Goal: Task Accomplishment & Management: Complete application form

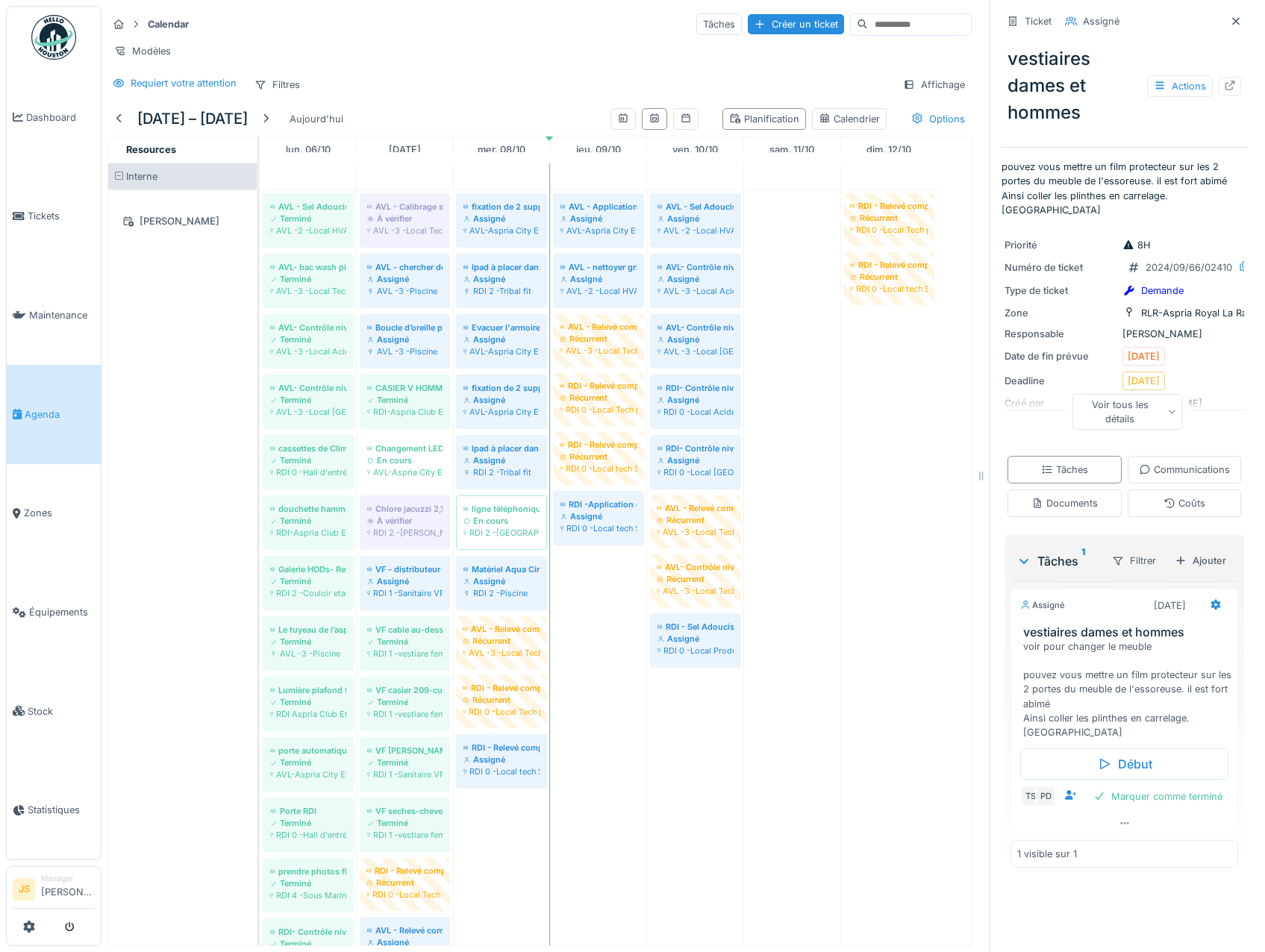
scroll to position [1567, 0]
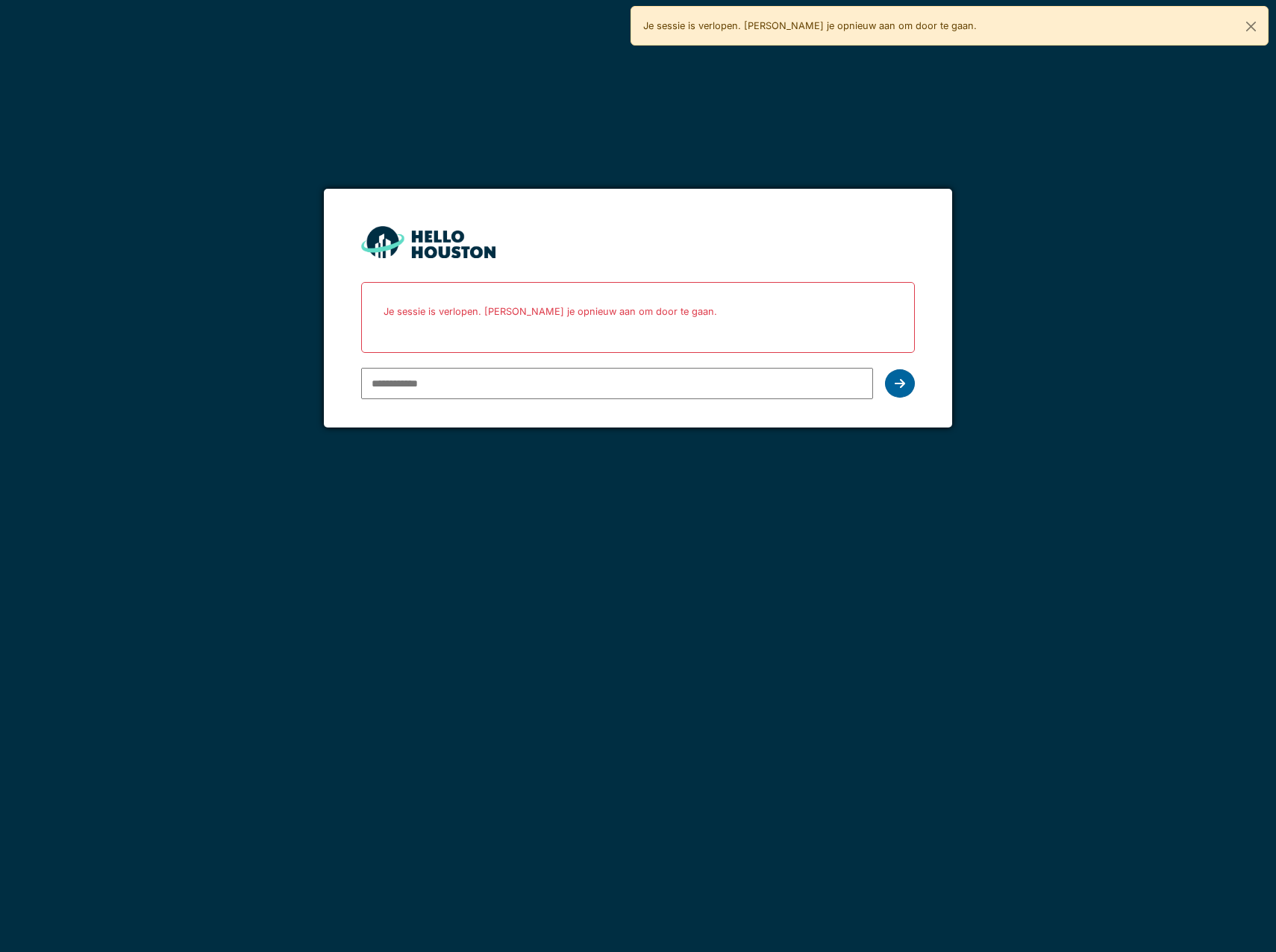
type input "**********"
click at [898, 381] on icon at bounding box center [900, 384] width 10 height 12
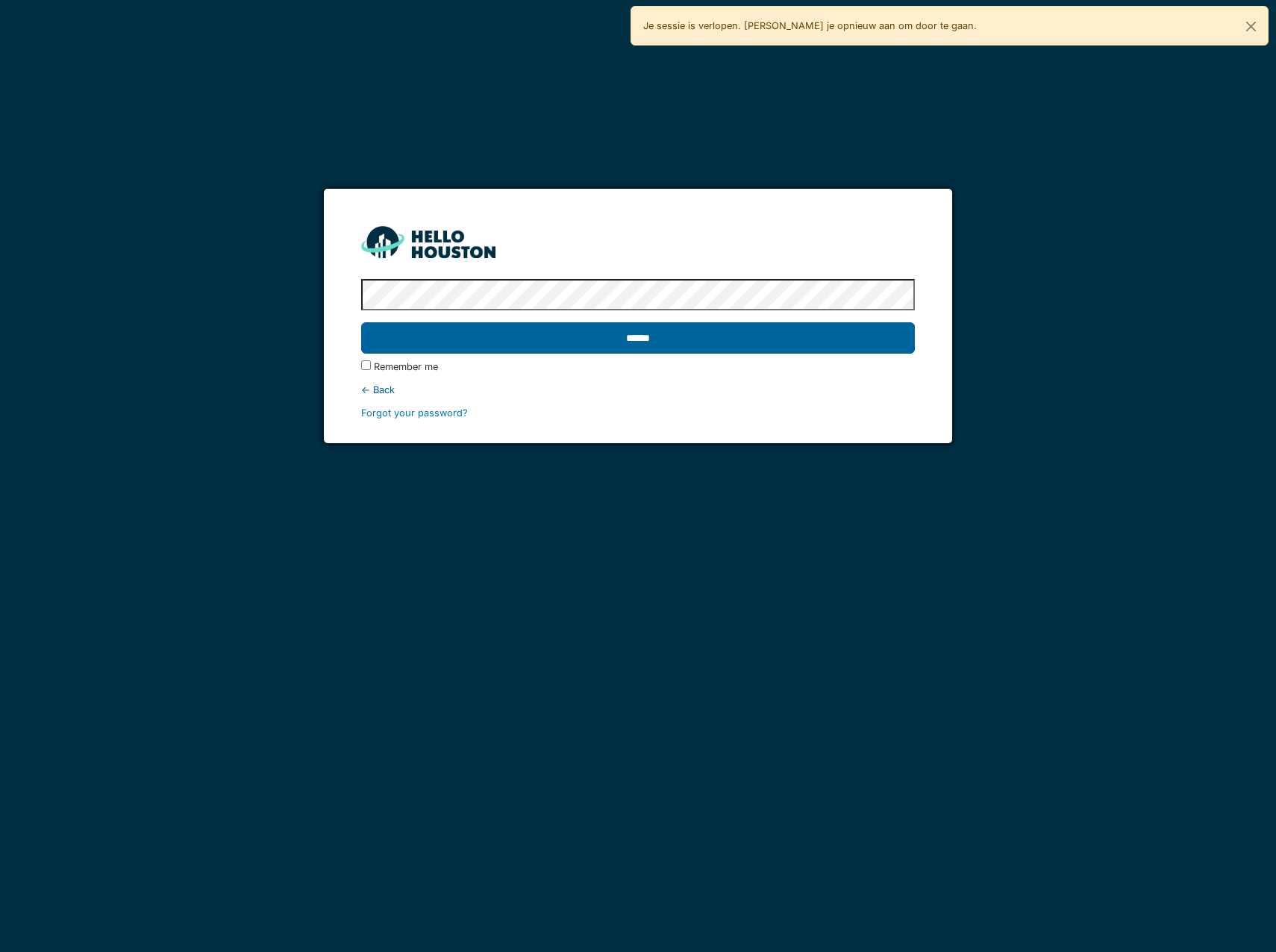
click at [585, 346] on input "******" at bounding box center [638, 338] width 554 height 31
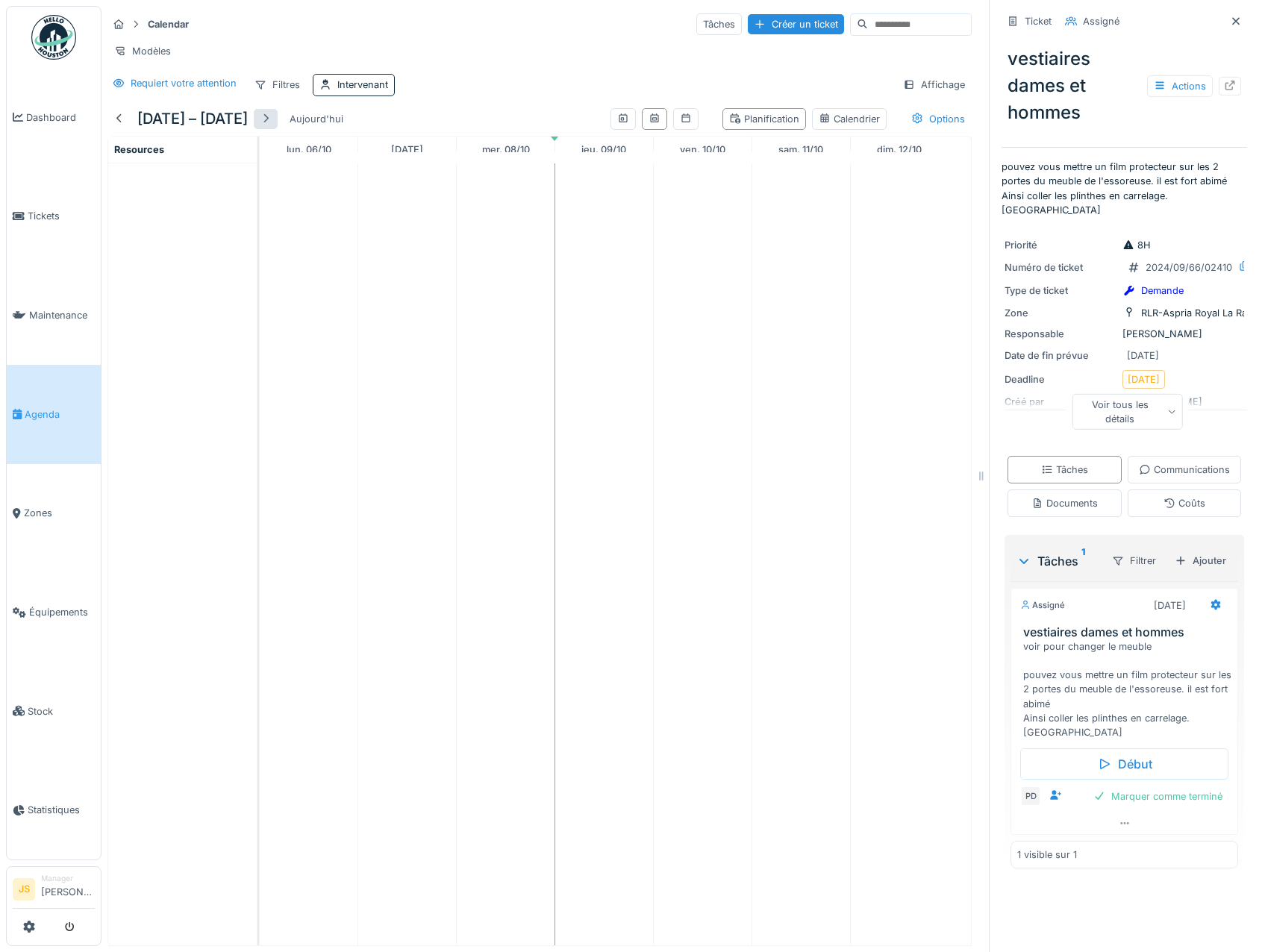
click at [269, 126] on div at bounding box center [266, 119] width 12 height 14
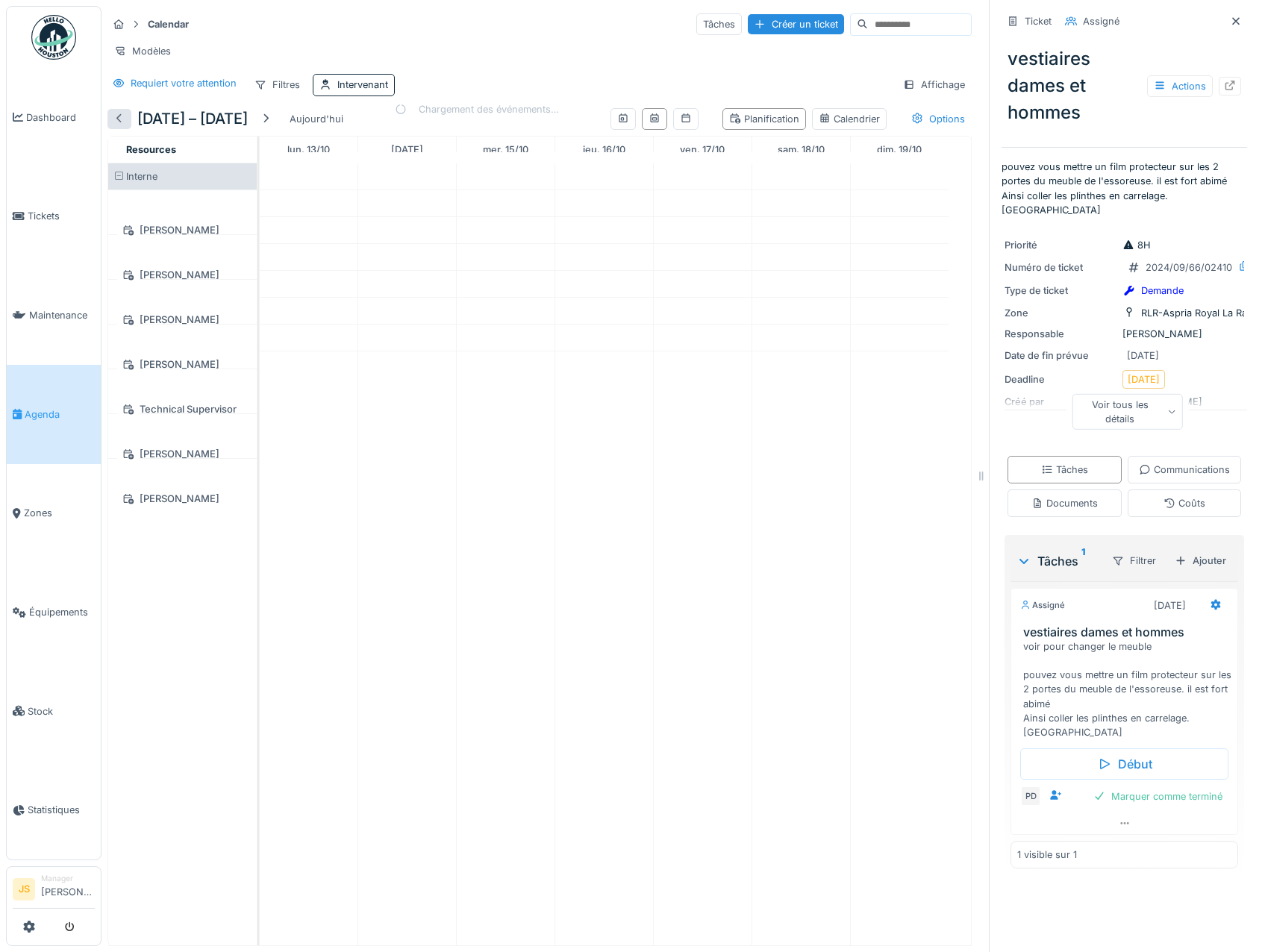
click at [123, 125] on div at bounding box center [120, 119] width 12 height 14
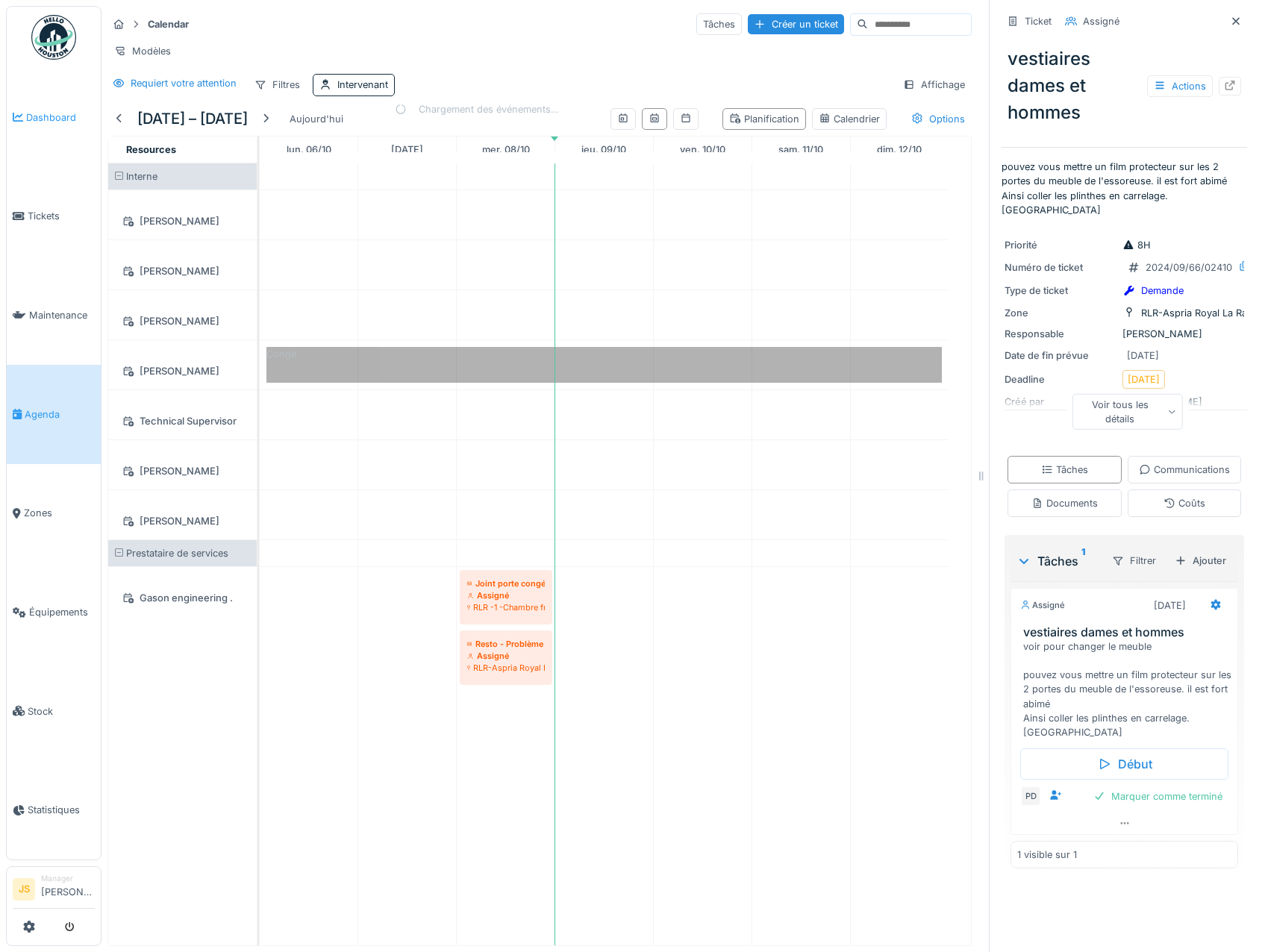
click at [59, 113] on span "Dashboard" at bounding box center [60, 117] width 69 height 14
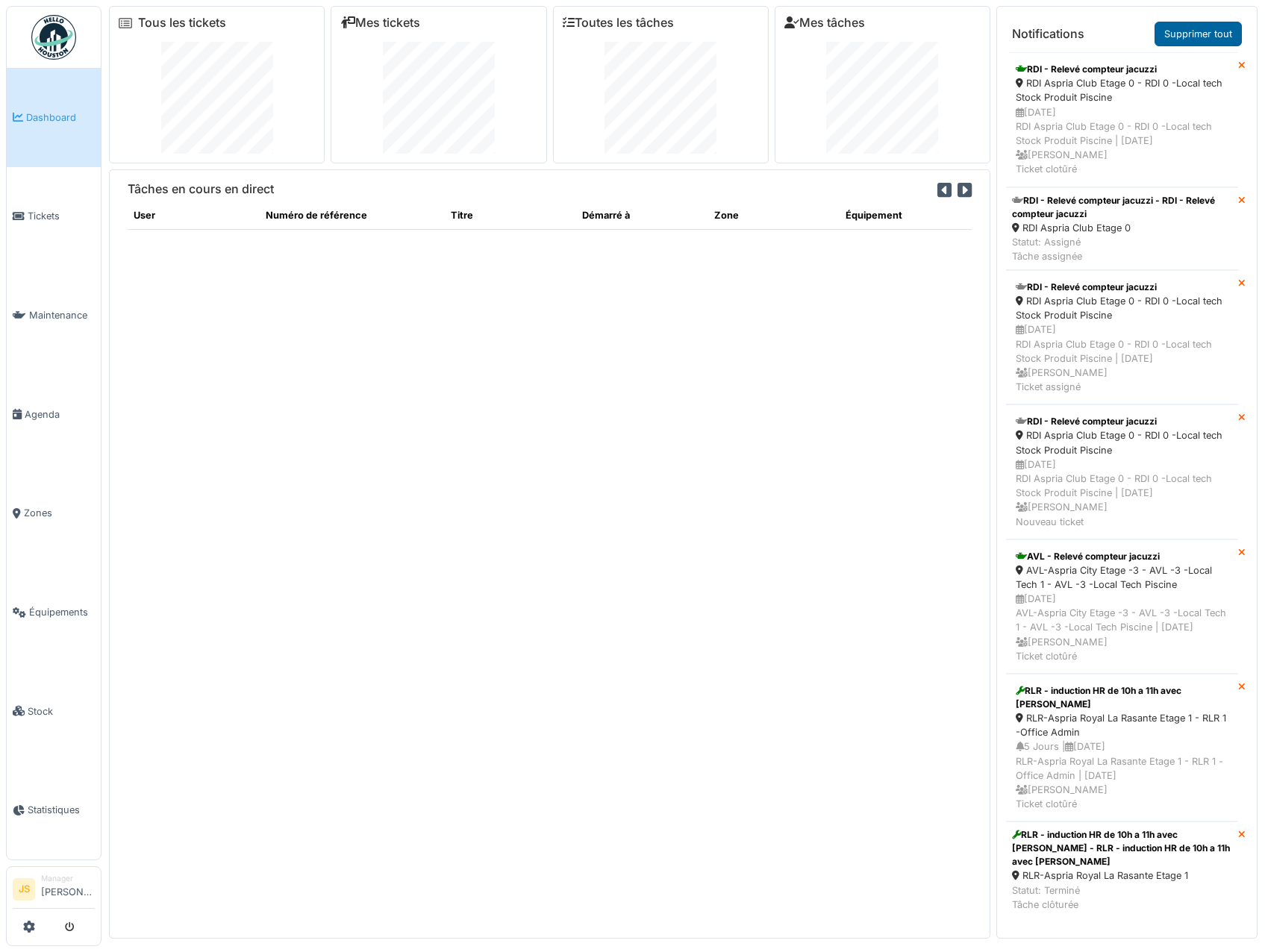
click at [1192, 38] on link "Supprimer tout" at bounding box center [1198, 34] width 87 height 25
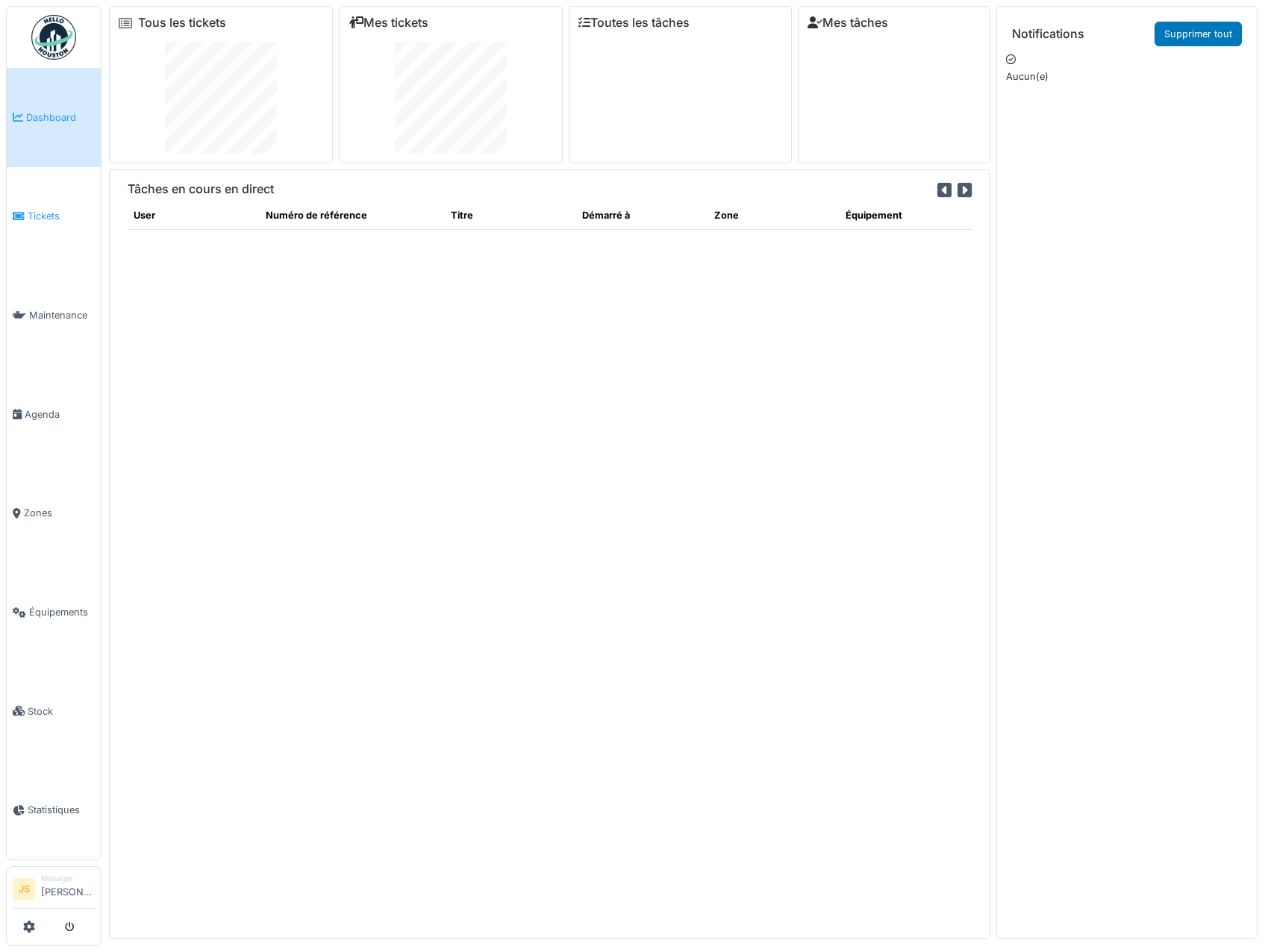
click at [35, 211] on span "Tickets" at bounding box center [61, 216] width 67 height 14
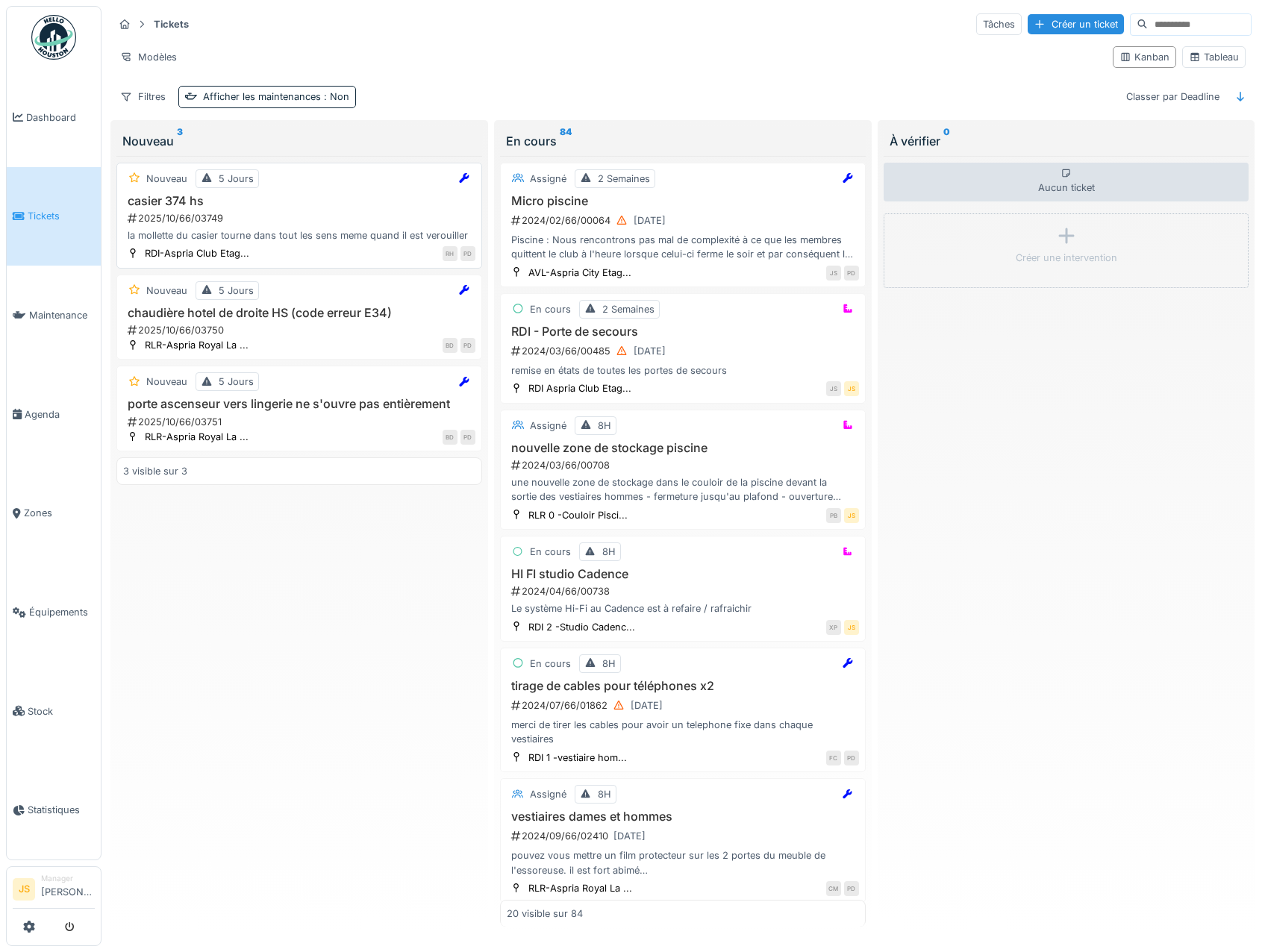
click at [184, 224] on div "2025/10/66/03749" at bounding box center [300, 218] width 349 height 14
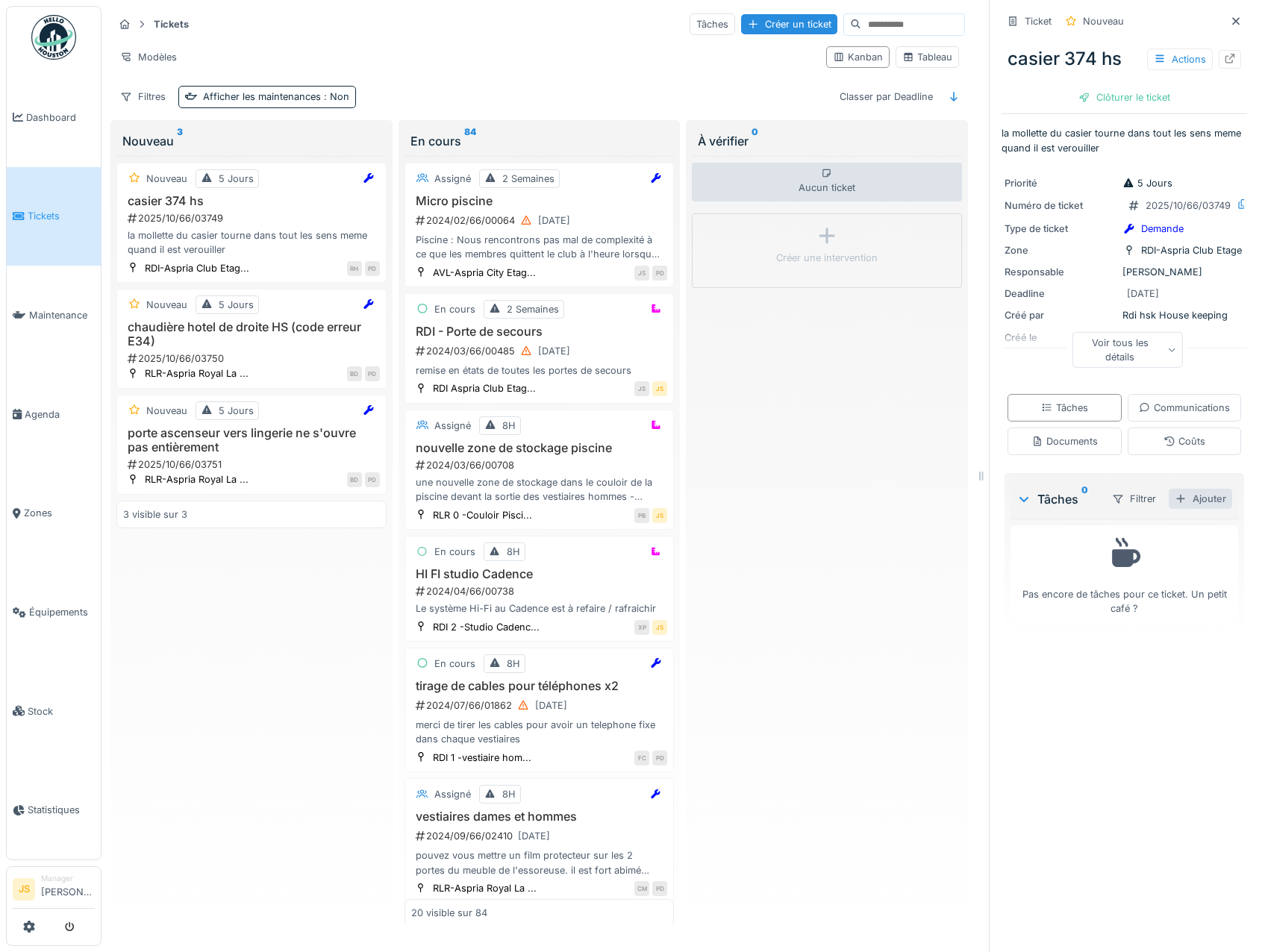
click at [1191, 509] on div "Ajouter" at bounding box center [1200, 498] width 64 height 20
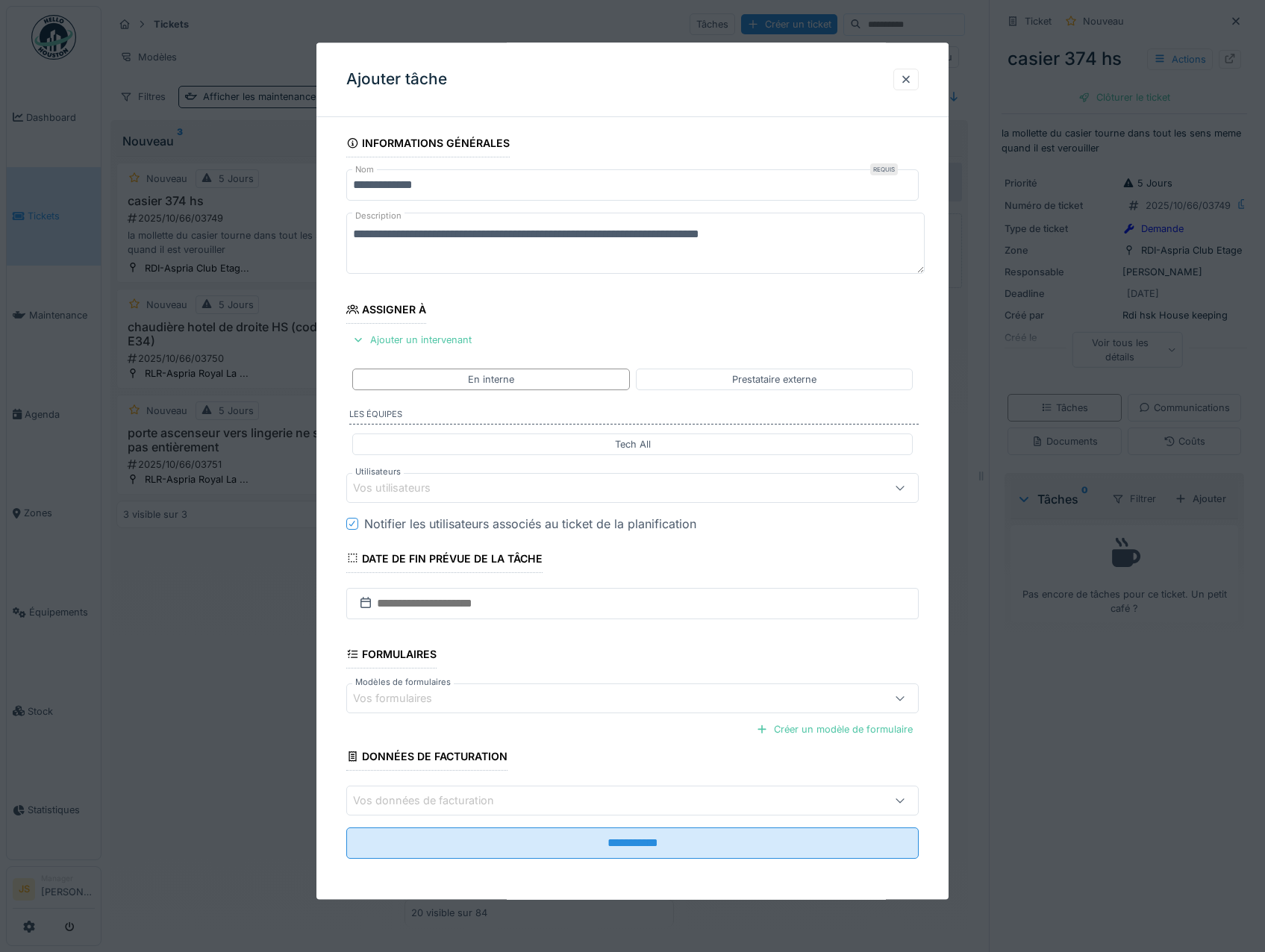
click at [402, 483] on div "Vos utilisateurs" at bounding box center [402, 487] width 98 height 16
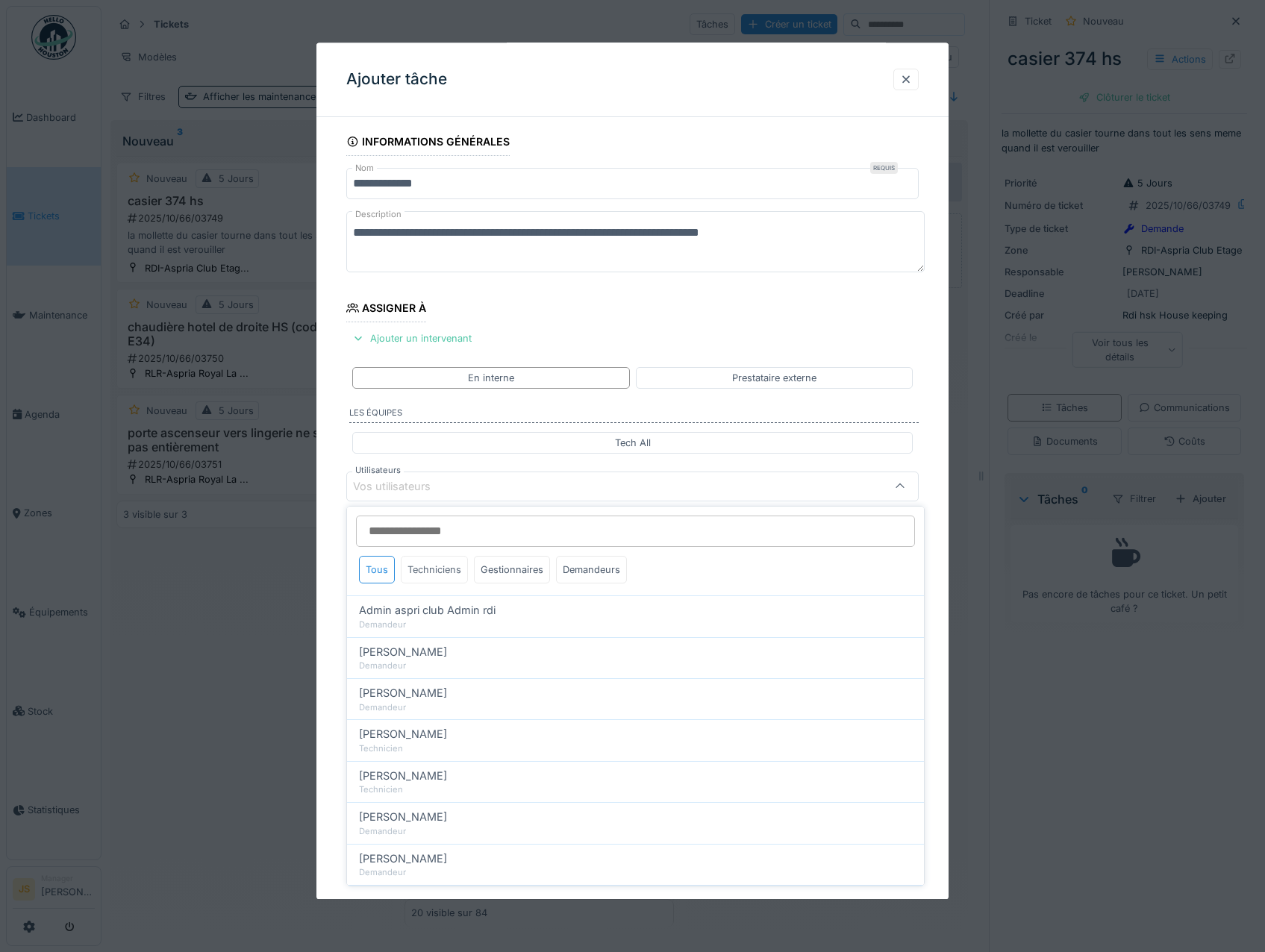
click at [442, 575] on div "Techniciens" at bounding box center [435, 570] width 67 height 28
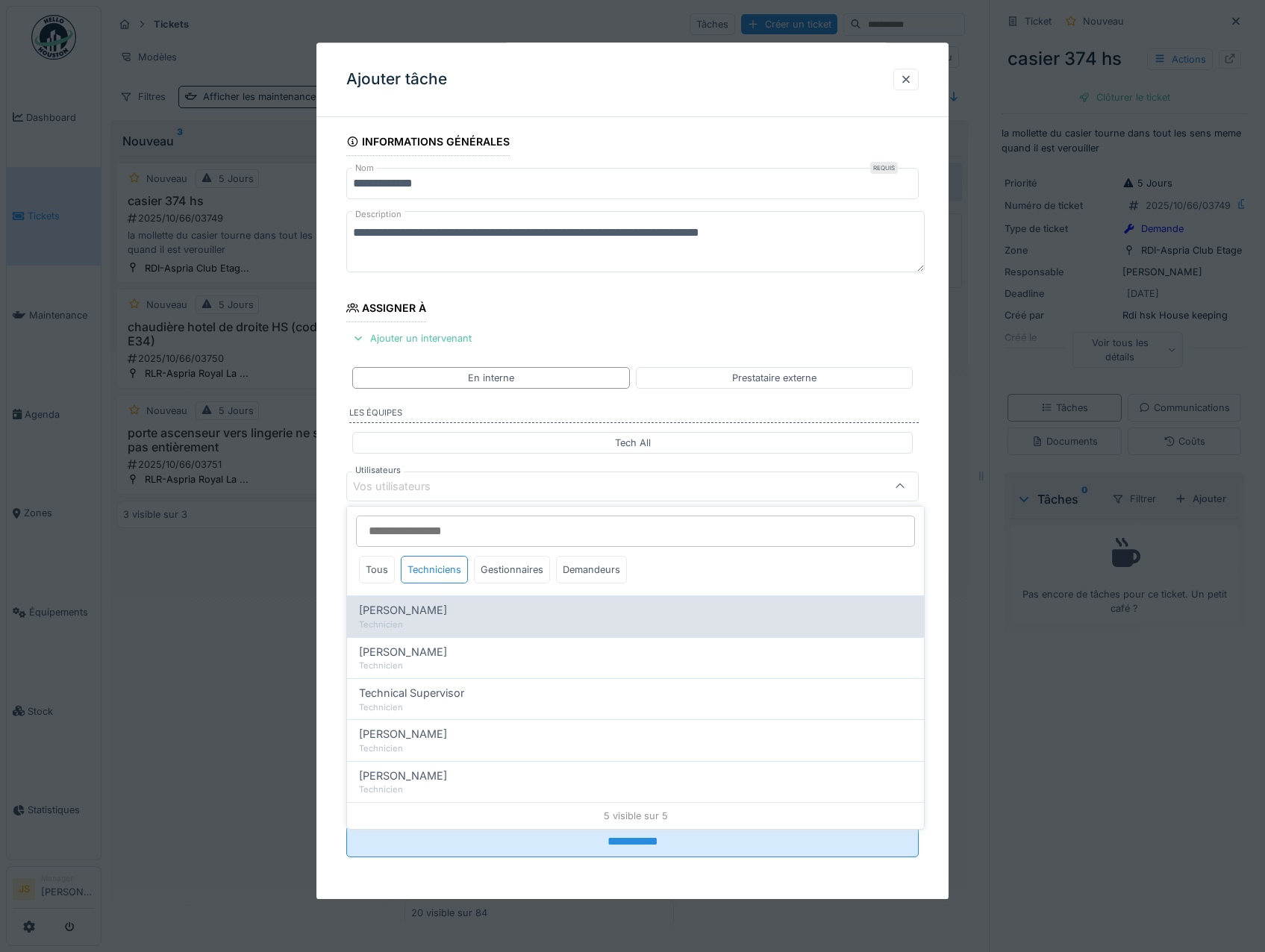
click at [447, 607] on span "Alexandre Michailidis" at bounding box center [403, 610] width 88 height 16
type input "*****"
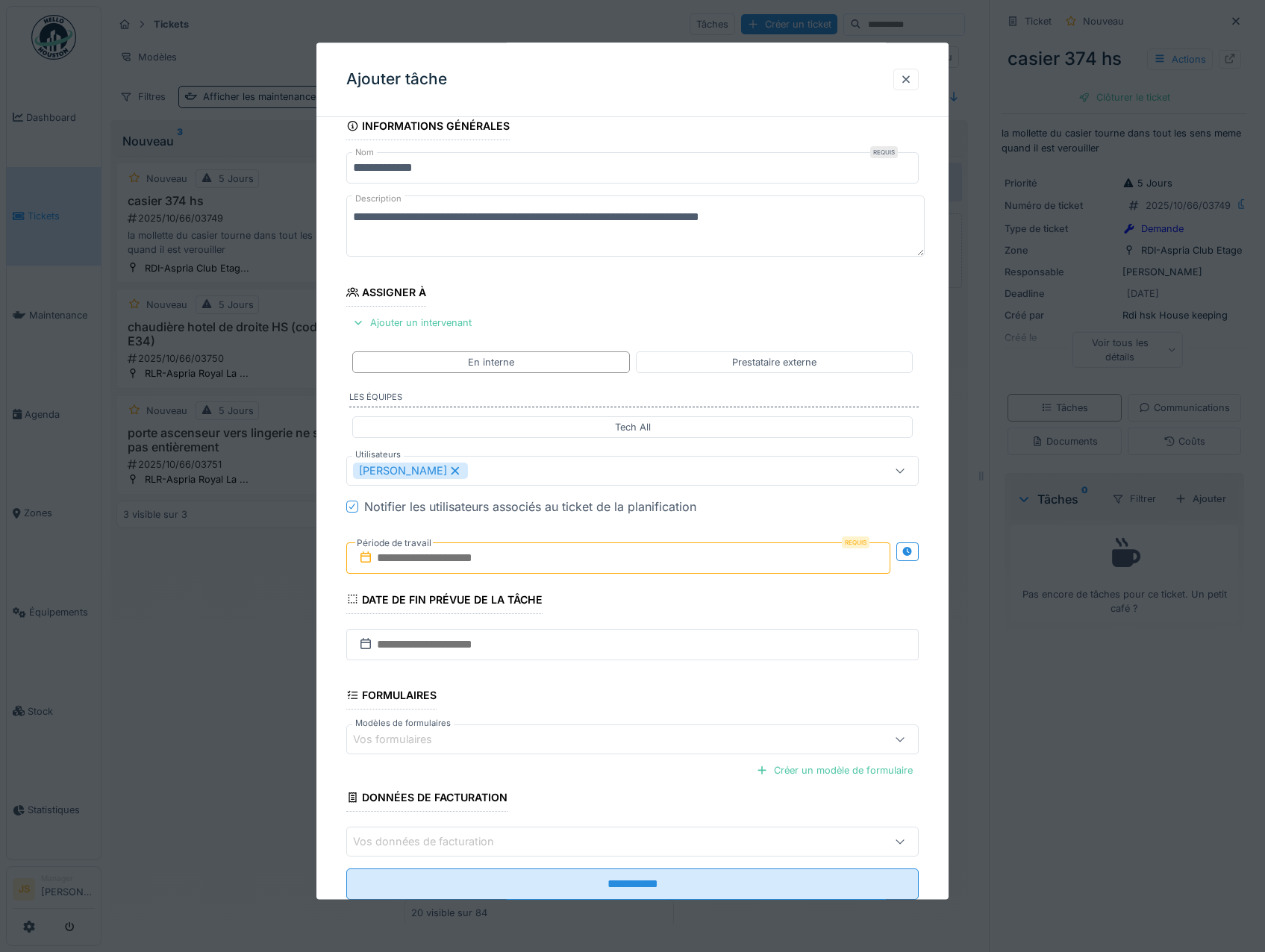
click at [338, 590] on div "**********" at bounding box center [633, 527] width 633 height 830
click at [402, 555] on input "text" at bounding box center [619, 558] width 545 height 31
click at [628, 683] on div "9" at bounding box center [620, 680] width 20 height 22
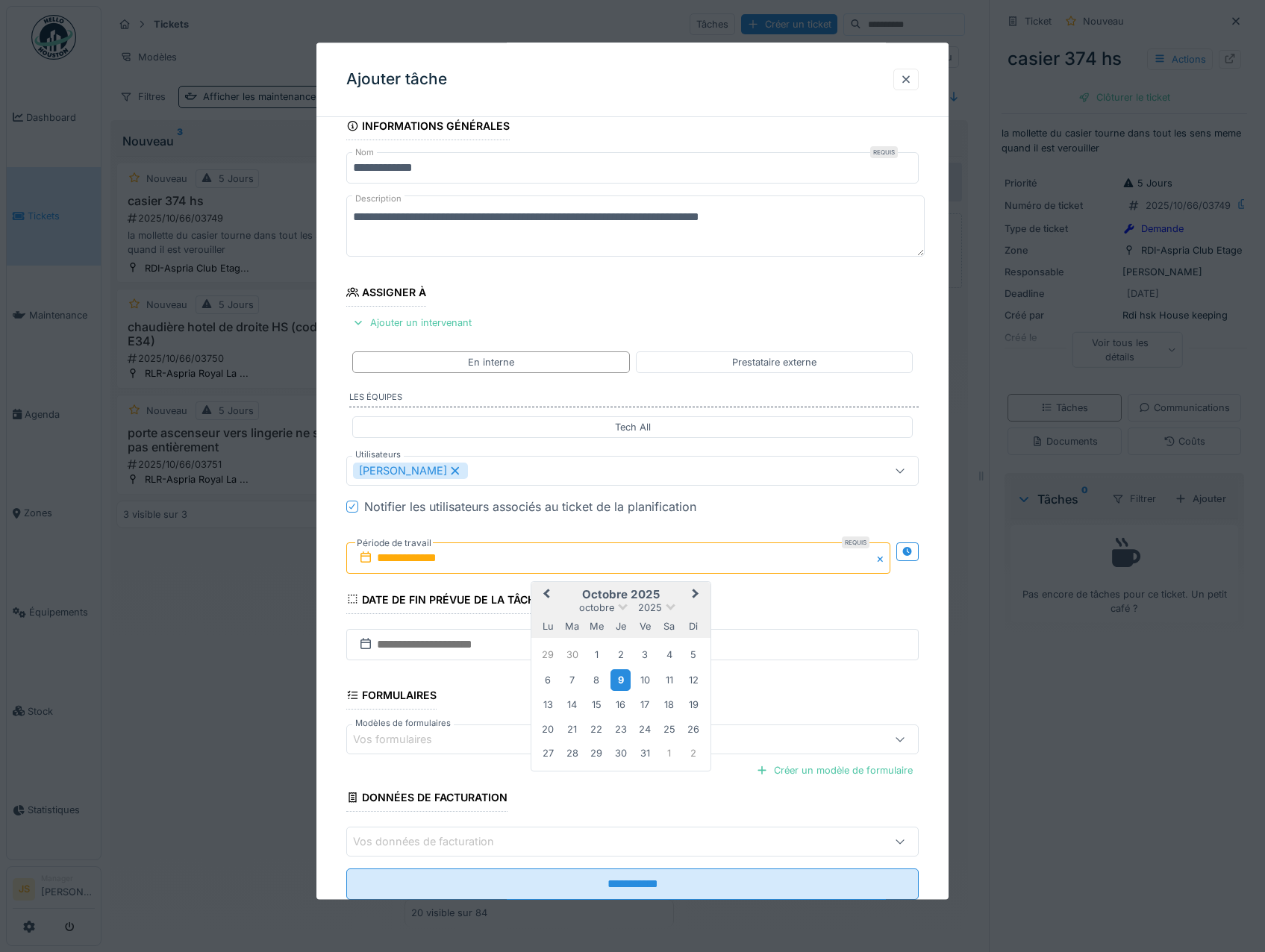
click at [628, 683] on div "9" at bounding box center [620, 680] width 20 height 22
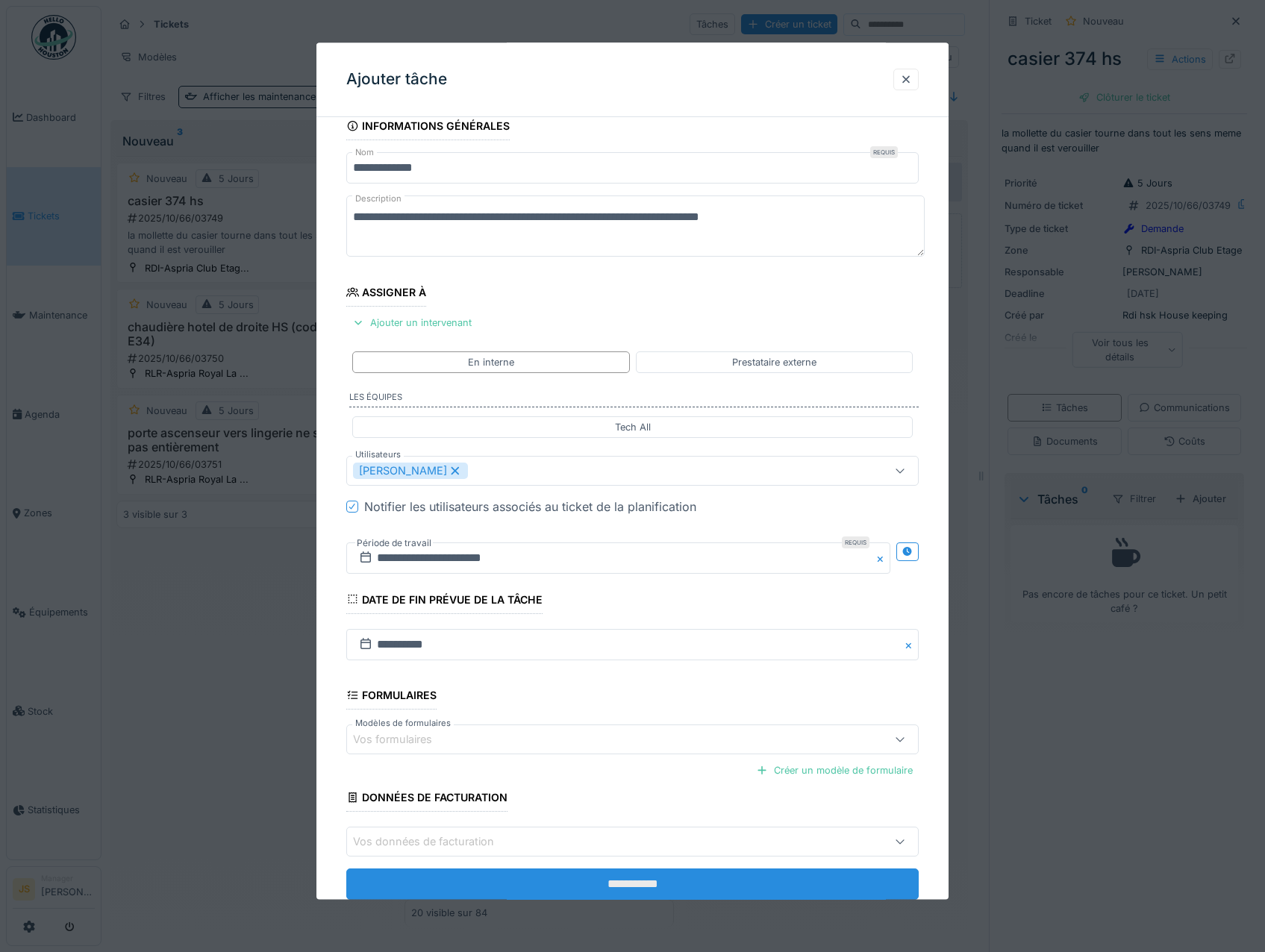
click at [682, 889] on input "**********" at bounding box center [633, 885] width 573 height 31
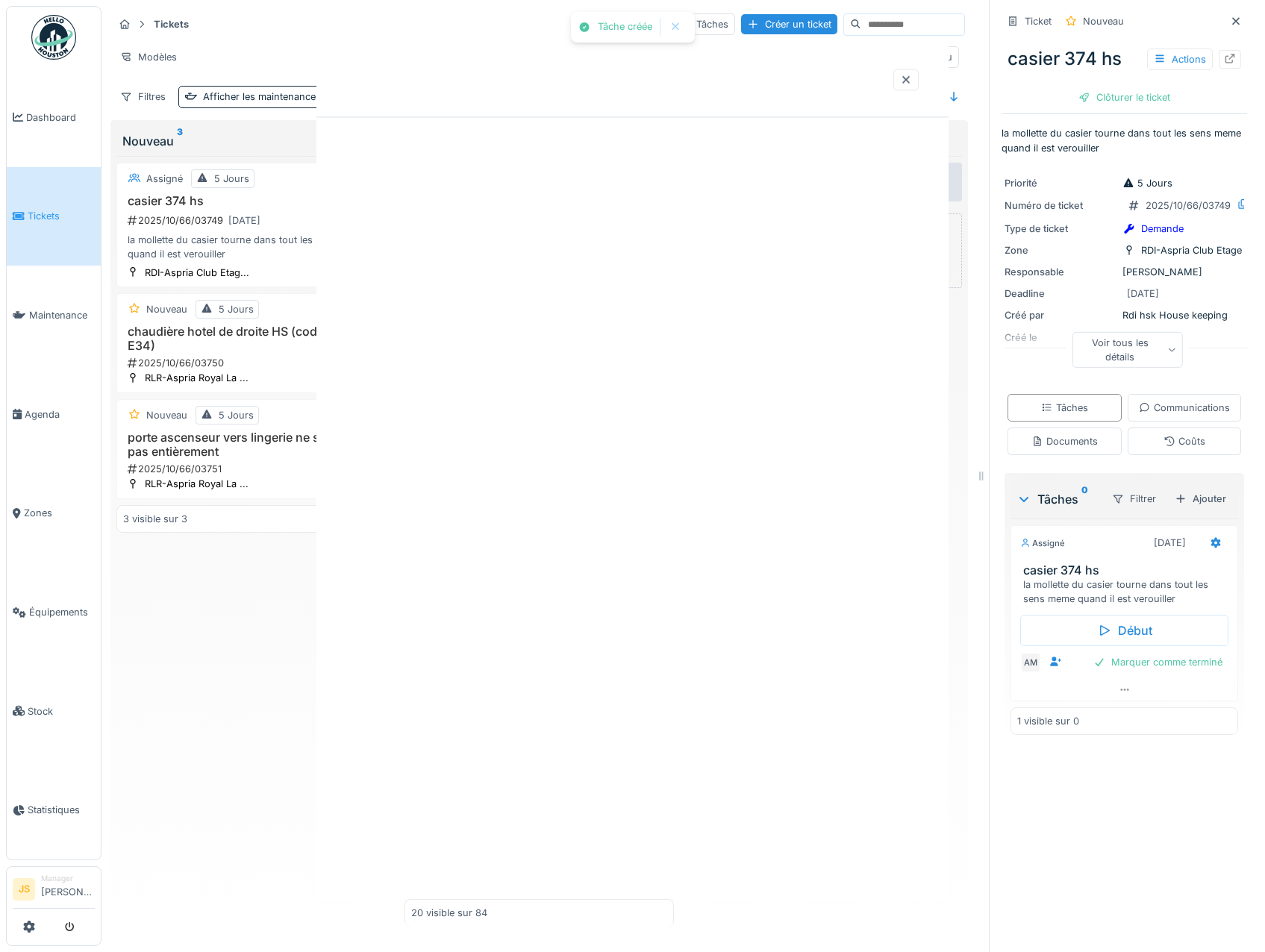
scroll to position [0, 0]
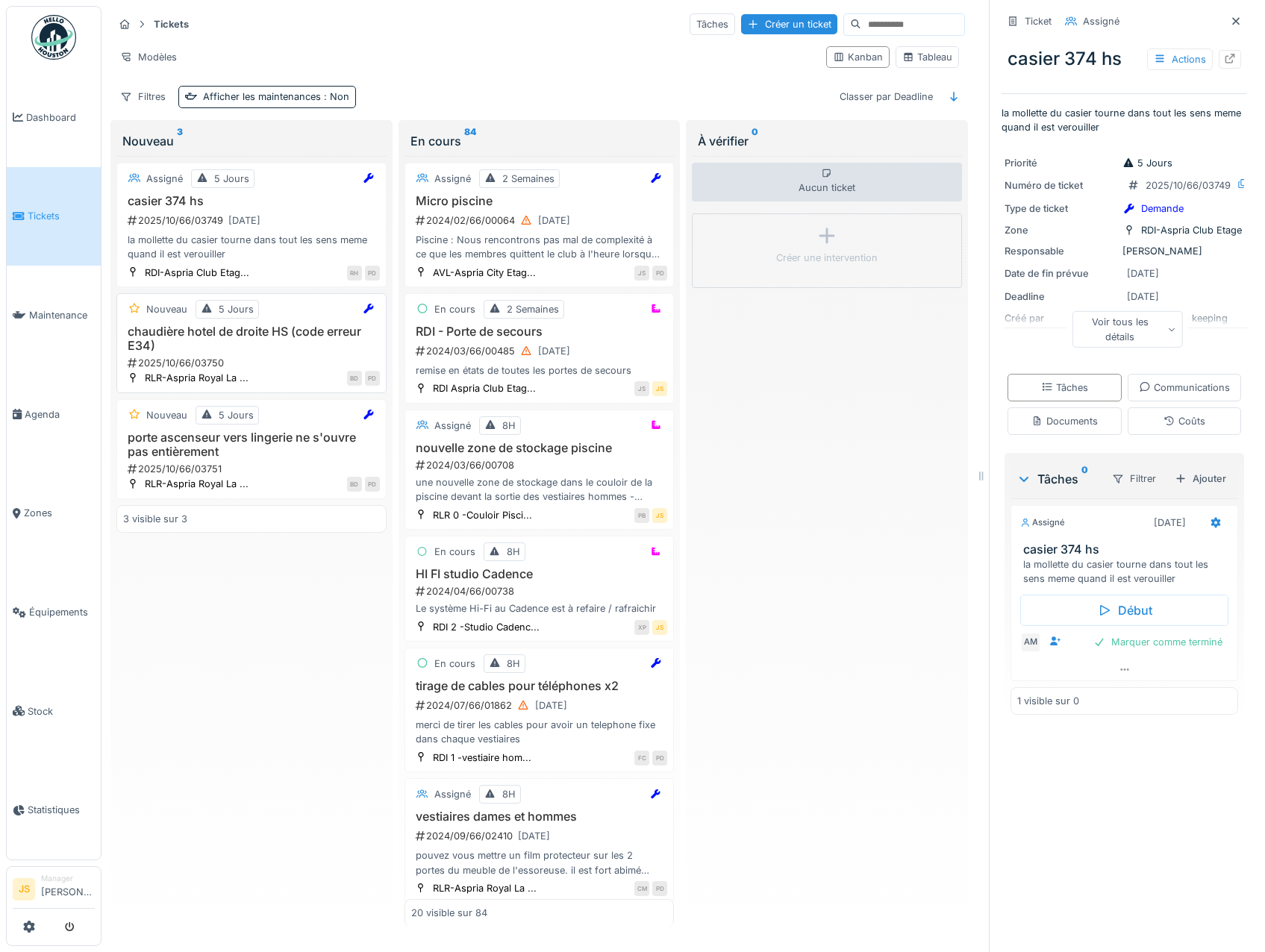
click at [213, 329] on h3 "chaudière hotel de droite HS (code erreur E34)" at bounding box center [252, 338] width 257 height 28
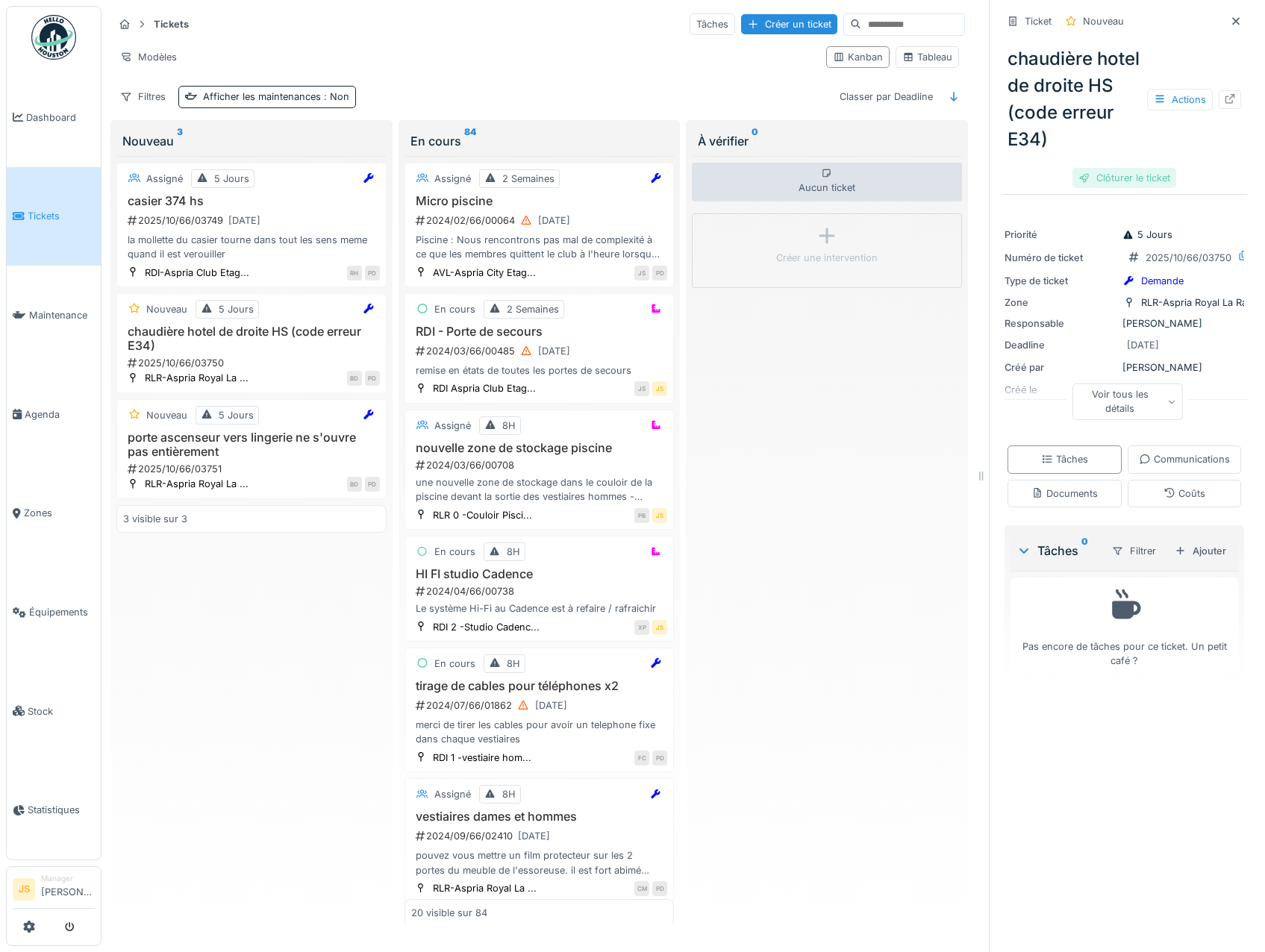
click at [1127, 173] on div "Clôturer le ticket" at bounding box center [1124, 178] width 103 height 20
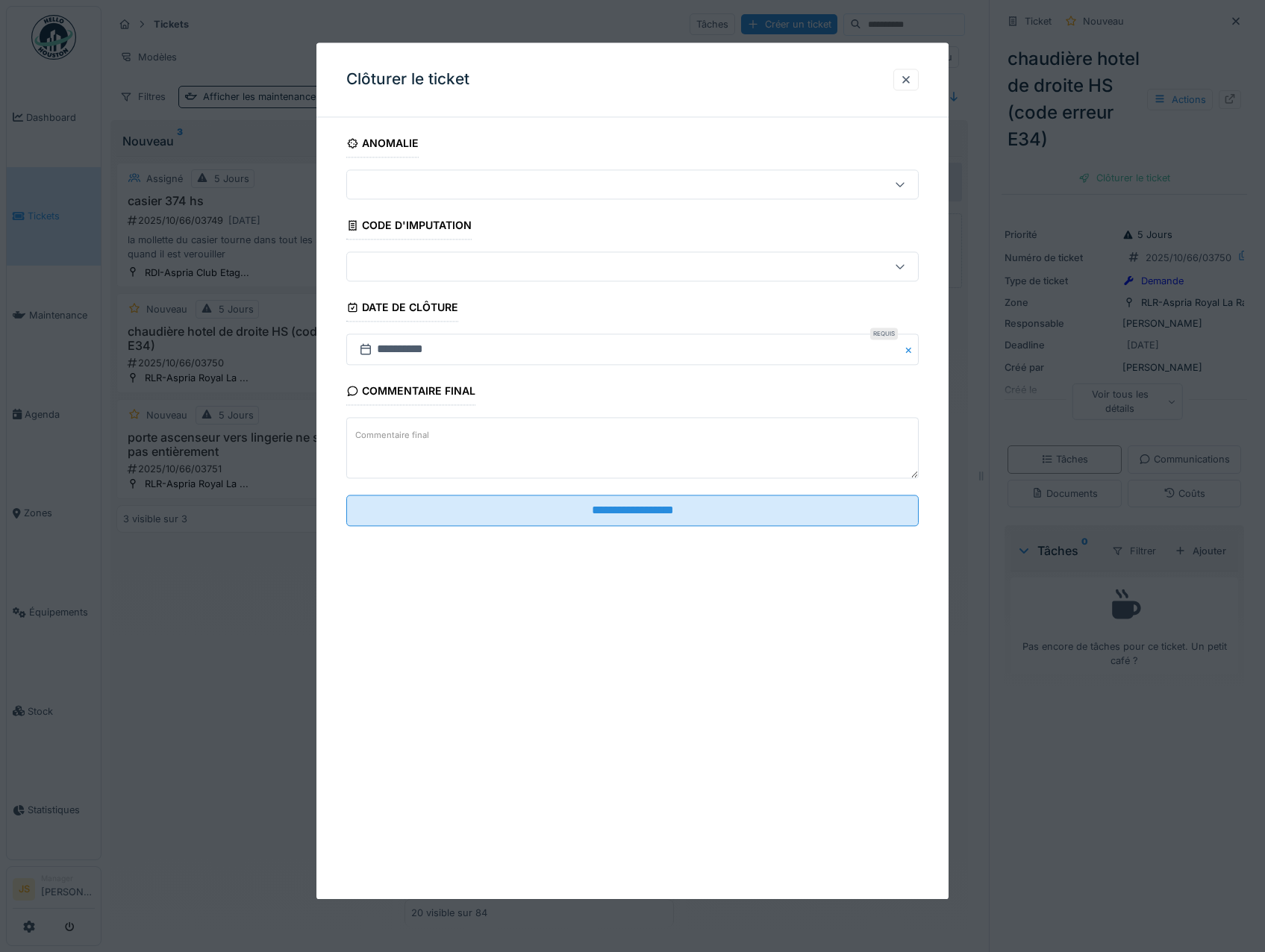
click at [485, 448] on textarea "Commentaire final" at bounding box center [633, 448] width 573 height 61
click at [359, 441] on textarea "**********" at bounding box center [633, 448] width 573 height 61
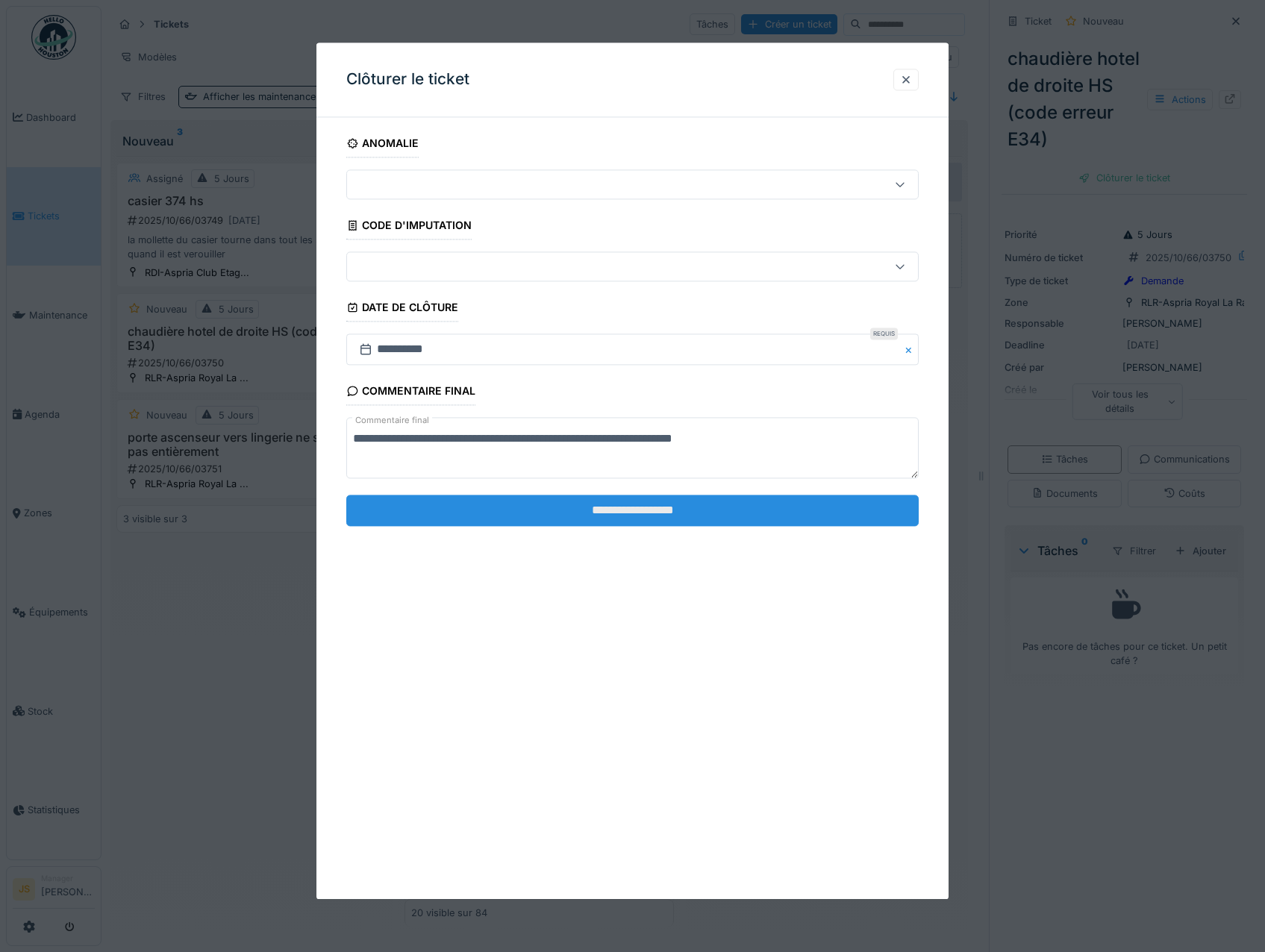
type textarea "**********"
click at [726, 506] on input "**********" at bounding box center [633, 510] width 573 height 31
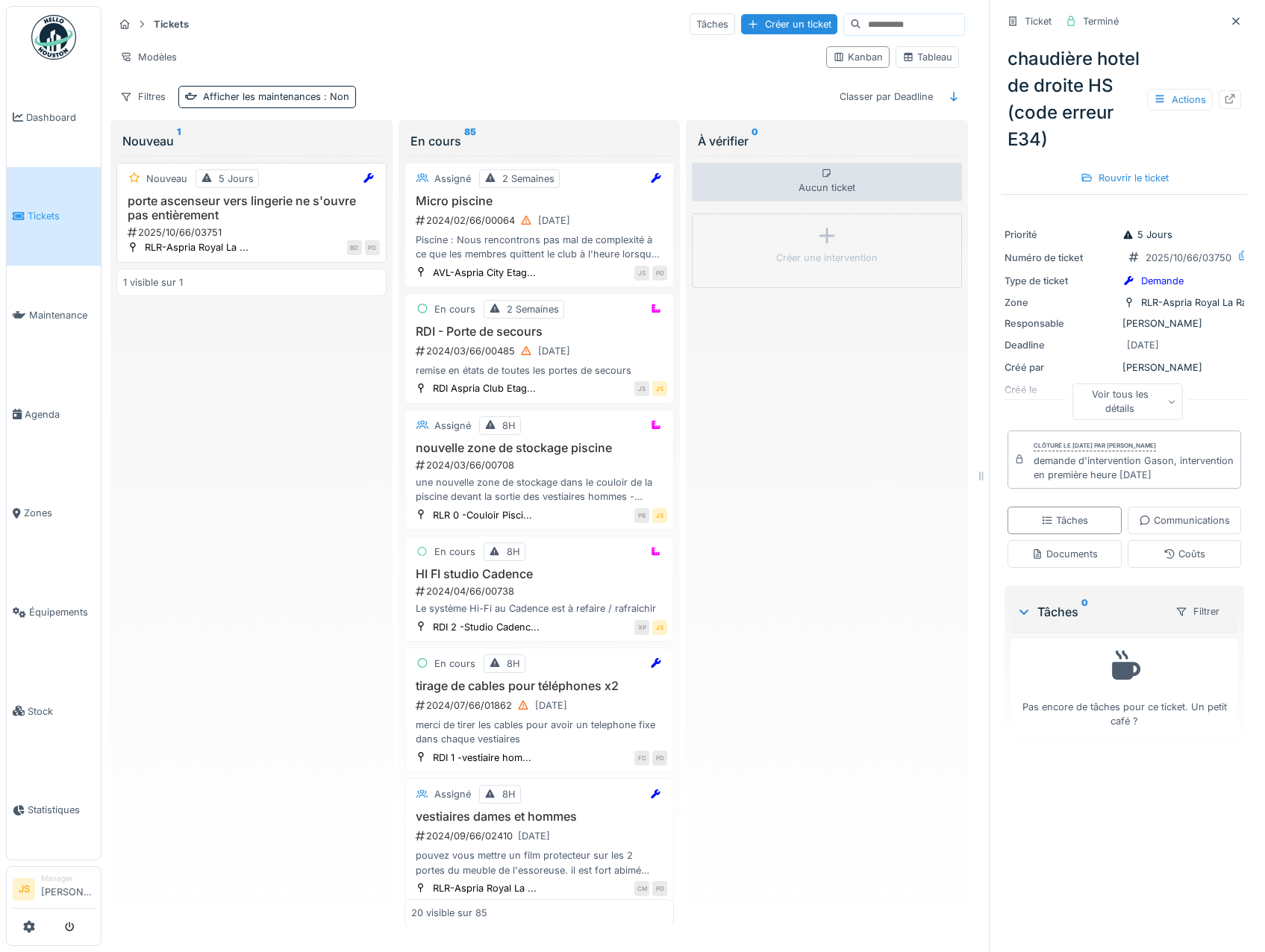
click at [240, 214] on h3 "porte ascenseur vers lingerie ne s'ouvre pas entièrement" at bounding box center [252, 208] width 257 height 28
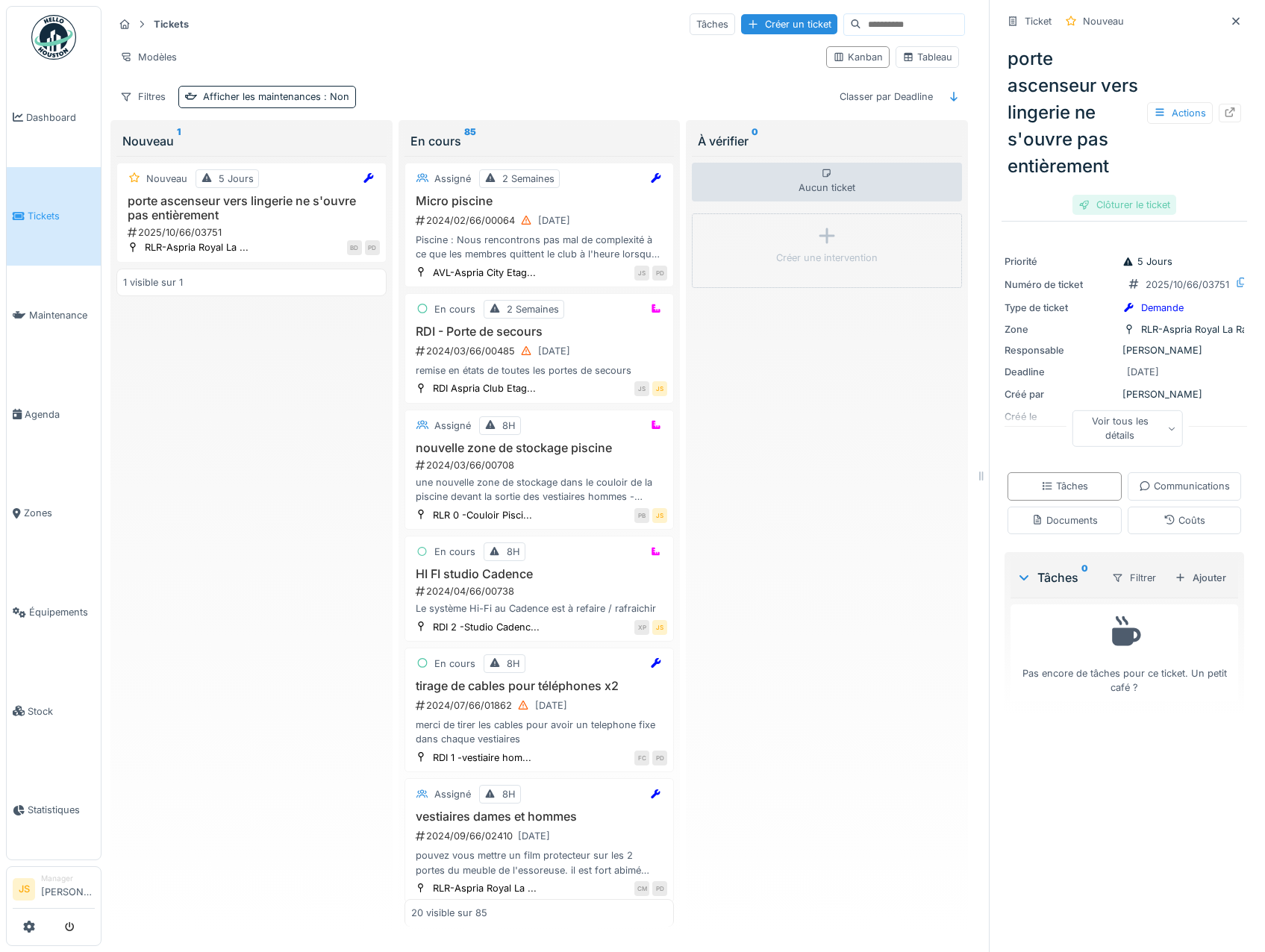
click at [1134, 215] on div "Clôturer le ticket" at bounding box center [1124, 204] width 103 height 20
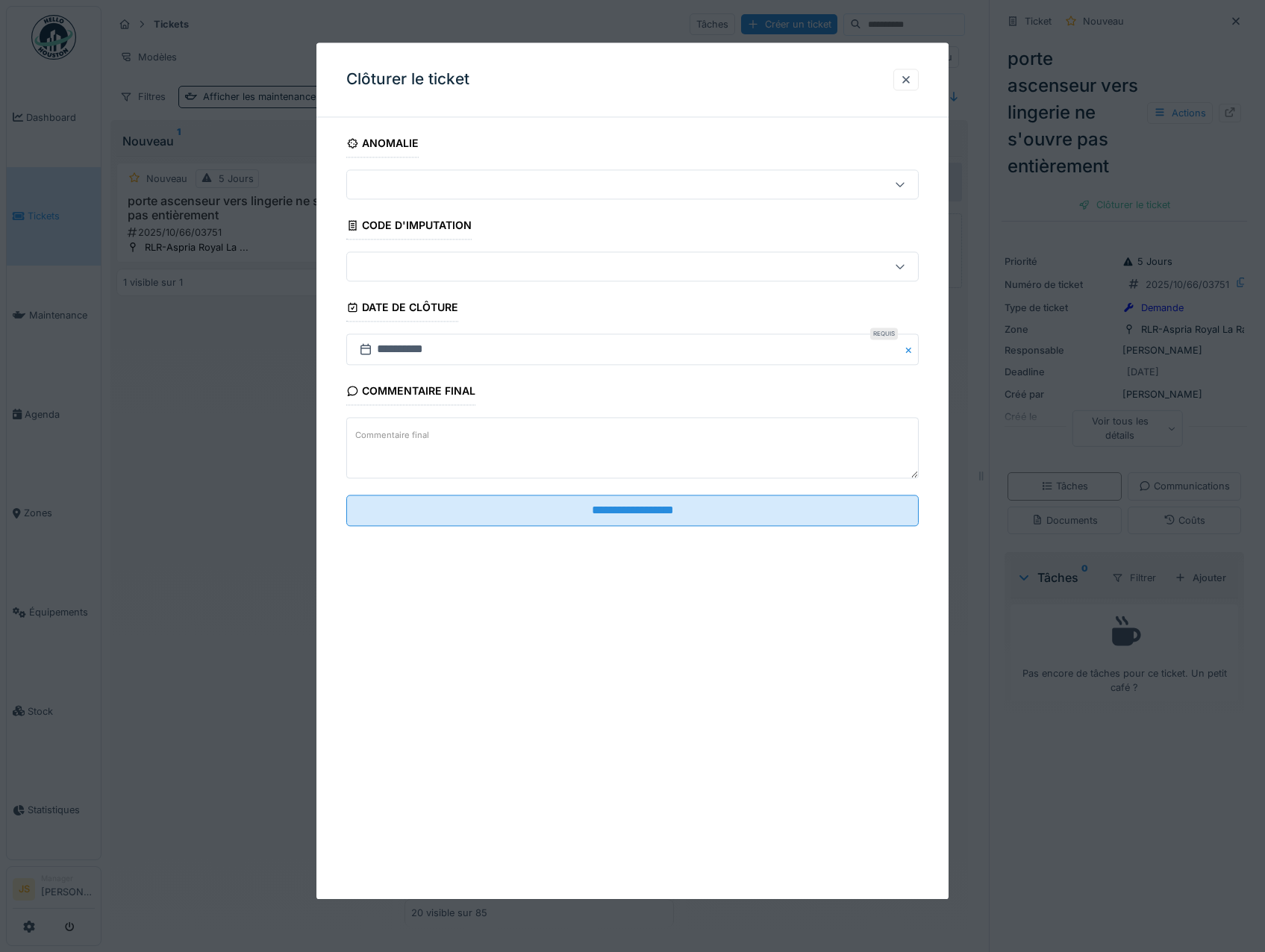
click at [441, 454] on textarea "Commentaire final" at bounding box center [633, 448] width 573 height 61
type textarea "*"
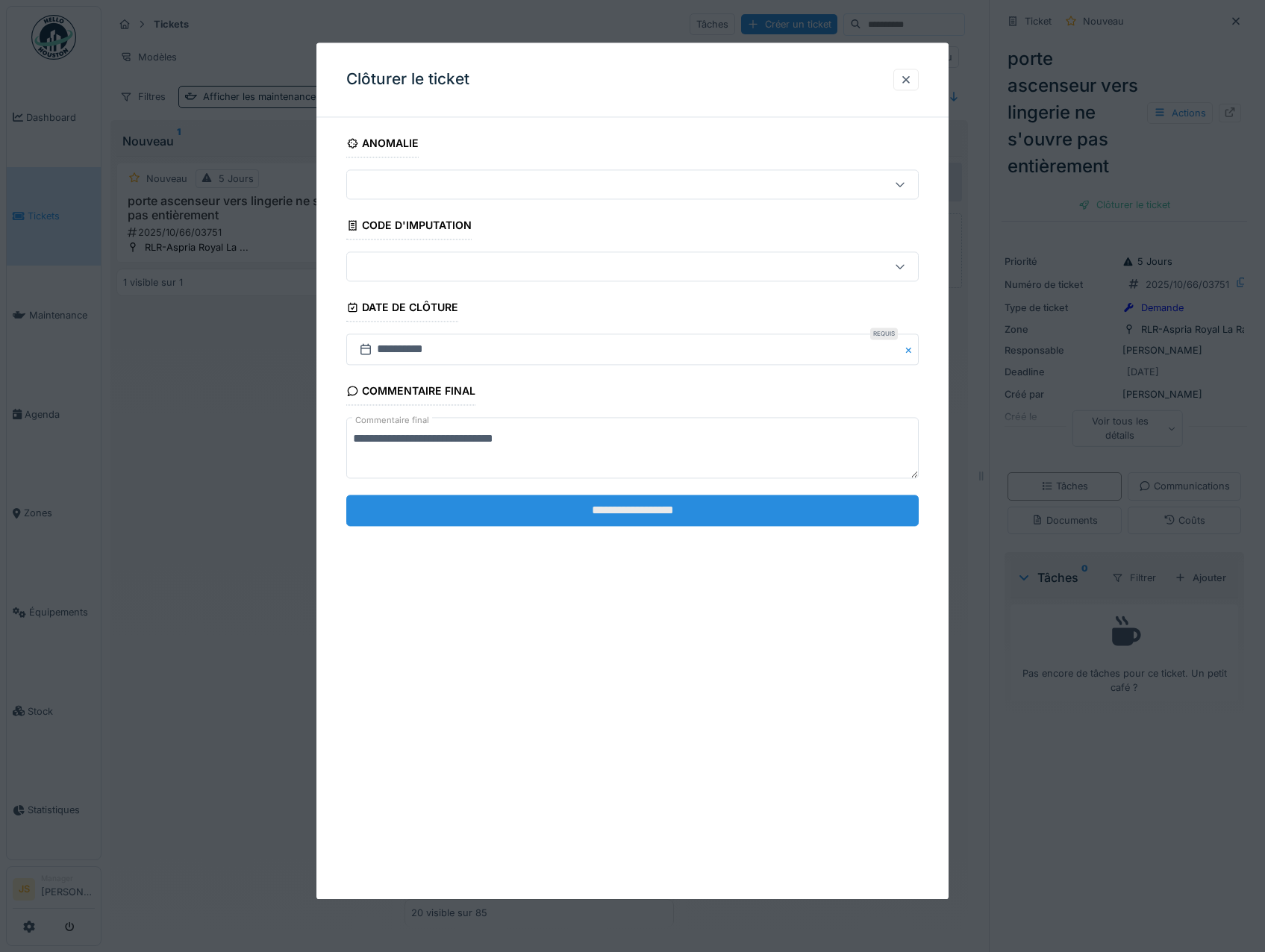
type textarea "**********"
click at [563, 496] on input "**********" at bounding box center [633, 510] width 573 height 31
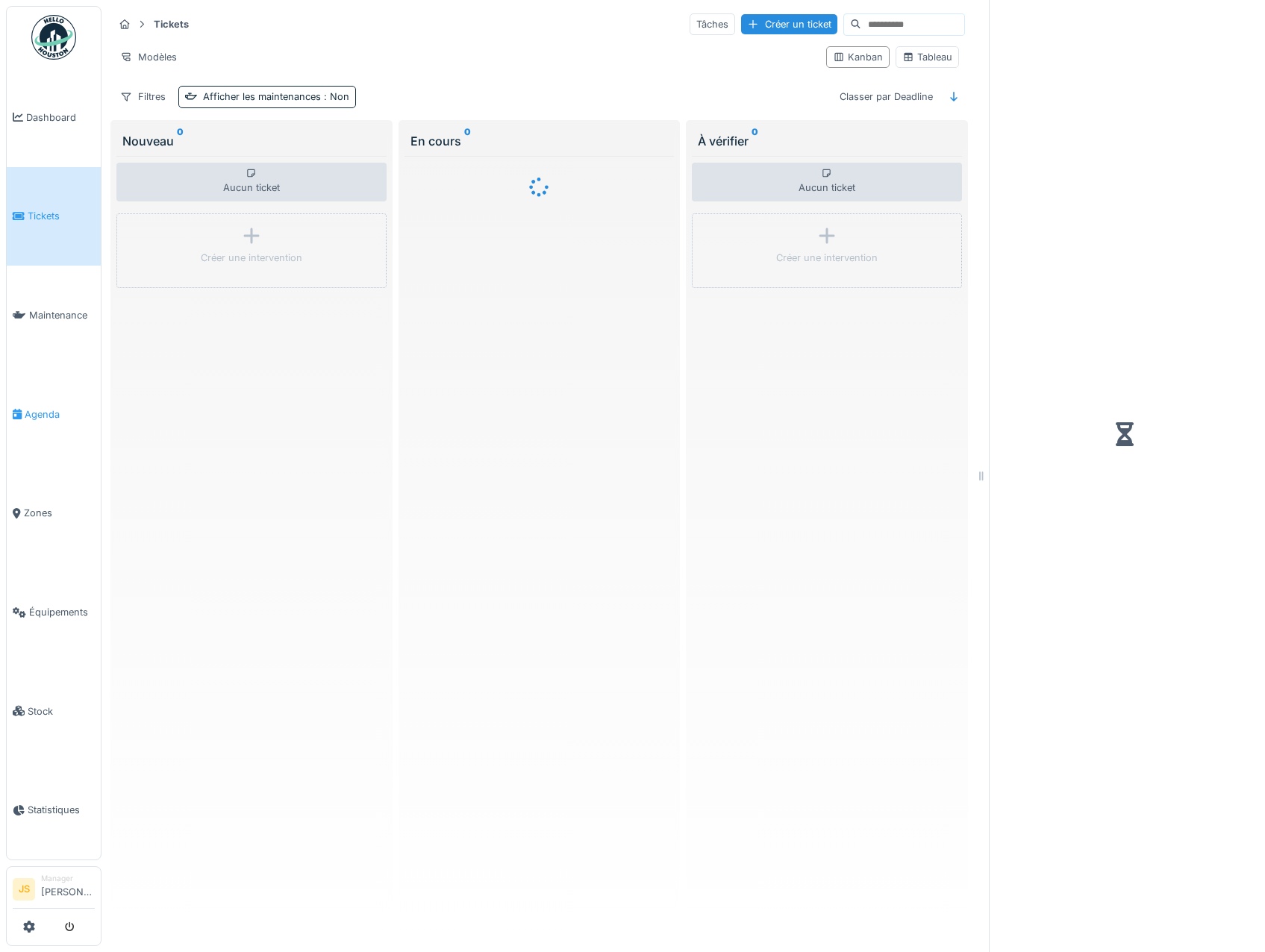
click at [50, 410] on span "Agenda" at bounding box center [59, 414] width 70 height 14
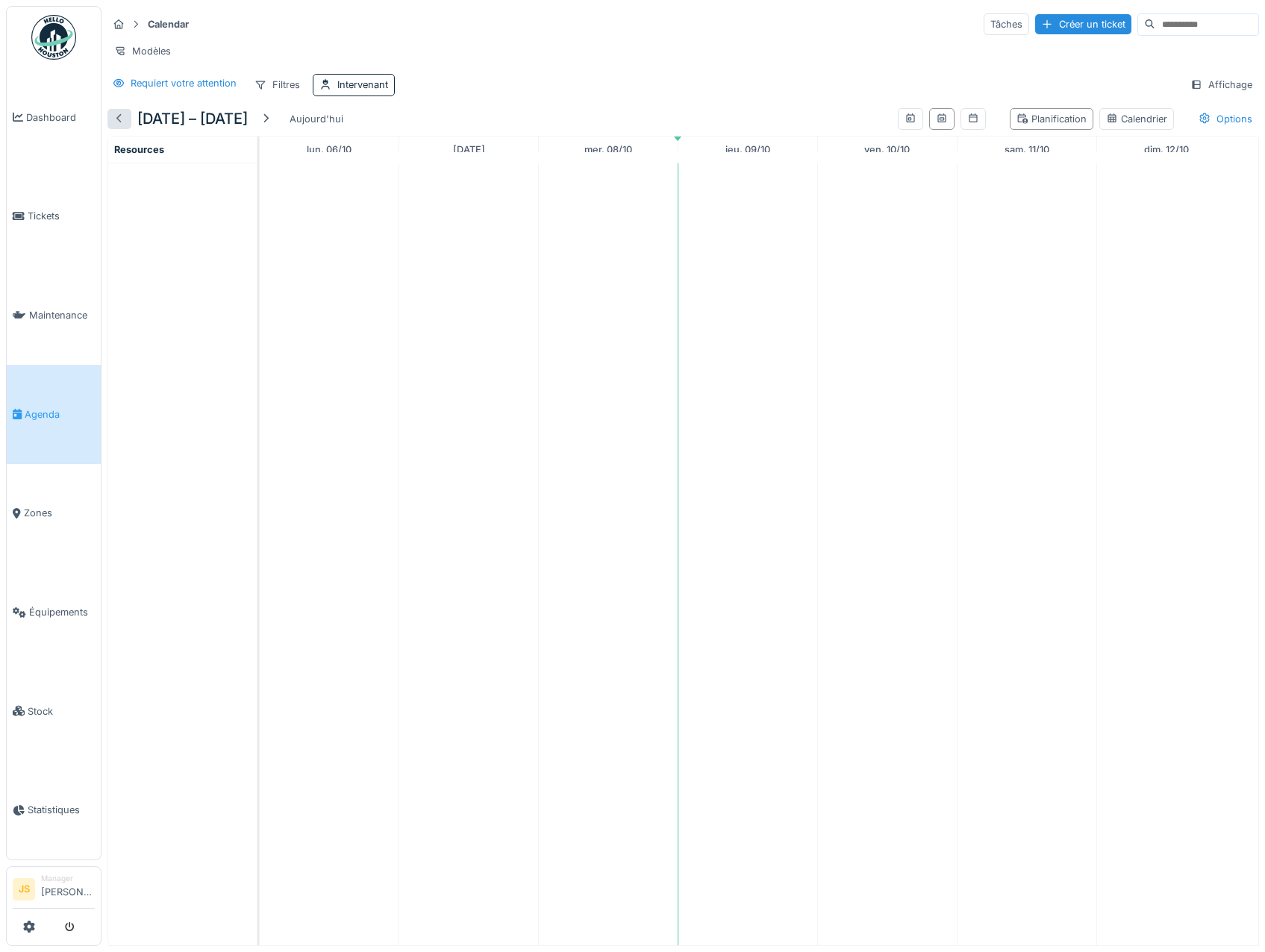
click at [119, 126] on div at bounding box center [120, 119] width 12 height 14
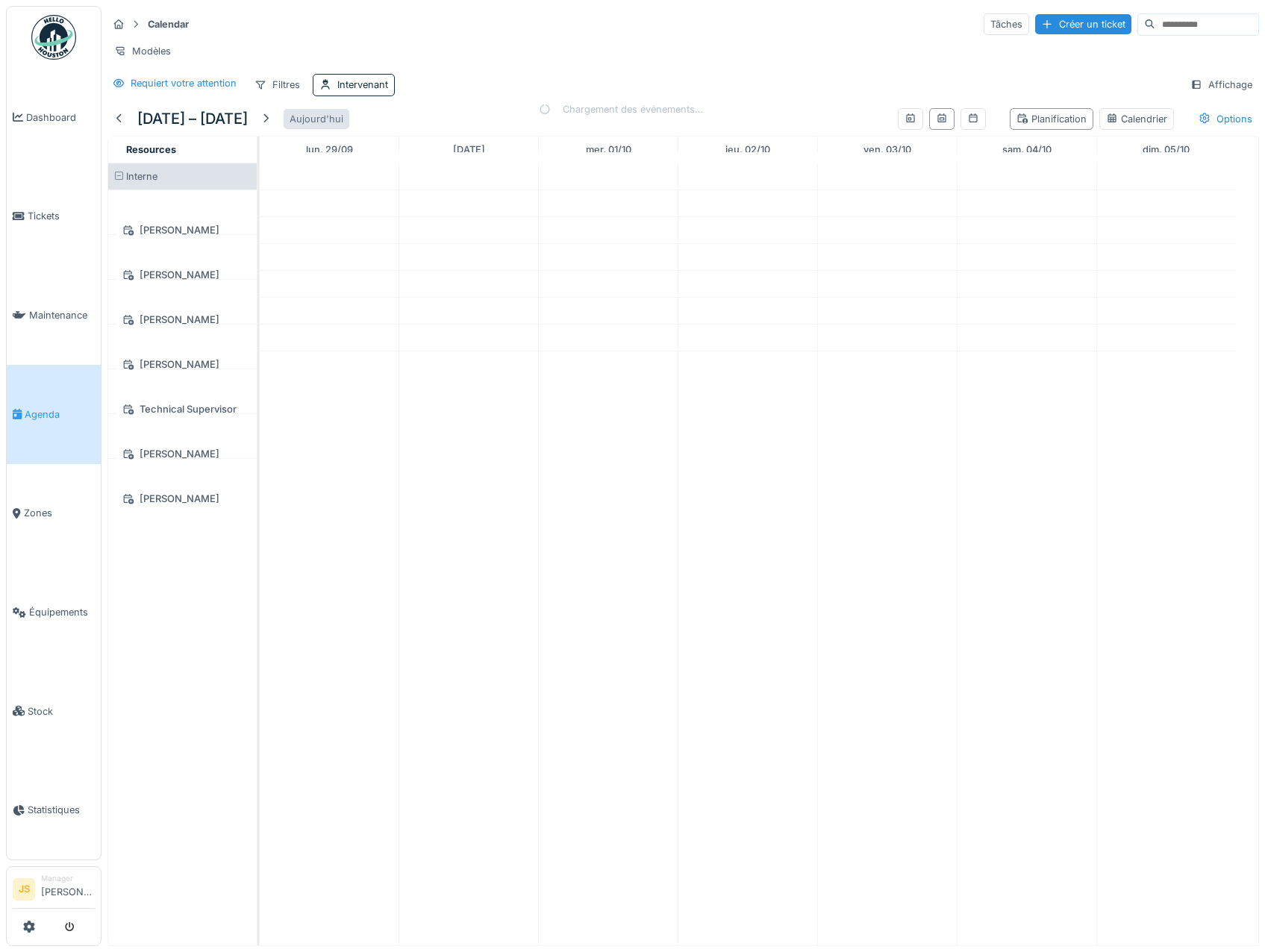
click at [272, 126] on div at bounding box center [266, 119] width 12 height 14
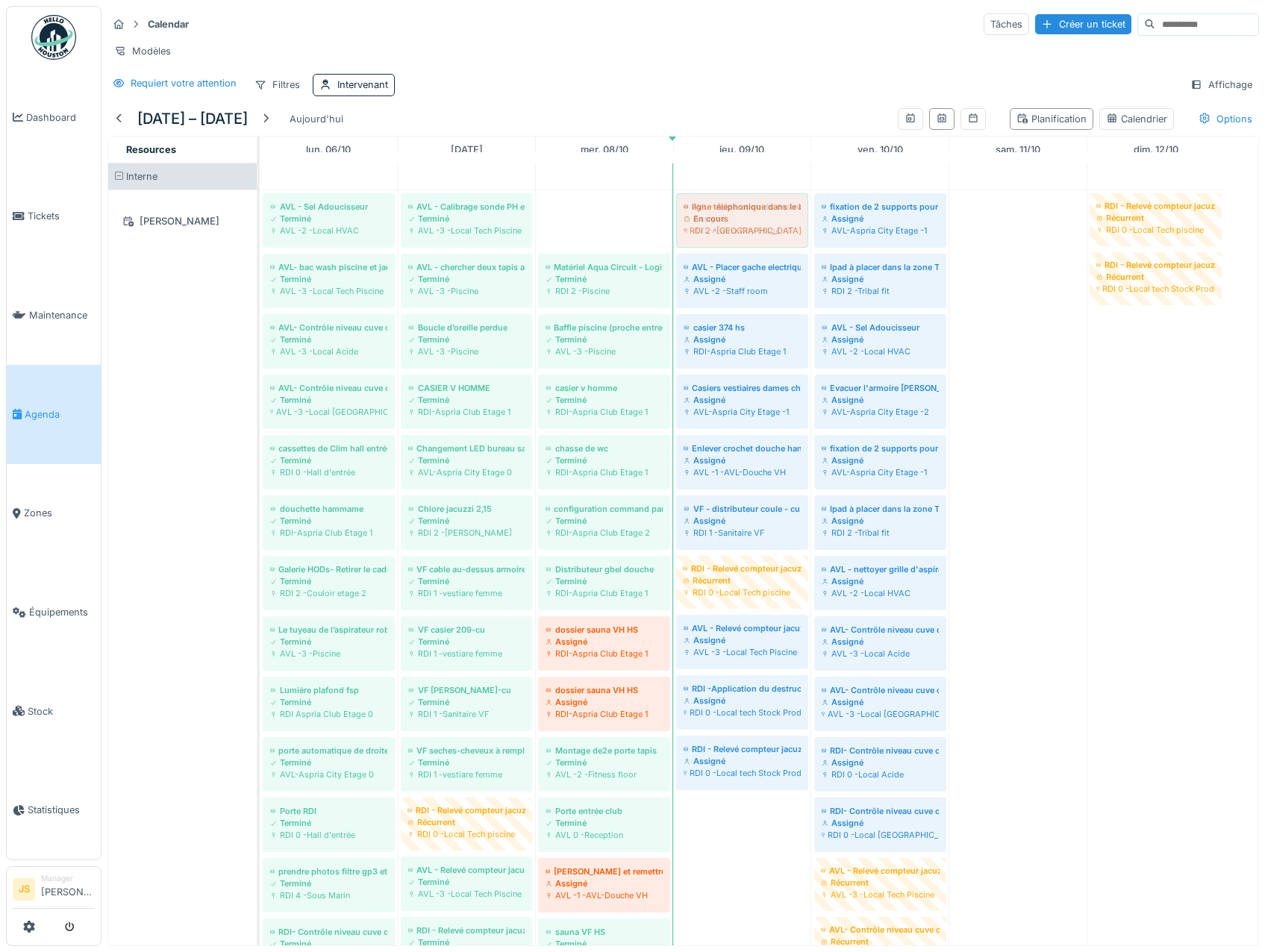
drag, startPoint x: 603, startPoint y: 223, endPoint x: 720, endPoint y: 224, distance: 117.0
click at [260, 224] on div "AVL - Sel Adoucisseur Terminé AVL -2 -Local HVAC AVL - Calibrage sonde PH et Ch…" at bounding box center [260, 827] width 0 height 1274
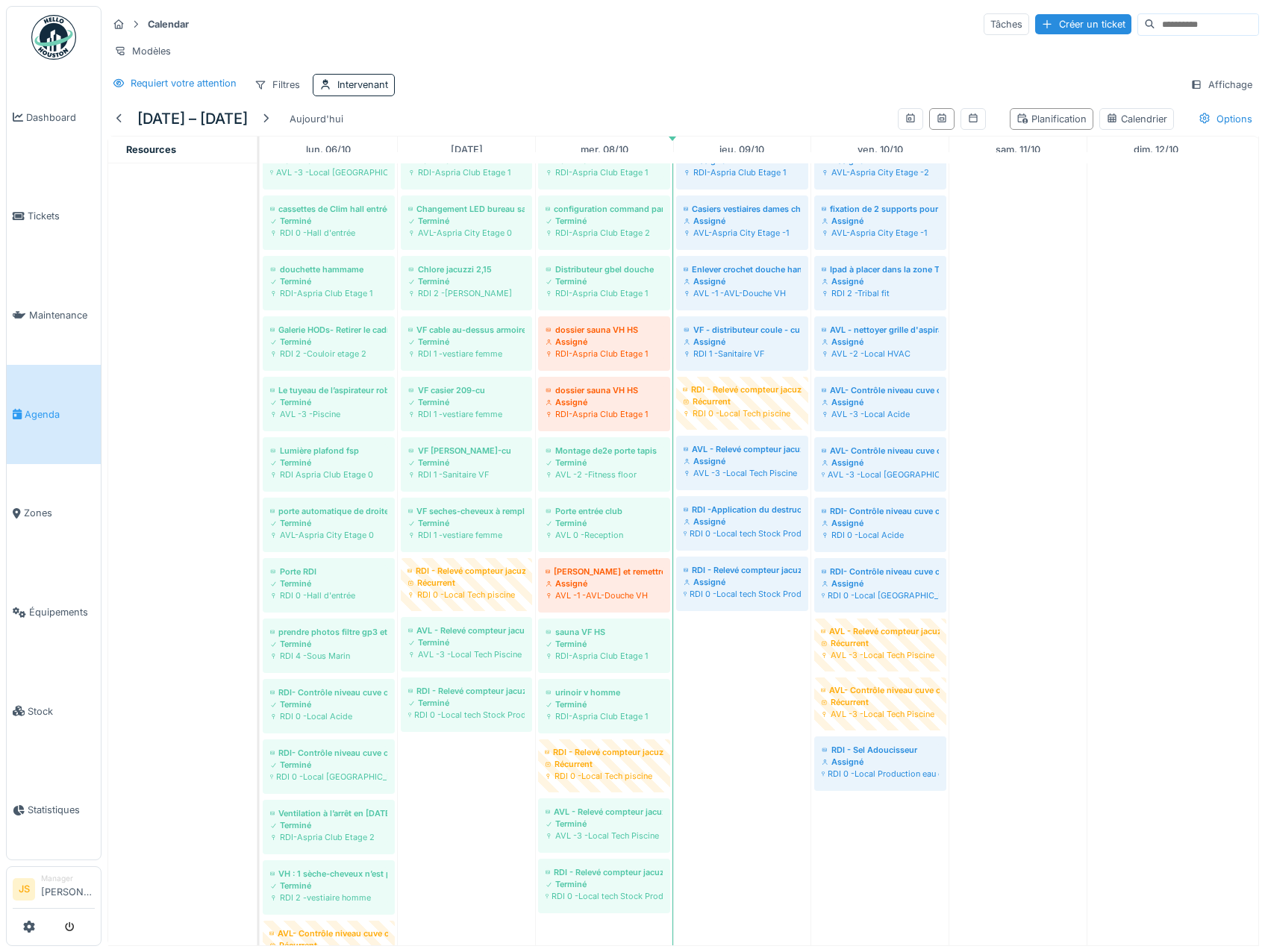
scroll to position [224, 0]
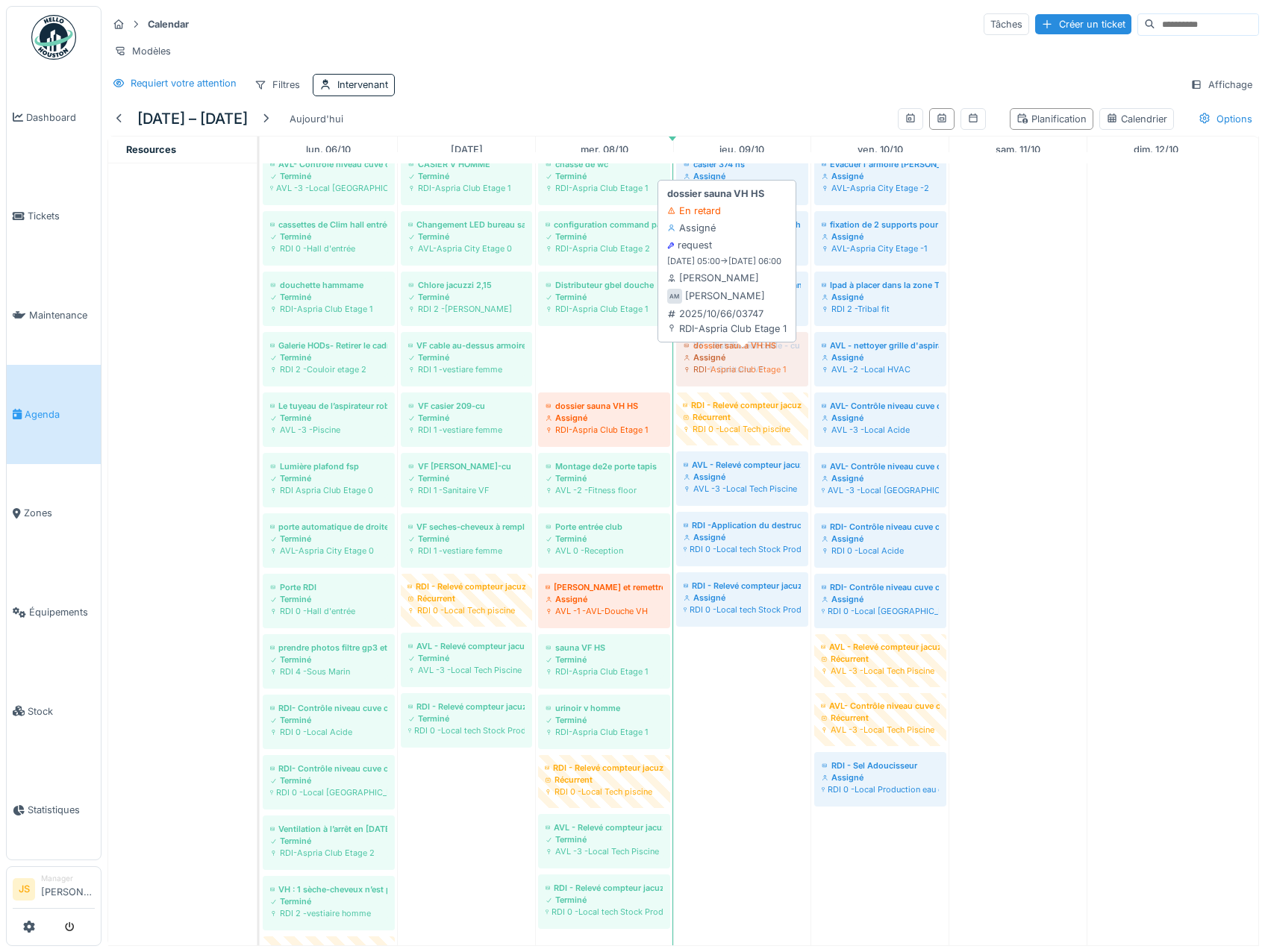
drag, startPoint x: 612, startPoint y: 372, endPoint x: 694, endPoint y: 373, distance: 82.0
click at [260, 373] on div "AVL - Sel Adoucisseur Terminé AVL -2 -Local HVAC AVL - Calibrage sonde PH et Ch…" at bounding box center [260, 603] width 0 height 1274
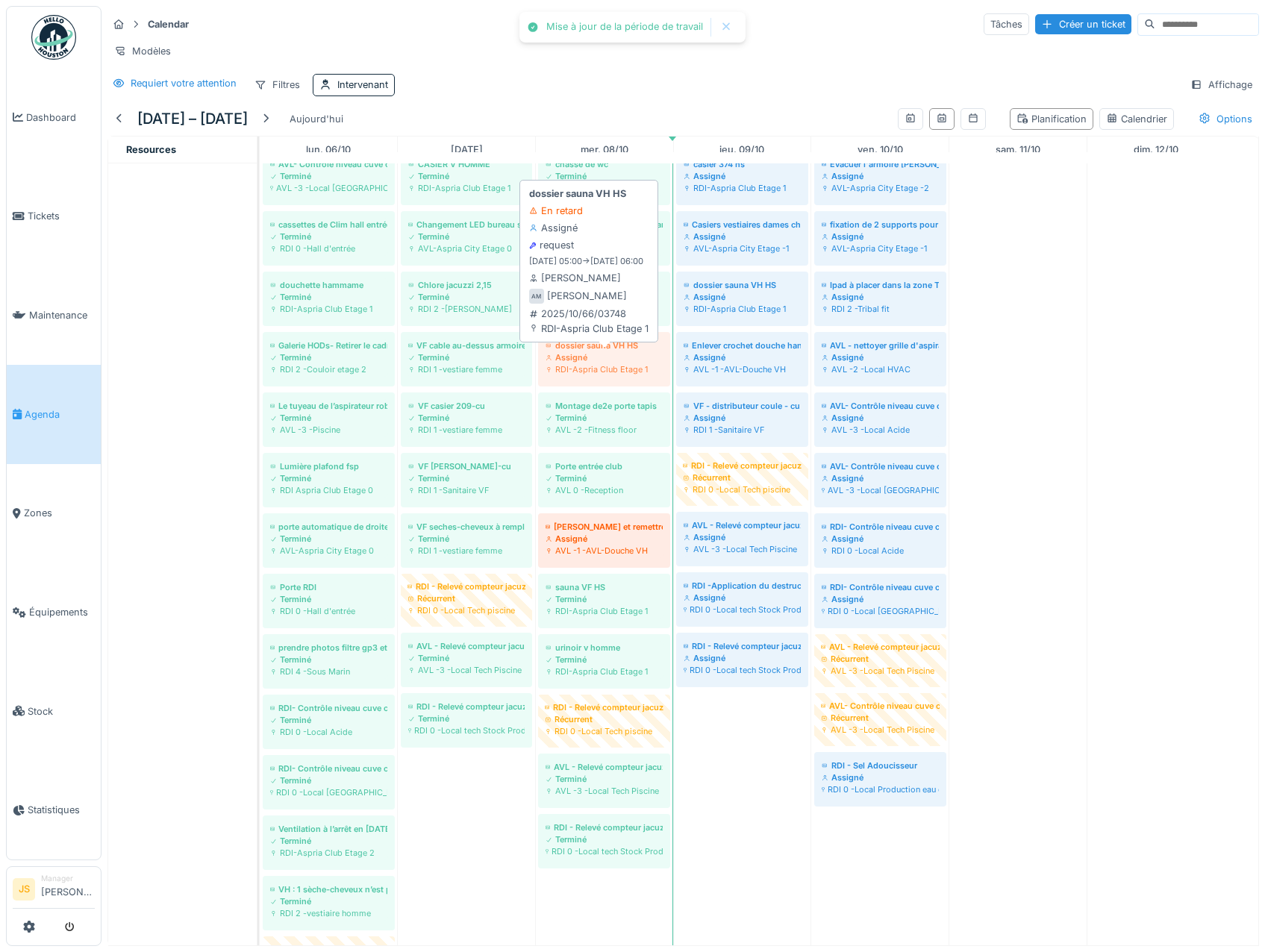
drag, startPoint x: 657, startPoint y: 372, endPoint x: 612, endPoint y: 369, distance: 45.1
click at [260, 369] on div "AVL - Sel Adoucisseur Terminé AVL -2 -Local HVAC AVL - Calibrage sonde PH et Ch…" at bounding box center [260, 603] width 0 height 1274
click at [596, 363] on div "Assigné" at bounding box center [604, 358] width 117 height 12
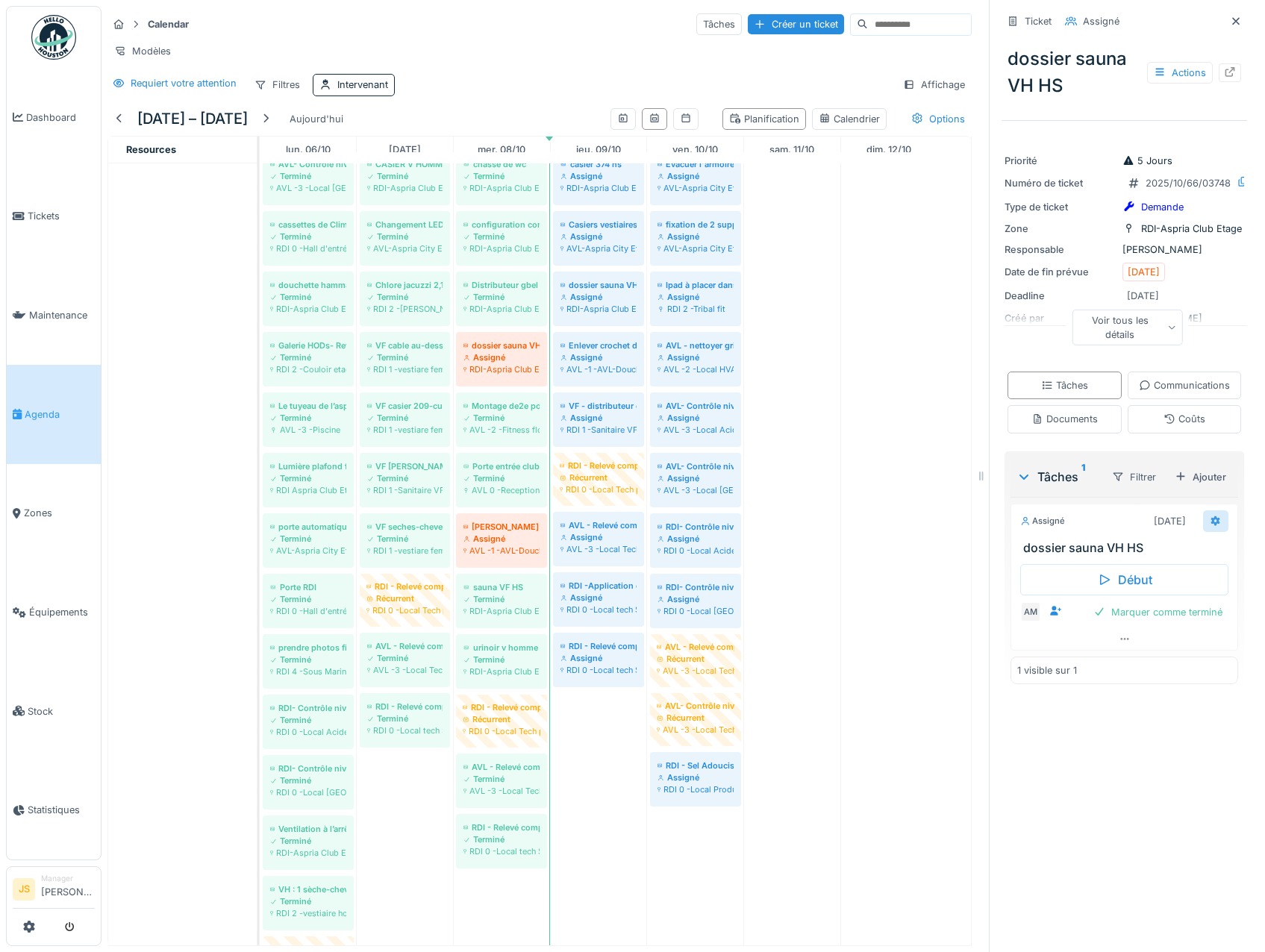
click at [1211, 526] on icon at bounding box center [1215, 521] width 9 height 10
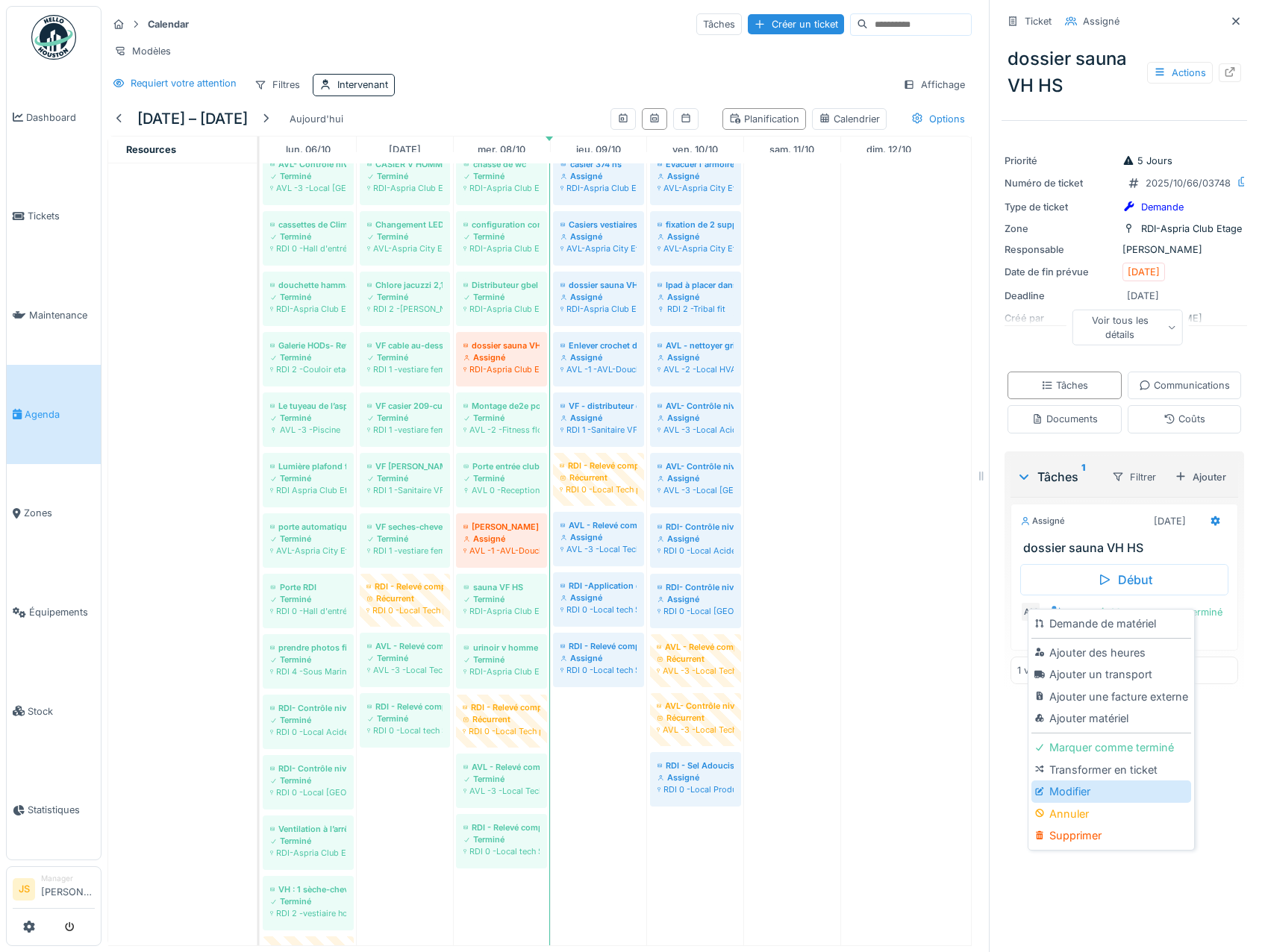
click at [1074, 793] on div "Modifier" at bounding box center [1111, 792] width 159 height 22
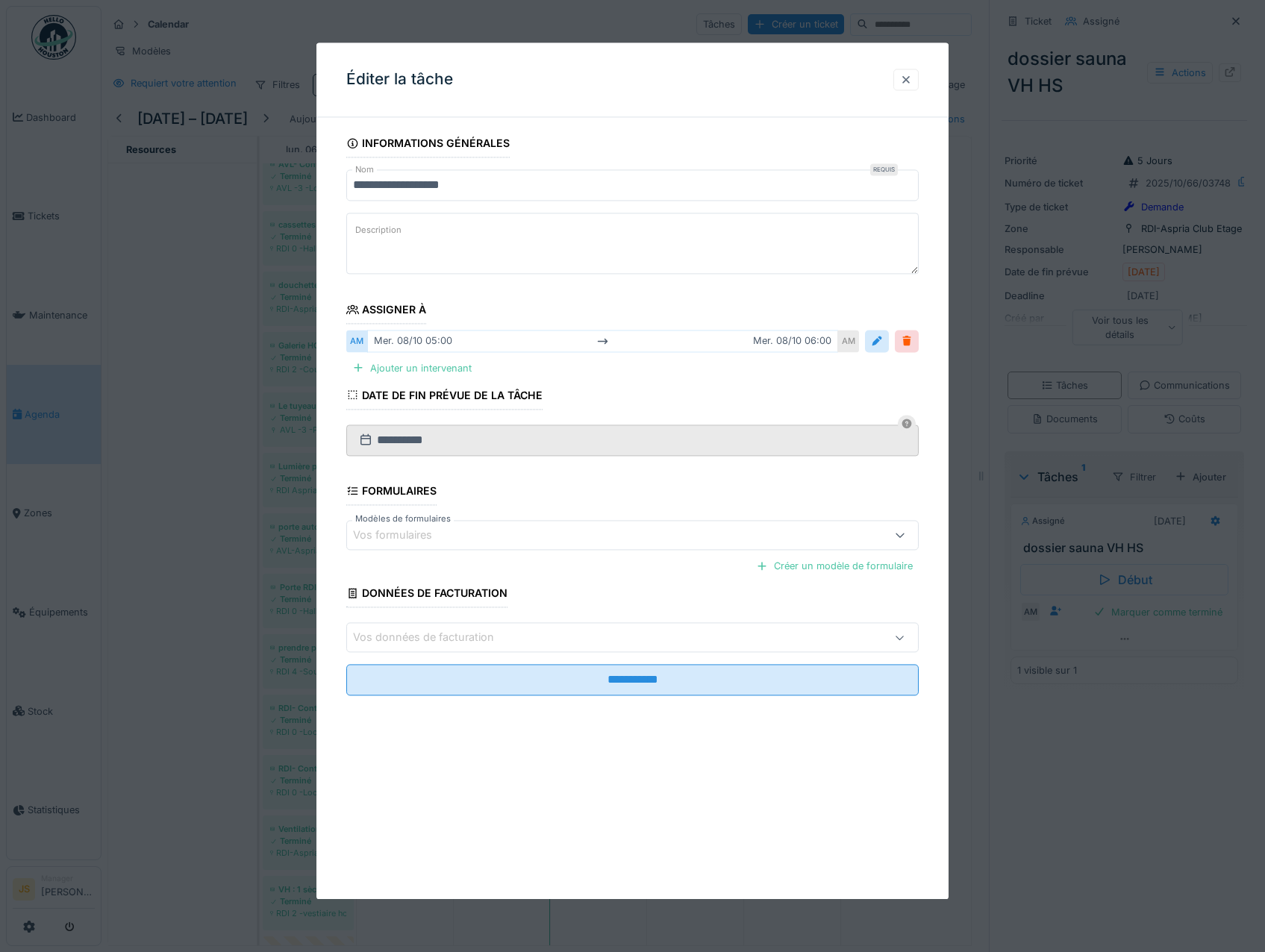
click at [911, 80] on div at bounding box center [906, 79] width 12 height 14
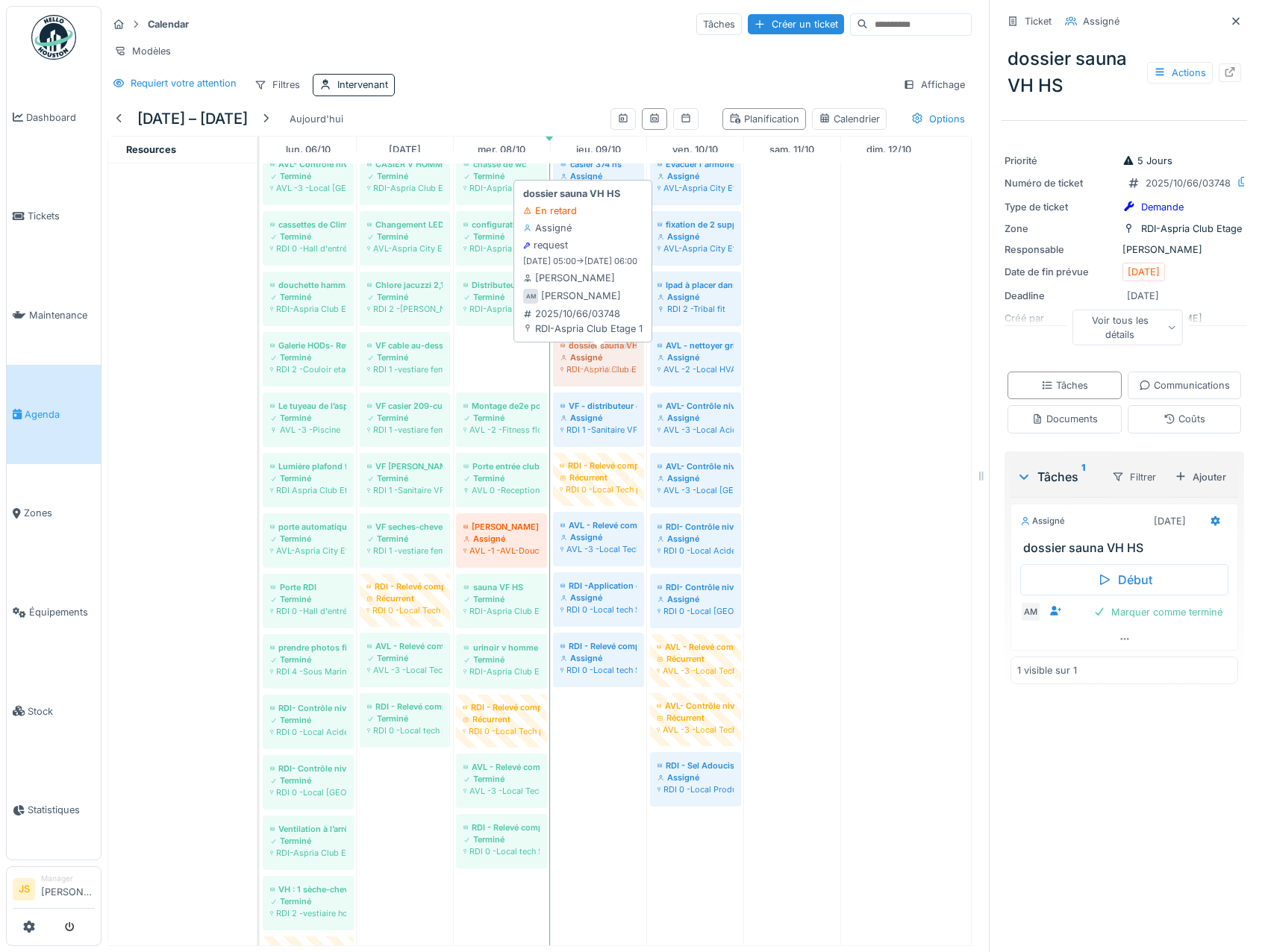
drag, startPoint x: 507, startPoint y: 375, endPoint x: 562, endPoint y: 373, distance: 55.0
click at [260, 373] on div "AVL - Sel Adoucisseur Terminé AVL -2 -Local HVAC AVL - Calibrage sonde PH et Ch…" at bounding box center [260, 603] width 0 height 1274
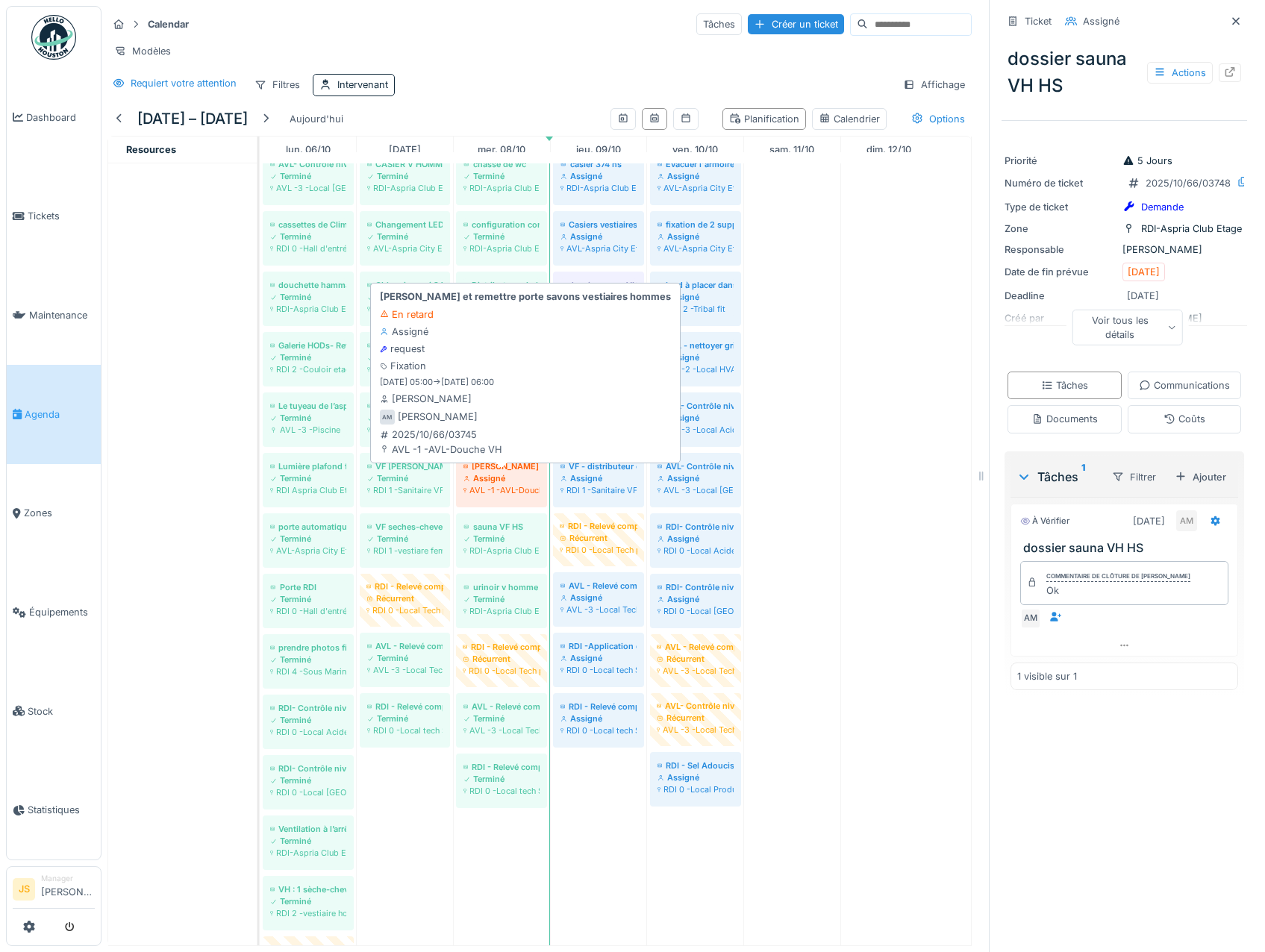
click at [498, 485] on div "Assigné" at bounding box center [501, 479] width 76 height 12
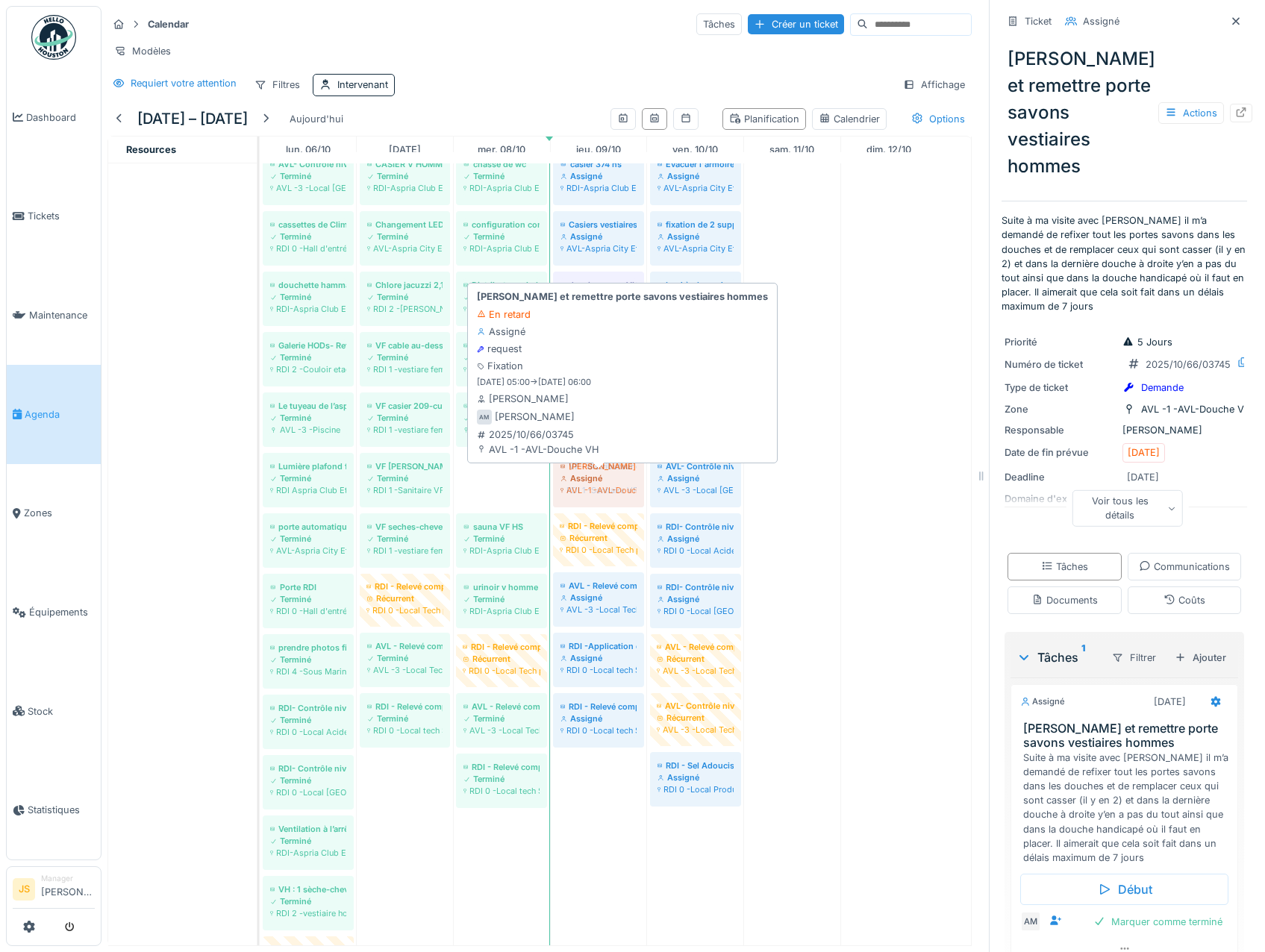
drag, startPoint x: 500, startPoint y: 491, endPoint x: 568, endPoint y: 491, distance: 68.0
click at [260, 491] on div "AVL - Sel Adoucisseur Terminé AVL -2 -Local HVAC AVL - Calibrage sonde PH et Ch…" at bounding box center [260, 603] width 0 height 1274
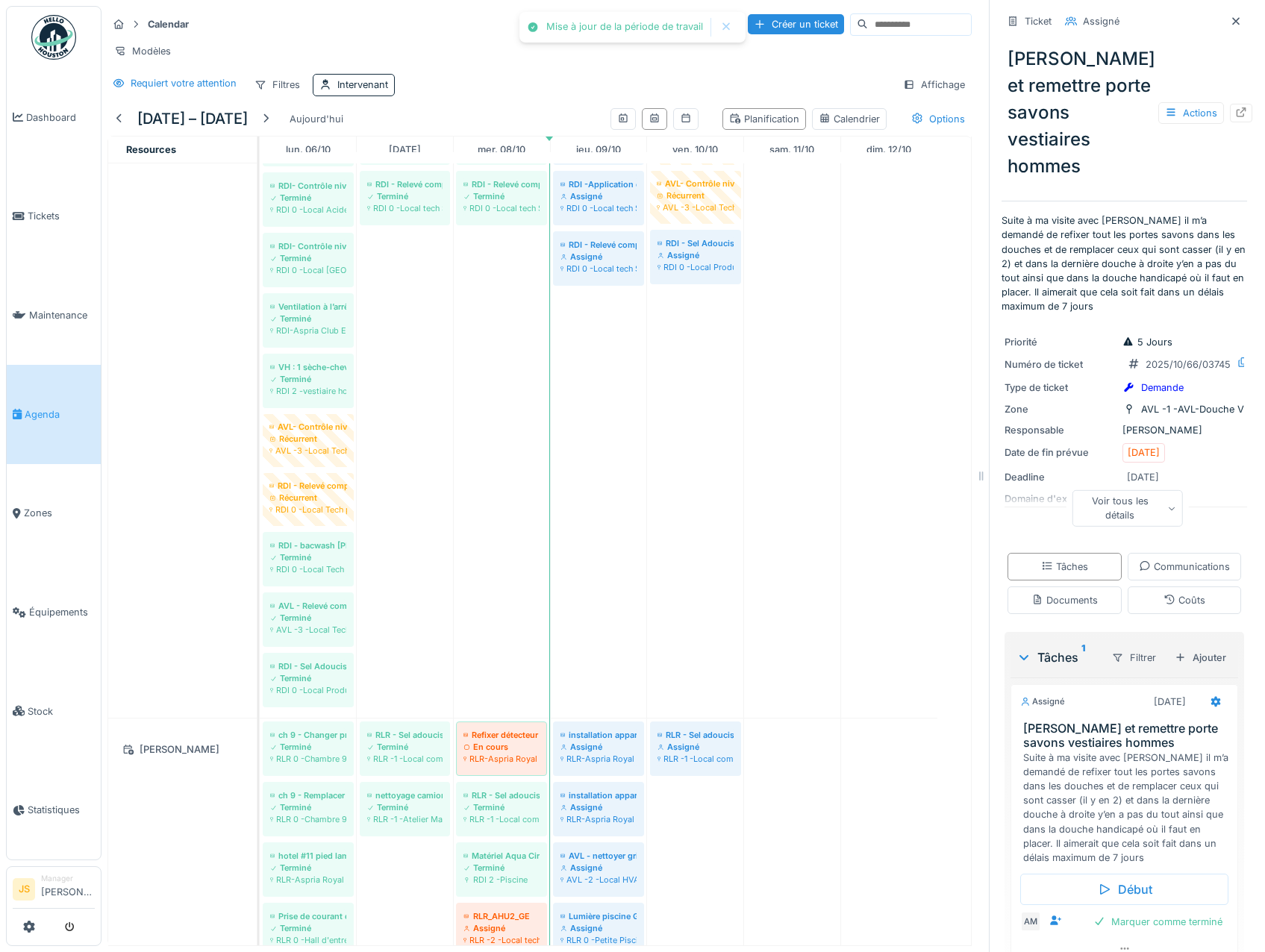
scroll to position [910, 0]
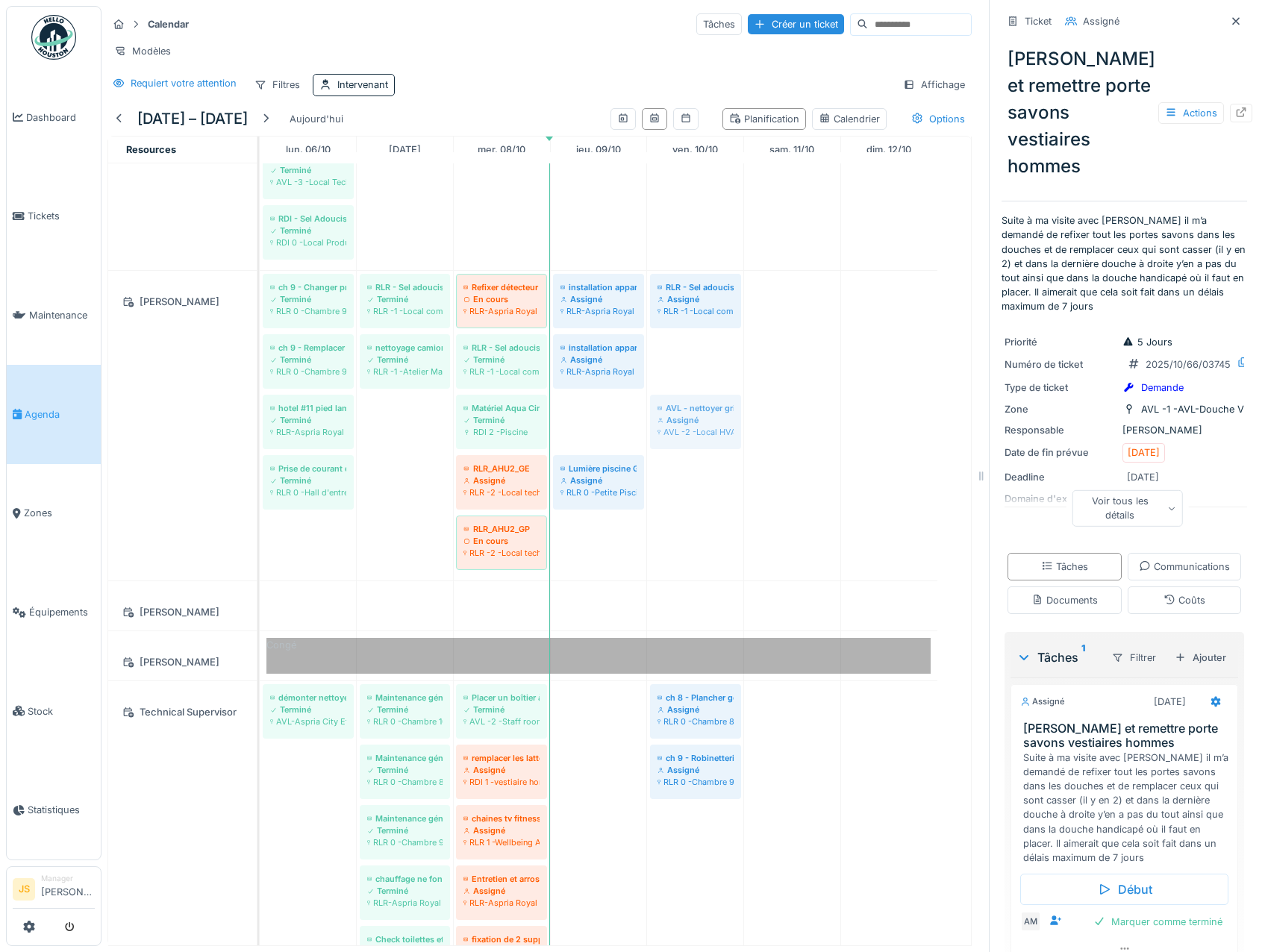
drag, startPoint x: 596, startPoint y: 441, endPoint x: 685, endPoint y: 430, distance: 89.7
click at [260, 430] on div "ch 9 - Changer prise salle de bain Terminé RLR 0 -Chambre 9 RLR - Sel adoucisse…" at bounding box center [260, 425] width 0 height 310
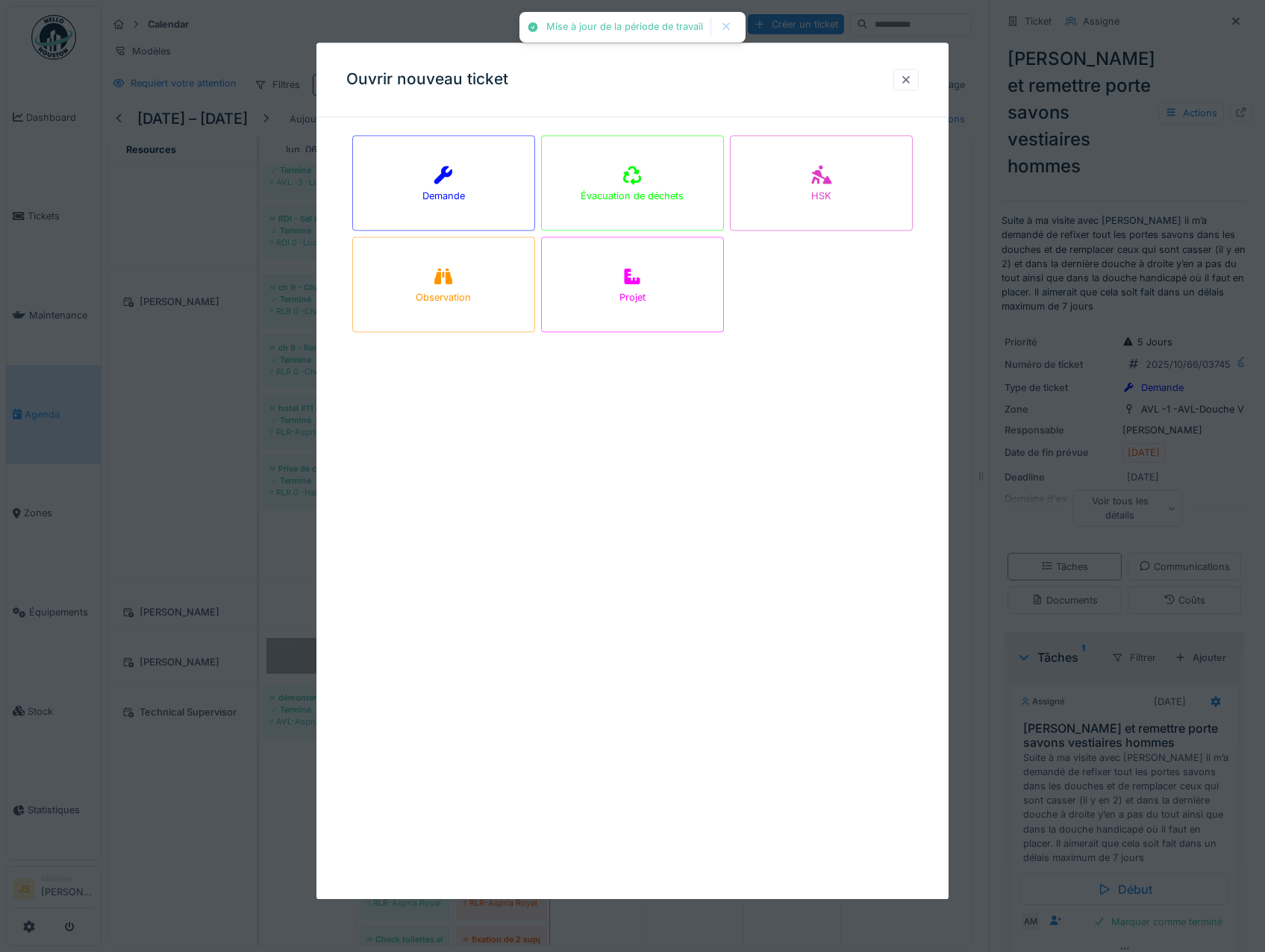
click at [911, 73] on div at bounding box center [906, 79] width 12 height 14
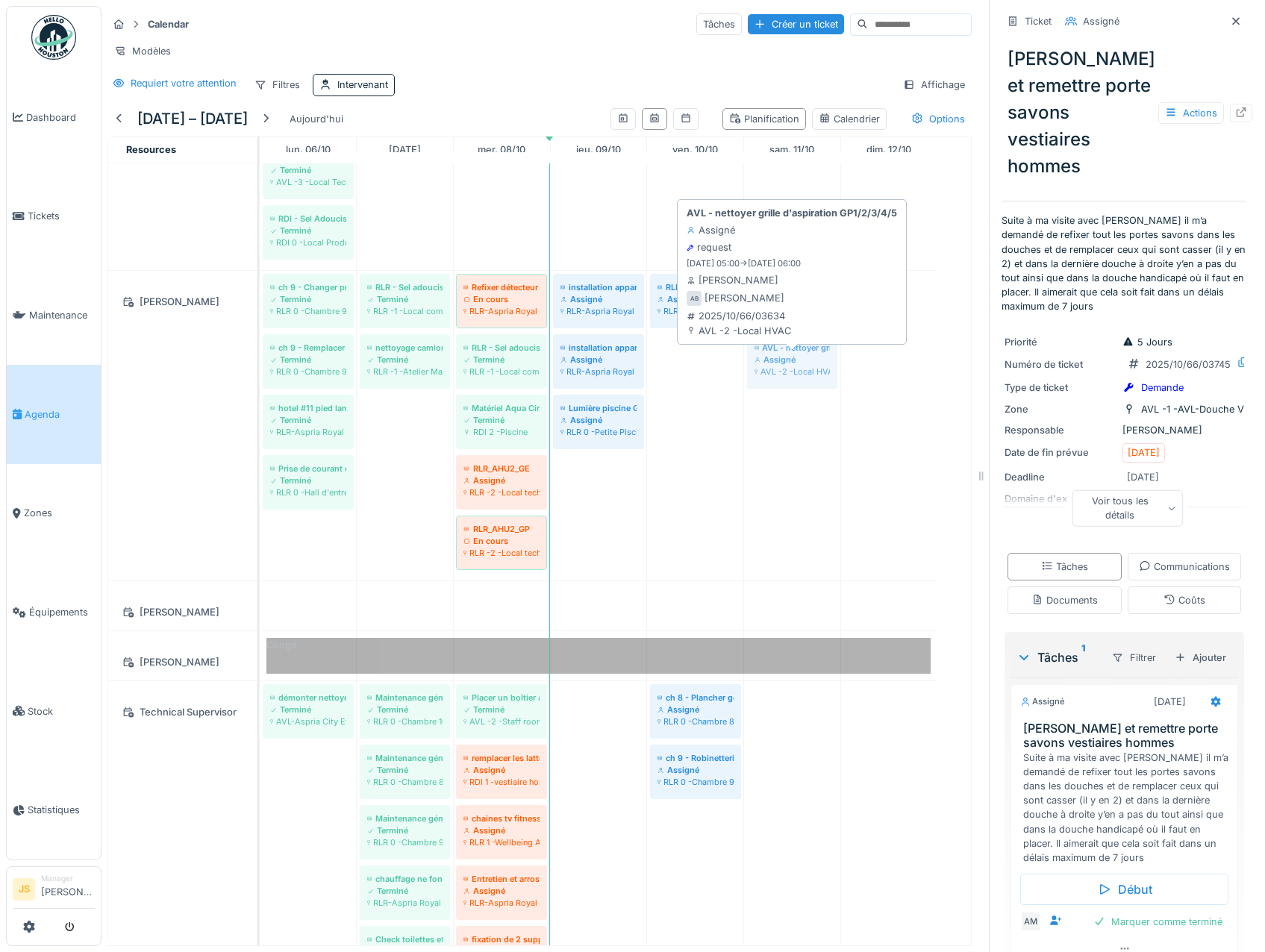
drag, startPoint x: 698, startPoint y: 370, endPoint x: 757, endPoint y: 372, distance: 59.0
click at [260, 372] on div "ch 9 - Changer prise salle de bain Terminé RLR 0 -Chambre 9 RLR - Sel adoucisse…" at bounding box center [260, 425] width 0 height 310
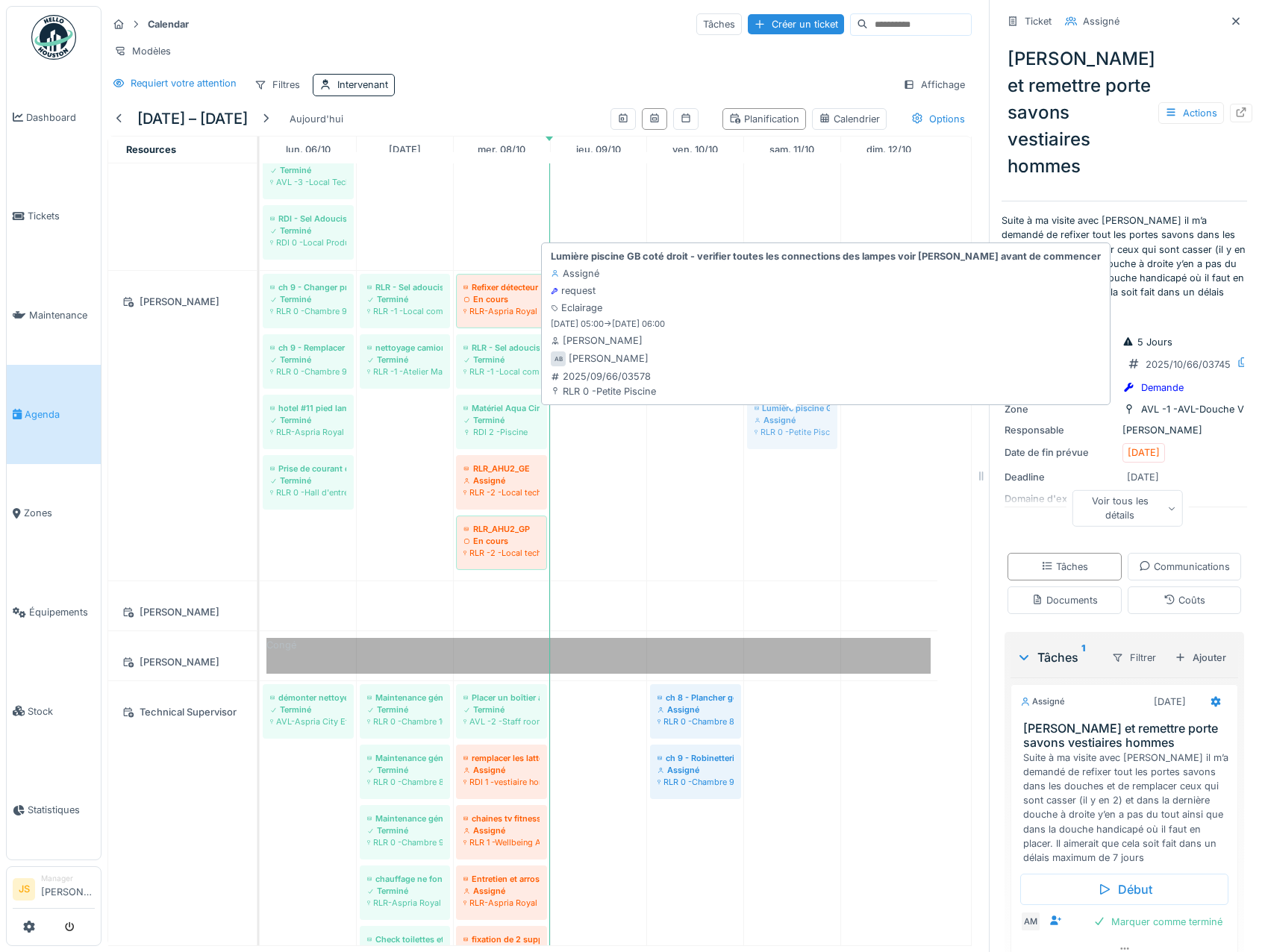
drag, startPoint x: 590, startPoint y: 429, endPoint x: 773, endPoint y: 434, distance: 183.1
click at [260, 434] on div "ch 9 - Changer prise salle de bain Terminé RLR 0 -Chambre 9 RLR - Sel adoucisse…" at bounding box center [260, 425] width 0 height 310
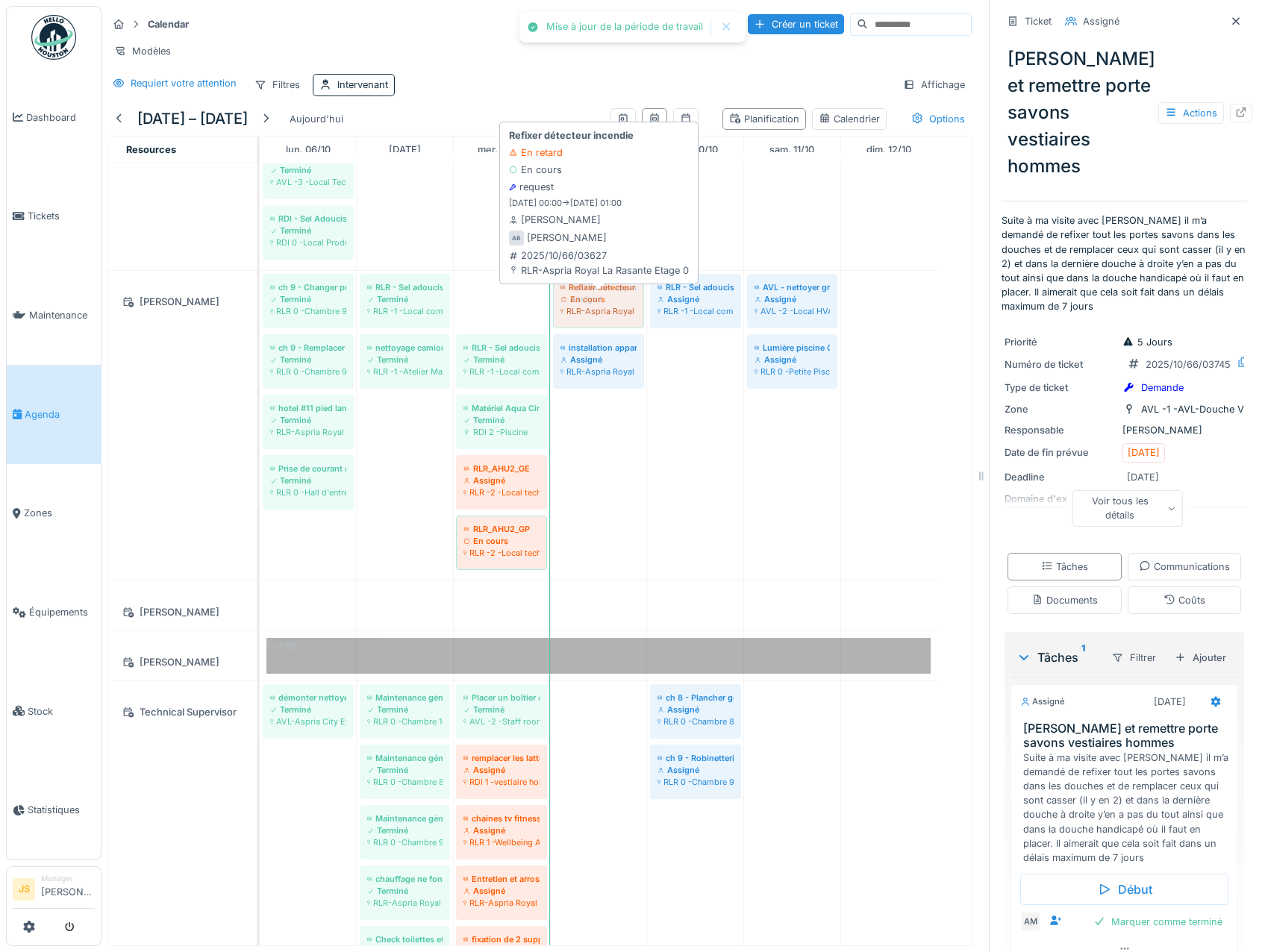
drag, startPoint x: 507, startPoint y: 312, endPoint x: 601, endPoint y: 313, distance: 94.0
click at [260, 313] on div "ch 9 - Changer prise salle de bain Terminé RLR 0 -Chambre 9 RLR - Sel adoucisse…" at bounding box center [260, 425] width 0 height 310
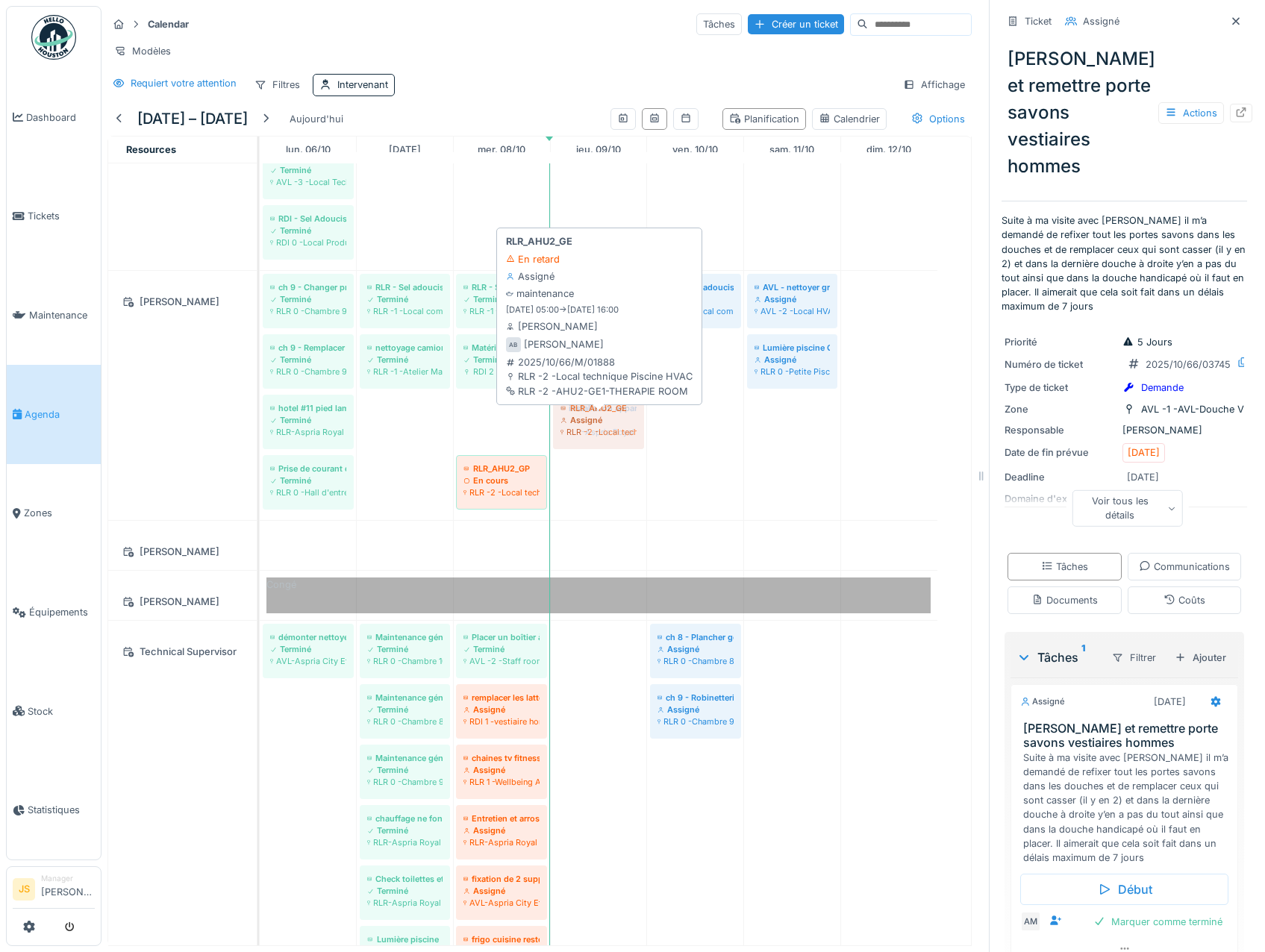
drag, startPoint x: 498, startPoint y: 430, endPoint x: 555, endPoint y: 431, distance: 57.0
click at [260, 432] on div "ch 9 - Changer prise salle de bain Terminé RLR 0 -Chambre 9 RLR - Sel adoucisse…" at bounding box center [260, 395] width 0 height 249
drag, startPoint x: 501, startPoint y: 429, endPoint x: 559, endPoint y: 429, distance: 58.0
click at [260, 429] on div "ch 9 - Changer prise salle de bain Terminé RLR 0 -Chambre 9 RLR - Sel adoucisse…" at bounding box center [260, 395] width 0 height 249
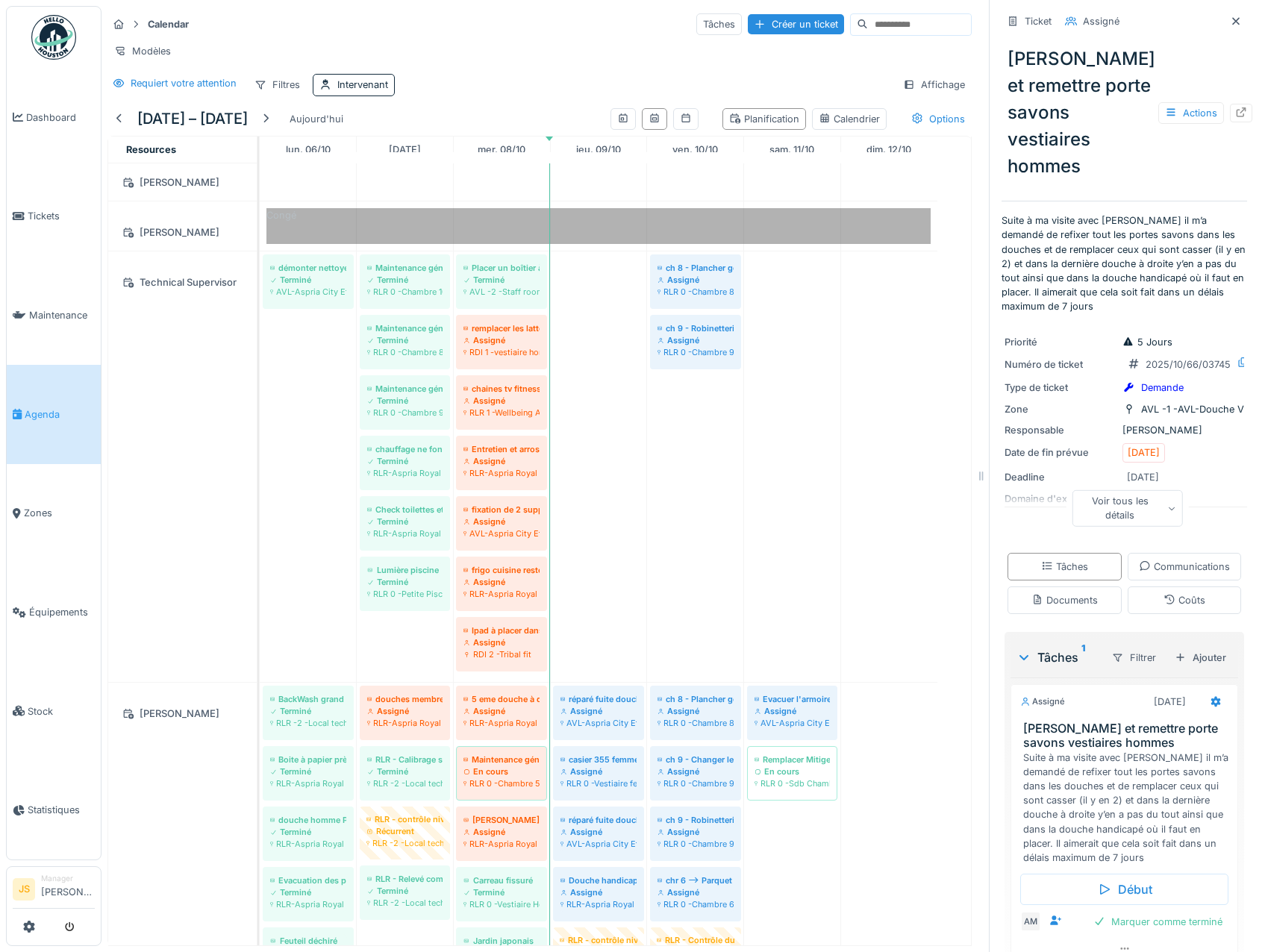
scroll to position [1642, 0]
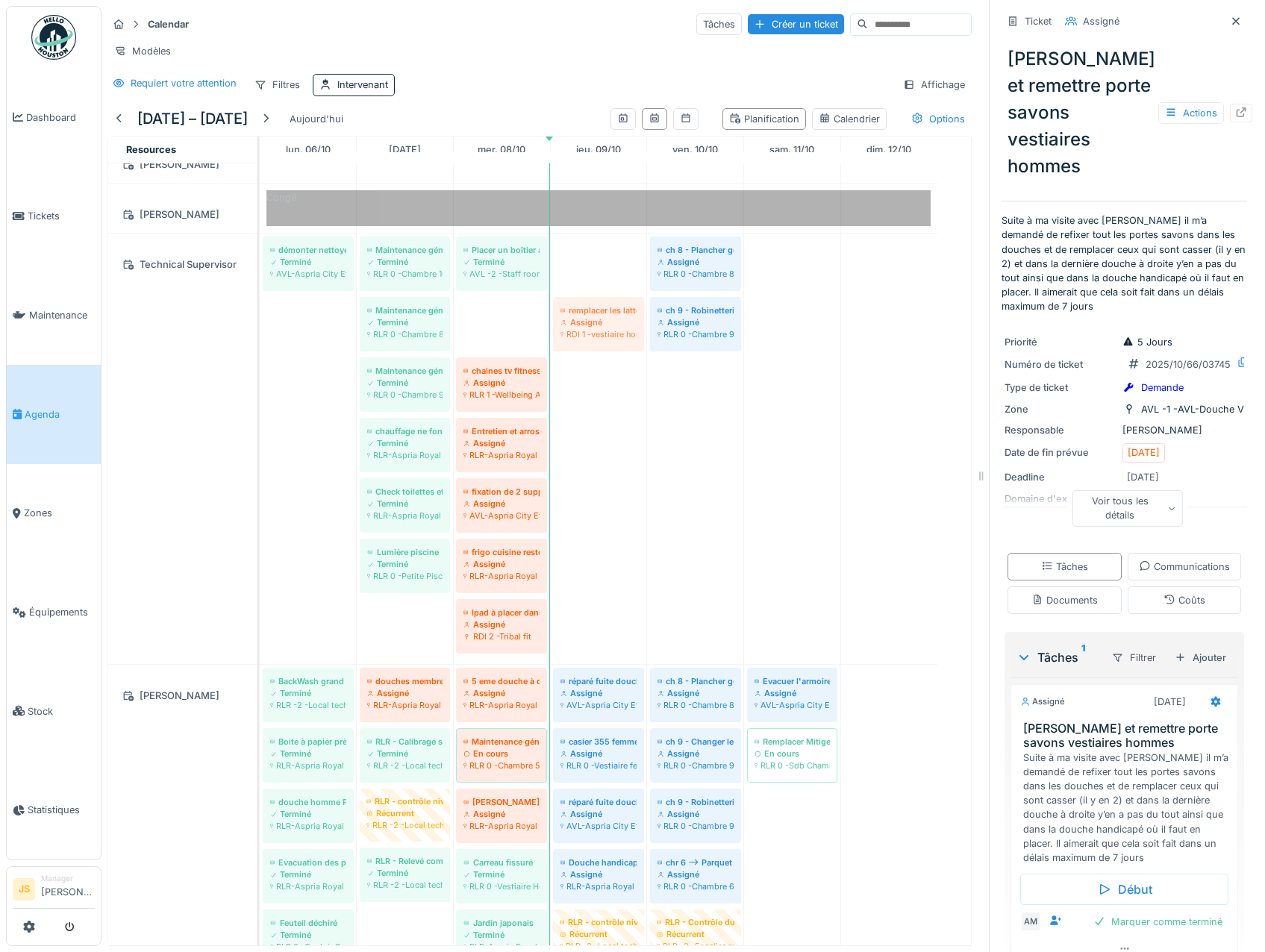
drag, startPoint x: 496, startPoint y: 339, endPoint x: 526, endPoint y: 333, distance: 30.6
click at [260, 336] on div "démonter nettoyer et graisser les roues des chariots à linge HskP Terminé AVL-A…" at bounding box center [260, 448] width 0 height 430
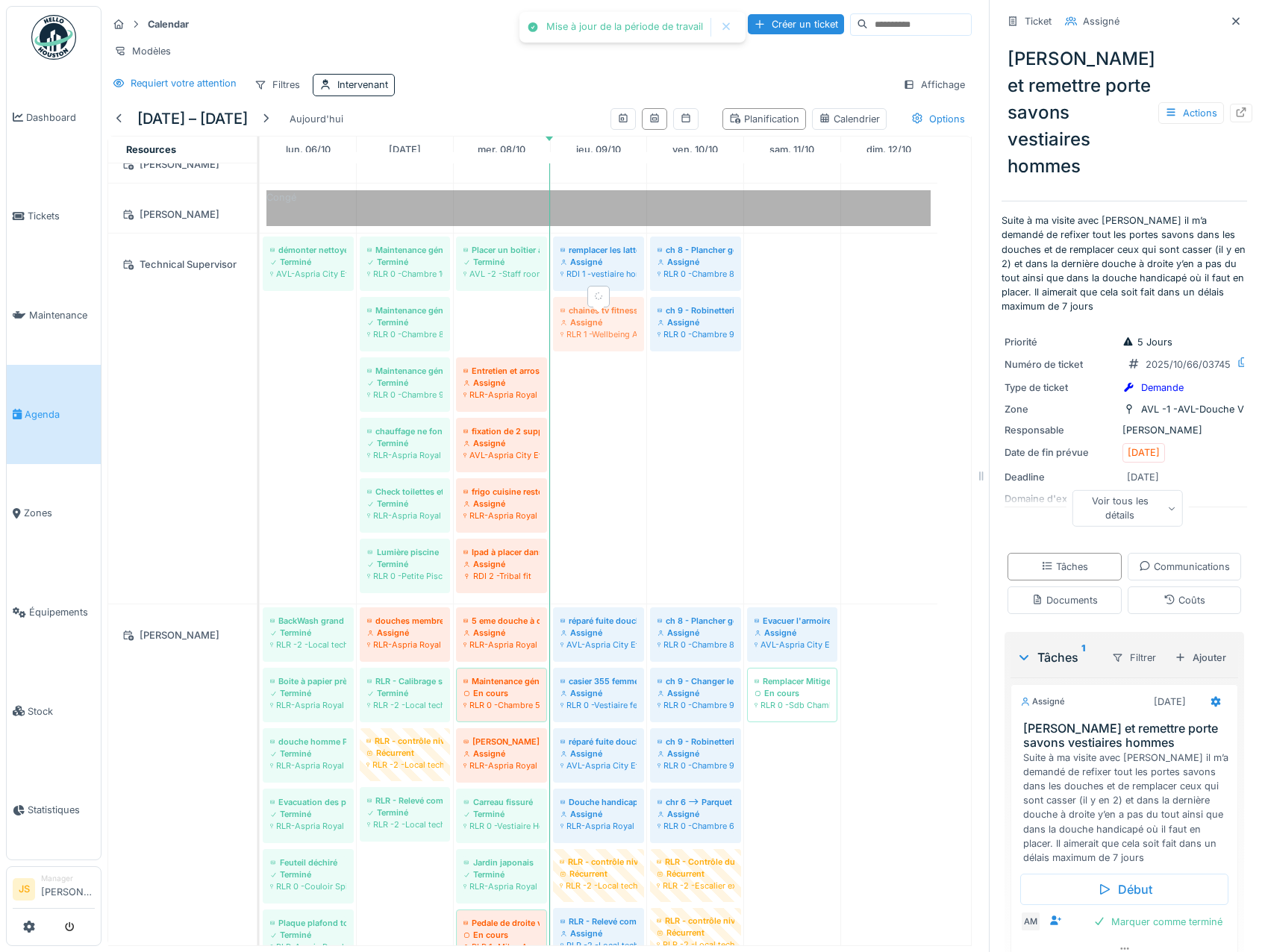
drag, startPoint x: 497, startPoint y: 334, endPoint x: 565, endPoint y: 329, distance: 68.2
click at [260, 329] on div "démonter nettoyer et graisser les roues des chariots à linge HskP Terminé AVL-A…" at bounding box center [260, 418] width 0 height 370
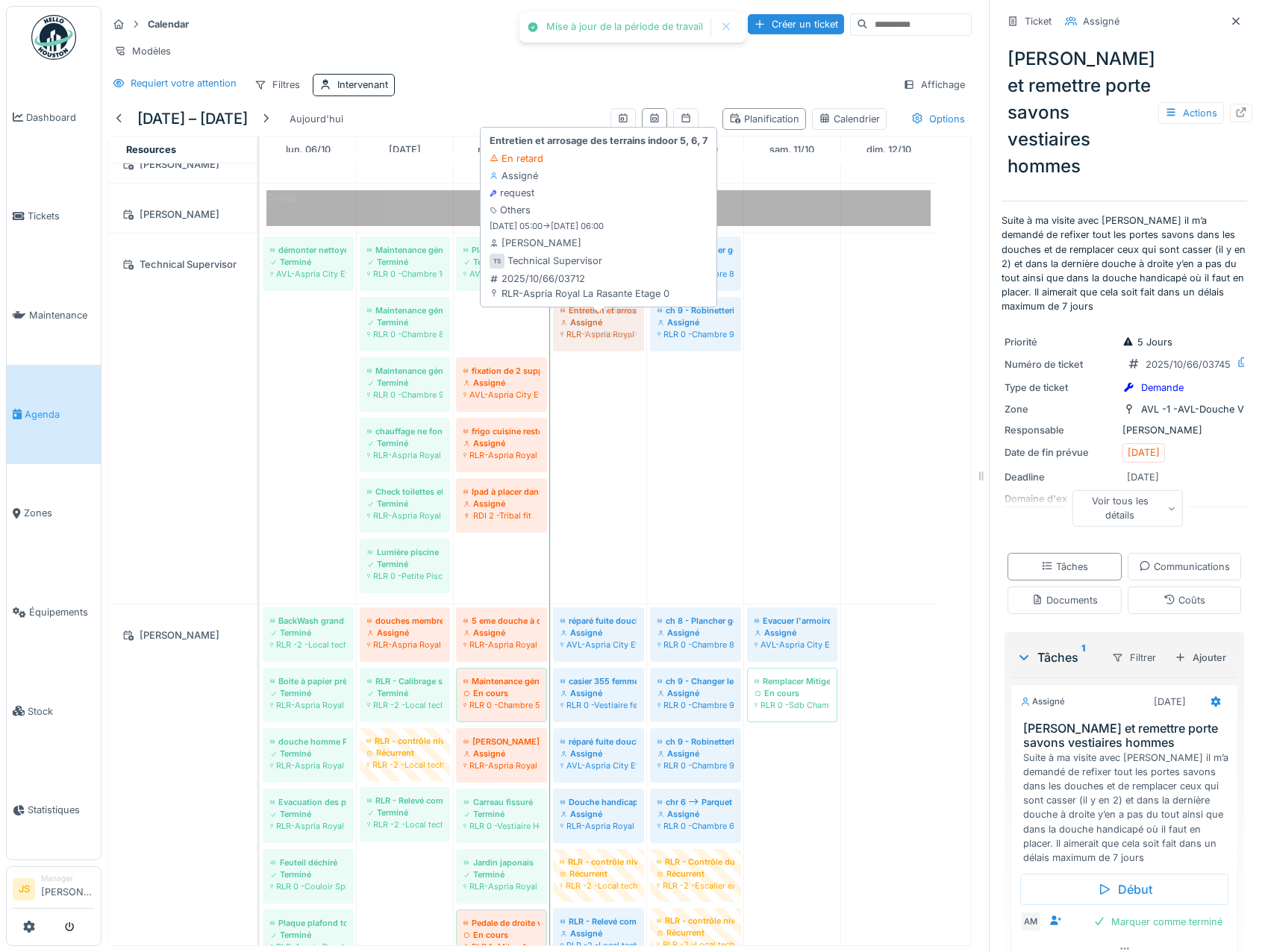
drag, startPoint x: 514, startPoint y: 330, endPoint x: 564, endPoint y: 330, distance: 50.0
click at [260, 329] on div "démonter nettoyer et graisser les roues des chariots à linge HskP Terminé AVL-A…" at bounding box center [260, 418] width 0 height 370
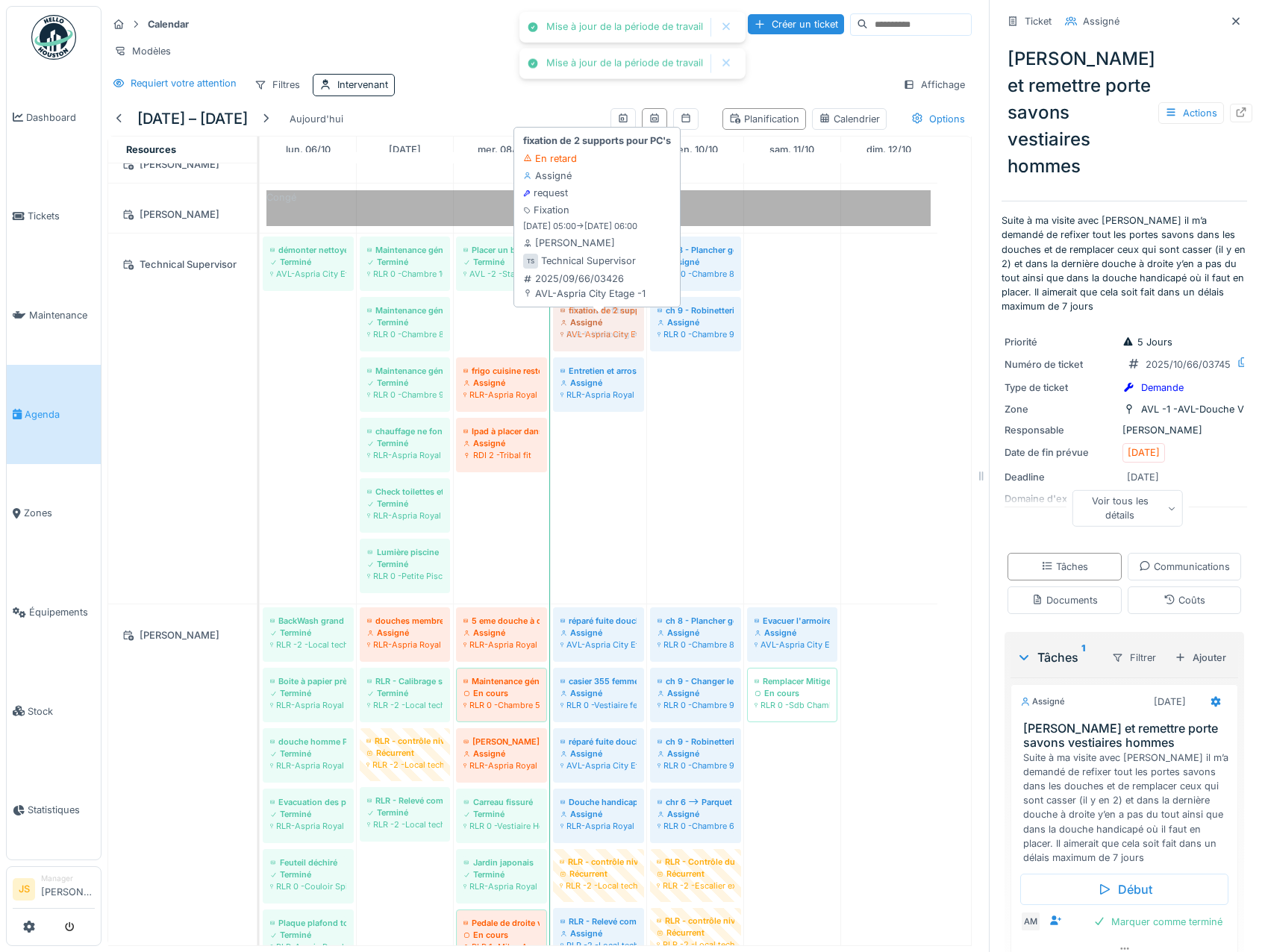
drag, startPoint x: 535, startPoint y: 331, endPoint x: 550, endPoint y: 329, distance: 15.1
click at [260, 330] on div "démonter nettoyer et graisser les roues des chariots à linge HskP Terminé AVL-A…" at bounding box center [260, 418] width 0 height 370
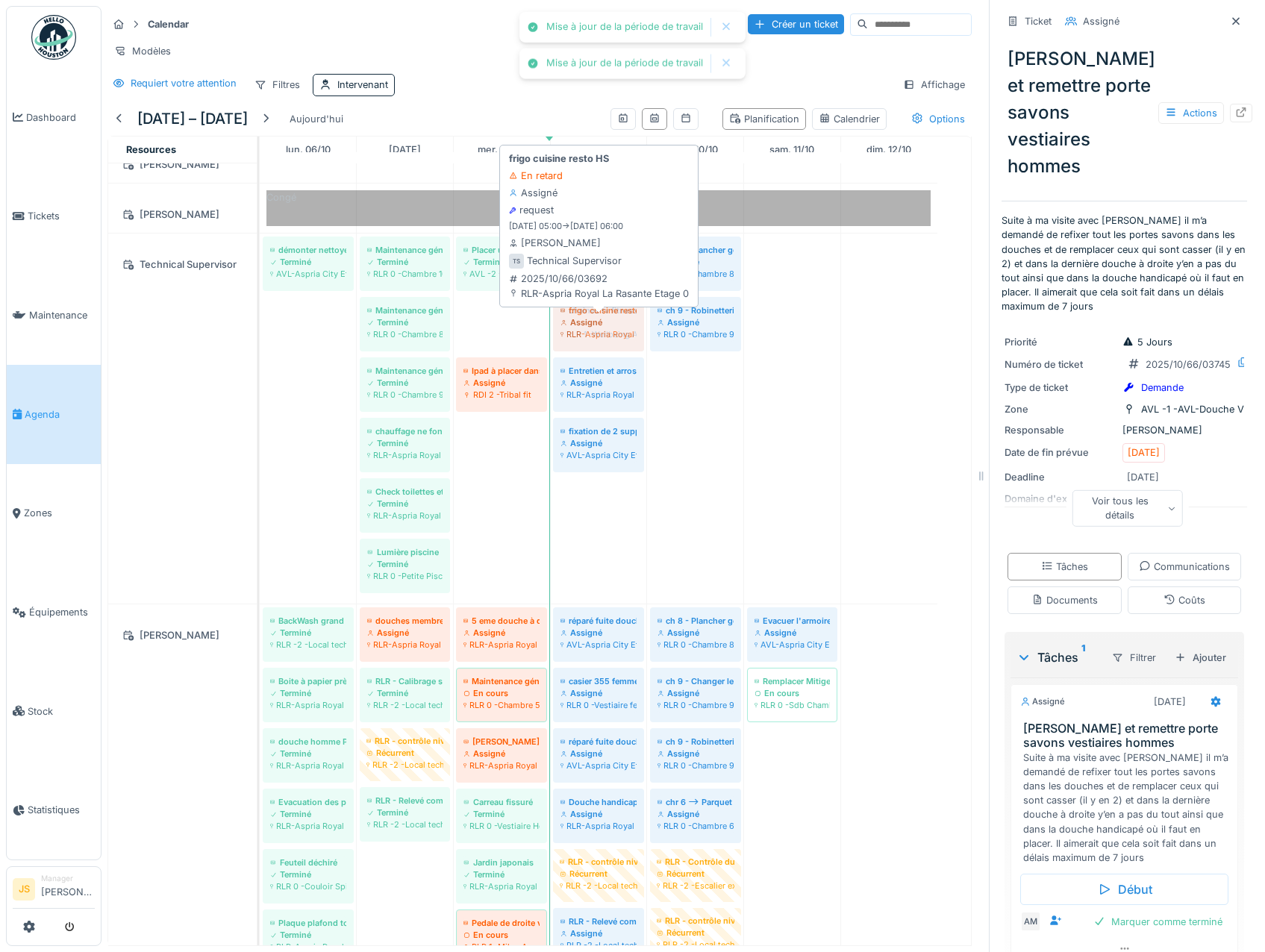
drag, startPoint x: 536, startPoint y: 334, endPoint x: 589, endPoint y: 332, distance: 53.0
click at [260, 332] on div "démonter nettoyer et graisser les roues des chariots à linge HskP Terminé AVL-A…" at bounding box center [260, 418] width 0 height 370
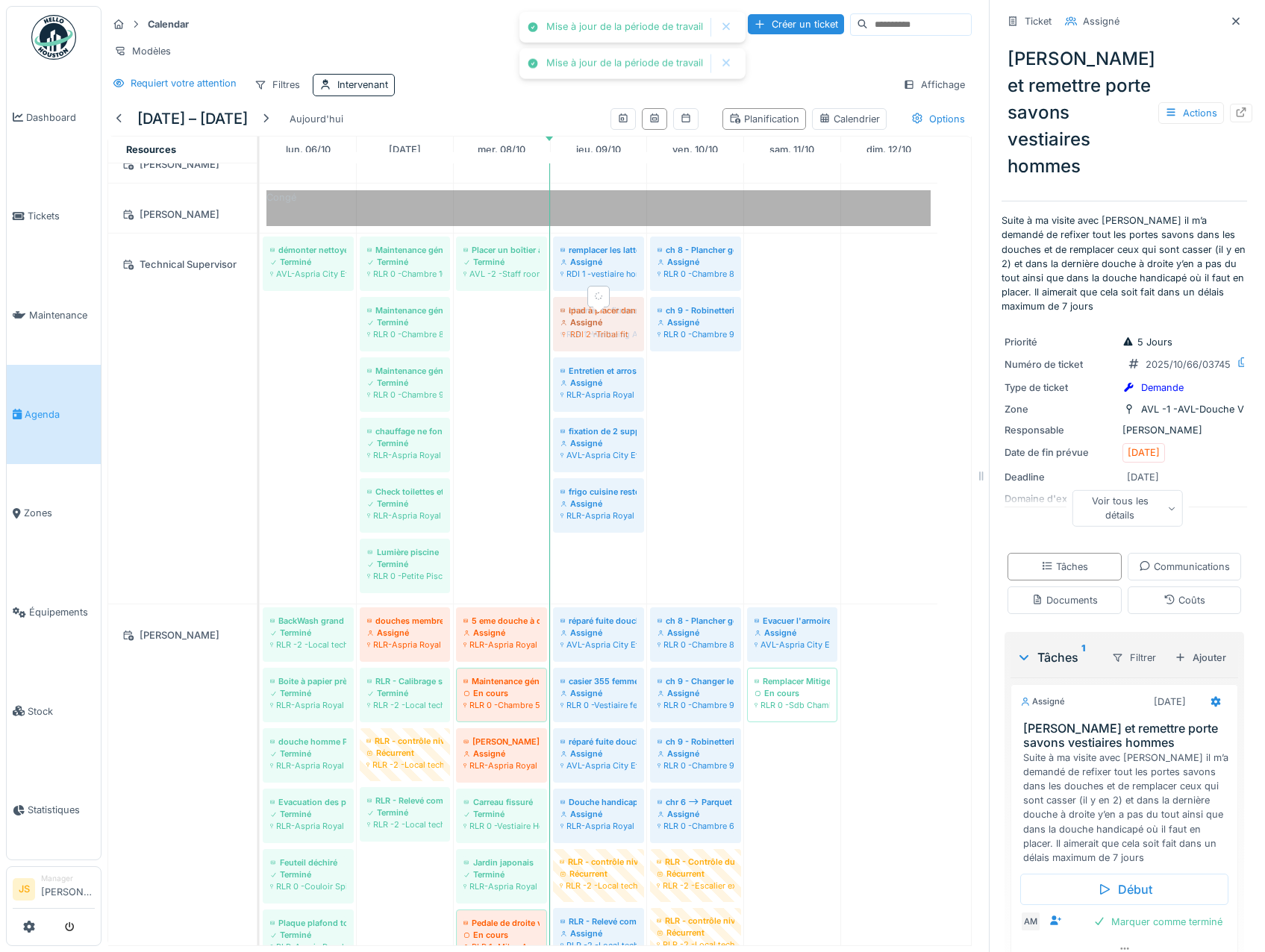
drag, startPoint x: 512, startPoint y: 340, endPoint x: 590, endPoint y: 337, distance: 78.1
click at [260, 337] on div "démonter nettoyer et graisser les roues des chariots à linge HskP Terminé AVL-A…" at bounding box center [260, 418] width 0 height 370
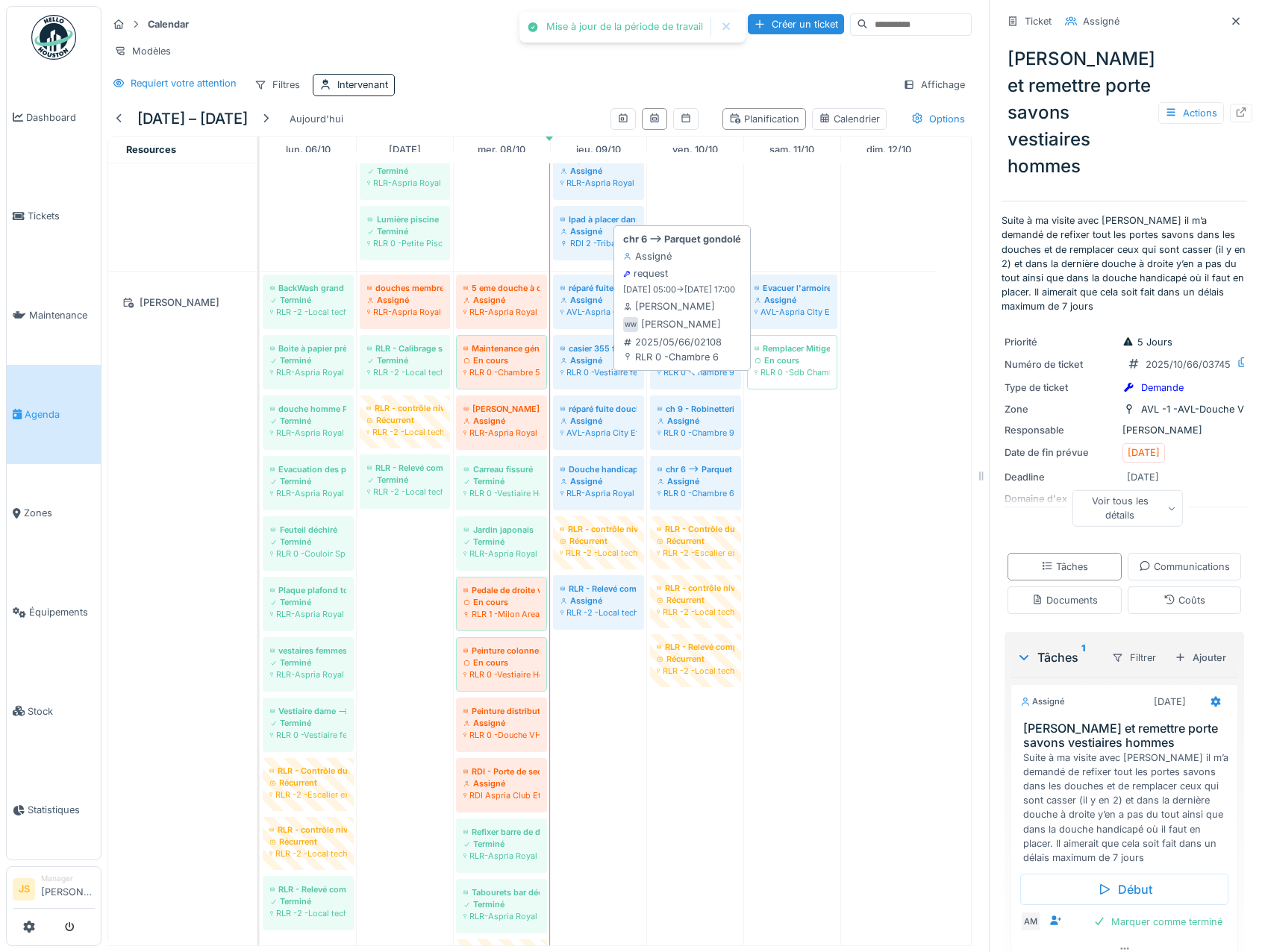
scroll to position [1940, 0]
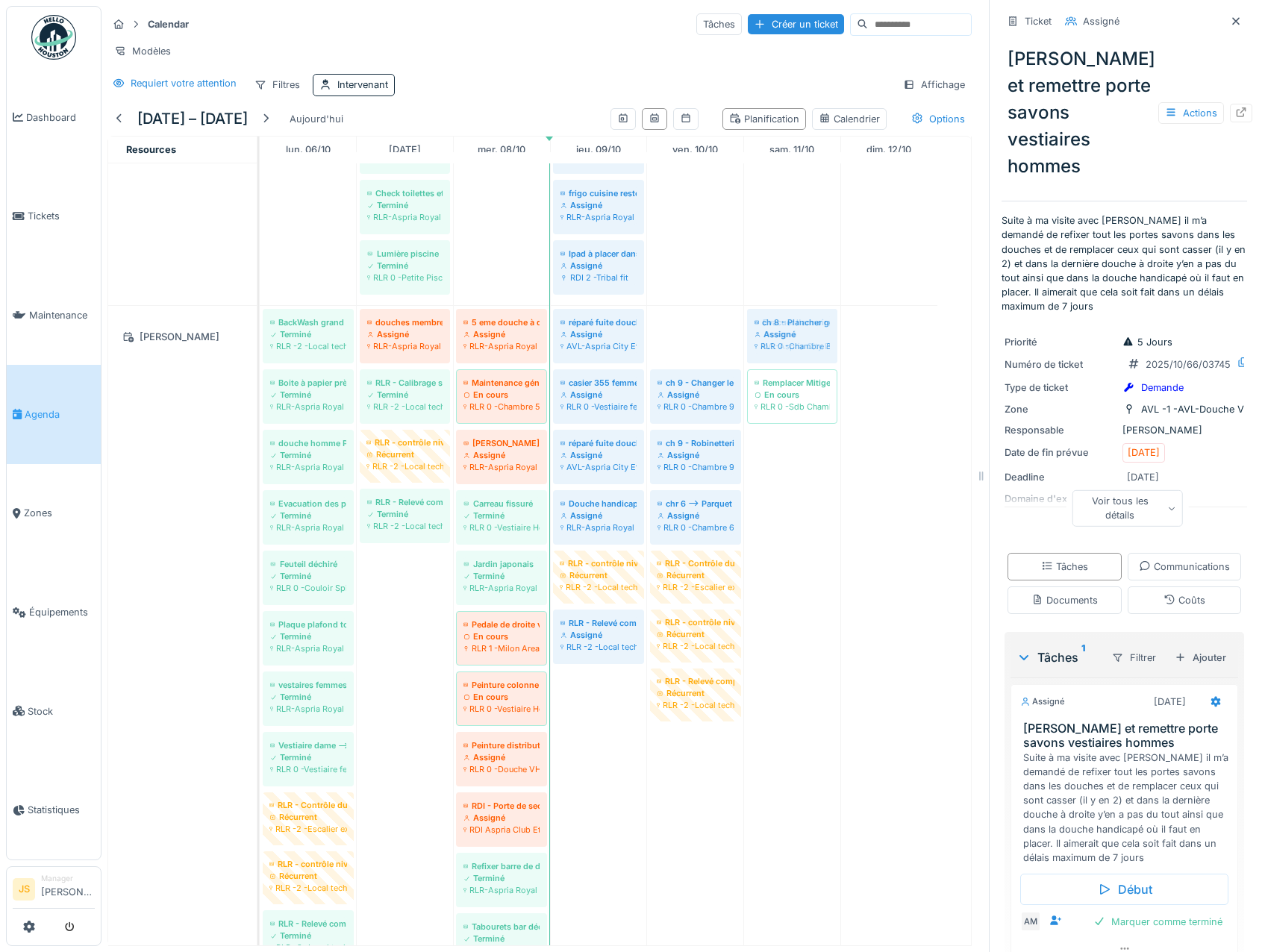
drag, startPoint x: 709, startPoint y: 347, endPoint x: 787, endPoint y: 348, distance: 78.0
click at [260, 348] on div "BackWash grand bassin et petit bassin Terminé RLR -2 -Local technique Piscine H…" at bounding box center [260, 731] width 0 height 850
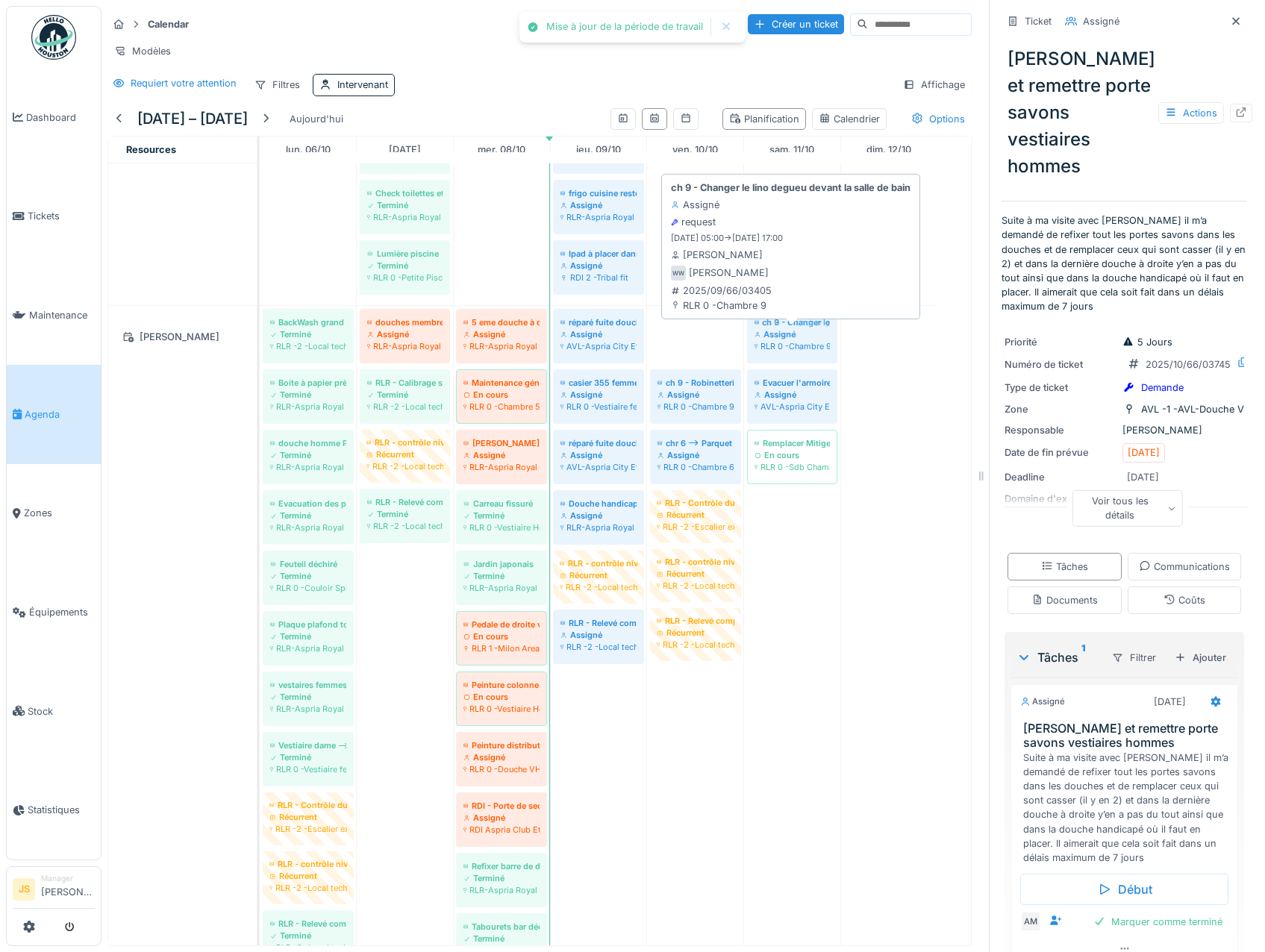
drag, startPoint x: 700, startPoint y: 349, endPoint x: 760, endPoint y: 351, distance: 60.0
click at [260, 351] on div "BackWash grand bassin et petit bassin Terminé RLR -2 -Local technique Piscine H…" at bounding box center [260, 731] width 0 height 850
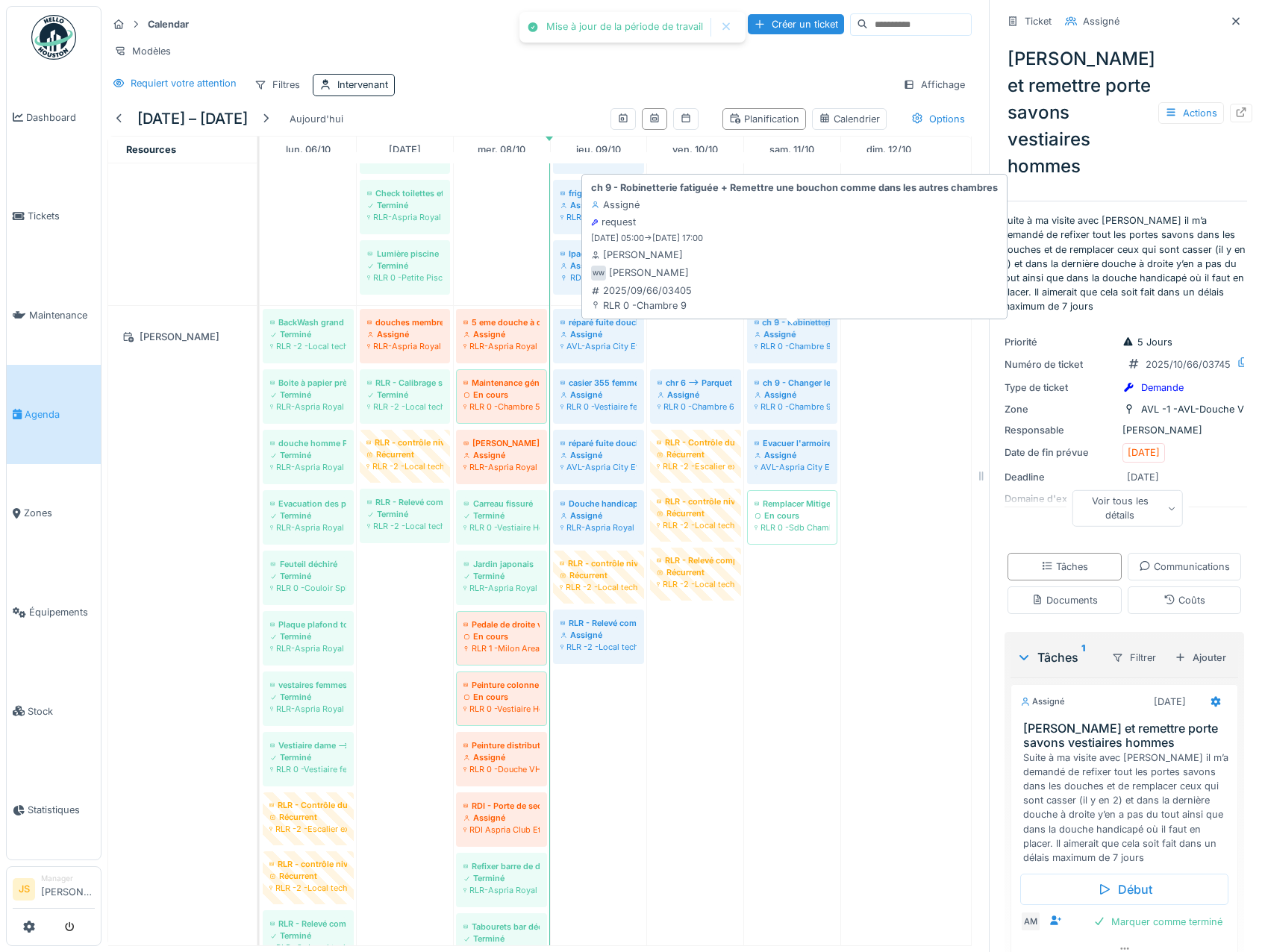
drag, startPoint x: 707, startPoint y: 347, endPoint x: 740, endPoint y: 341, distance: 33.5
click at [260, 346] on div "BackWash grand bassin et petit bassin Terminé RLR -2 -Local technique Piscine H…" at bounding box center [260, 731] width 0 height 850
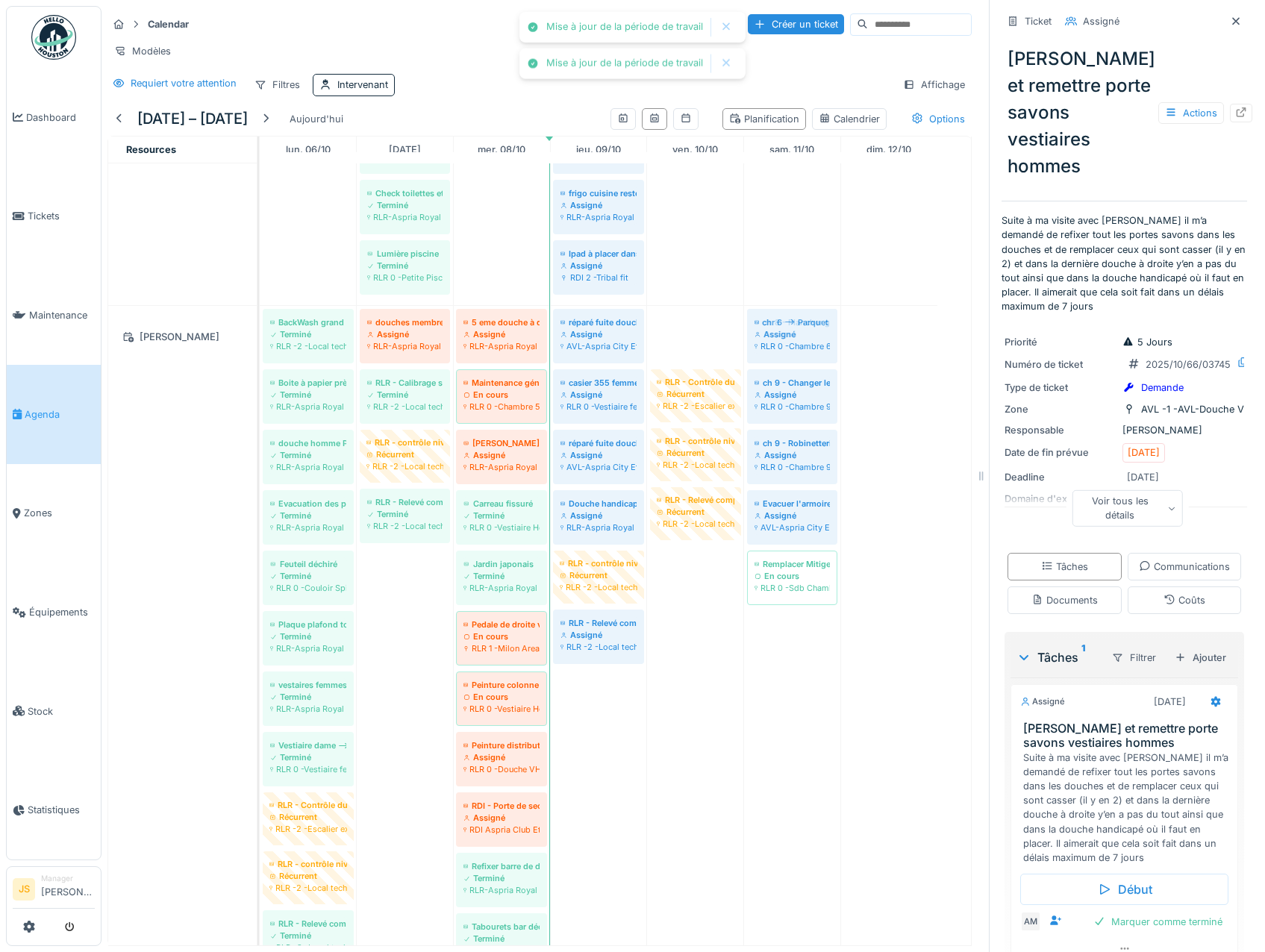
drag, startPoint x: 707, startPoint y: 341, endPoint x: 772, endPoint y: 344, distance: 65.1
click at [260, 344] on div "BackWash grand bassin et petit bassin Terminé RLR -2 -Local technique Piscine H…" at bounding box center [260, 731] width 0 height 850
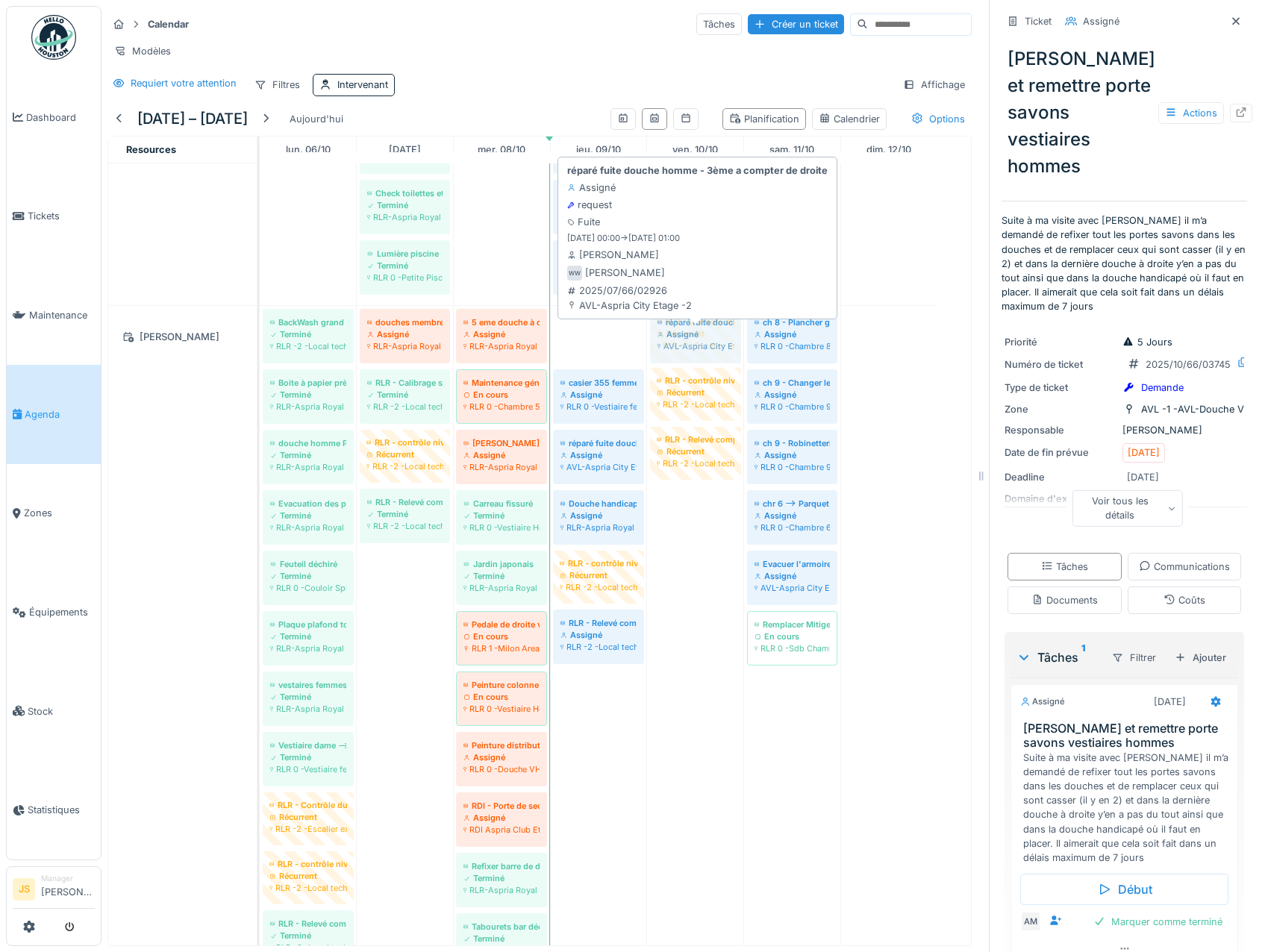
drag, startPoint x: 604, startPoint y: 351, endPoint x: 698, endPoint y: 353, distance: 94.0
click at [260, 353] on div "BackWash grand bassin et petit bassin Terminé RLR -2 -Local technique Piscine H…" at bounding box center [260, 731] width 0 height 850
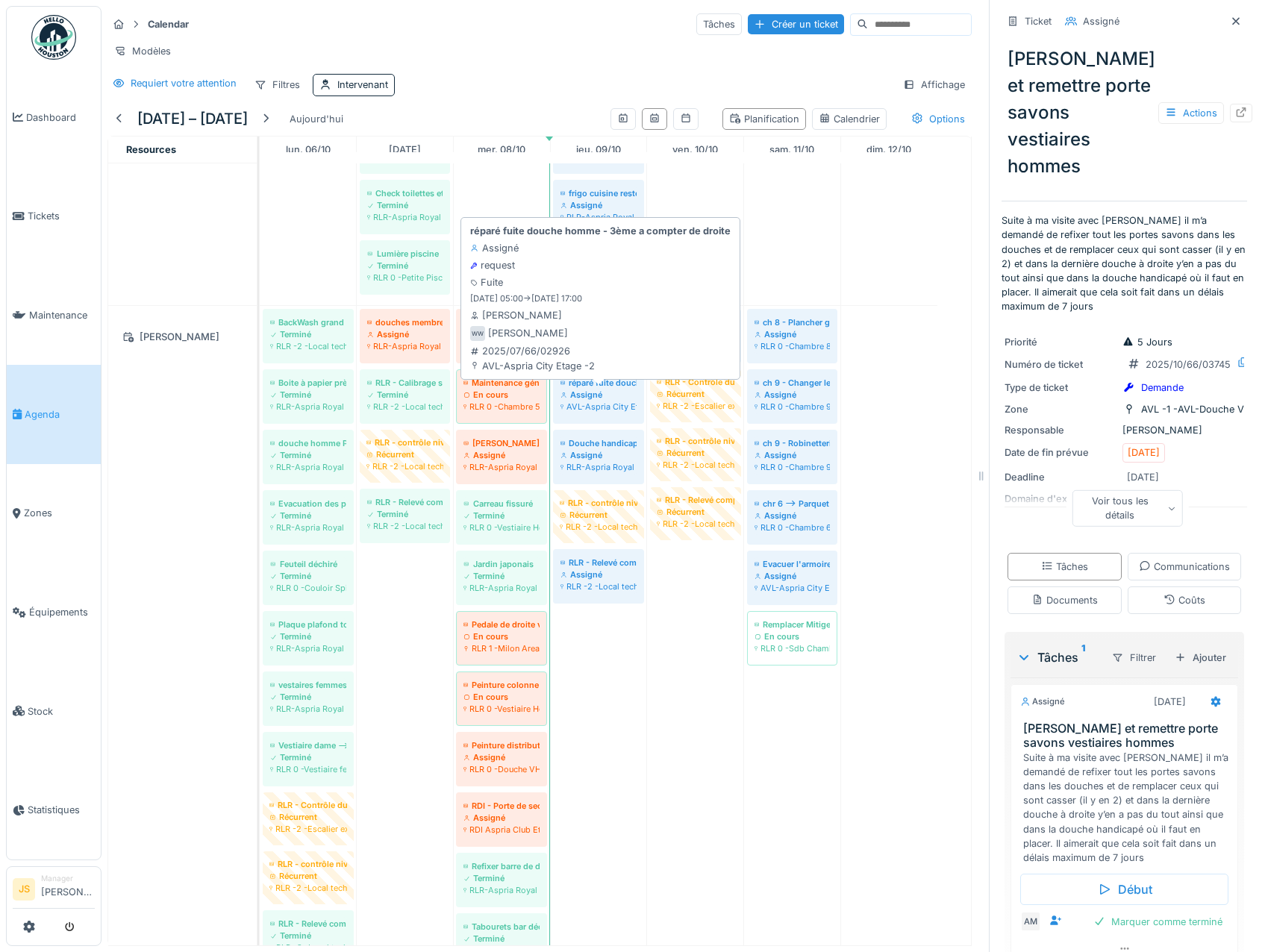
click at [592, 401] on div "Assigné" at bounding box center [598, 395] width 76 height 12
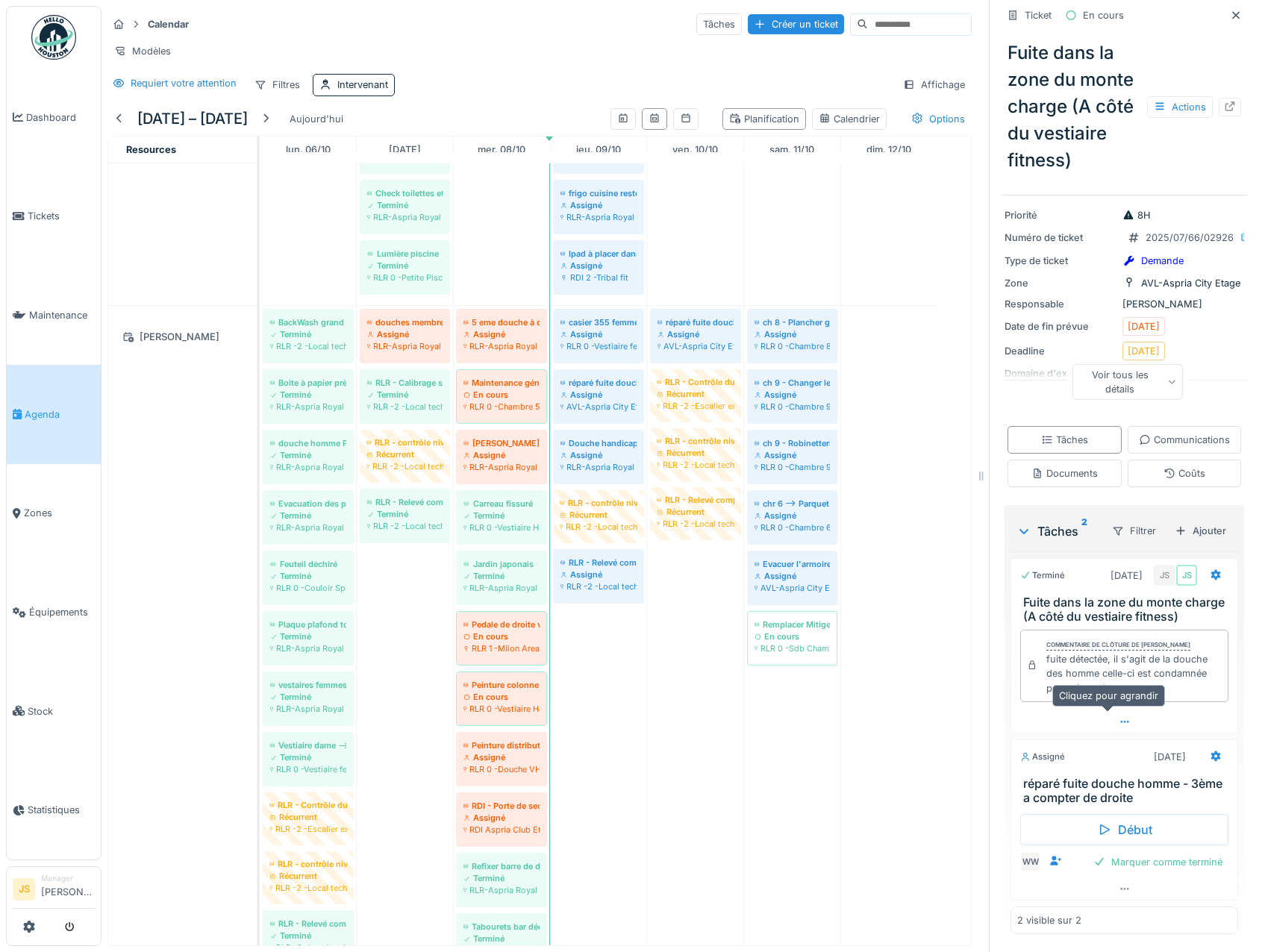
scroll to position [11, 0]
click at [1211, 570] on icon at bounding box center [1215, 575] width 9 height 10
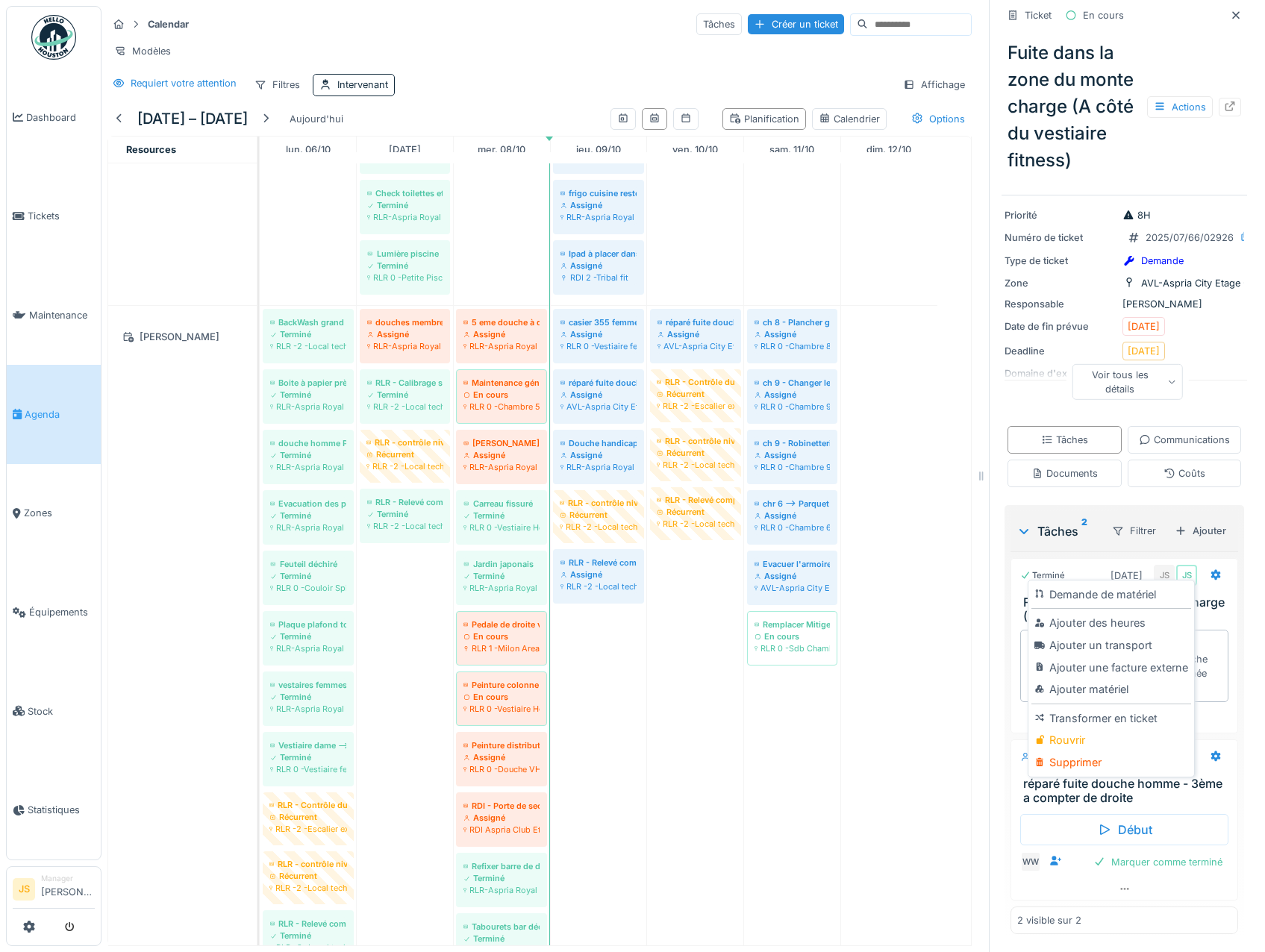
click at [1220, 360] on div "Voir tous les détails" at bounding box center [1127, 384] width 246 height 47
click at [1211, 751] on icon at bounding box center [1215, 756] width 9 height 10
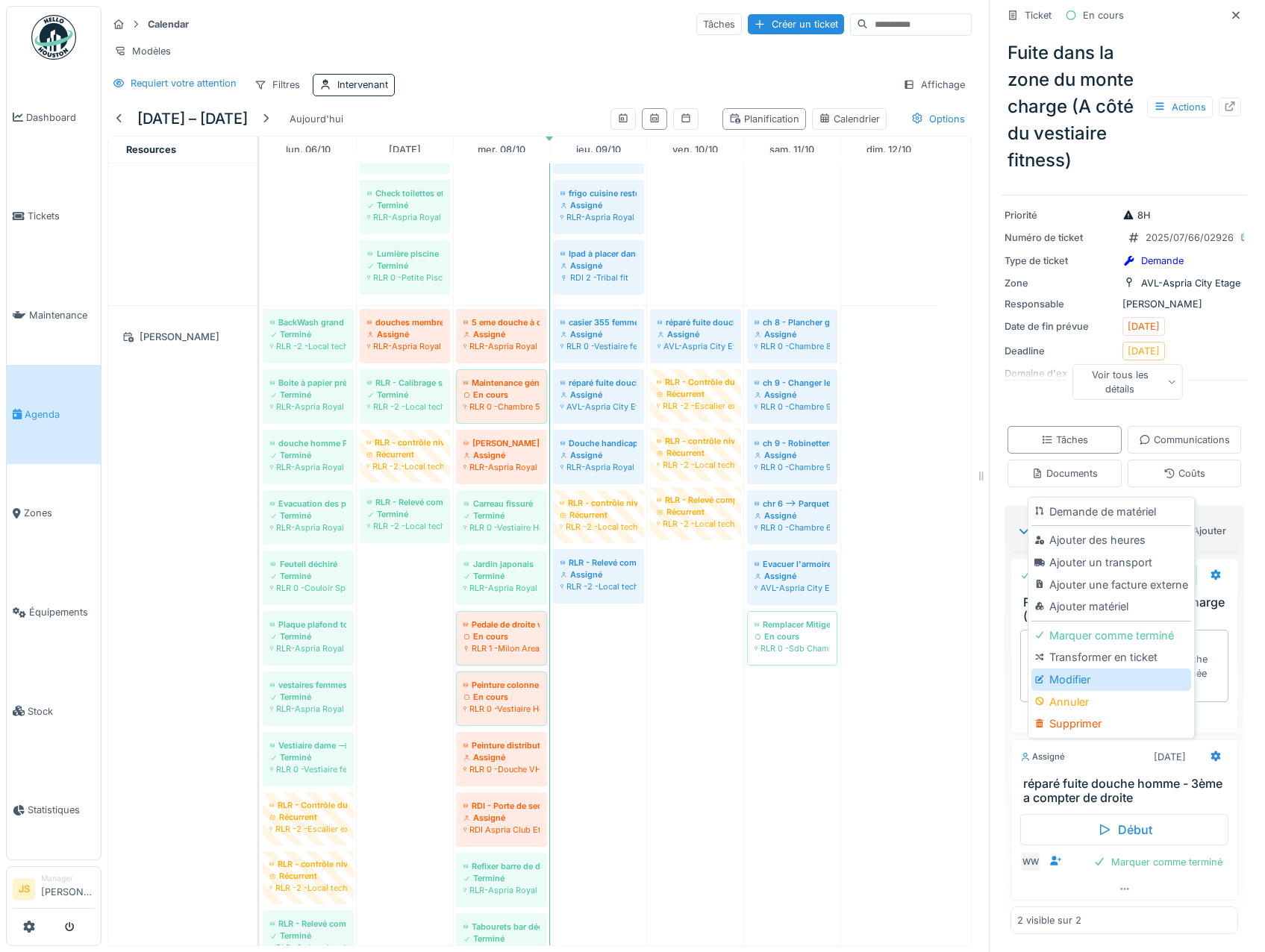
click at [1079, 668] on div "Modifier" at bounding box center [1111, 680] width 159 height 22
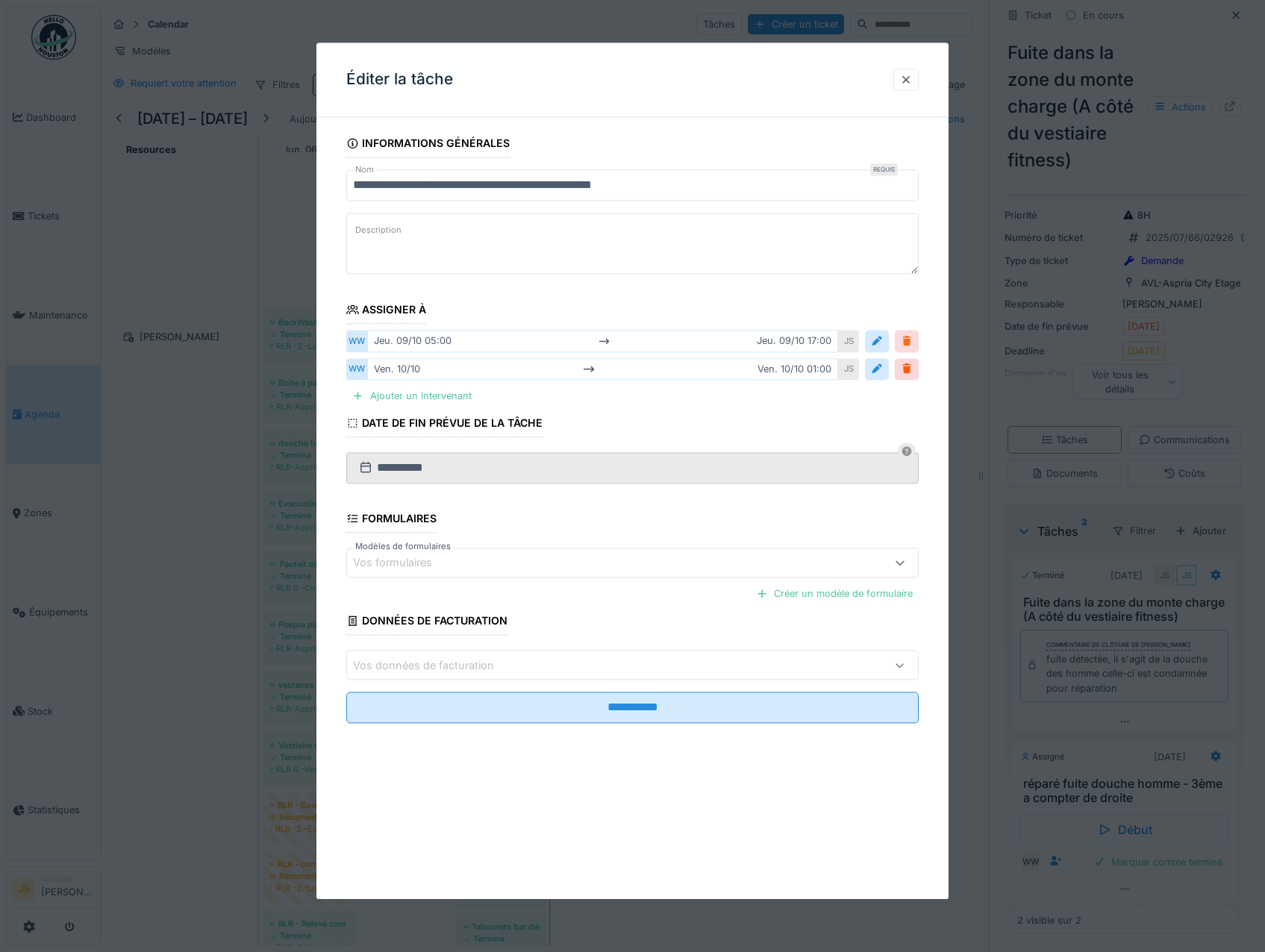
click at [912, 341] on div at bounding box center [906, 341] width 12 height 14
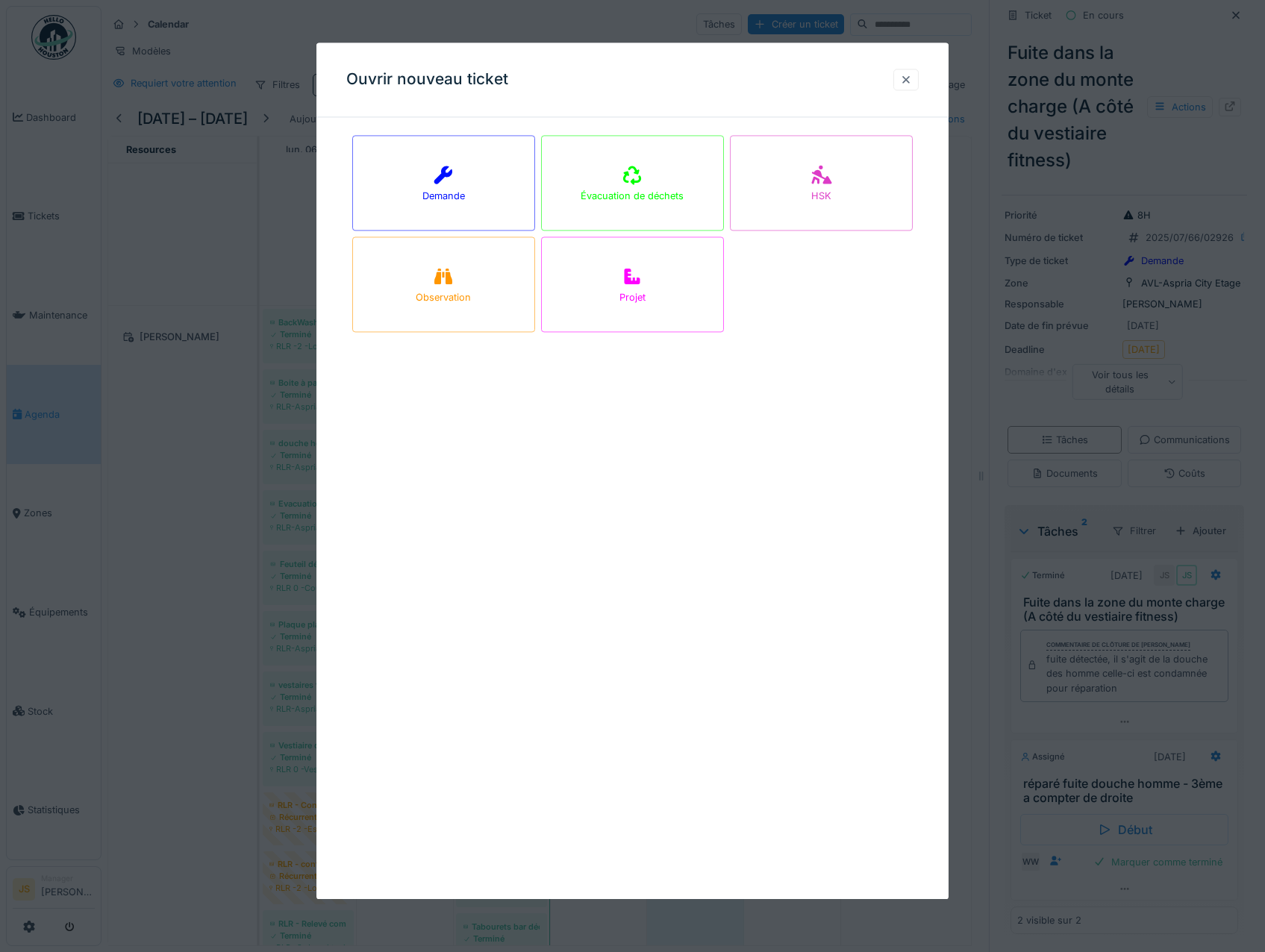
click at [908, 78] on div at bounding box center [906, 79] width 12 height 14
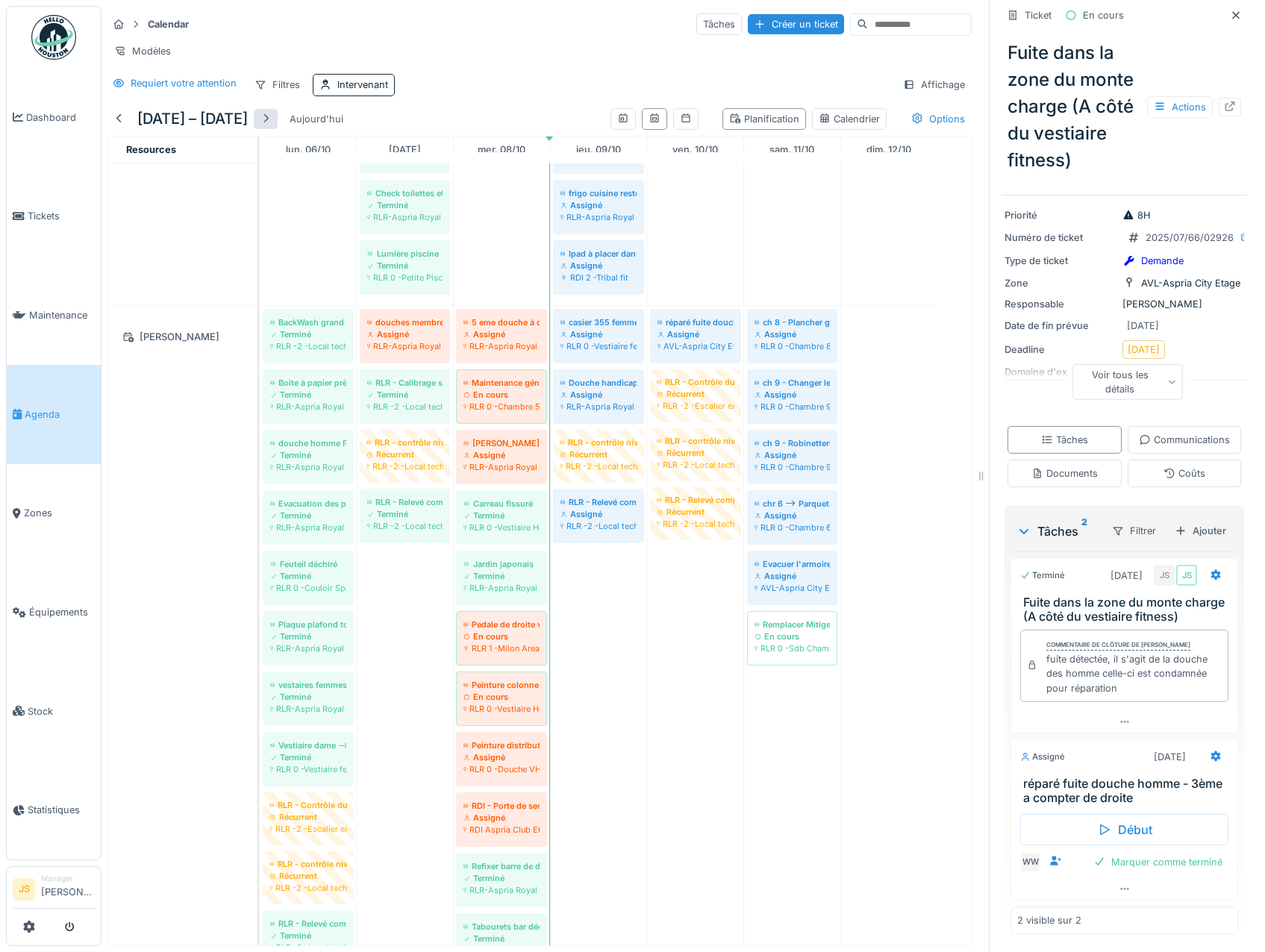
click at [269, 122] on div at bounding box center [266, 119] width 12 height 14
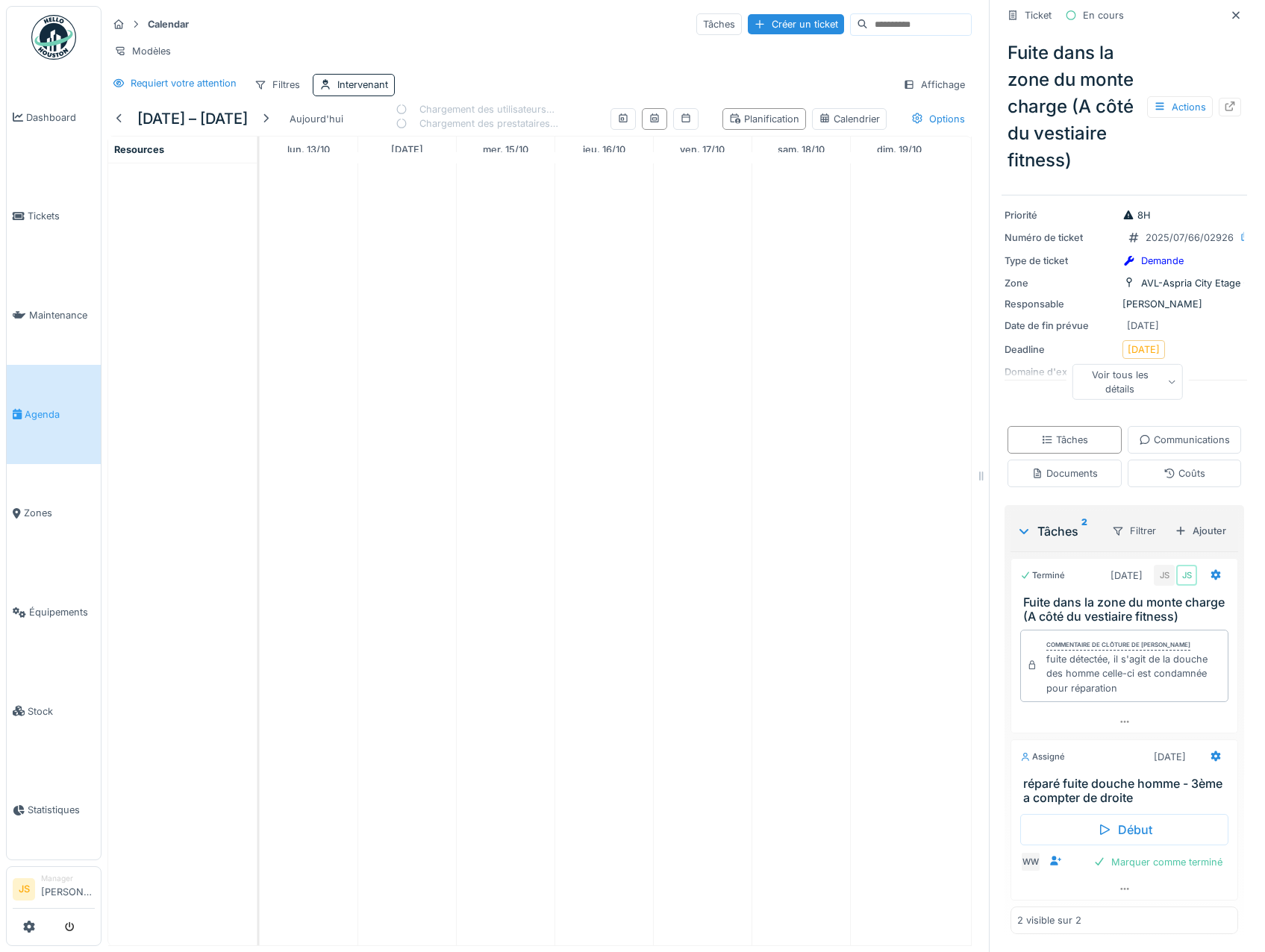
scroll to position [0, 0]
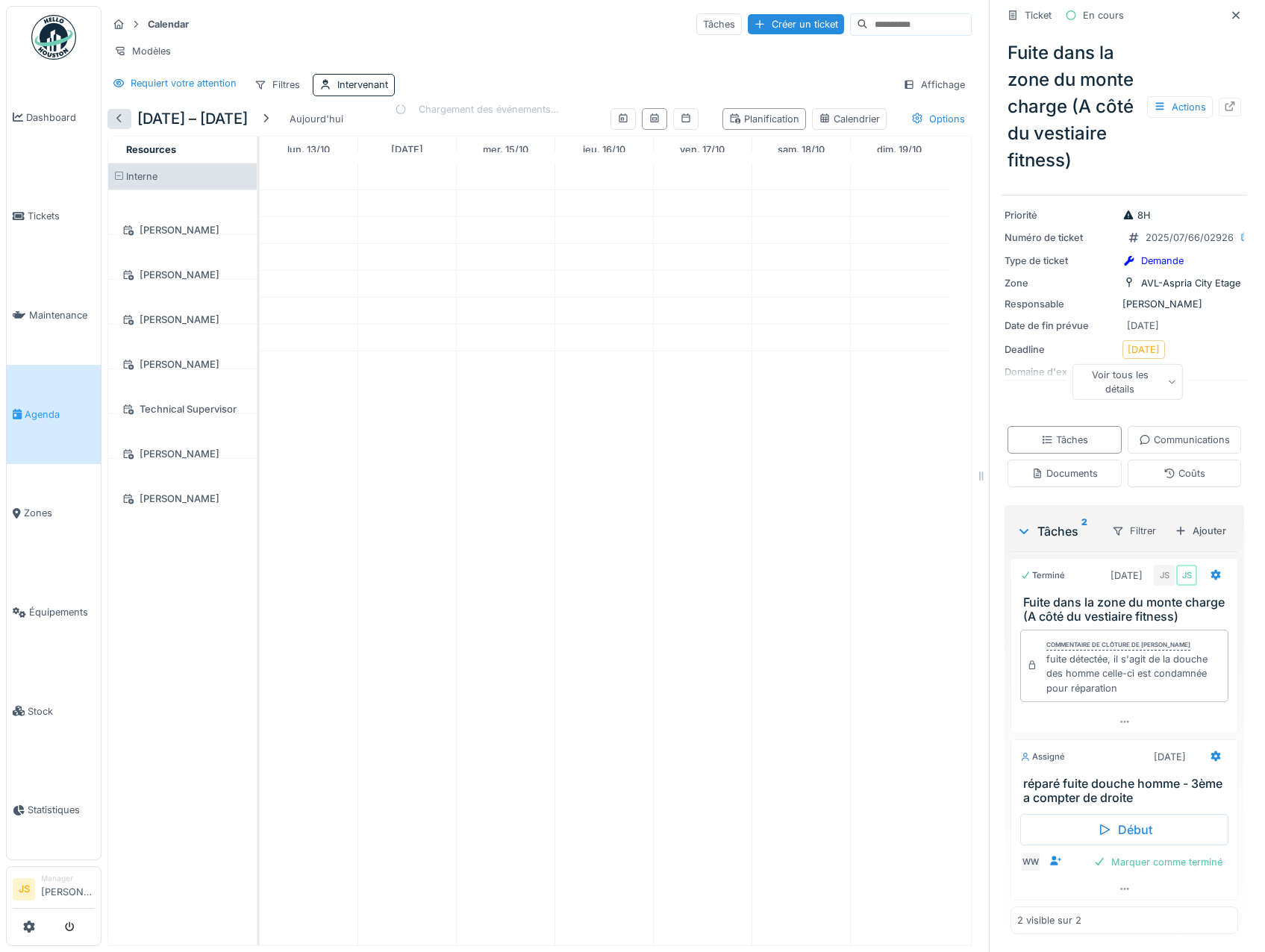
click at [122, 122] on div at bounding box center [120, 119] width 12 height 14
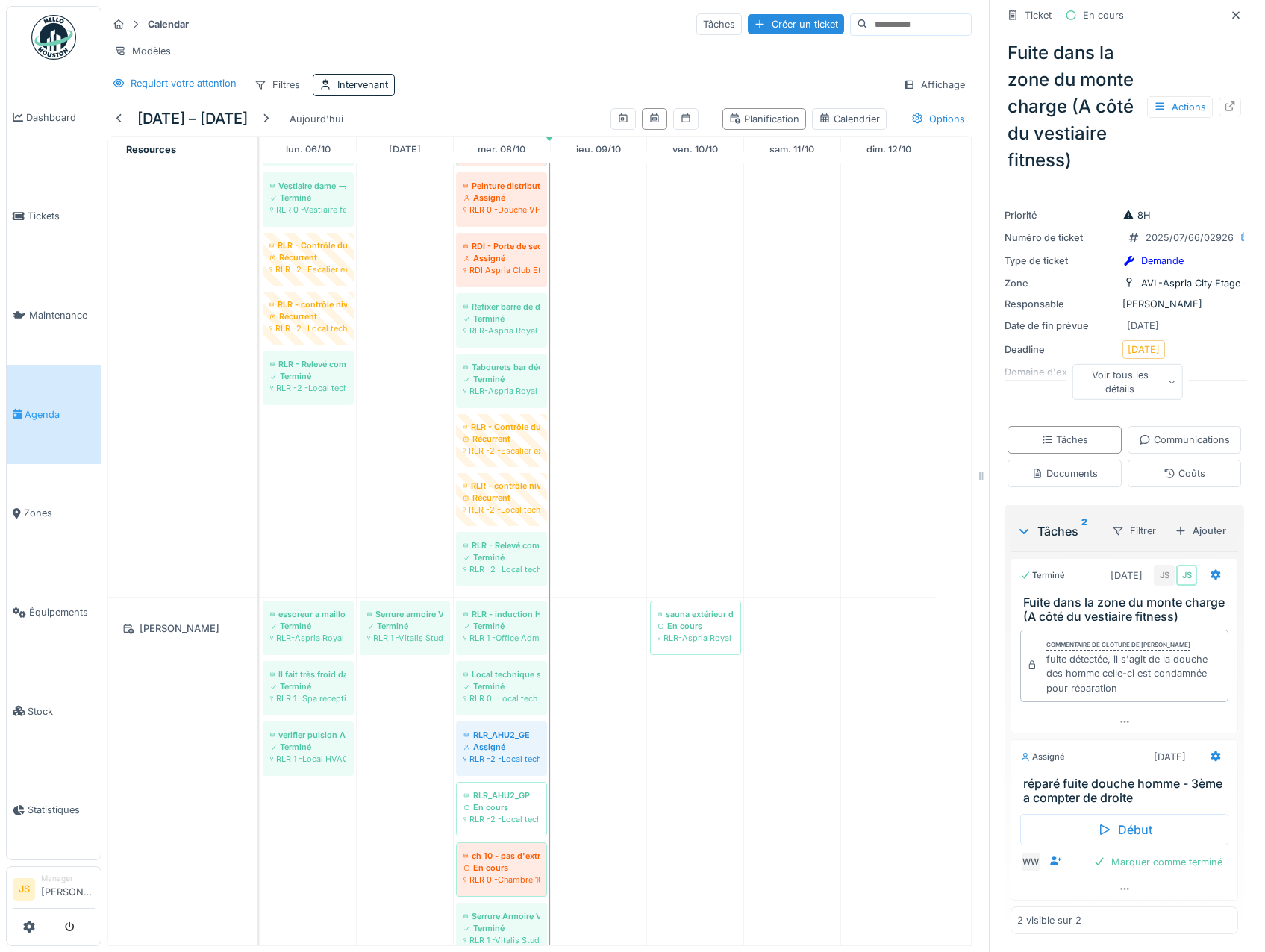
scroll to position [2477, 0]
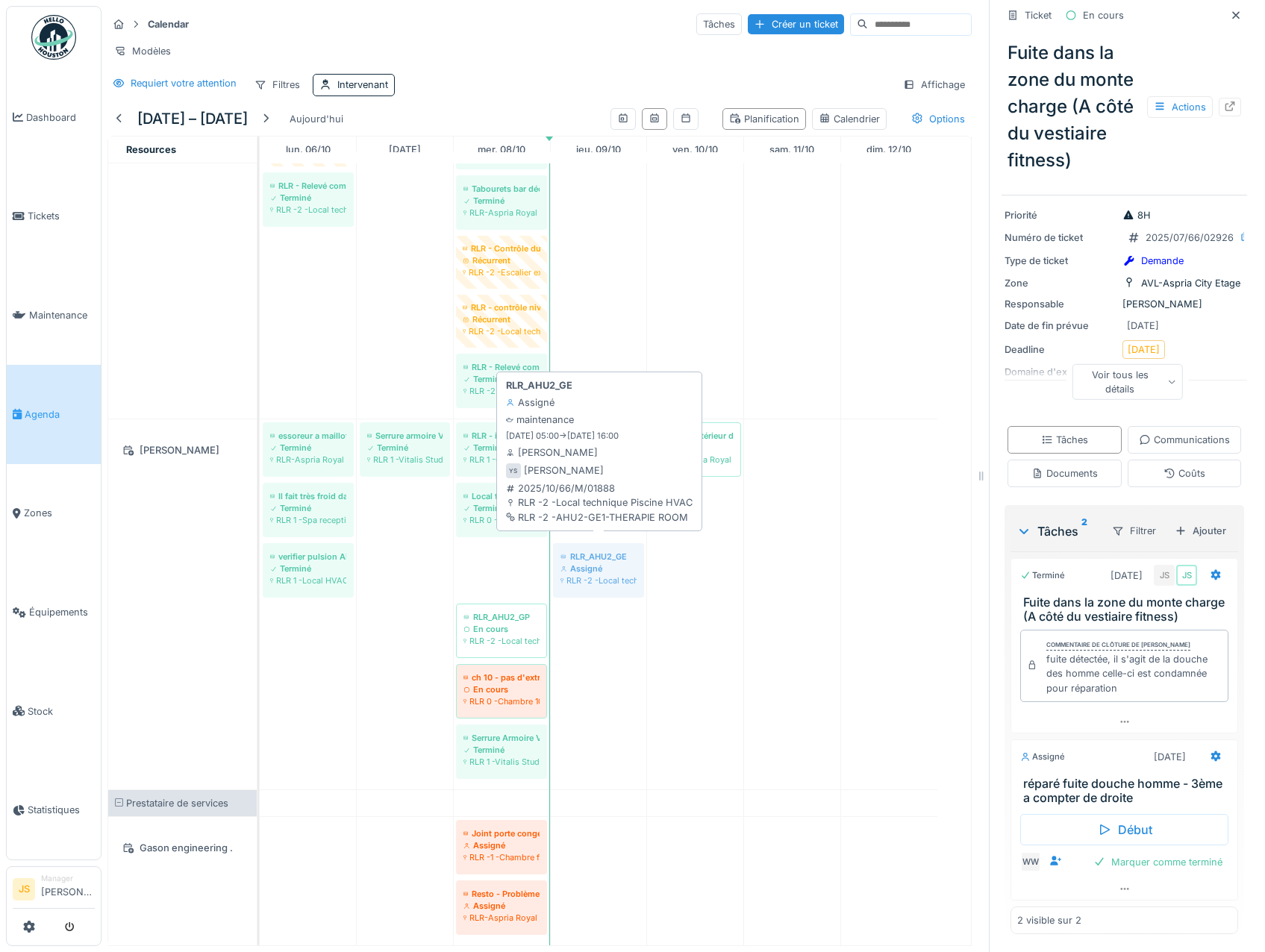
drag, startPoint x: 499, startPoint y: 547, endPoint x: 566, endPoint y: 553, distance: 67.3
click at [260, 553] on div "essoreur a maillot dans les vestiaires hommes Terminé RLR-Aspria Royal La Rasan…" at bounding box center [260, 604] width 0 height 370
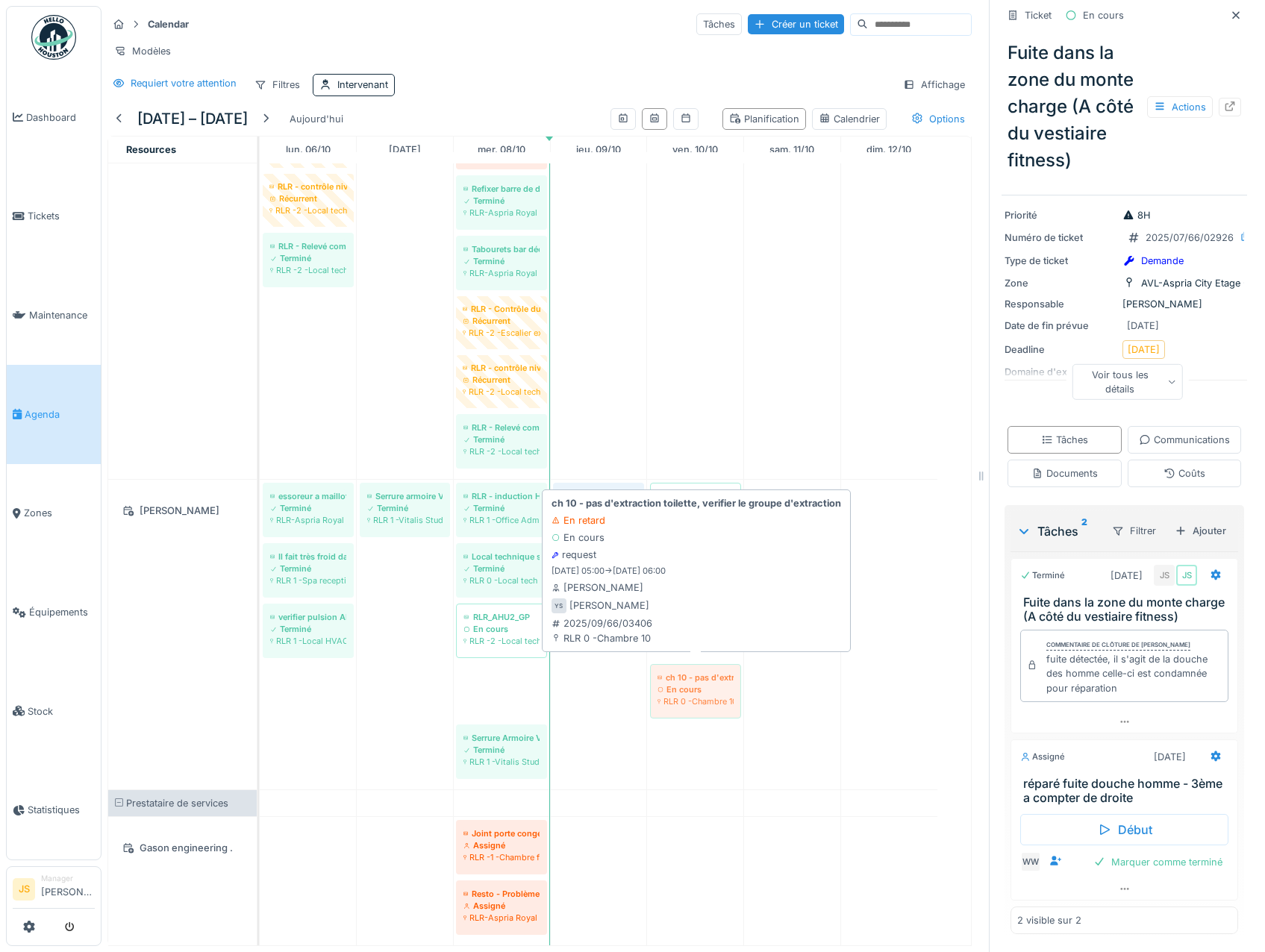
drag, startPoint x: 510, startPoint y: 675, endPoint x: 658, endPoint y: 674, distance: 148.0
click at [260, 677] on div "essoreur a maillot dans les vestiaires hommes Terminé RLR-Aspria Royal La Rasan…" at bounding box center [260, 634] width 0 height 310
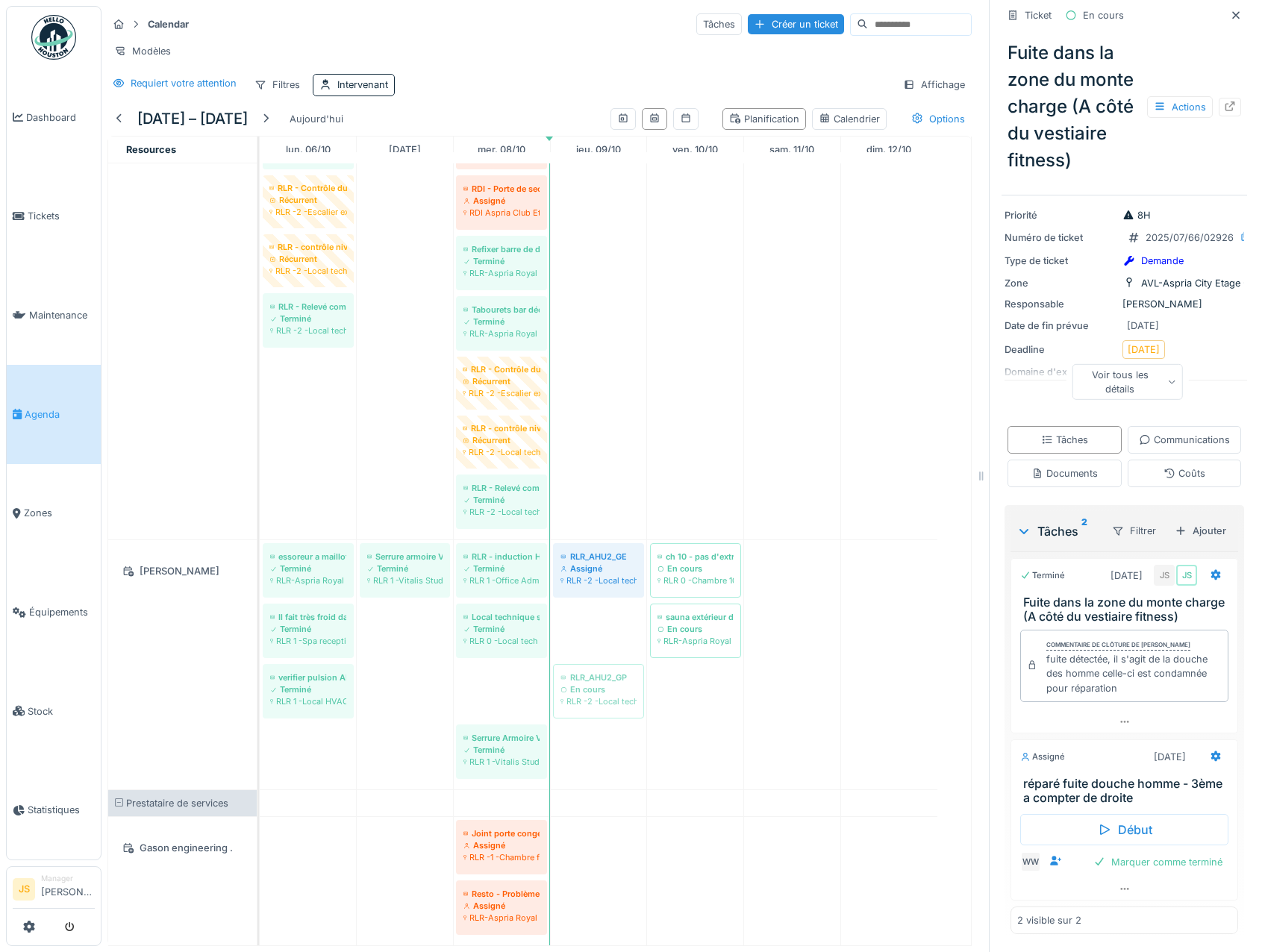
drag, startPoint x: 510, startPoint y: 673, endPoint x: 571, endPoint y: 675, distance: 61.0
click at [260, 675] on div "essoreur a maillot dans les vestiaires hommes Terminé RLR-Aspria Royal La Rasan…" at bounding box center [260, 665] width 0 height 249
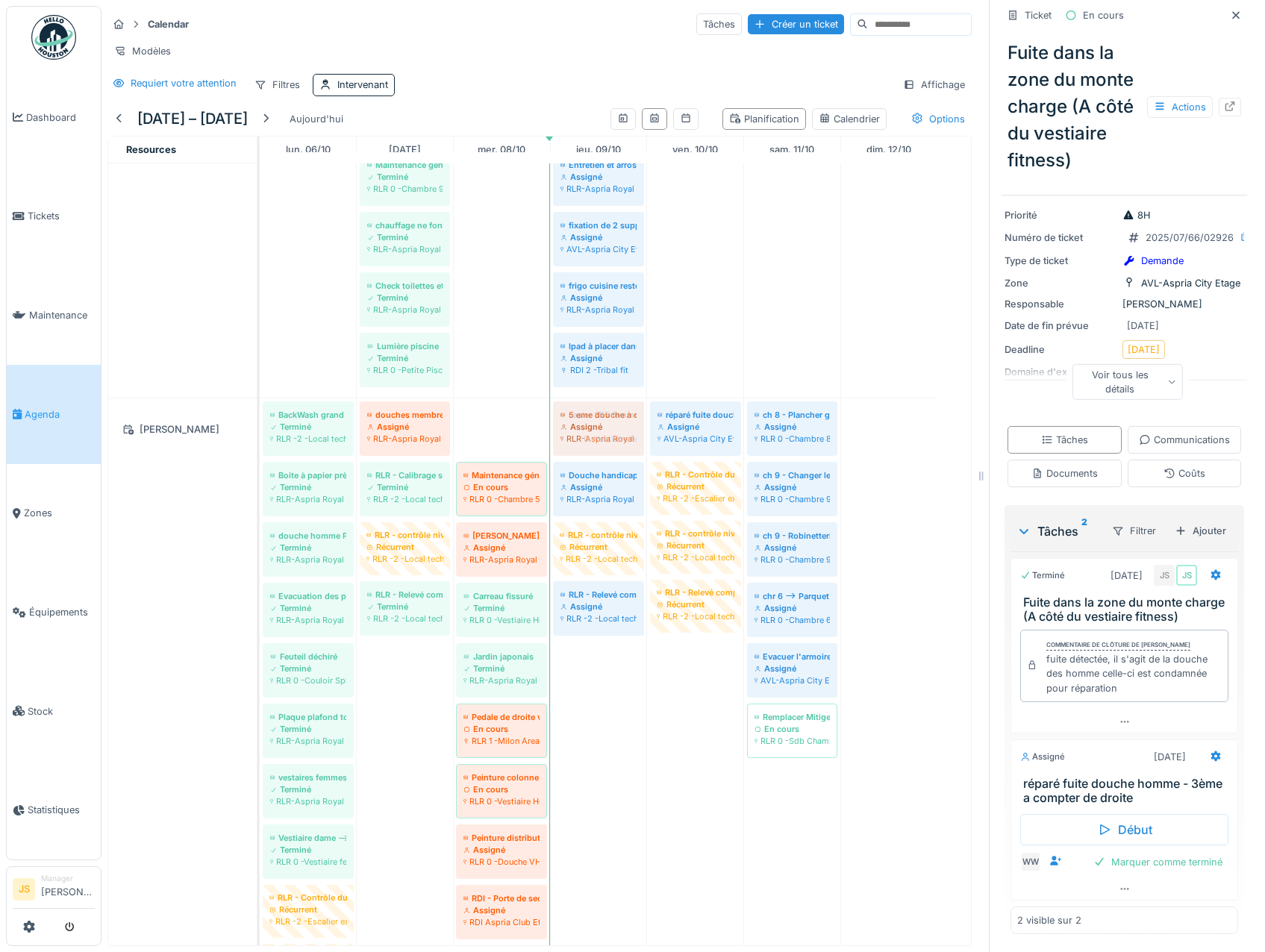
drag, startPoint x: 486, startPoint y: 429, endPoint x: 437, endPoint y: 416, distance: 50.7
click at [260, 427] on div "BackWash grand bassin et petit bassin Terminé RLR -2 -Local technique Piscine H…" at bounding box center [260, 824] width 0 height 850
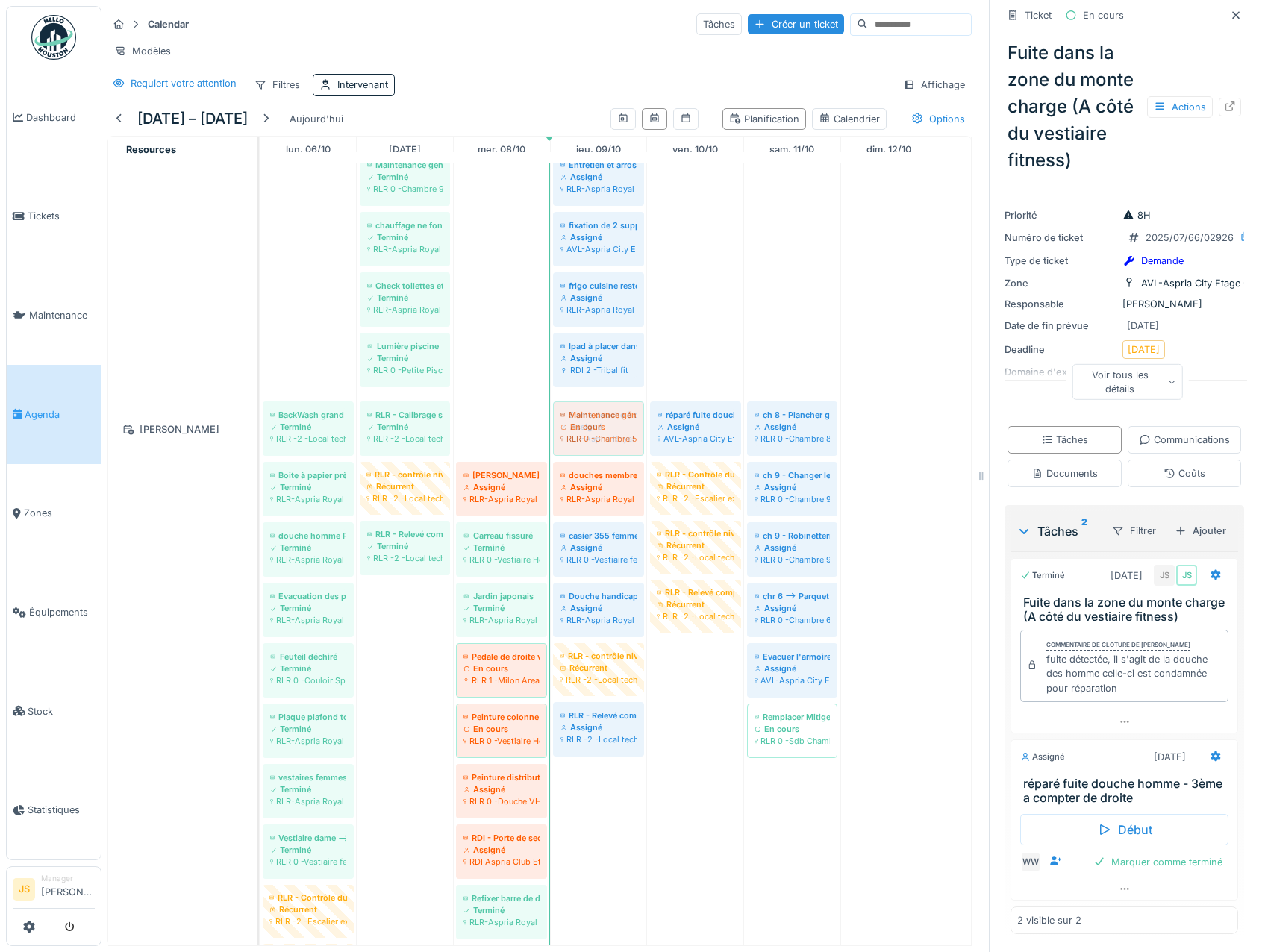
click at [260, 423] on div "BackWash grand bassin et petit bassin Terminé RLR -2 -Local technique Piscine H…" at bounding box center [260, 793] width 0 height 790
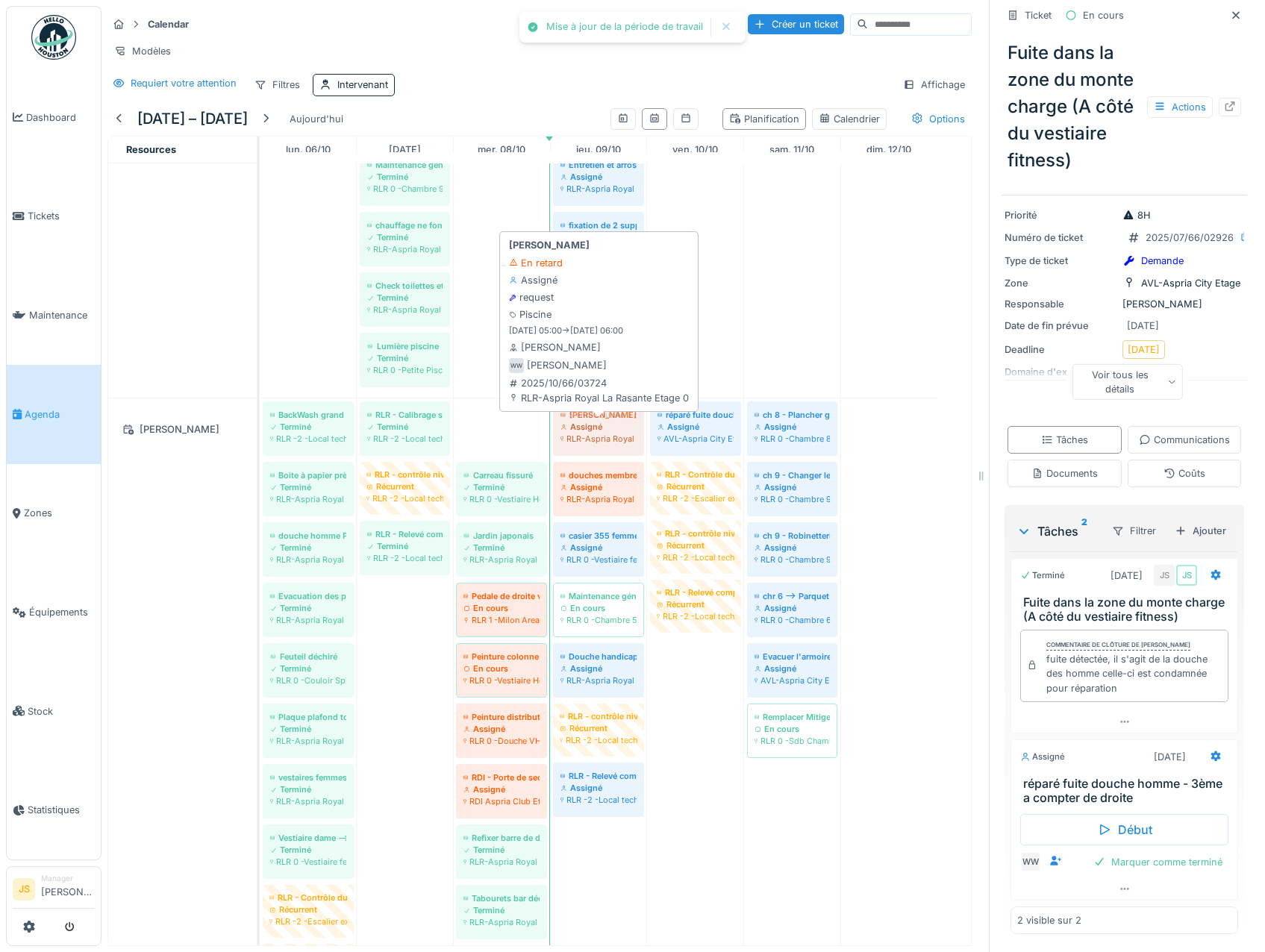
click at [260, 424] on div "BackWash grand bassin et petit bassin Terminé RLR -2 -Local technique Piscine H…" at bounding box center [260, 763] width 0 height 730
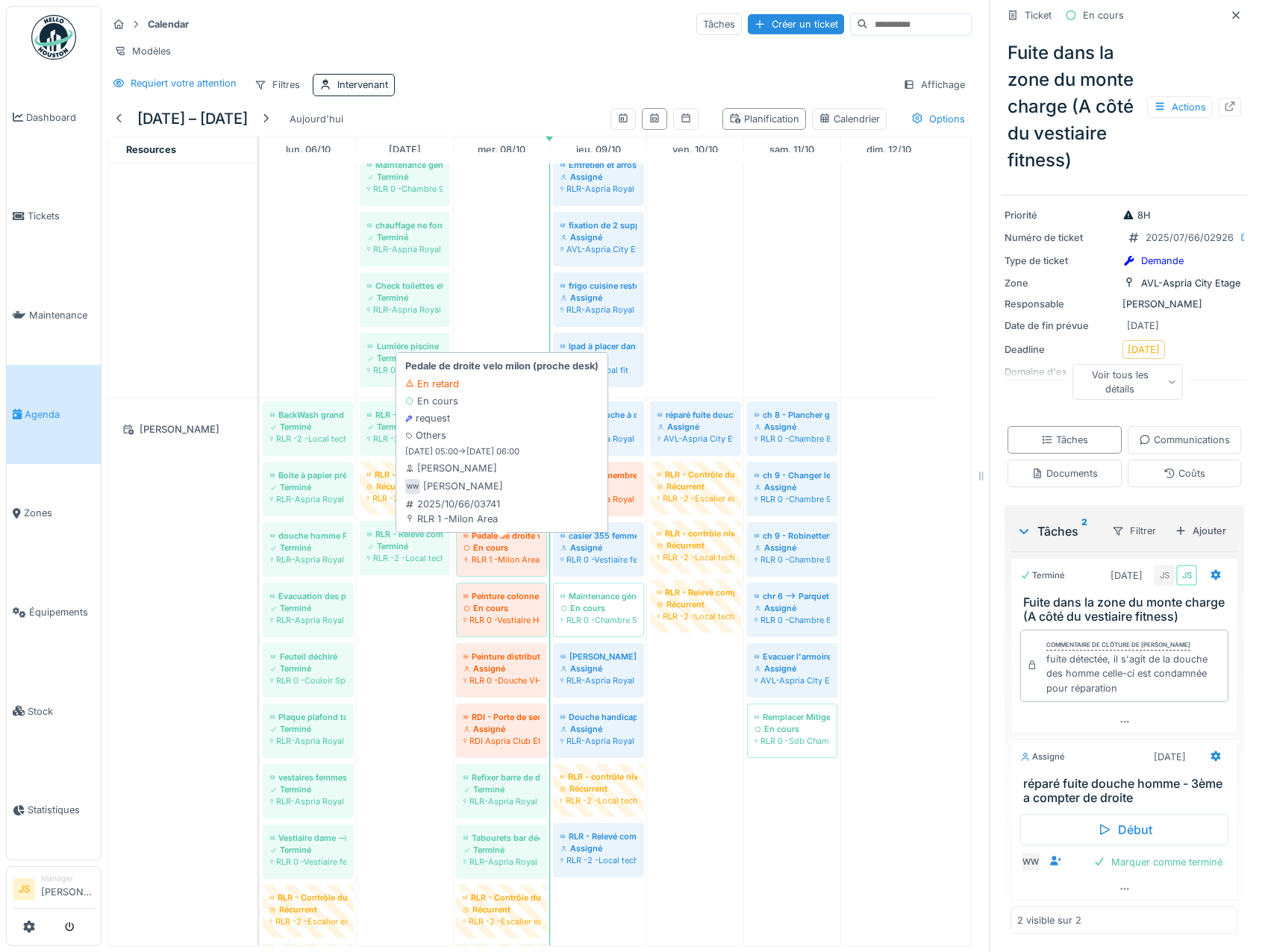
click at [500, 554] on div "RLR 1 -Milon Area" at bounding box center [501, 560] width 76 height 12
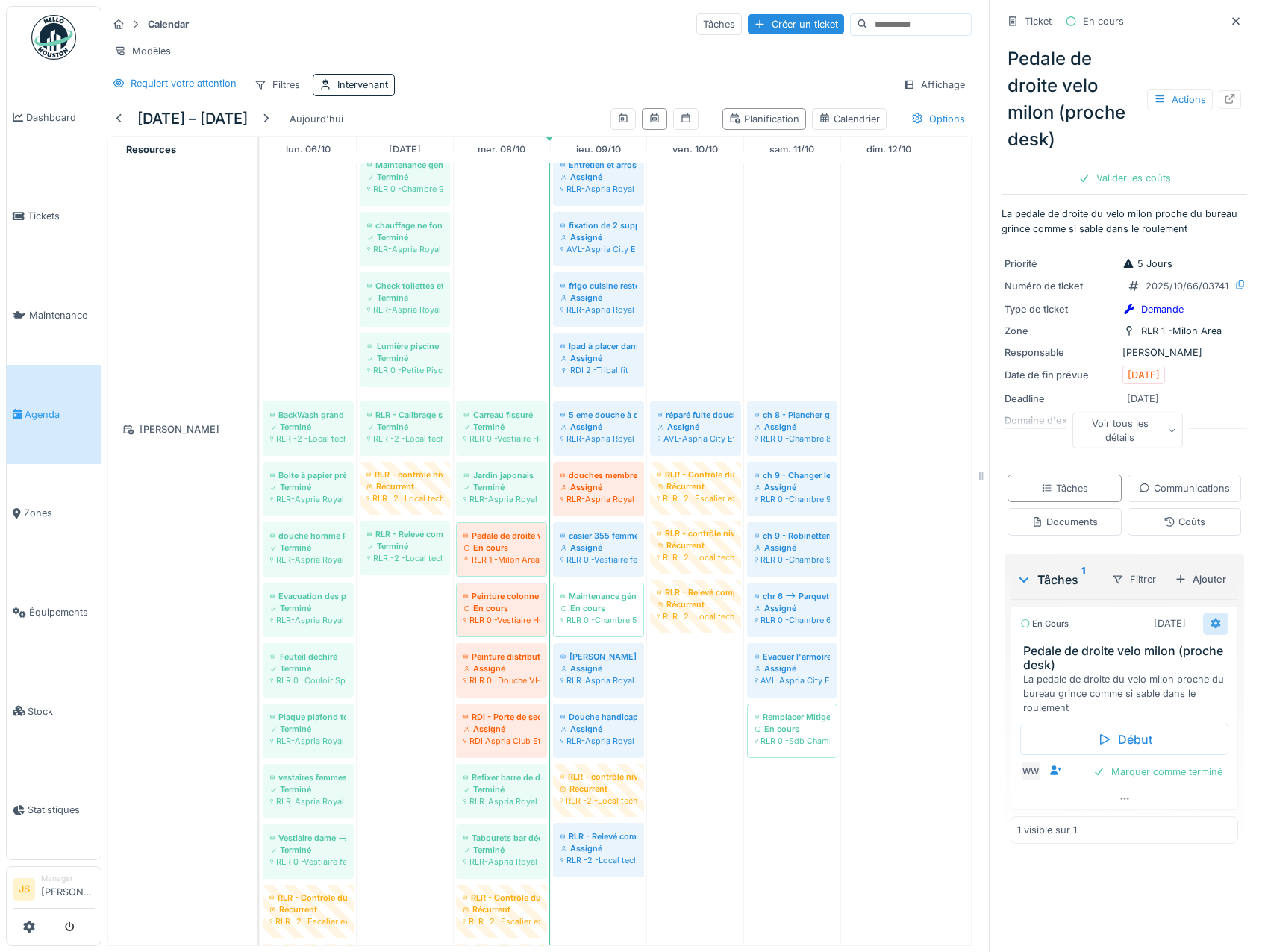
click at [1210, 629] on icon at bounding box center [1216, 623] width 12 height 9
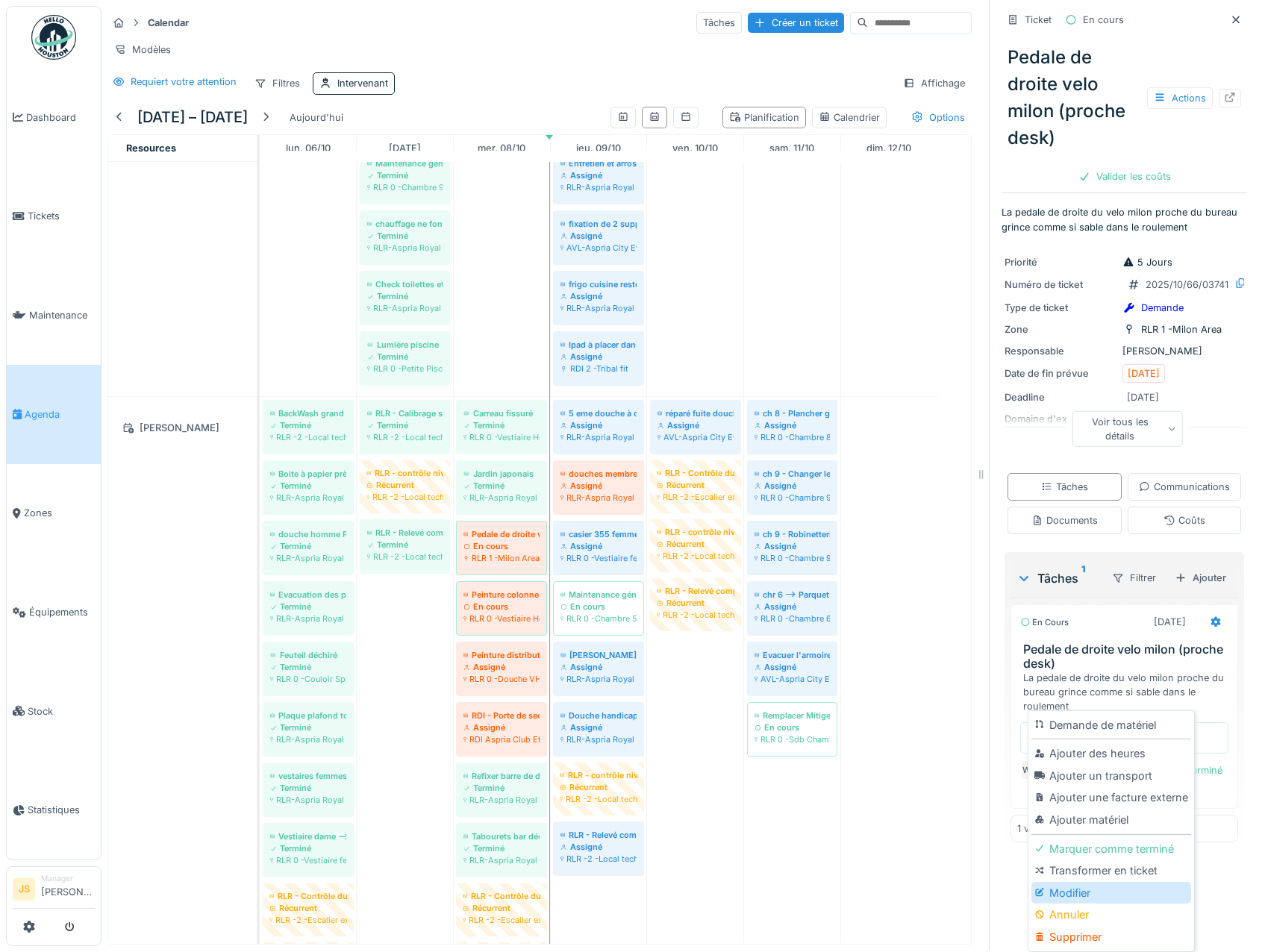
click at [1070, 882] on div "Modifier" at bounding box center [1111, 893] width 159 height 22
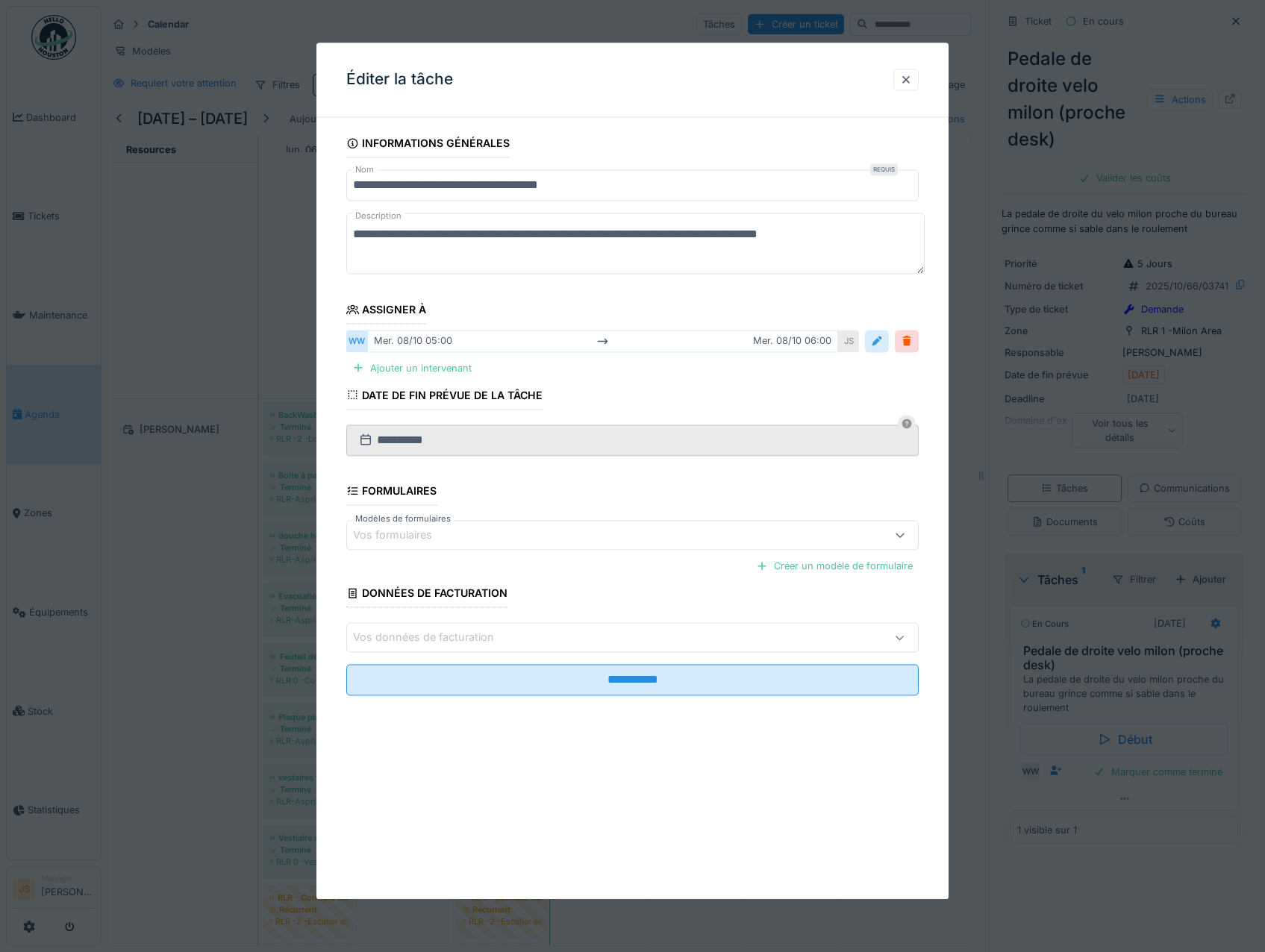
click at [877, 340] on div at bounding box center [877, 341] width 12 height 14
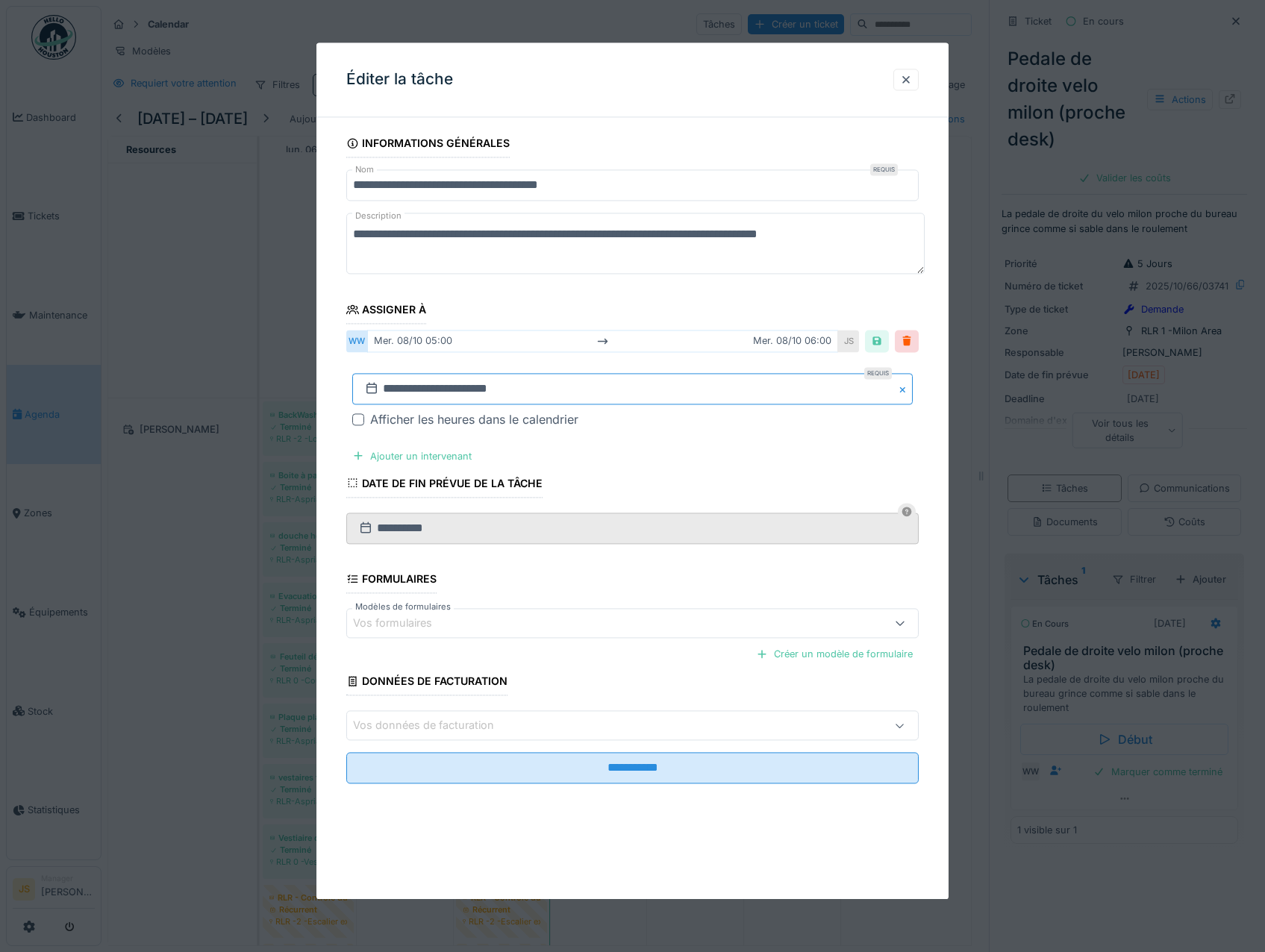
click at [423, 385] on input "**********" at bounding box center [632, 389] width 561 height 31
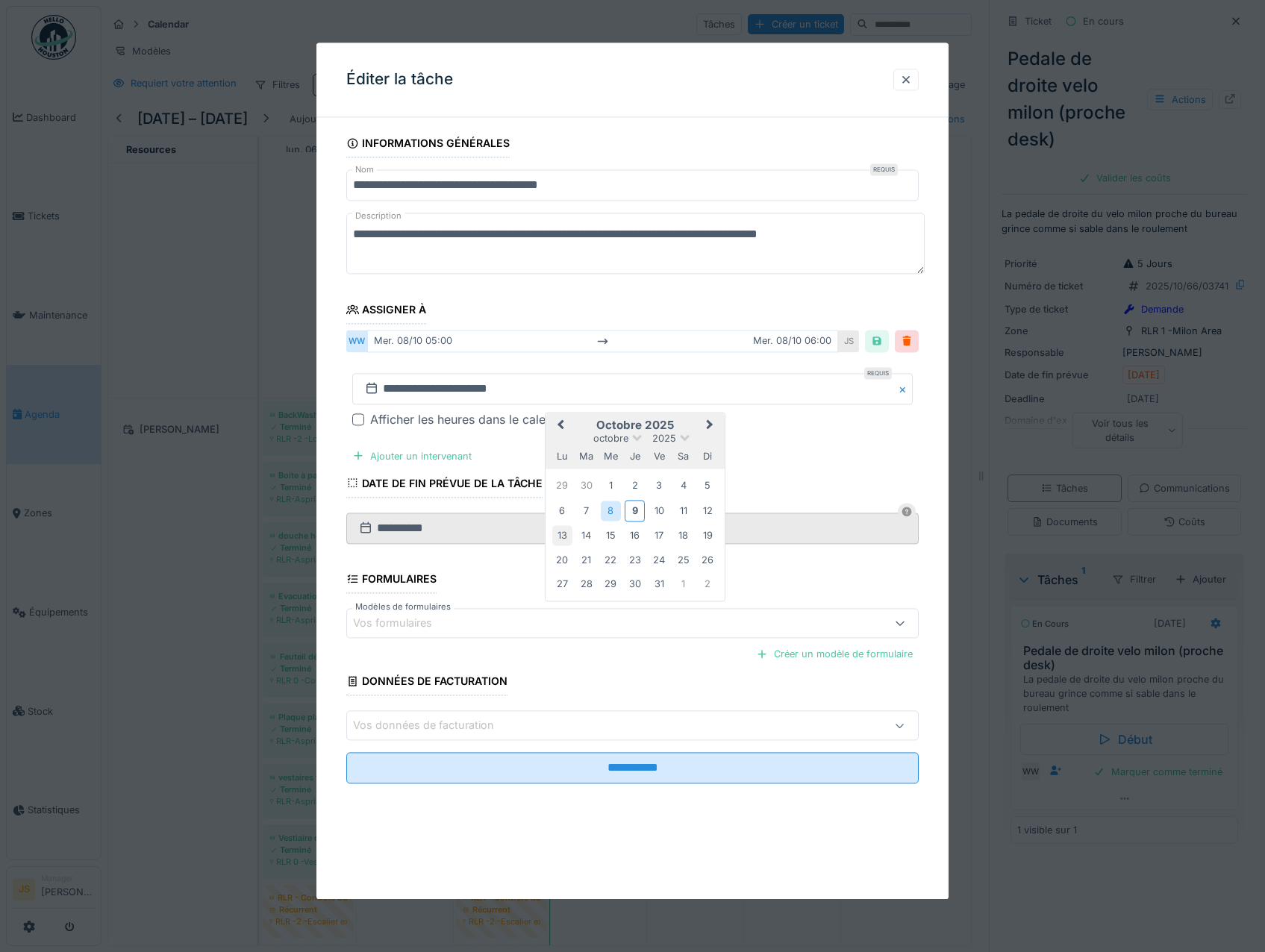
click at [568, 539] on div "13" at bounding box center [561, 536] width 20 height 20
click at [567, 538] on div "13" at bounding box center [561, 536] width 20 height 20
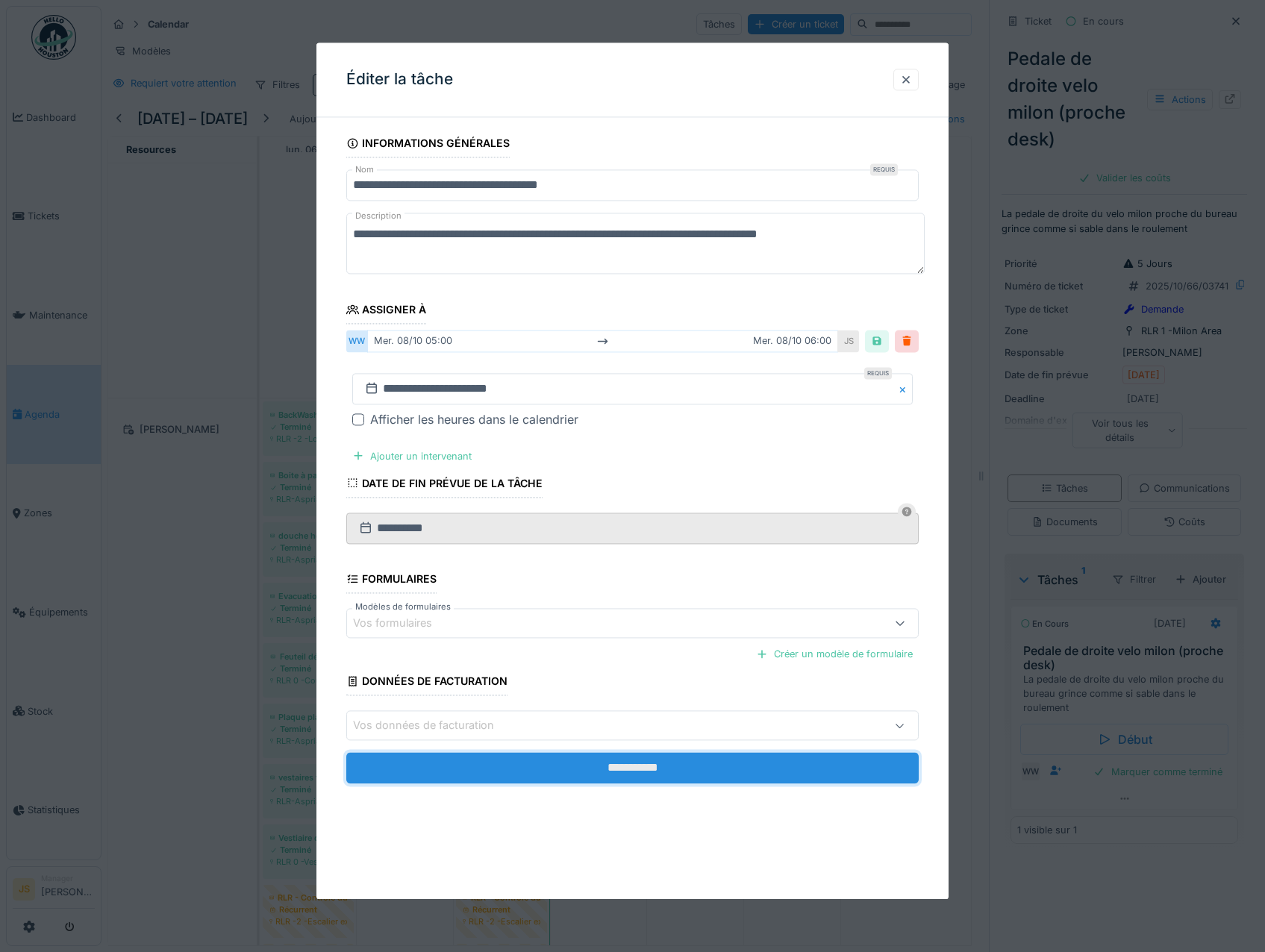
click at [650, 772] on input "**********" at bounding box center [633, 768] width 573 height 31
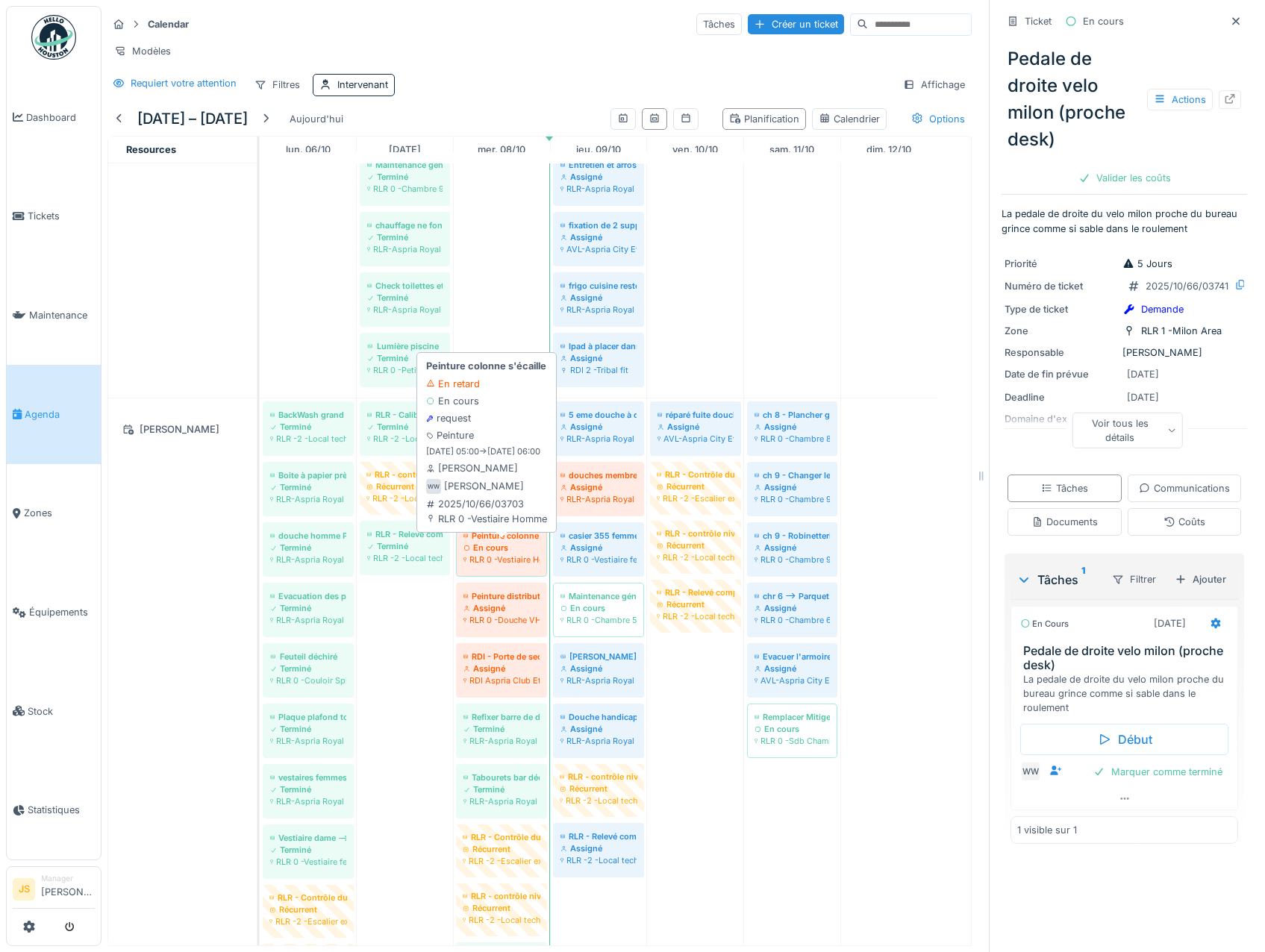
click at [500, 547] on div "En cours" at bounding box center [501, 548] width 76 height 12
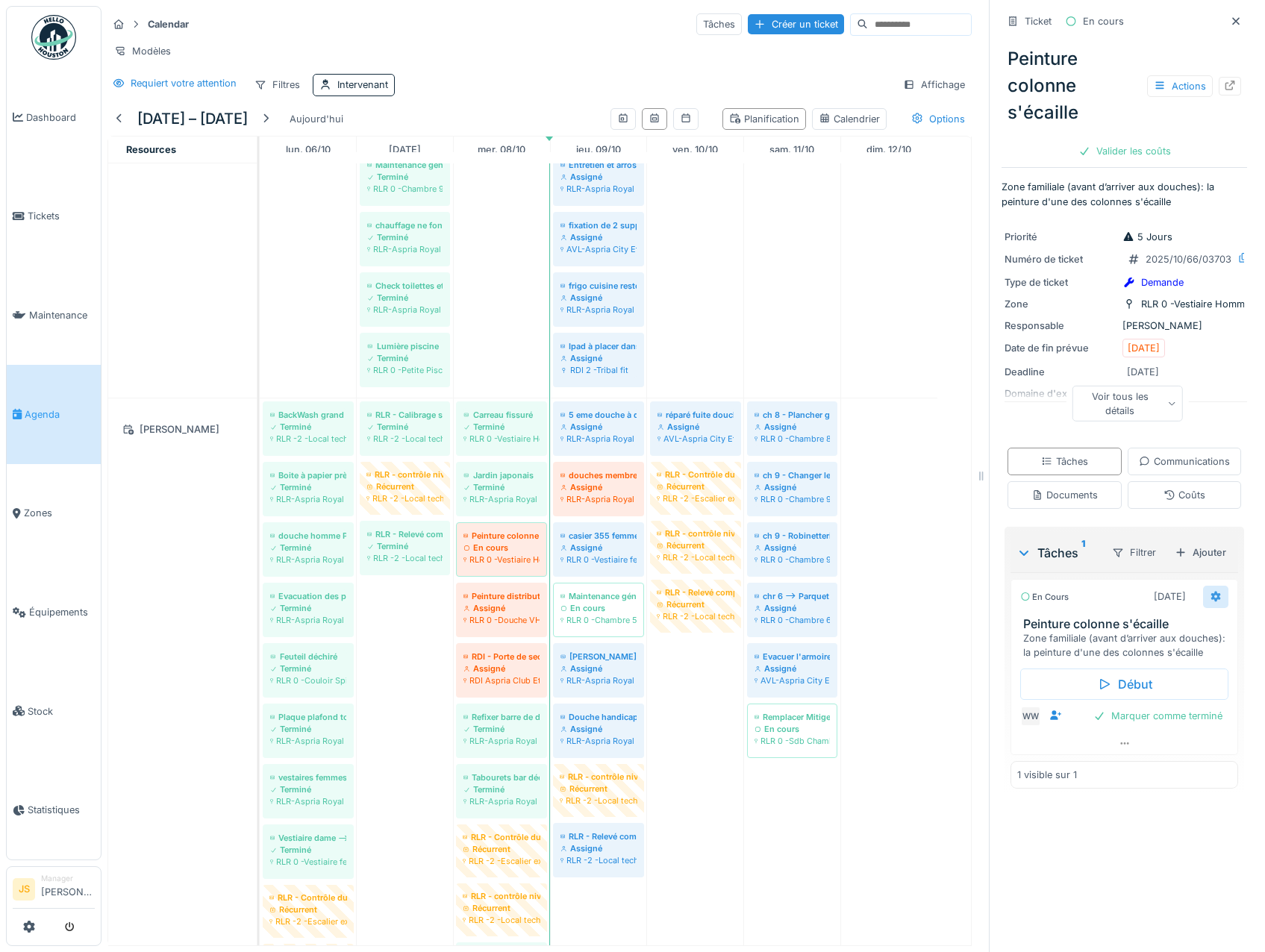
click at [1211, 602] on icon at bounding box center [1215, 597] width 9 height 10
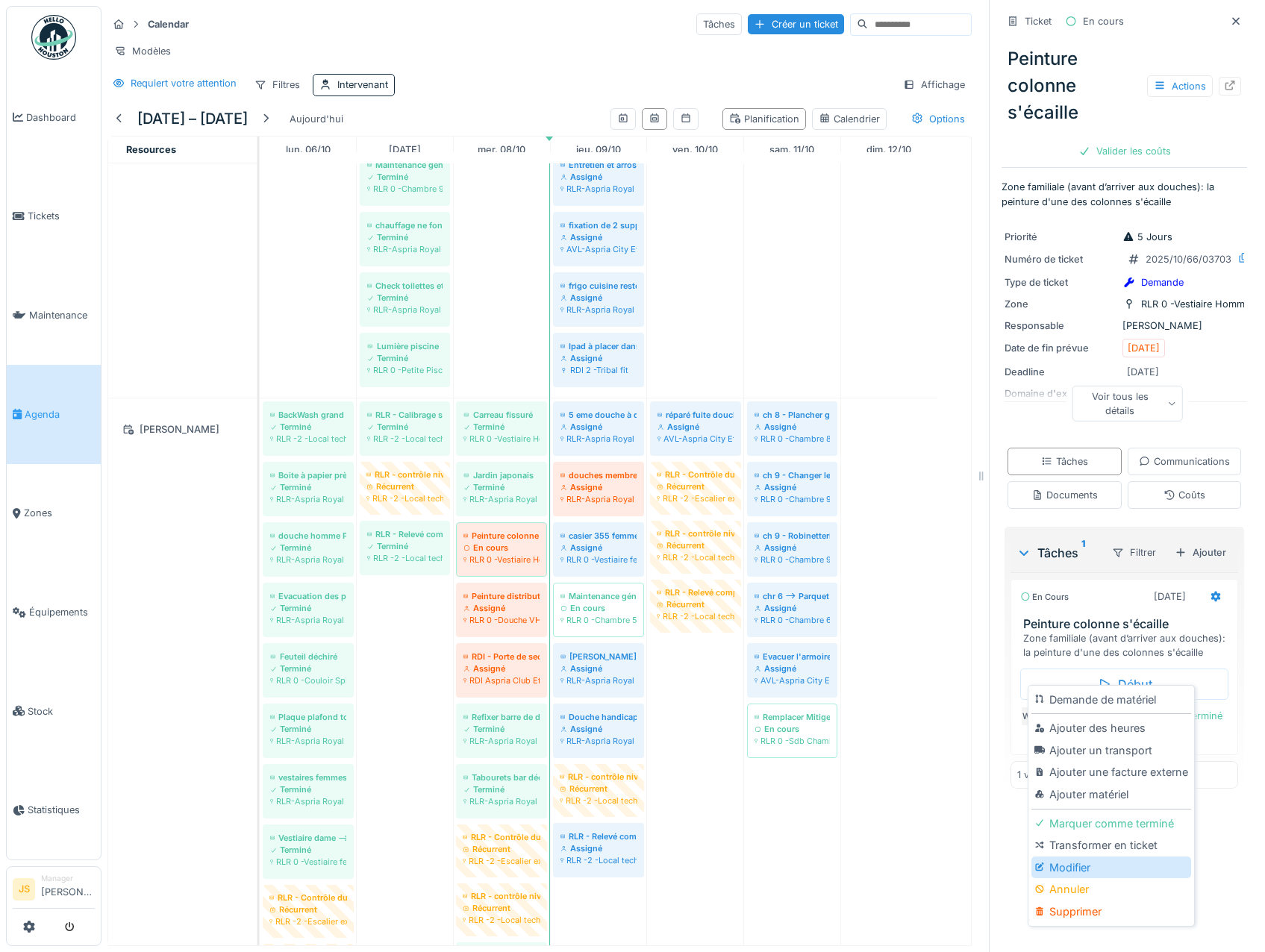
click at [1067, 856] on div "Modifier" at bounding box center [1111, 867] width 159 height 22
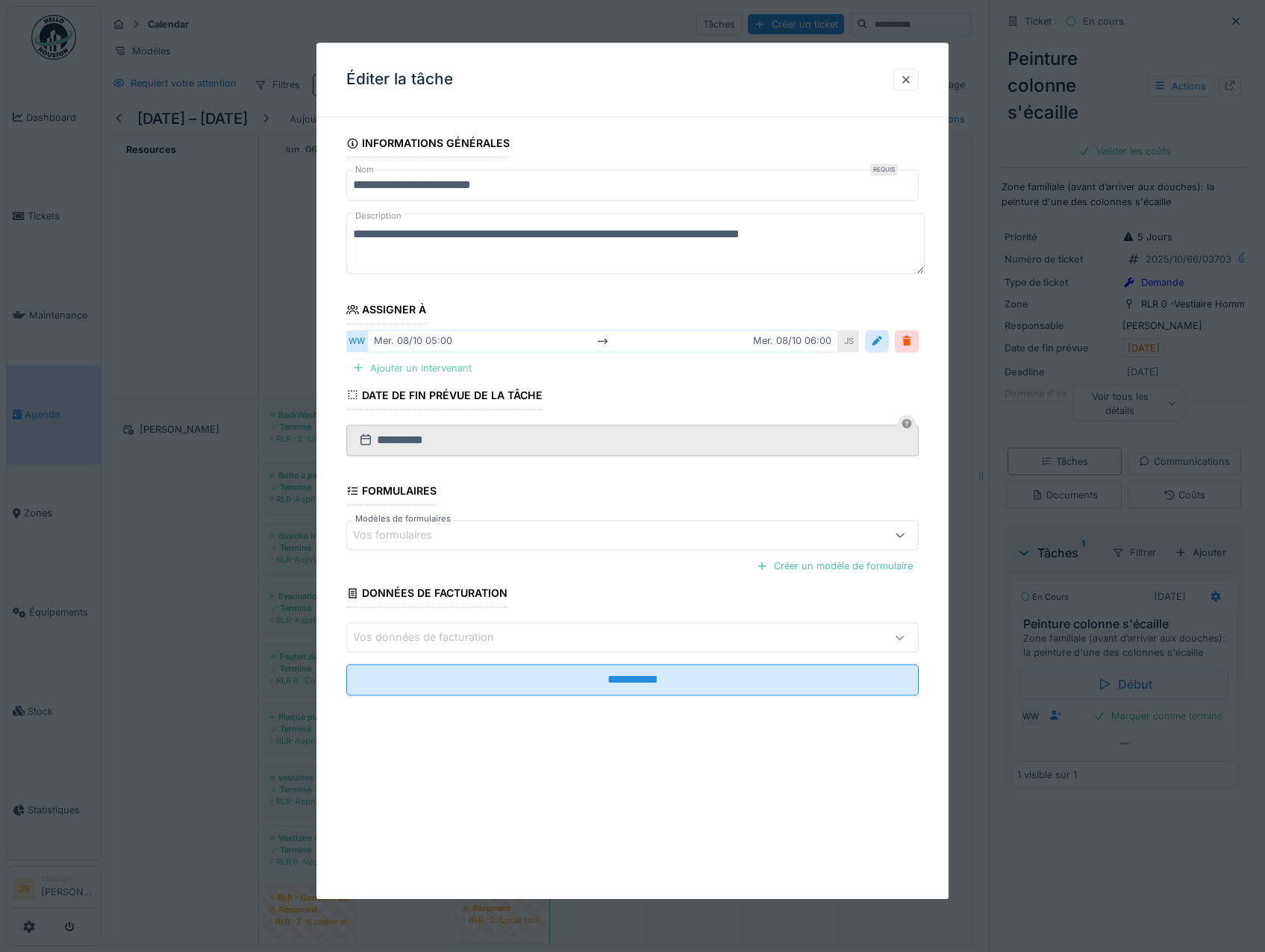
click at [419, 365] on div "Ajouter un intervenant" at bounding box center [412, 367] width 131 height 20
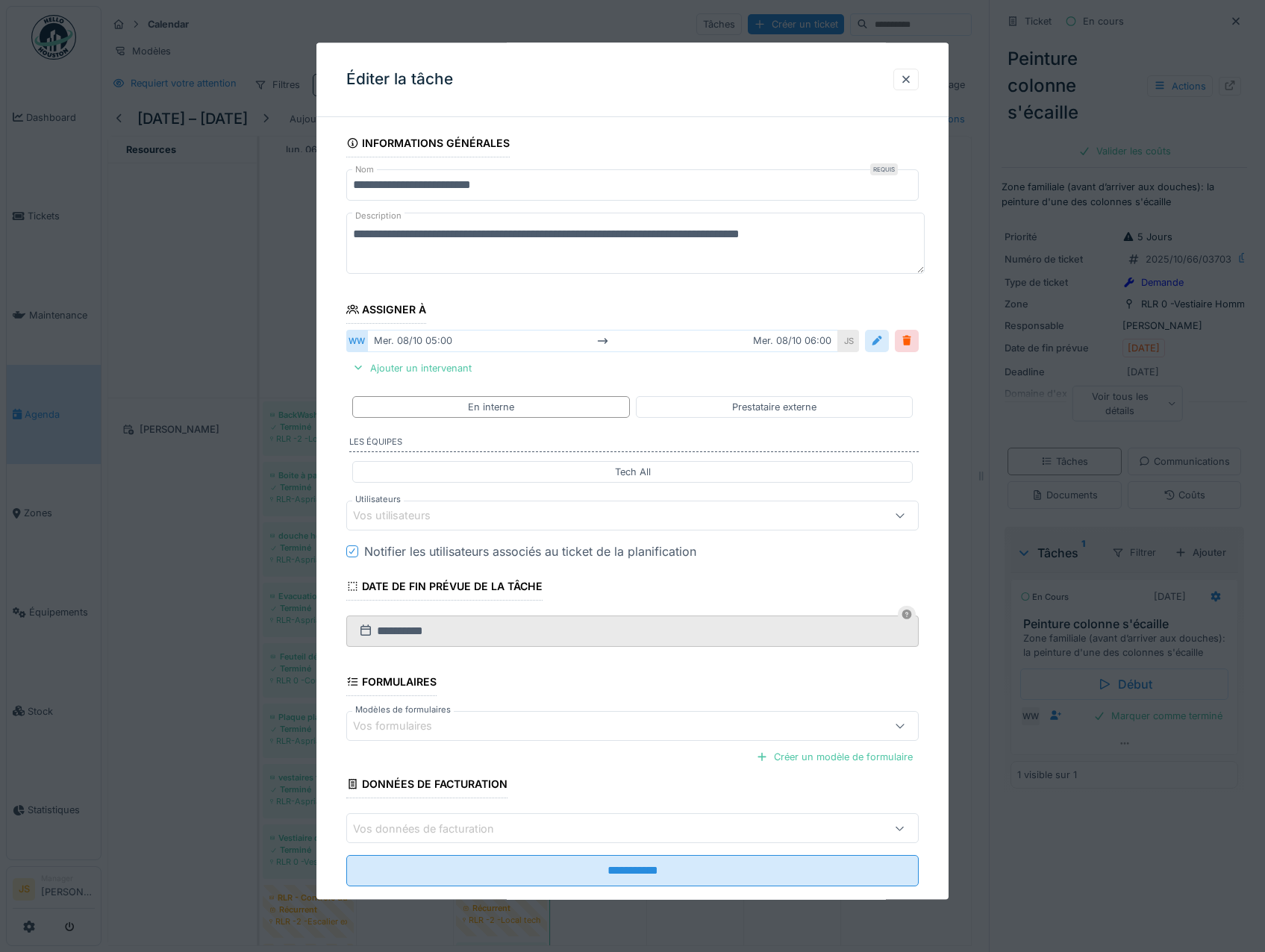
click at [878, 341] on div at bounding box center [877, 341] width 12 height 14
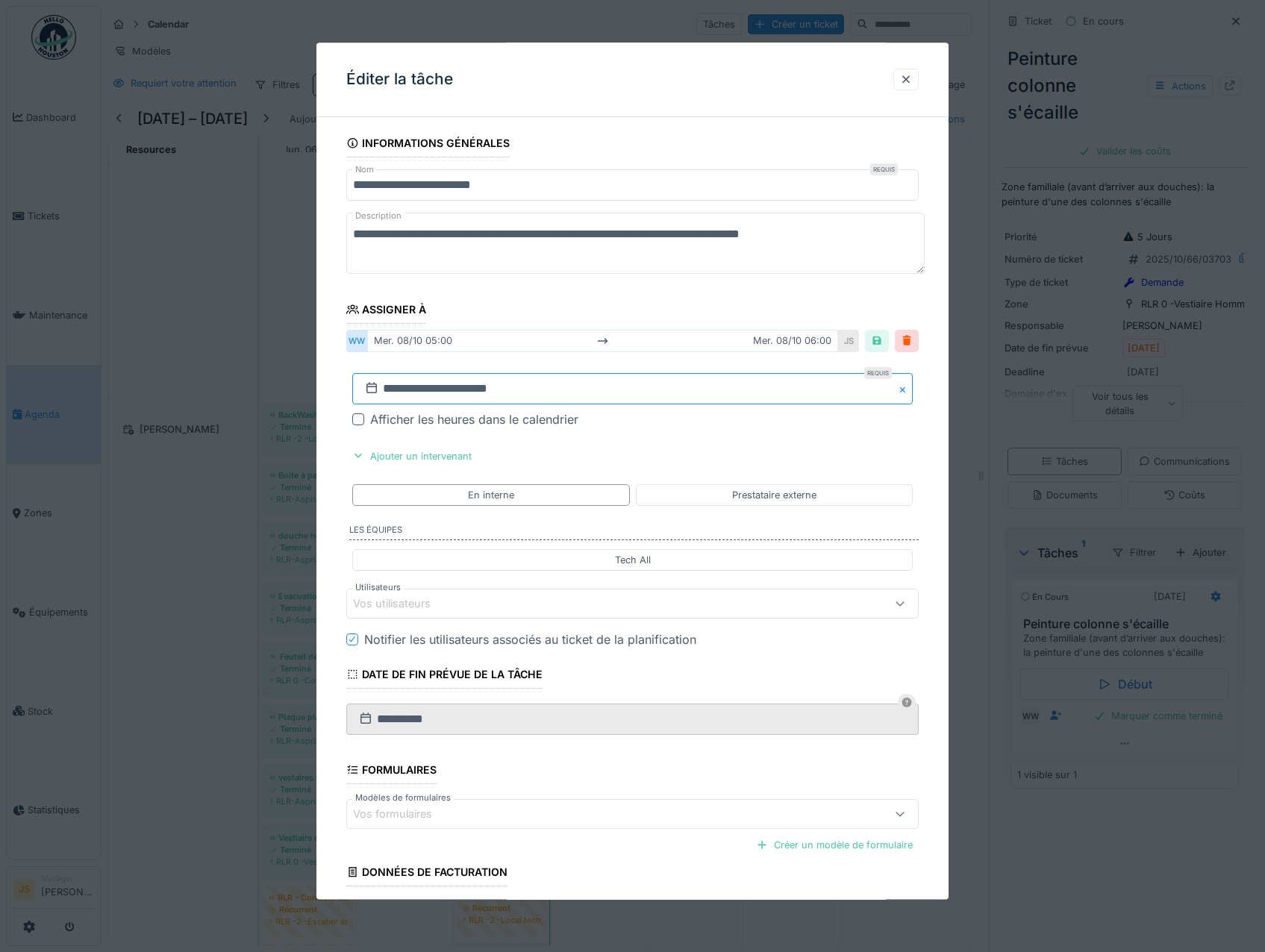
click at [429, 385] on input "**********" at bounding box center [632, 389] width 561 height 31
click at [590, 537] on div "14" at bounding box center [586, 536] width 20 height 20
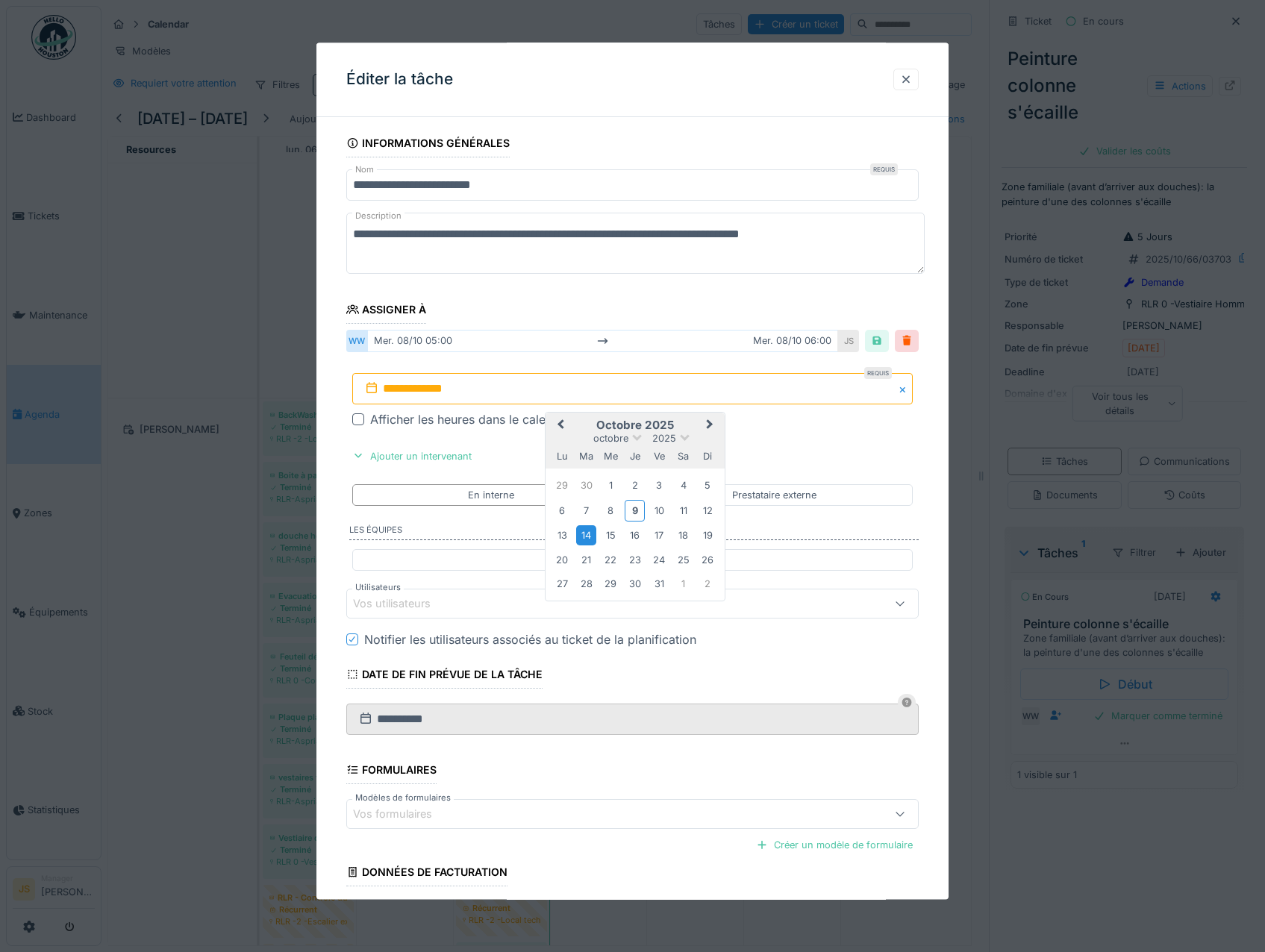
click at [590, 536] on div "14" at bounding box center [586, 536] width 20 height 20
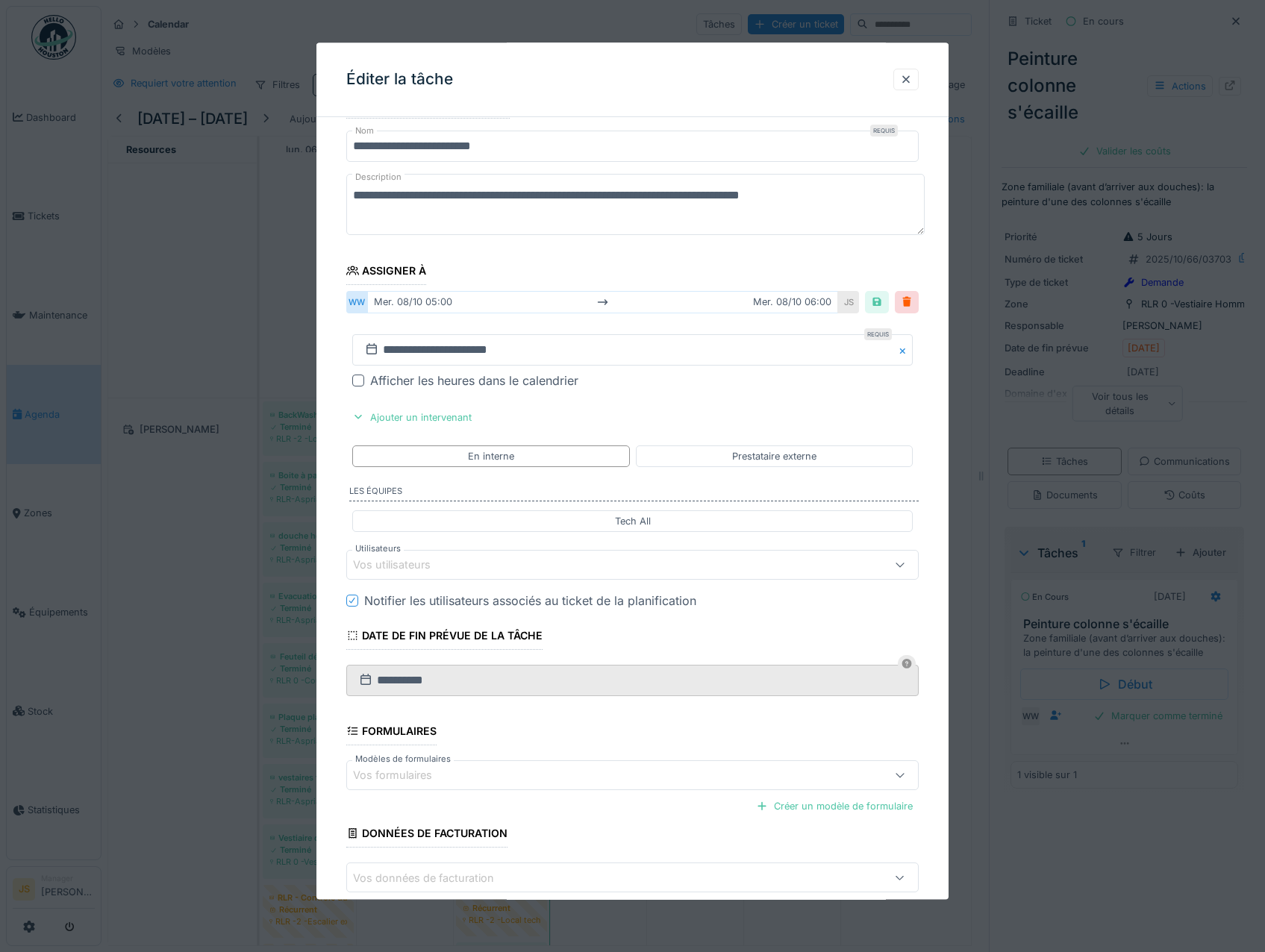
scroll to position [117, 0]
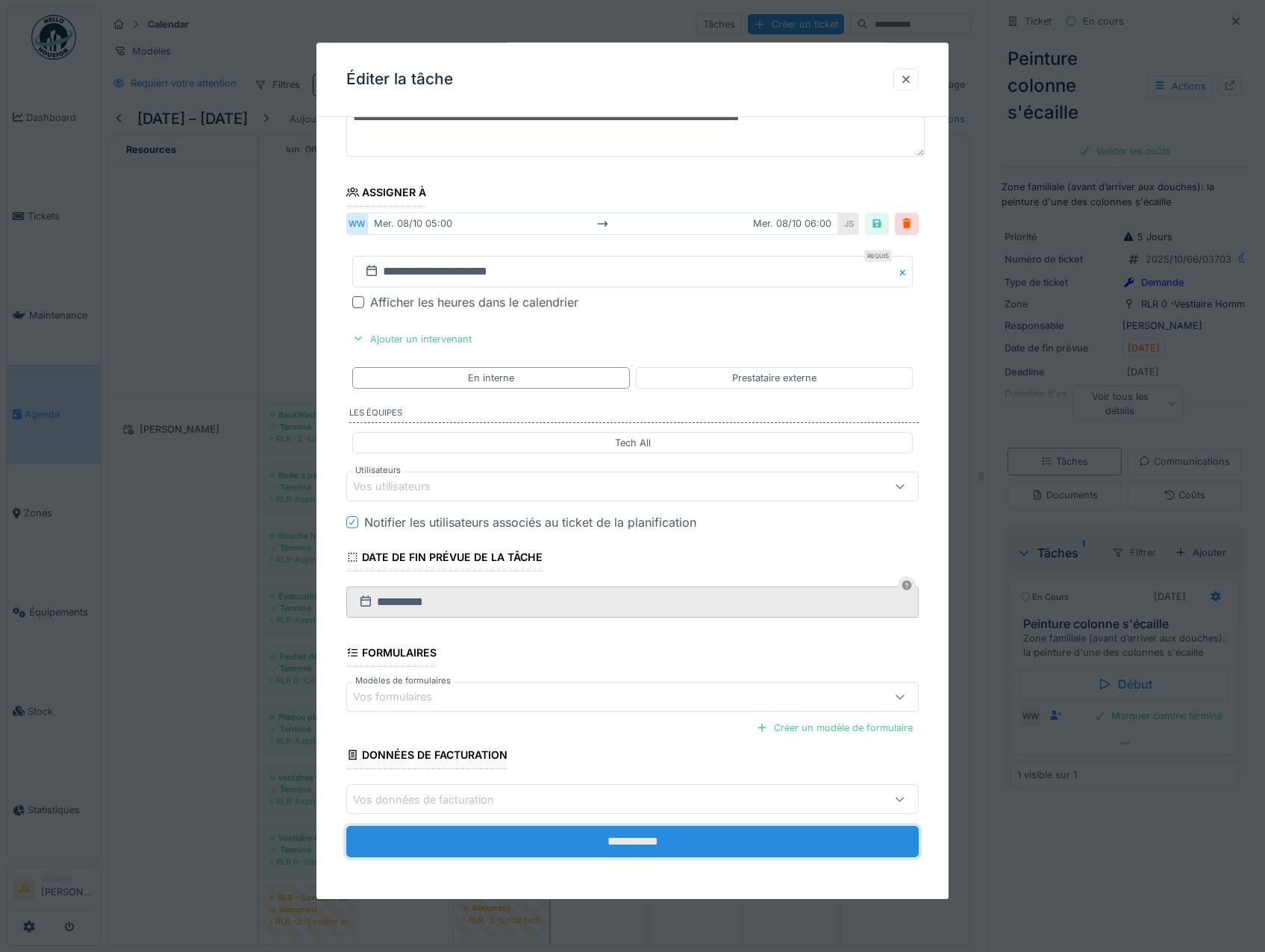
click at [689, 842] on input "**********" at bounding box center [633, 842] width 573 height 31
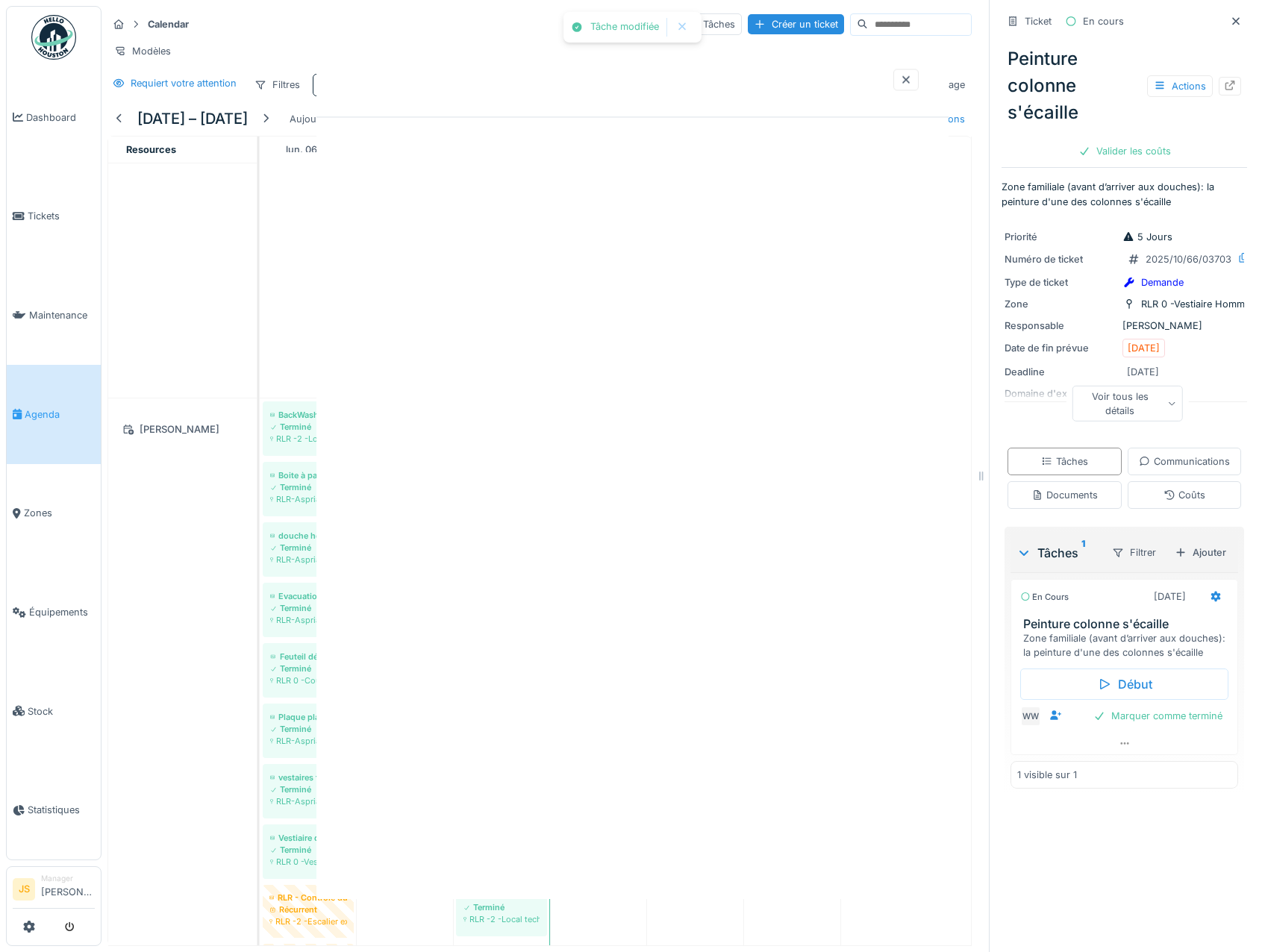
scroll to position [0, 0]
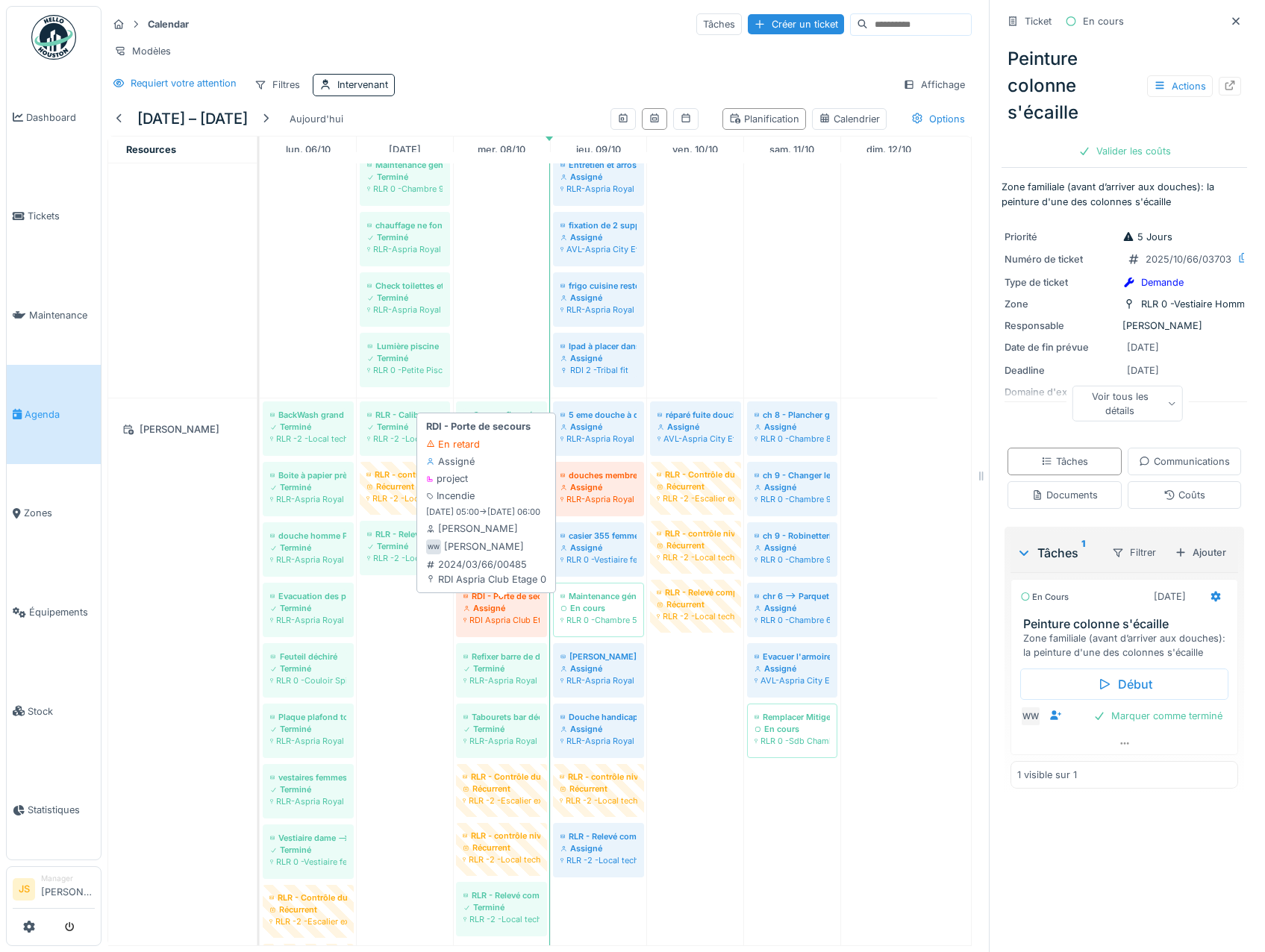
click at [504, 611] on div "Assigné" at bounding box center [501, 608] width 76 height 12
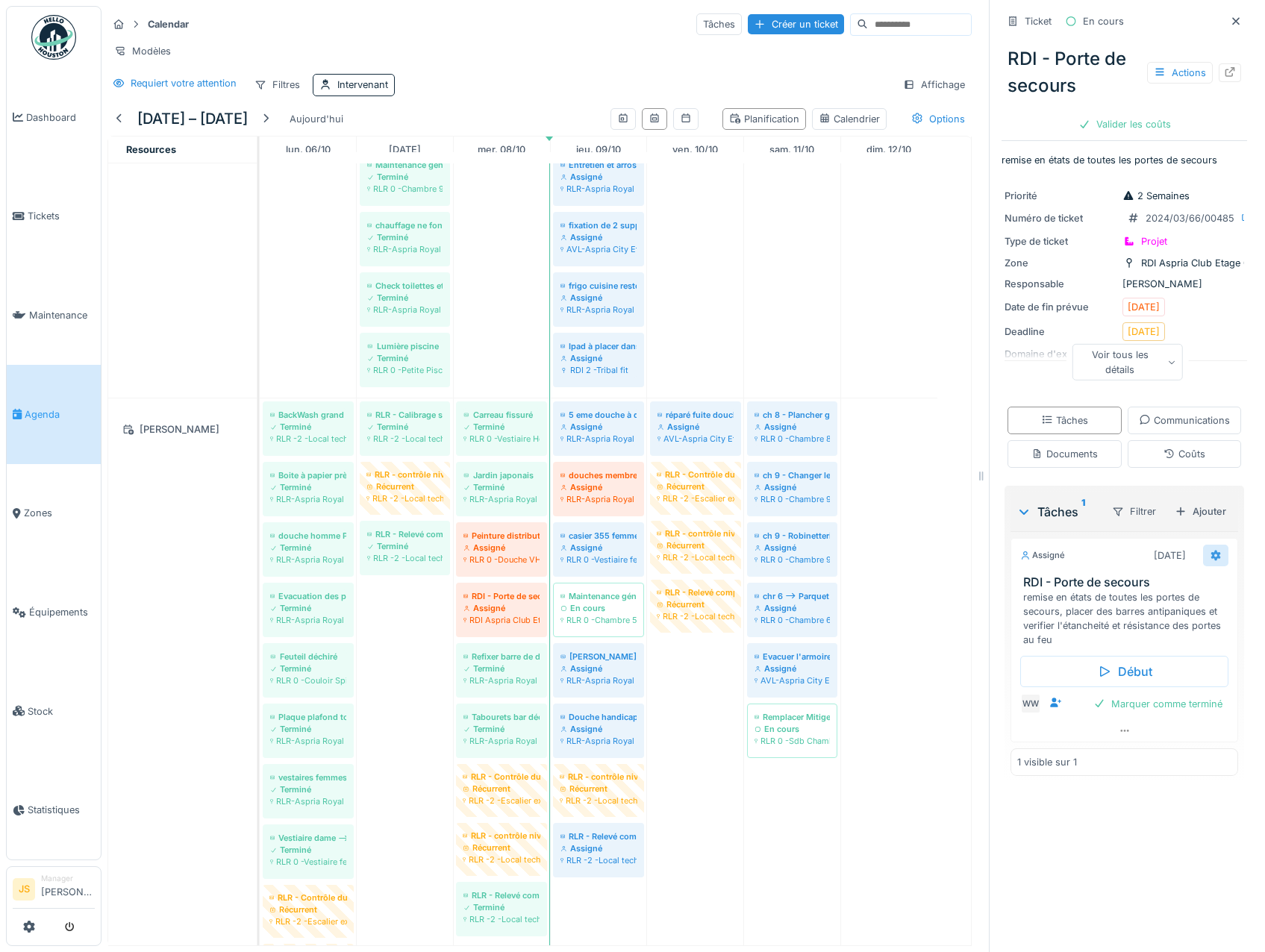
click at [1210, 561] on icon at bounding box center [1216, 555] width 12 height 9
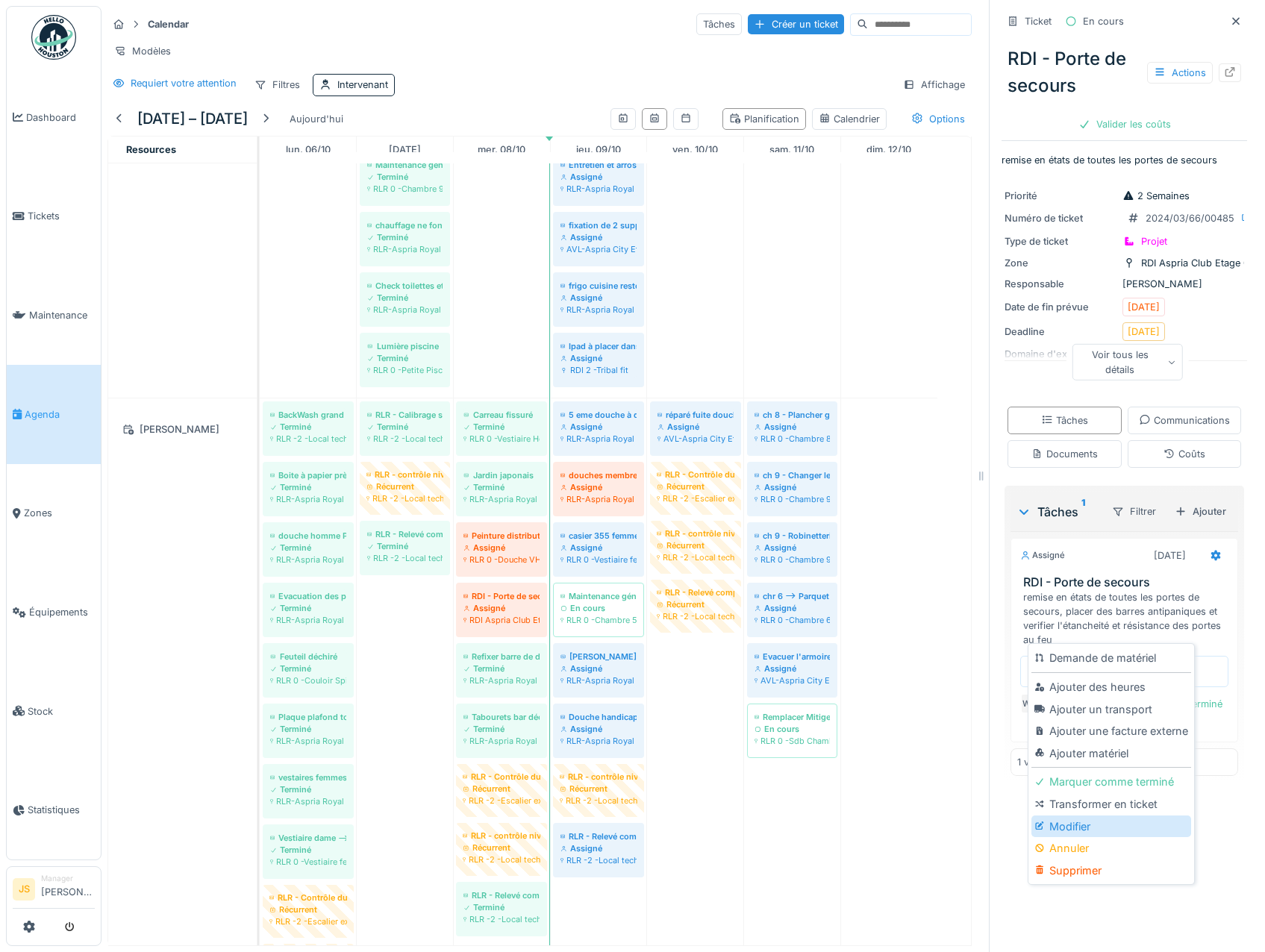
click at [1070, 816] on div "Modifier" at bounding box center [1111, 827] width 159 height 22
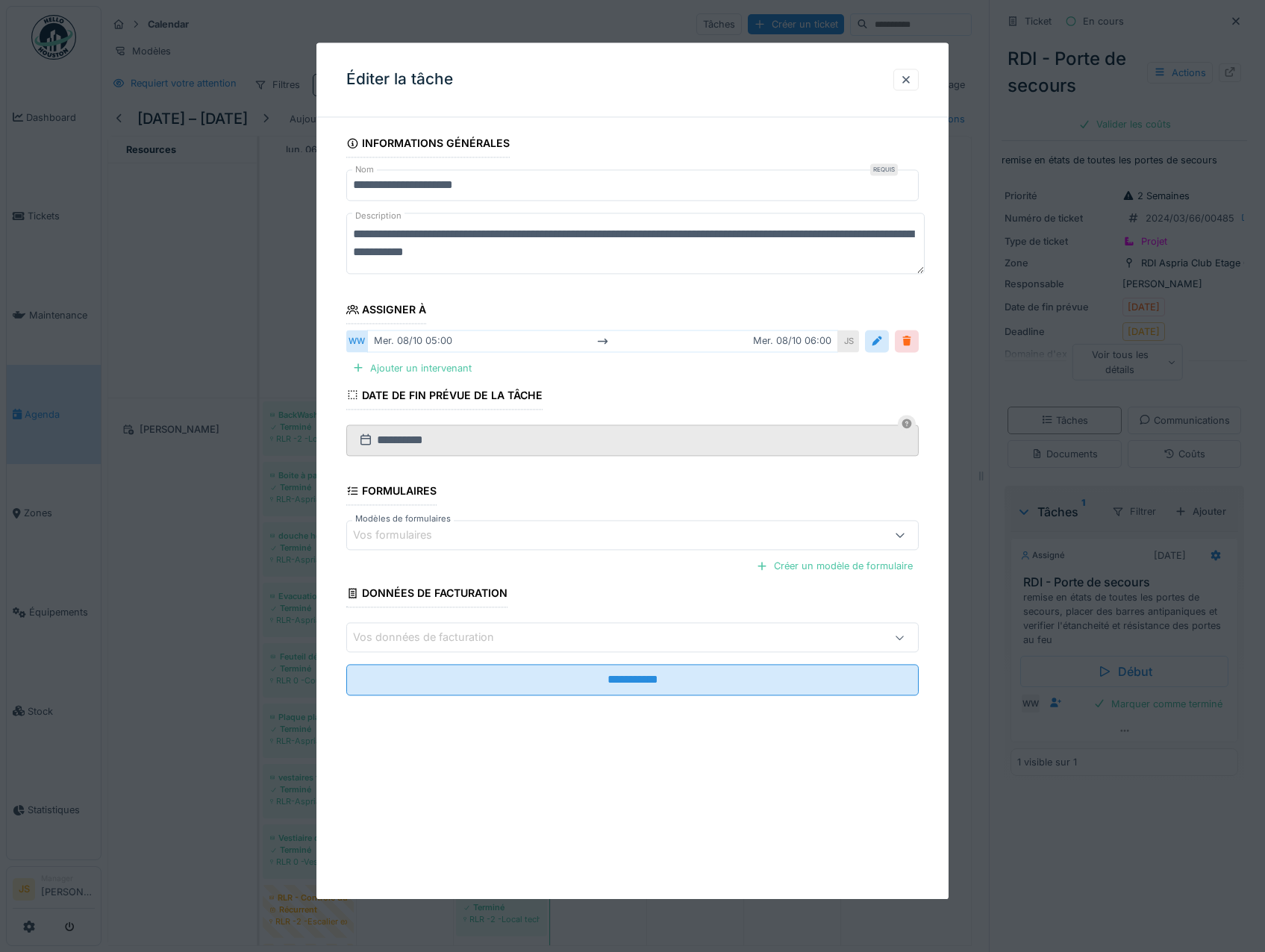
click at [918, 335] on div at bounding box center [907, 341] width 24 height 22
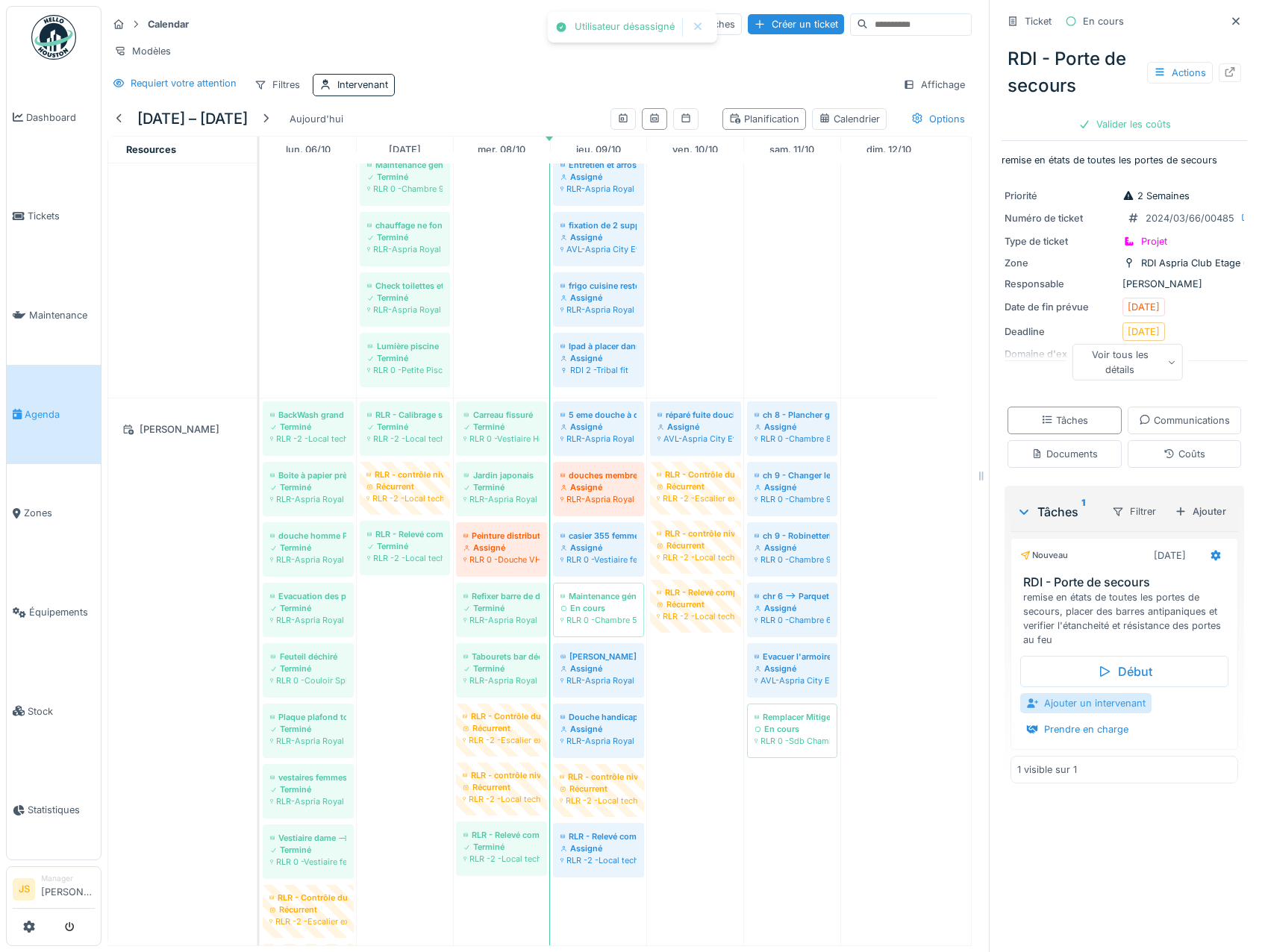
click at [1078, 713] on div "Ajouter un intervenant" at bounding box center [1086, 703] width 131 height 20
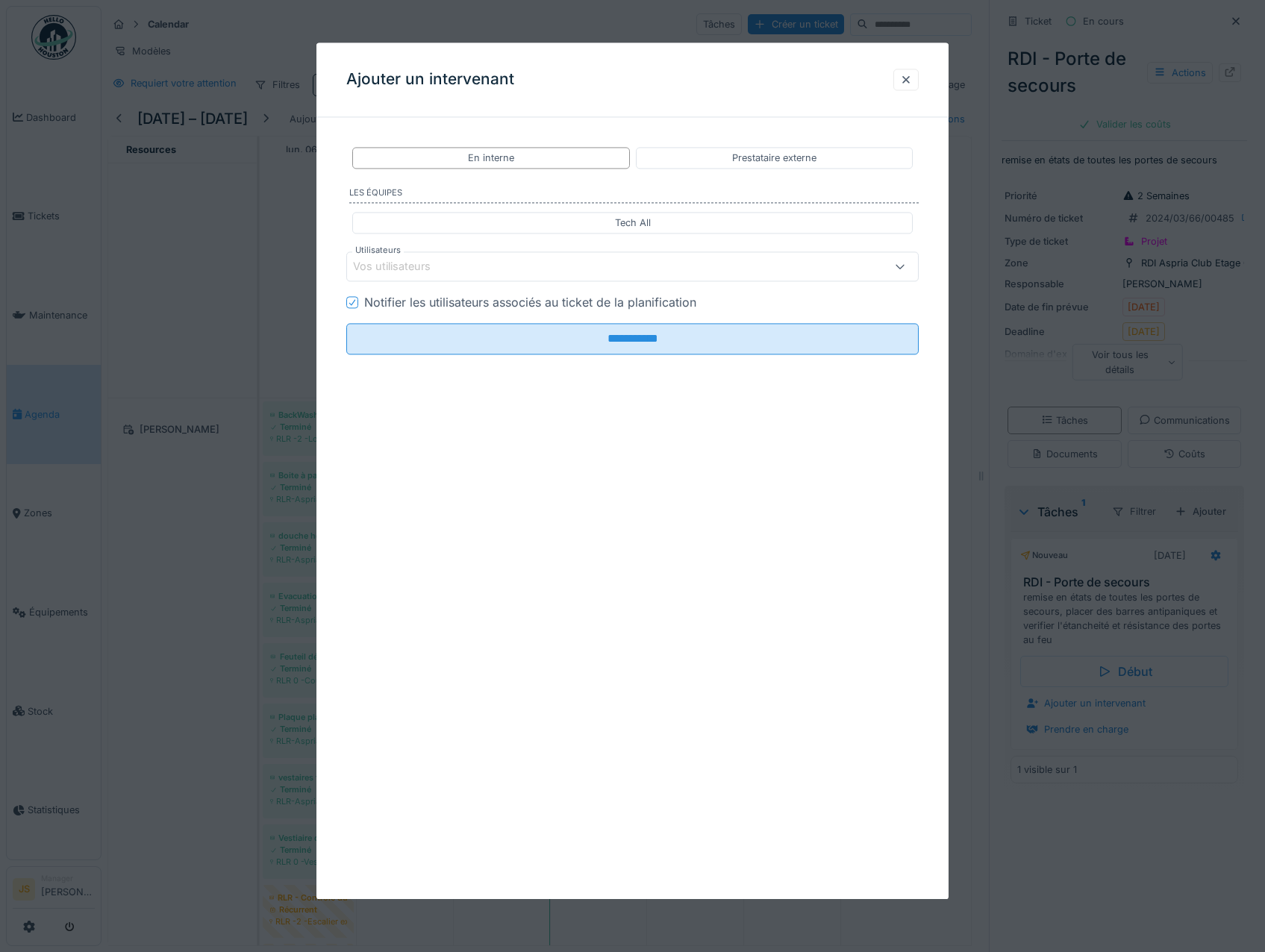
click at [454, 262] on div "Vos utilisateurs" at bounding box center [598, 266] width 492 height 16
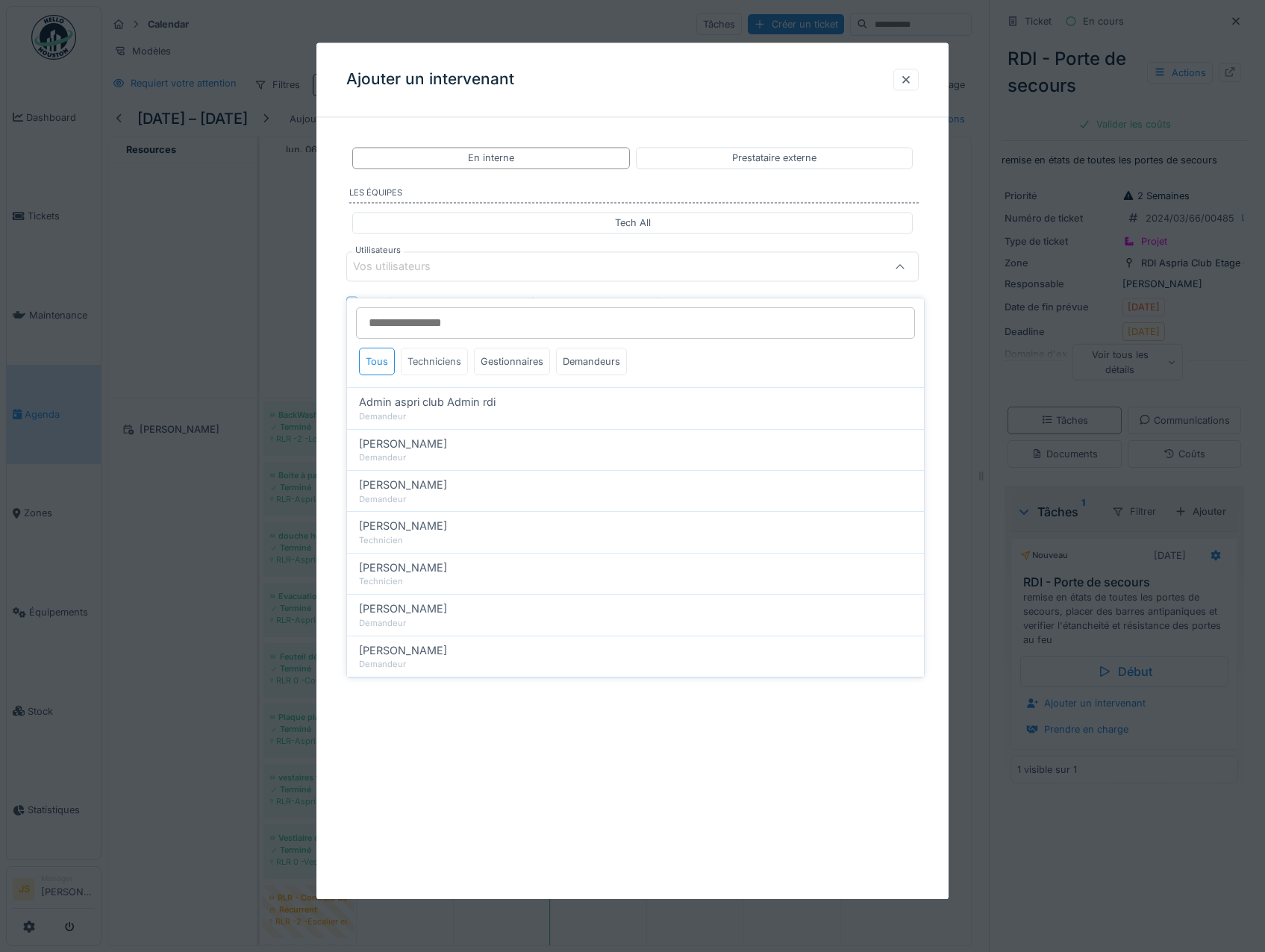
click at [449, 351] on div "Techniciens" at bounding box center [435, 361] width 67 height 28
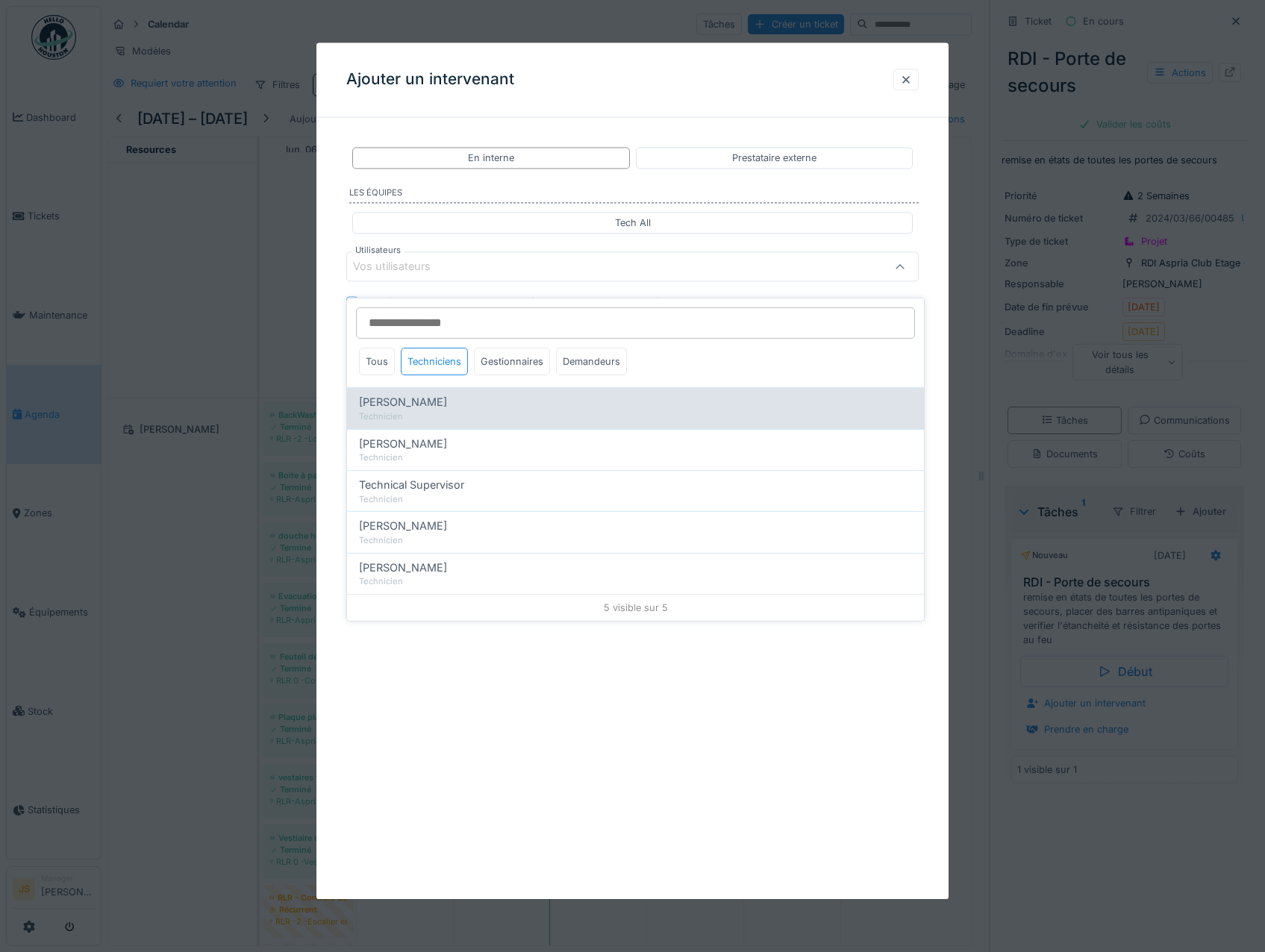
click at [441, 394] on span "[PERSON_NAME]" at bounding box center [403, 402] width 88 height 16
type input "*****"
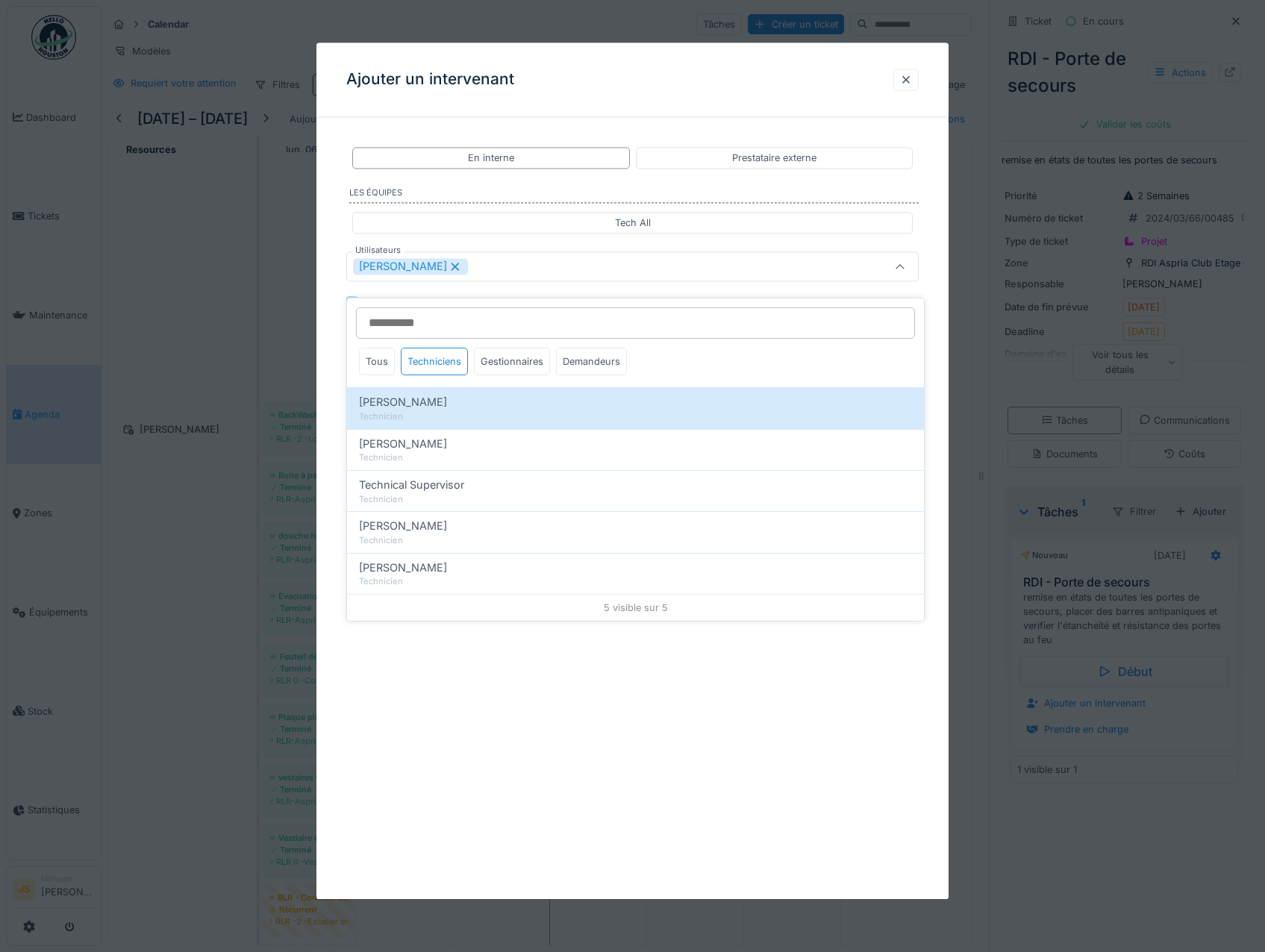
click at [331, 391] on div "**********" at bounding box center [633, 298] width 633 height 337
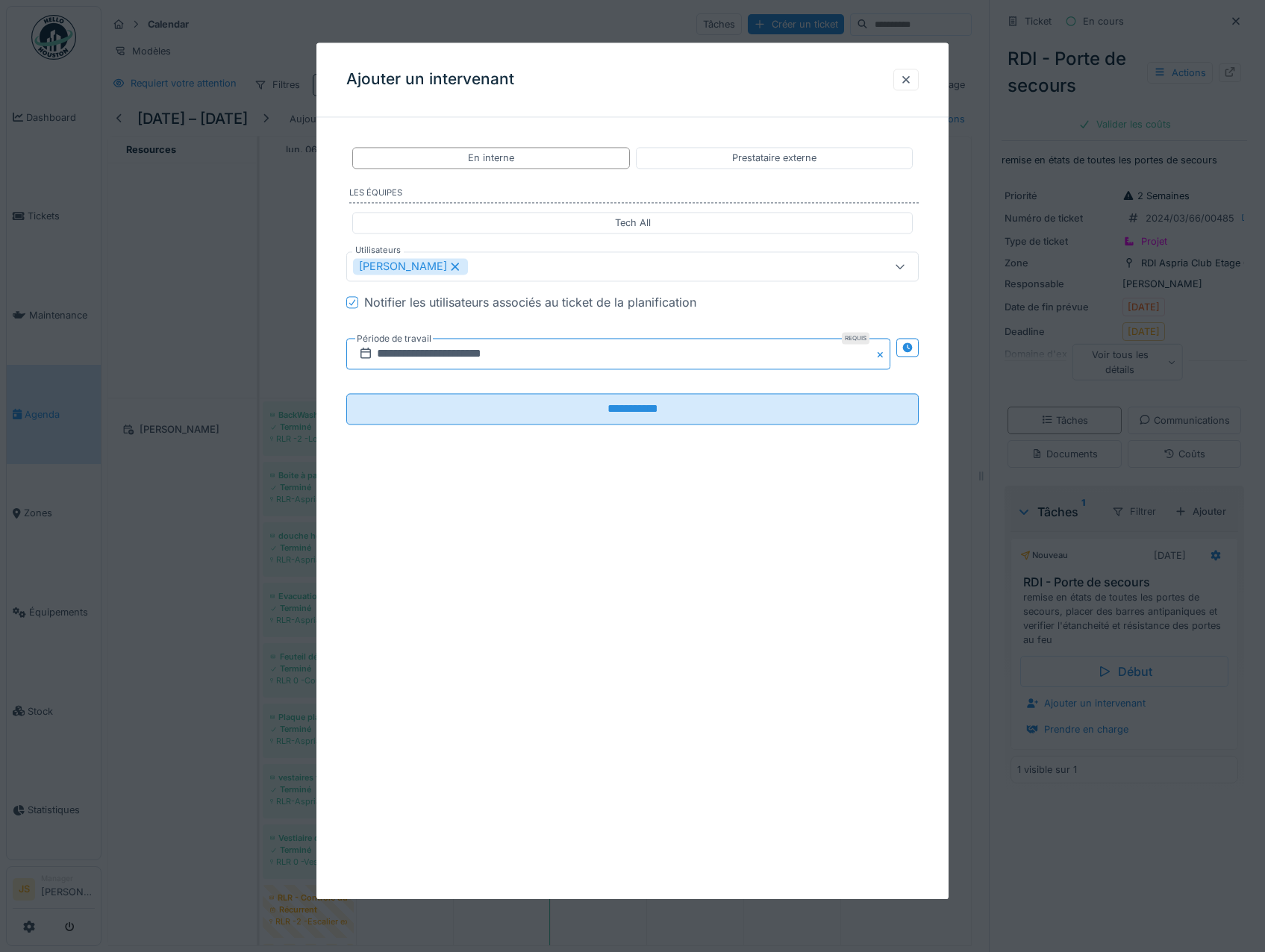
click at [413, 354] on input "**********" at bounding box center [619, 354] width 545 height 31
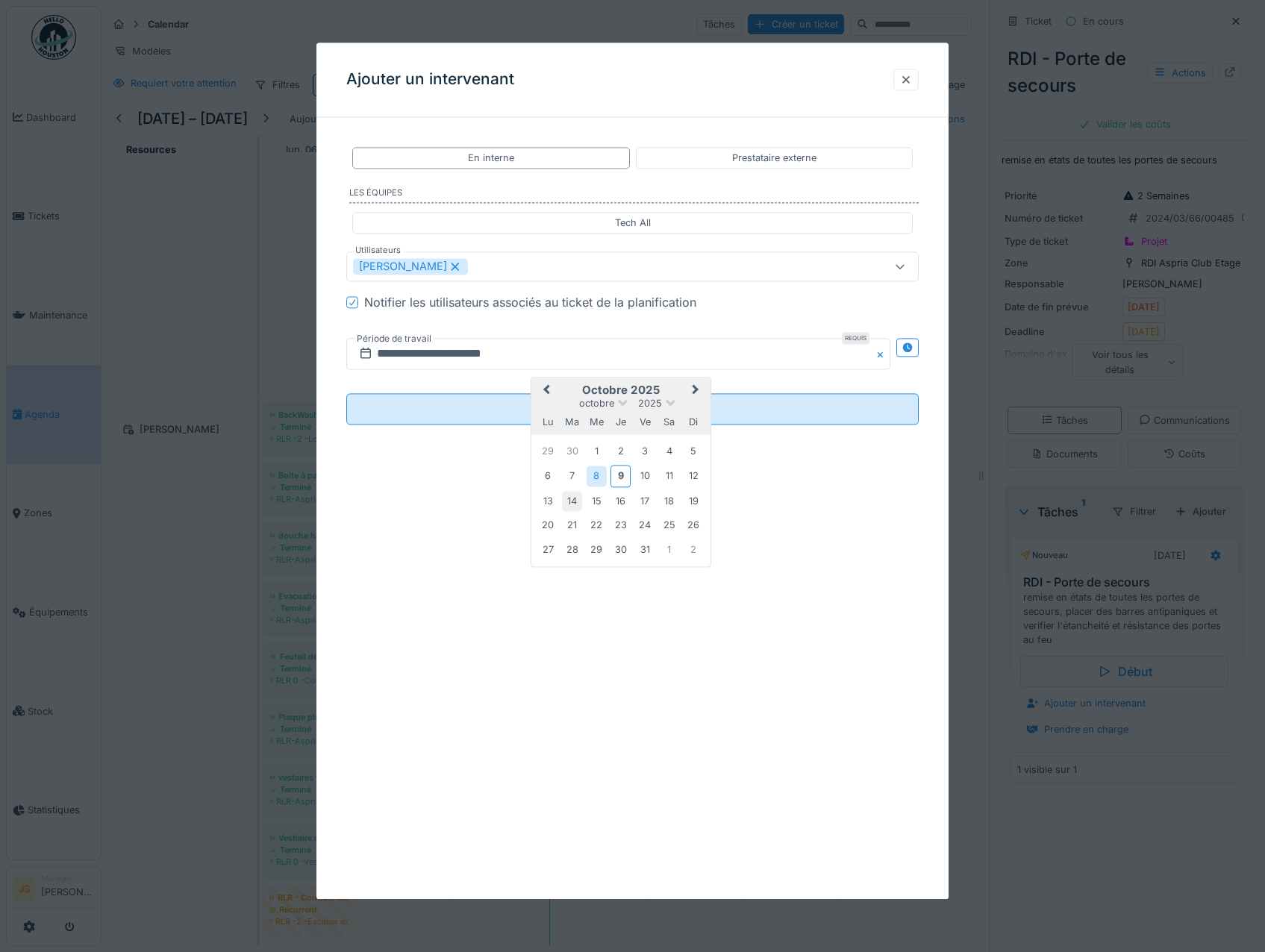
click at [568, 499] on div "14" at bounding box center [572, 500] width 20 height 20
click at [571, 499] on div "14" at bounding box center [572, 500] width 20 height 20
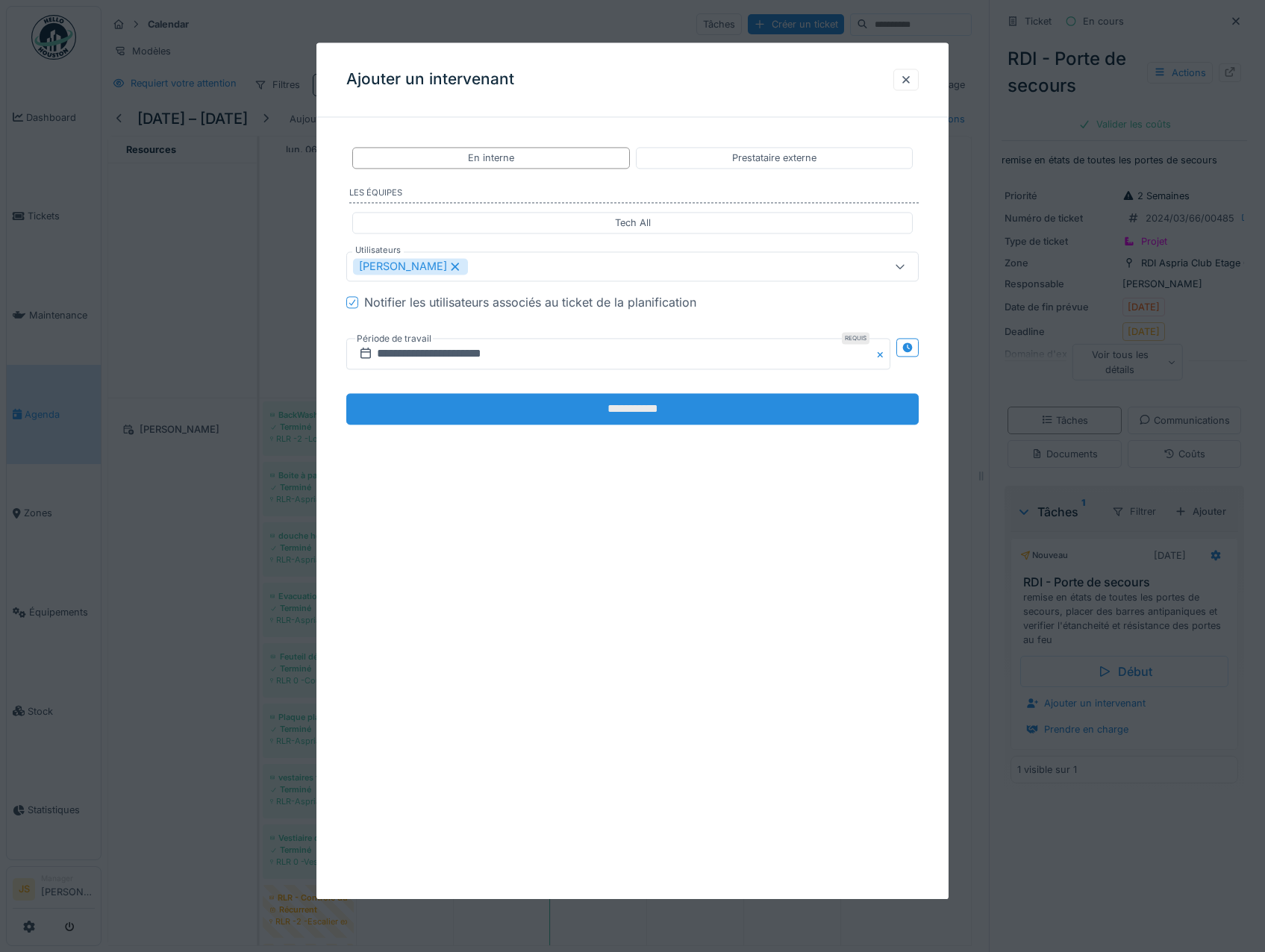
click at [546, 417] on input "**********" at bounding box center [633, 410] width 573 height 31
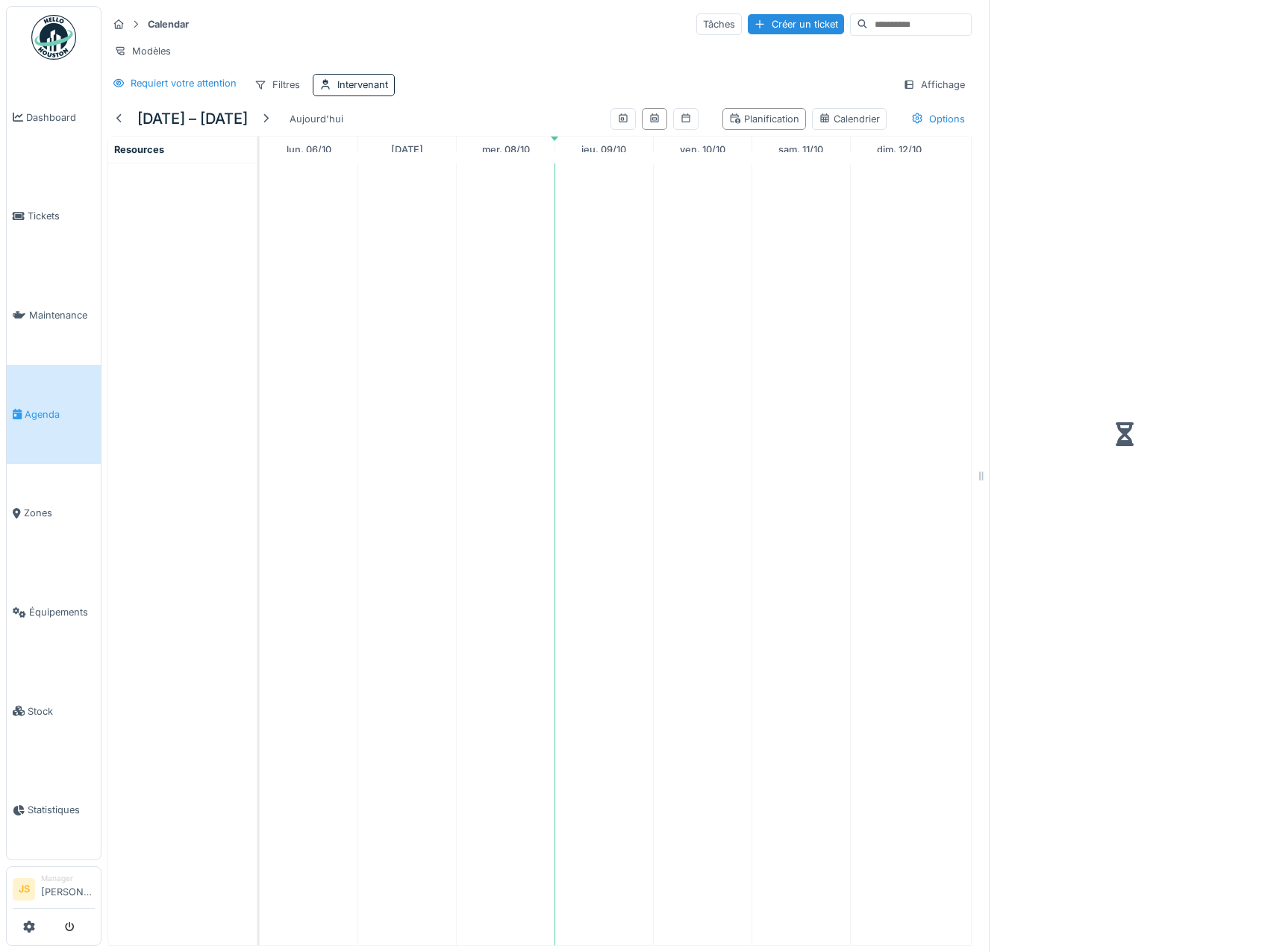
scroll to position [11, 0]
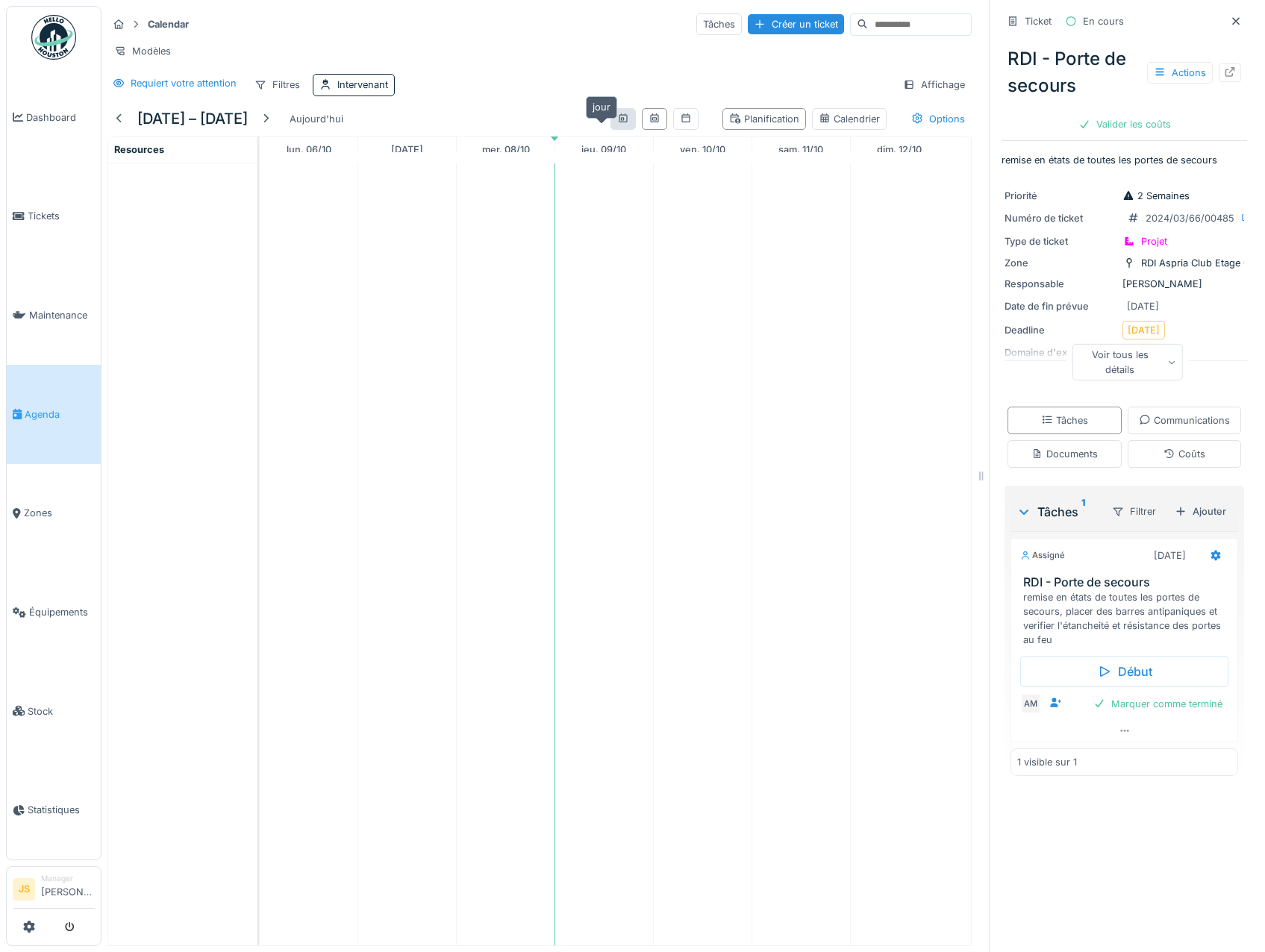
click at [618, 115] on icon at bounding box center [623, 118] width 9 height 9
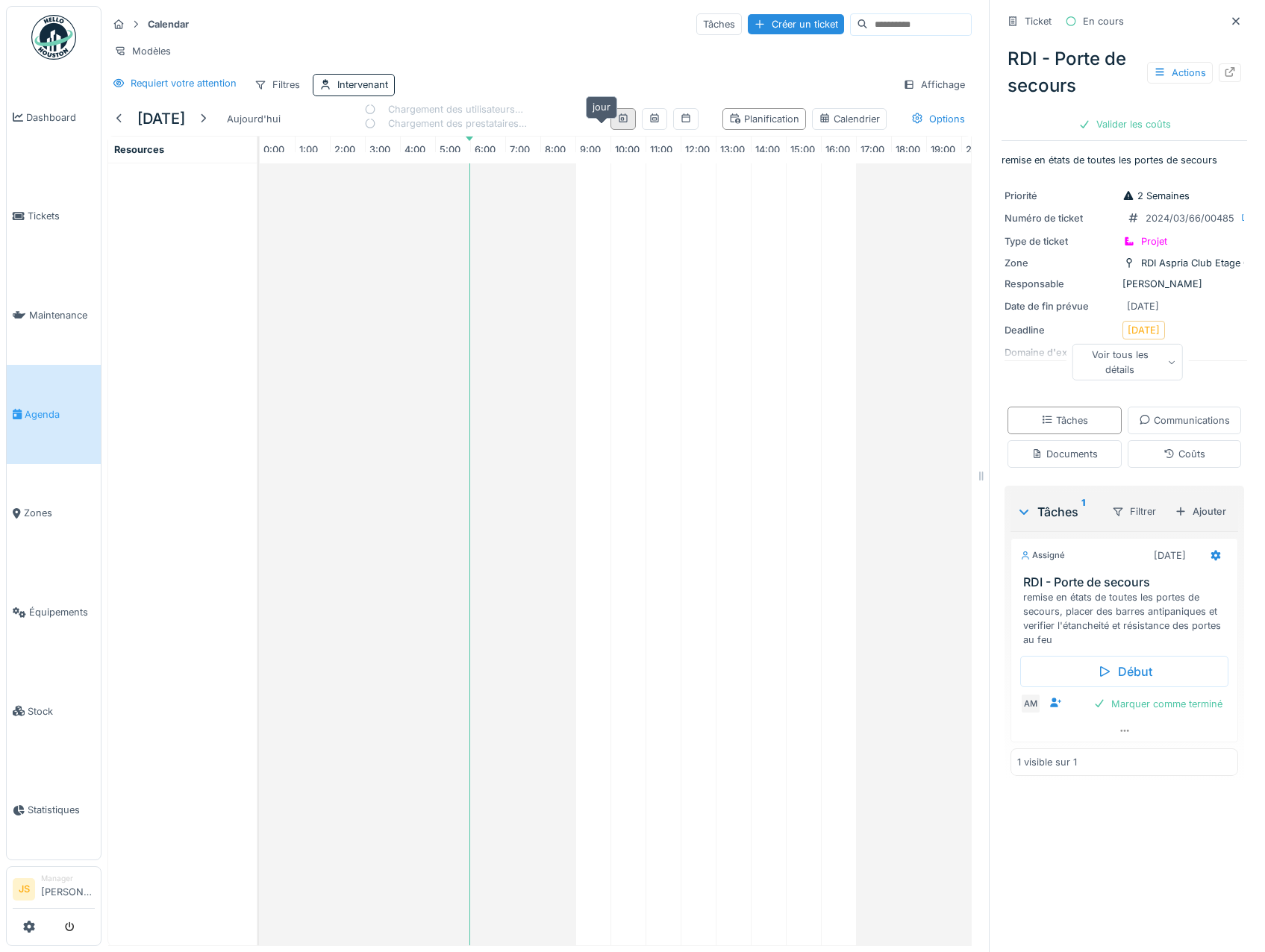
scroll to position [0, 153]
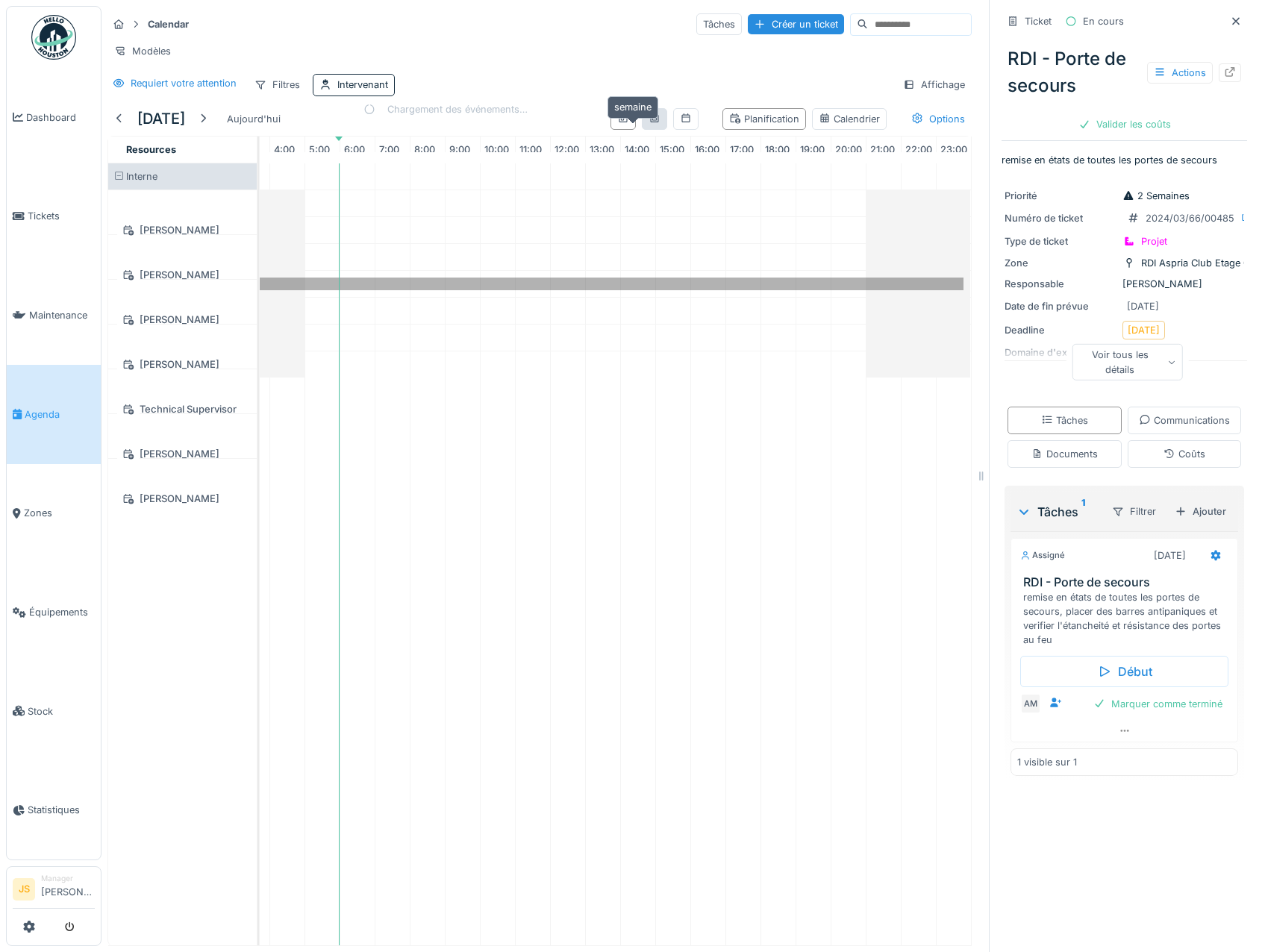
click at [648, 117] on icon at bounding box center [654, 118] width 12 height 9
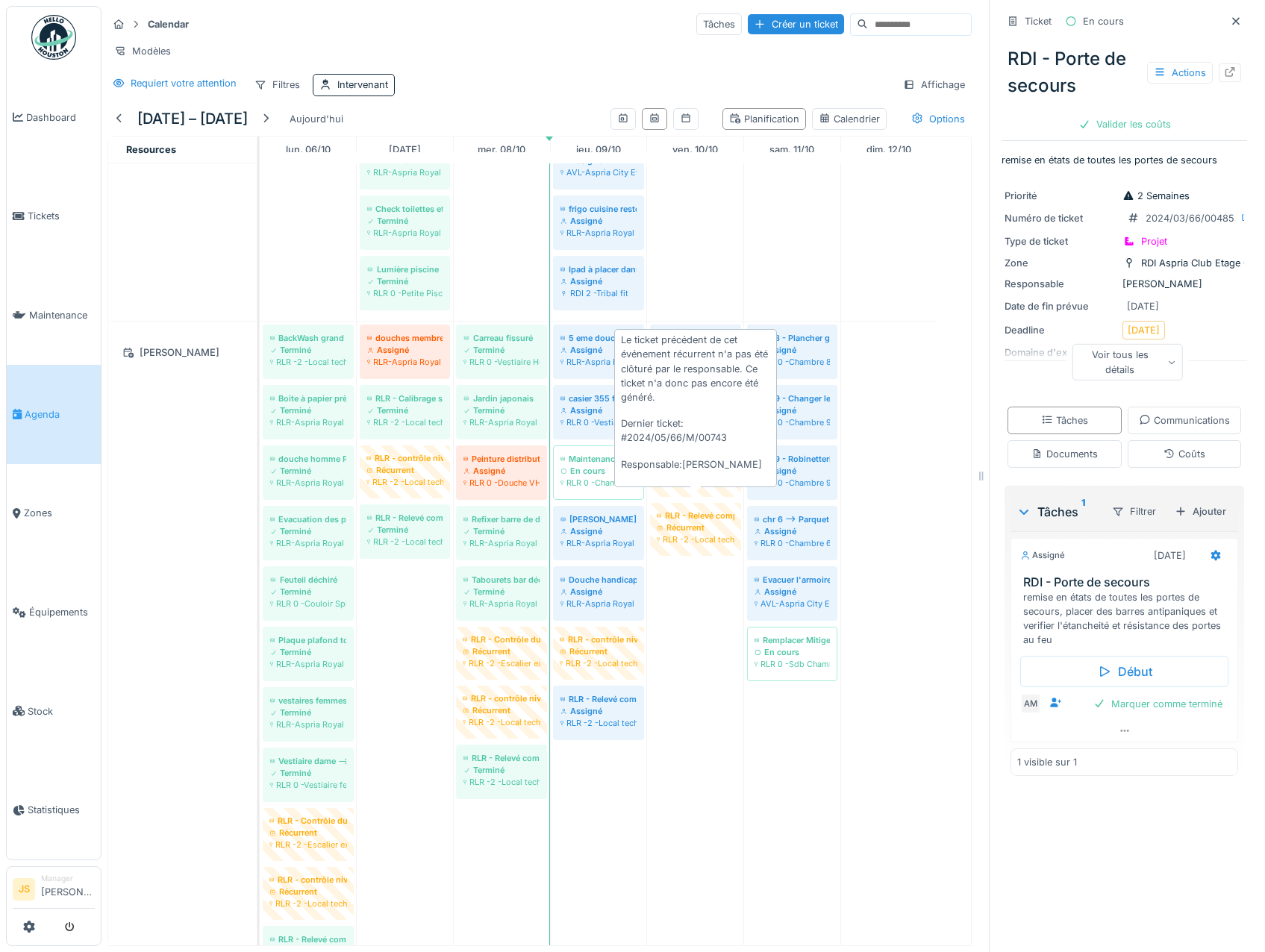
scroll to position [1890, 0]
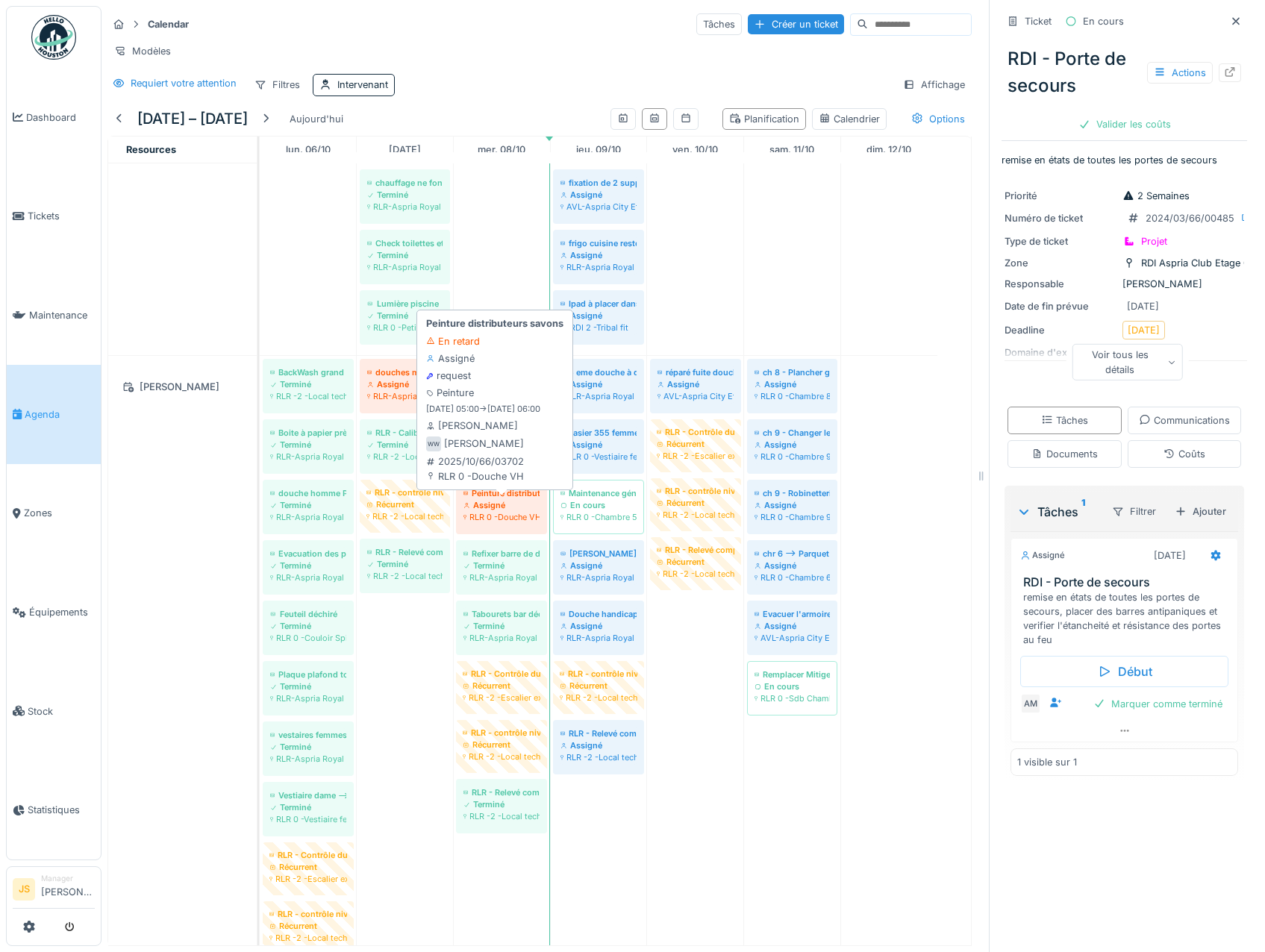
click at [512, 509] on div "Assigné" at bounding box center [501, 505] width 76 height 12
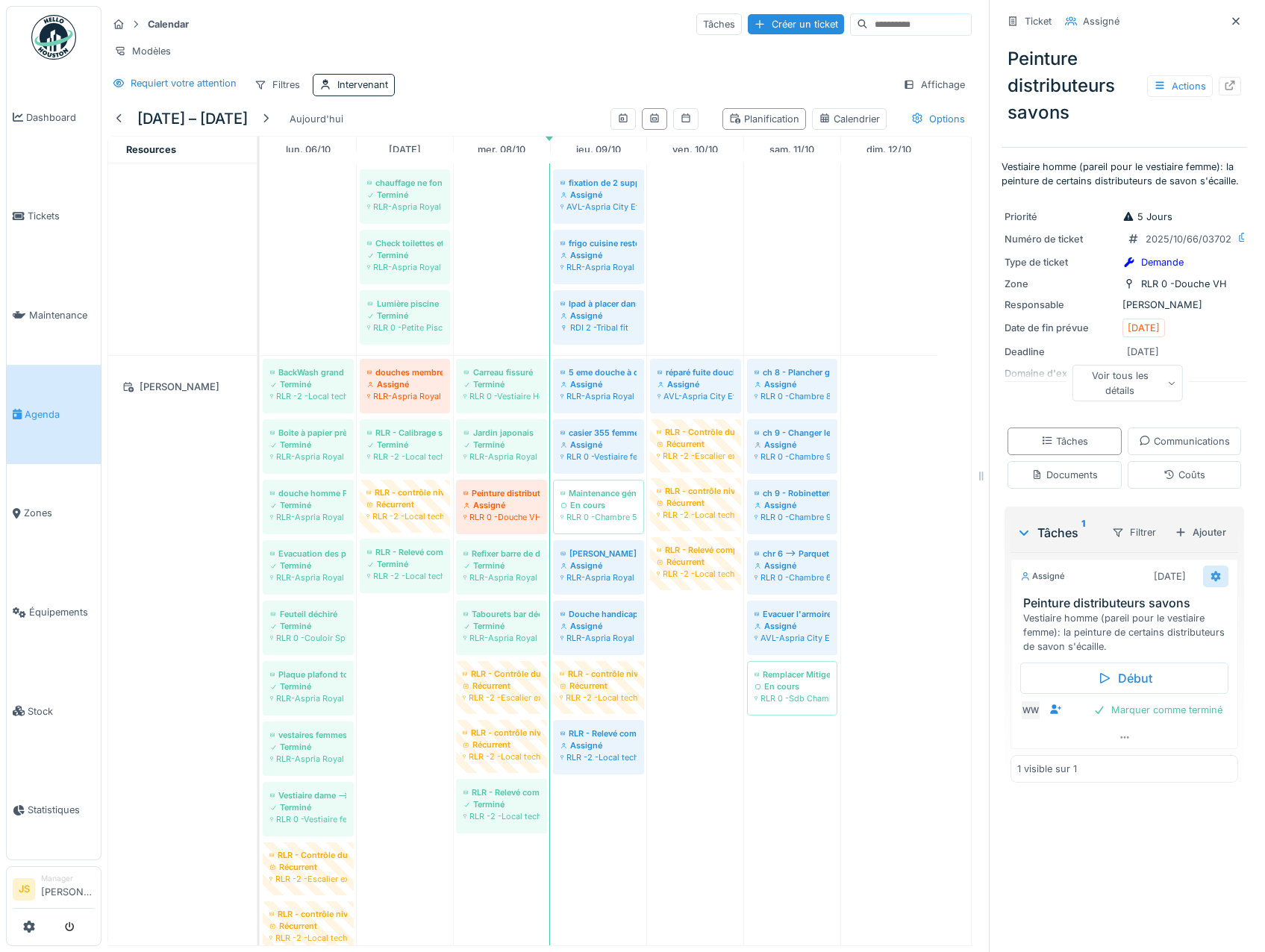
click at [1211, 582] on icon at bounding box center [1215, 577] width 9 height 10
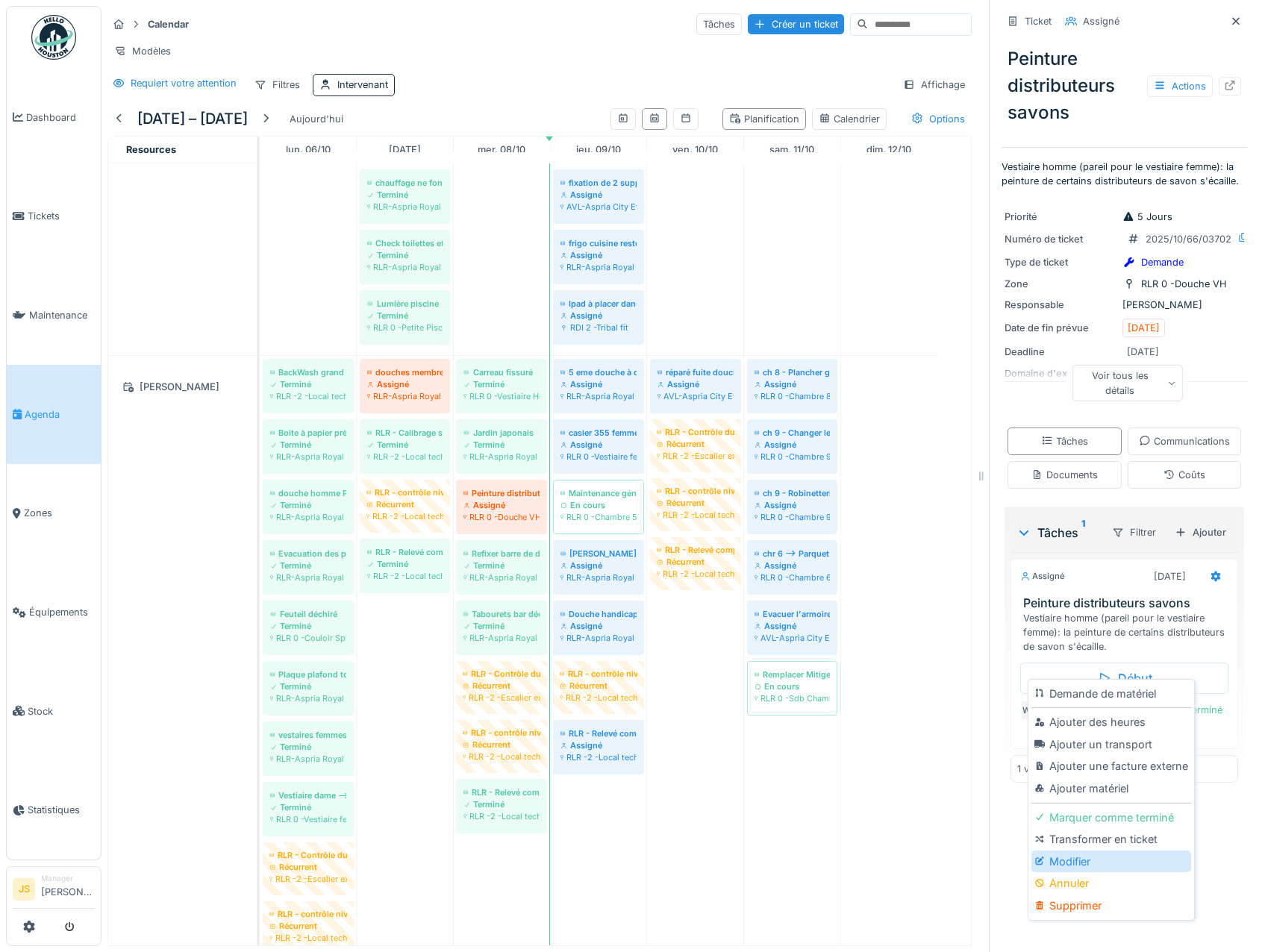
click at [1074, 851] on div "Modifier" at bounding box center [1111, 861] width 159 height 22
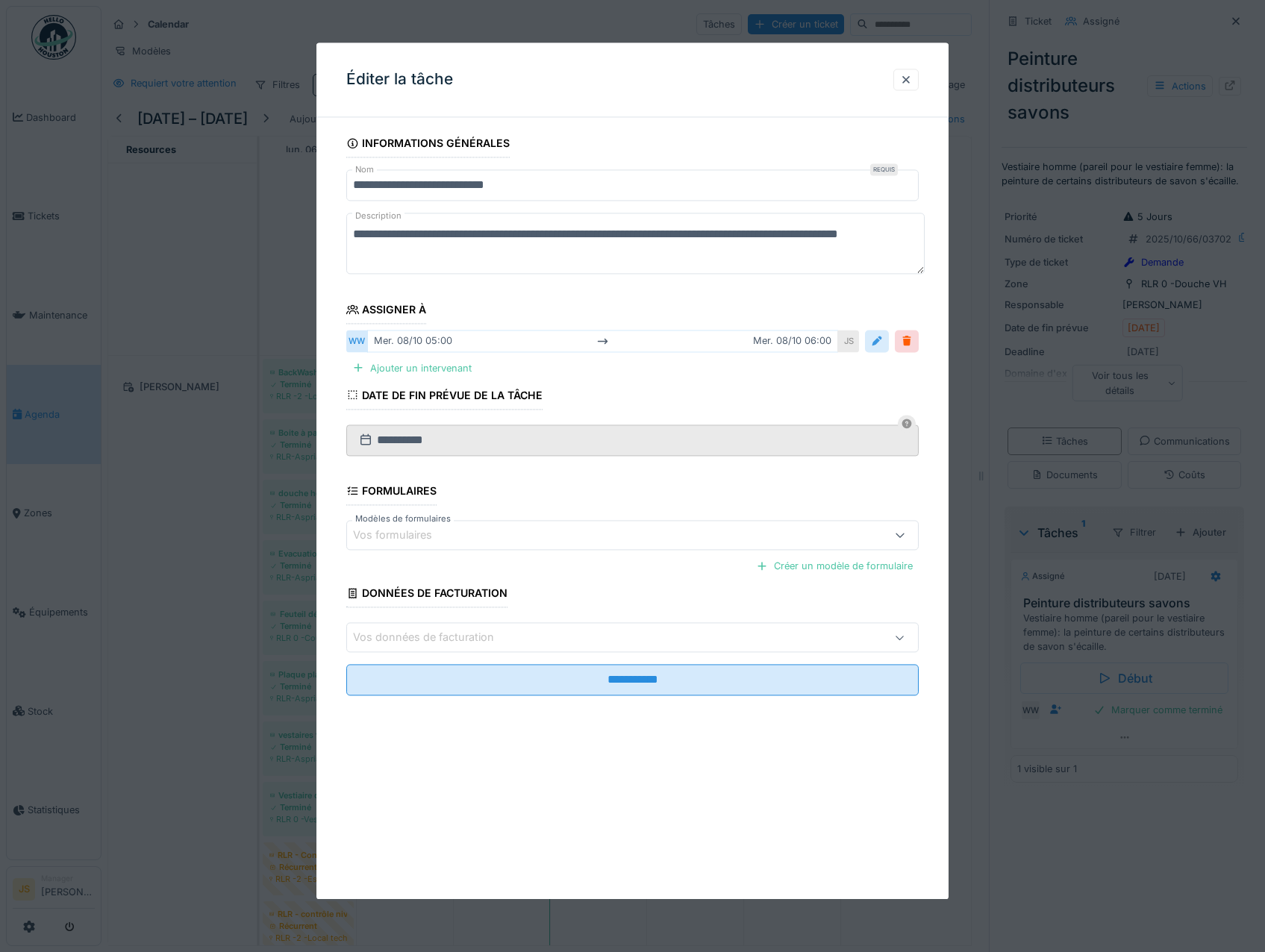
click at [889, 341] on div at bounding box center [877, 341] width 24 height 22
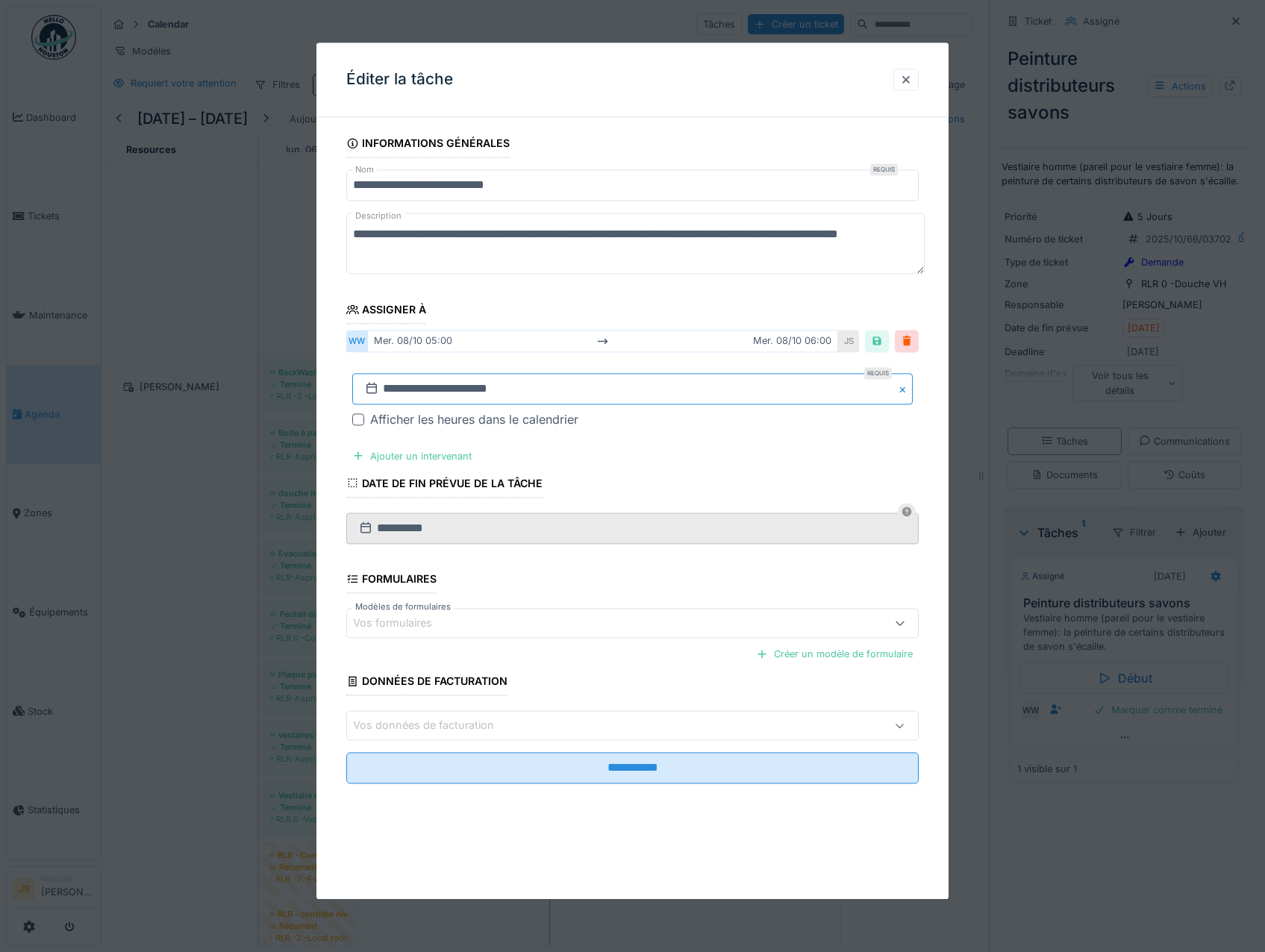
click at [404, 391] on input "**********" at bounding box center [632, 389] width 561 height 31
click at [561, 535] on div "13" at bounding box center [561, 536] width 20 height 20
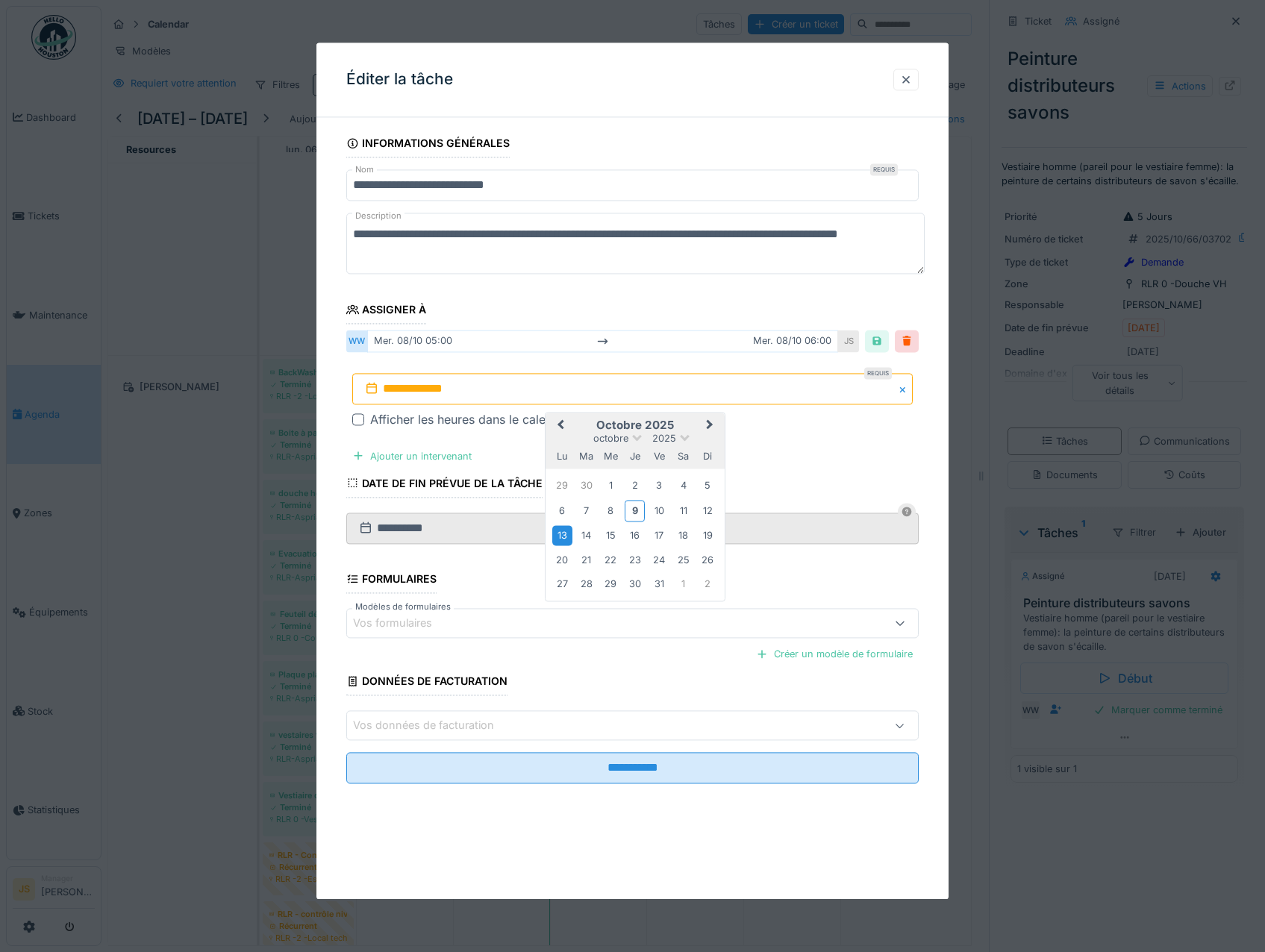
click at [562, 534] on div "13" at bounding box center [561, 536] width 20 height 20
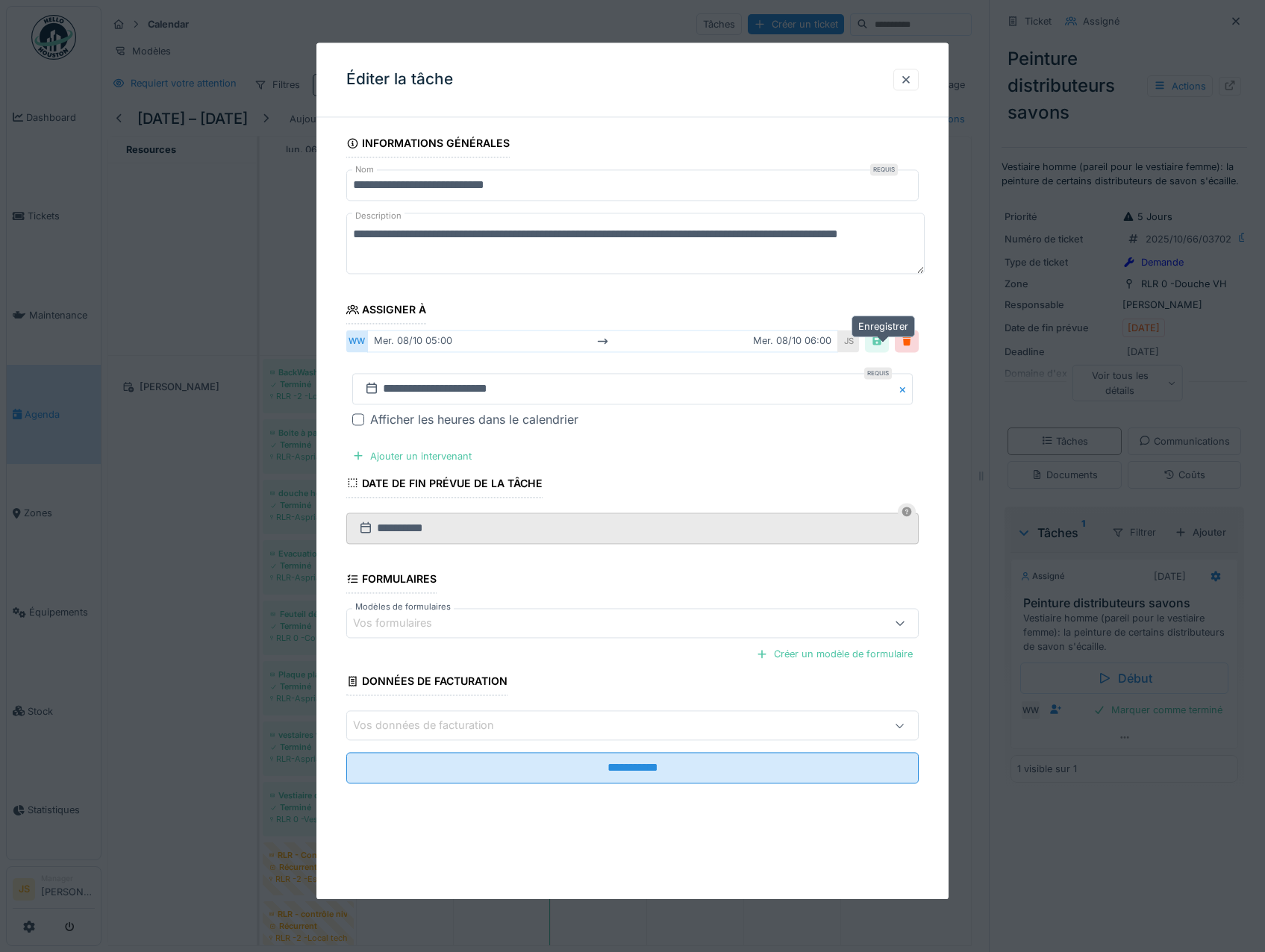
click at [883, 343] on div at bounding box center [877, 341] width 12 height 14
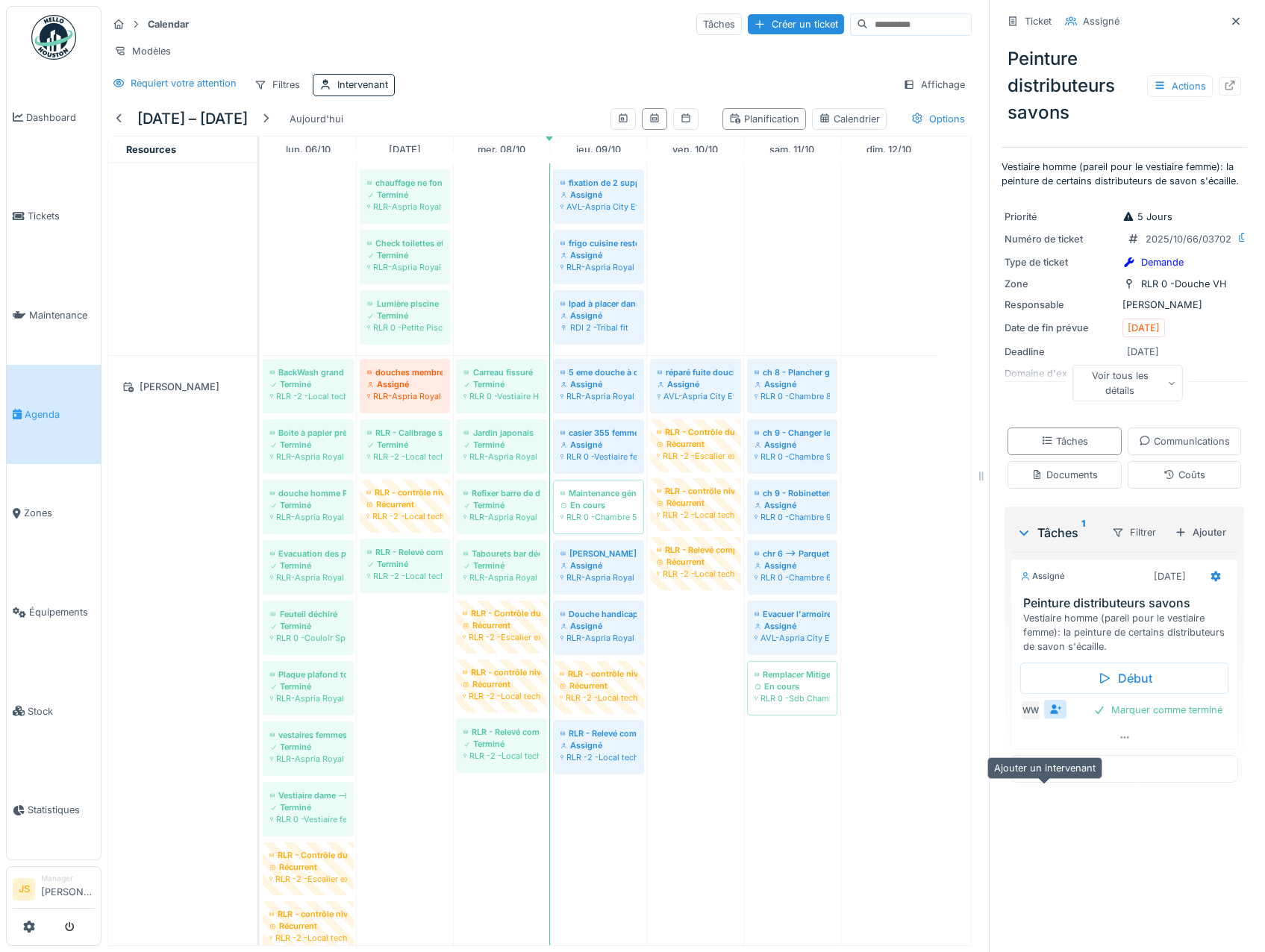
click at [1049, 714] on icon at bounding box center [1055, 709] width 12 height 9
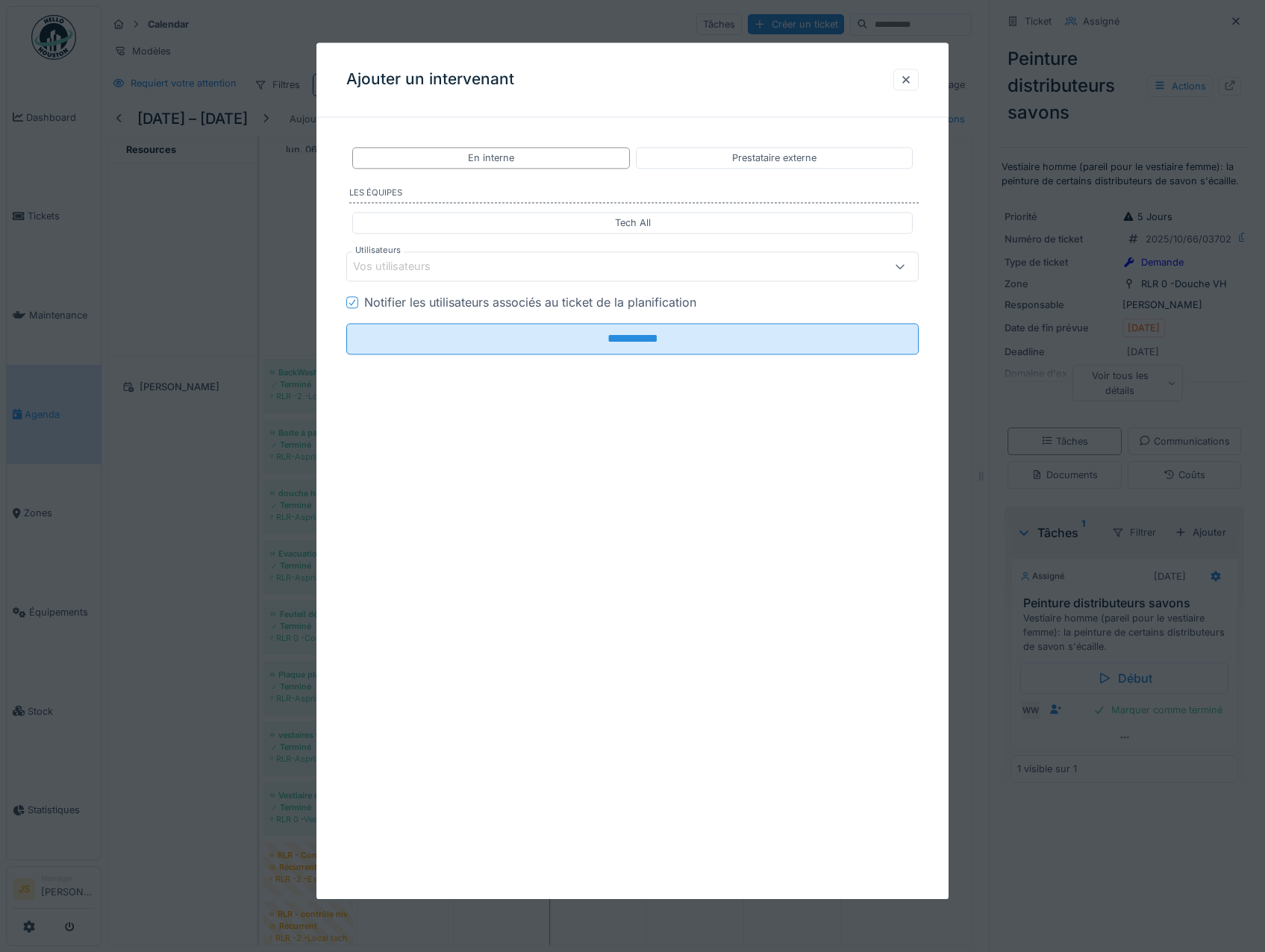
click at [397, 254] on label "Utilisateurs" at bounding box center [378, 251] width 52 height 13
click at [397, 263] on div "Vos utilisateurs" at bounding box center [402, 266] width 98 height 16
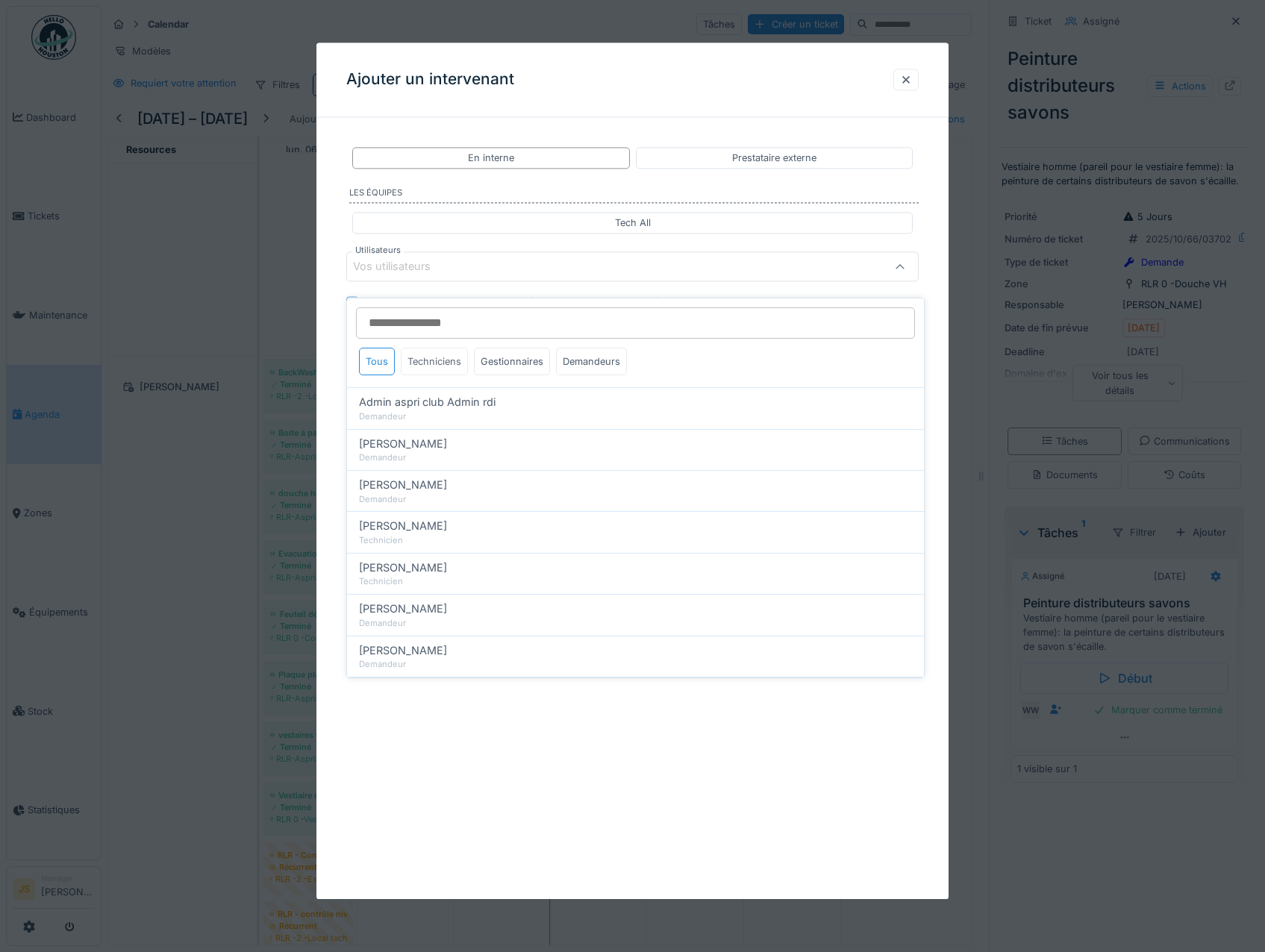
click at [427, 355] on div "Techniciens" at bounding box center [435, 361] width 67 height 28
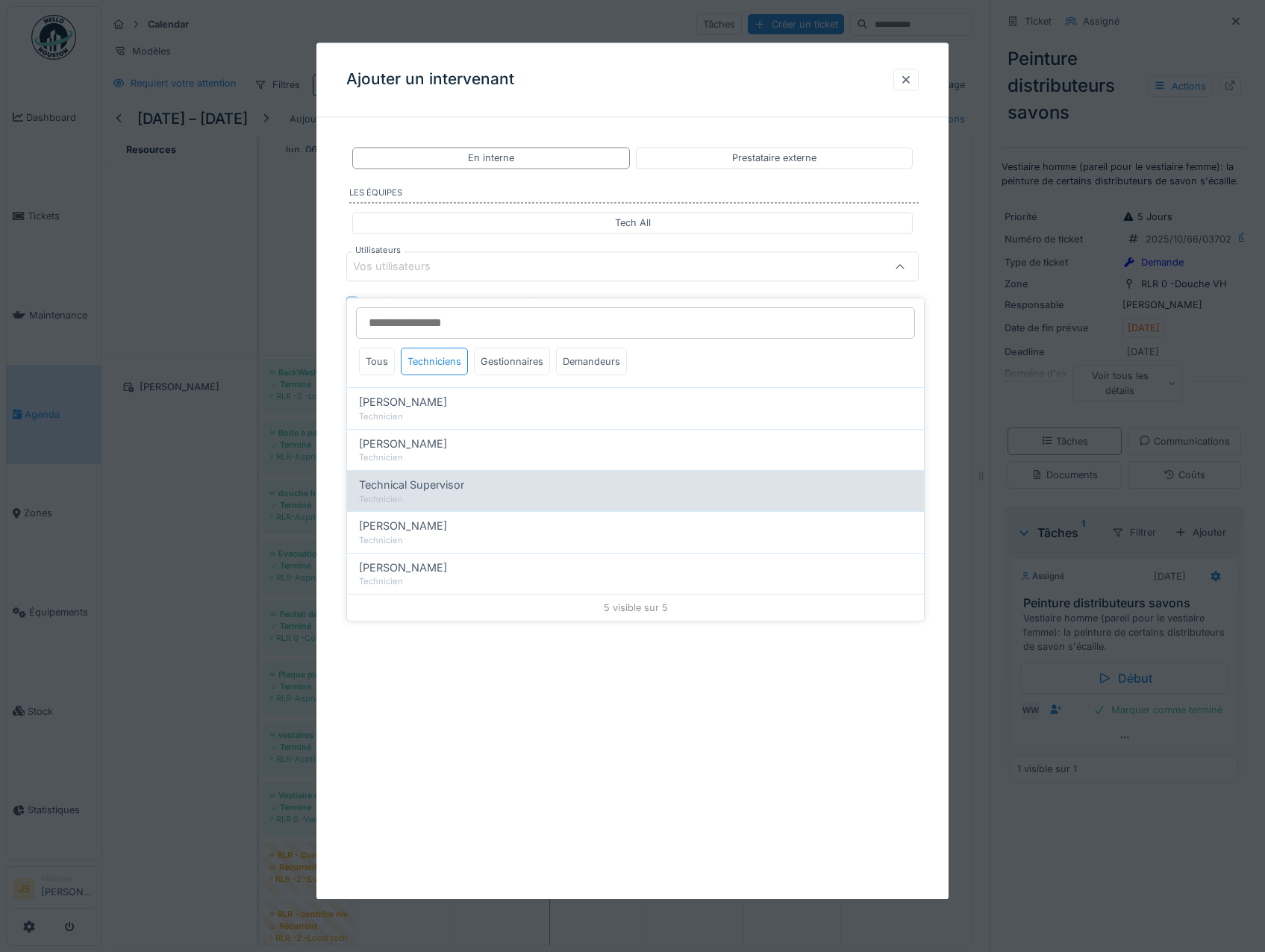
click at [426, 477] on span "Technical Supervisor" at bounding box center [411, 485] width 105 height 16
type input "****"
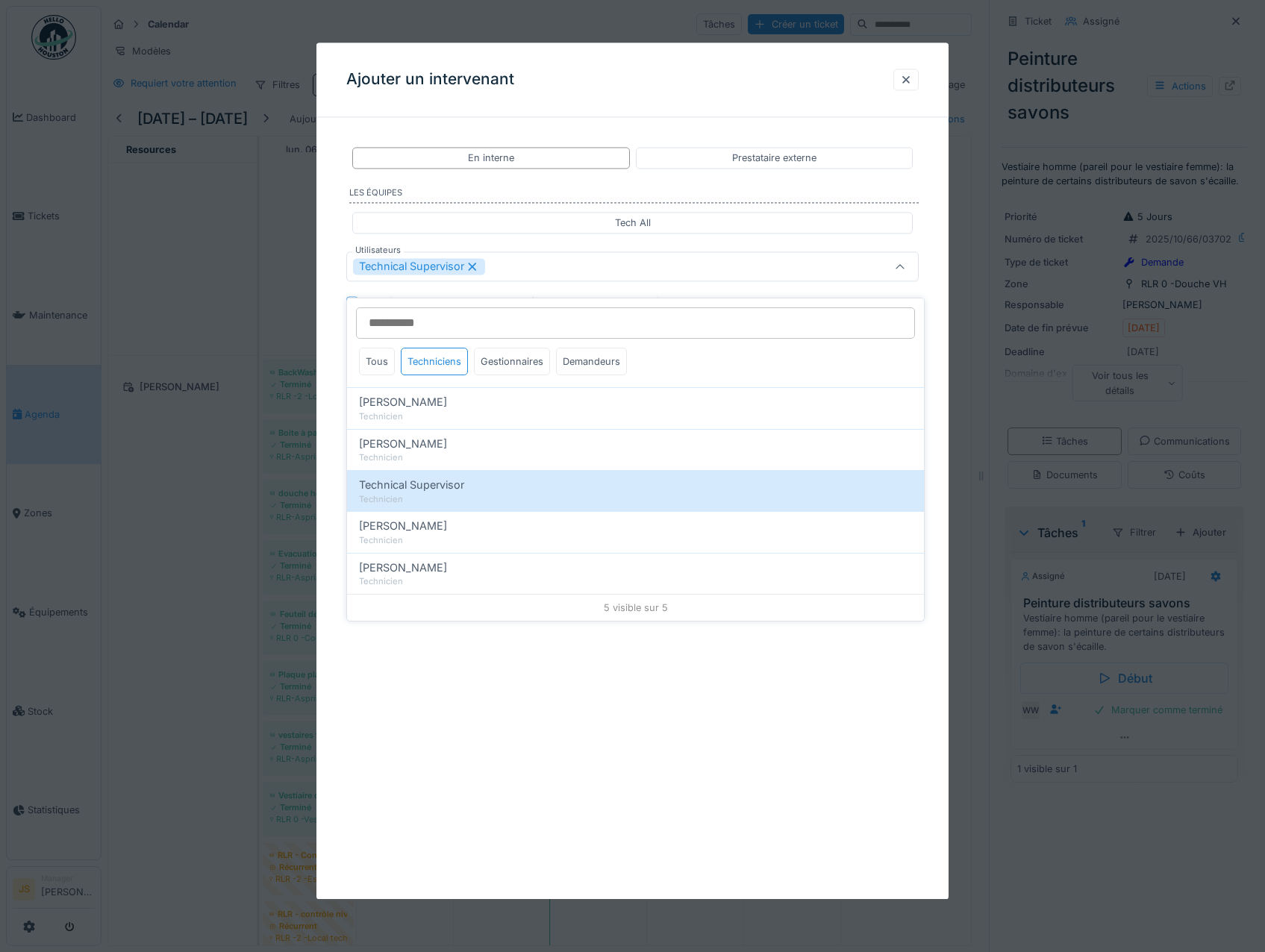
click at [325, 421] on div "**********" at bounding box center [633, 298] width 633 height 337
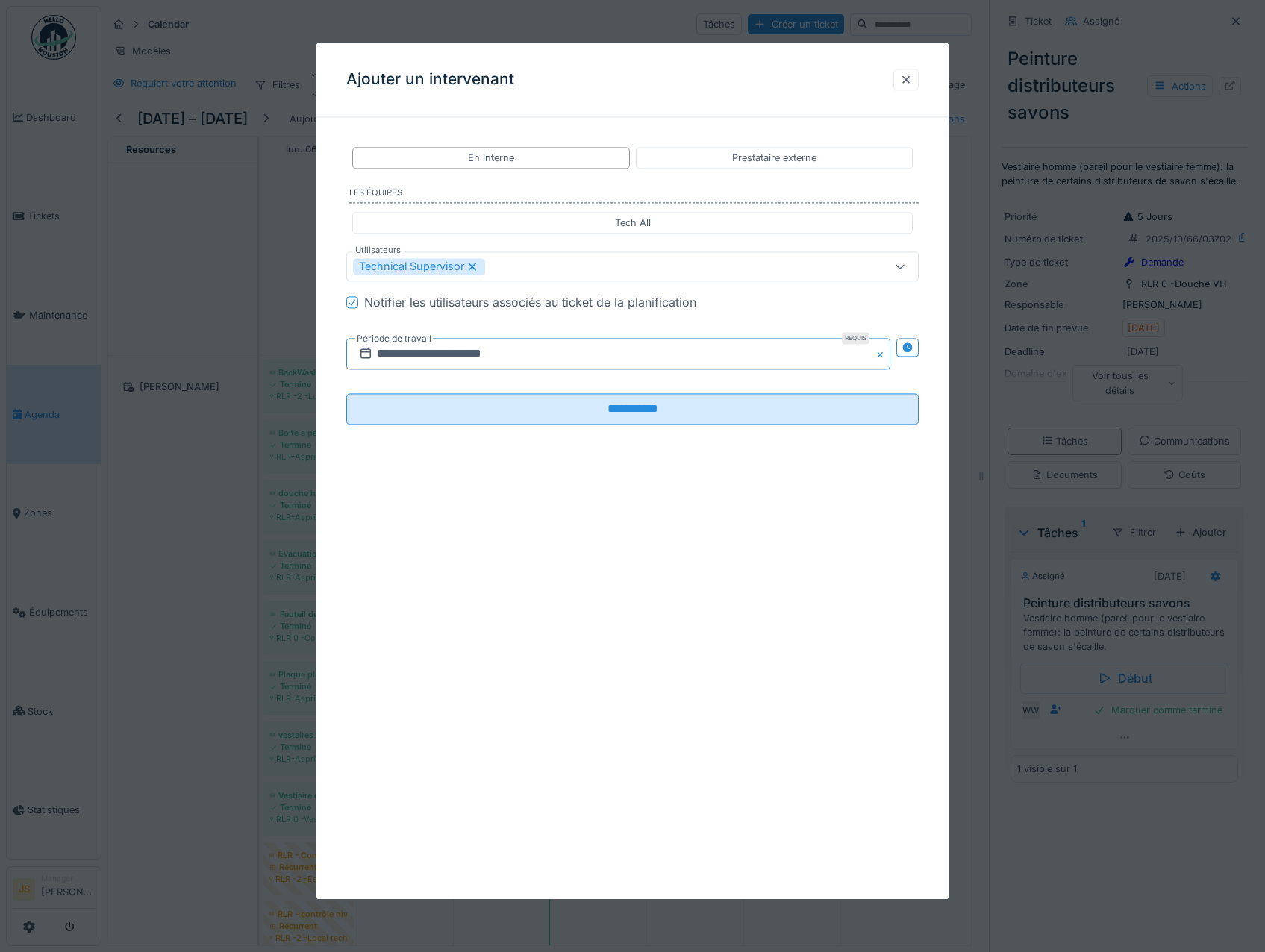
click at [416, 351] on input "**********" at bounding box center [619, 354] width 545 height 31
click at [627, 472] on div "9" at bounding box center [620, 476] width 20 height 22
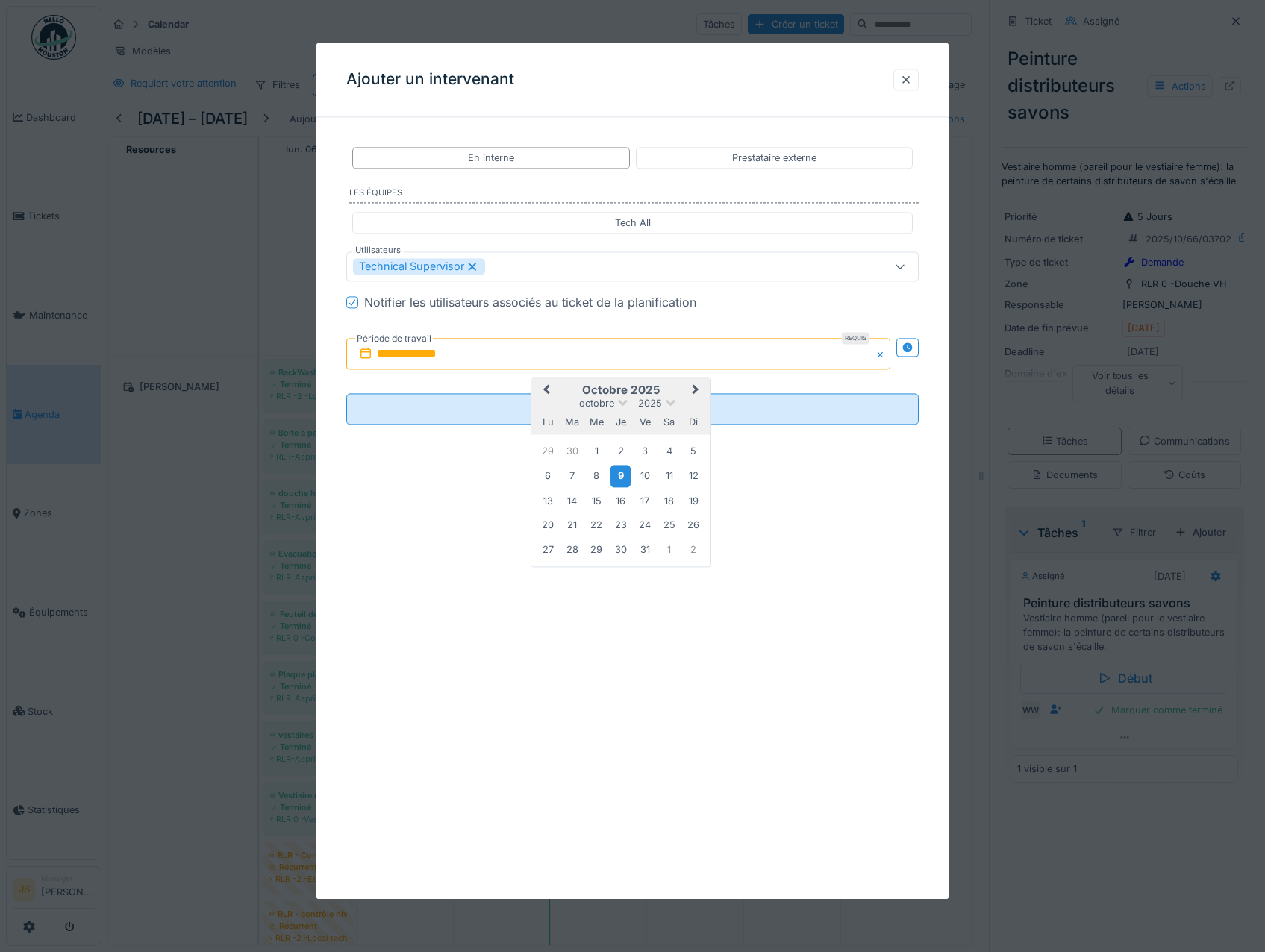
click at [625, 473] on div "9" at bounding box center [620, 476] width 20 height 22
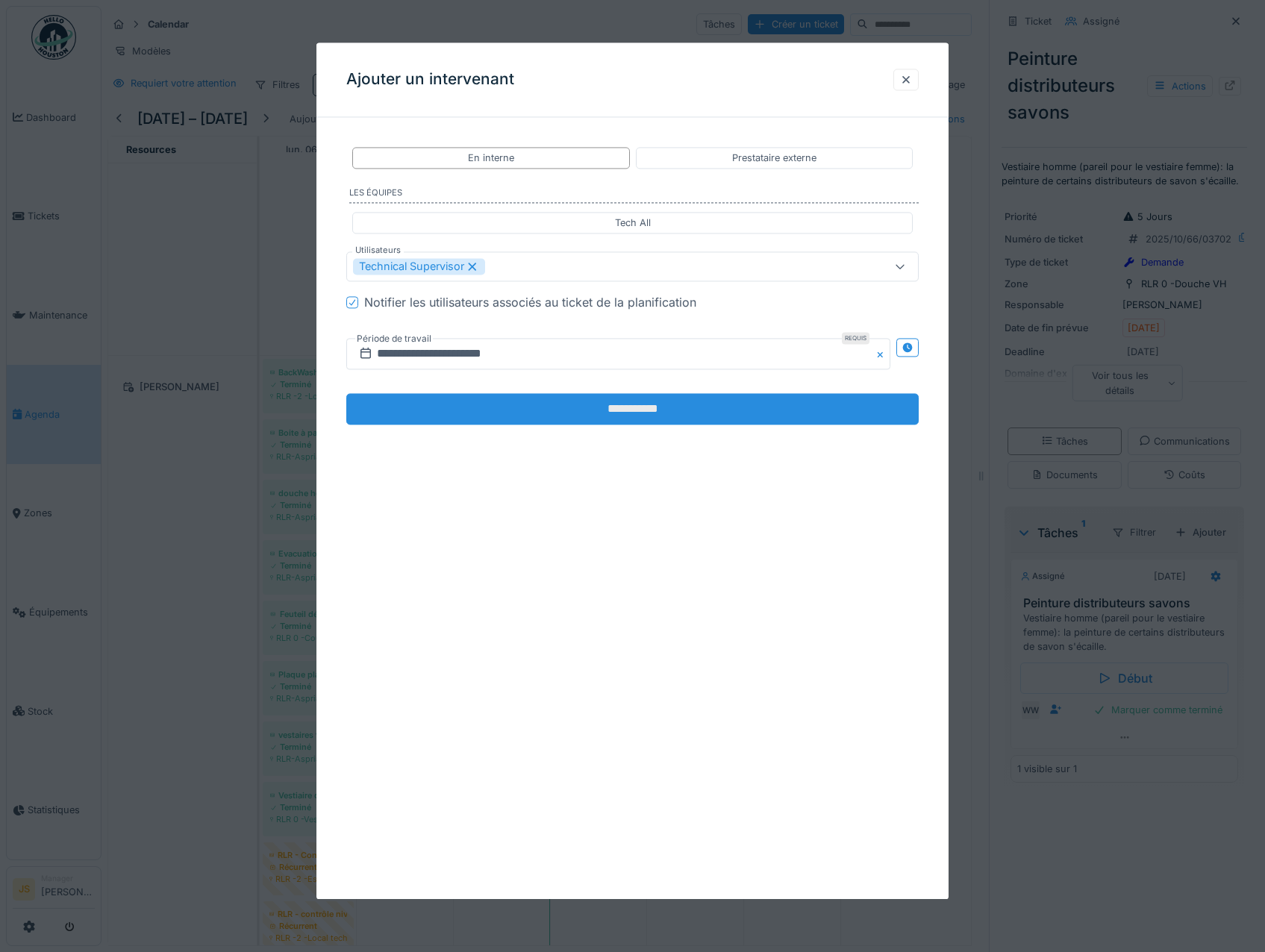
click at [566, 407] on input "**********" at bounding box center [633, 410] width 573 height 31
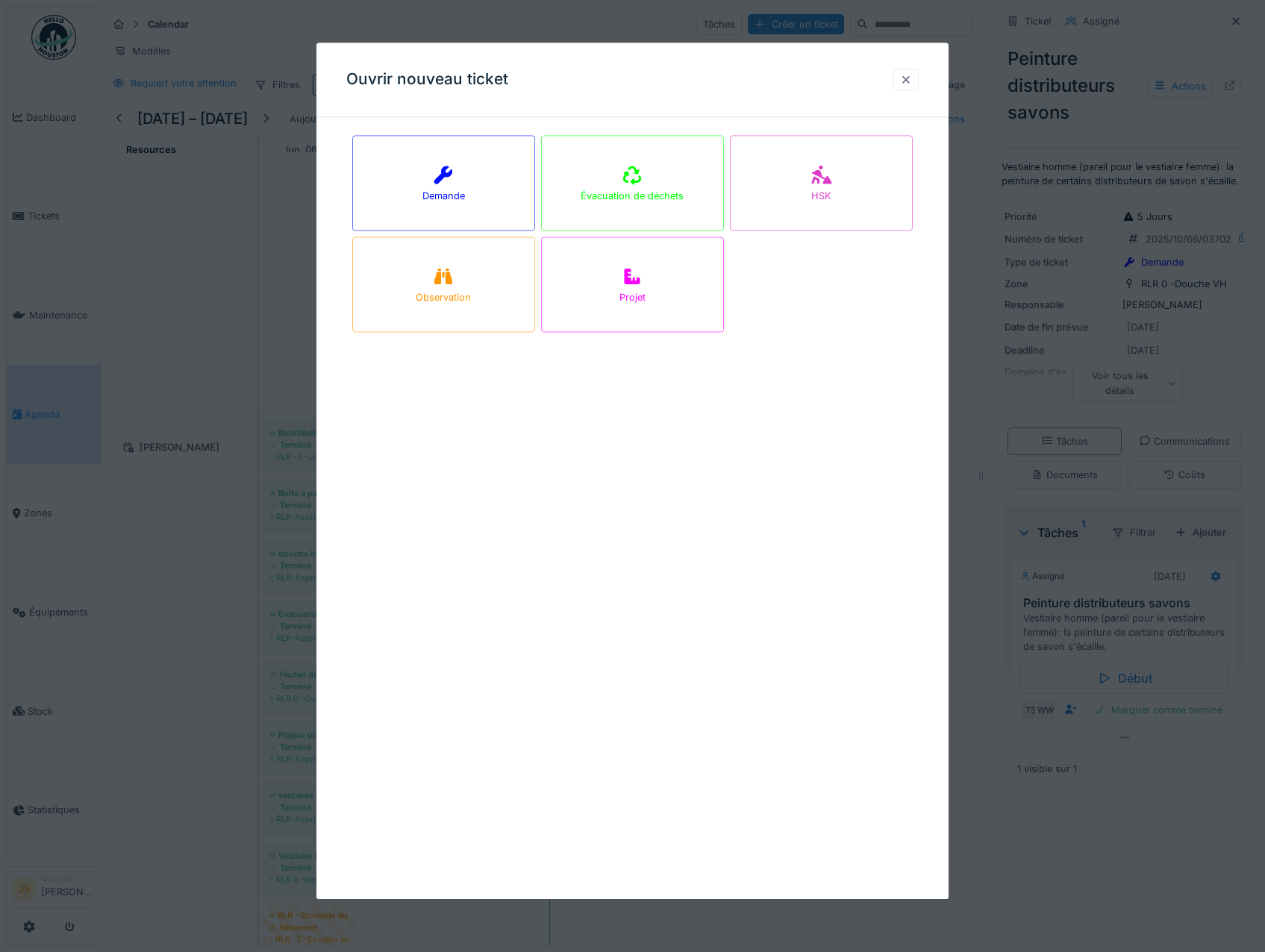
drag, startPoint x: 912, startPoint y: 80, endPoint x: 906, endPoint y: 72, distance: 10.0
click at [911, 79] on div at bounding box center [906, 79] width 12 height 14
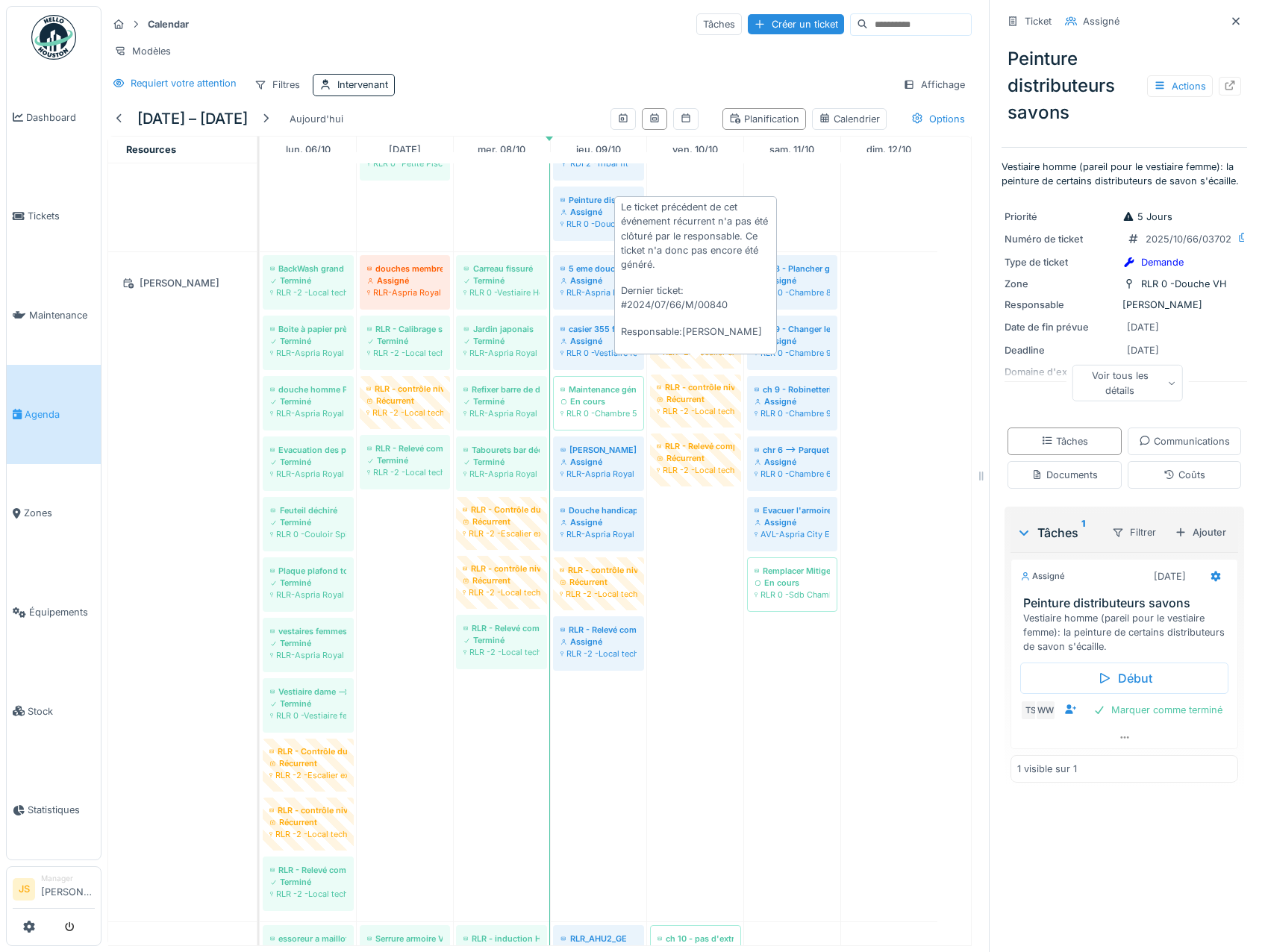
scroll to position [2026, 0]
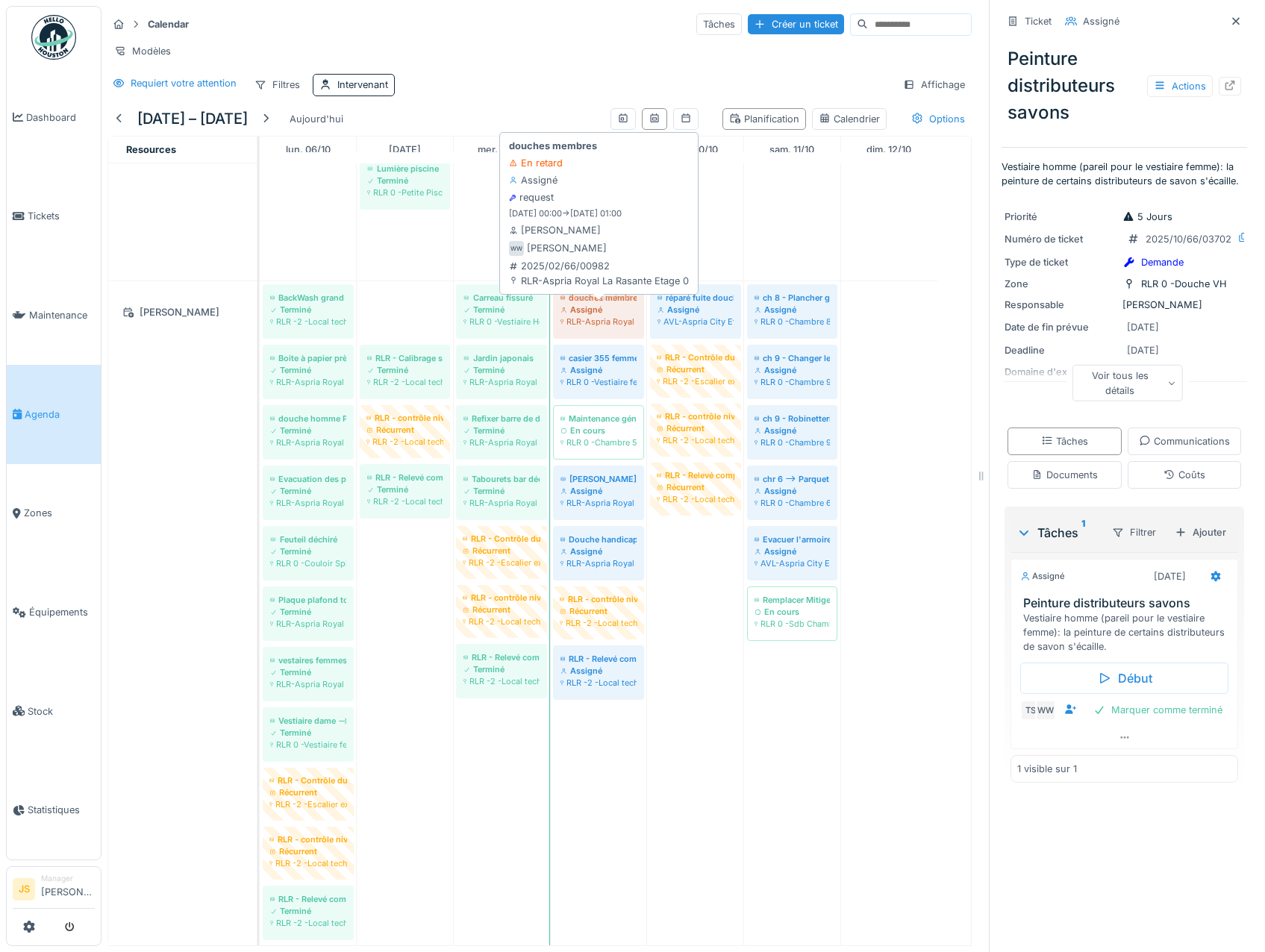
drag, startPoint x: 398, startPoint y: 310, endPoint x: 576, endPoint y: 324, distance: 178.5
click at [260, 324] on div "BackWash grand bassin et petit bassin Terminé RLR -2 -Local technique Piscine H…" at bounding box center [260, 616] width 0 height 669
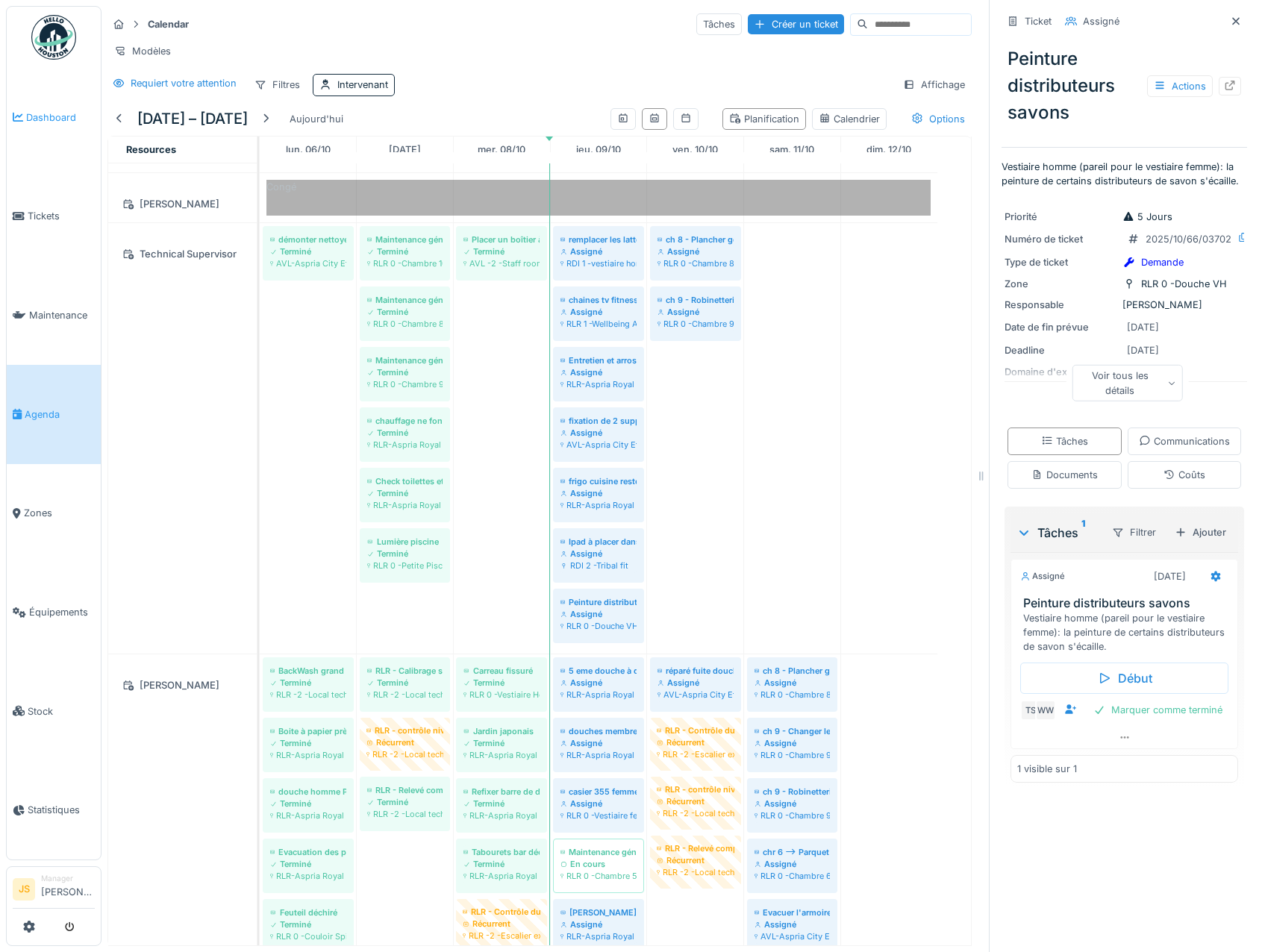
click at [60, 114] on span "Dashboard" at bounding box center [60, 117] width 69 height 14
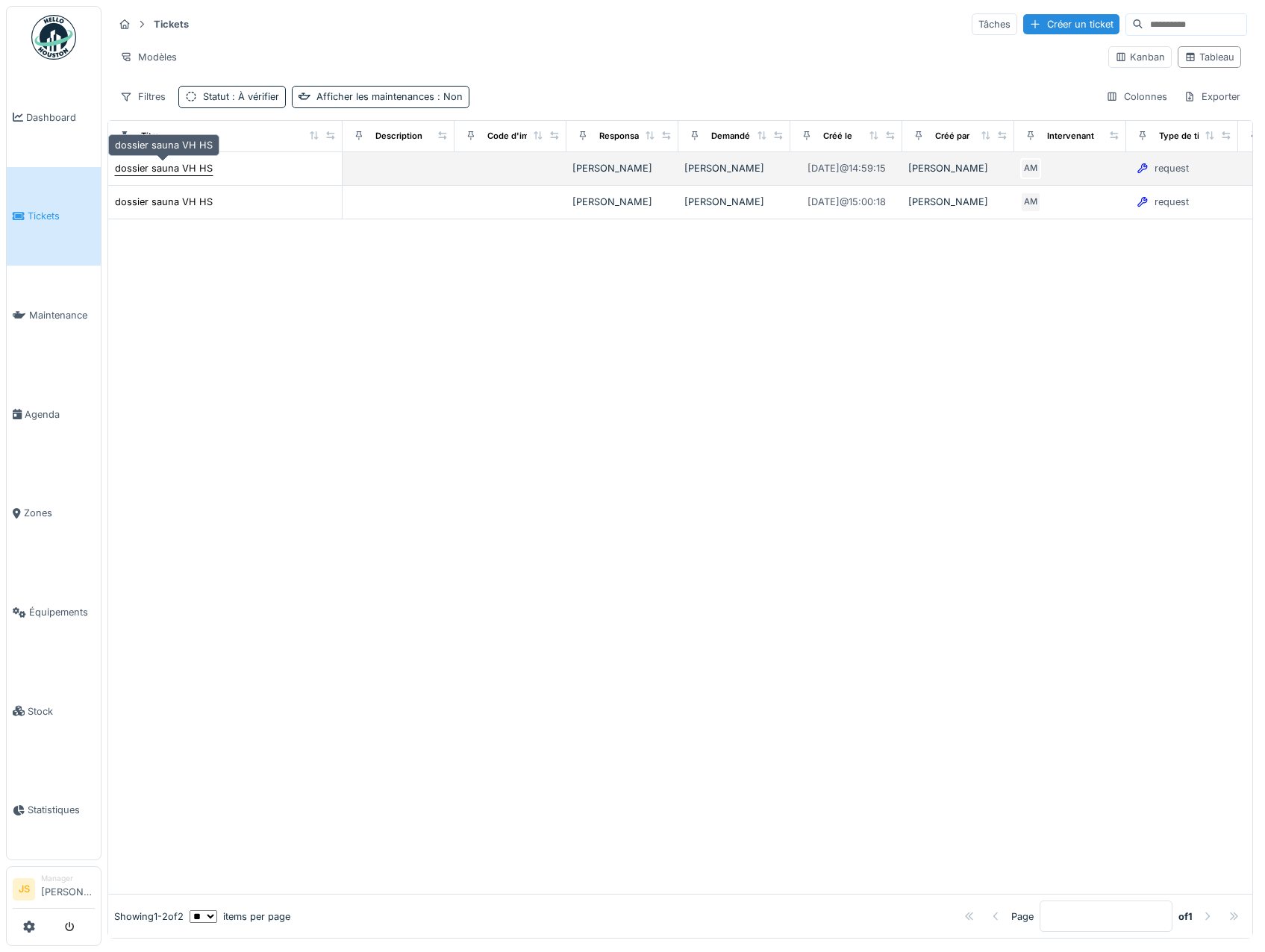
click at [193, 170] on div "dossier sauna VH HS" at bounding box center [163, 168] width 97 height 14
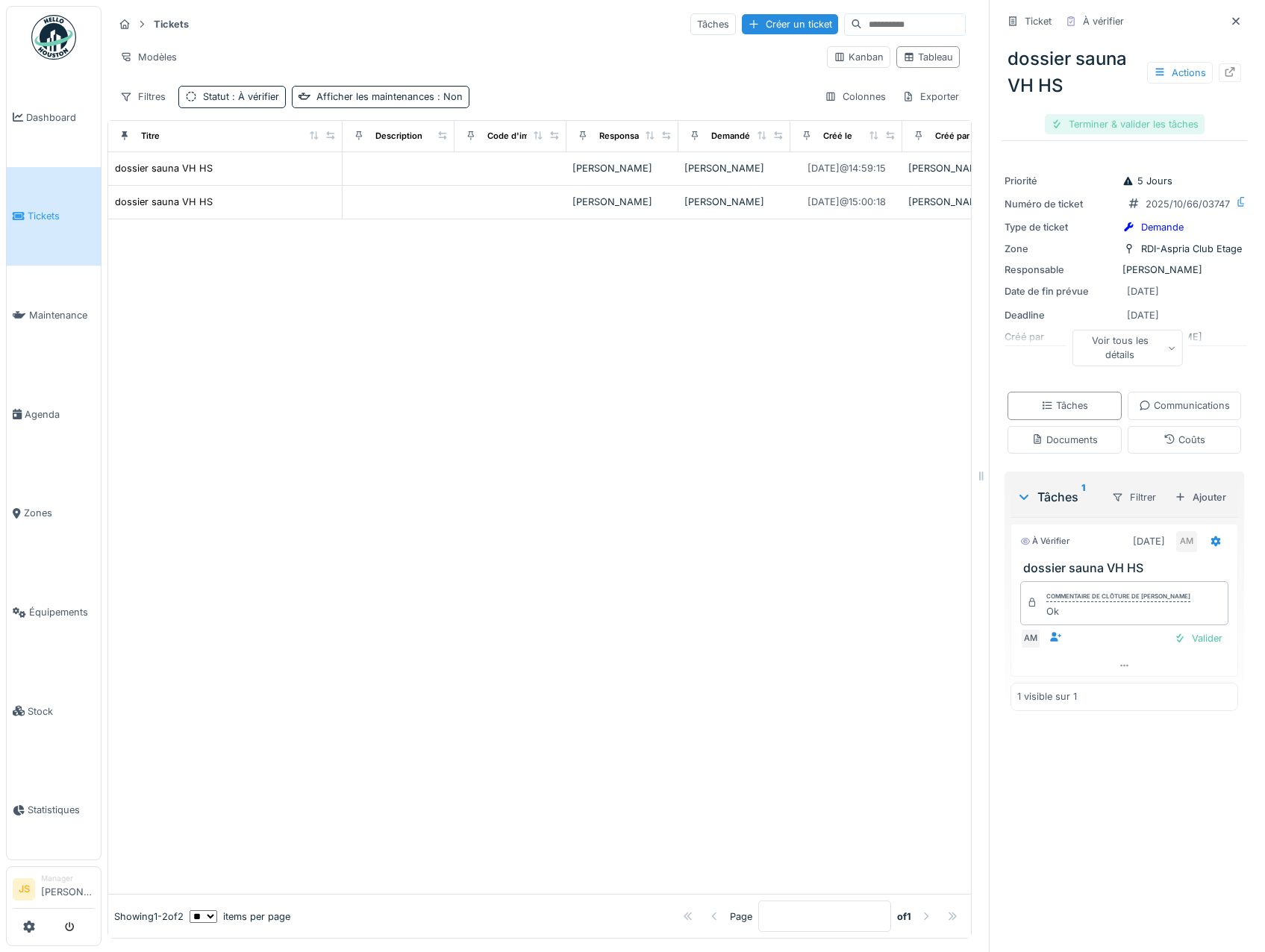
click at [1114, 126] on div "Terminer & valider les tâches" at bounding box center [1124, 123] width 160 height 20
click at [1116, 124] on div "Clôturer le ticket" at bounding box center [1124, 123] width 103 height 20
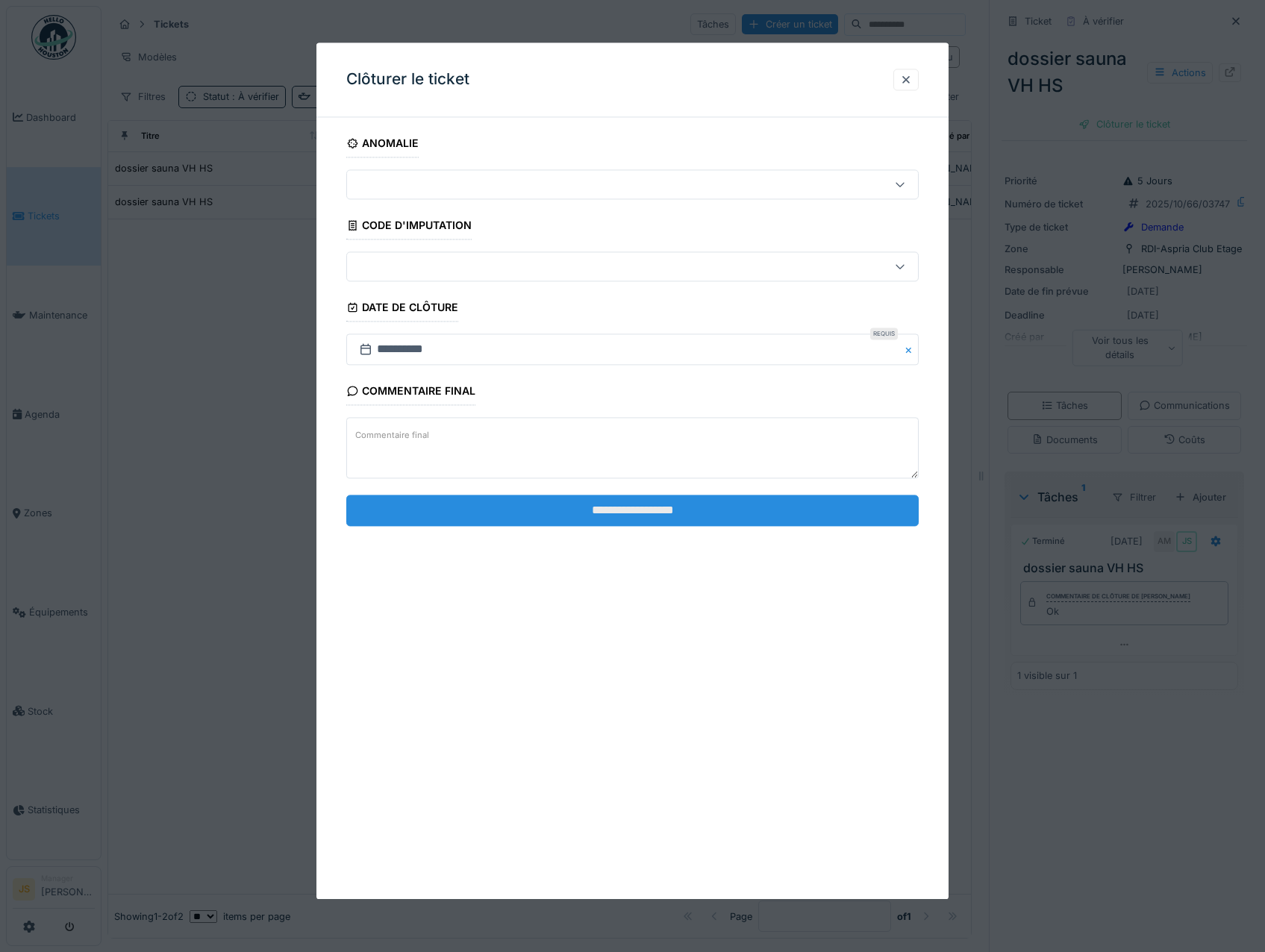
click at [598, 517] on input "**********" at bounding box center [633, 510] width 573 height 31
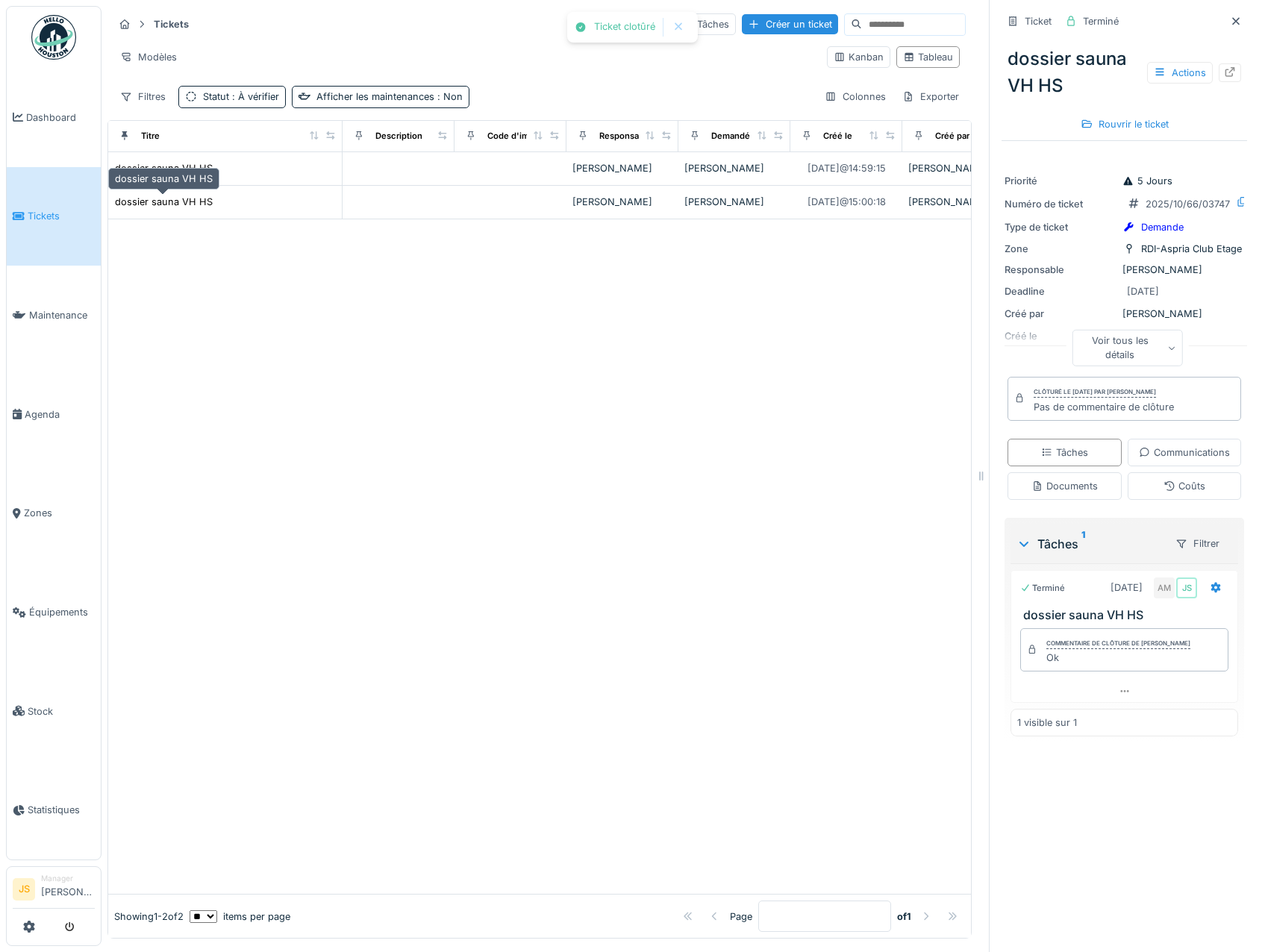
click at [159, 205] on div "dossier sauna VH HS" at bounding box center [163, 202] width 97 height 14
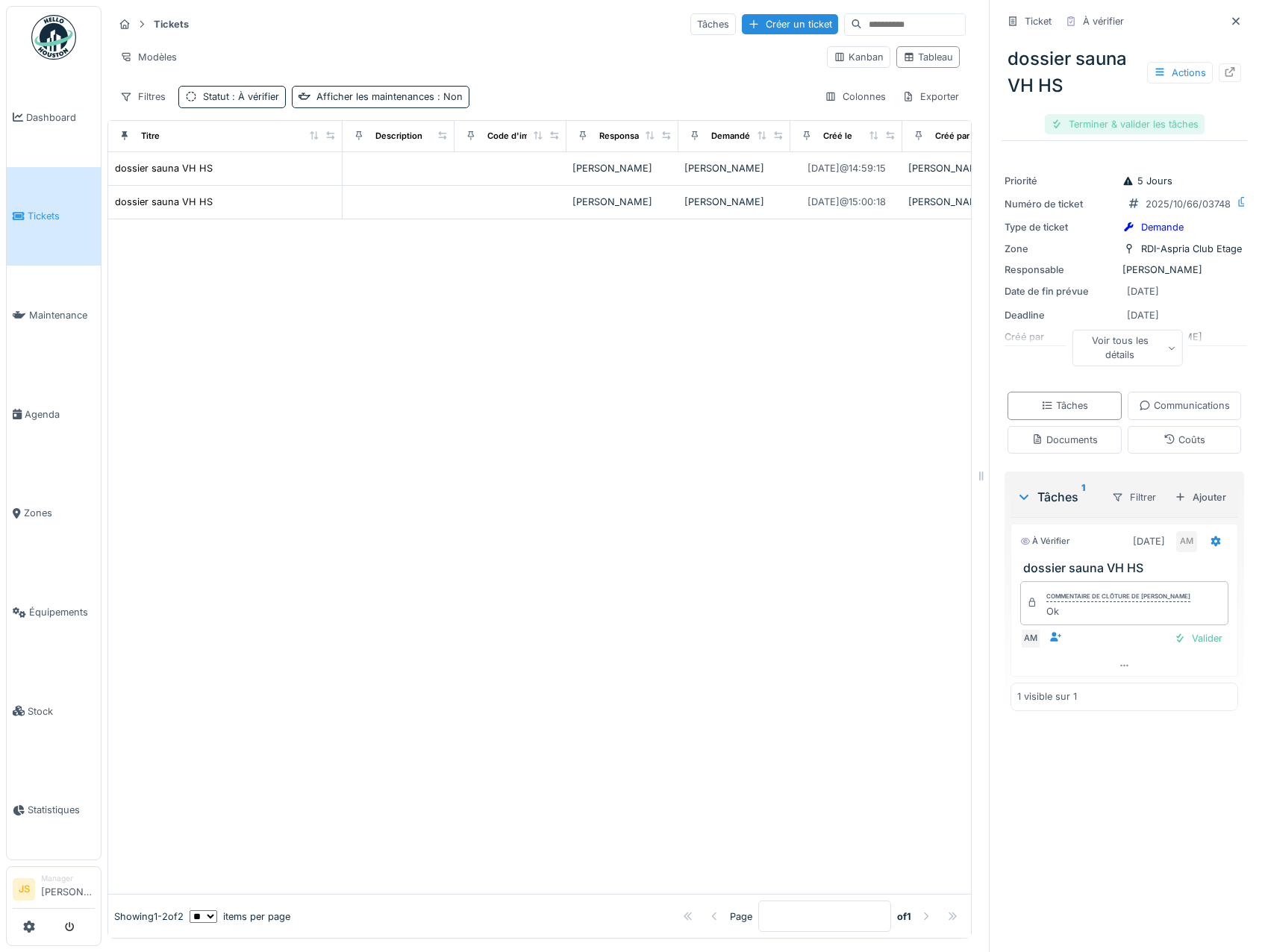
click at [1117, 128] on div "Terminer & valider les tâches" at bounding box center [1124, 123] width 160 height 20
click at [1115, 125] on div "Clôturer le ticket" at bounding box center [1124, 123] width 103 height 20
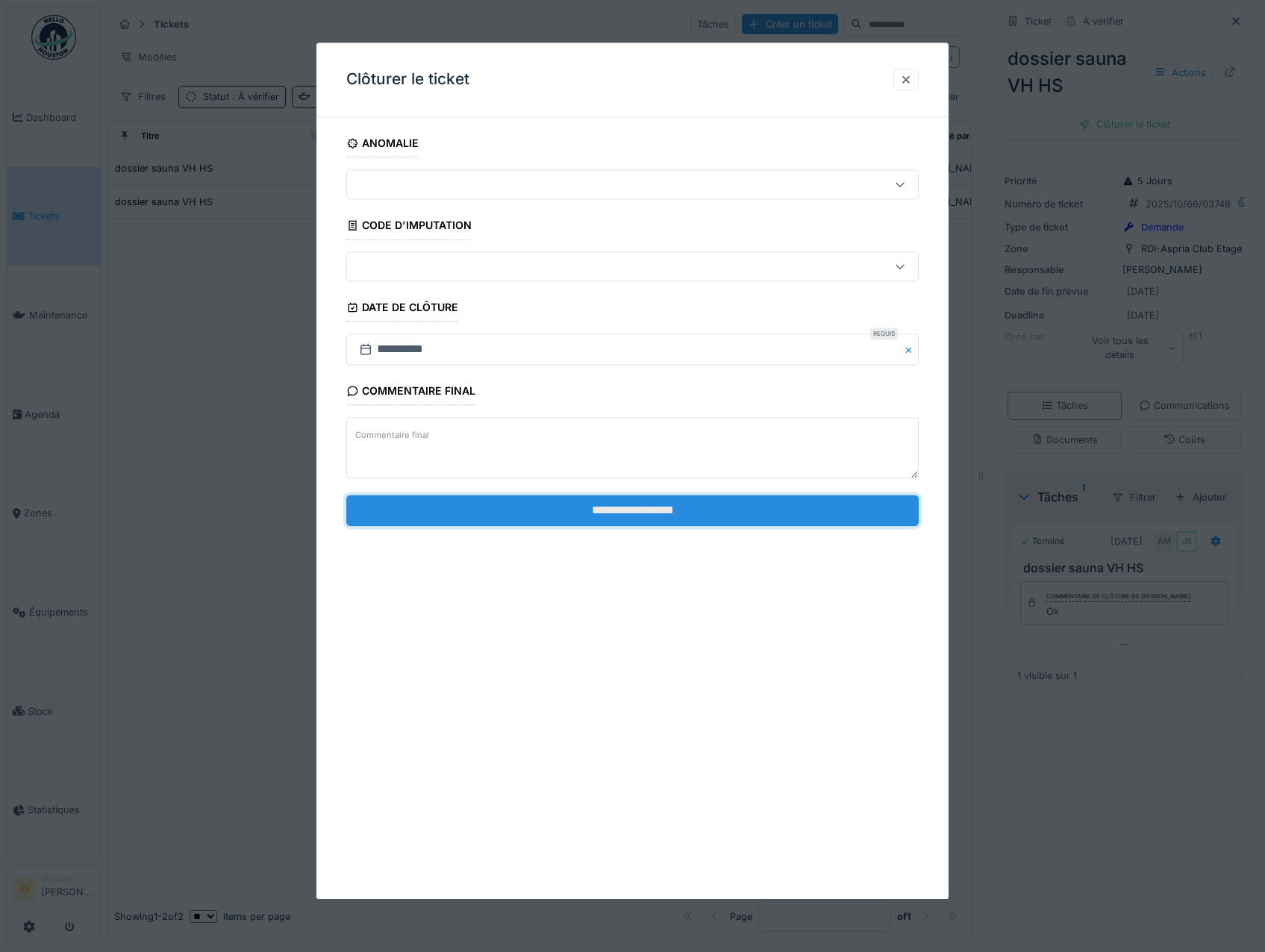
click at [589, 518] on input "**********" at bounding box center [633, 510] width 573 height 31
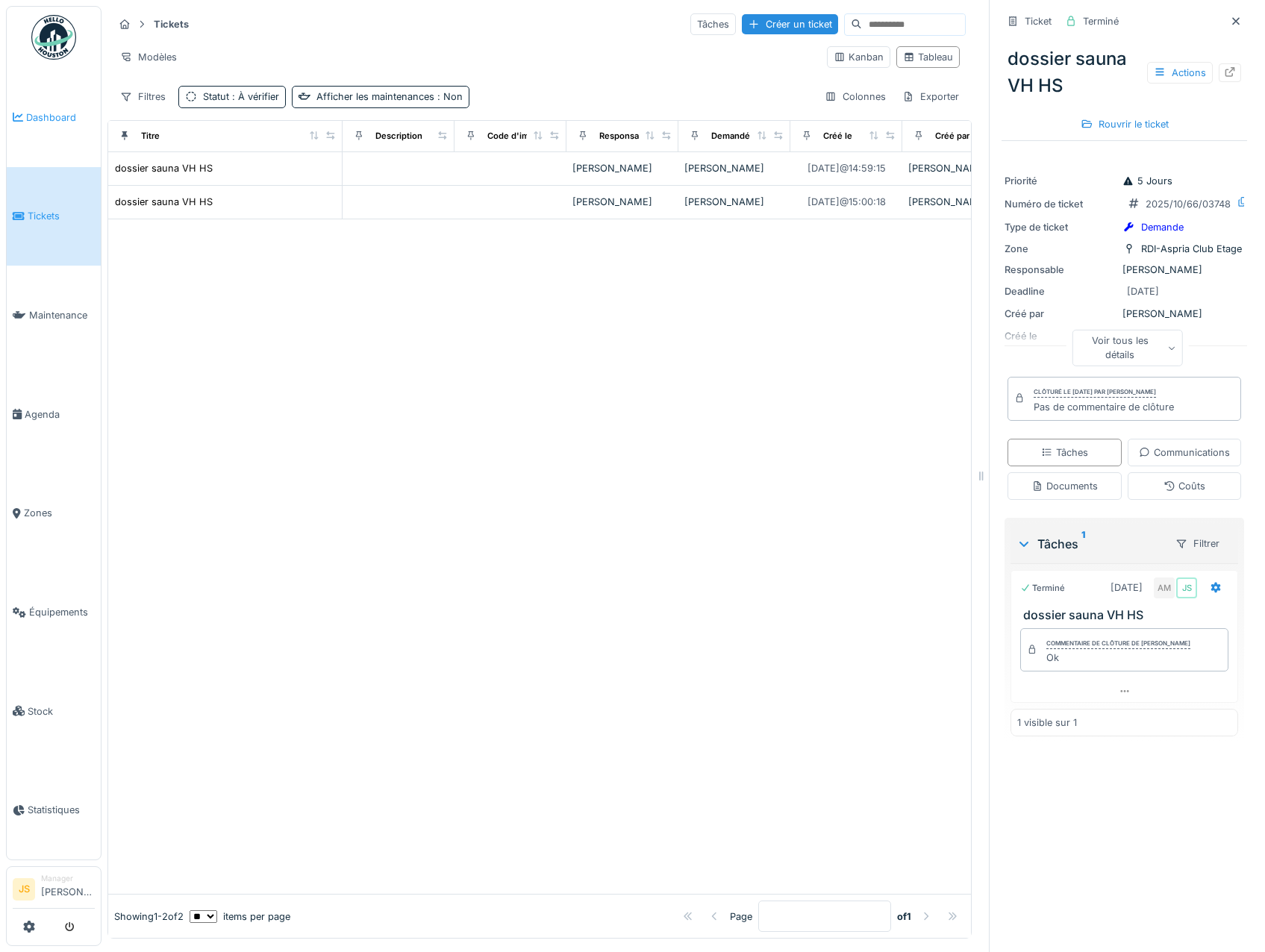
click at [68, 113] on span "Dashboard" at bounding box center [60, 117] width 69 height 14
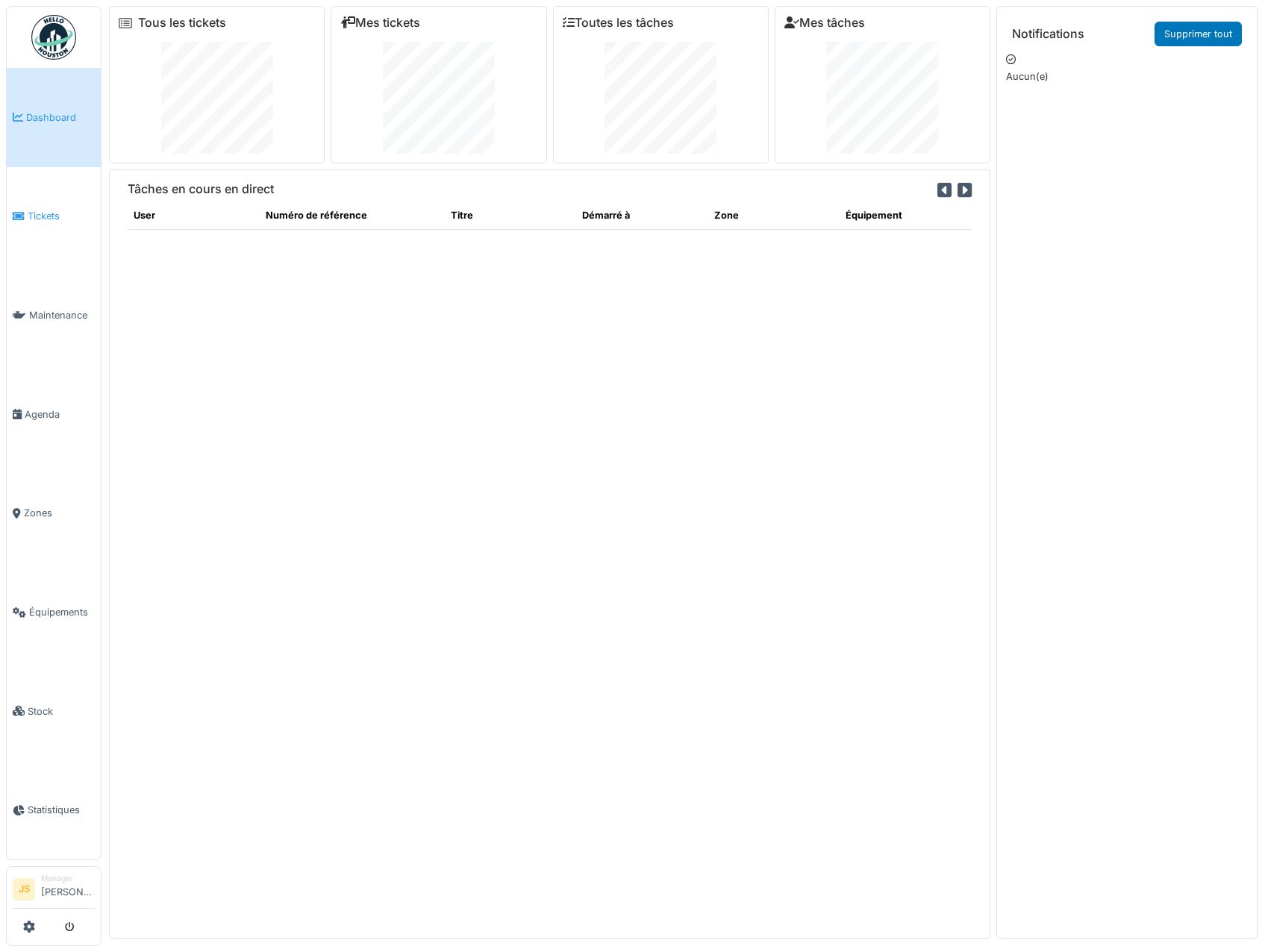
click at [46, 213] on span "Tickets" at bounding box center [61, 216] width 67 height 14
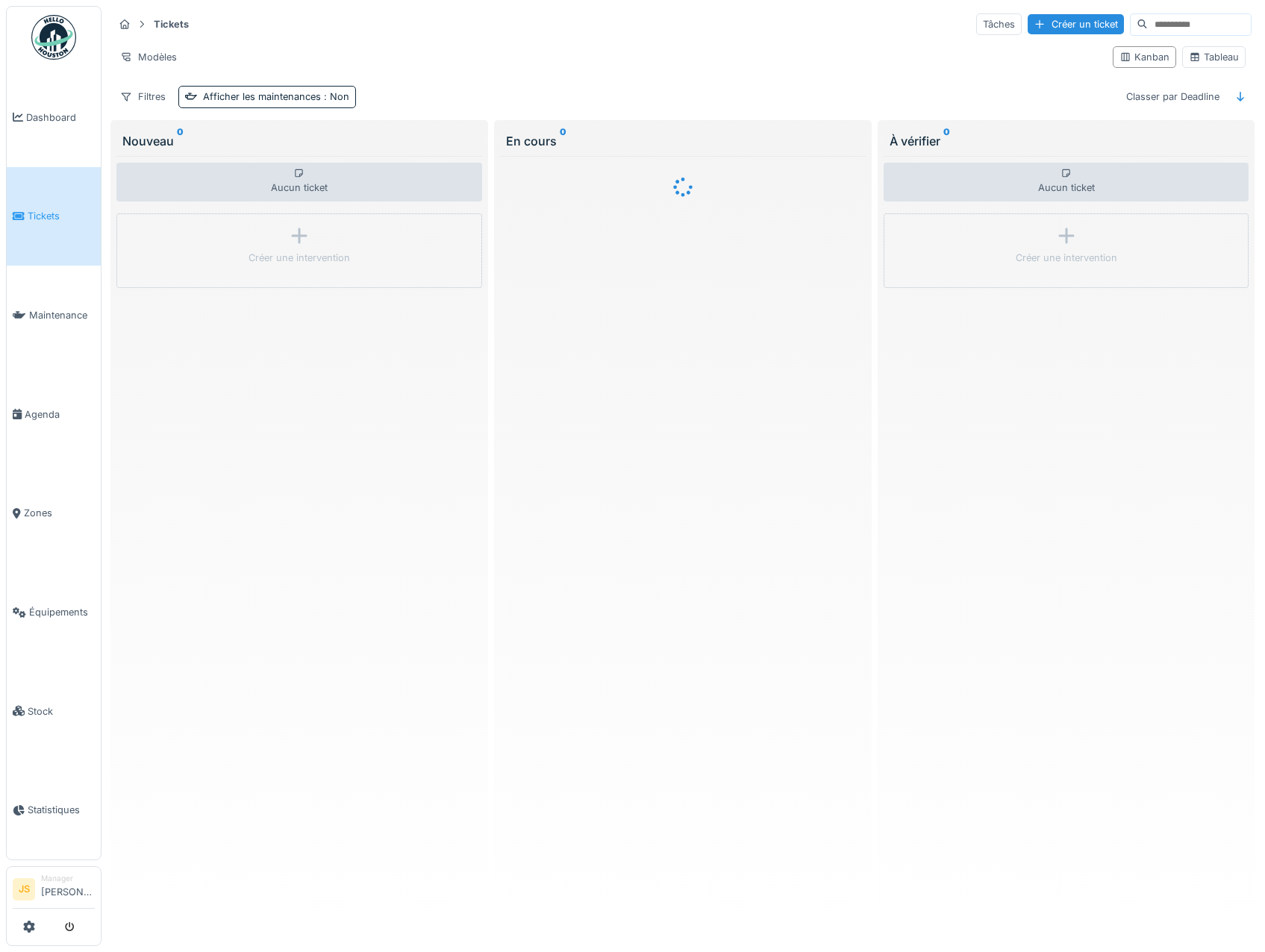
click at [57, 117] on span "Dashboard" at bounding box center [60, 117] width 69 height 14
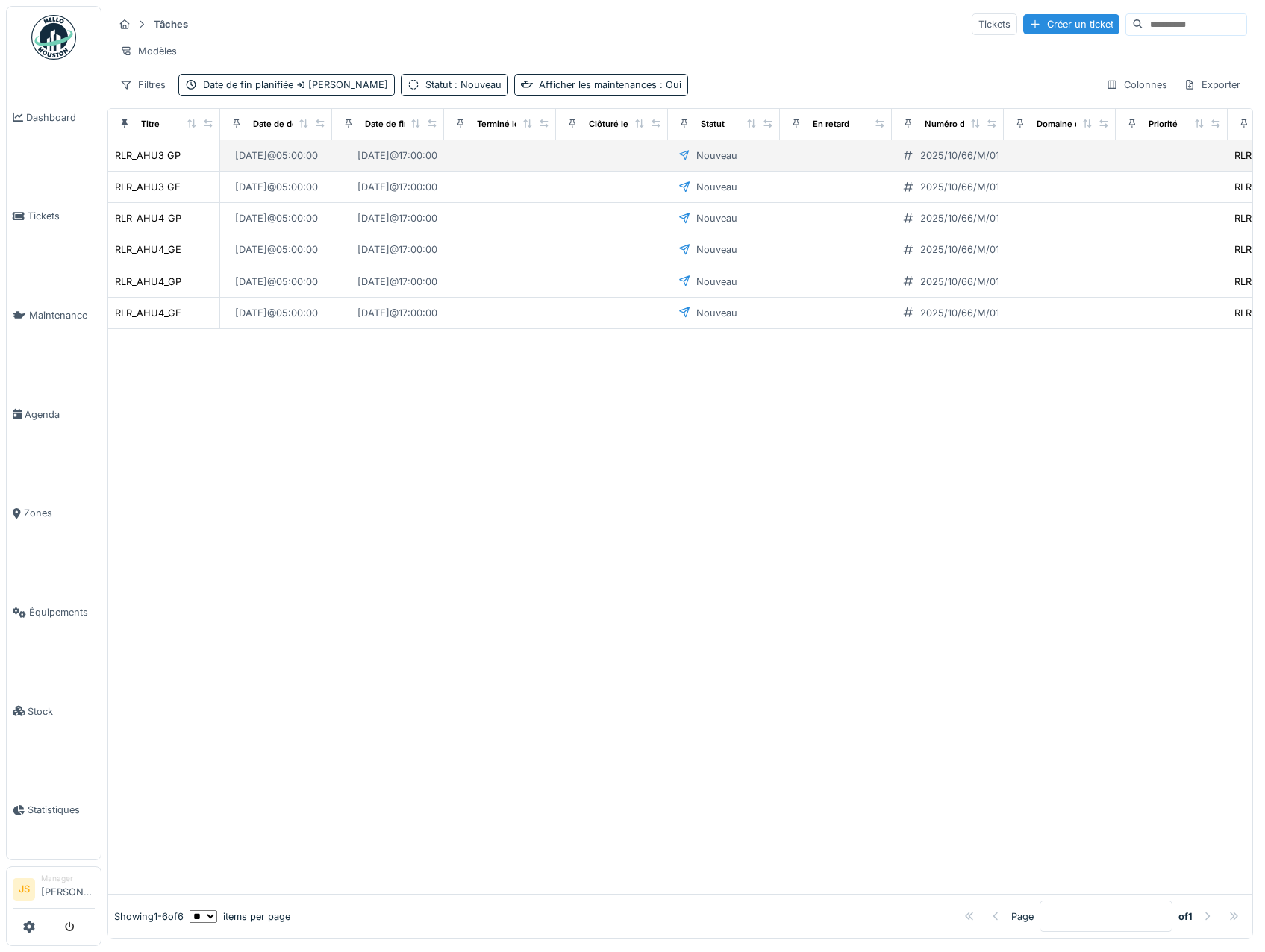
click at [148, 163] on div "RLR_AHU3 GP" at bounding box center [147, 155] width 66 height 14
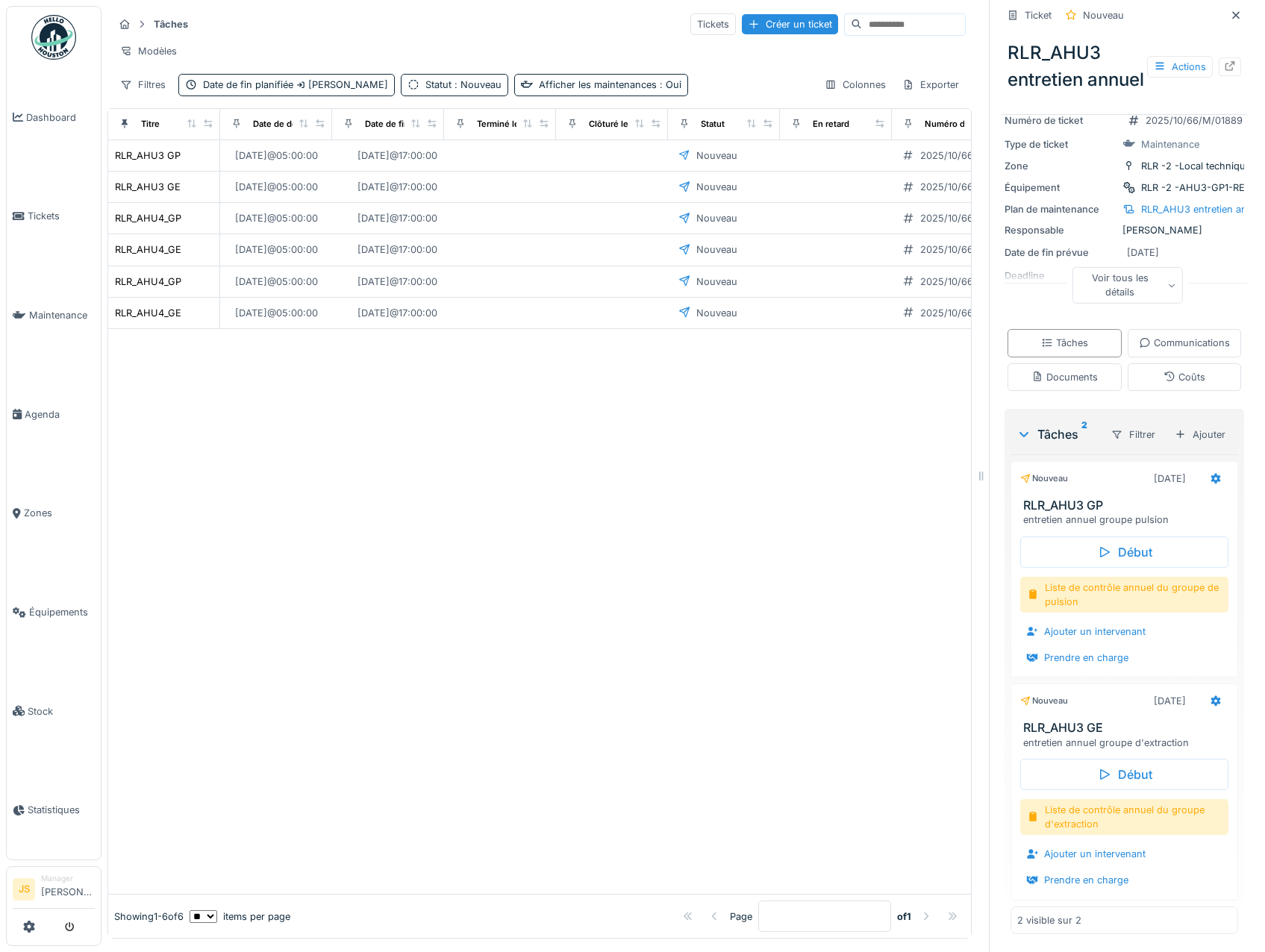
scroll to position [153, 0]
click at [1082, 632] on div "Ajouter un intervenant" at bounding box center [1086, 631] width 131 height 20
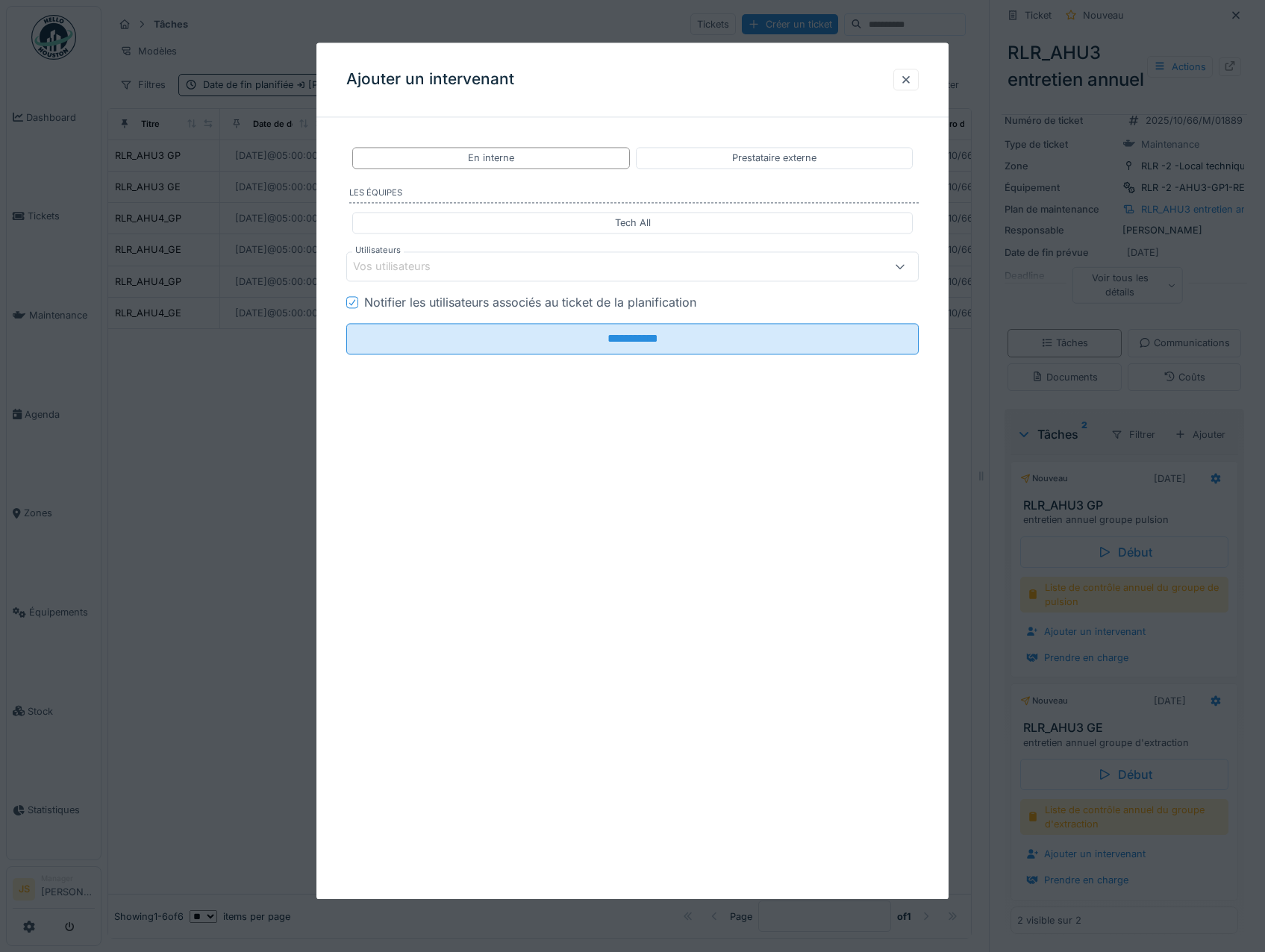
click at [381, 266] on div "Vos utilisateurs" at bounding box center [402, 266] width 98 height 16
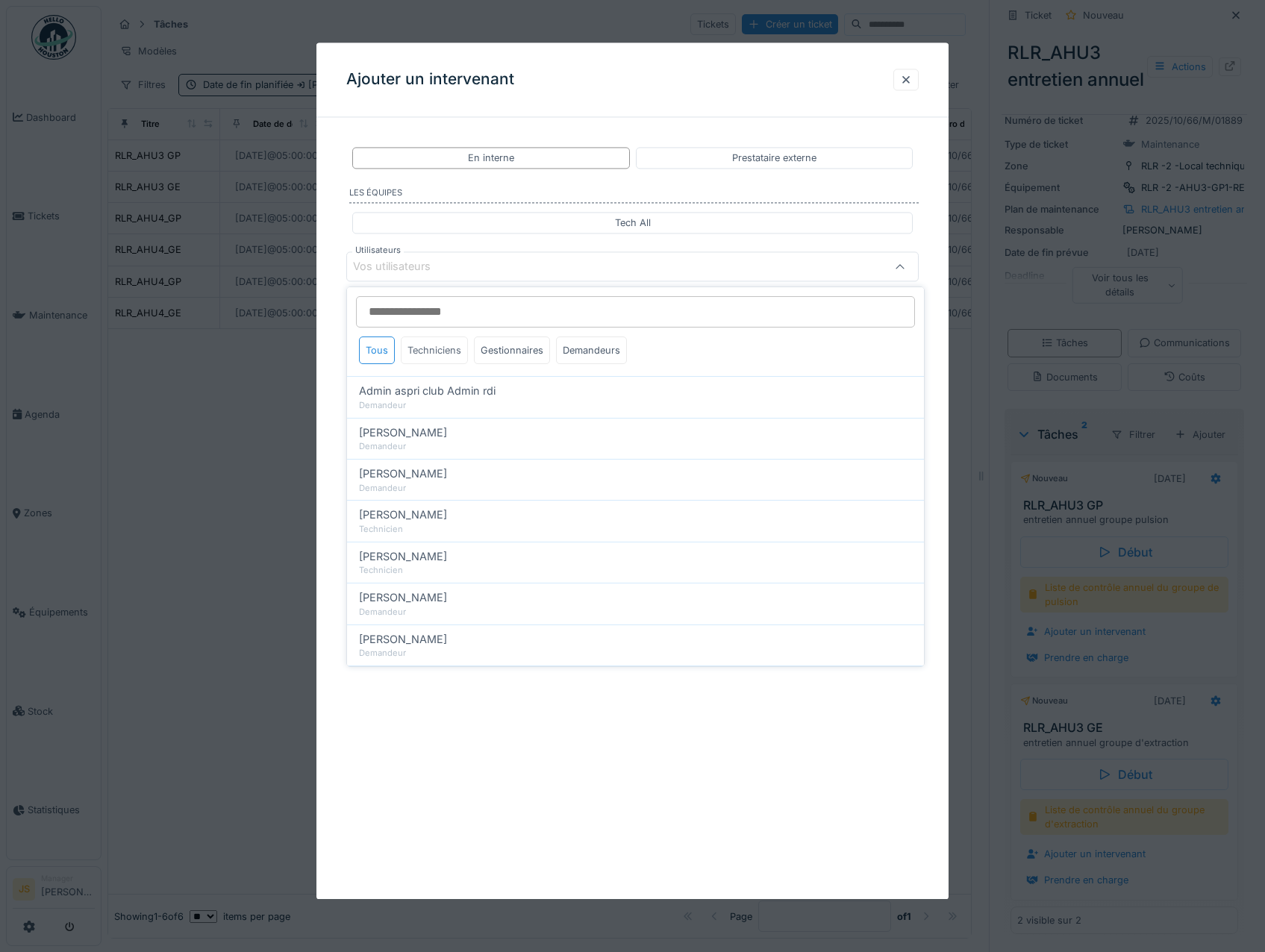
click at [435, 352] on div "Techniciens" at bounding box center [435, 350] width 67 height 28
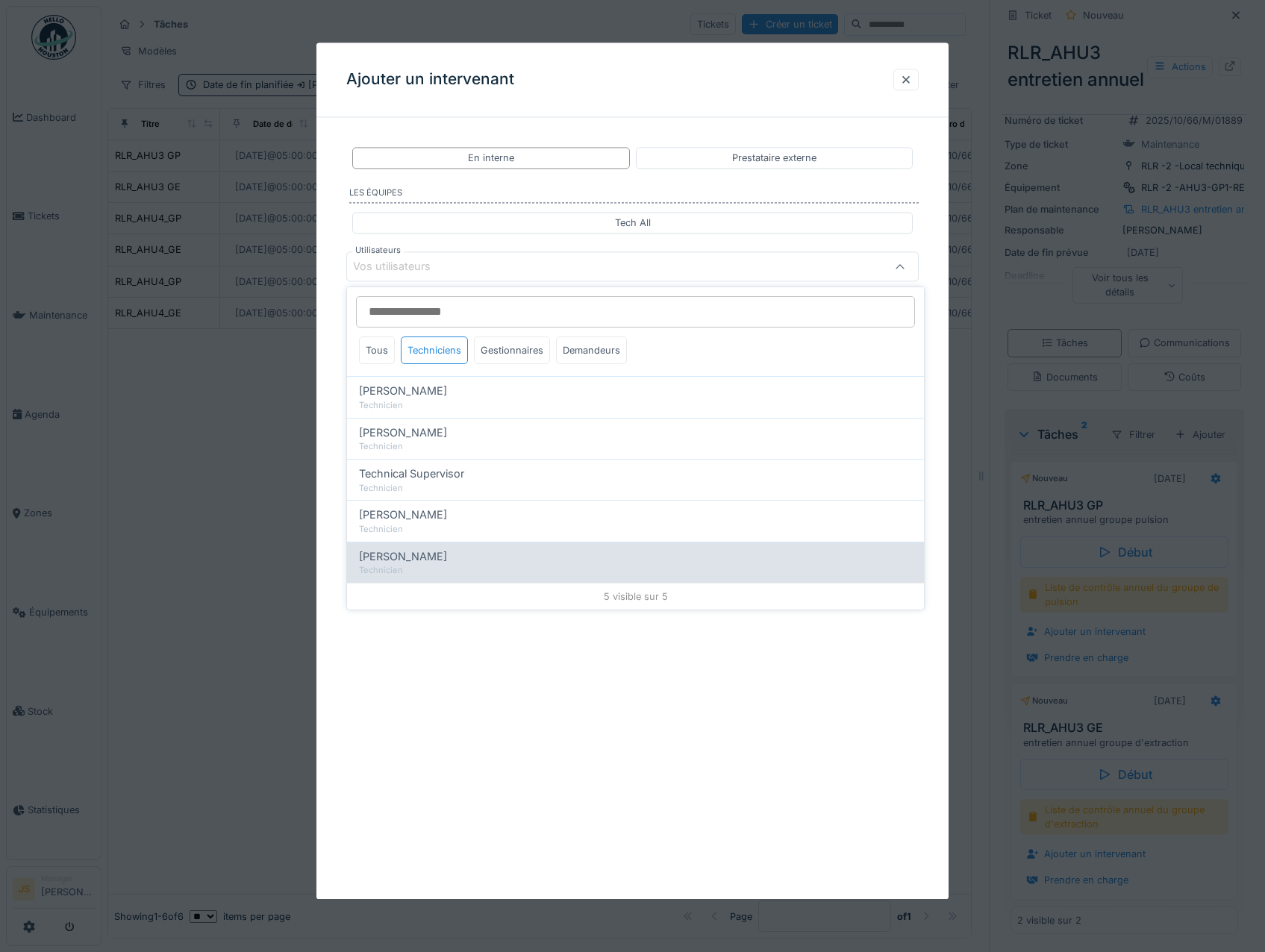
click at [415, 555] on span "[PERSON_NAME]" at bounding box center [403, 556] width 88 height 16
type input "*****"
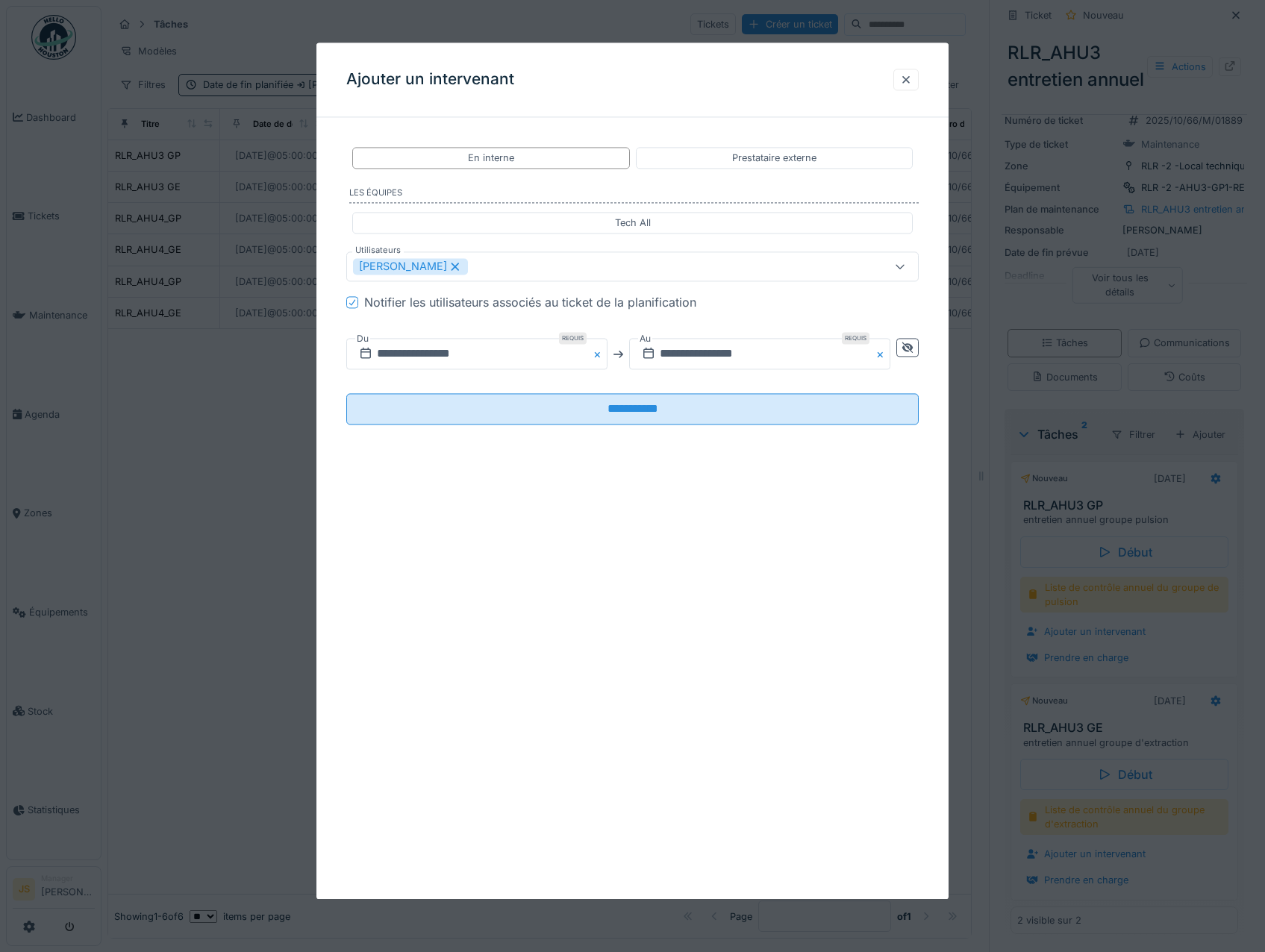
click at [323, 410] on div "**********" at bounding box center [633, 298] width 633 height 337
click at [420, 351] on input "**********" at bounding box center [477, 354] width 261 height 31
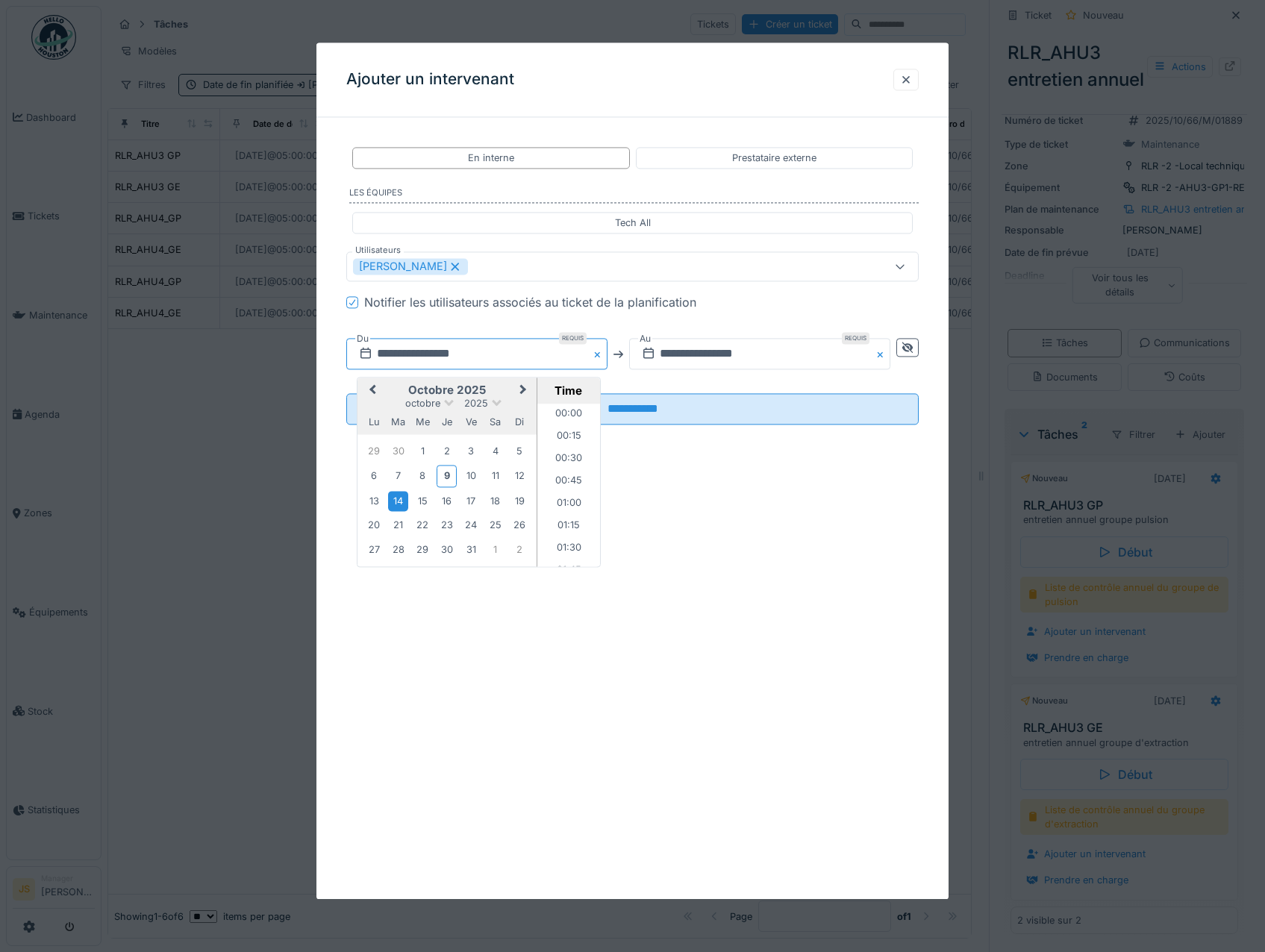
scroll to position [378, 0]
click at [452, 474] on div "9" at bounding box center [446, 476] width 20 height 22
click at [450, 474] on div "9" at bounding box center [446, 476] width 20 height 22
click at [714, 348] on input "**********" at bounding box center [759, 354] width 261 height 31
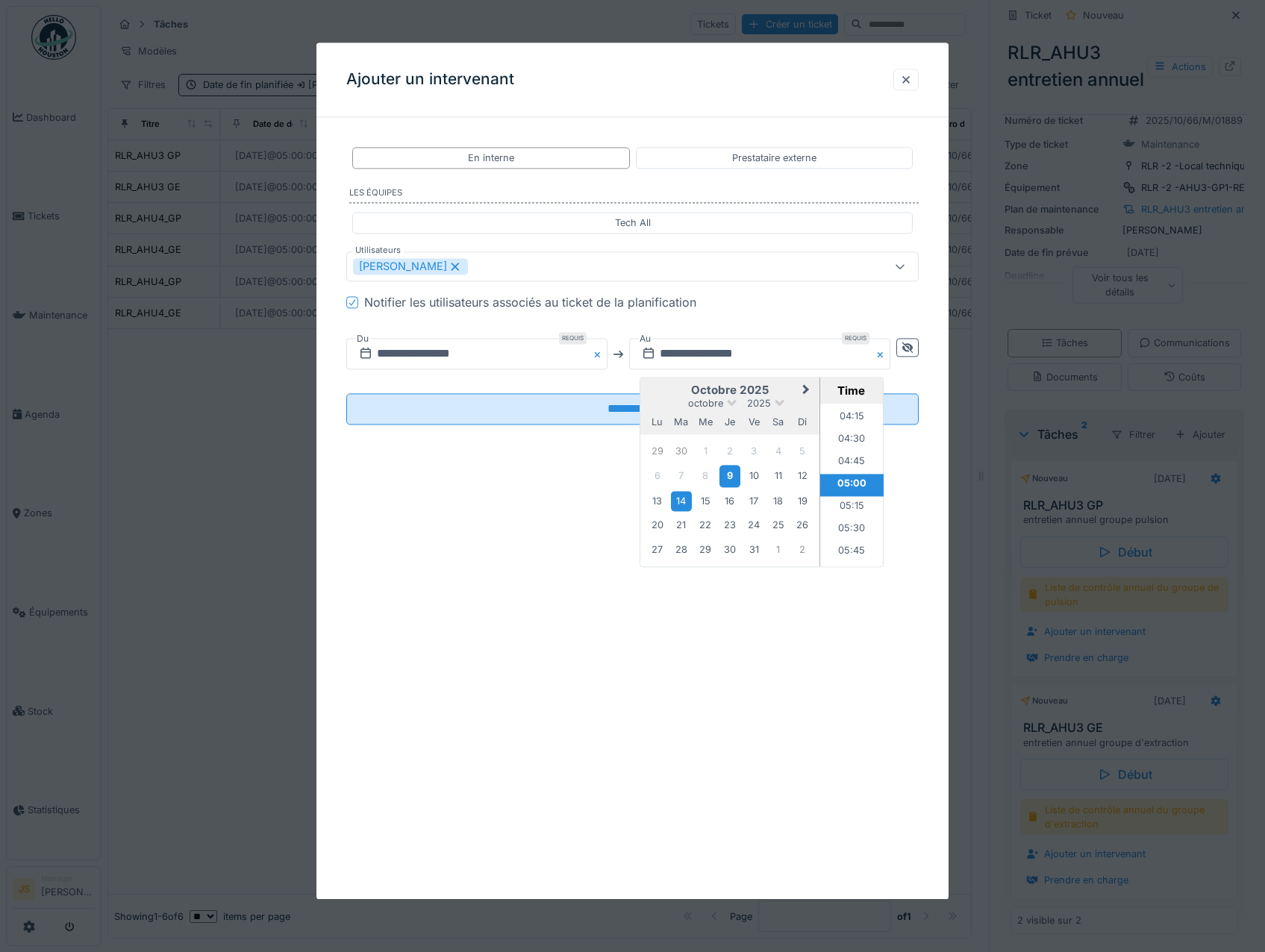
click at [736, 472] on div "9" at bounding box center [729, 476] width 20 height 22
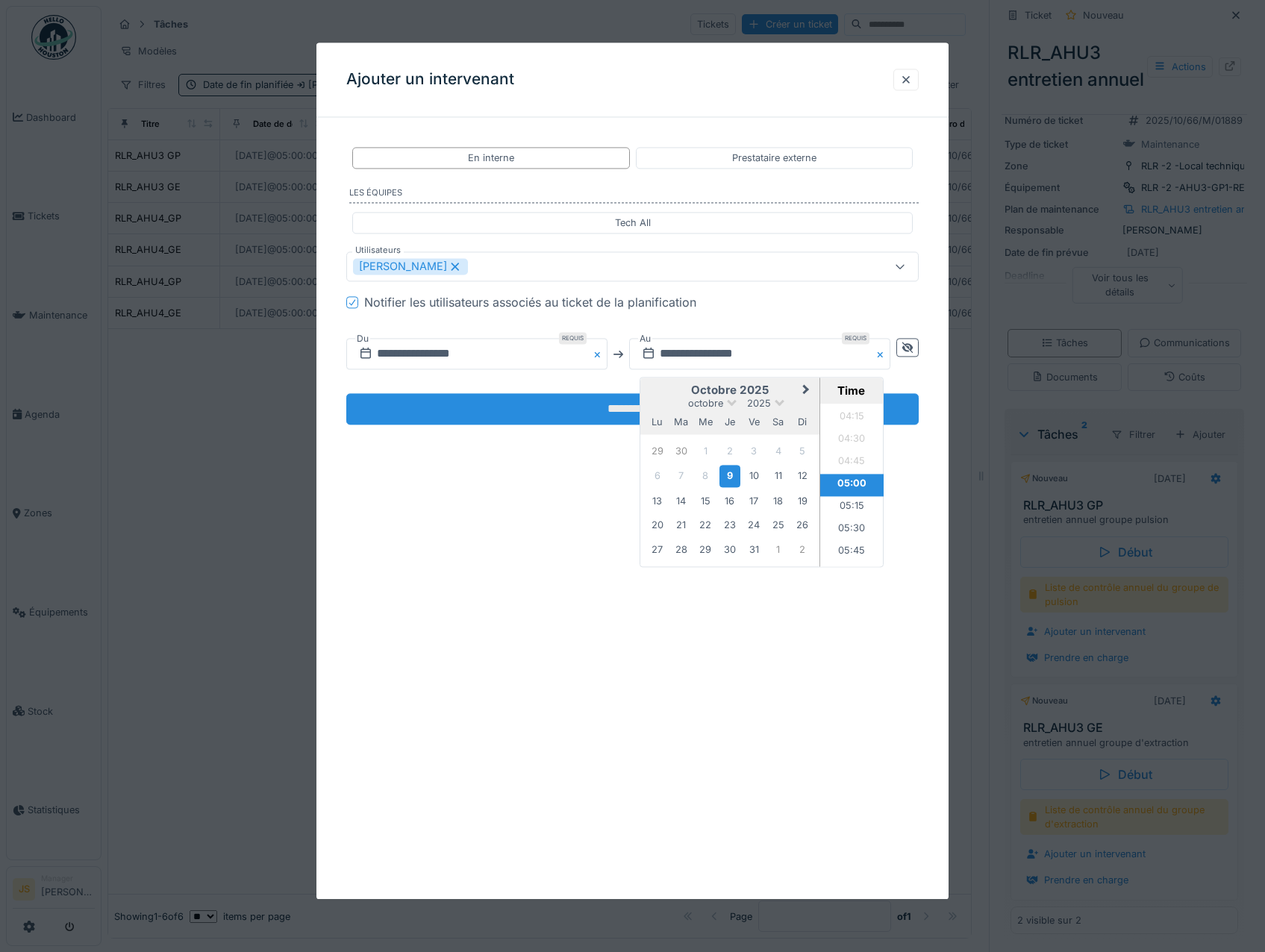
click at [621, 410] on input "**********" at bounding box center [633, 410] width 573 height 31
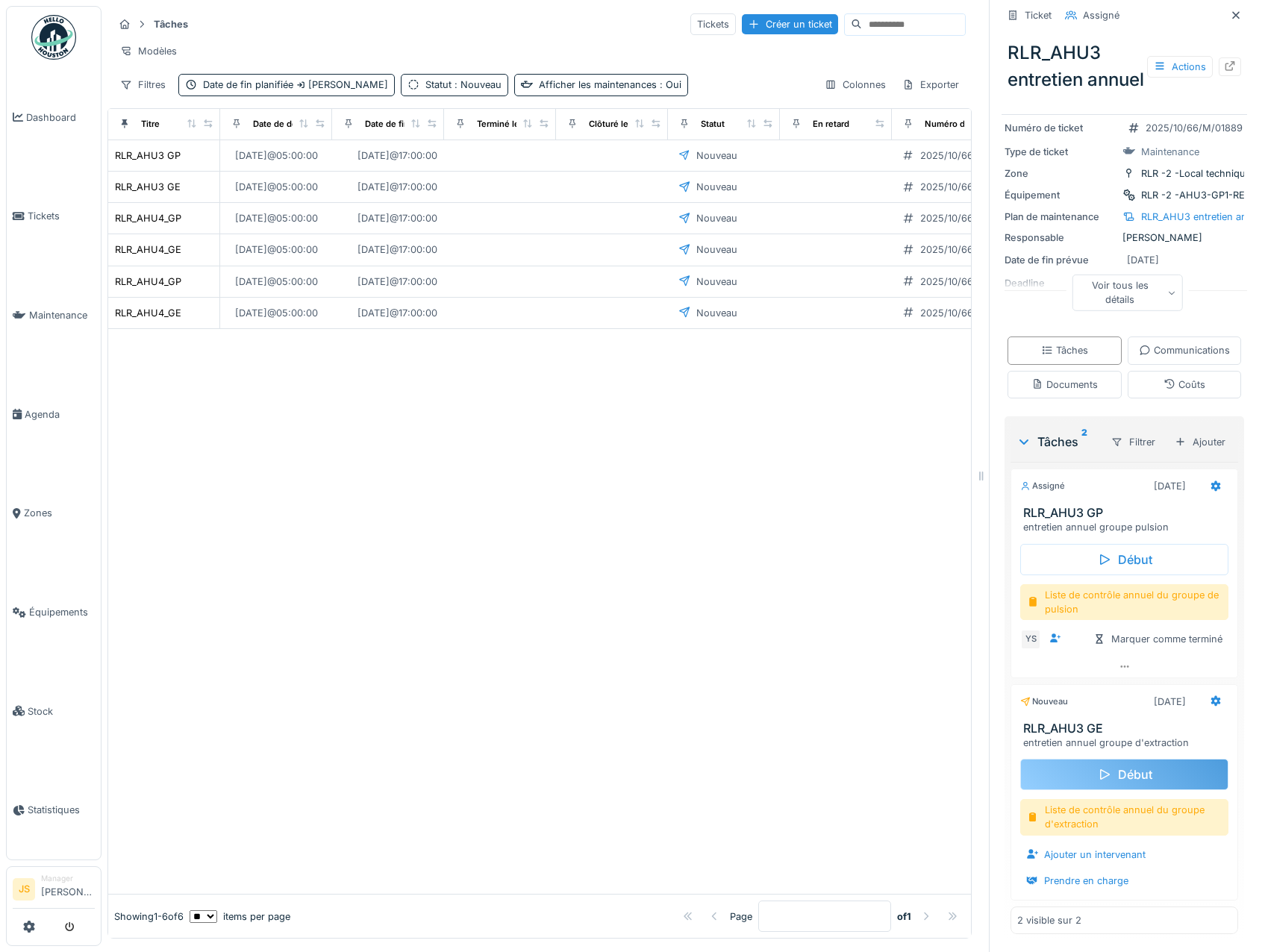
scroll to position [11, 0]
click at [1087, 845] on div "Ajouter un intervenant" at bounding box center [1086, 855] width 131 height 20
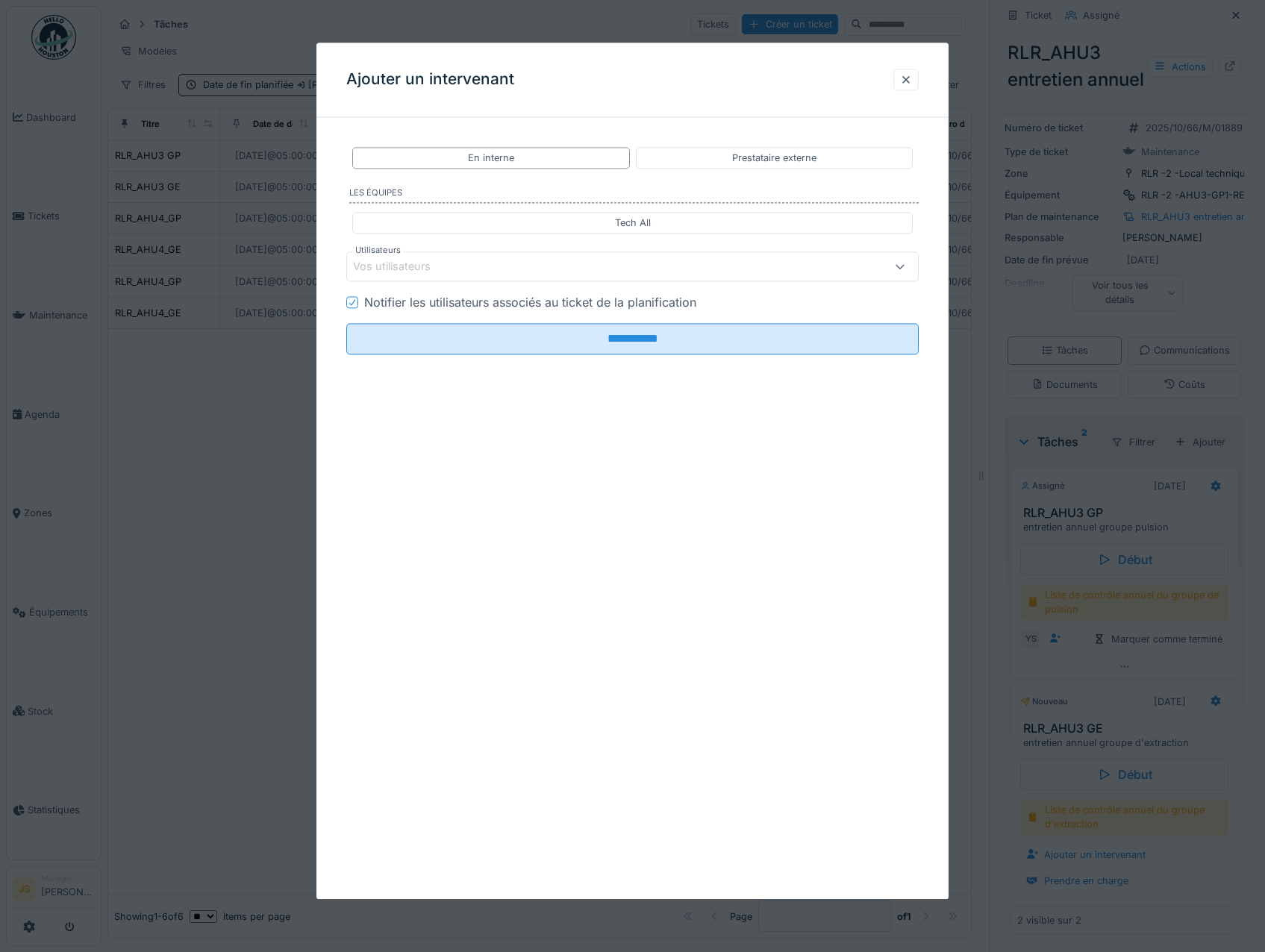
click at [392, 263] on div "Vos utilisateurs" at bounding box center [402, 266] width 98 height 16
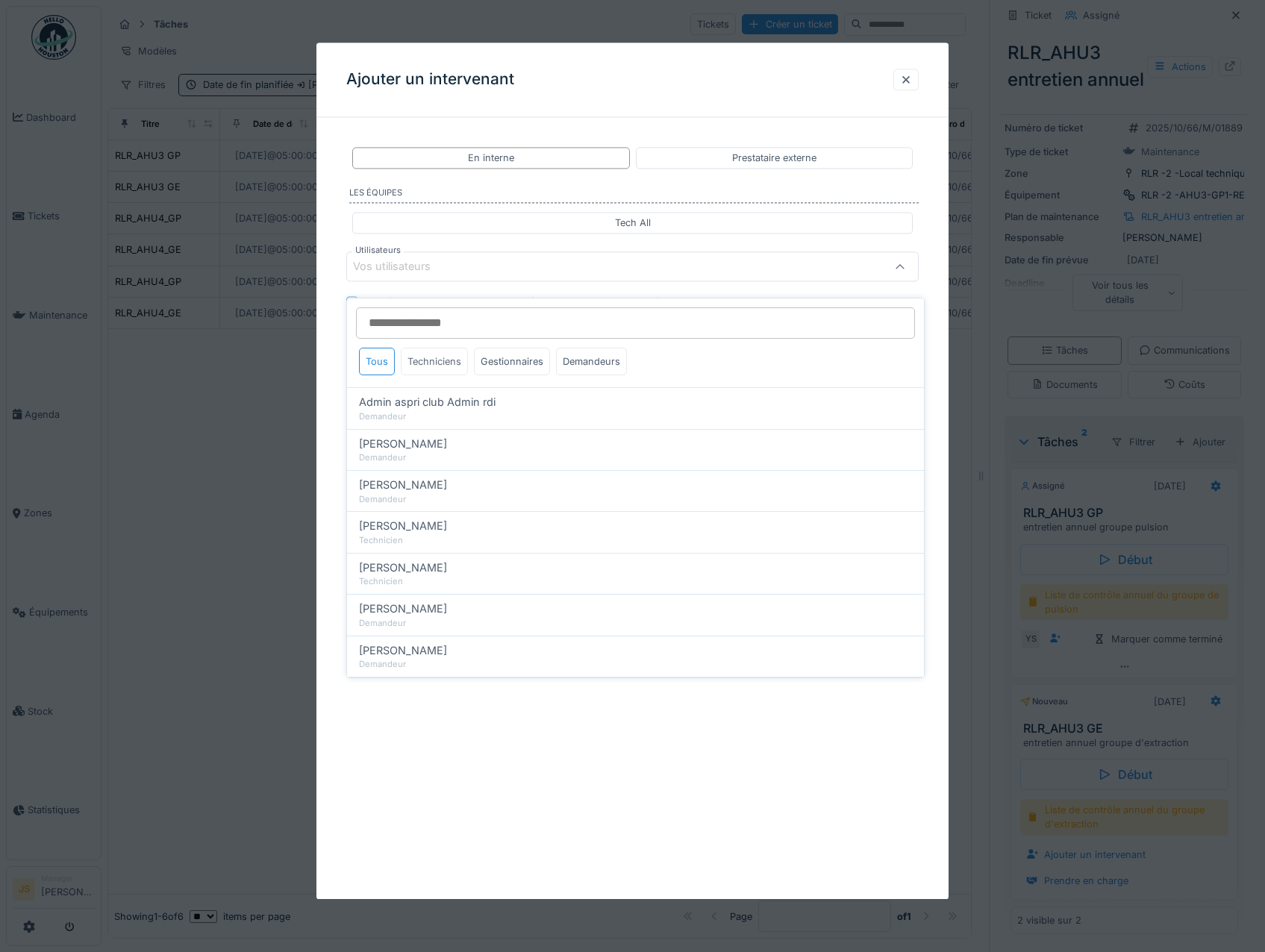
click at [432, 348] on div "Techniciens" at bounding box center [435, 361] width 67 height 28
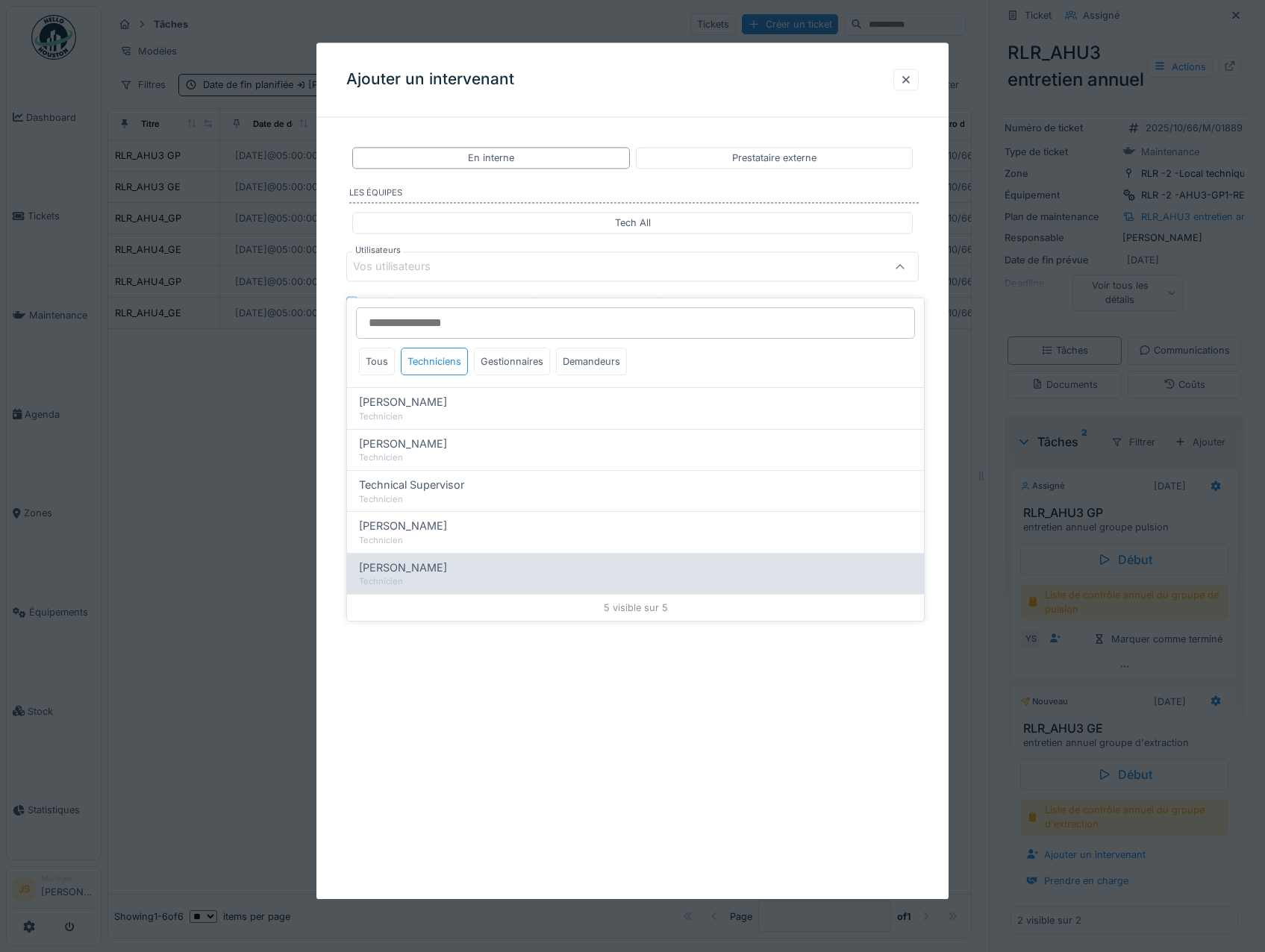
click at [407, 560] on span "[PERSON_NAME]" at bounding box center [403, 567] width 88 height 16
type input "*****"
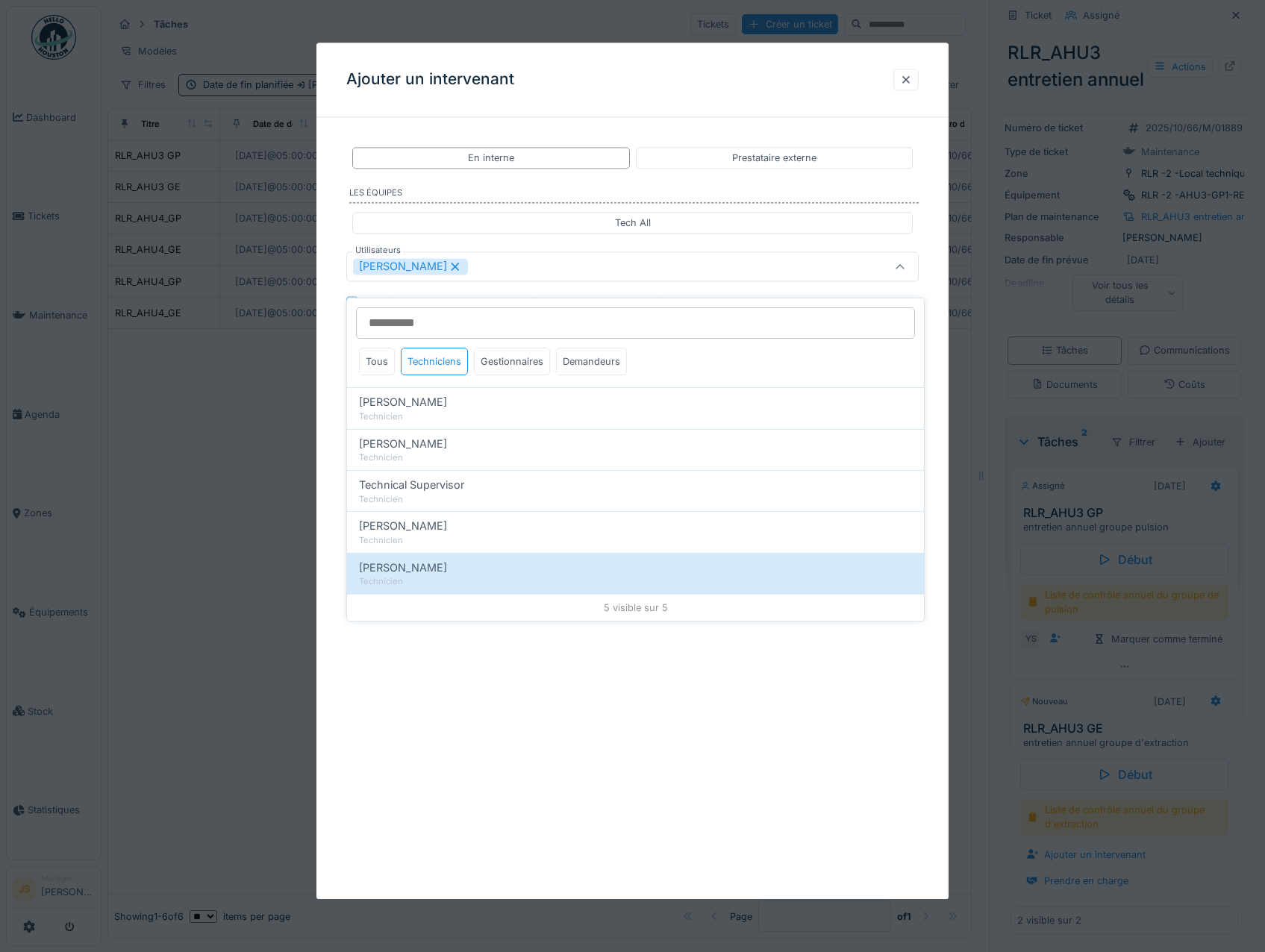
click at [334, 464] on div "**********" at bounding box center [633, 298] width 633 height 337
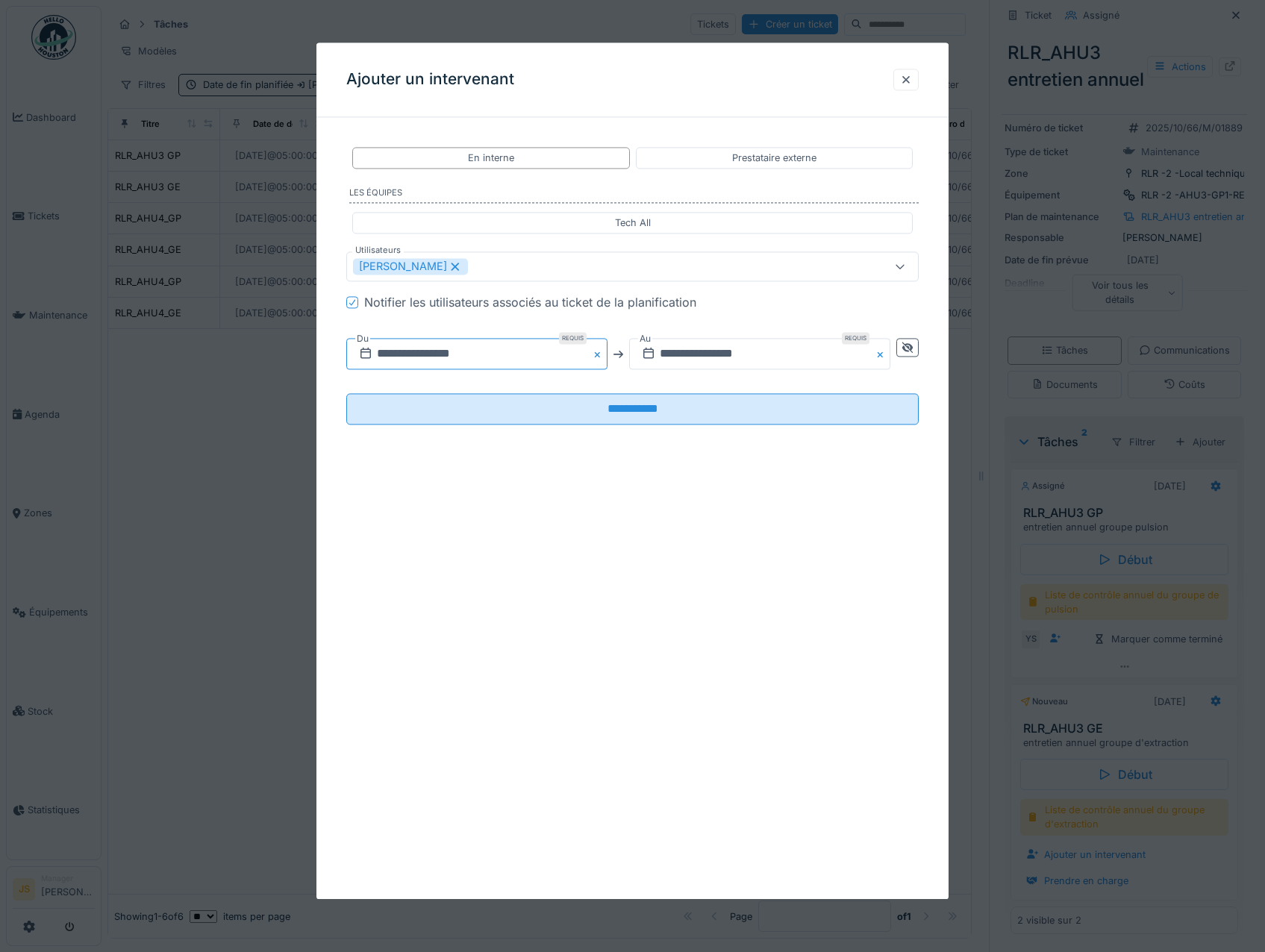
click at [436, 347] on input "**********" at bounding box center [477, 354] width 261 height 31
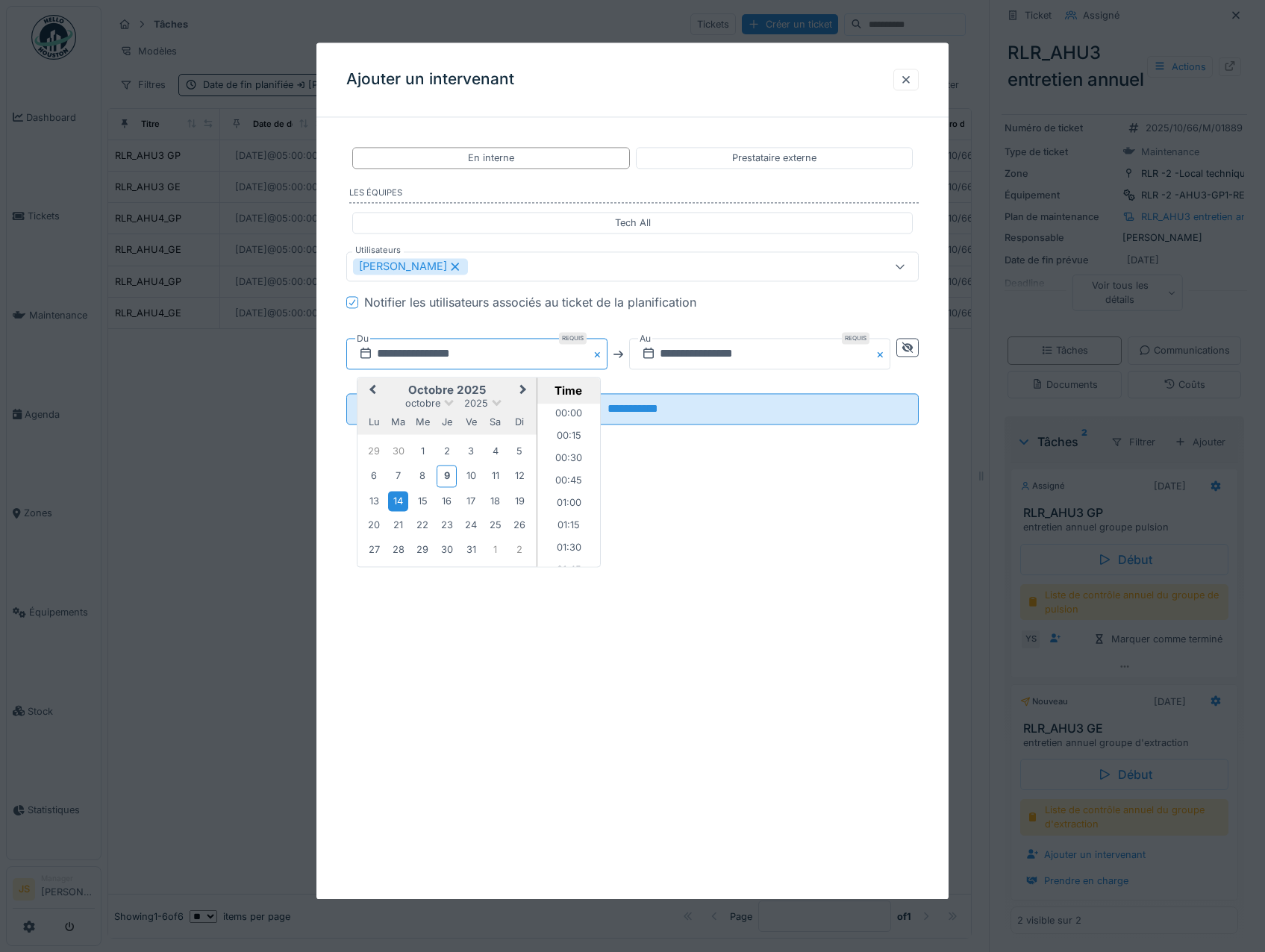
scroll to position [378, 0]
click at [446, 476] on div "9" at bounding box center [446, 476] width 20 height 22
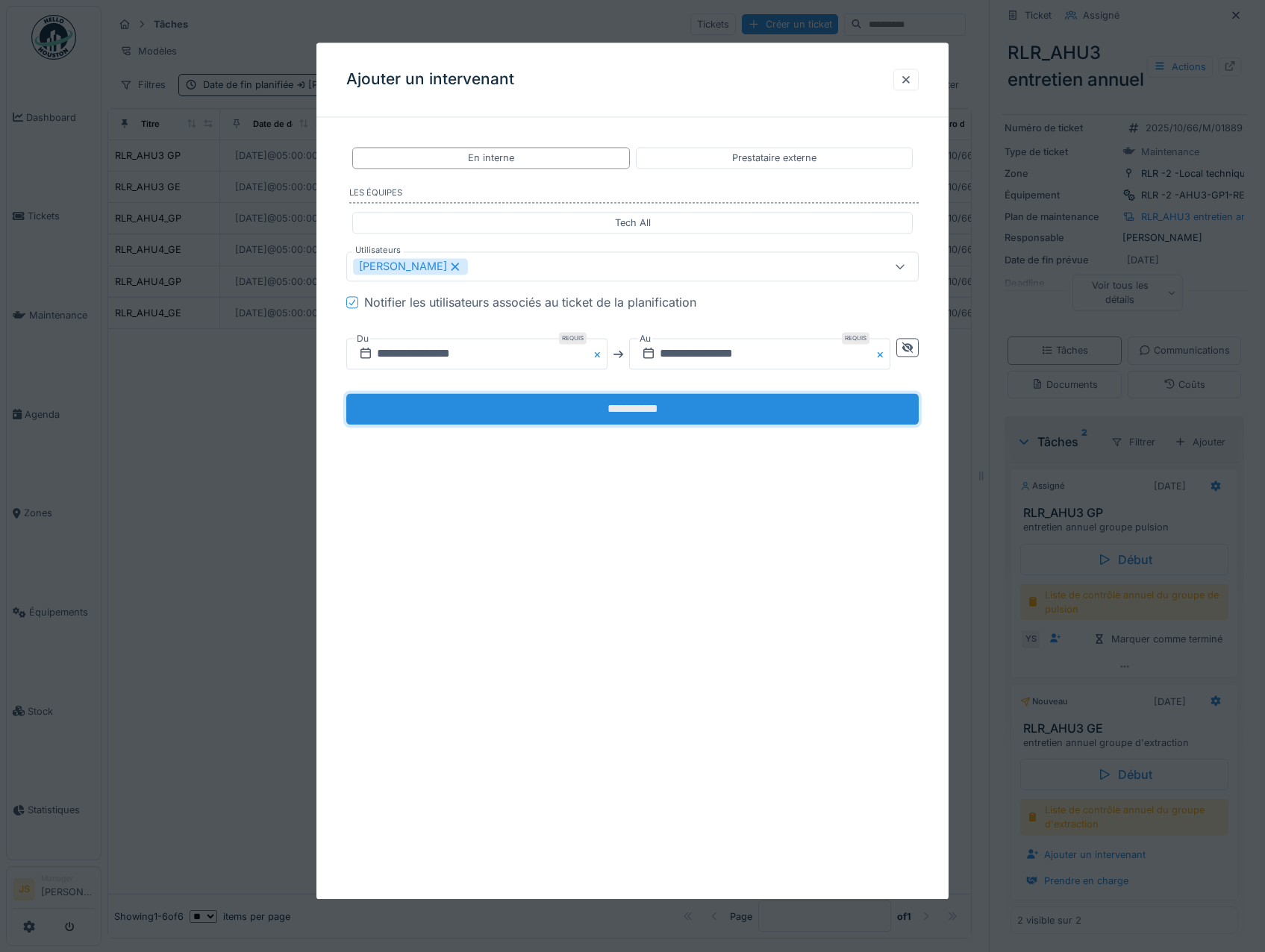
click at [670, 403] on input "**********" at bounding box center [633, 410] width 573 height 31
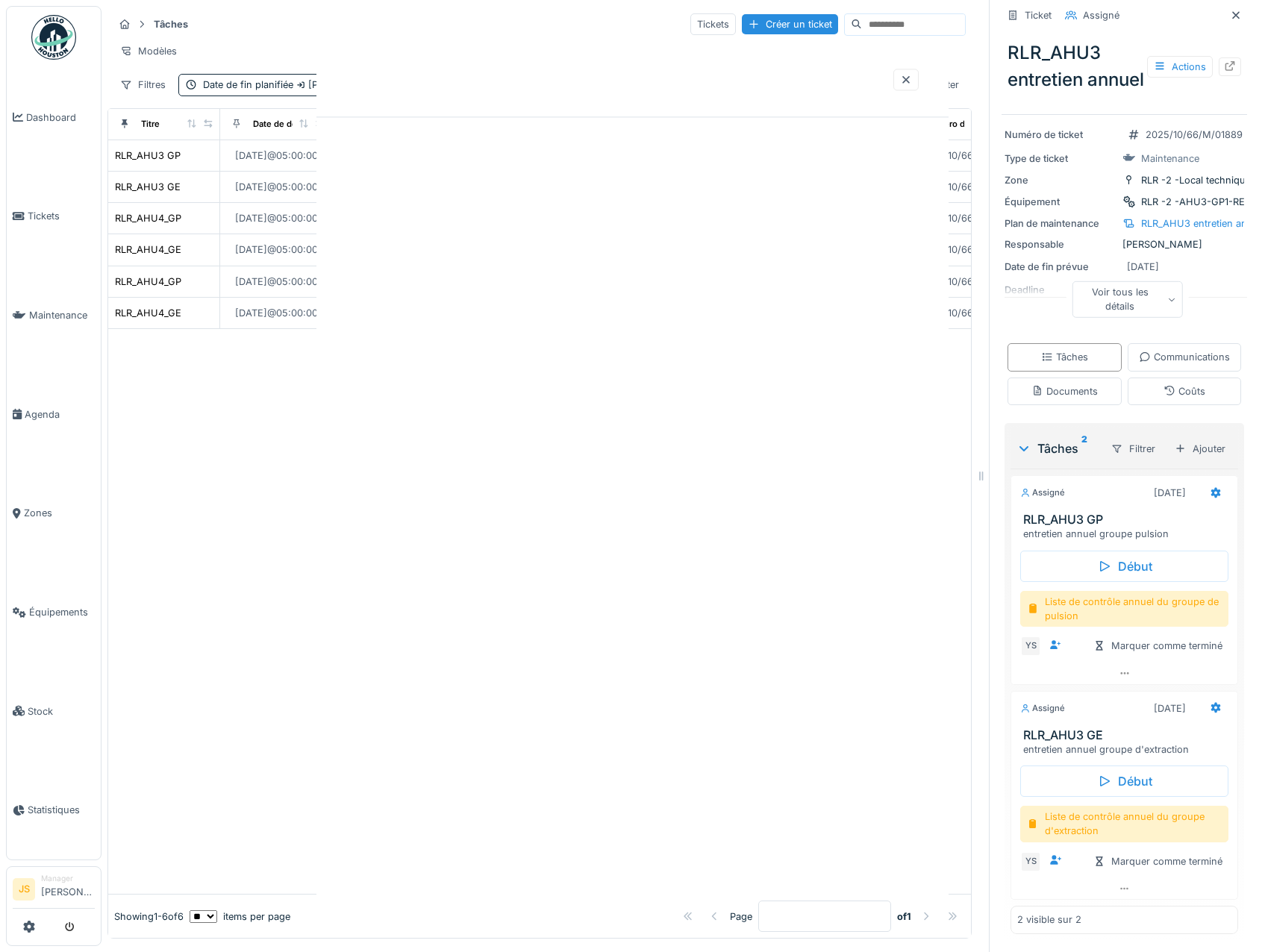
scroll to position [139, 0]
click at [691, 348] on div at bounding box center [633, 470] width 633 height 856
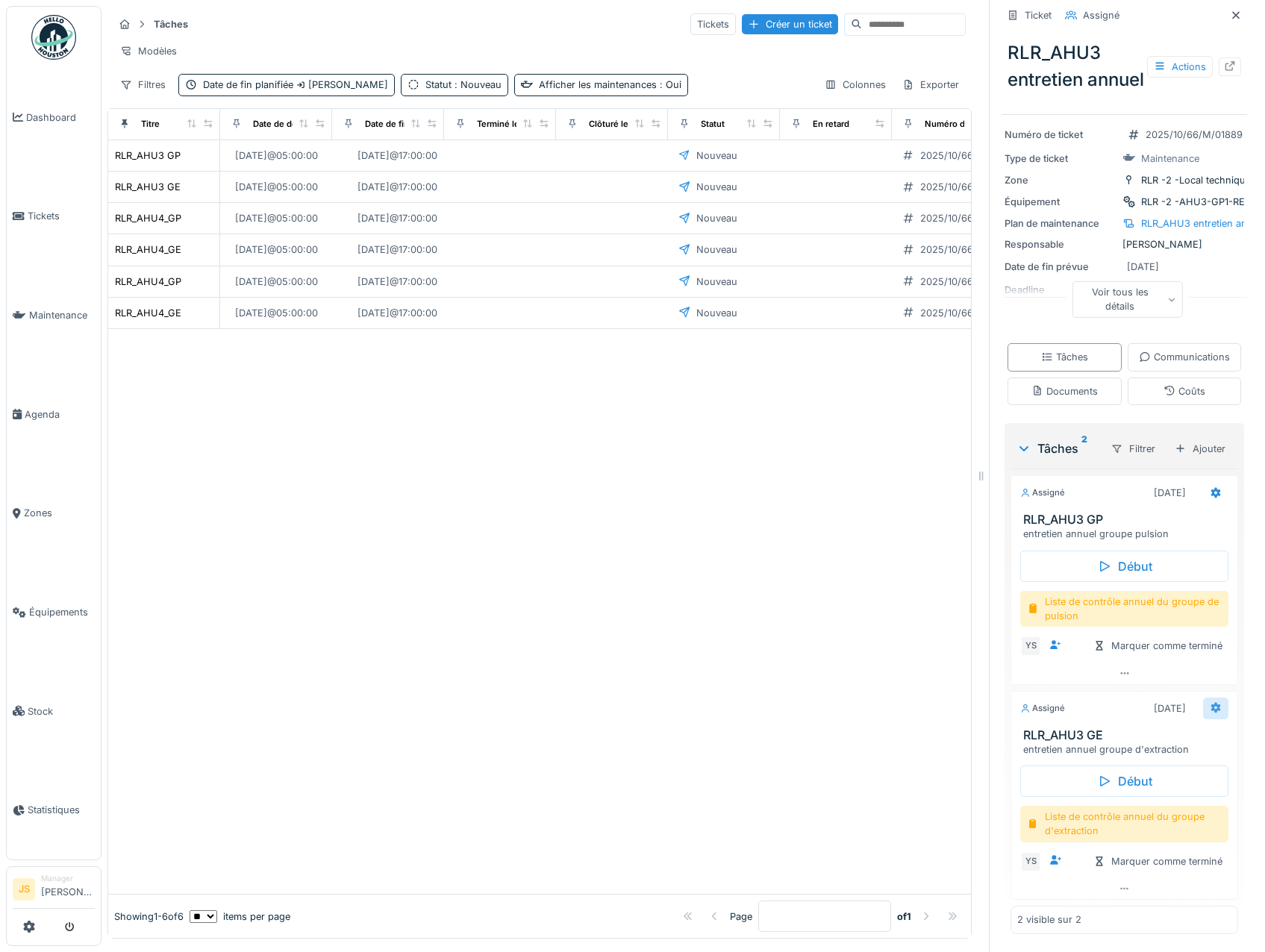
click at [1210, 703] on icon at bounding box center [1216, 707] width 12 height 9
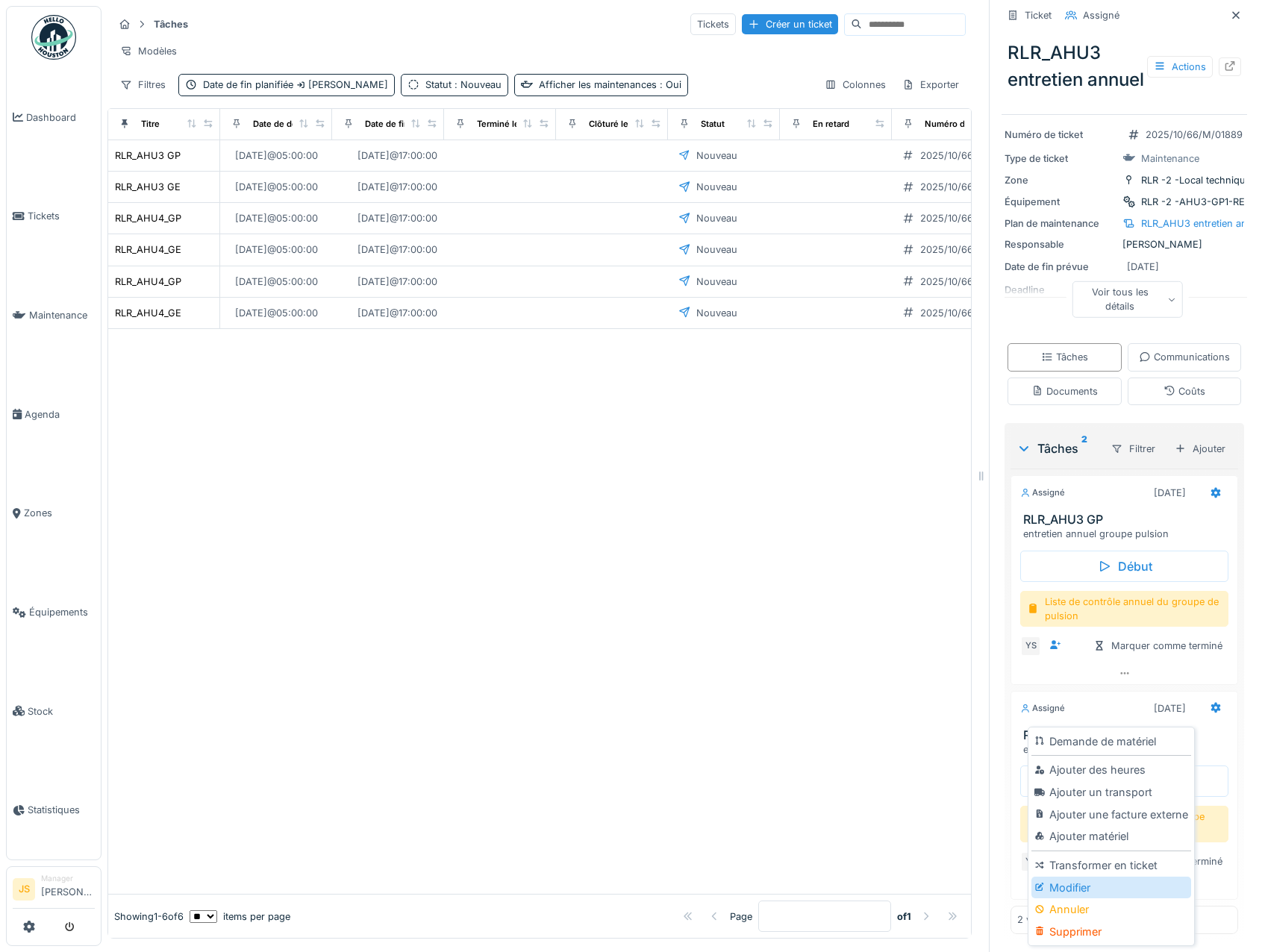
click at [1087, 877] on div "Modifier" at bounding box center [1111, 888] width 159 height 22
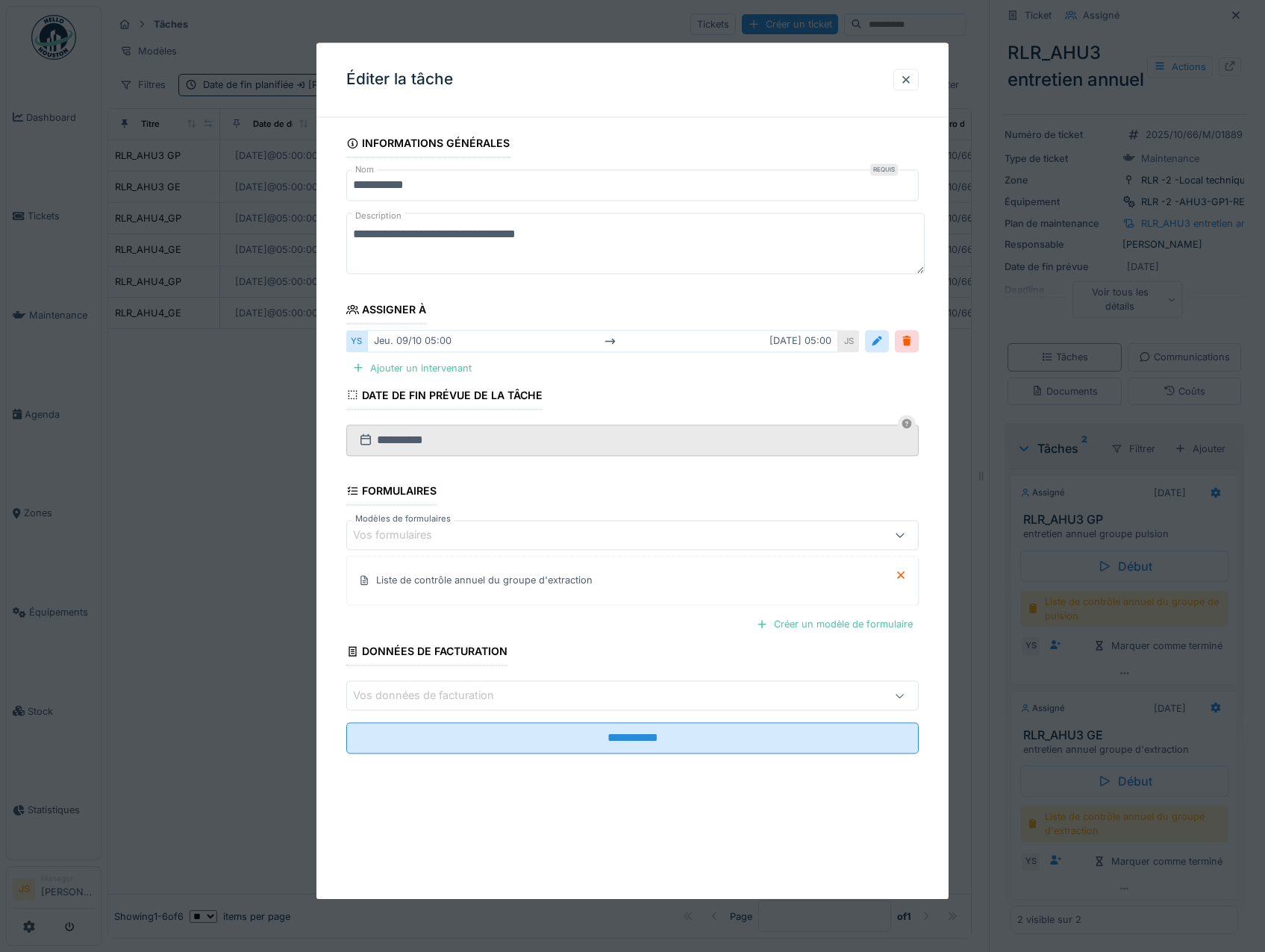
click at [770, 342] on div "jeu. 09/10 05:00 mar. 14/10 05:00" at bounding box center [603, 341] width 472 height 22
click at [883, 341] on div at bounding box center [877, 341] width 12 height 14
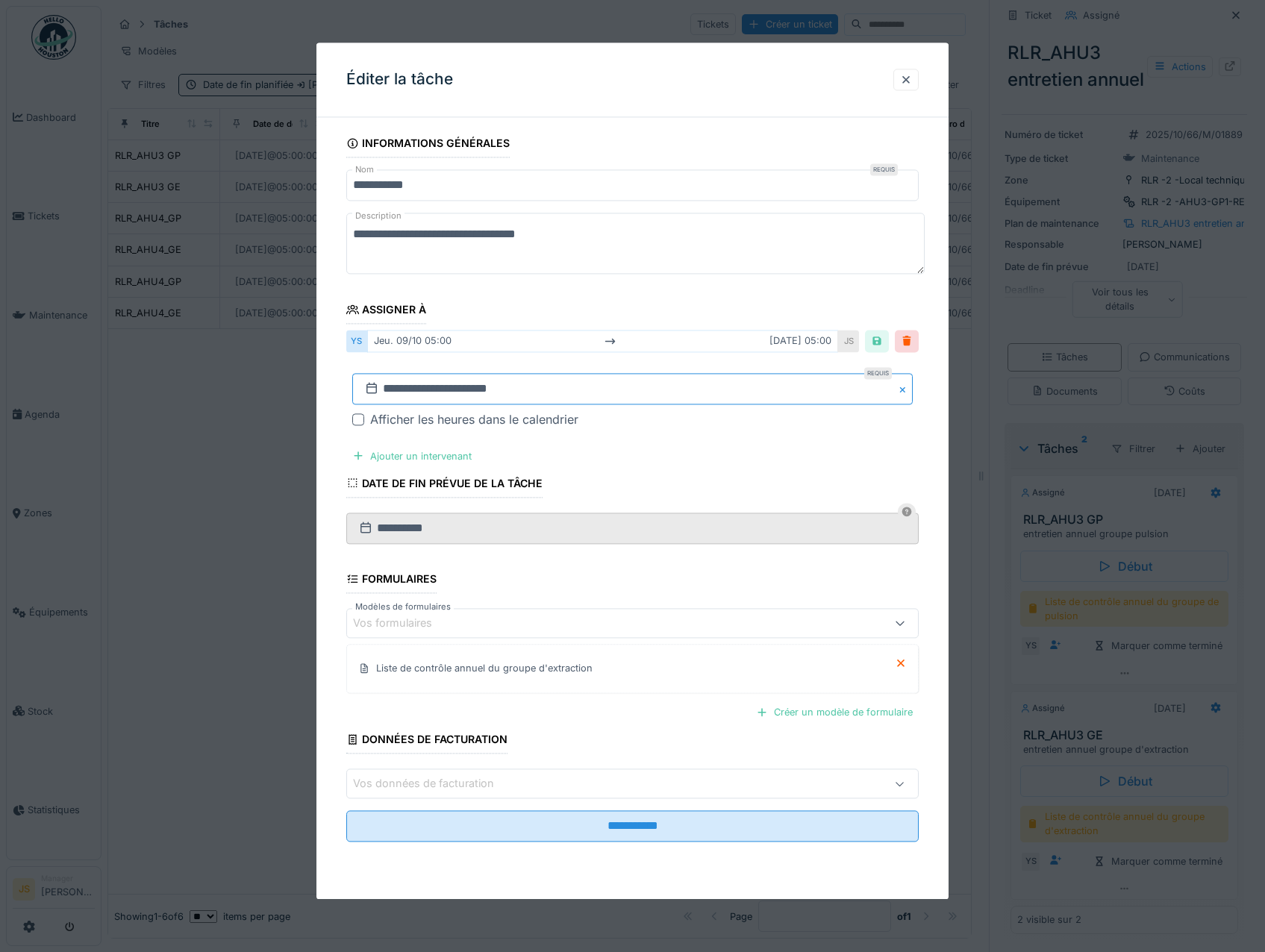
click at [492, 385] on input "**********" at bounding box center [632, 389] width 561 height 31
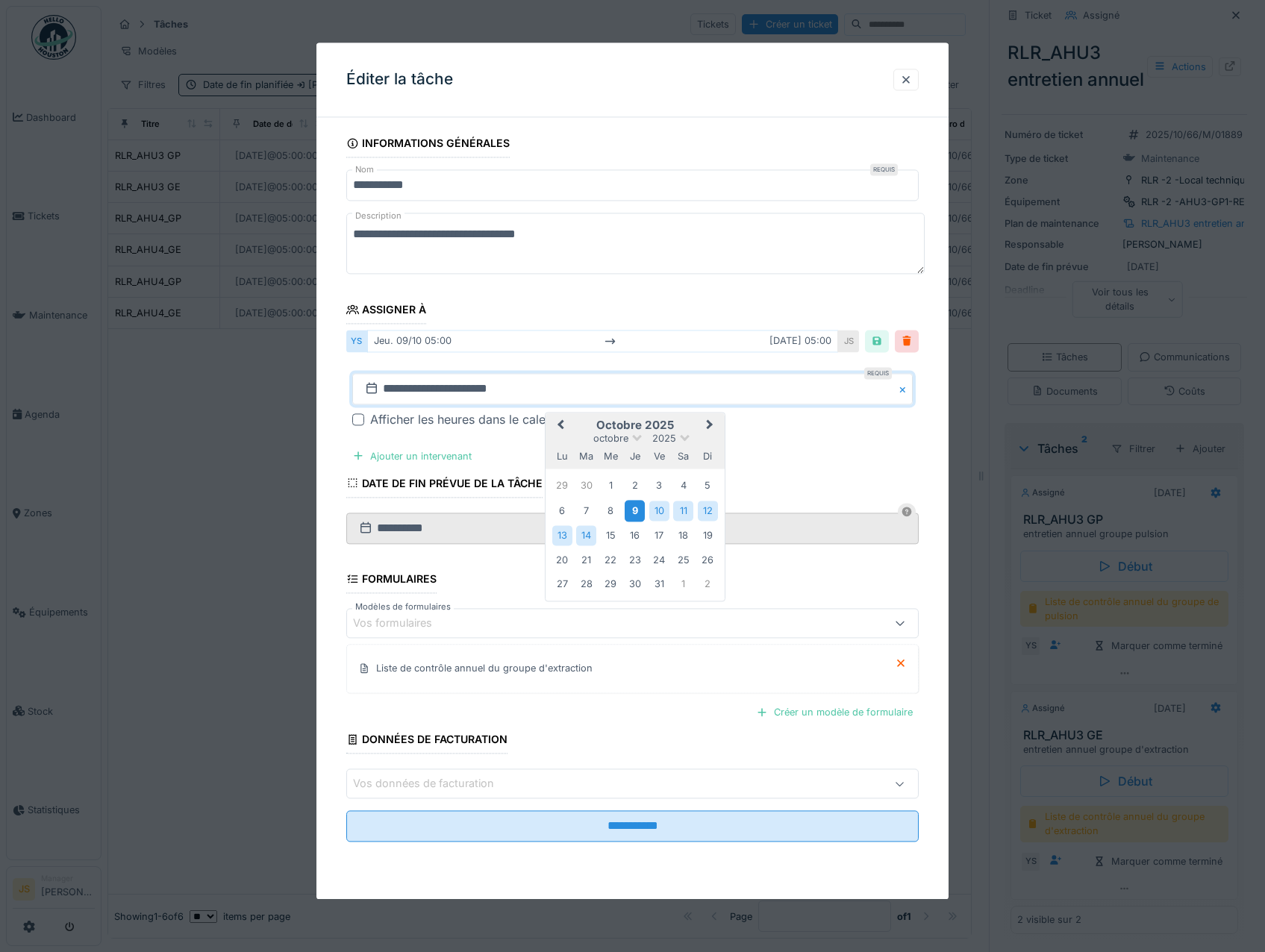
click at [631, 512] on div "9" at bounding box center [634, 510] width 20 height 22
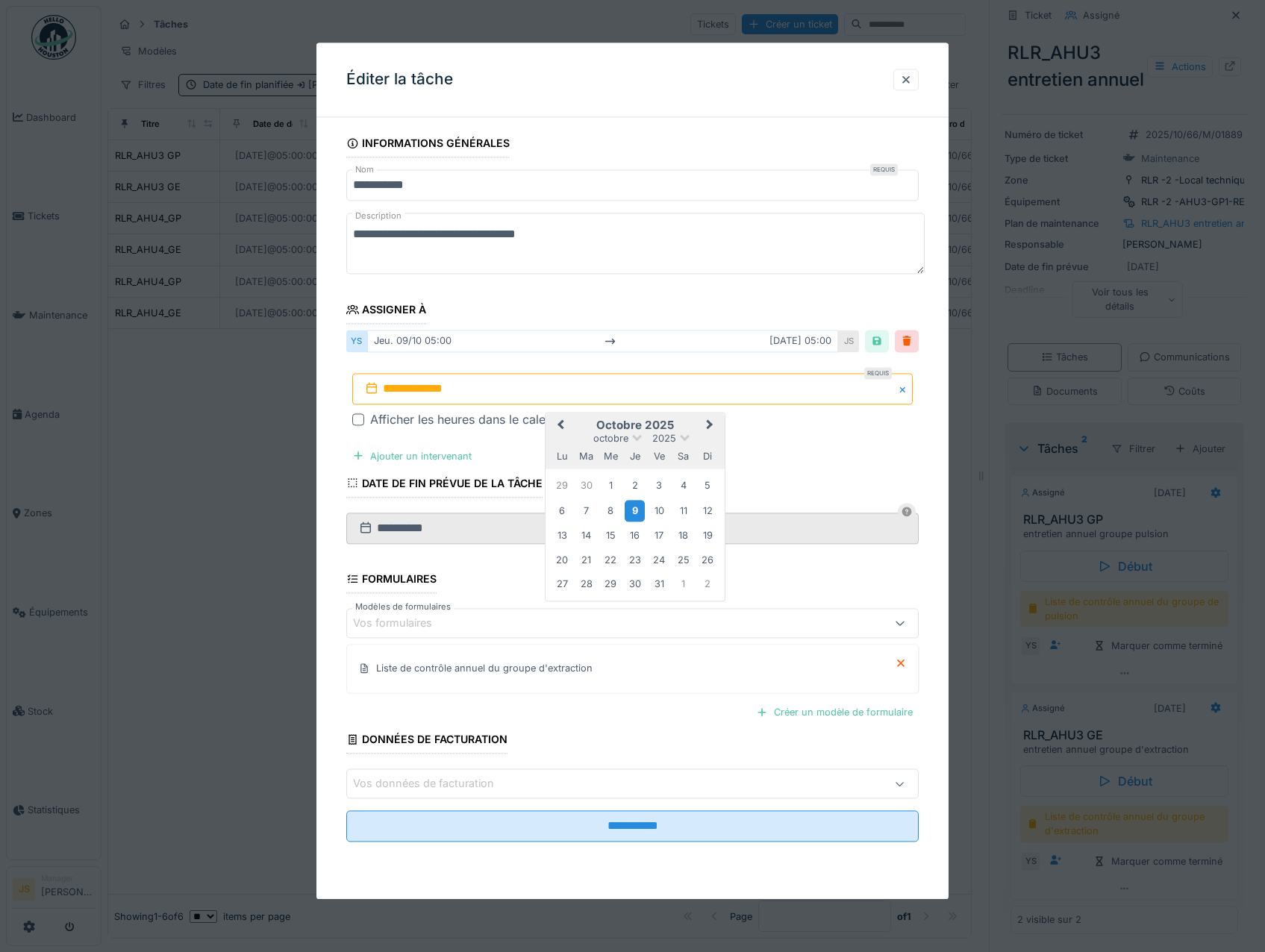
click at [634, 509] on div "9" at bounding box center [634, 510] width 20 height 22
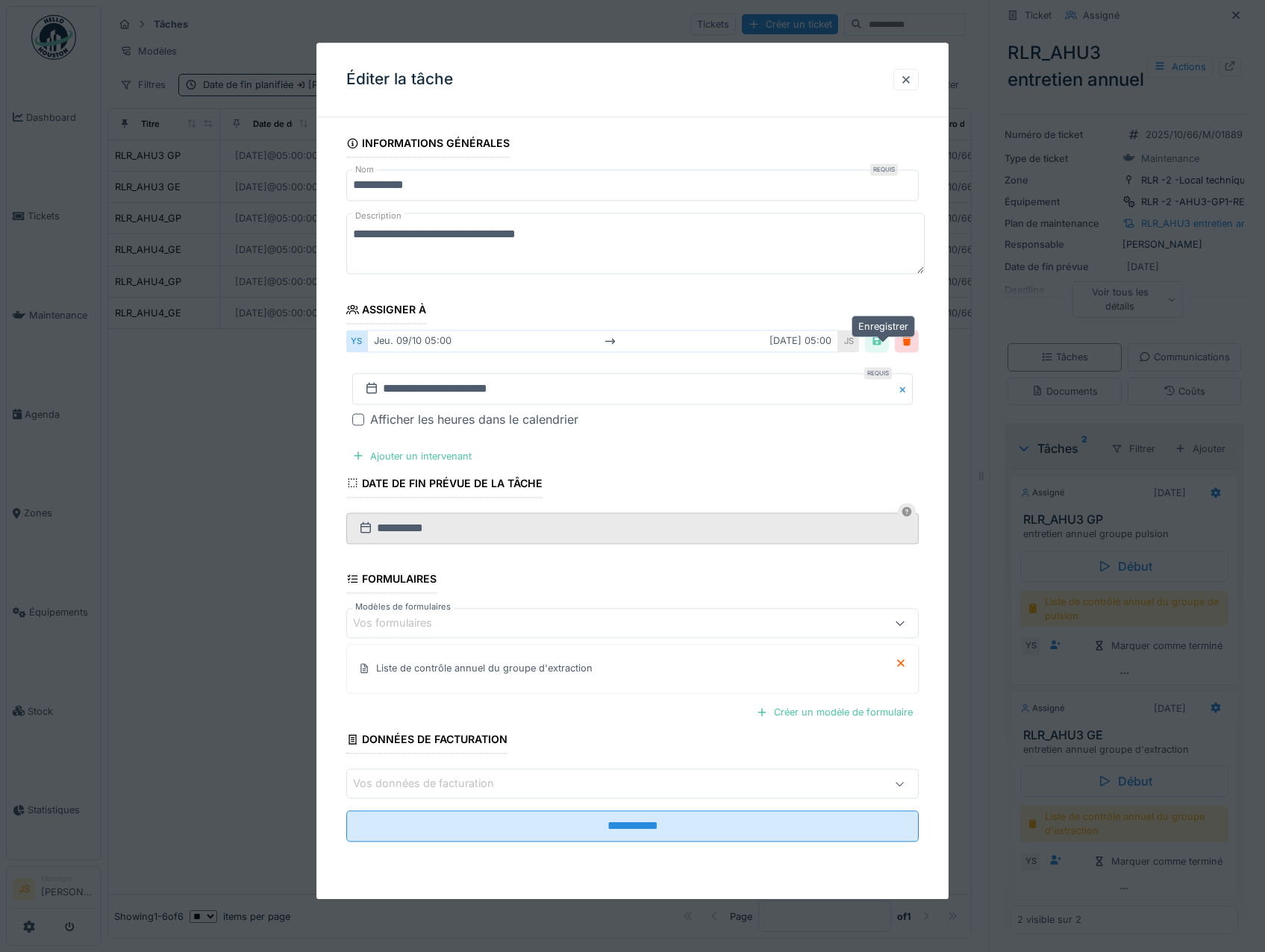
click at [883, 341] on div at bounding box center [877, 341] width 12 height 14
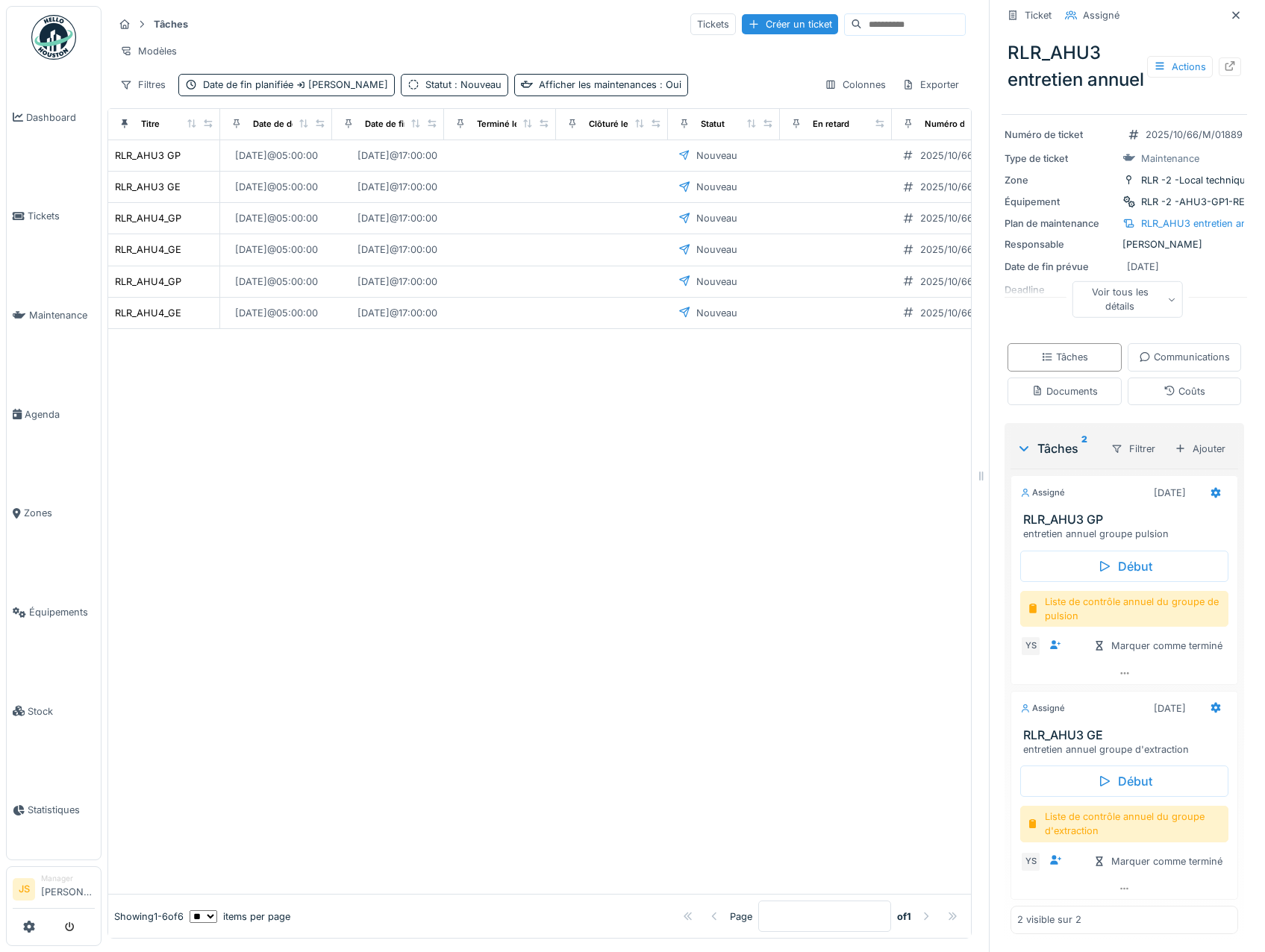
click at [501, 530] on div at bounding box center [539, 612] width 862 height 566
click at [41, 215] on span "Tickets" at bounding box center [61, 216] width 67 height 14
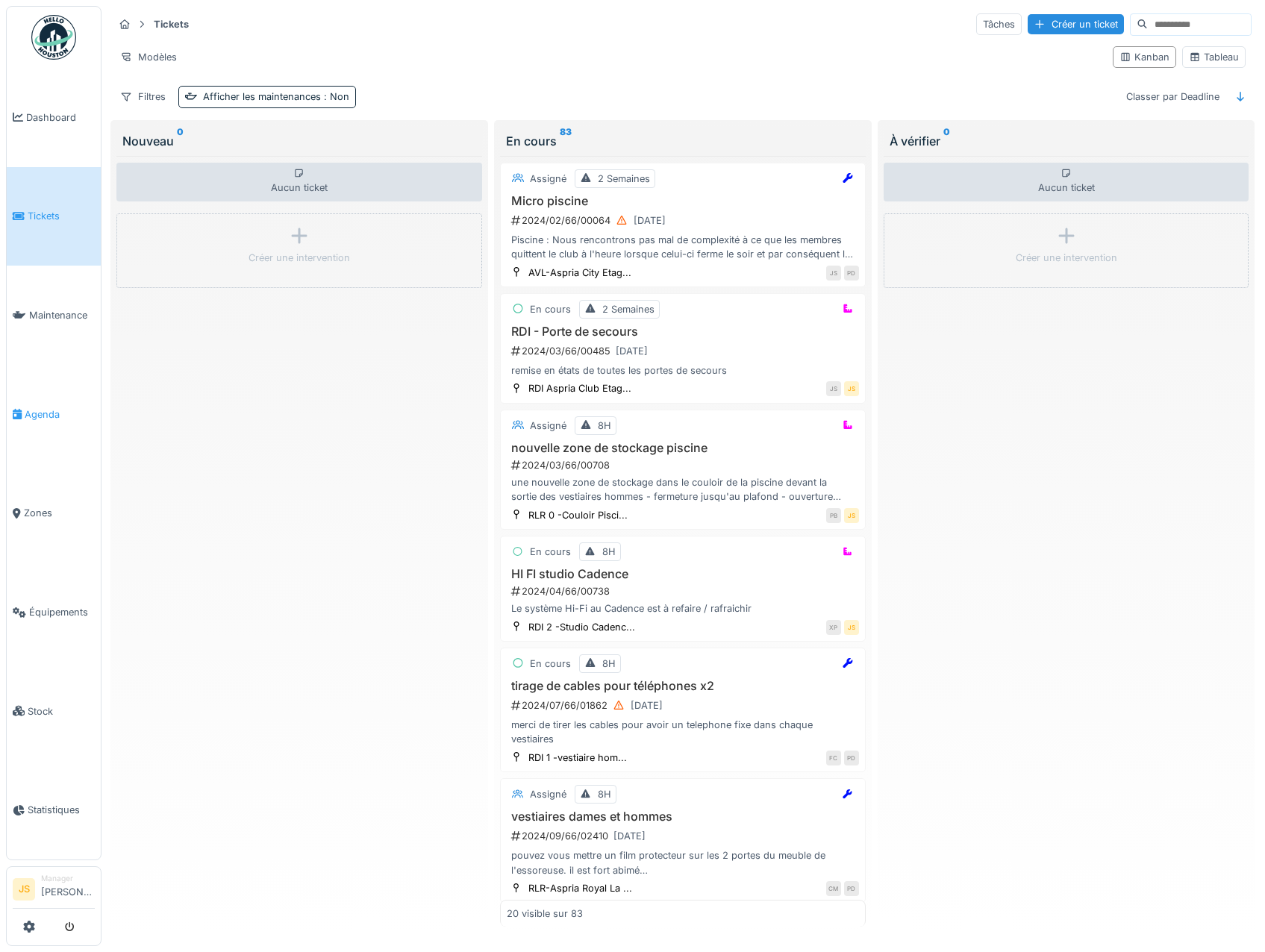
click at [47, 407] on span "Agenda" at bounding box center [59, 414] width 70 height 14
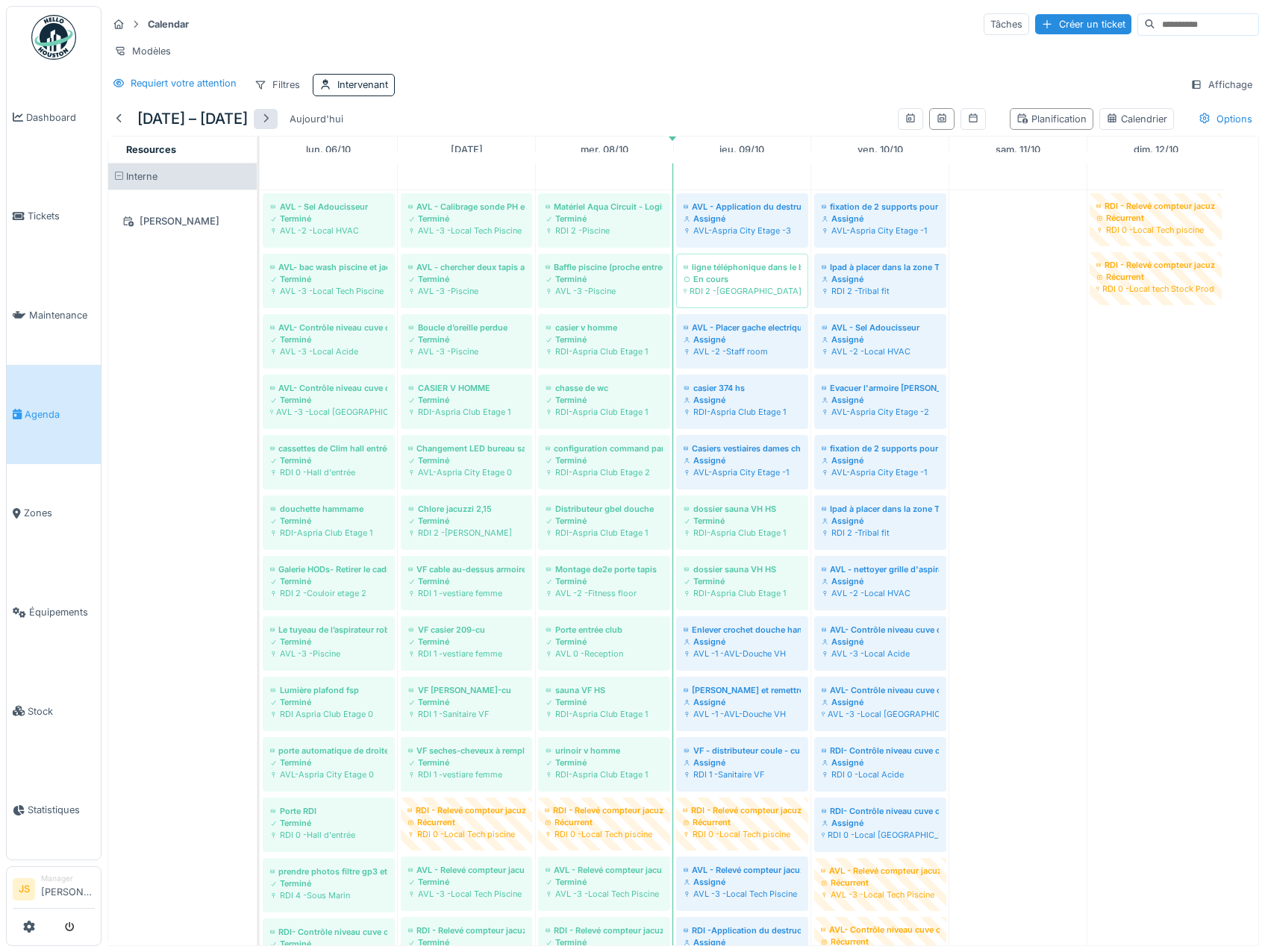
click at [272, 126] on div at bounding box center [266, 119] width 12 height 14
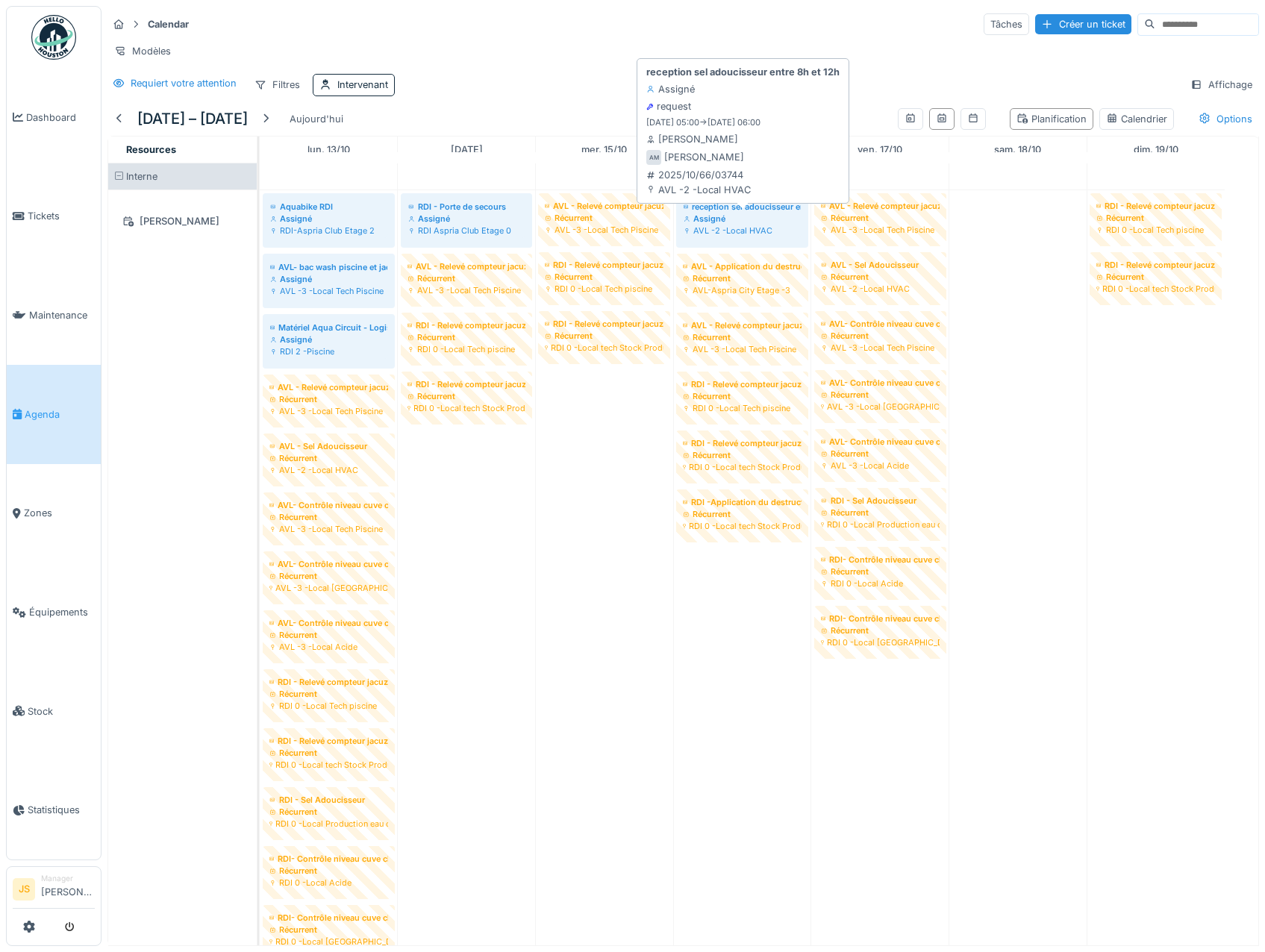
click at [748, 213] on div "reception sel adoucisseur entre 8h et 12h" at bounding box center [742, 207] width 117 height 12
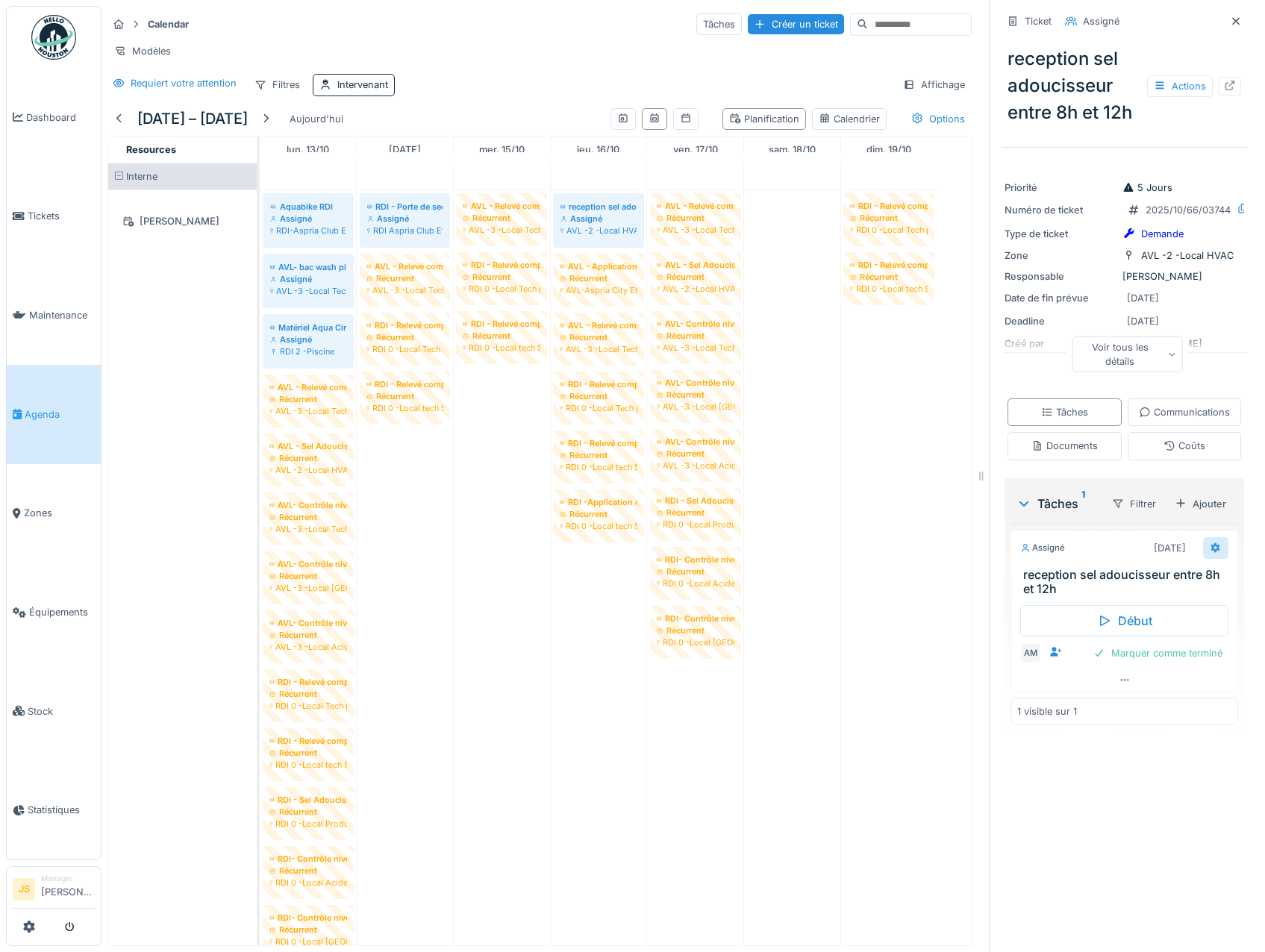
click at [1211, 553] on icon at bounding box center [1215, 548] width 9 height 10
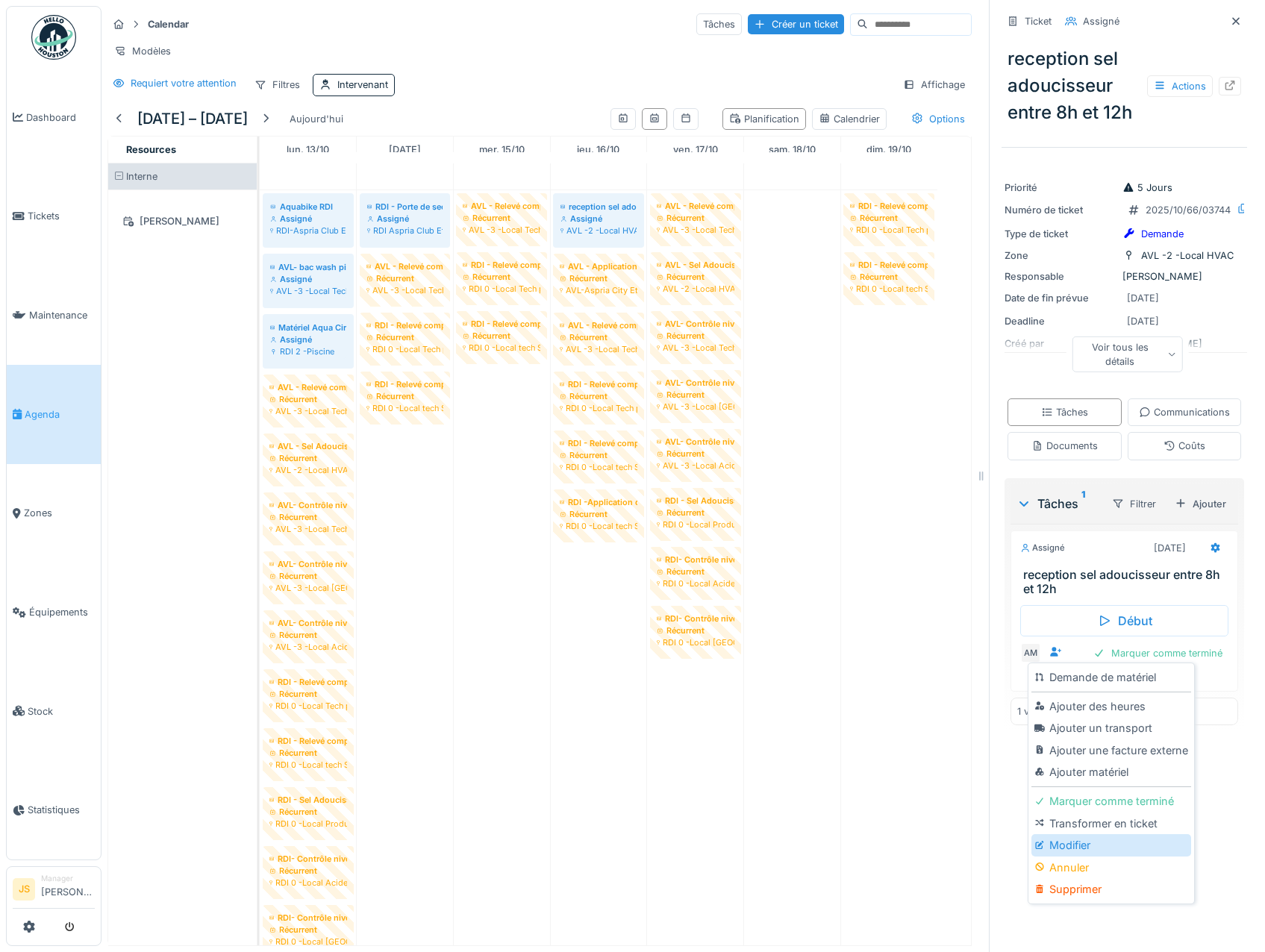
click at [1077, 845] on div "Modifier" at bounding box center [1111, 845] width 159 height 22
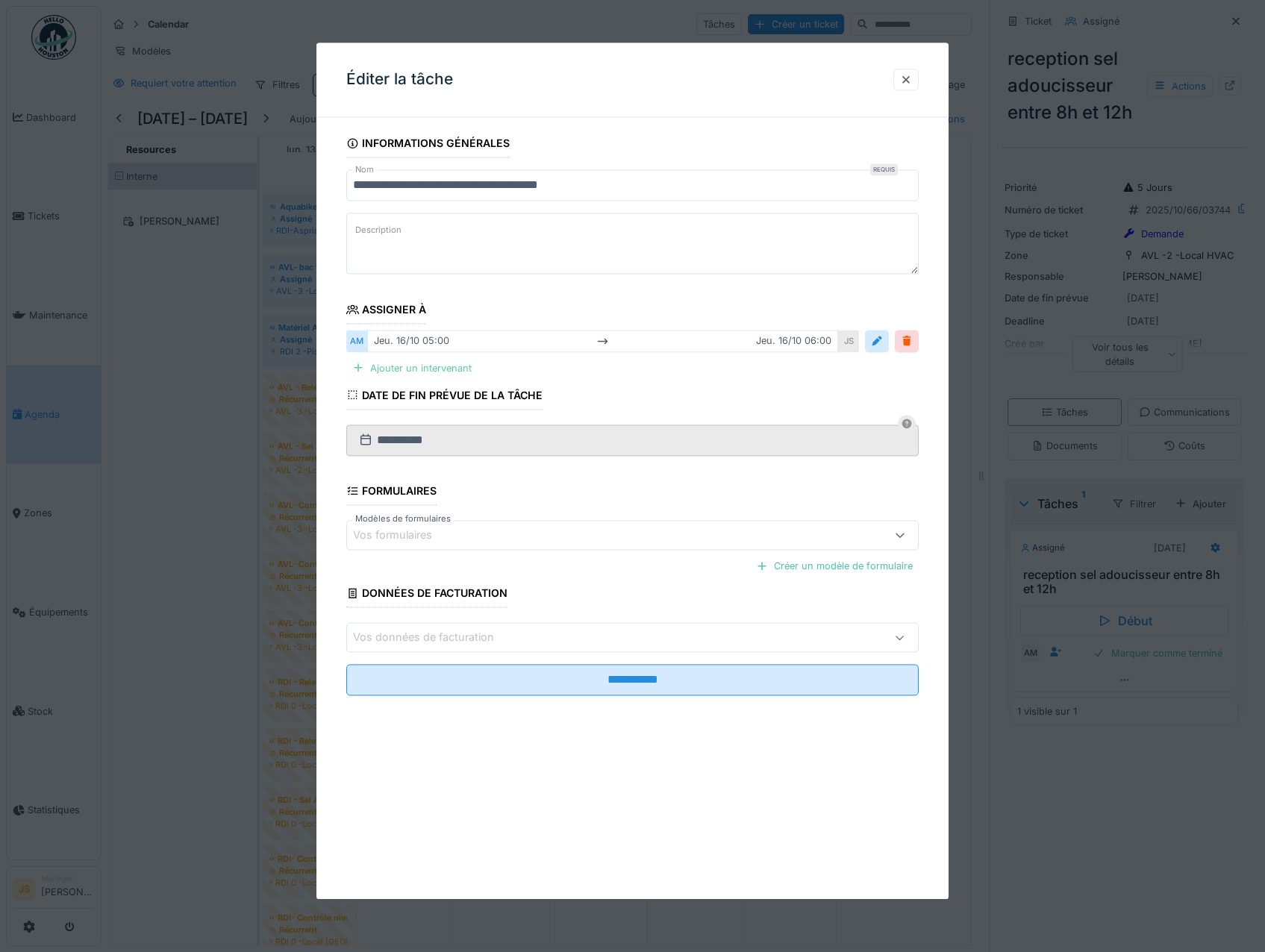
click at [426, 366] on div "Ajouter un intervenant" at bounding box center [412, 367] width 131 height 20
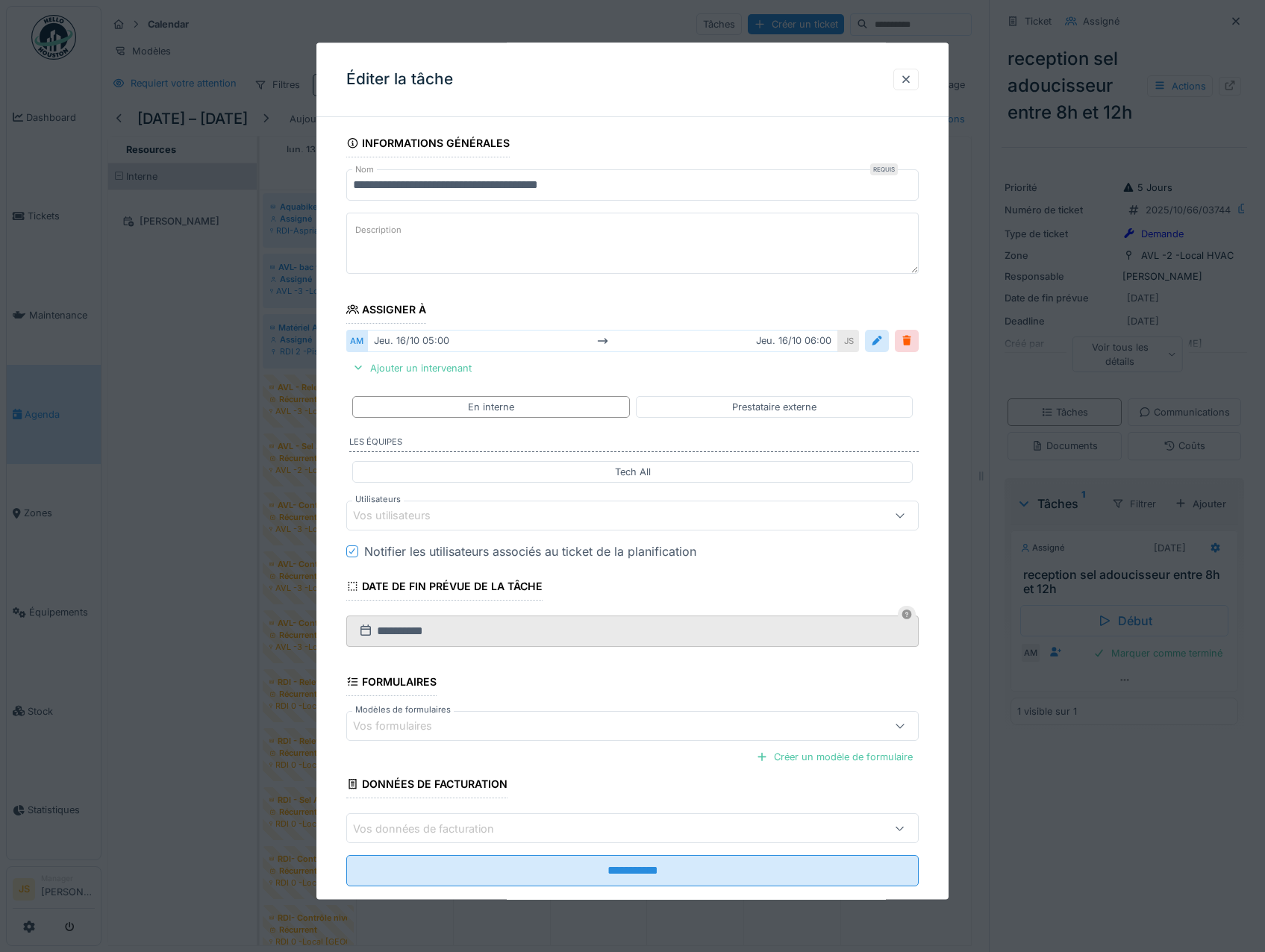
click at [387, 516] on div "Vos utilisateurs" at bounding box center [402, 516] width 98 height 16
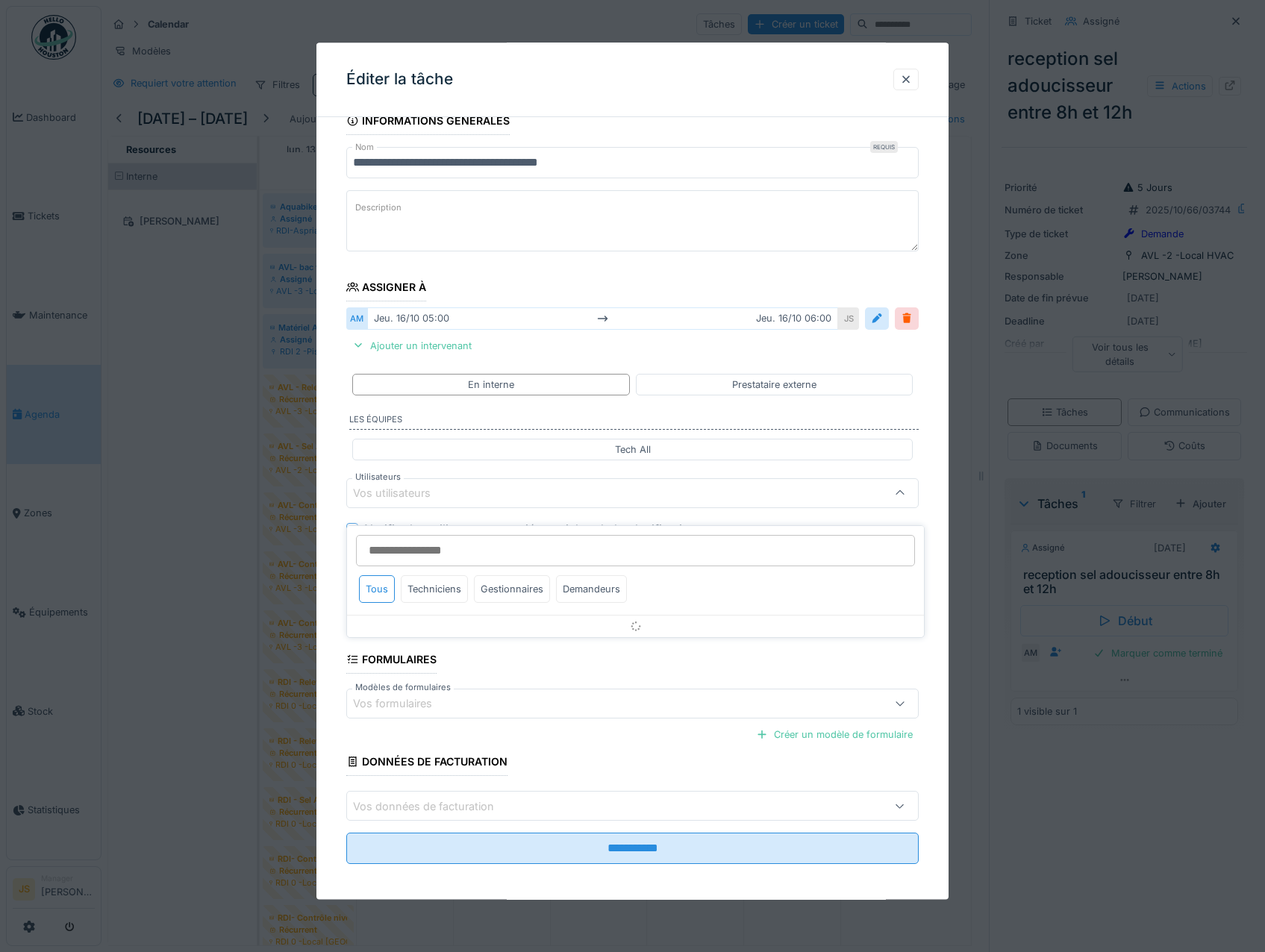
scroll to position [29, 0]
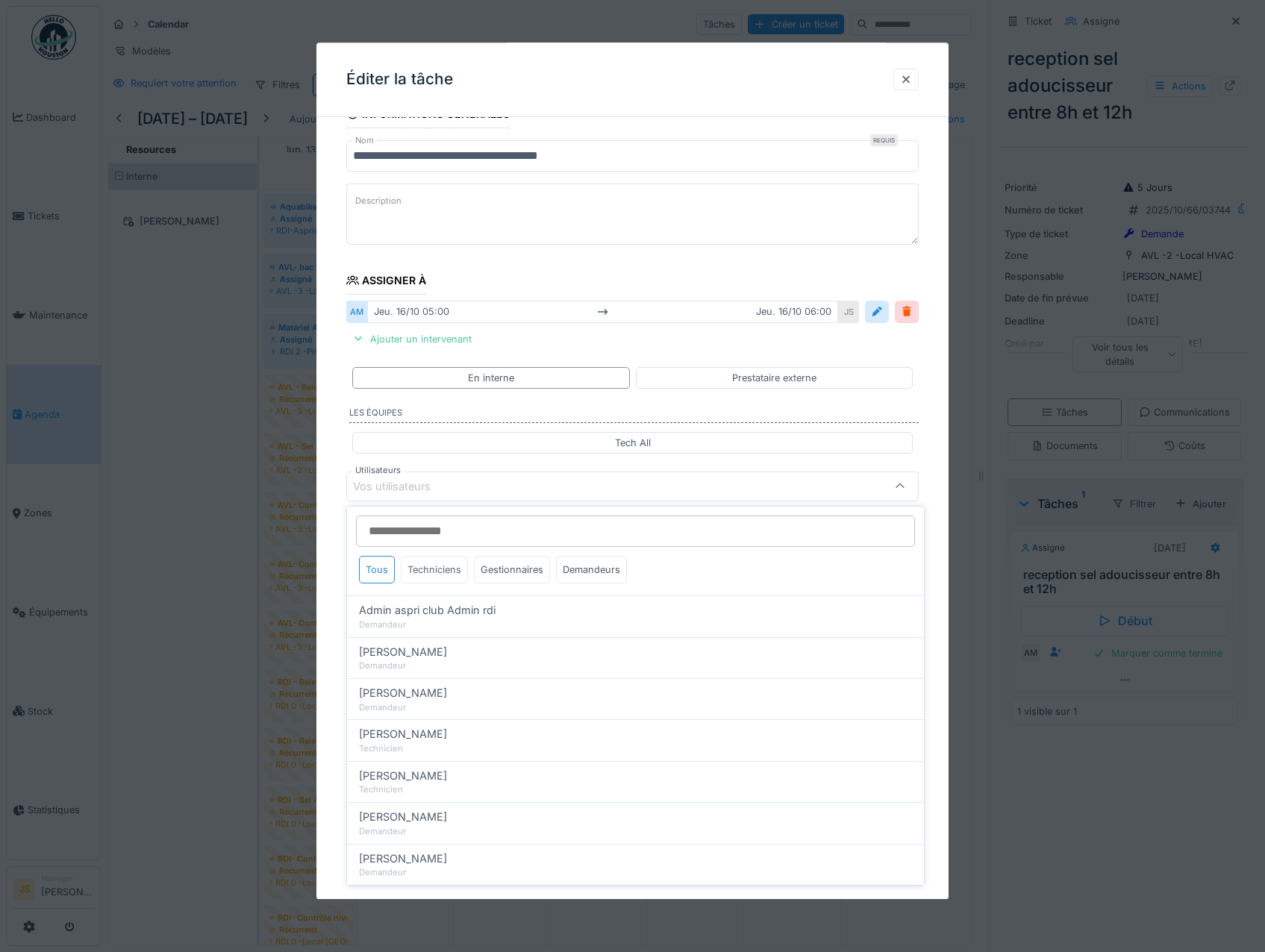
click at [419, 571] on div "Techniciens" at bounding box center [435, 570] width 67 height 28
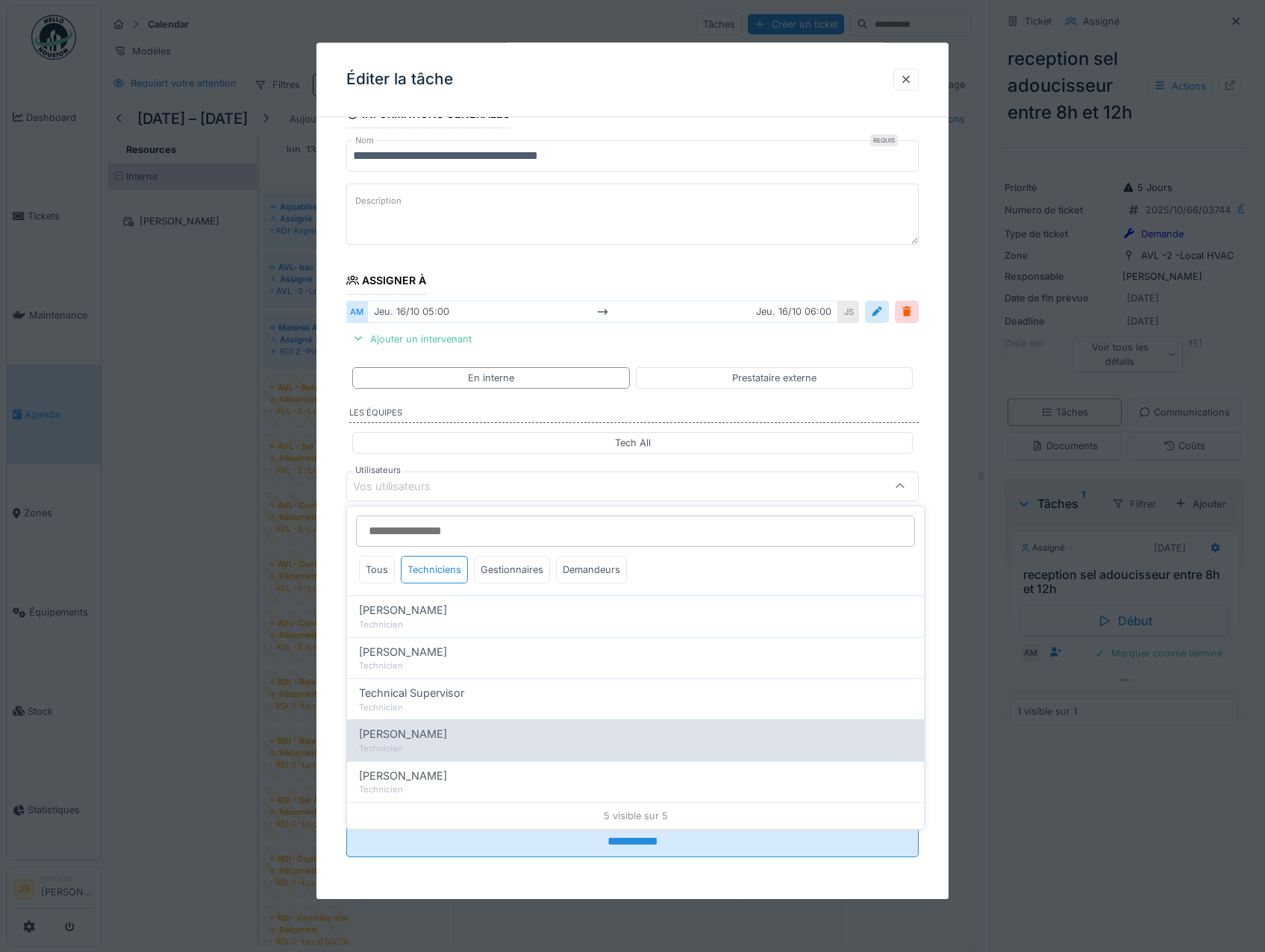
click at [429, 739] on span "[PERSON_NAME]" at bounding box center [403, 734] width 88 height 16
type input "****"
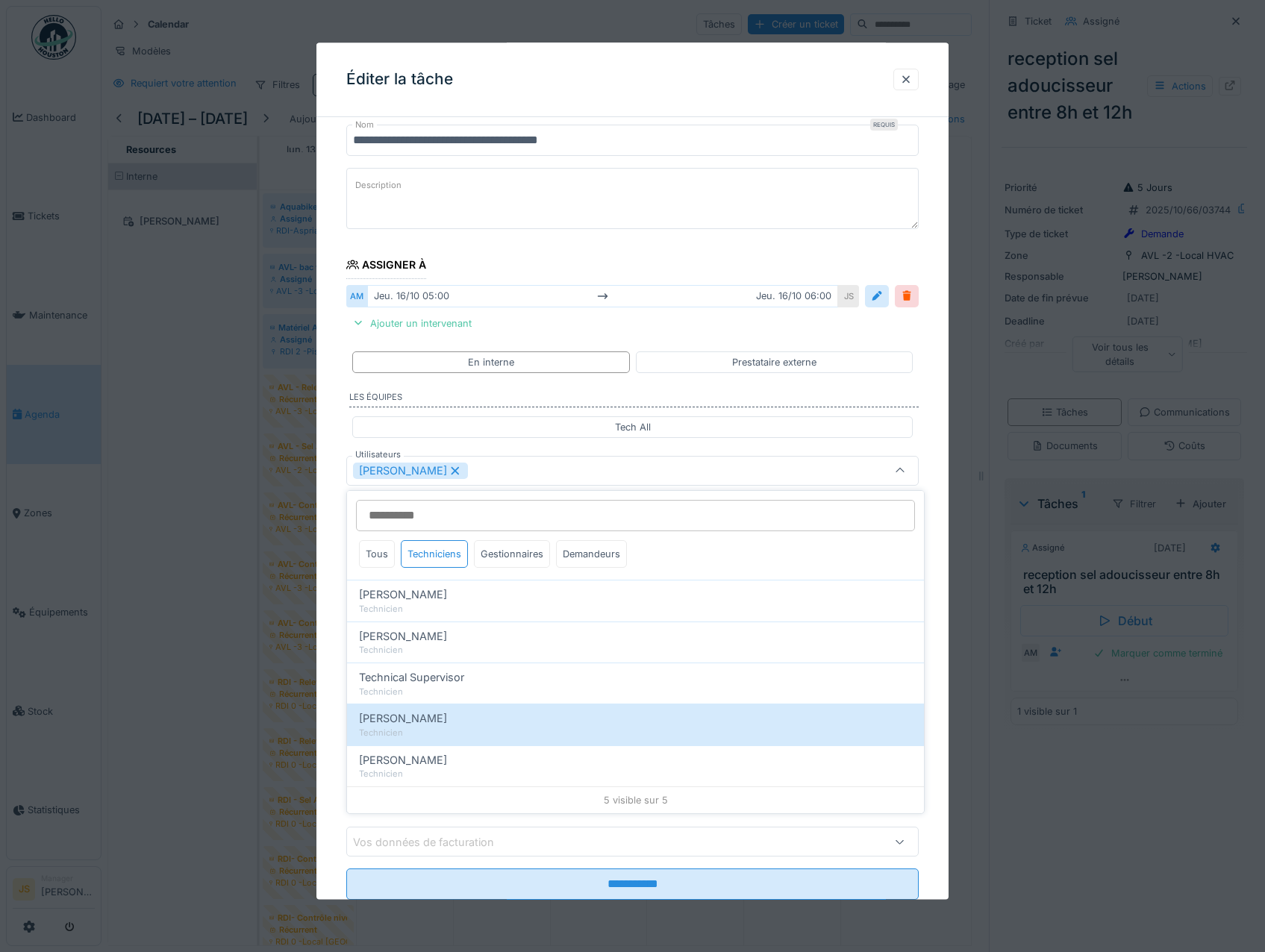
click at [335, 667] on div "**********" at bounding box center [633, 513] width 633 height 857
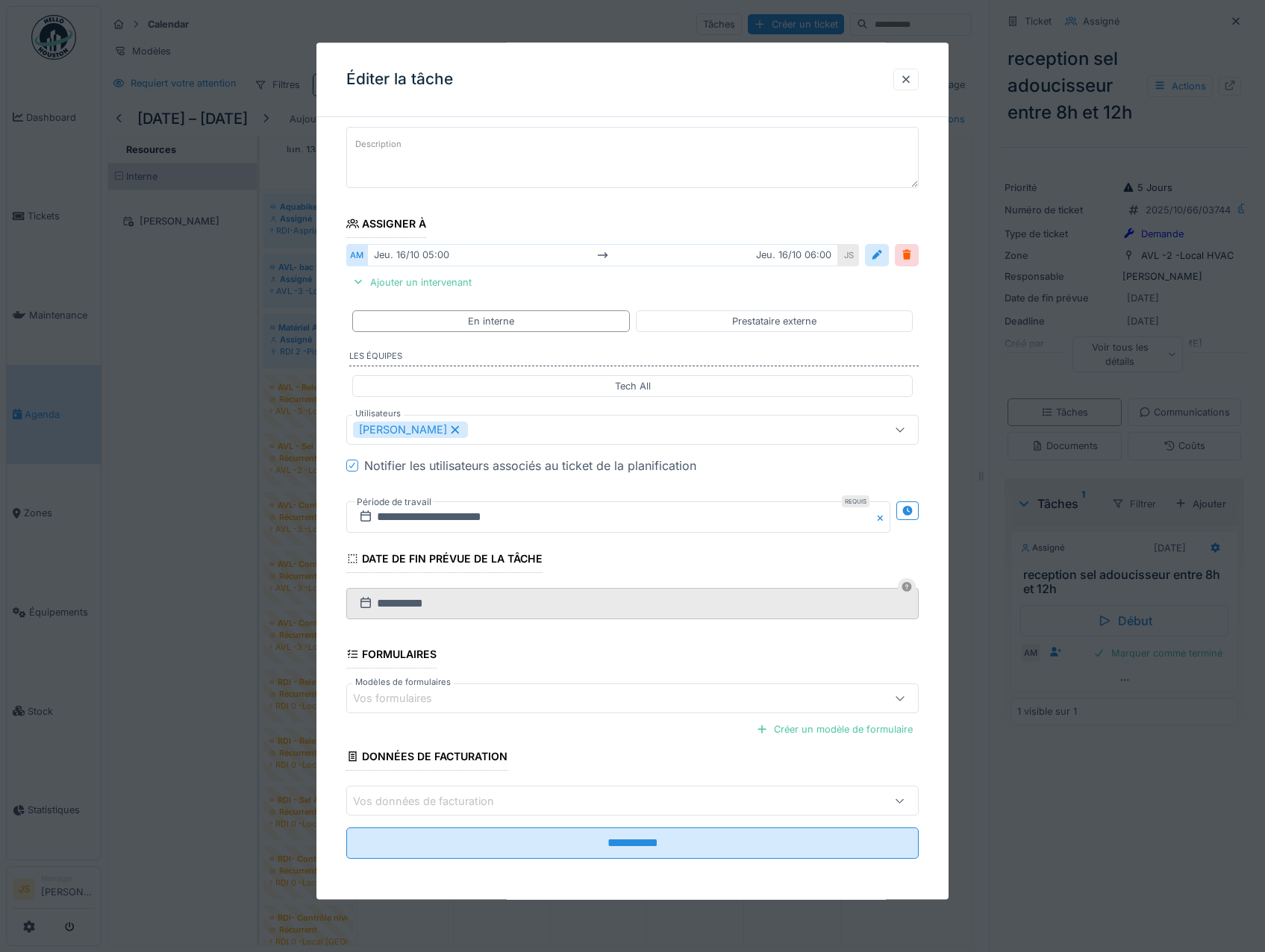
scroll to position [87, 0]
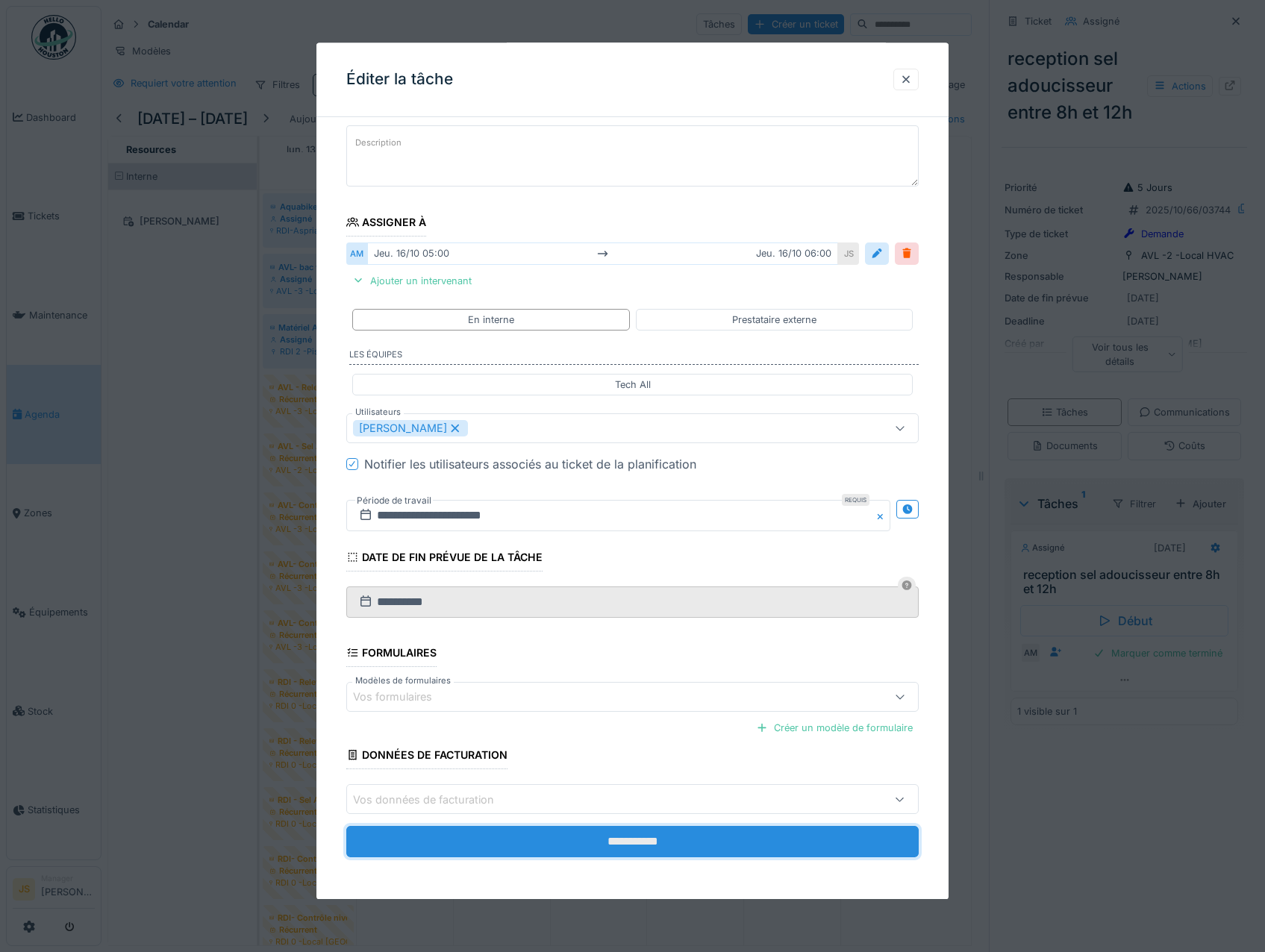
click at [657, 839] on input "**********" at bounding box center [633, 842] width 573 height 31
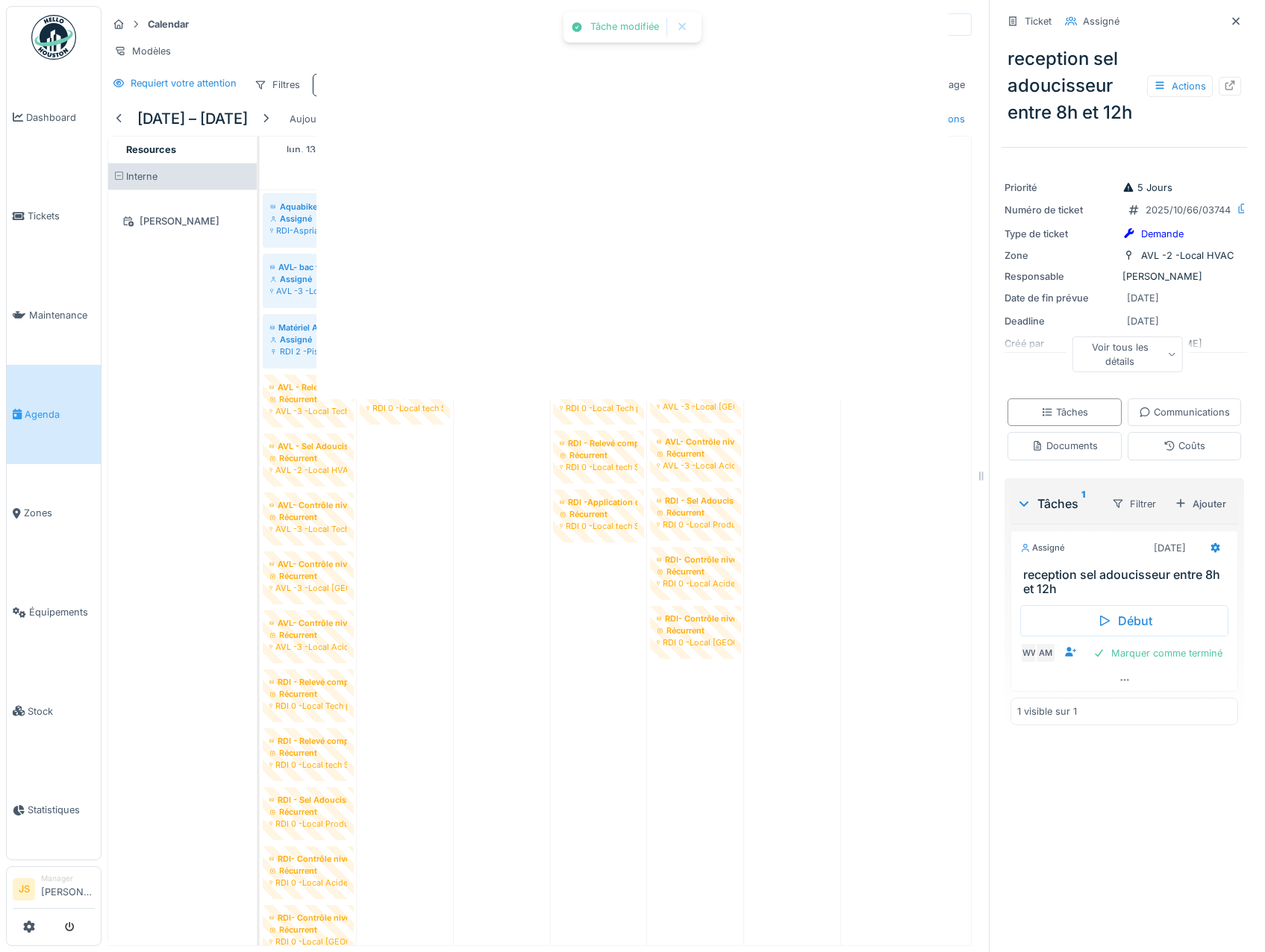
scroll to position [0, 0]
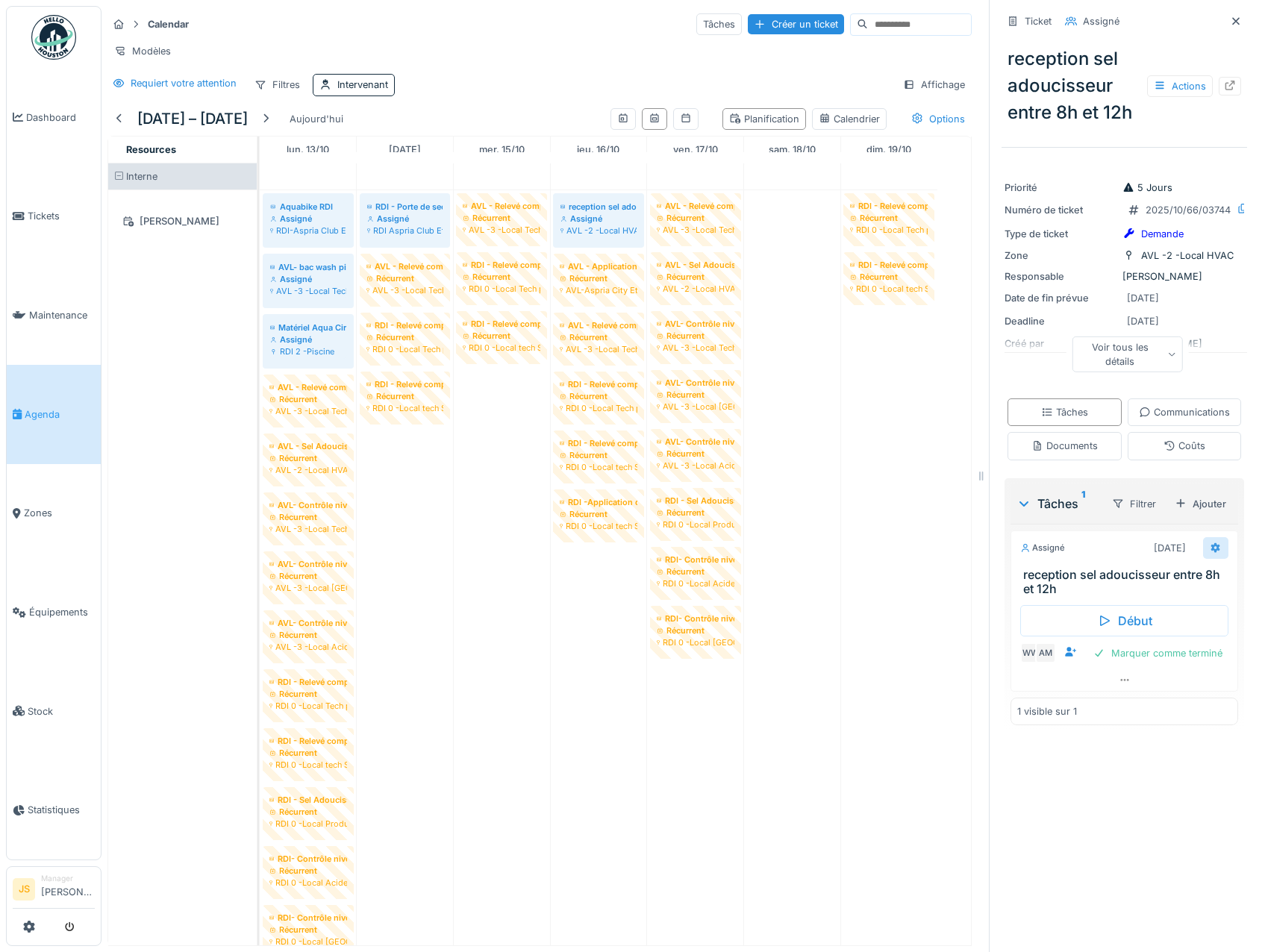
click at [1210, 555] on div at bounding box center [1216, 548] width 12 height 14
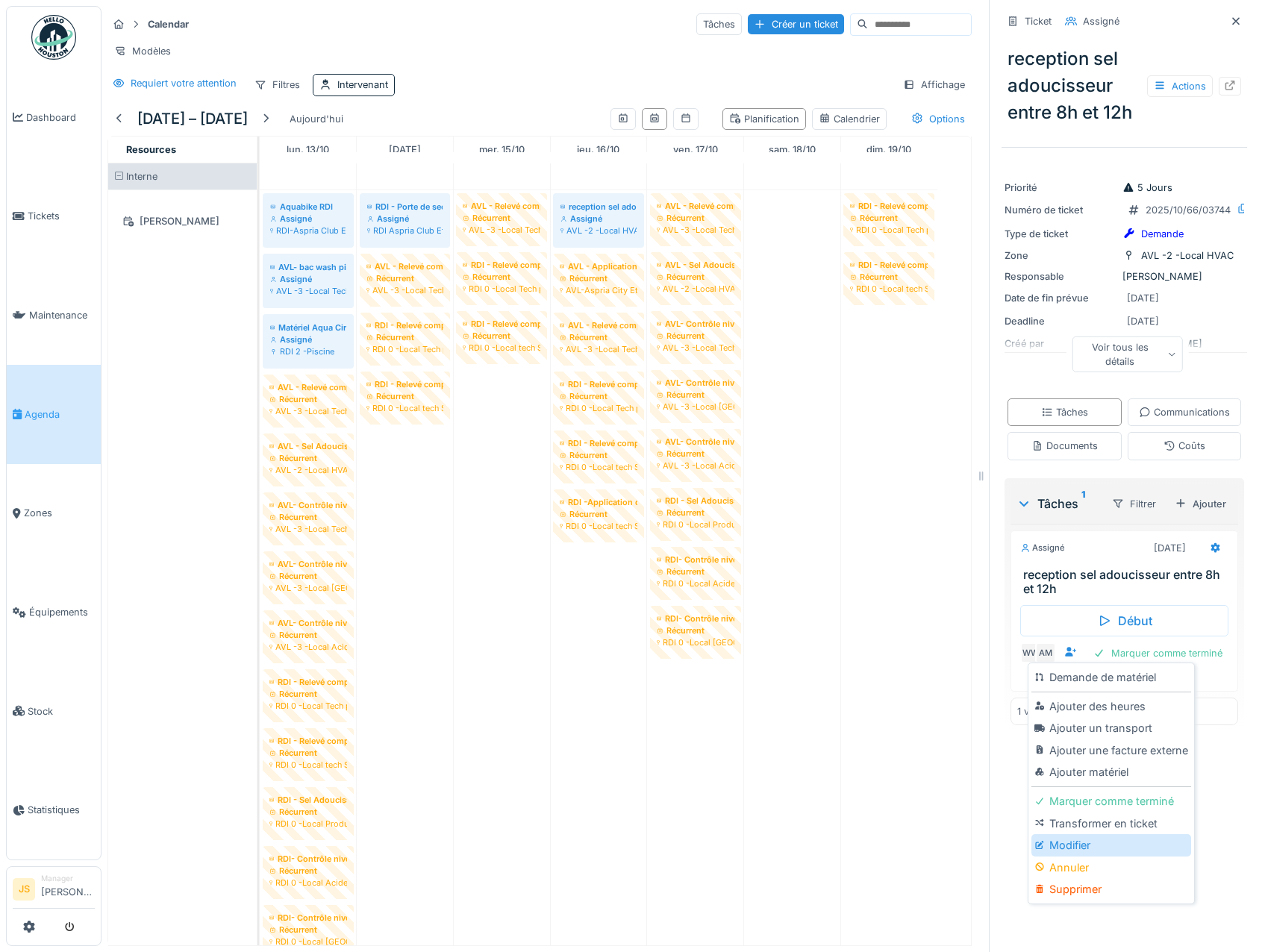
click at [1071, 841] on div "Modifier" at bounding box center [1111, 845] width 159 height 22
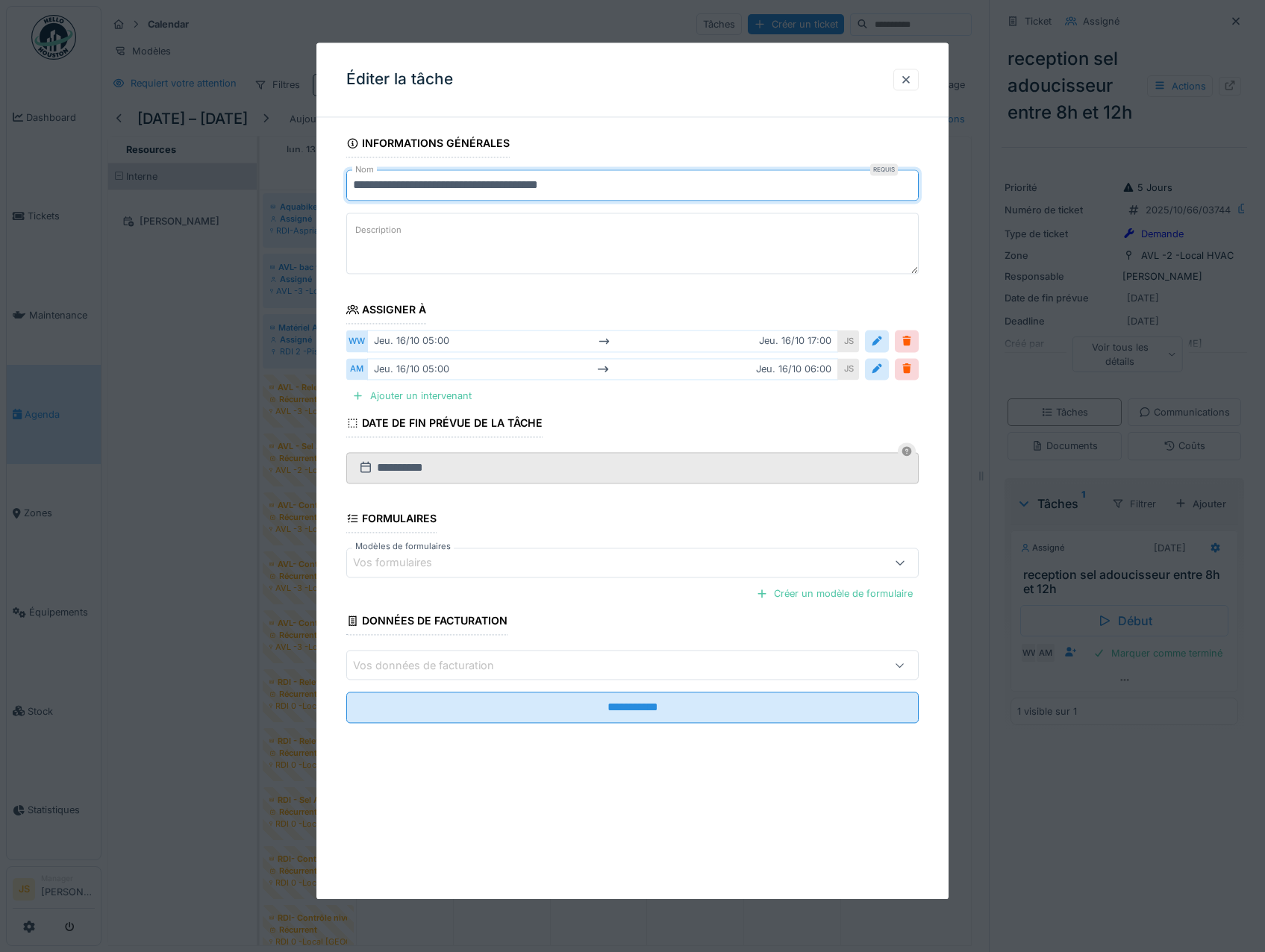
drag, startPoint x: 631, startPoint y: 183, endPoint x: 585, endPoint y: 182, distance: 46.0
click at [585, 182] on input "**********" at bounding box center [633, 185] width 573 height 31
type input "**********"
click at [918, 341] on div at bounding box center [907, 341] width 24 height 22
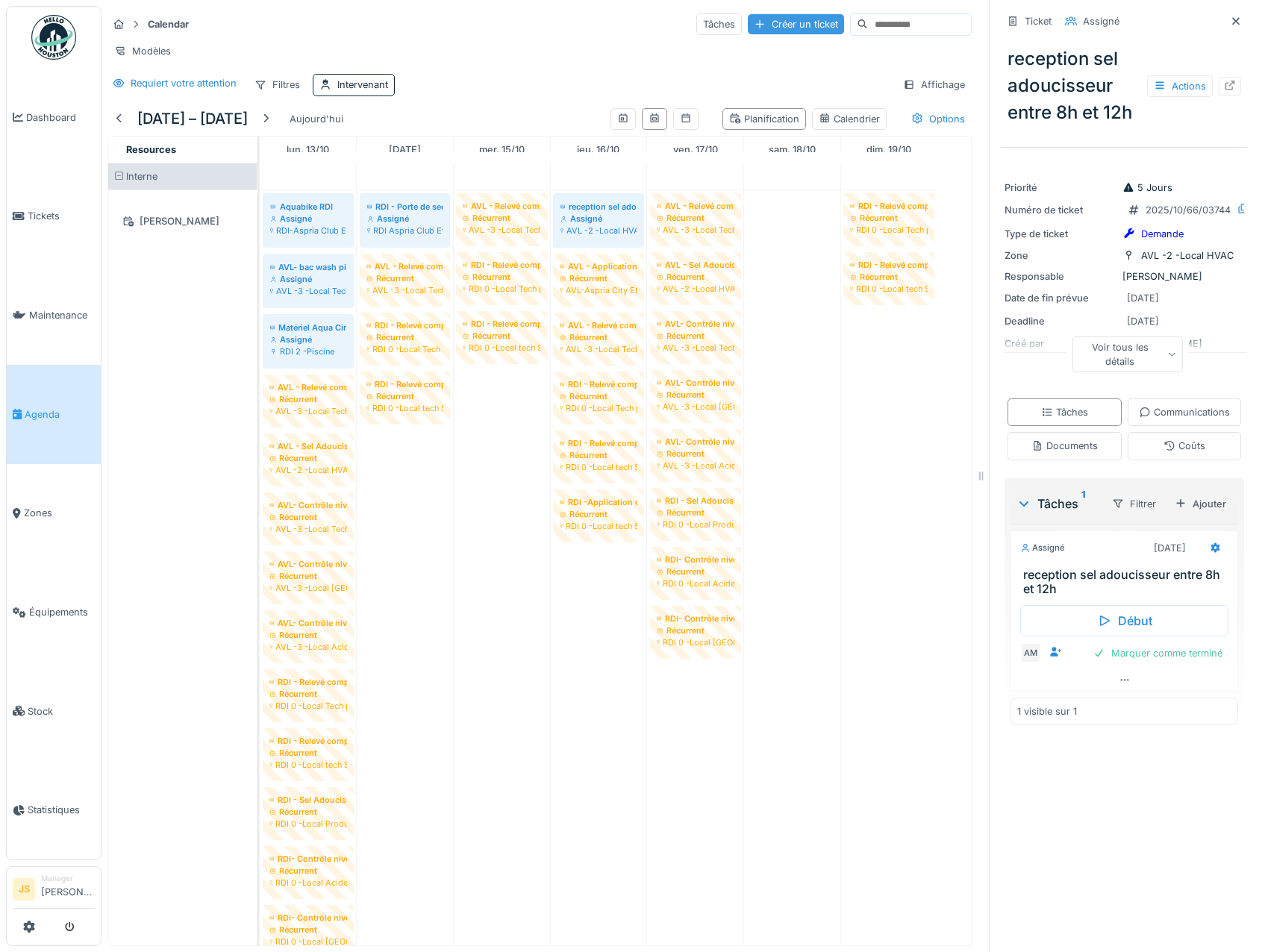
click at [748, 25] on div "Créer un ticket" at bounding box center [796, 23] width 97 height 20
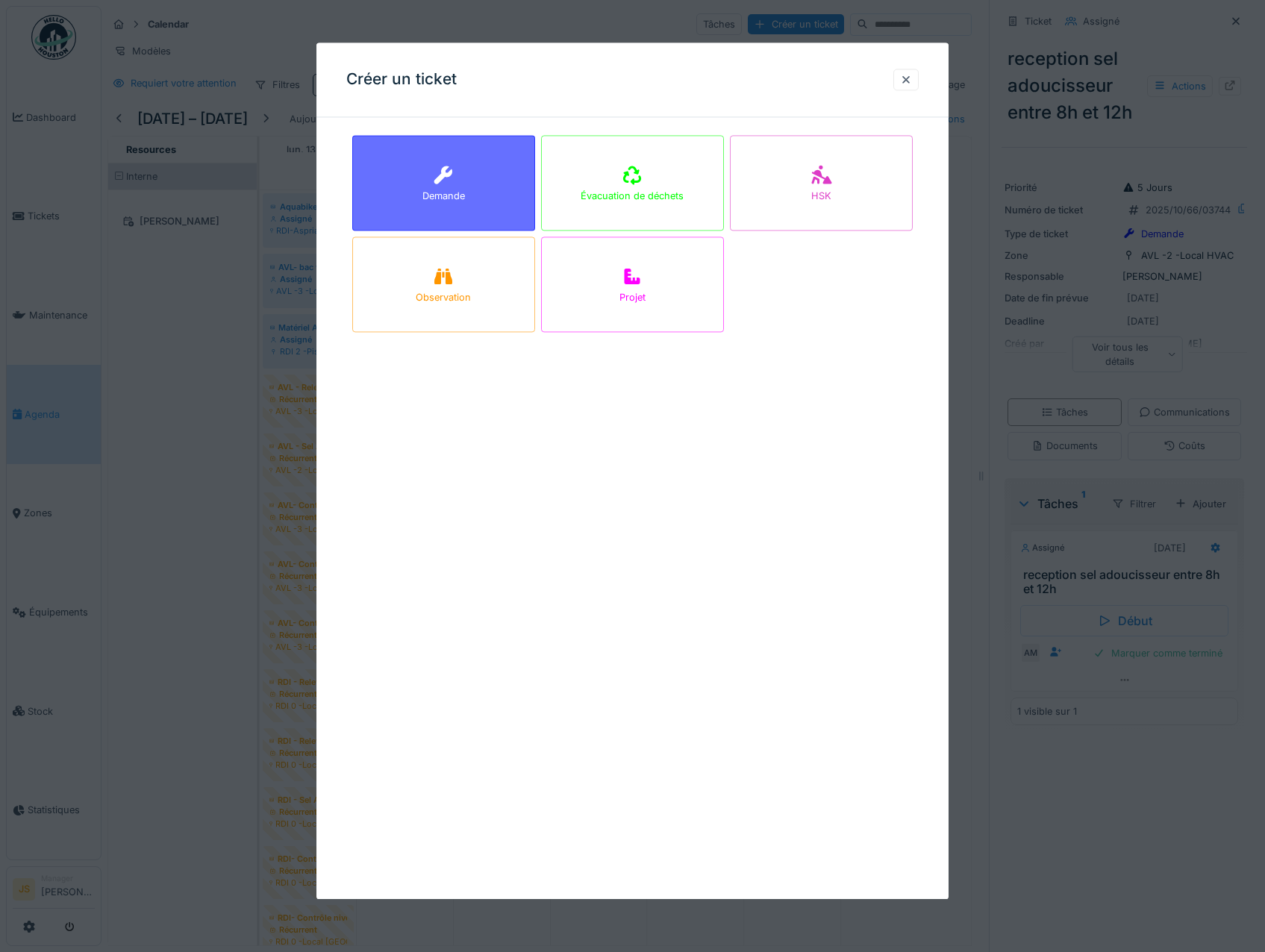
click at [441, 177] on icon at bounding box center [443, 175] width 18 height 18
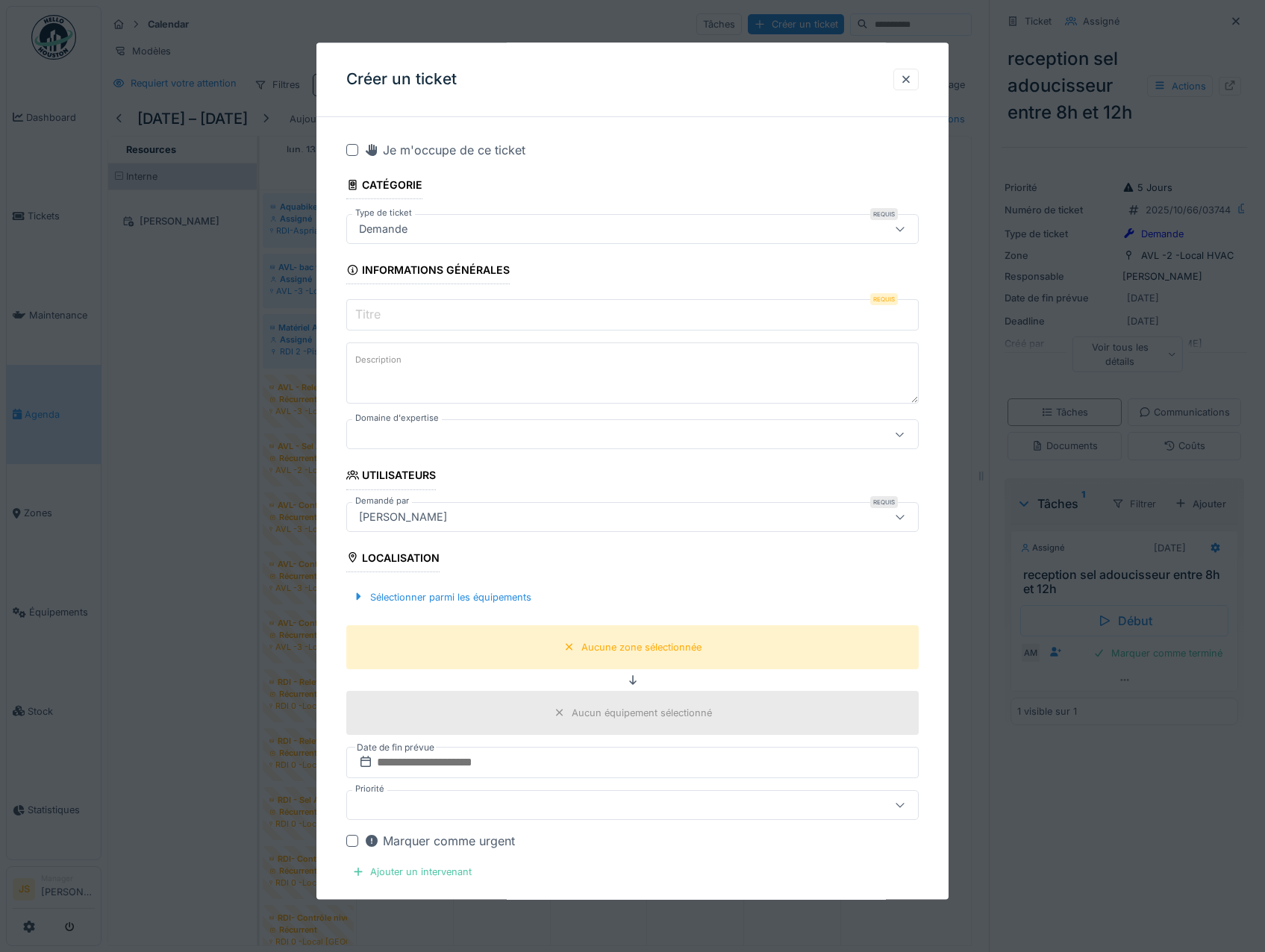
click at [428, 316] on input "Titre" at bounding box center [633, 316] width 573 height 31
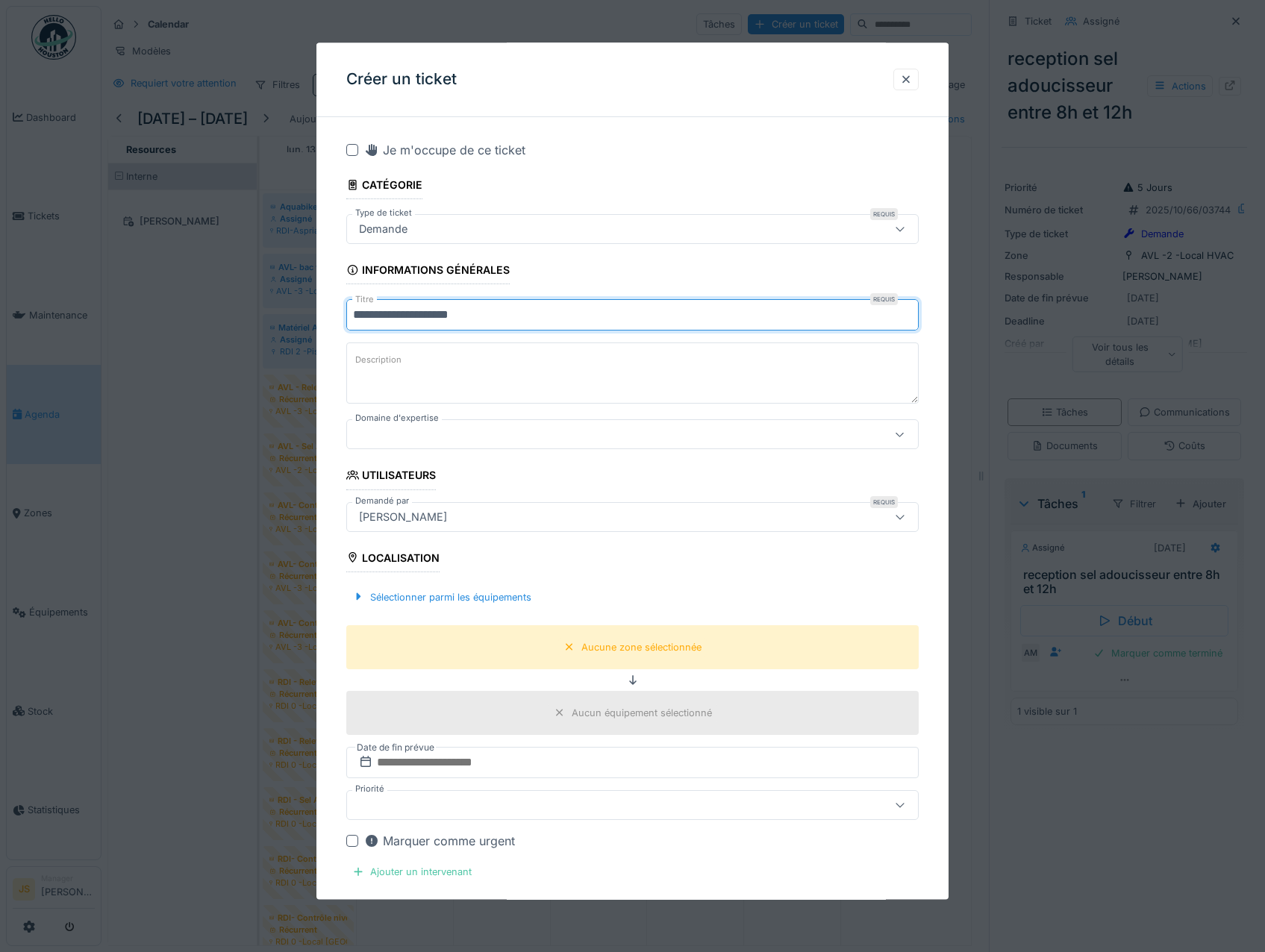
click at [490, 316] on input "**********" at bounding box center [633, 316] width 573 height 31
type input "**********"
click at [402, 354] on label "Description" at bounding box center [378, 361] width 53 height 19
click at [402, 354] on textarea "Description" at bounding box center [633, 373] width 573 height 61
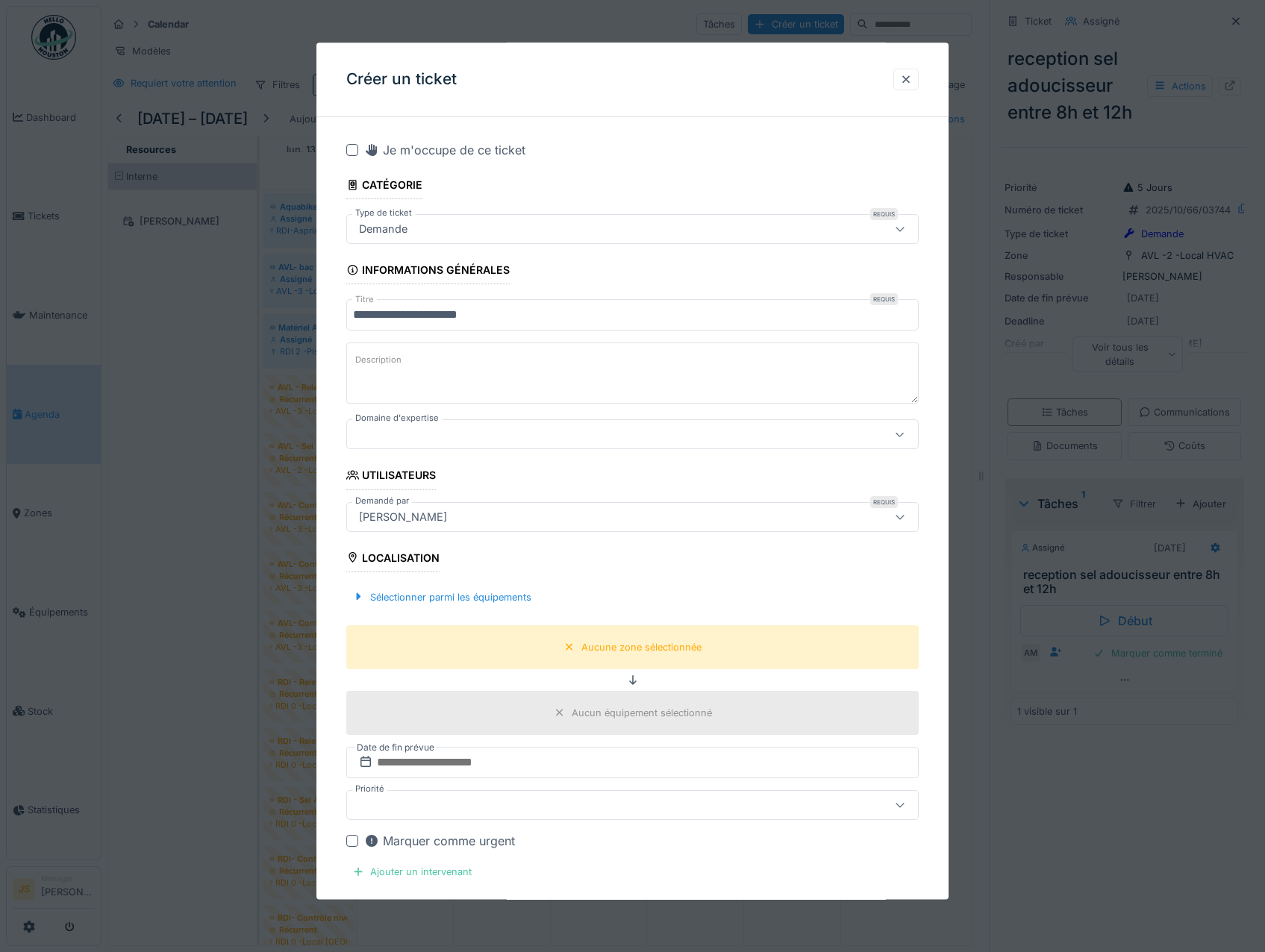
paste textarea "**********"
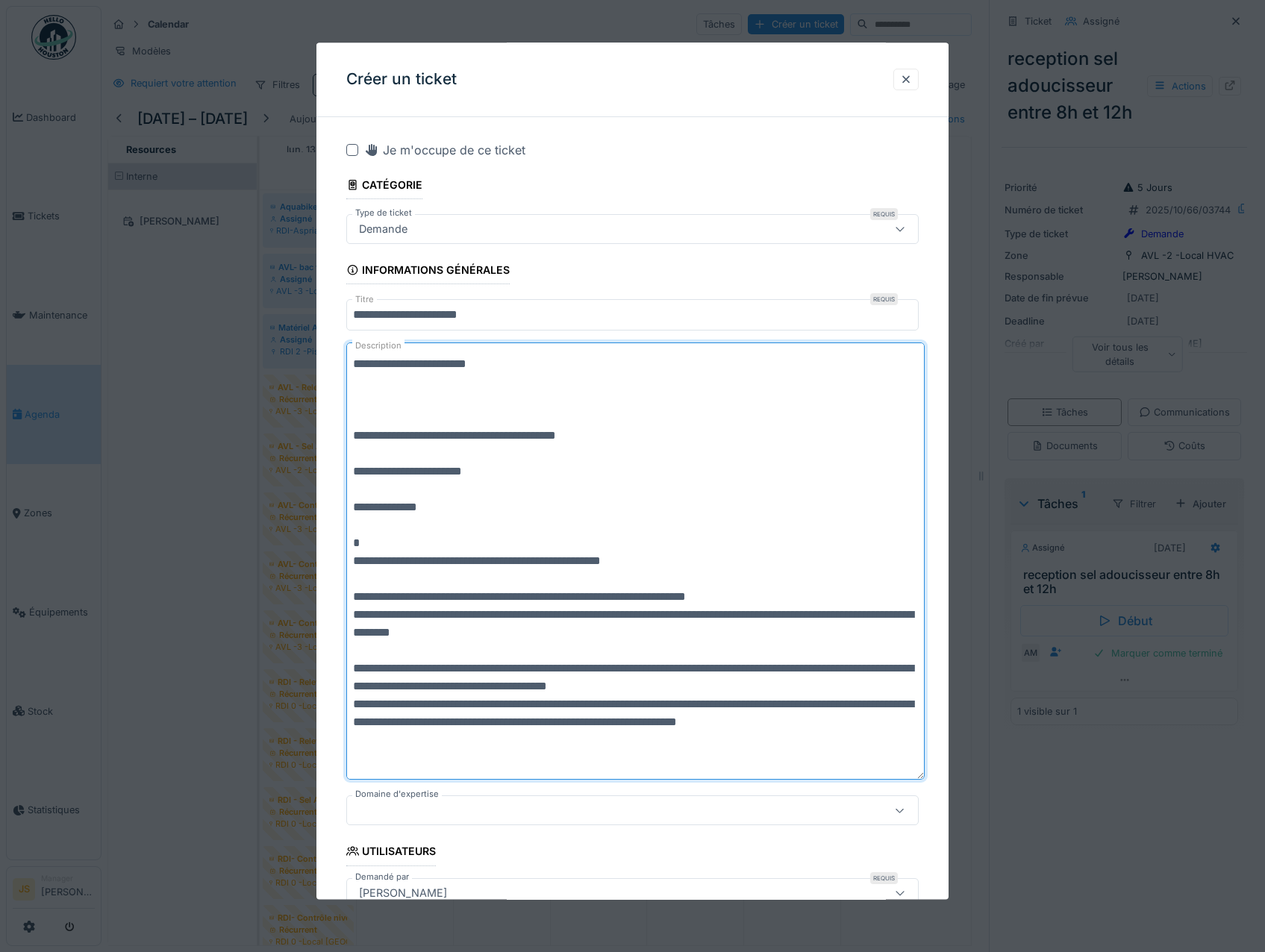
drag, startPoint x: 485, startPoint y: 699, endPoint x: 340, endPoint y: 472, distance: 269.4
click at [340, 472] on div "**********" at bounding box center [633, 877] width 633 height 1496
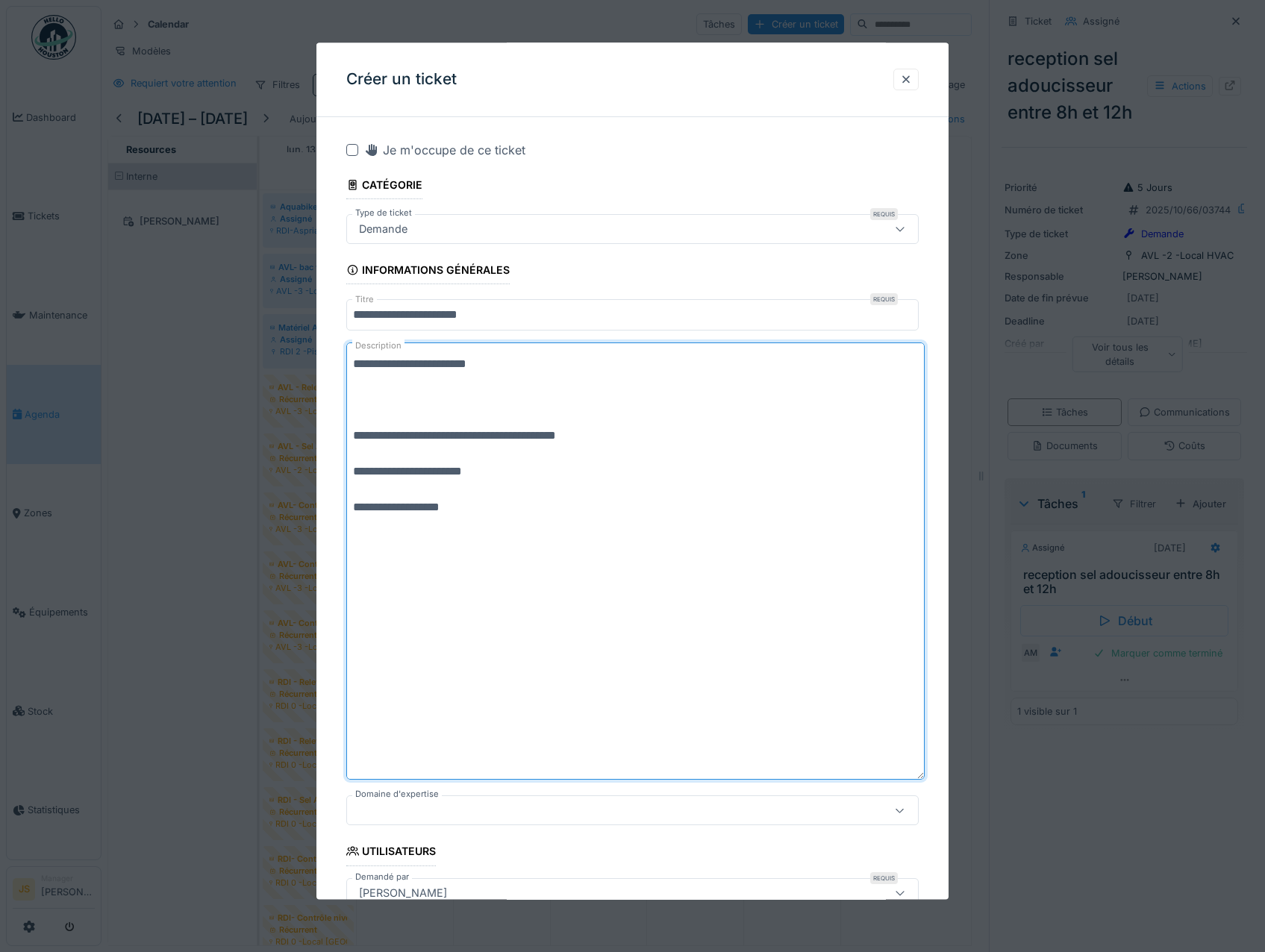
scroll to position [0, 0]
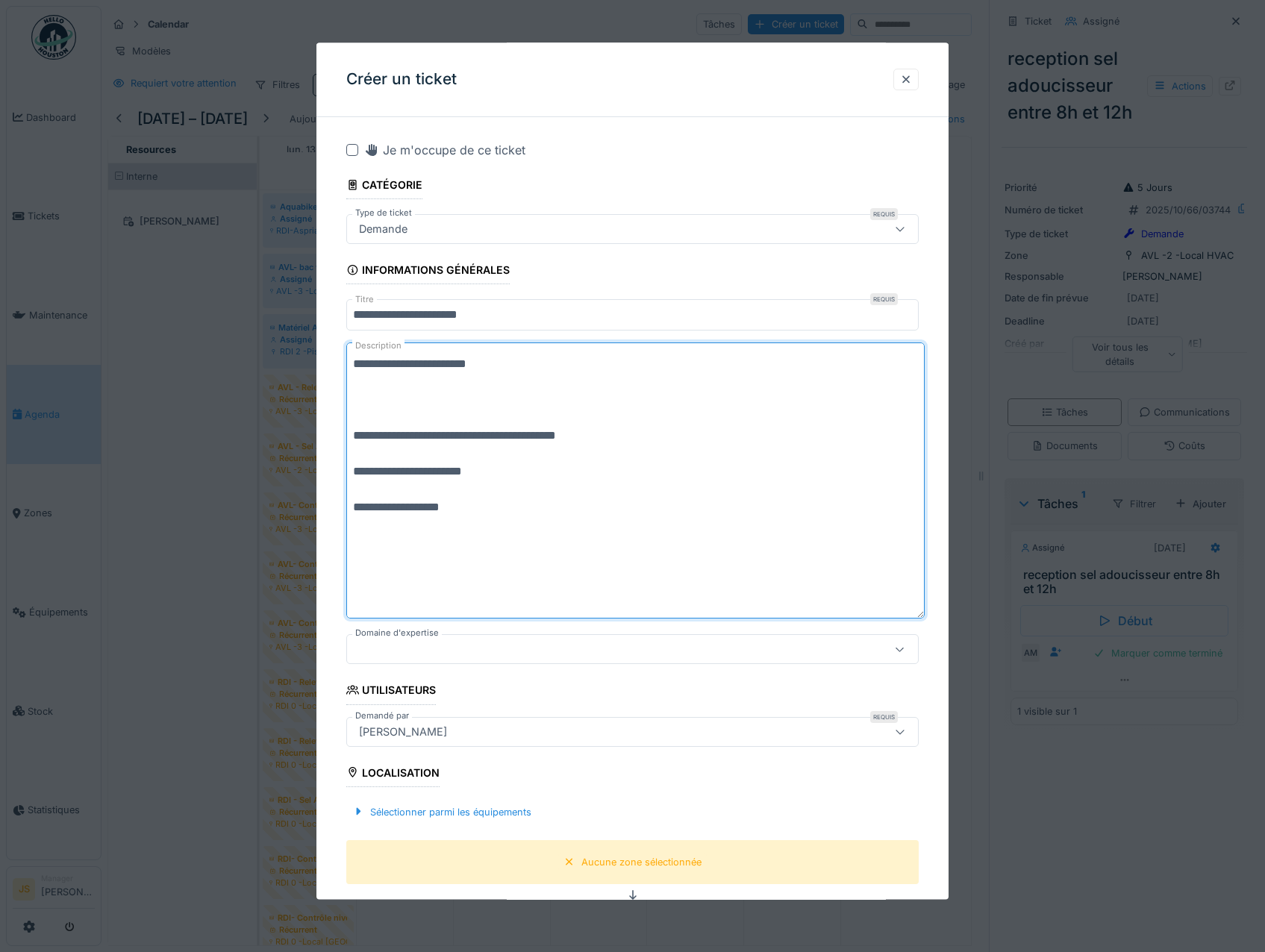
drag, startPoint x: 516, startPoint y: 362, endPoint x: 326, endPoint y: 369, distance: 190.1
click at [326, 369] on div "**********" at bounding box center [633, 797] width 633 height 1335
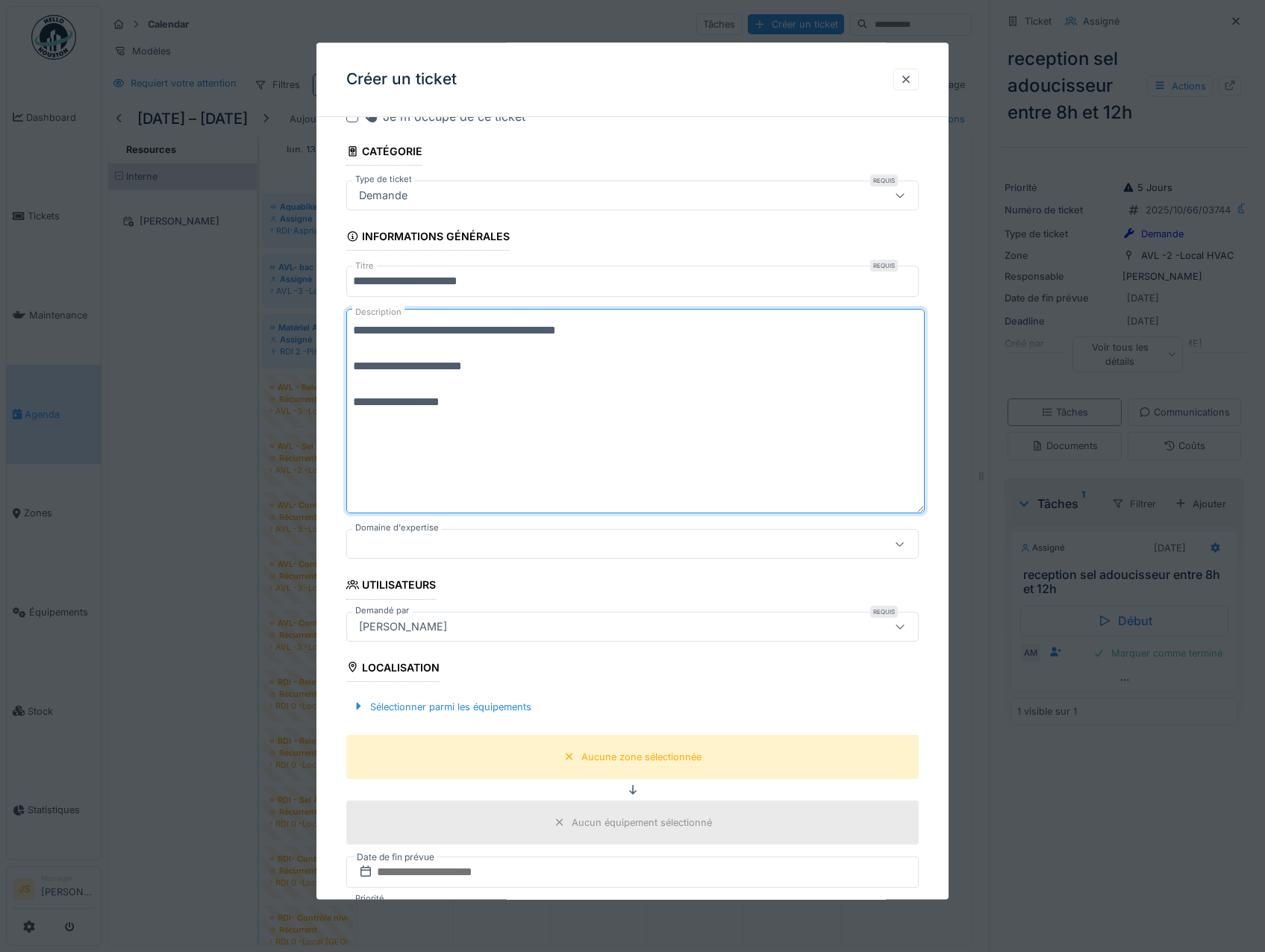
scroll to position [75, 0]
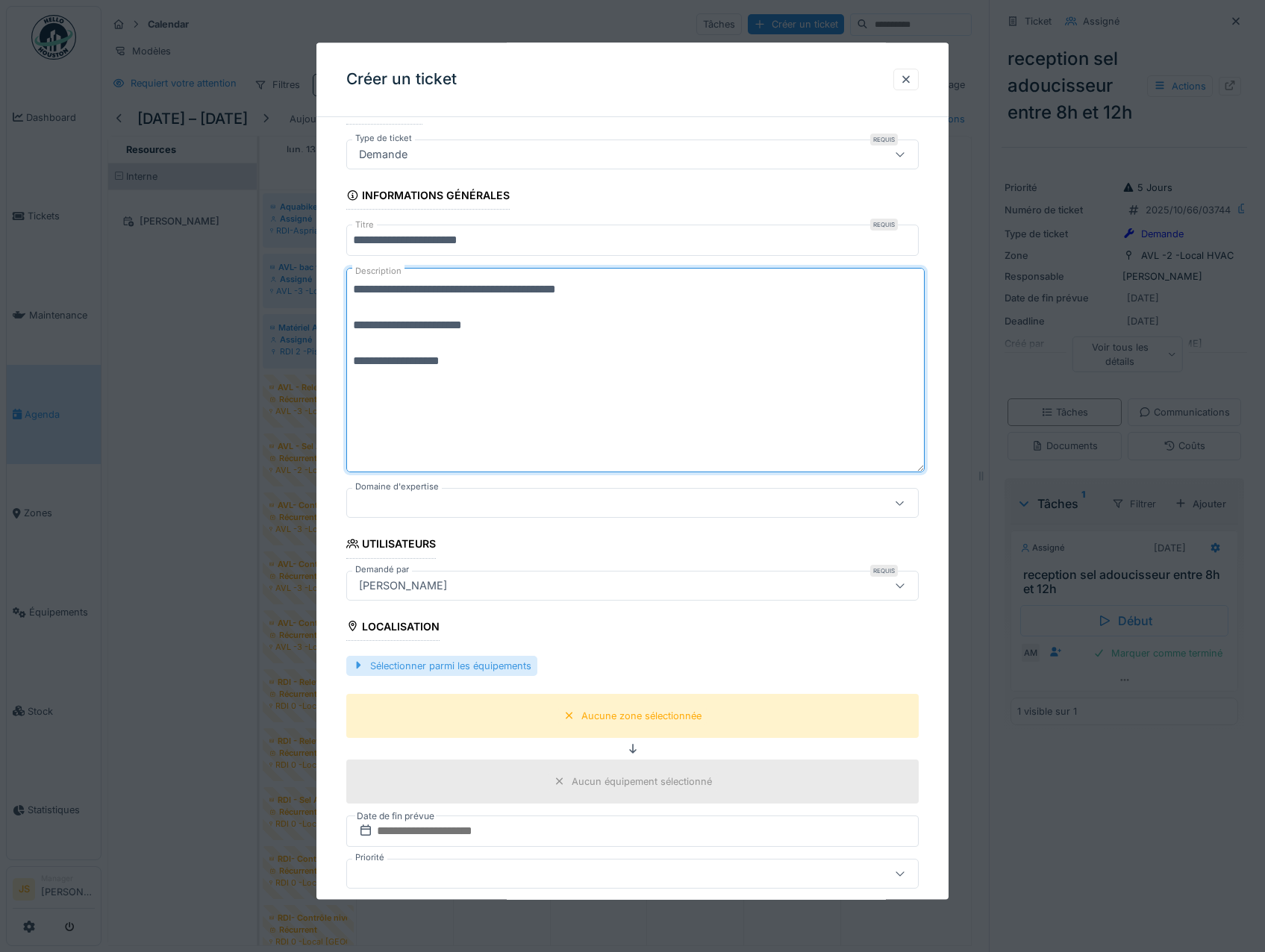
type textarea "**********"
click at [498, 667] on div "Sélectionner parmi les équipements" at bounding box center [442, 666] width 191 height 20
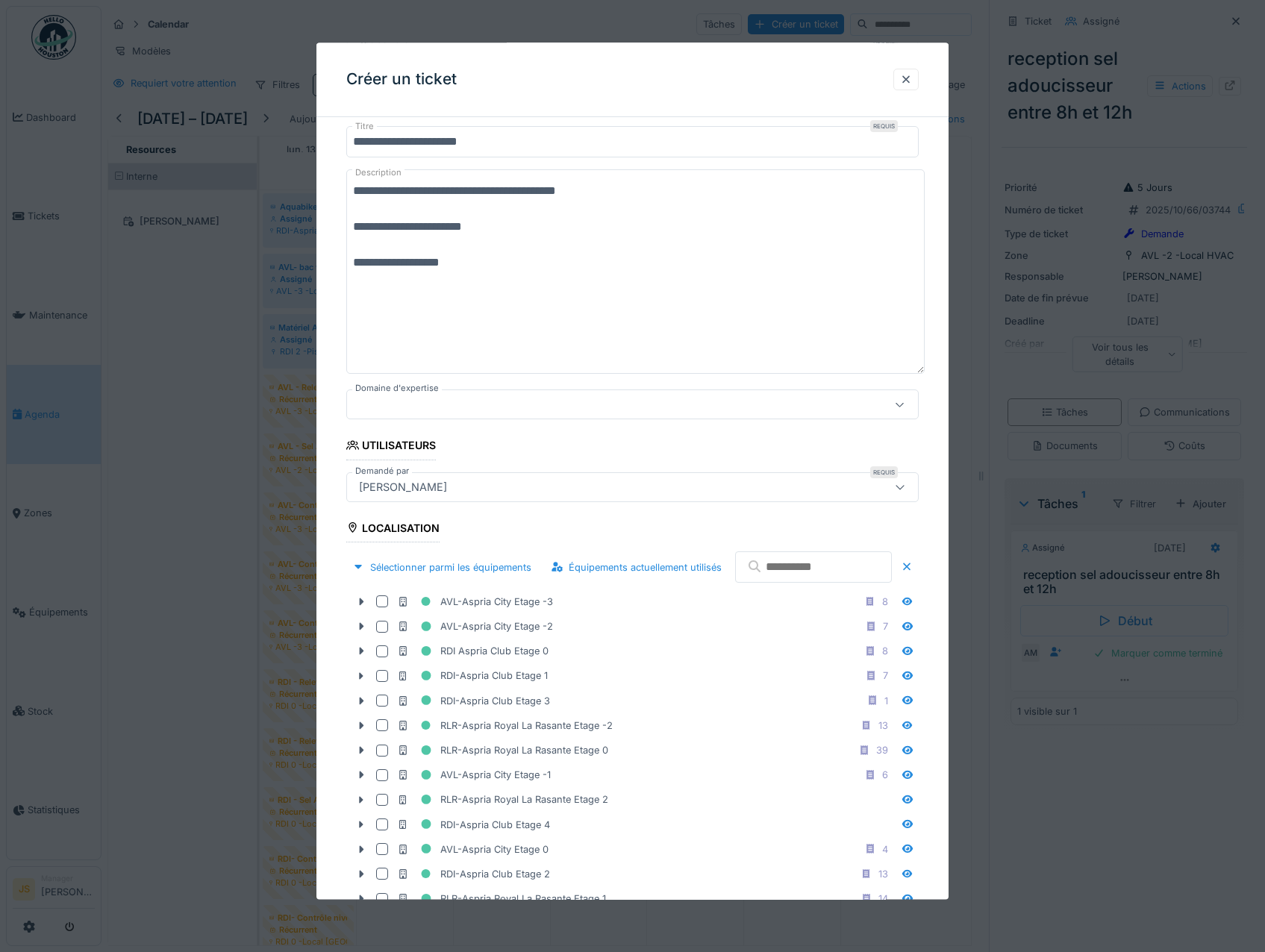
scroll to position [224, 0]
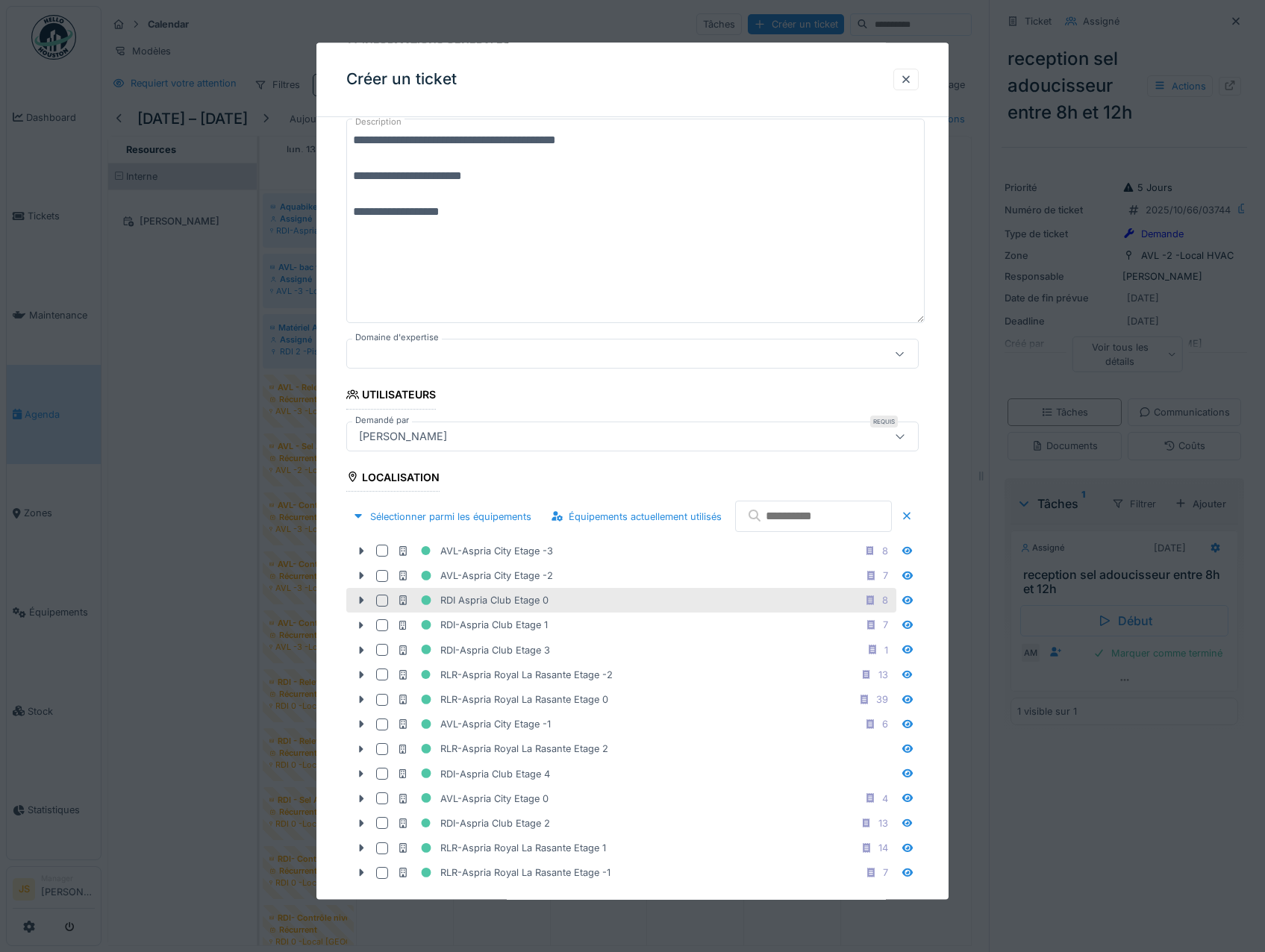
click at [376, 607] on div at bounding box center [382, 601] width 12 height 12
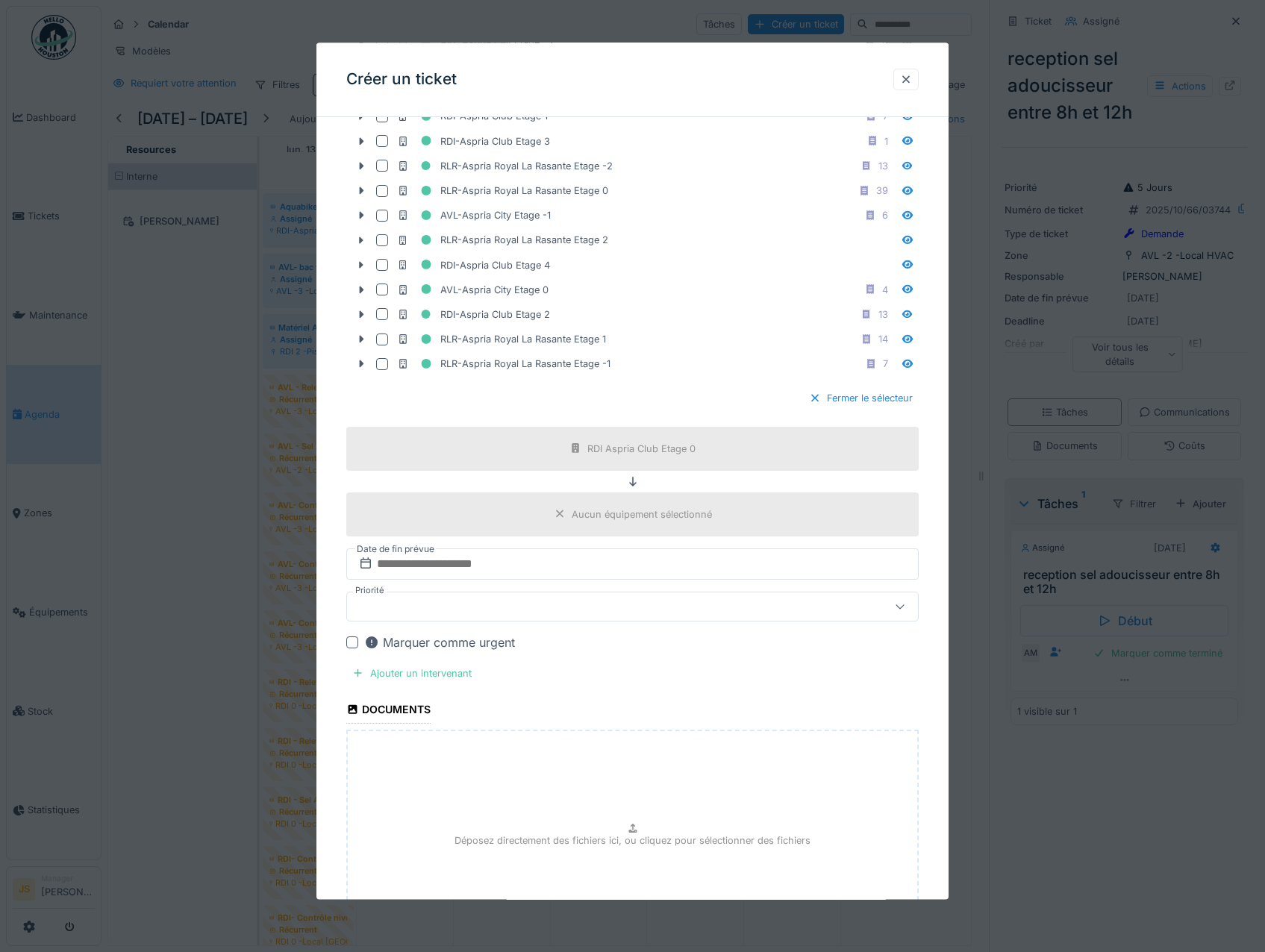
scroll to position [821, 0]
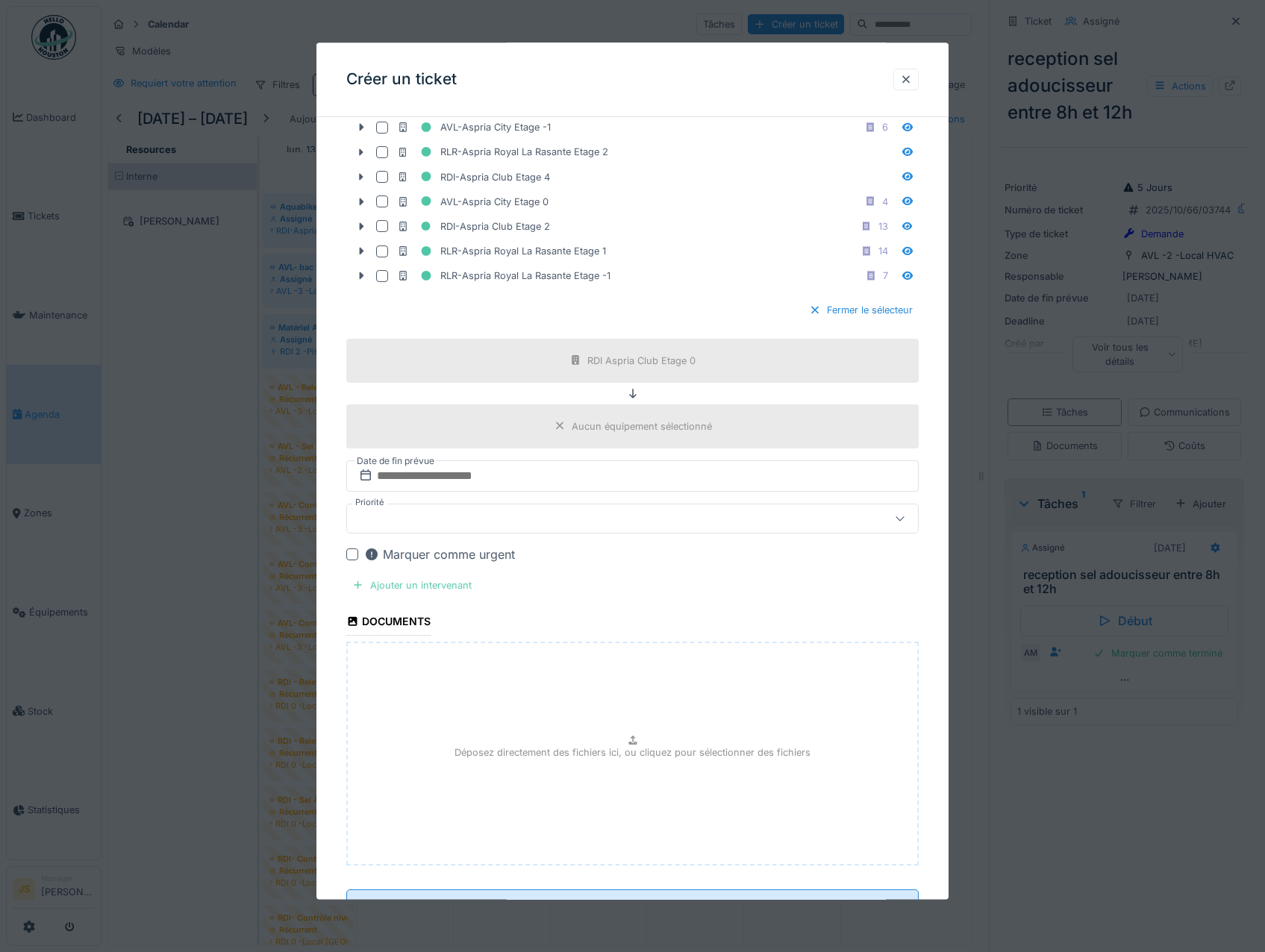
click at [384, 596] on div "Ajouter un intervenant" at bounding box center [412, 585] width 131 height 20
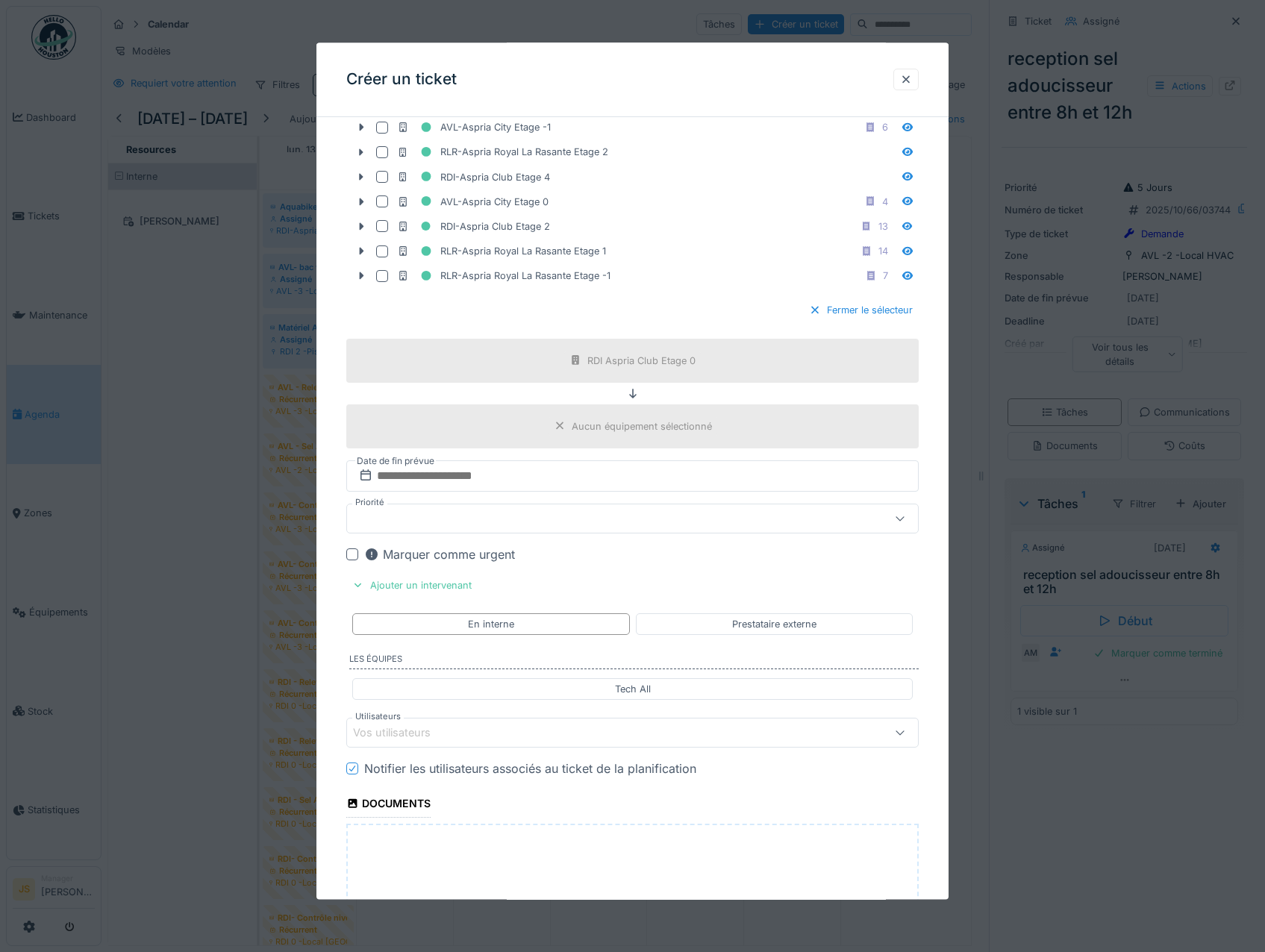
click at [393, 742] on div "Vos utilisateurs" at bounding box center [402, 733] width 98 height 16
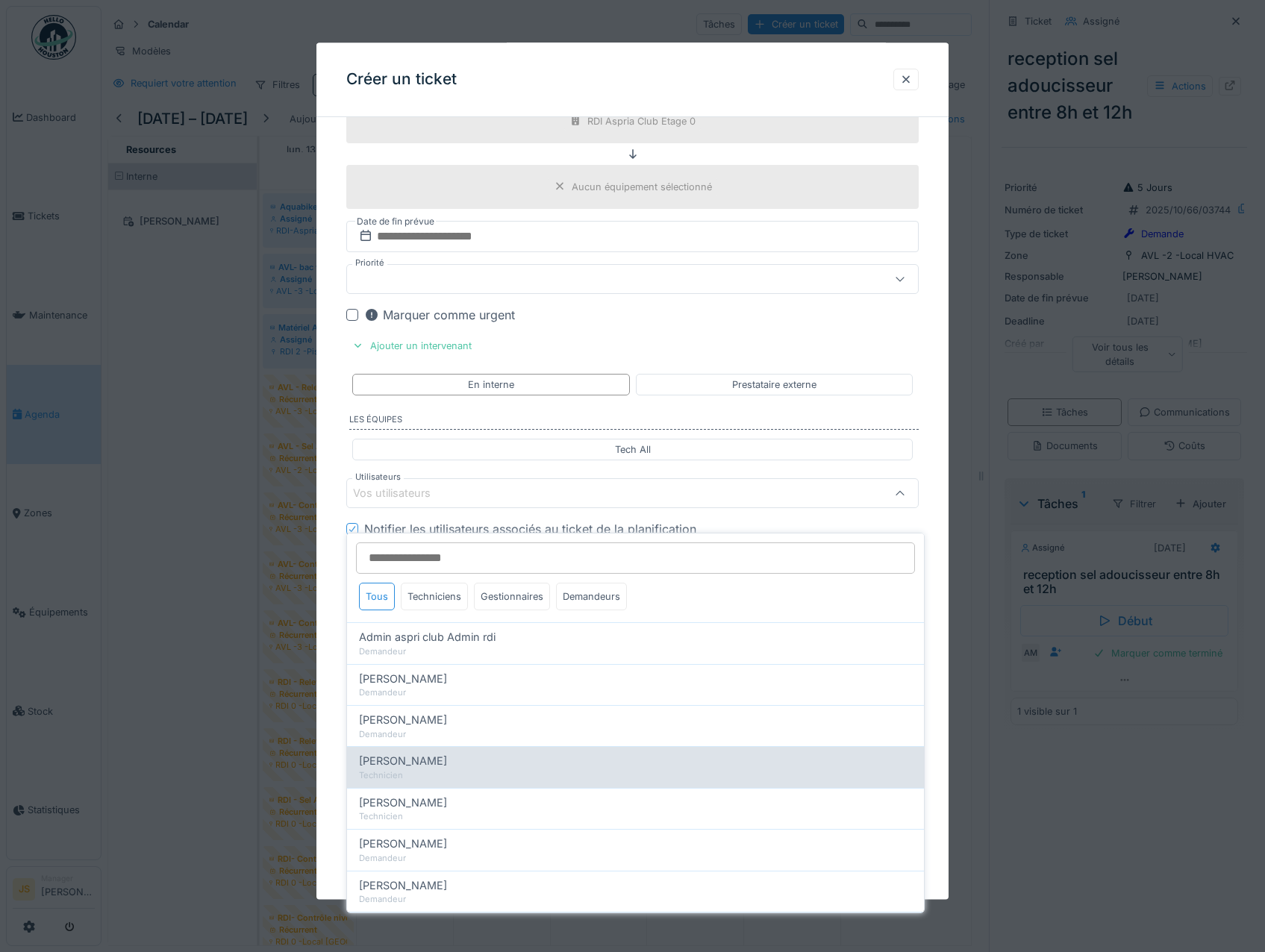
scroll to position [1104, 0]
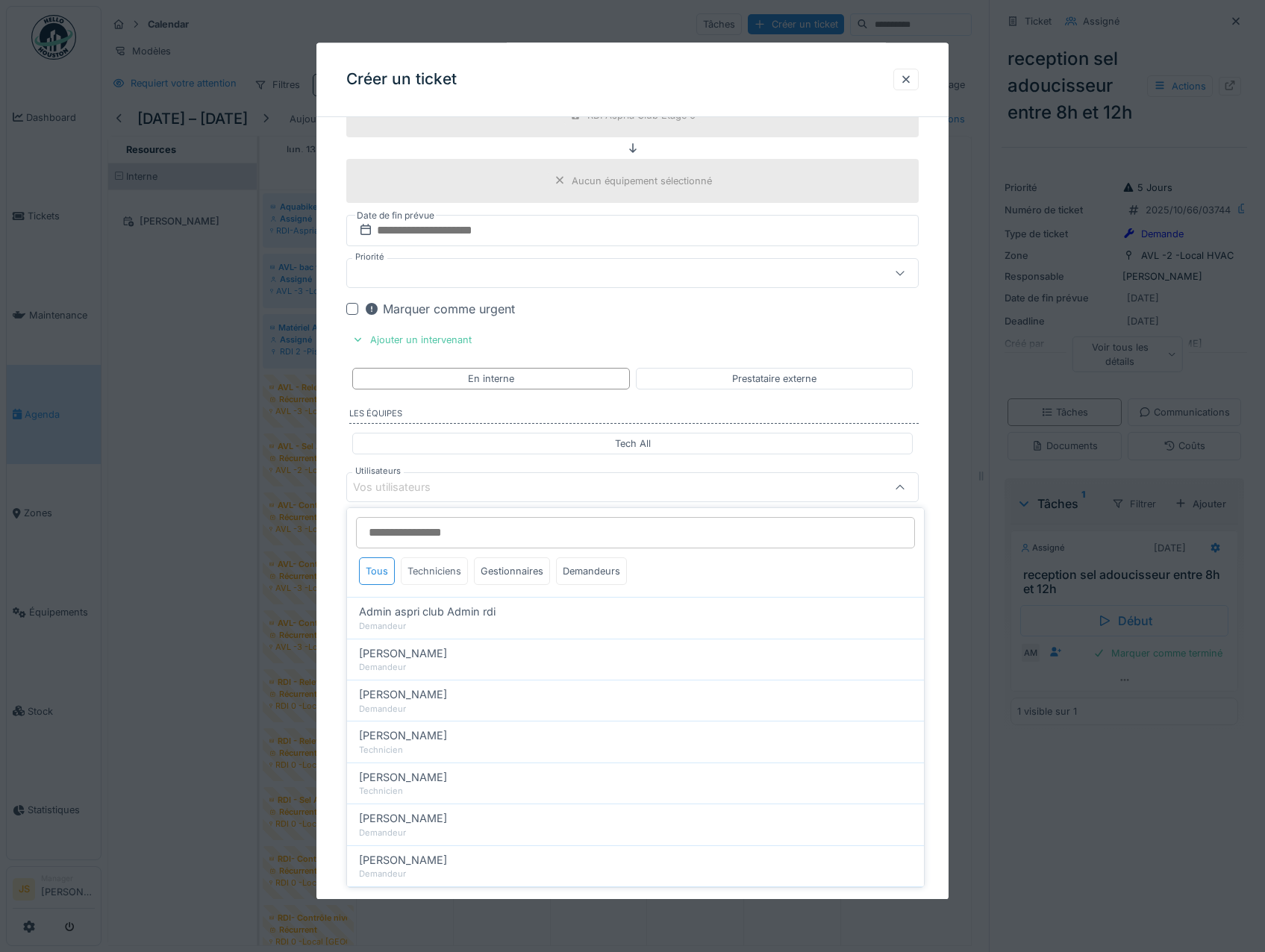
click at [437, 571] on div "Techniciens" at bounding box center [435, 571] width 67 height 28
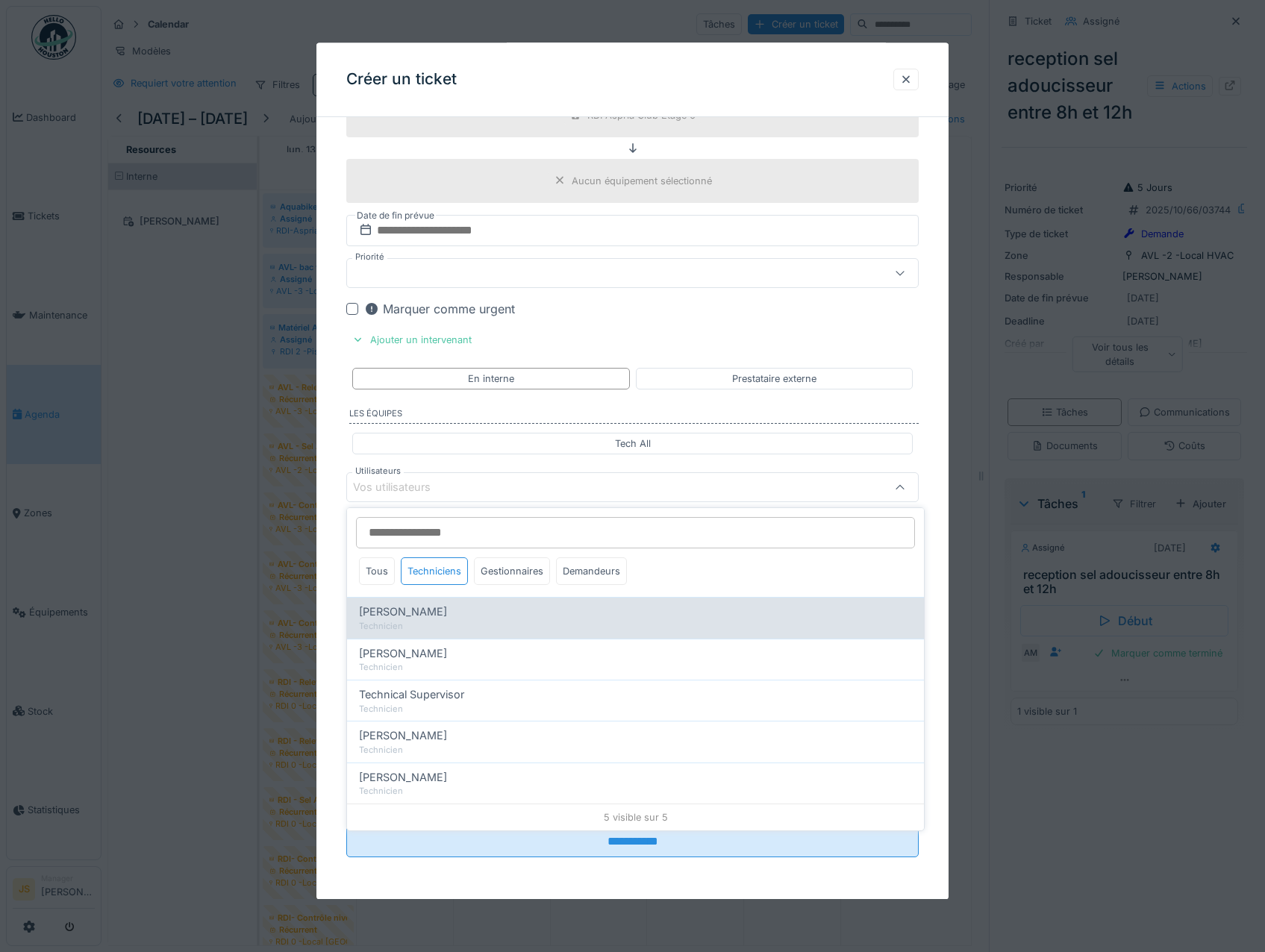
click at [430, 610] on span "[PERSON_NAME]" at bounding box center [403, 611] width 88 height 16
type input "*****"
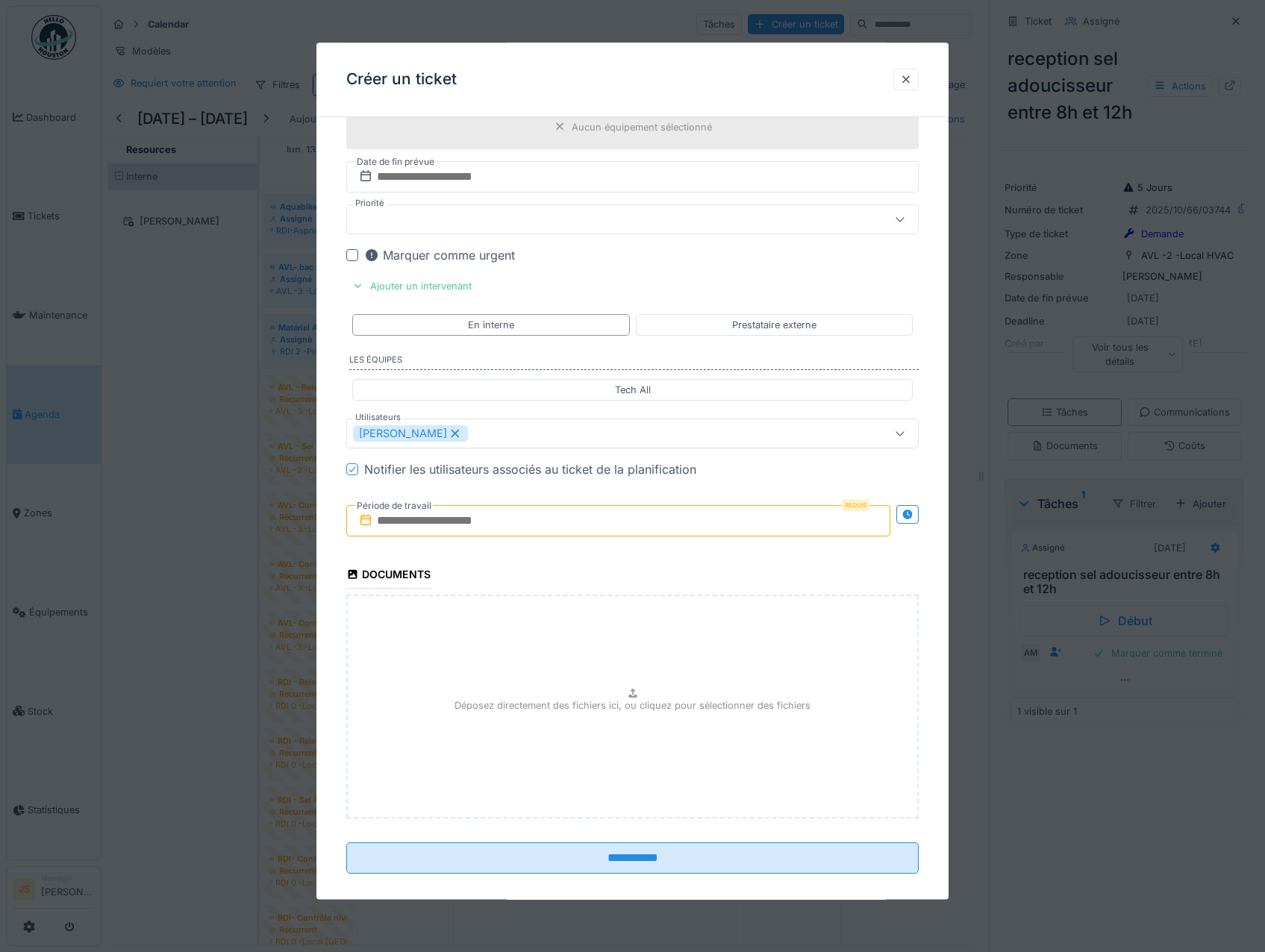
click at [423, 537] on input "text" at bounding box center [619, 522] width 545 height 31
click at [648, 679] on div "17" at bounding box center [644, 667] width 20 height 20
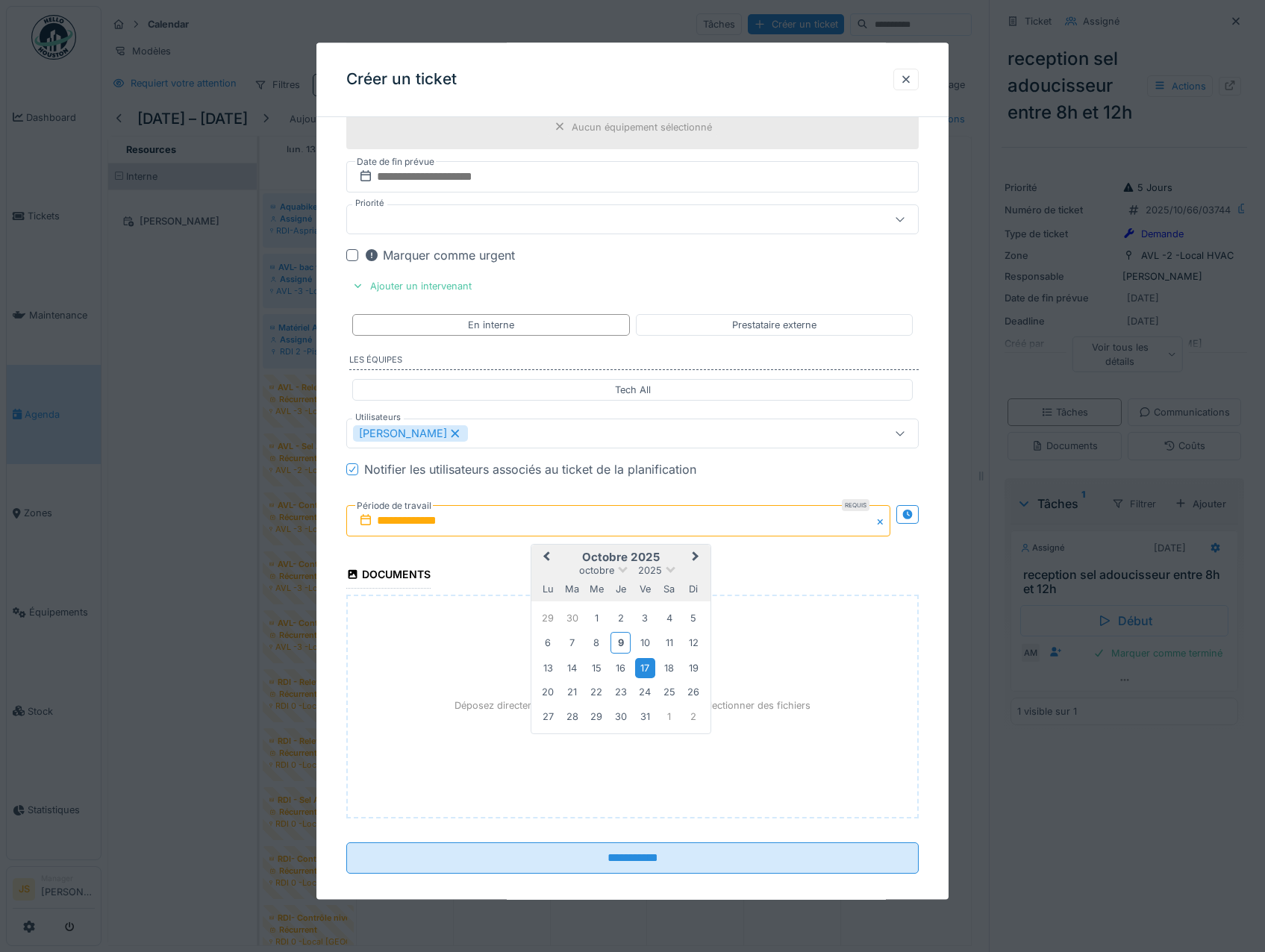
click at [648, 679] on div "17" at bounding box center [644, 667] width 20 height 20
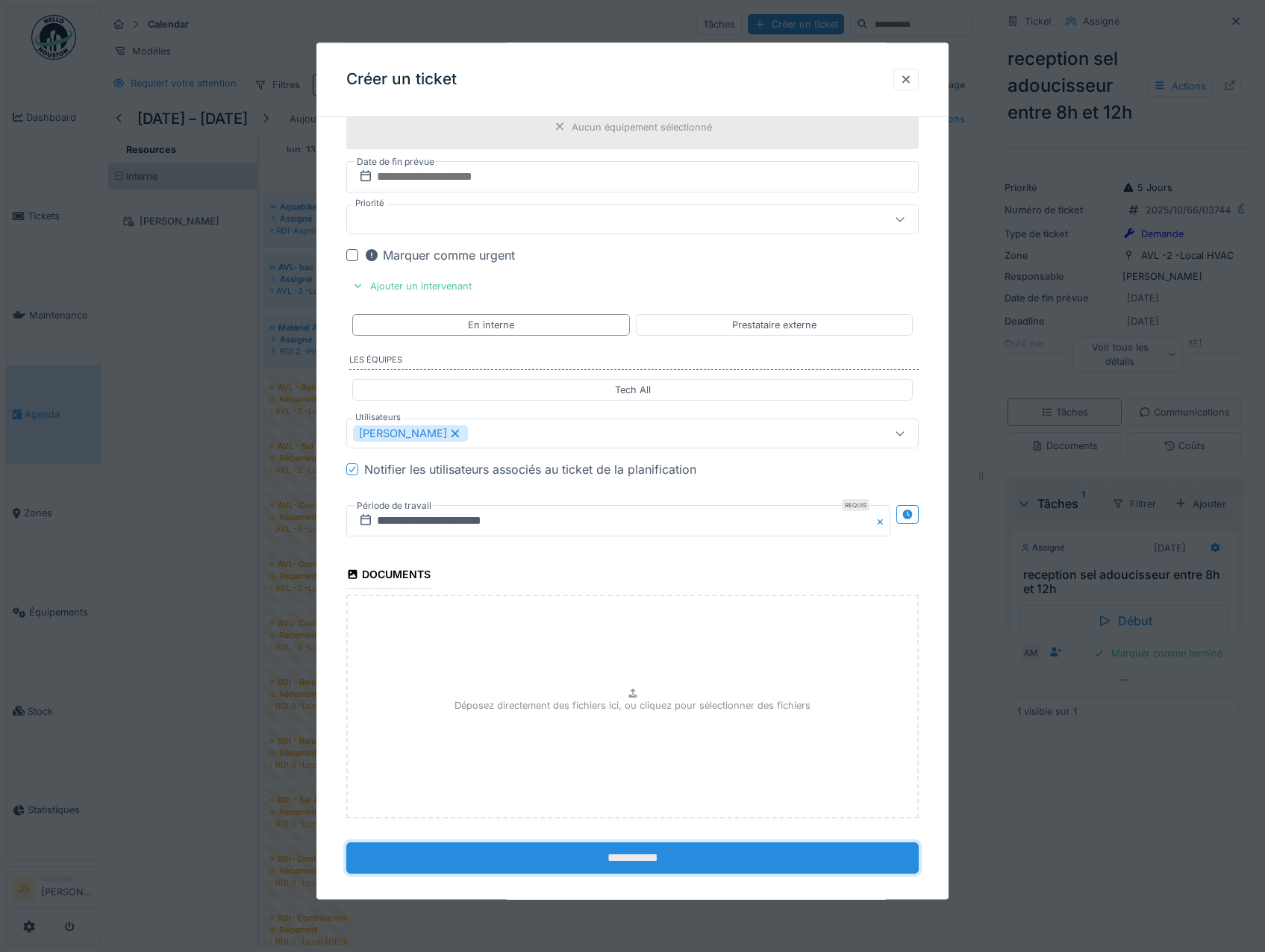
click at [661, 874] on input "**********" at bounding box center [633, 859] width 573 height 31
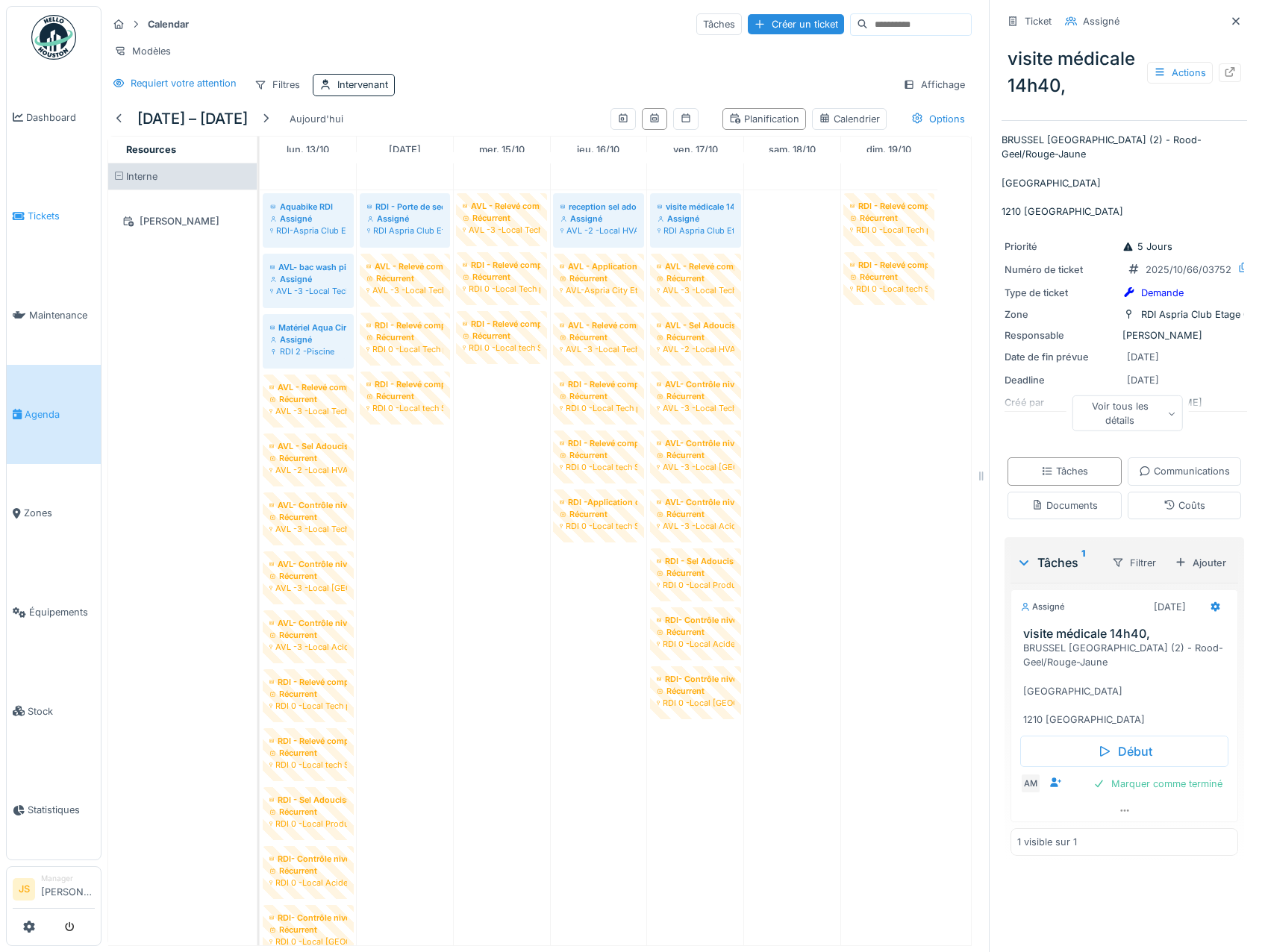
click at [37, 217] on span "Tickets" at bounding box center [61, 216] width 67 height 14
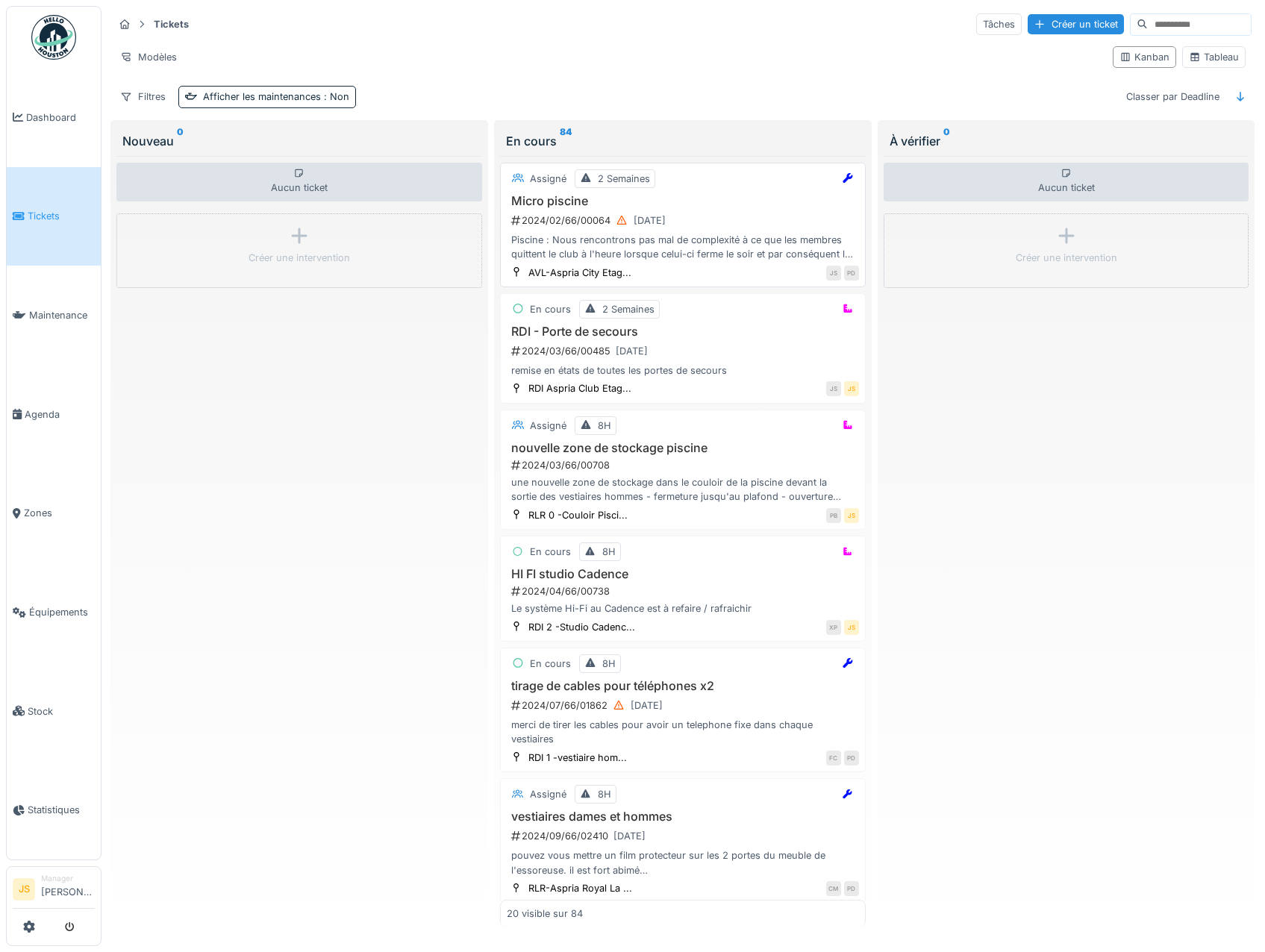
click at [692, 247] on div "Piscine : Nous rencontrons pas mal de complexité à ce que les membres quittent …" at bounding box center [683, 247] width 352 height 28
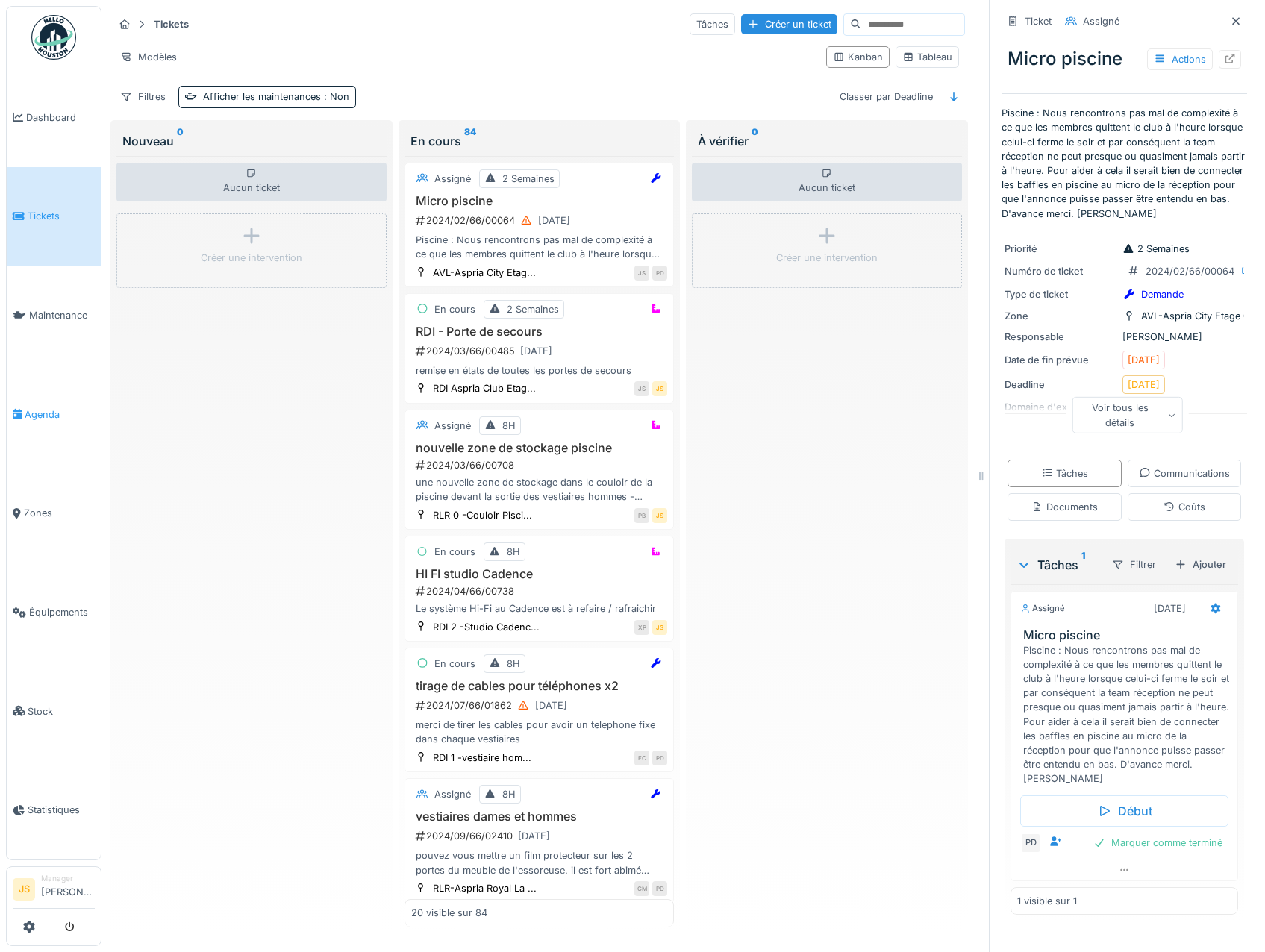
click at [48, 407] on span "Agenda" at bounding box center [59, 414] width 70 height 14
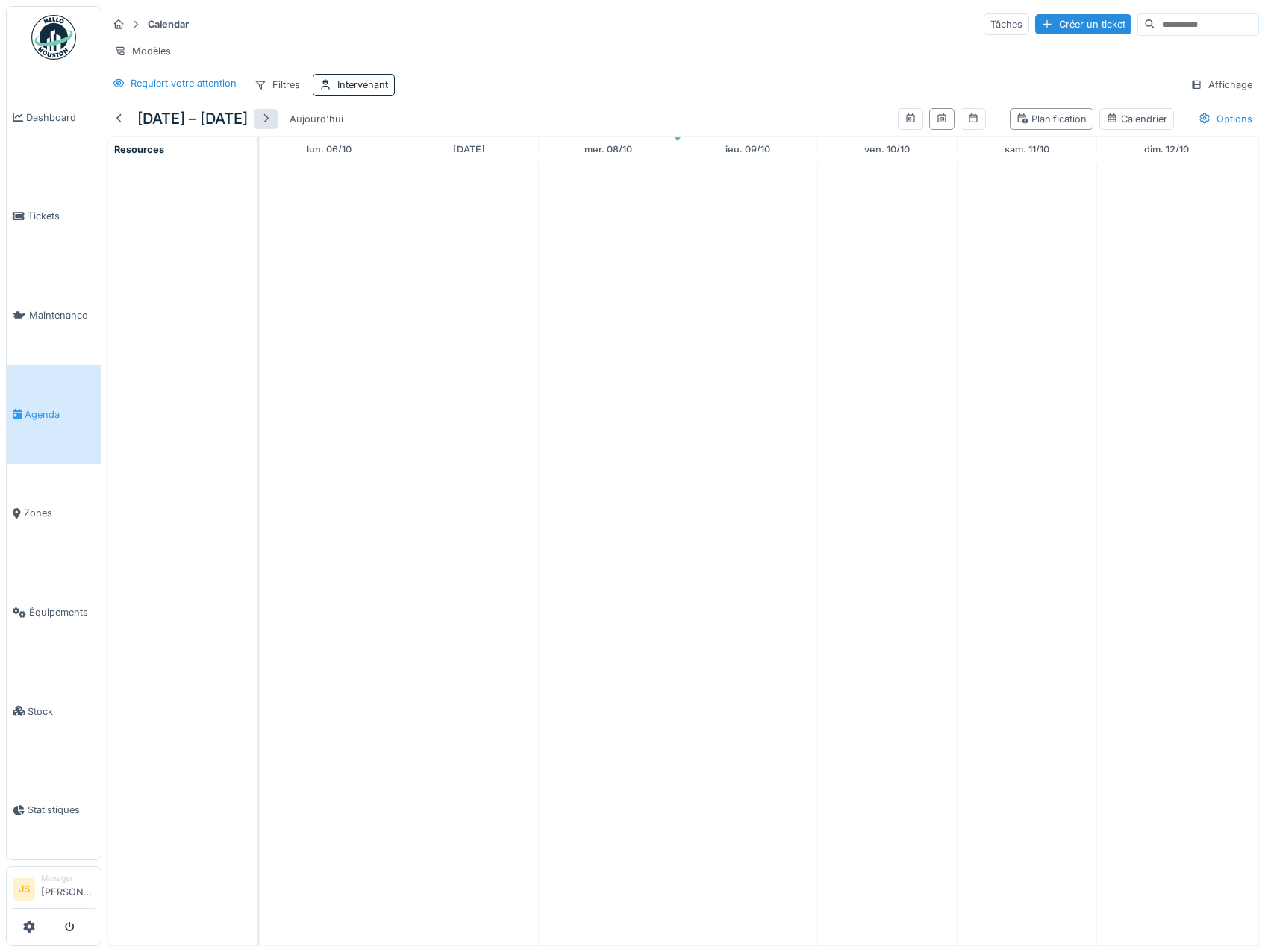
click at [270, 126] on div at bounding box center [266, 119] width 12 height 14
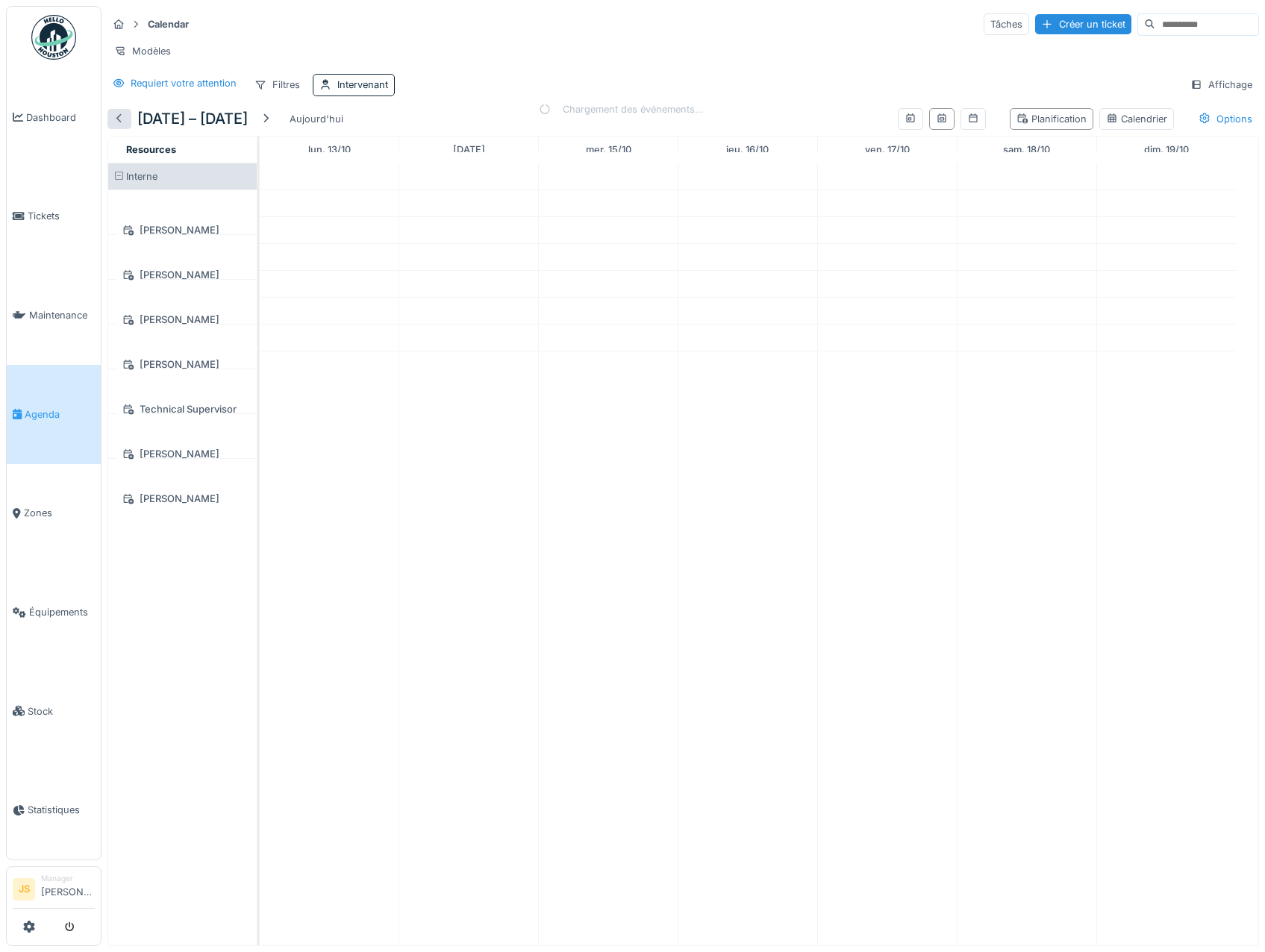
click at [122, 126] on div at bounding box center [120, 119] width 12 height 14
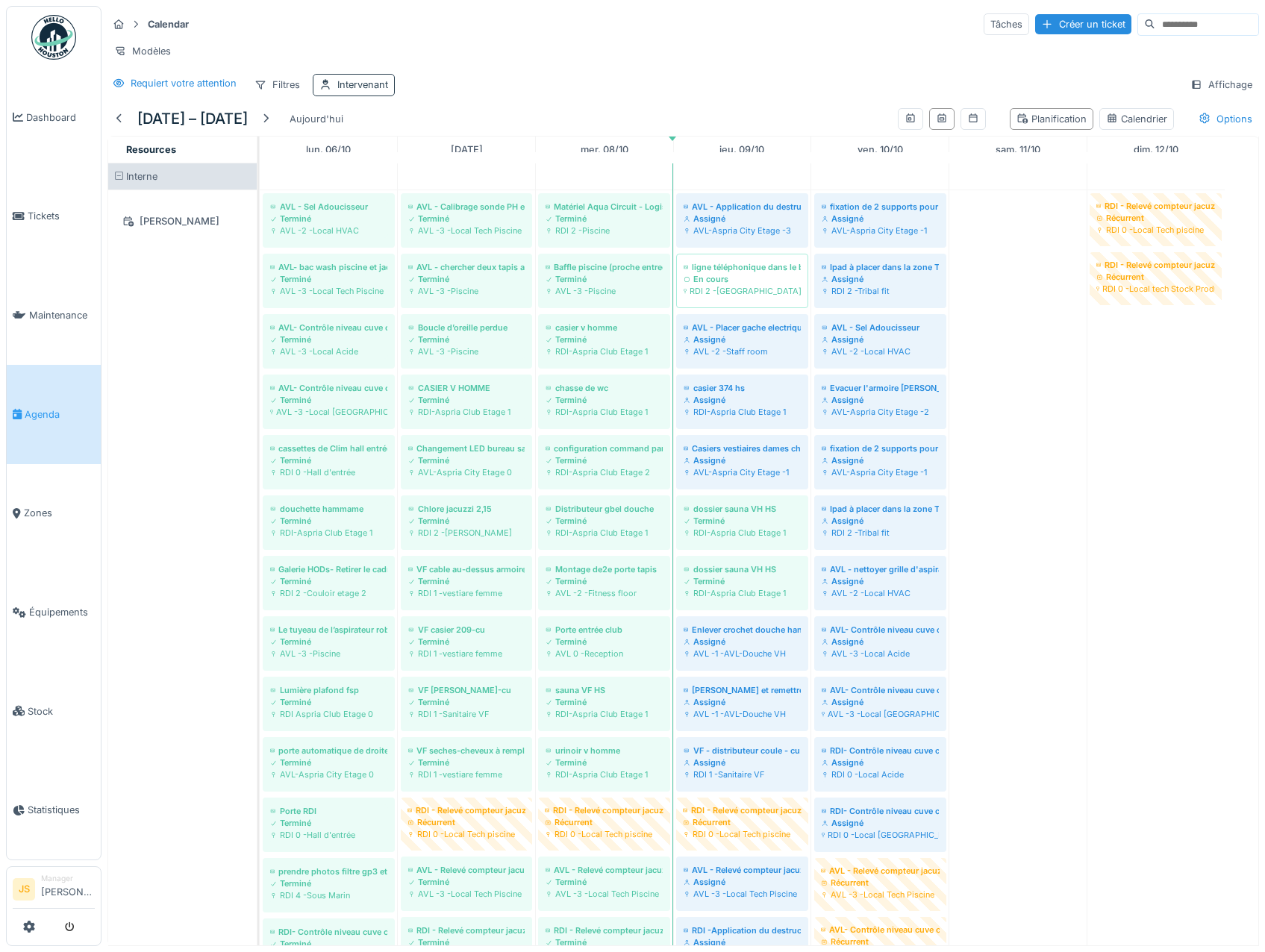
click at [361, 91] on div "Intervenant" at bounding box center [362, 85] width 51 height 14
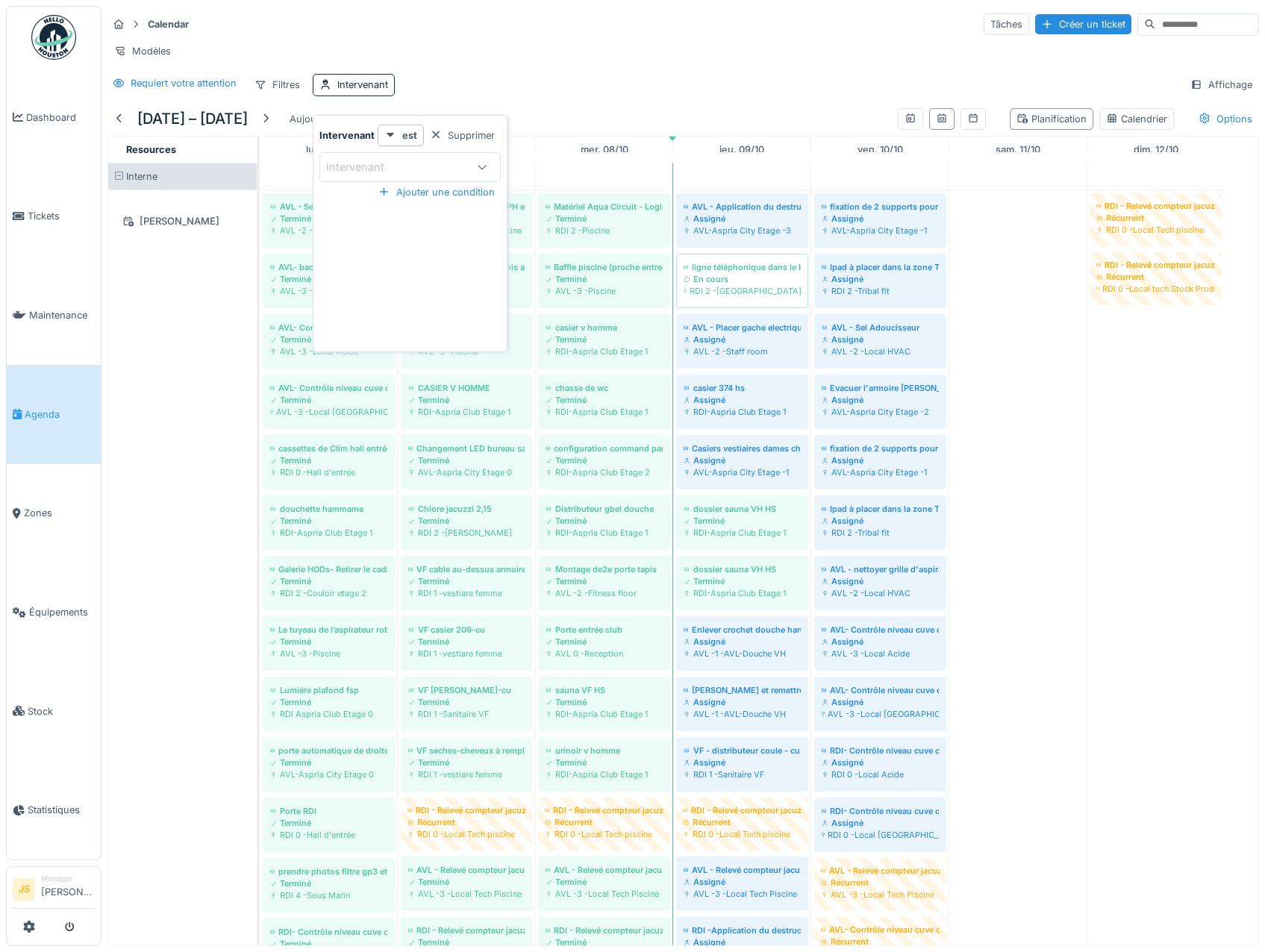
click at [416, 169] on div "Intervenant" at bounding box center [396, 166] width 140 height 16
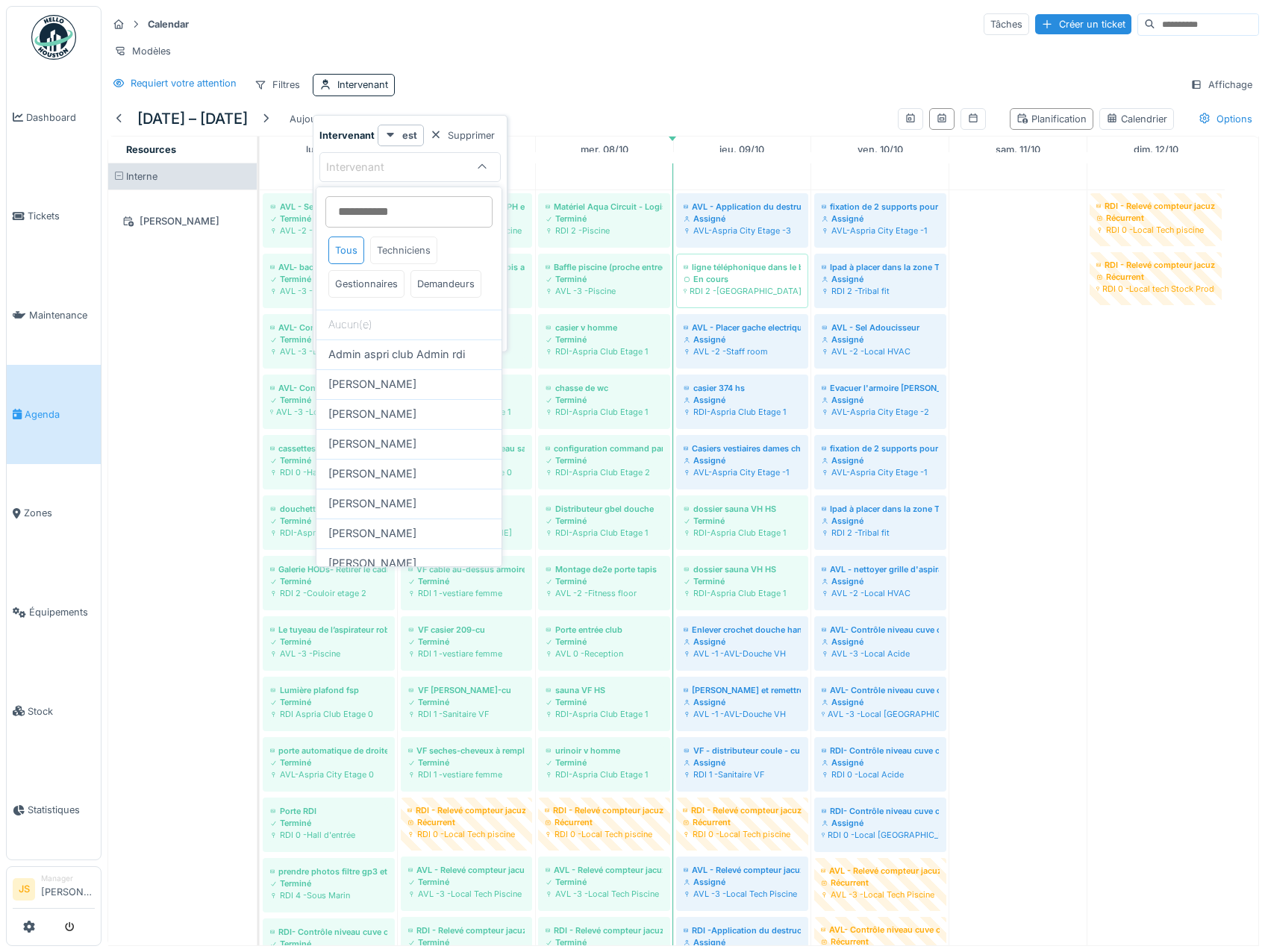
click at [399, 247] on div "Techniciens" at bounding box center [404, 250] width 67 height 28
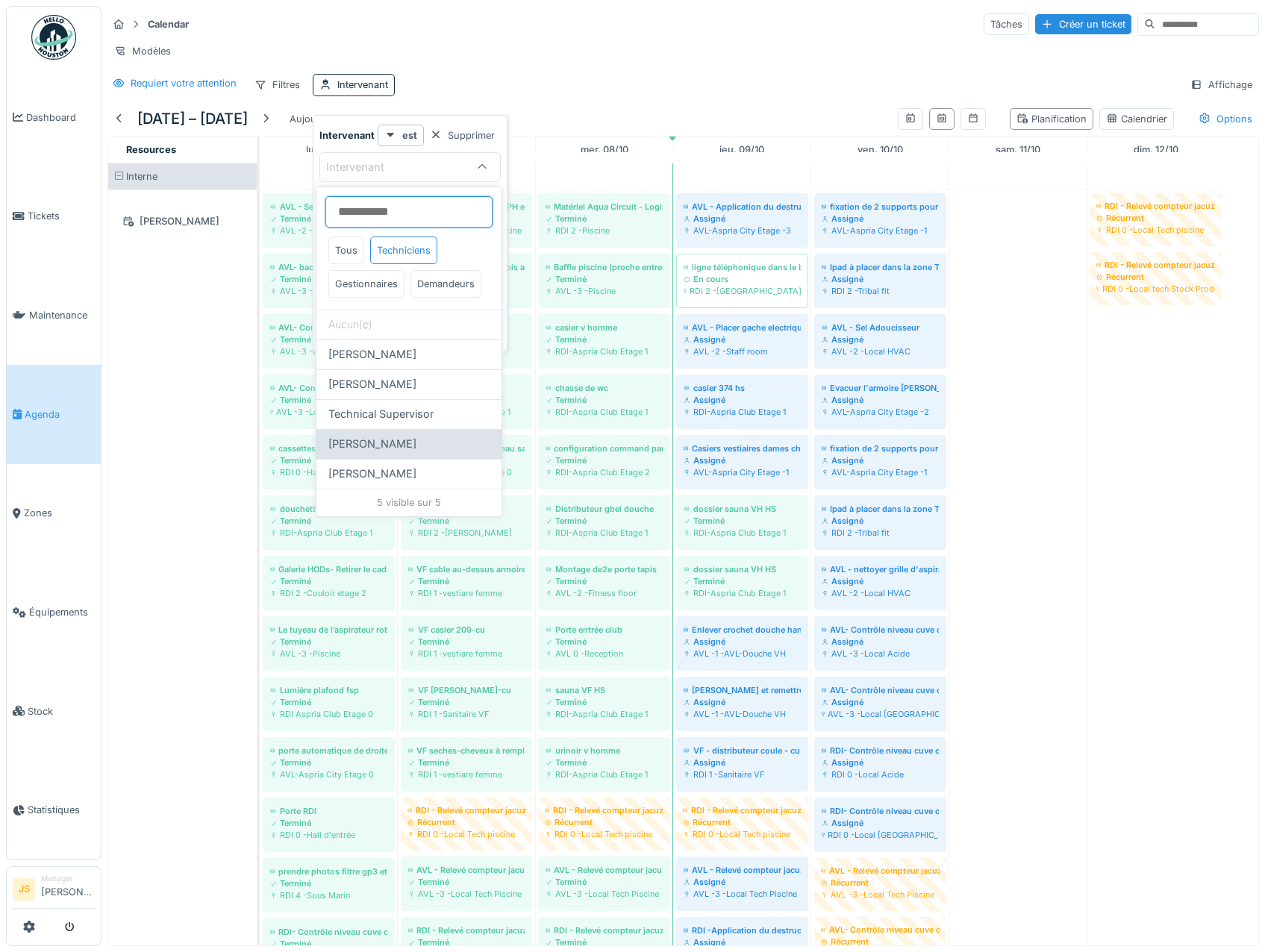
scroll to position [11, 0]
click at [345, 274] on div "Gestionnaires" at bounding box center [366, 284] width 76 height 28
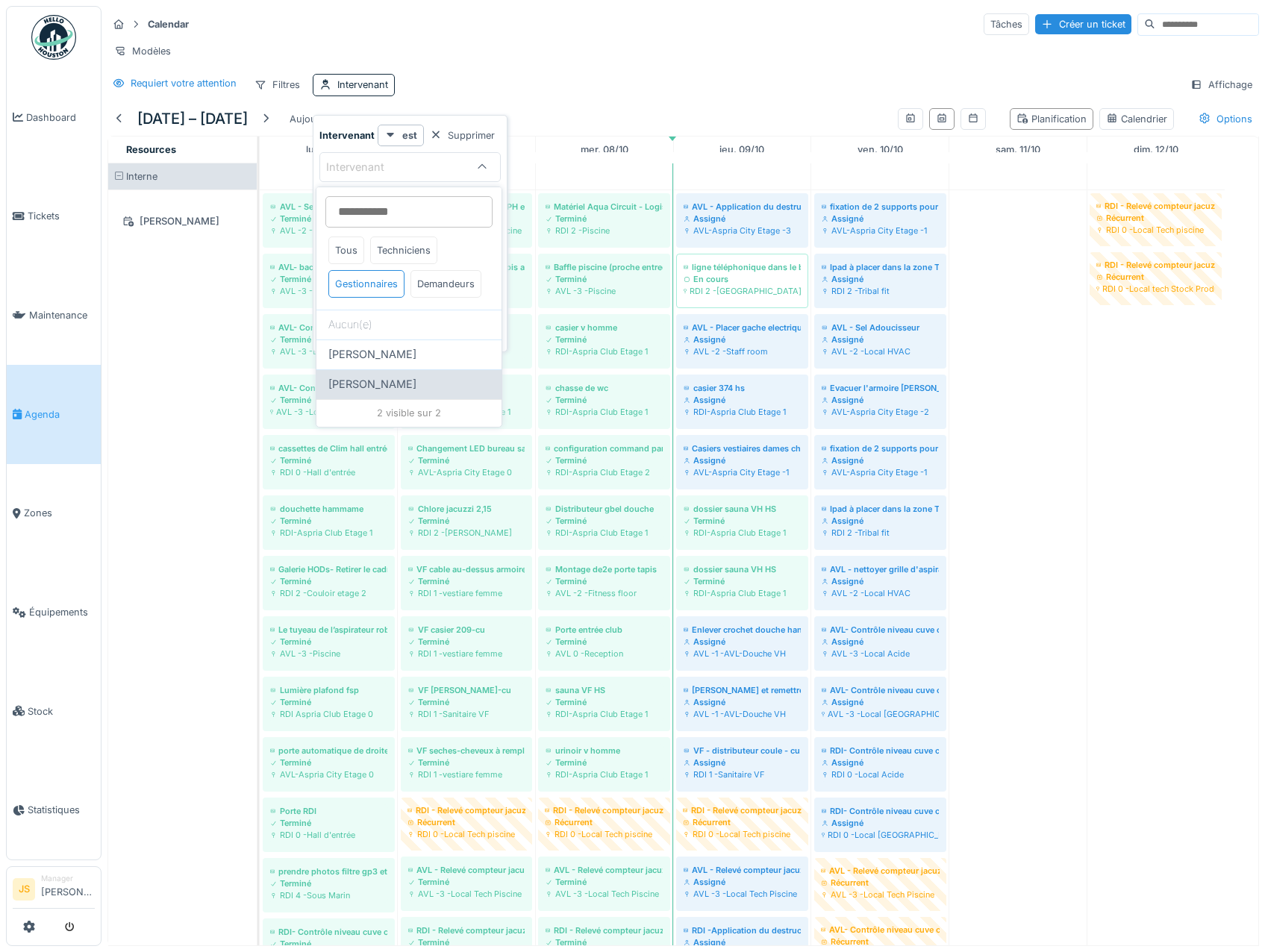
click at [374, 392] on span "[PERSON_NAME]" at bounding box center [373, 384] width 88 height 16
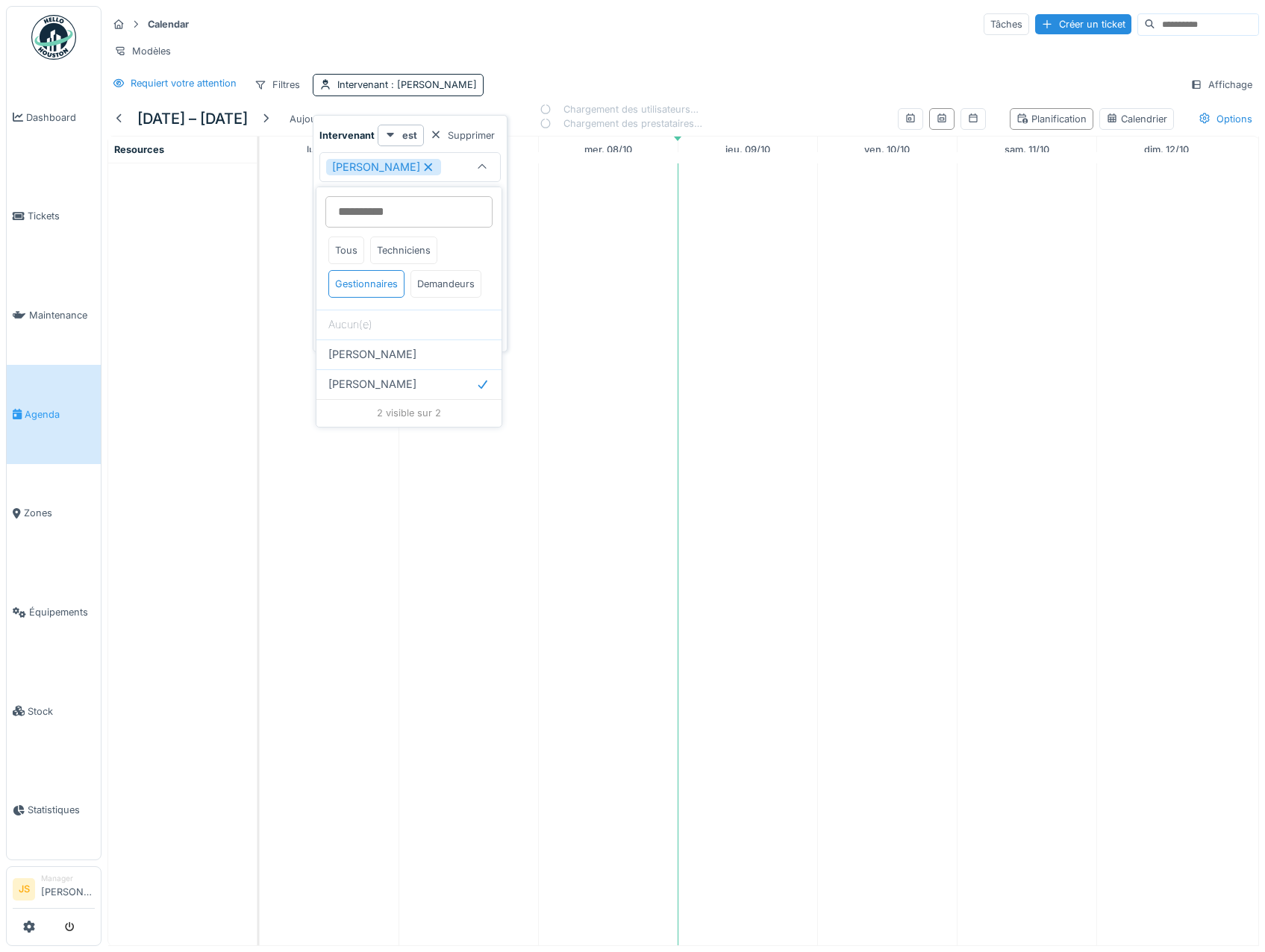
type input "****"
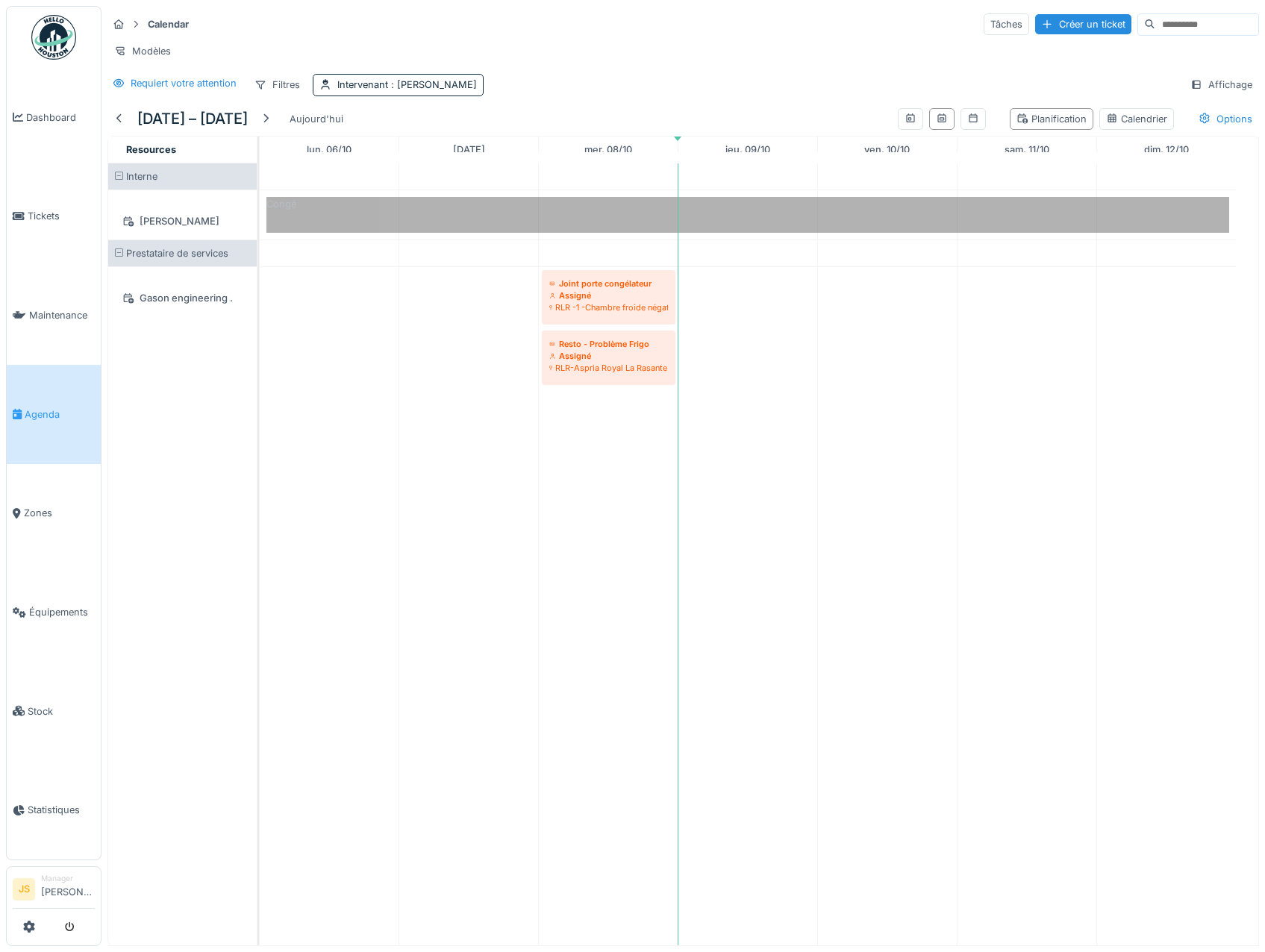
click at [784, 436] on td at bounding box center [748, 554] width 140 height 782
click at [264, 126] on div at bounding box center [266, 119] width 12 height 14
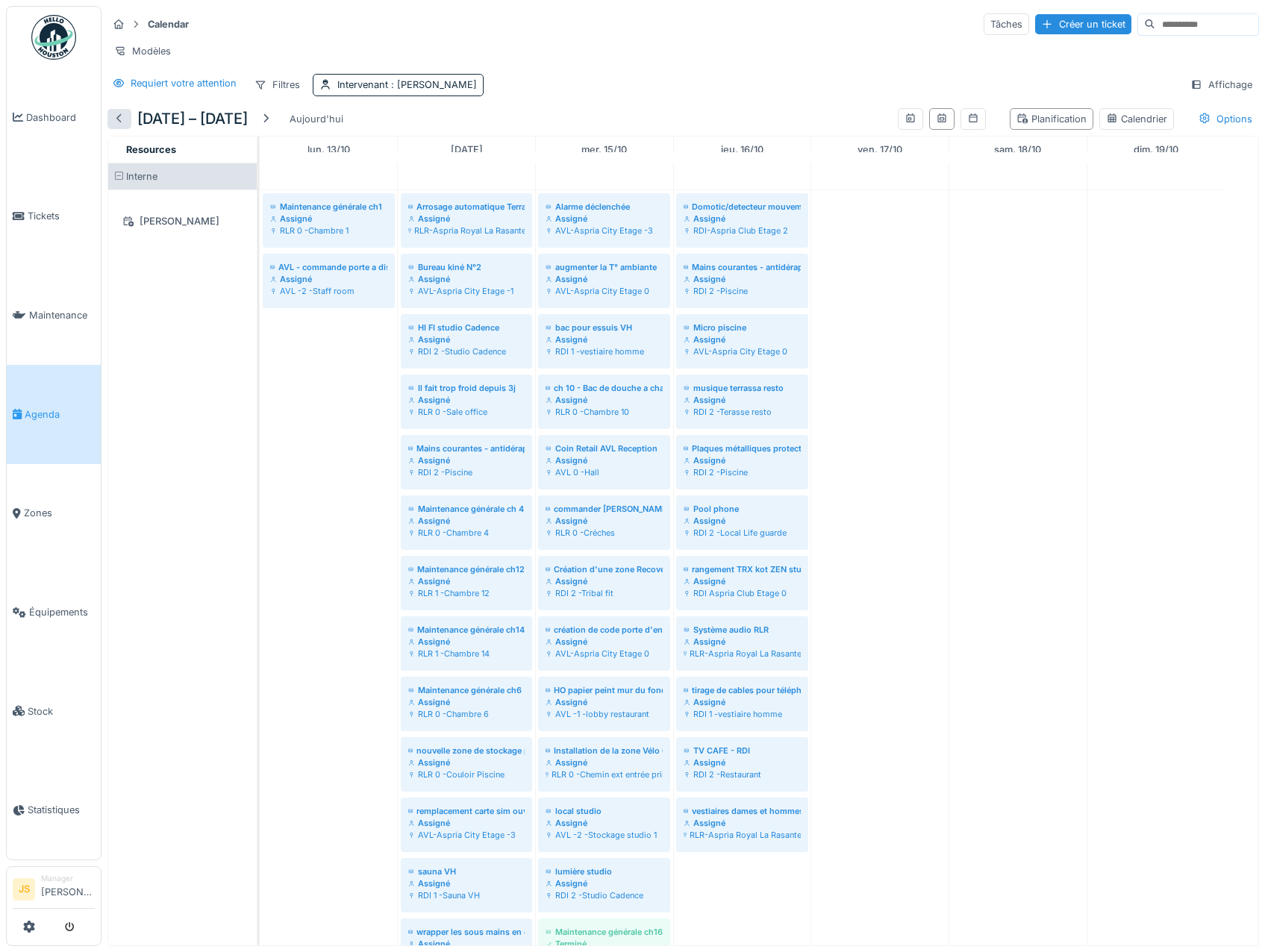
click at [116, 126] on div at bounding box center [120, 119] width 12 height 14
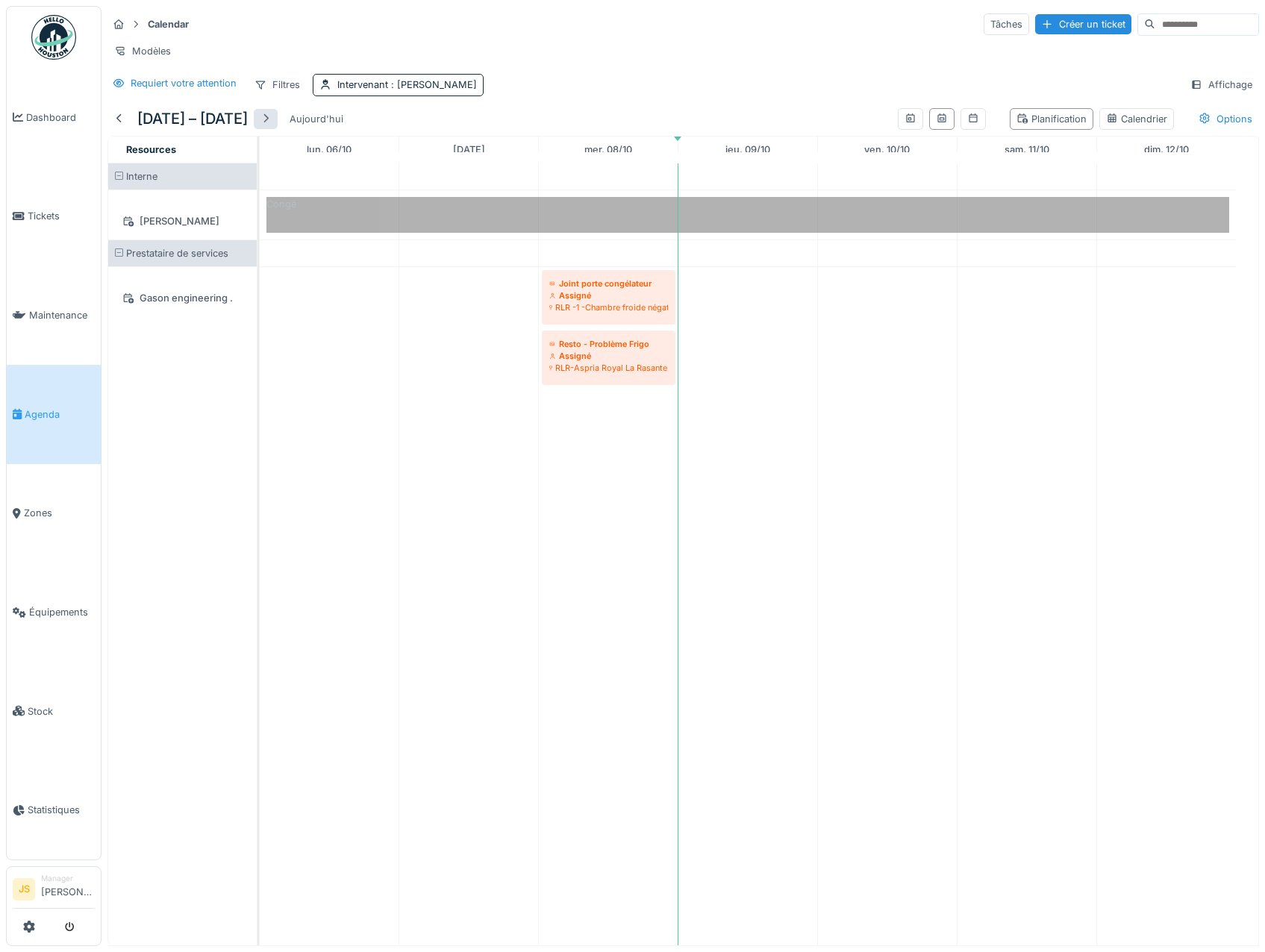
click at [269, 126] on div at bounding box center [266, 119] width 12 height 14
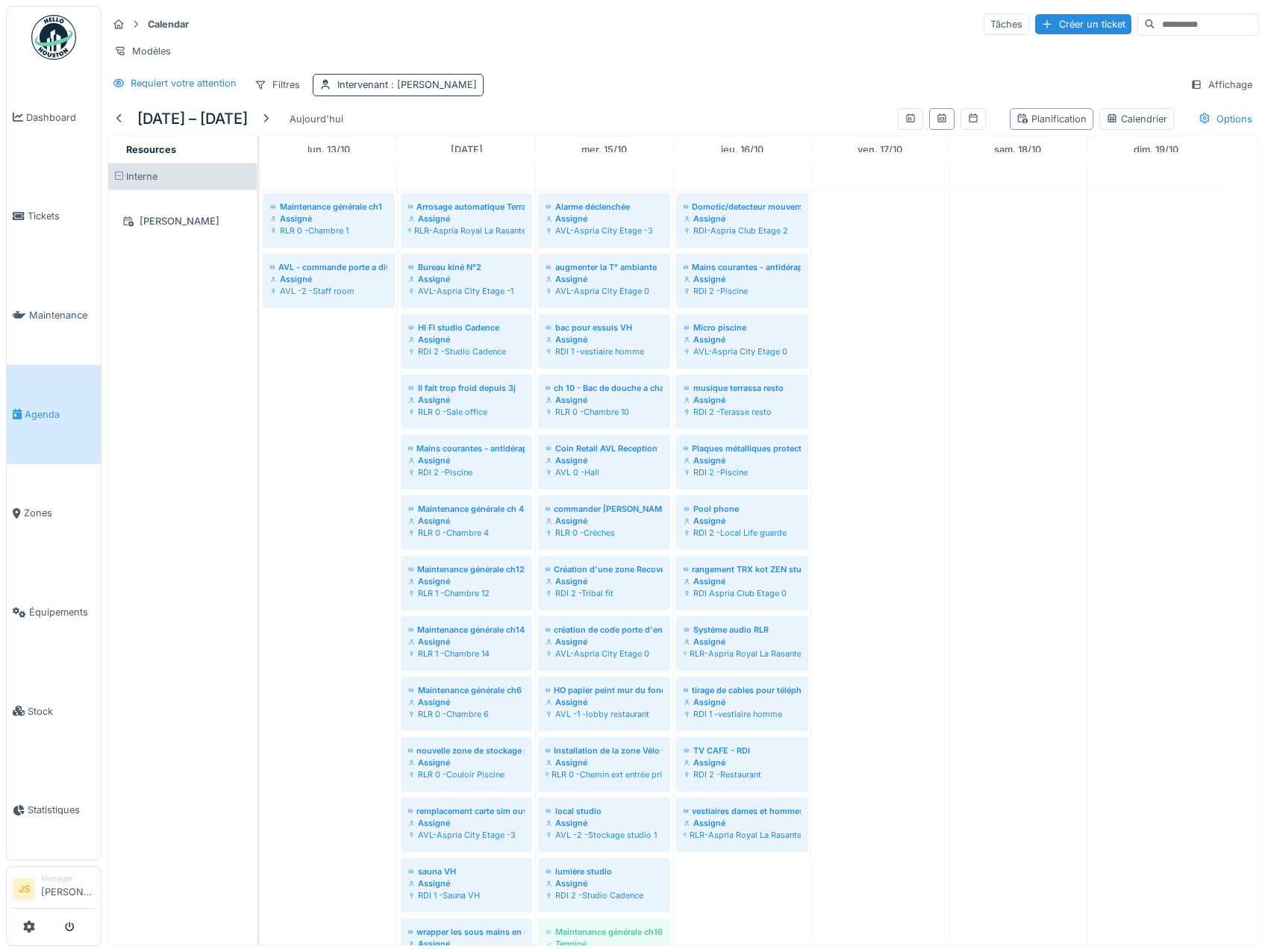
click at [424, 91] on span ": [PERSON_NAME]" at bounding box center [432, 85] width 89 height 11
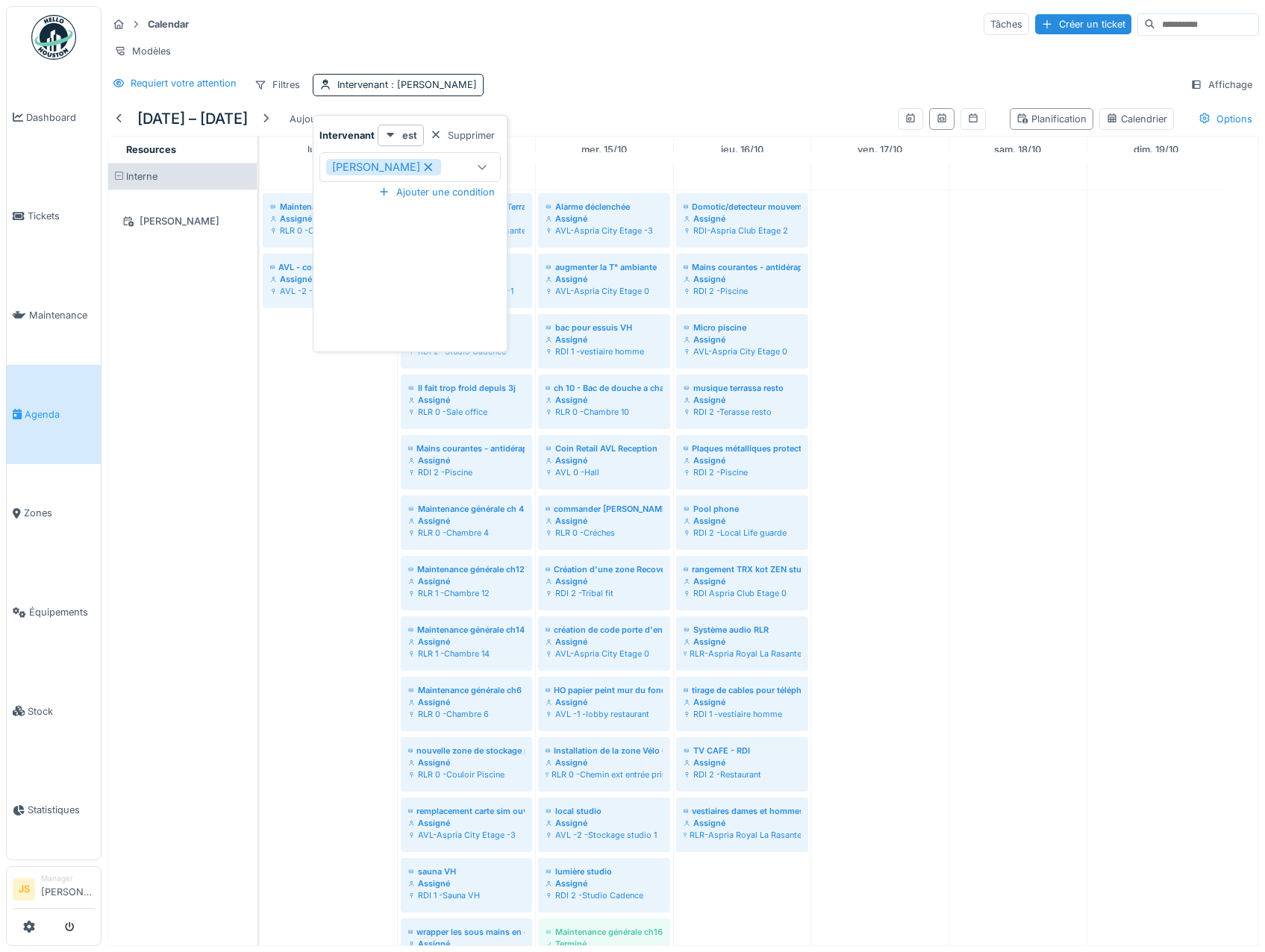
click at [448, 168] on div "[PERSON_NAME]" at bounding box center [396, 166] width 140 height 16
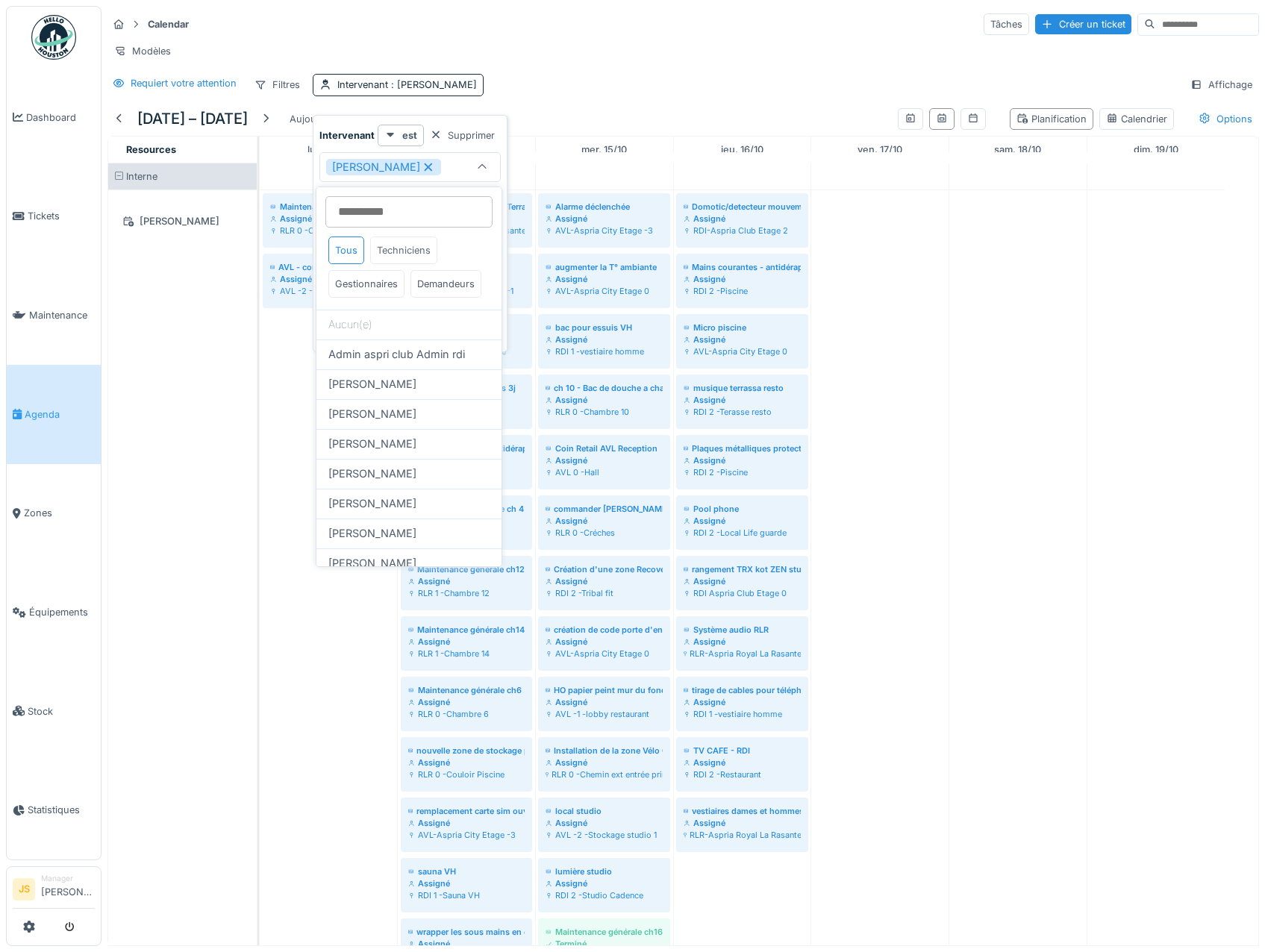
click at [407, 252] on div "Techniciens" at bounding box center [404, 250] width 67 height 28
click at [397, 392] on span "[PERSON_NAME]" at bounding box center [373, 384] width 88 height 16
type input "**********"
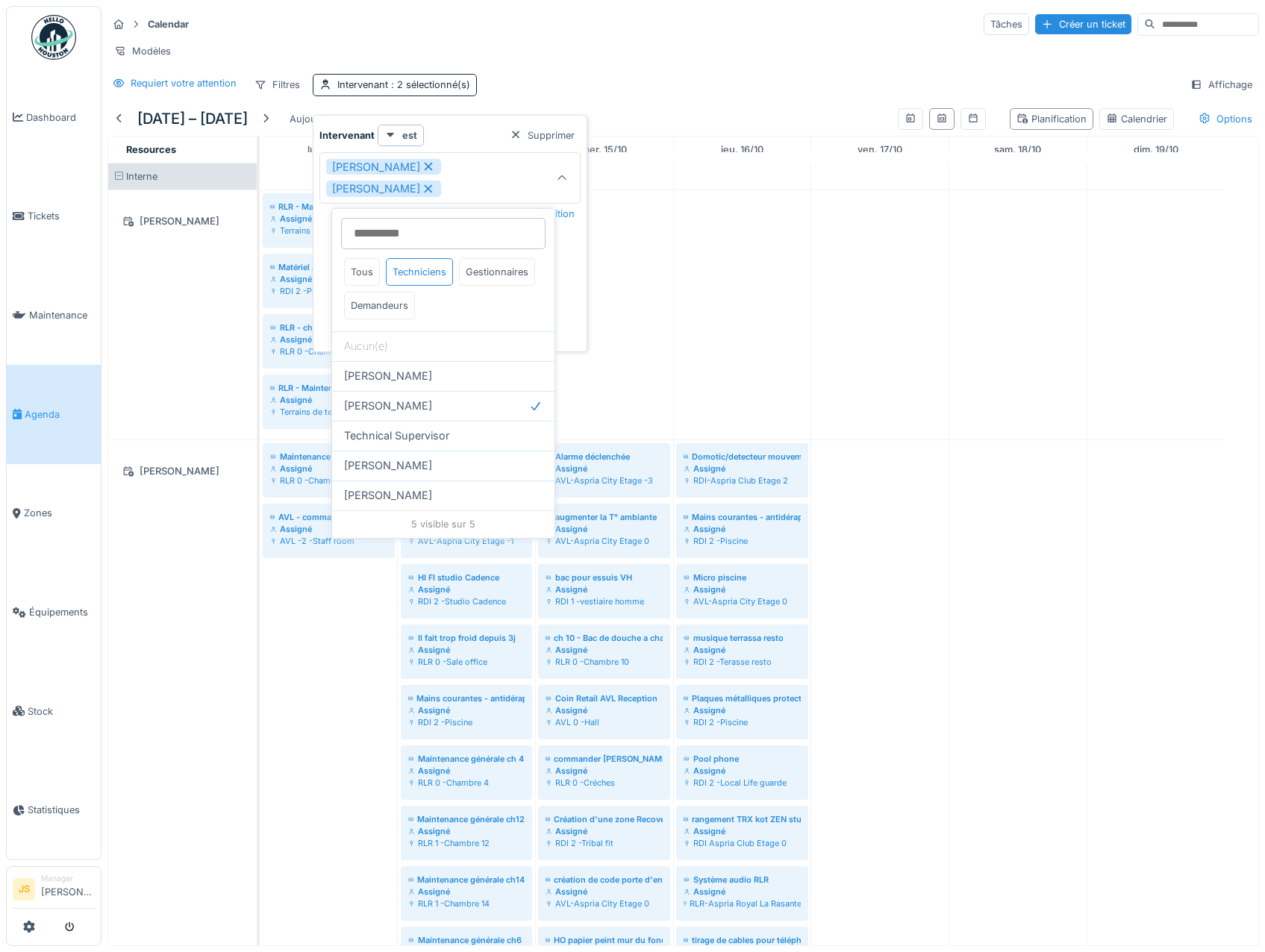
click at [589, 36] on div "Calendar Tâches Créer un ticket" at bounding box center [683, 24] width 1151 height 25
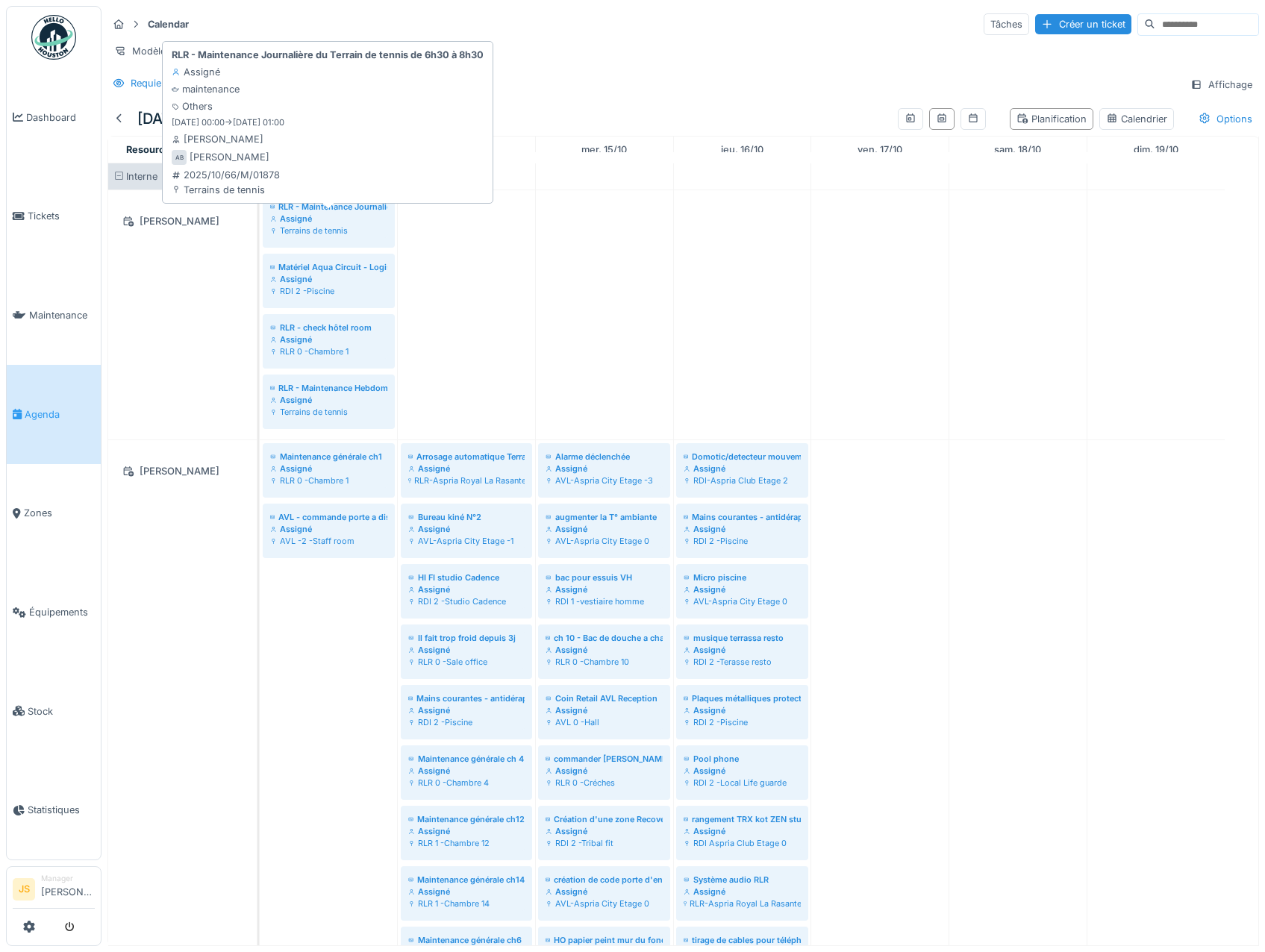
click at [319, 236] on div "Terrains de tennis" at bounding box center [329, 230] width 117 height 12
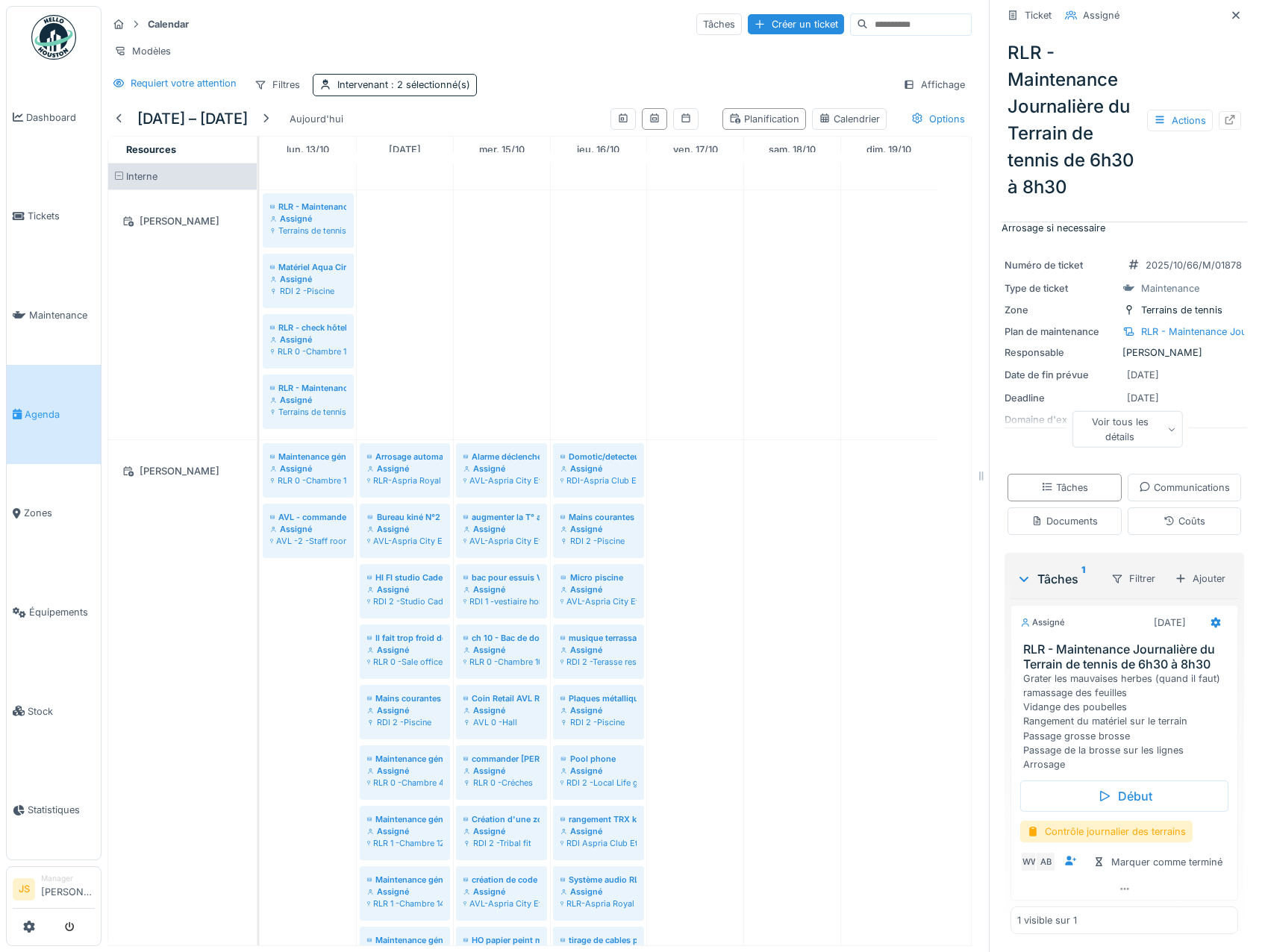
scroll to position [230, 0]
click at [1211, 618] on icon at bounding box center [1215, 623] width 9 height 10
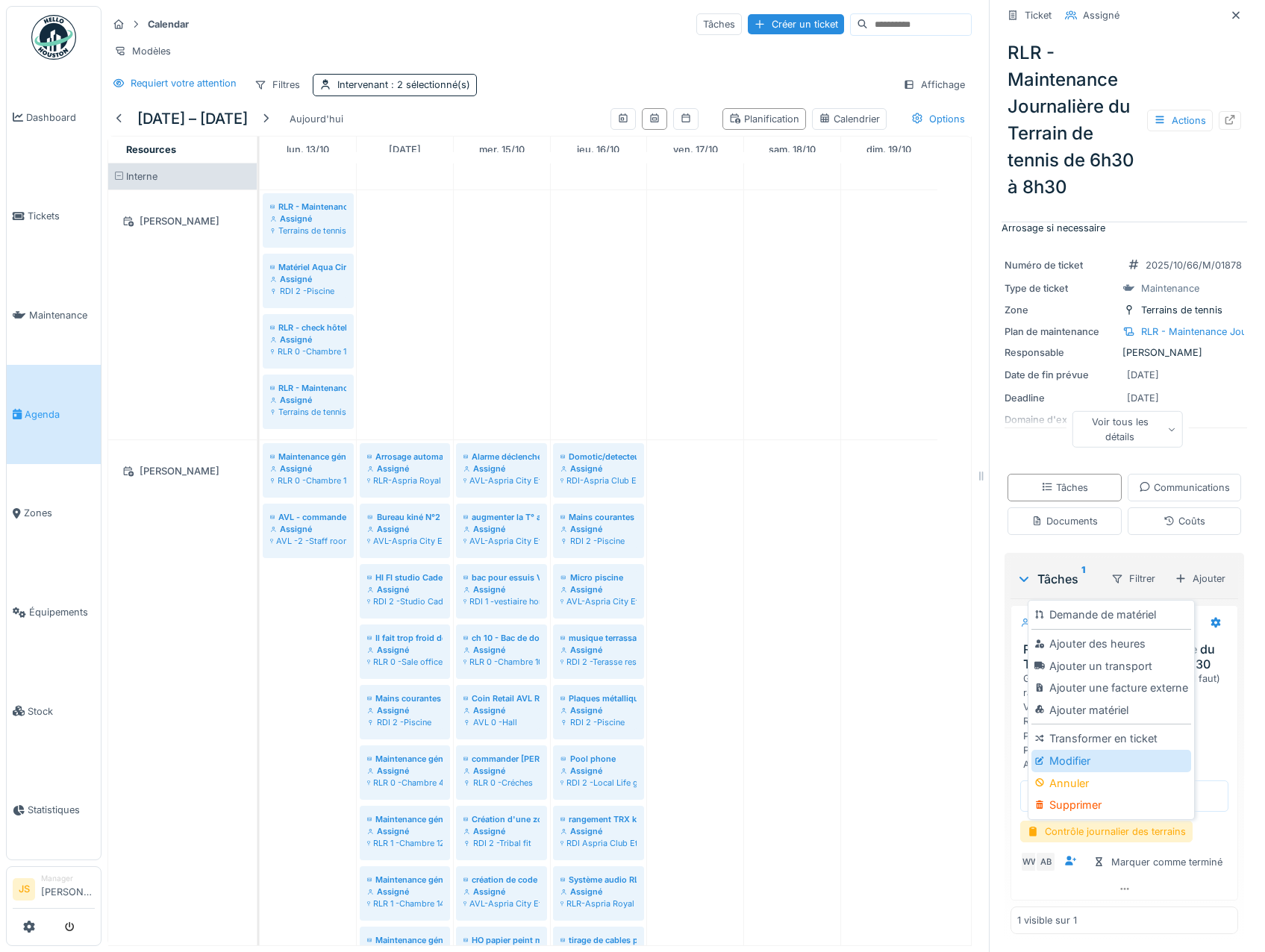
click at [1089, 755] on div "Modifier" at bounding box center [1111, 761] width 159 height 22
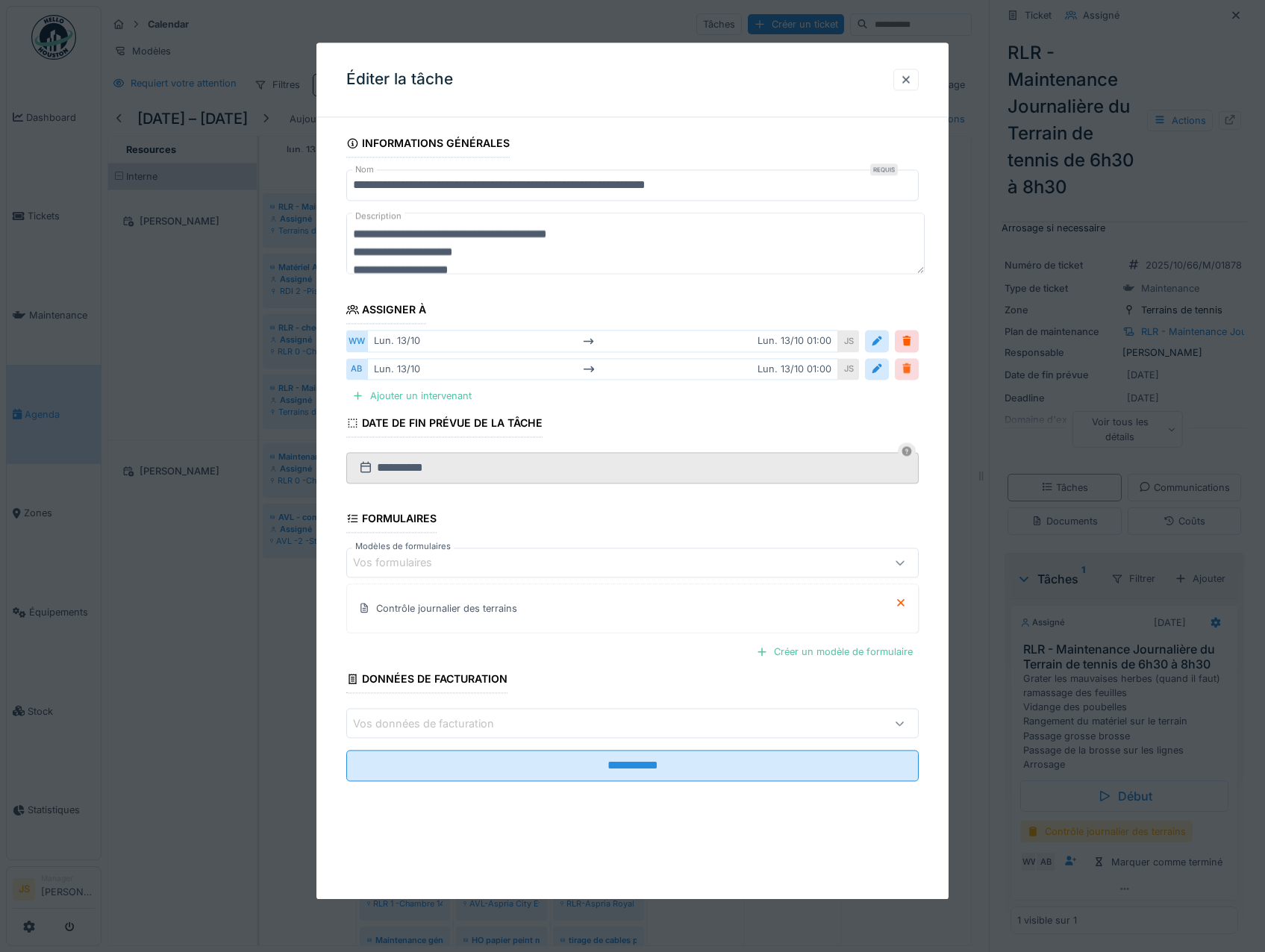
click at [912, 369] on div at bounding box center [906, 369] width 12 height 14
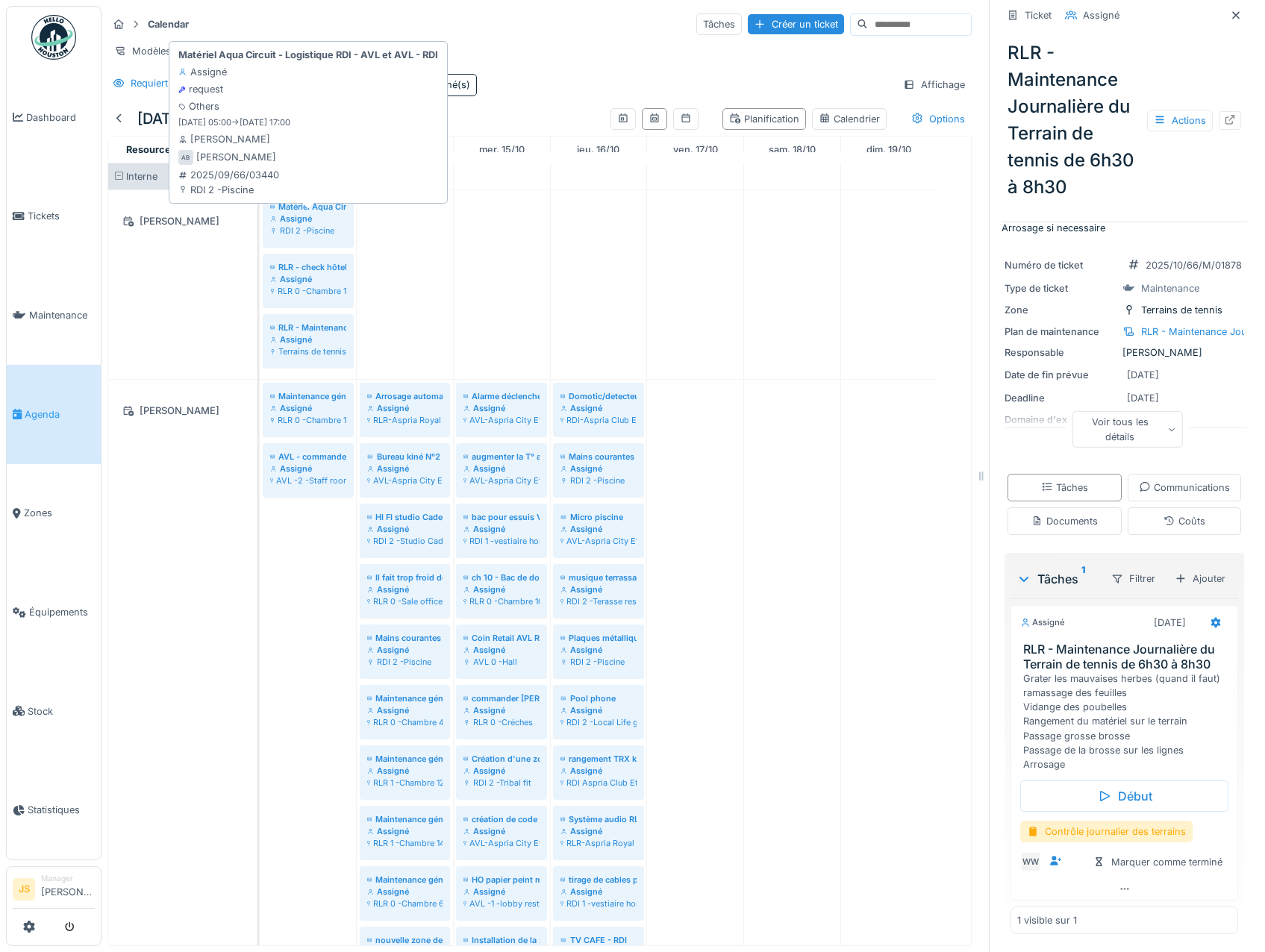
click at [310, 224] on div "Assigné" at bounding box center [308, 219] width 76 height 12
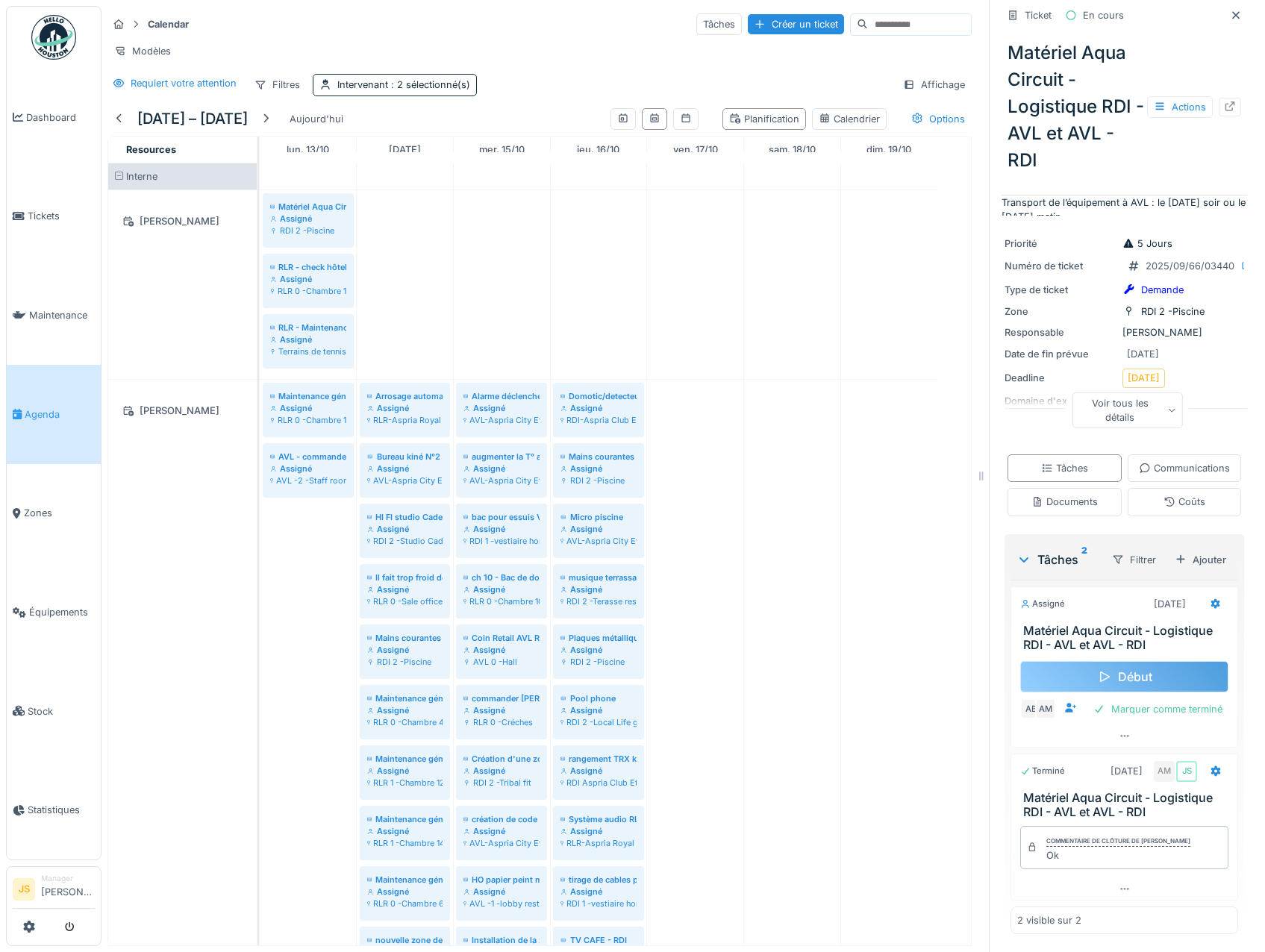
scroll to position [11, 0]
click at [122, 117] on div at bounding box center [120, 119] width 12 height 14
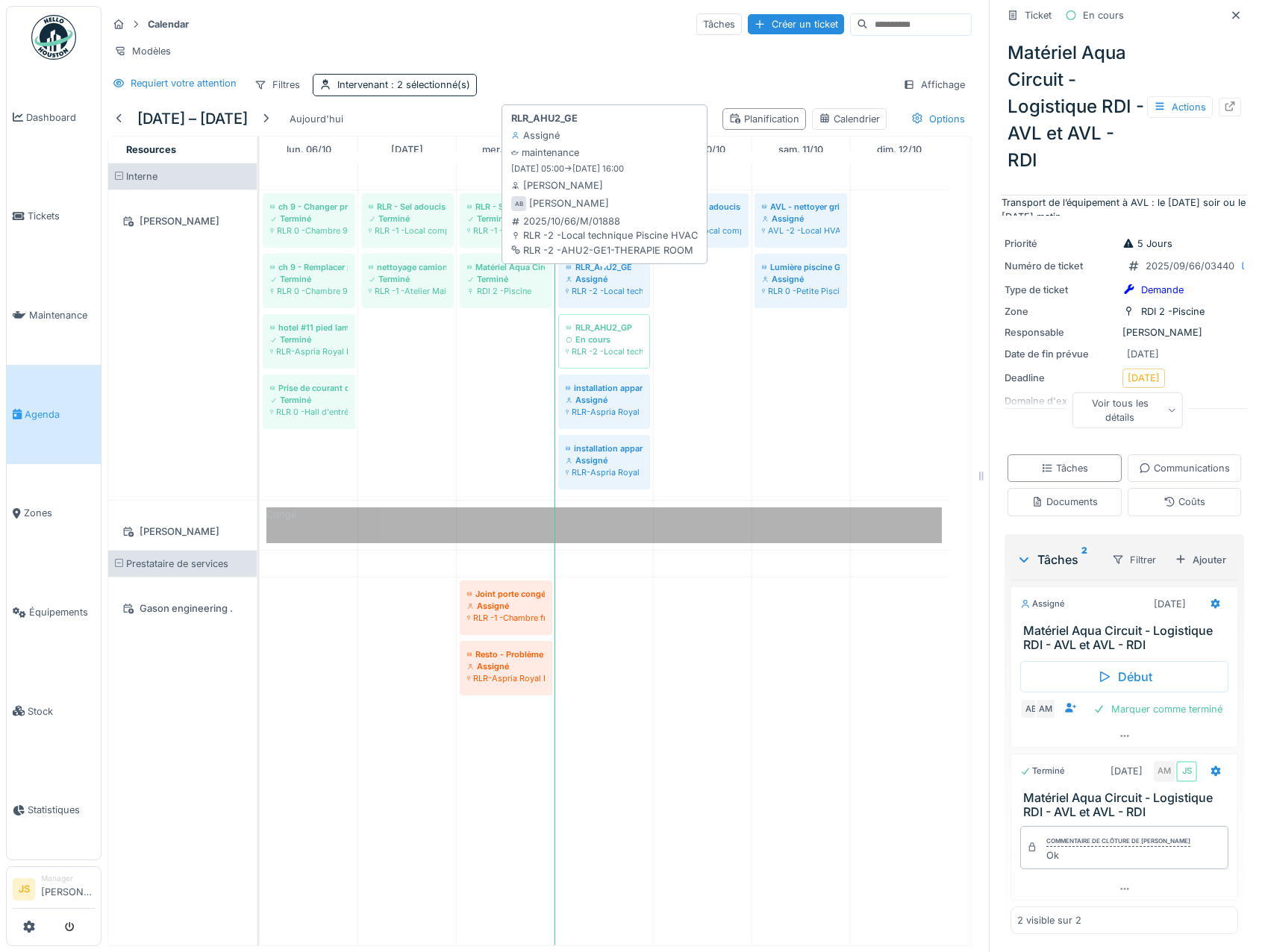
click at [605, 280] on div "Assigné" at bounding box center [604, 279] width 77 height 12
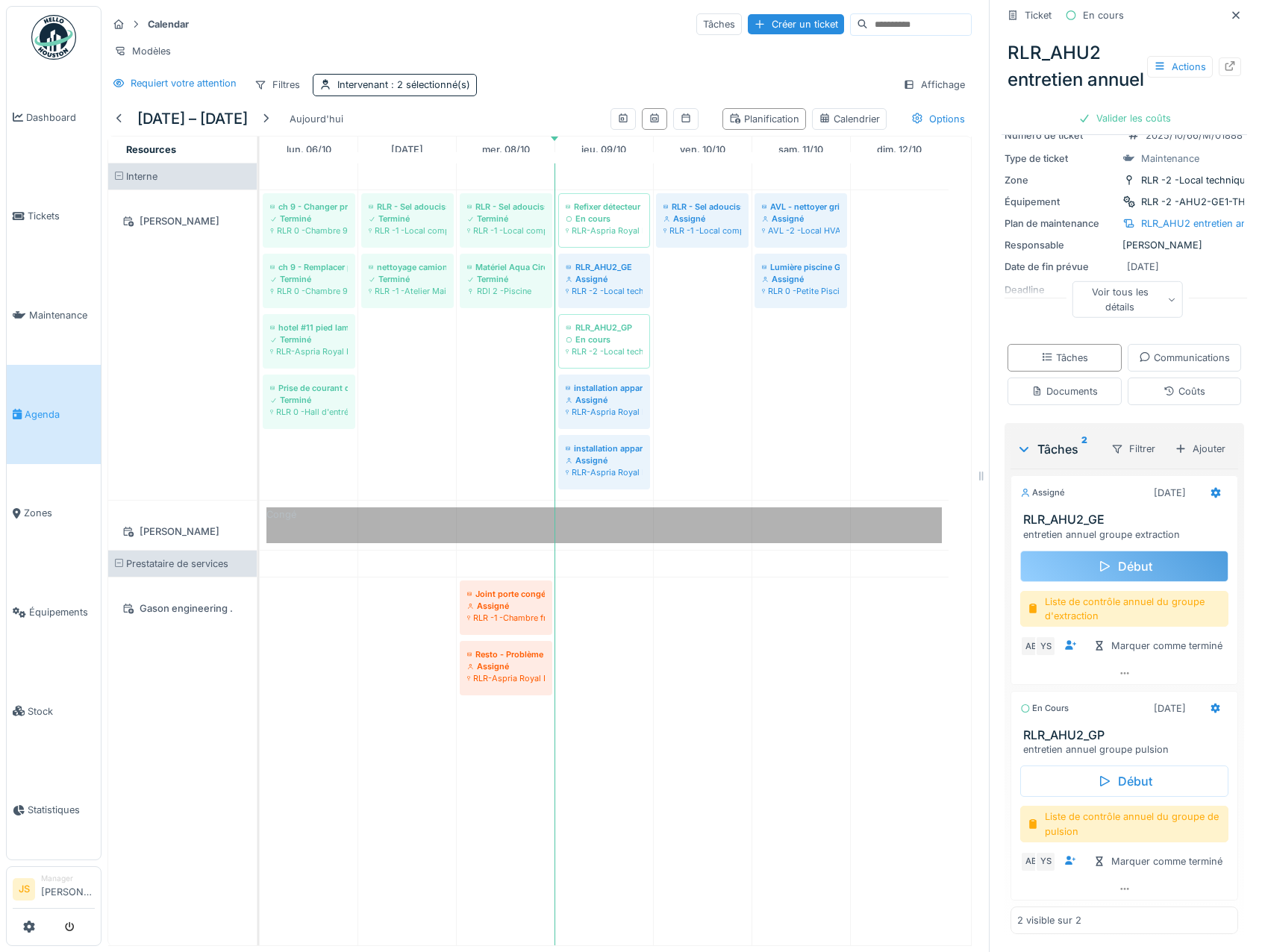
scroll to position [211, 0]
click at [1211, 488] on icon at bounding box center [1215, 493] width 9 height 10
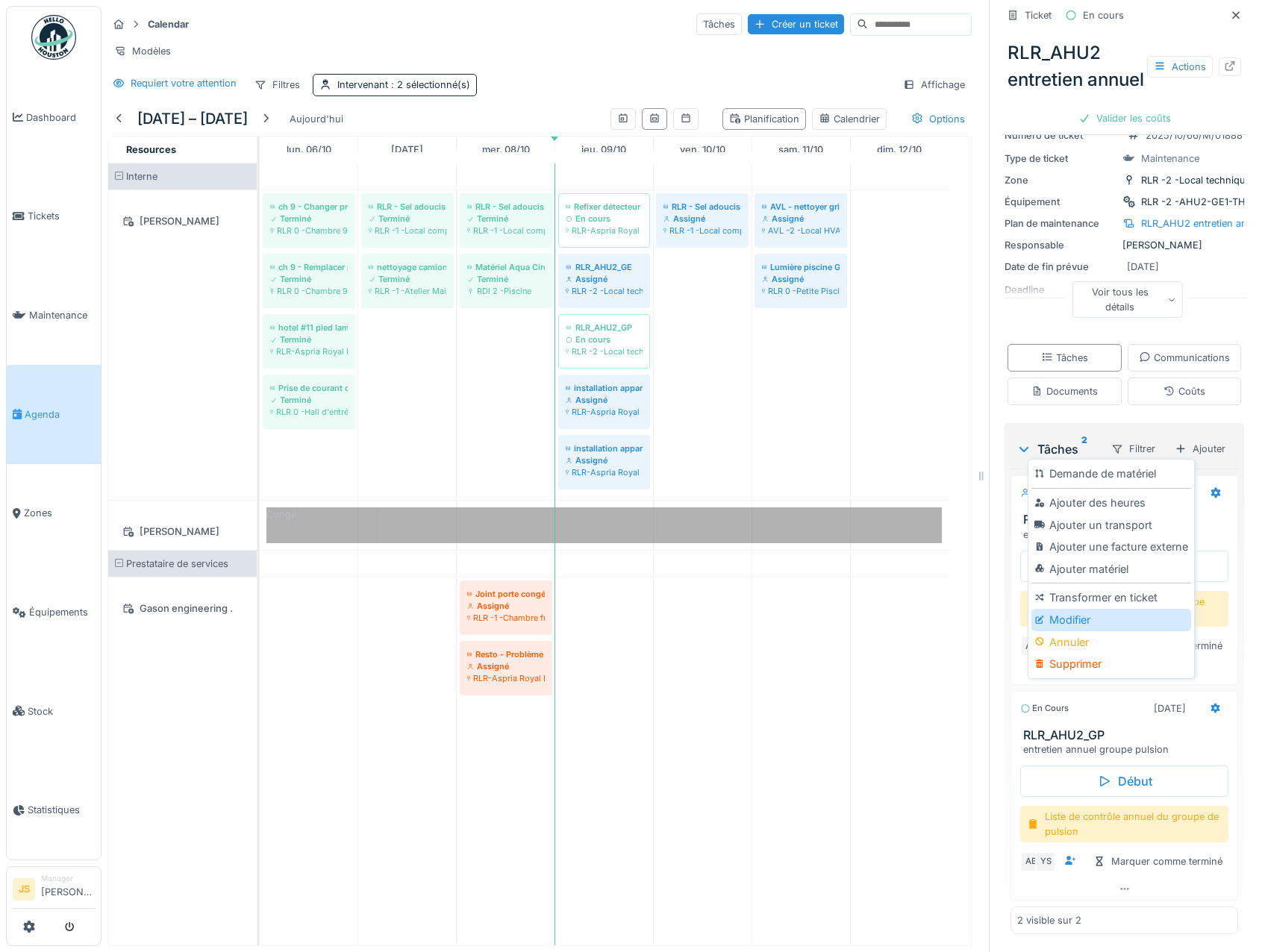
click at [1074, 609] on div "Modifier" at bounding box center [1111, 620] width 159 height 22
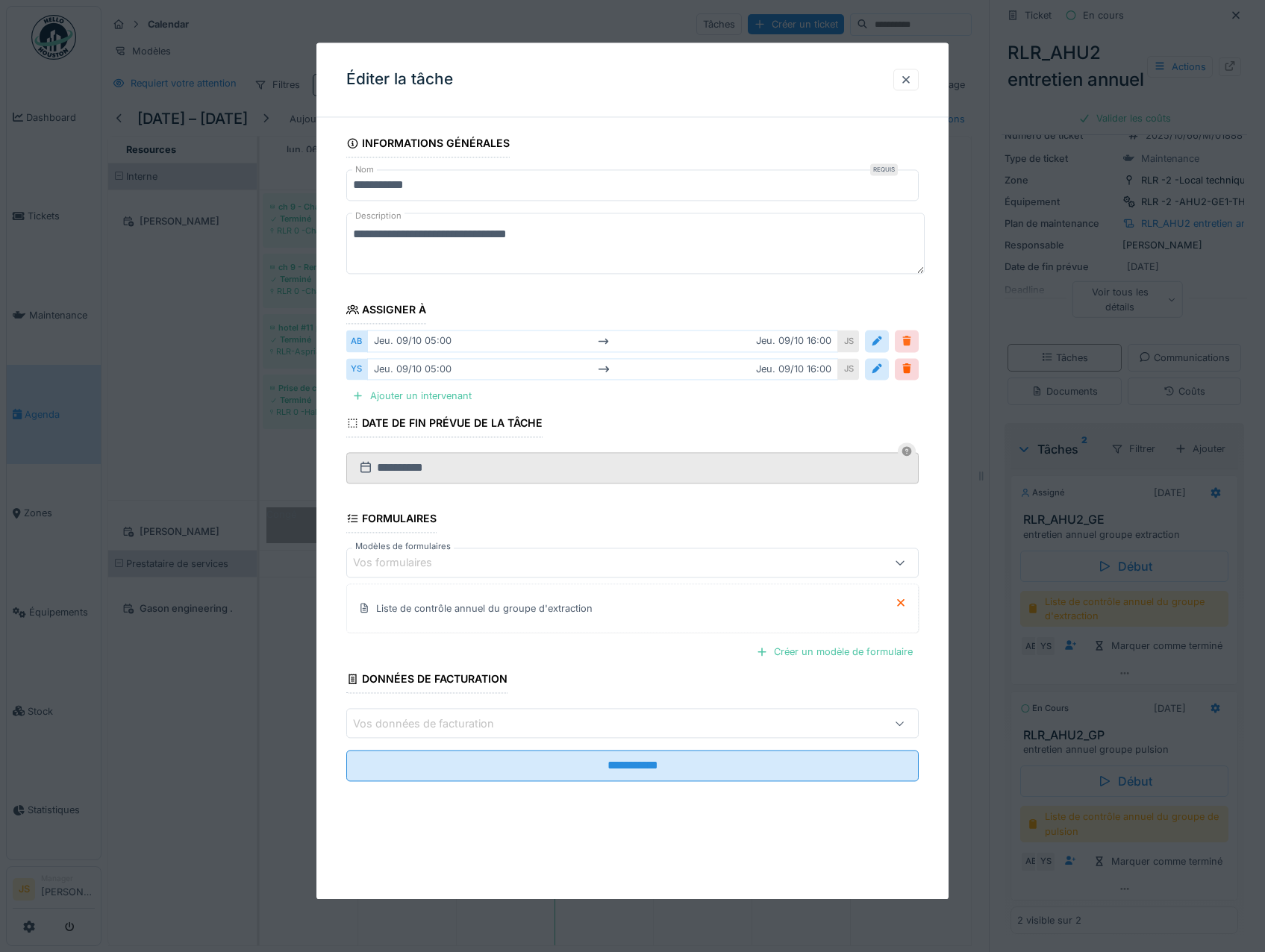
click at [912, 341] on div at bounding box center [906, 341] width 12 height 14
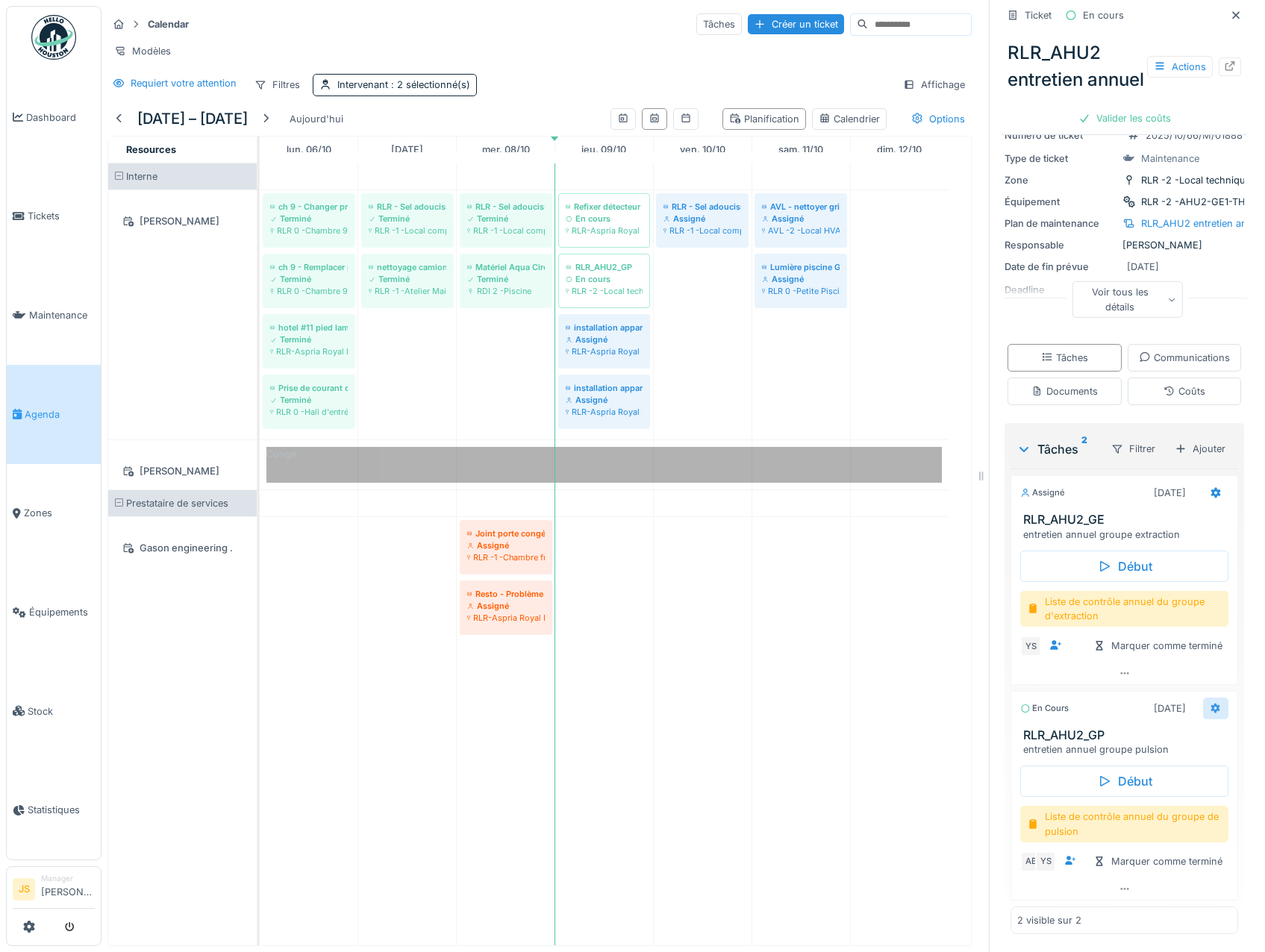
click at [1211, 703] on icon at bounding box center [1215, 708] width 9 height 10
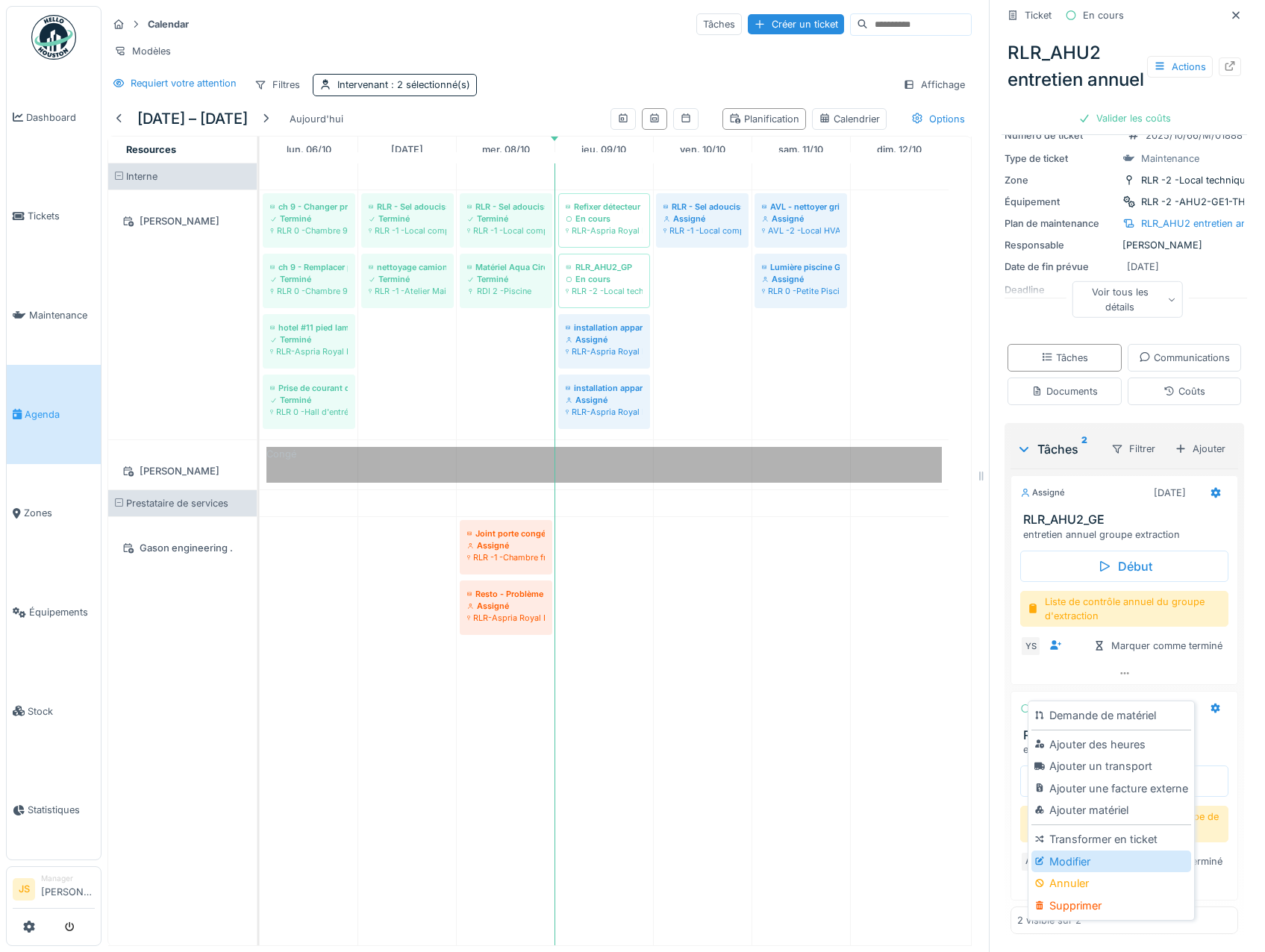
click at [1080, 850] on div "Modifier" at bounding box center [1111, 861] width 159 height 22
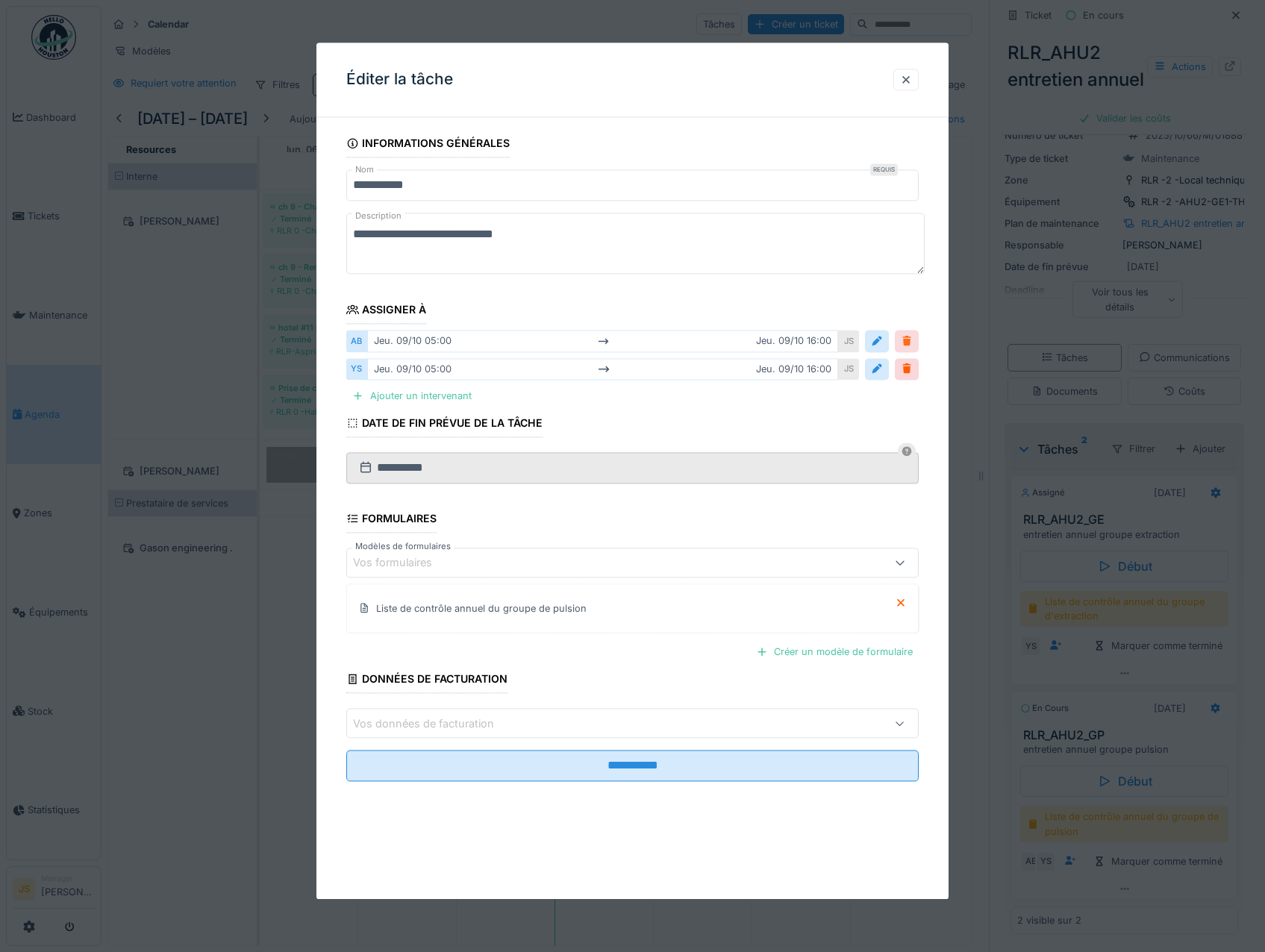
click at [911, 338] on div at bounding box center [906, 341] width 12 height 14
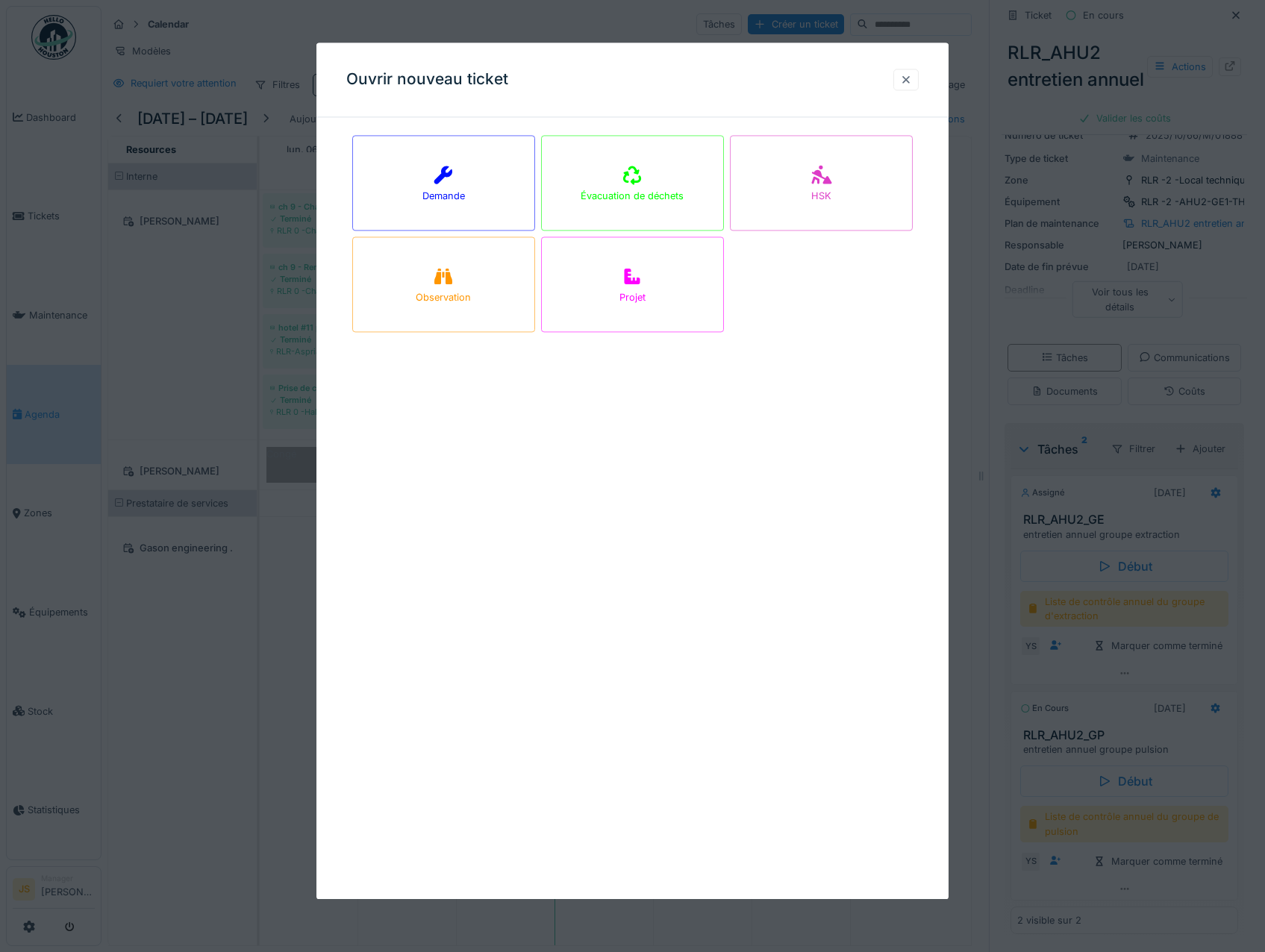
click at [911, 72] on div at bounding box center [905, 79] width 25 height 22
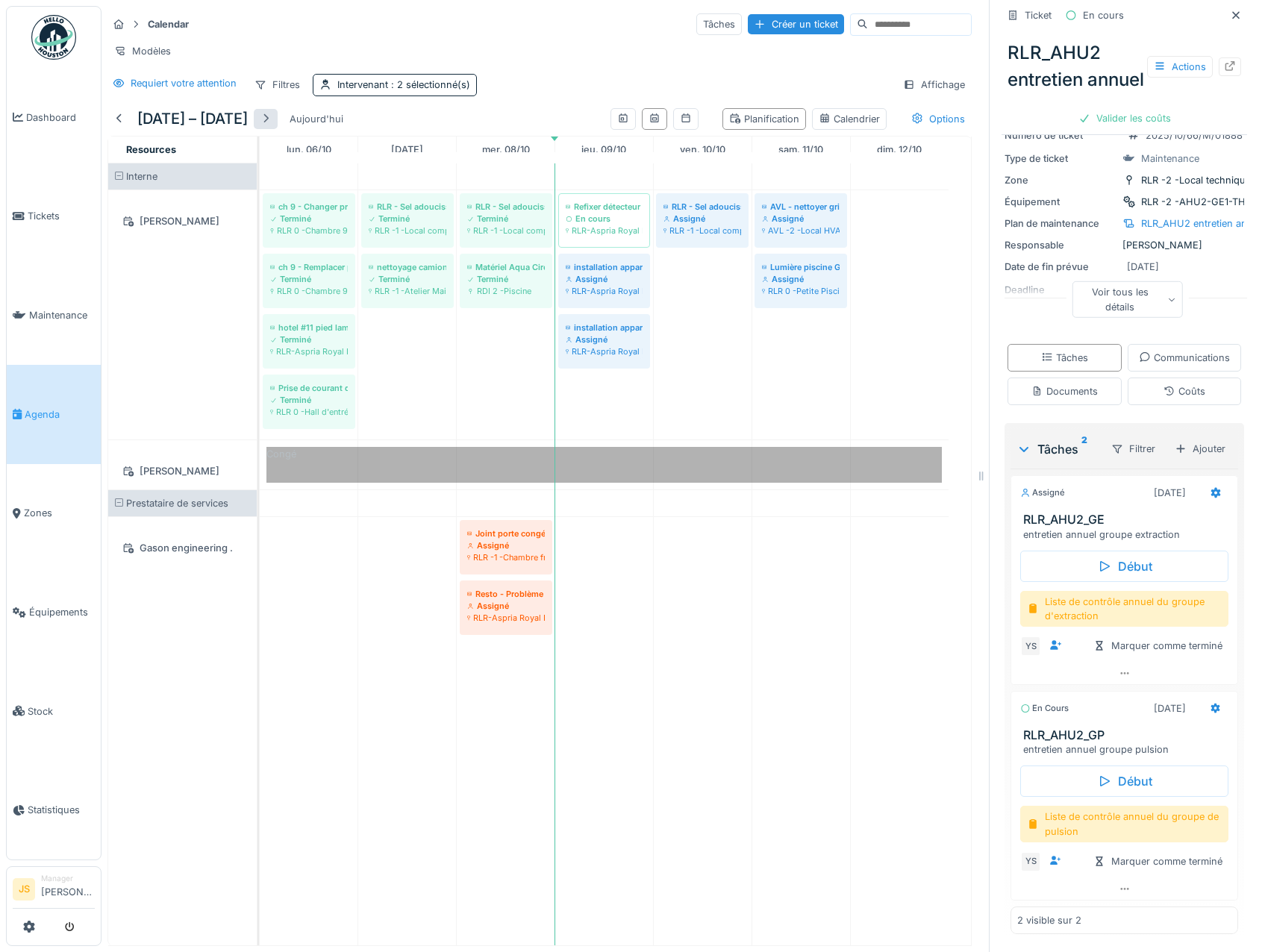
click at [271, 119] on div at bounding box center [266, 119] width 12 height 14
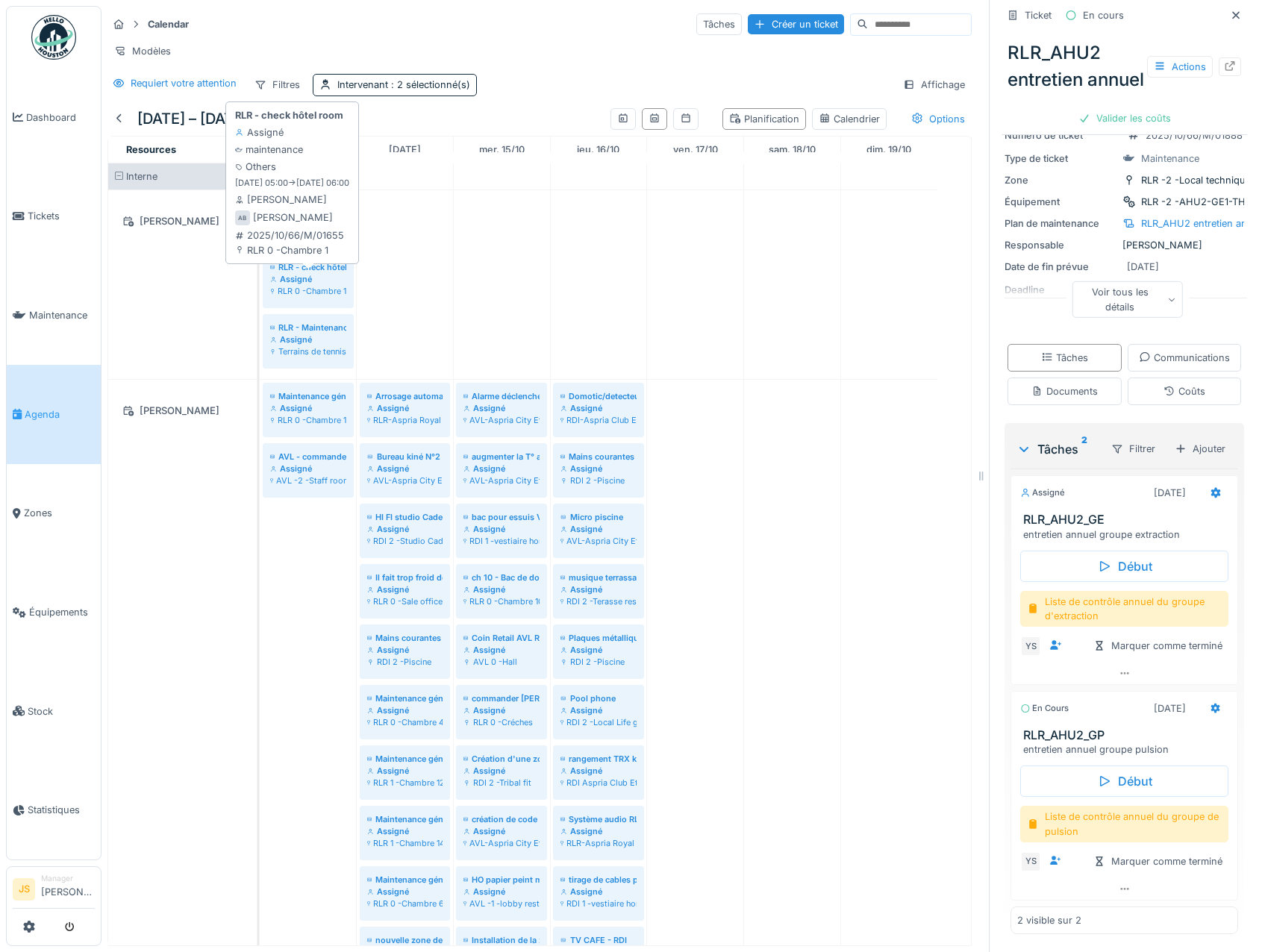
click at [308, 279] on div "Assigné" at bounding box center [308, 279] width 76 height 12
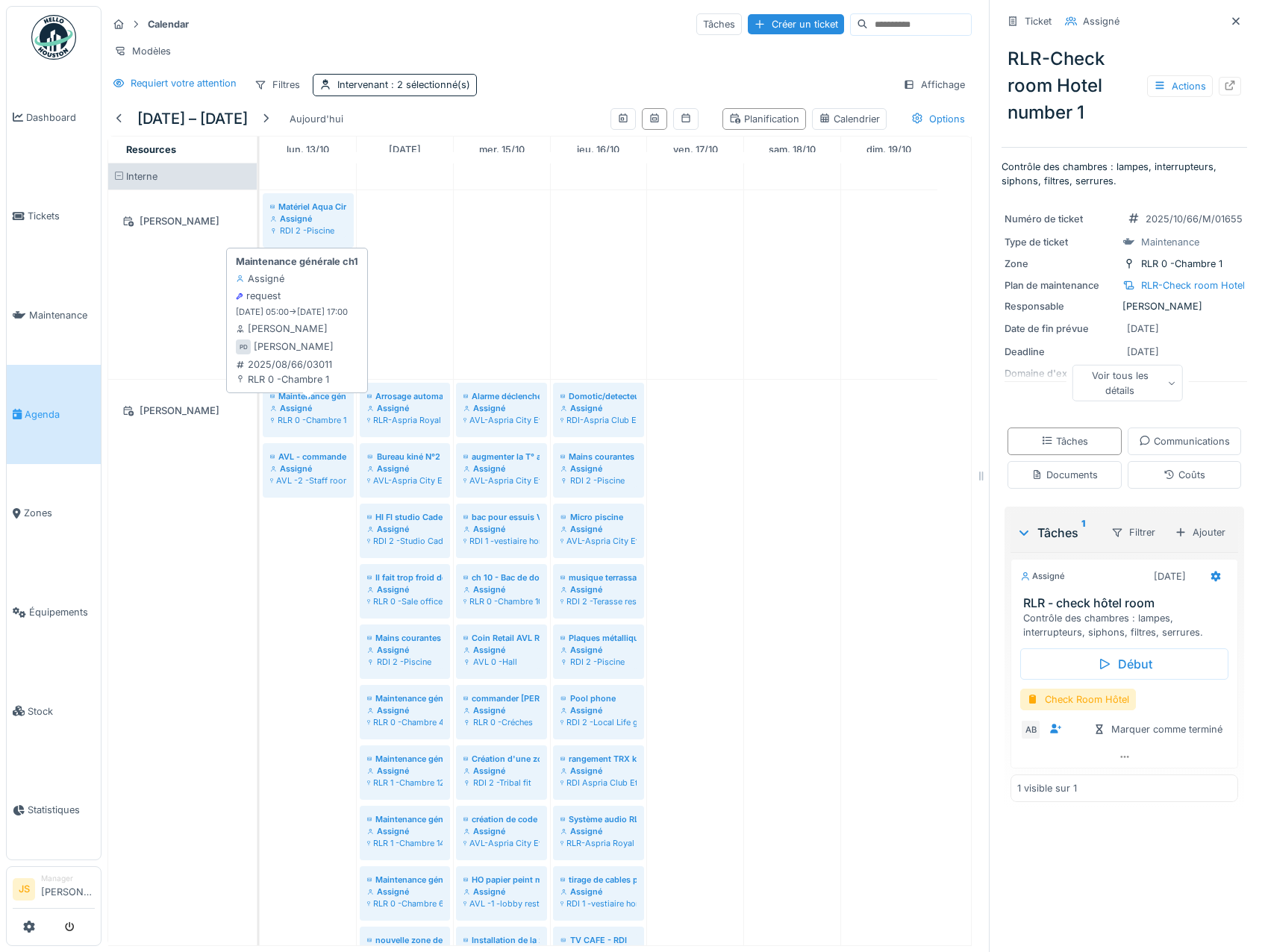
click at [317, 415] on div "RLR 0 -Chambre 1" at bounding box center [308, 420] width 76 height 12
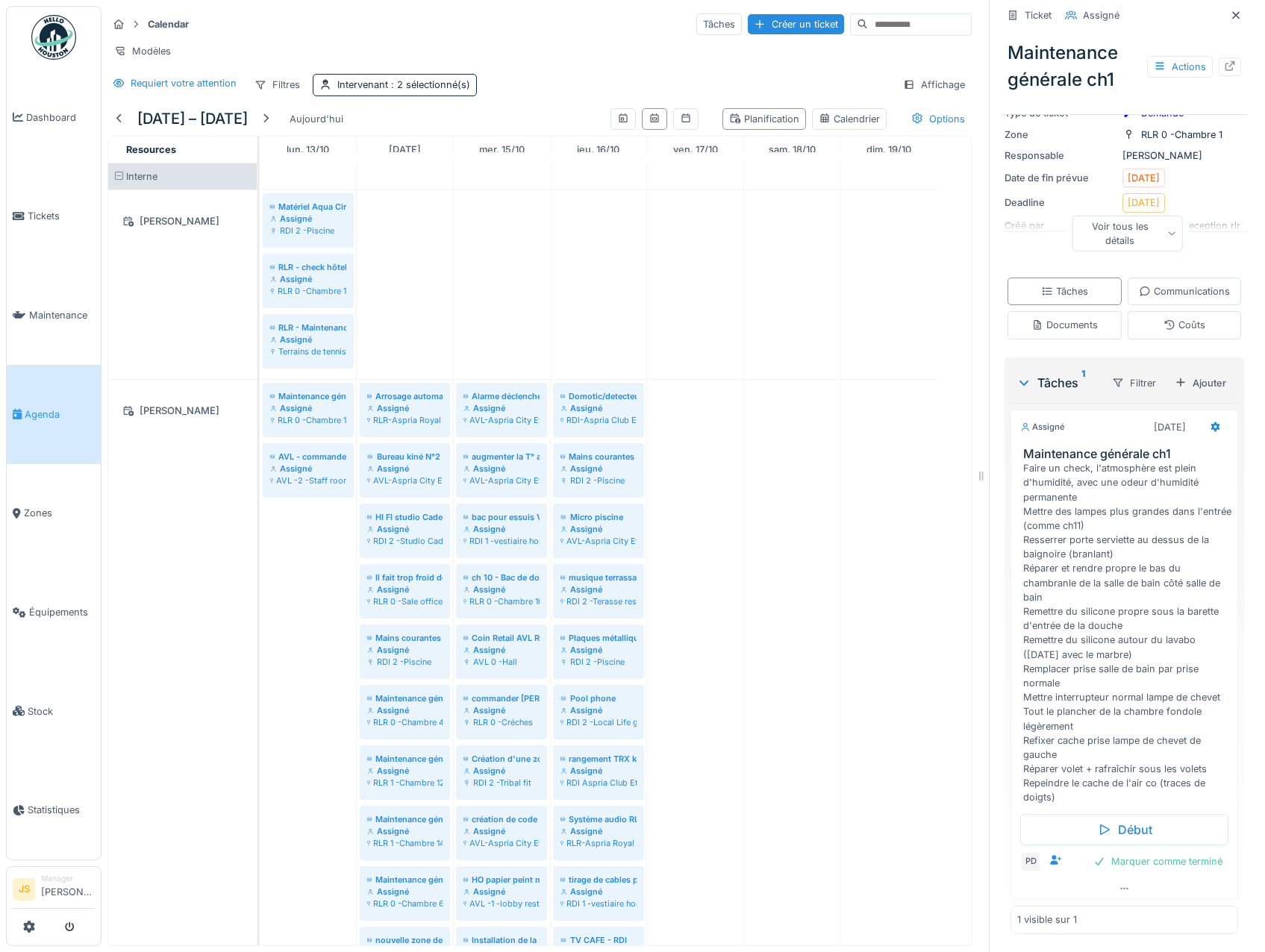
scroll to position [313, 0]
click at [118, 115] on div at bounding box center [120, 119] width 12 height 14
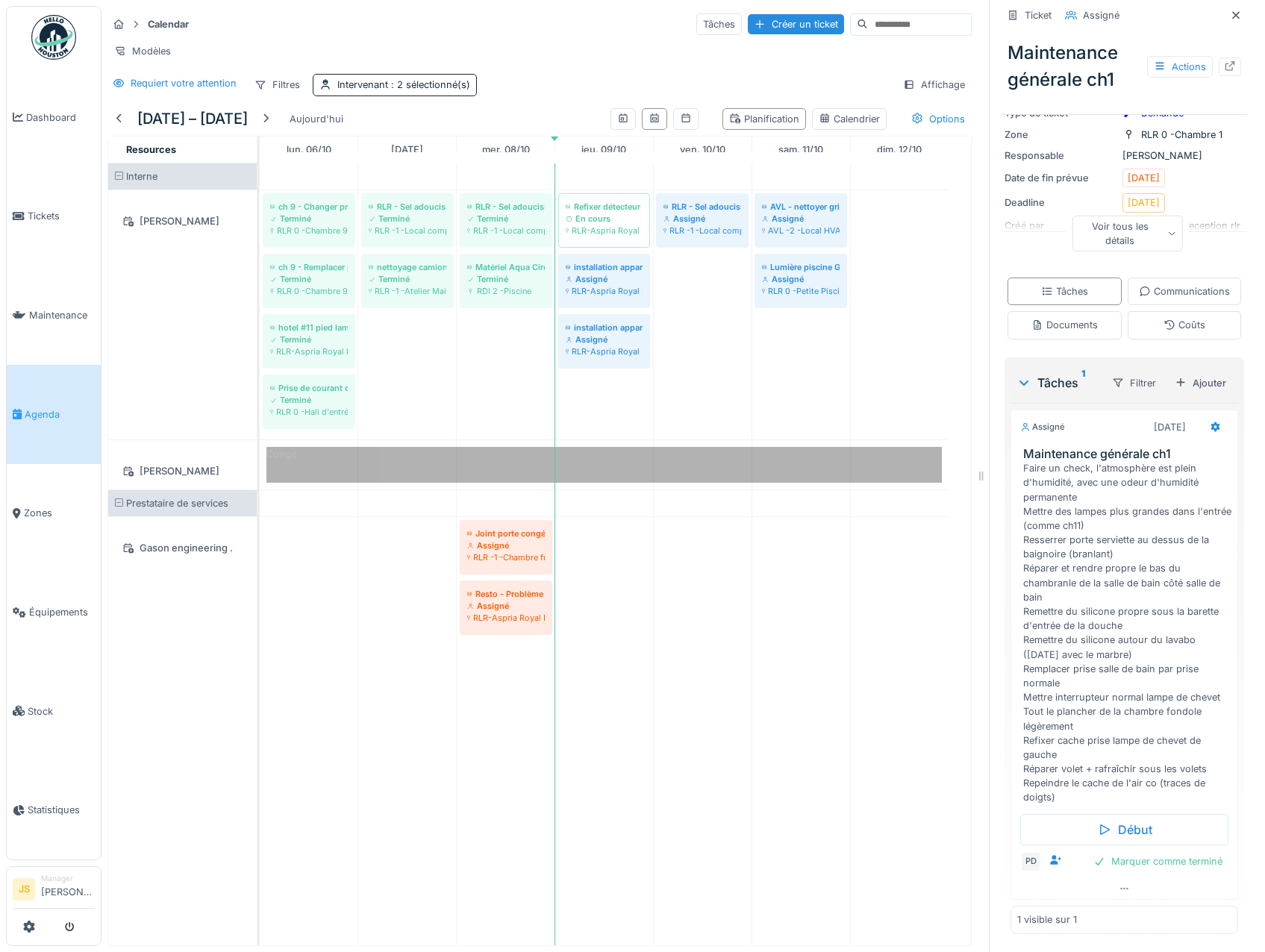
scroll to position [0, 0]
click at [424, 91] on span ": 2 sélectionné(s)" at bounding box center [429, 85] width 82 height 11
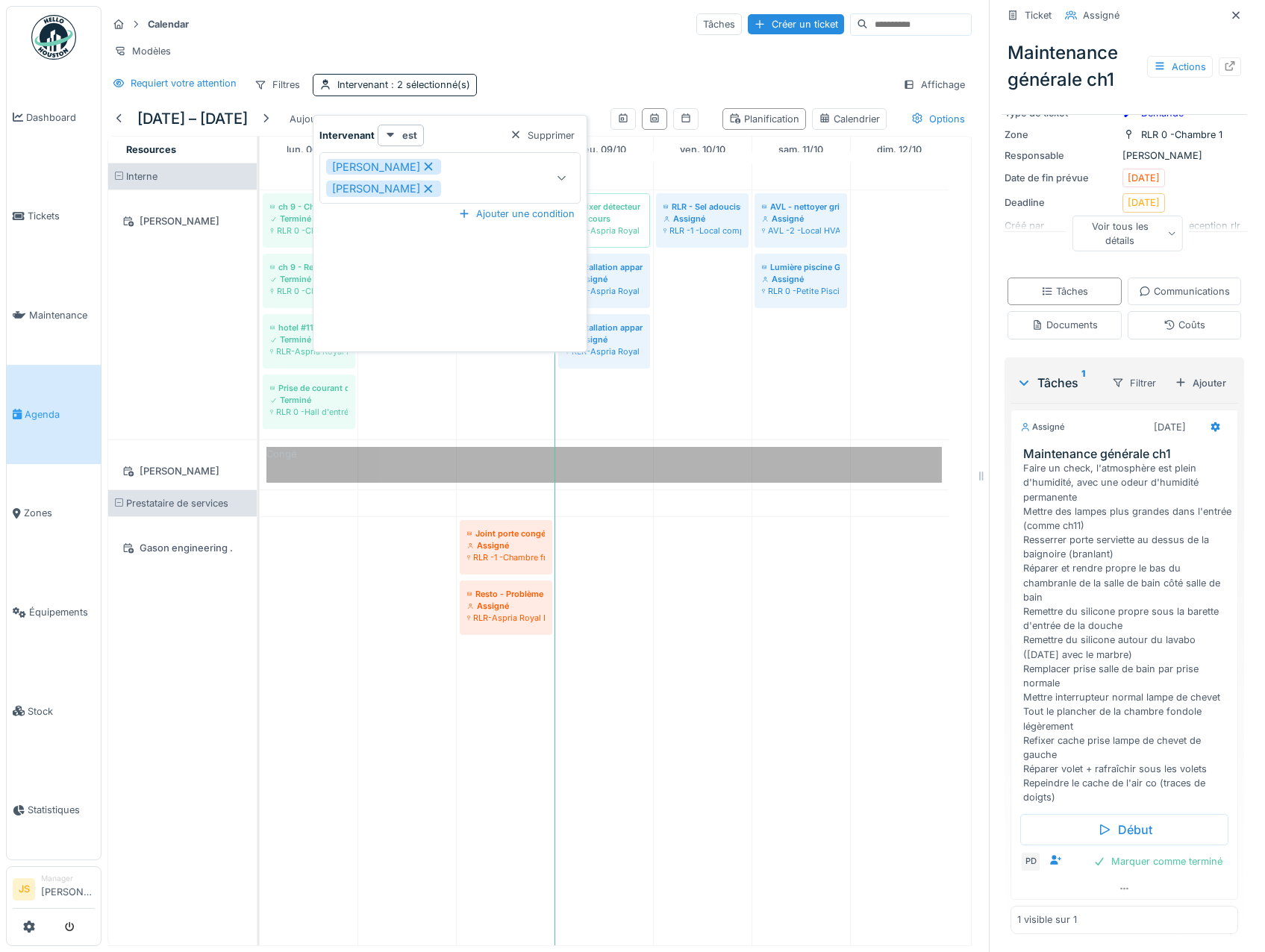
click at [523, 178] on div "[PERSON_NAME] kan [PERSON_NAME]" at bounding box center [431, 178] width 211 height 38
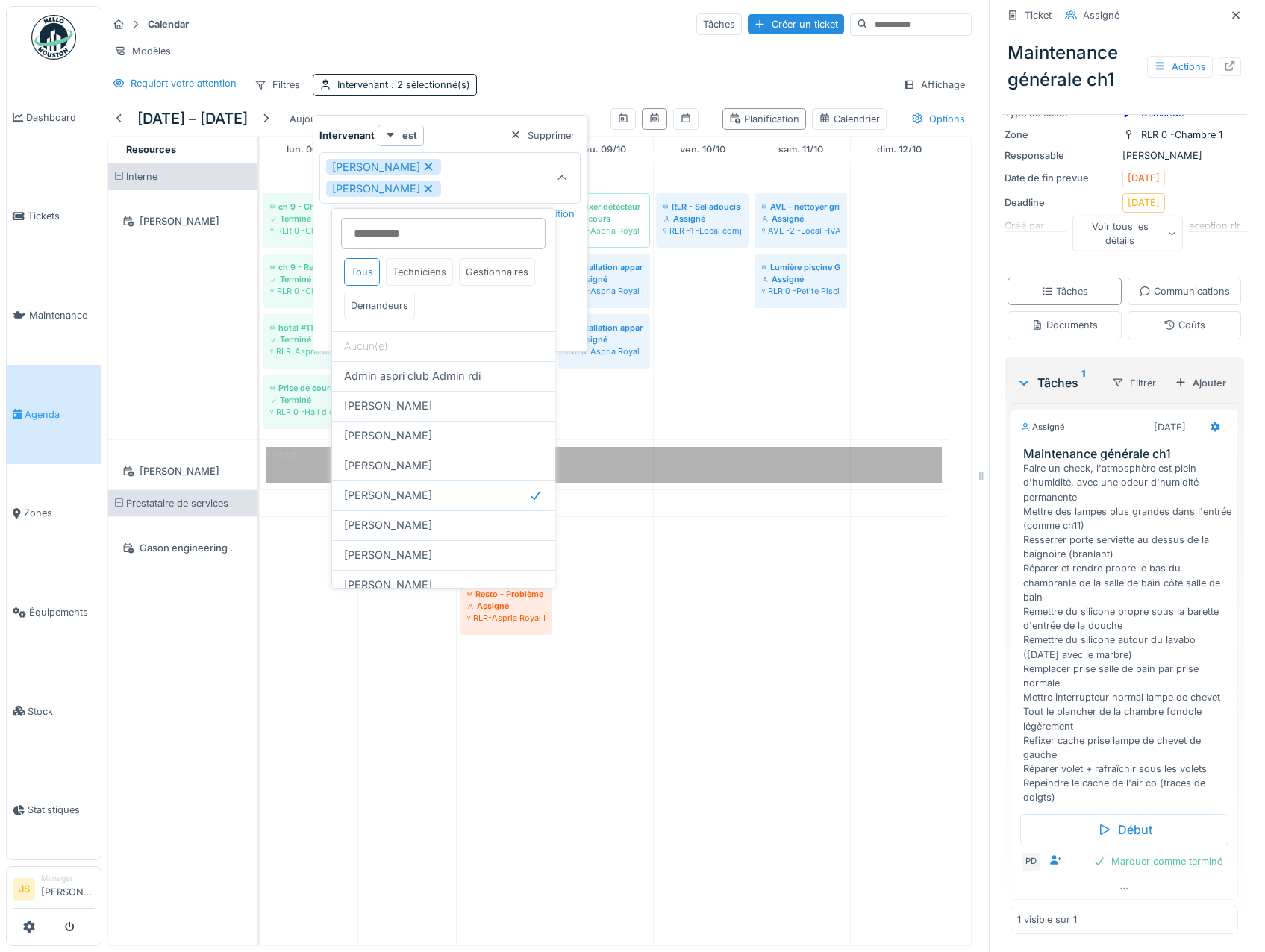
click at [409, 271] on div "Techniciens" at bounding box center [419, 272] width 67 height 28
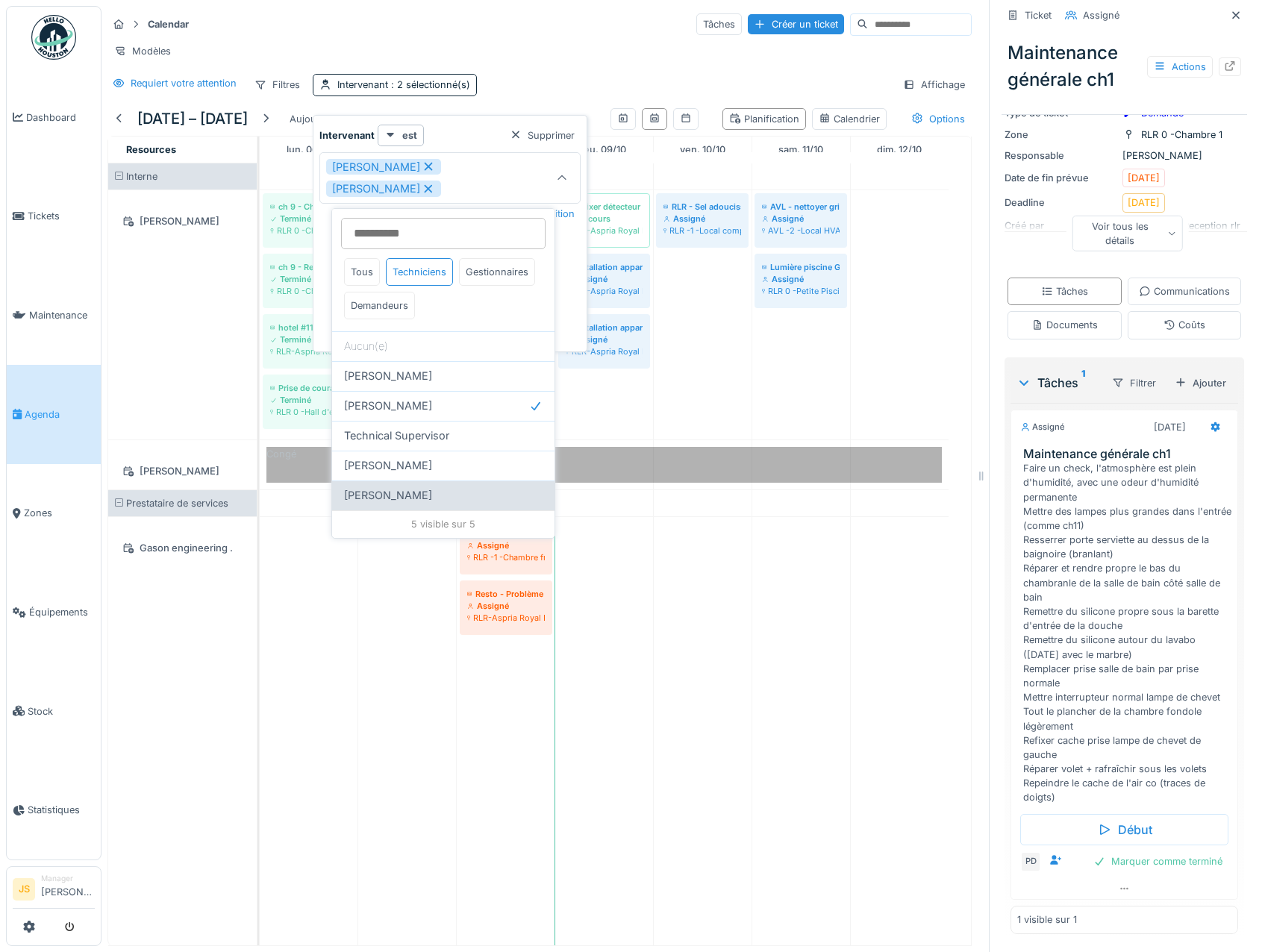
click at [402, 504] on div "[PERSON_NAME]" at bounding box center [443, 495] width 222 height 30
type input "**********"
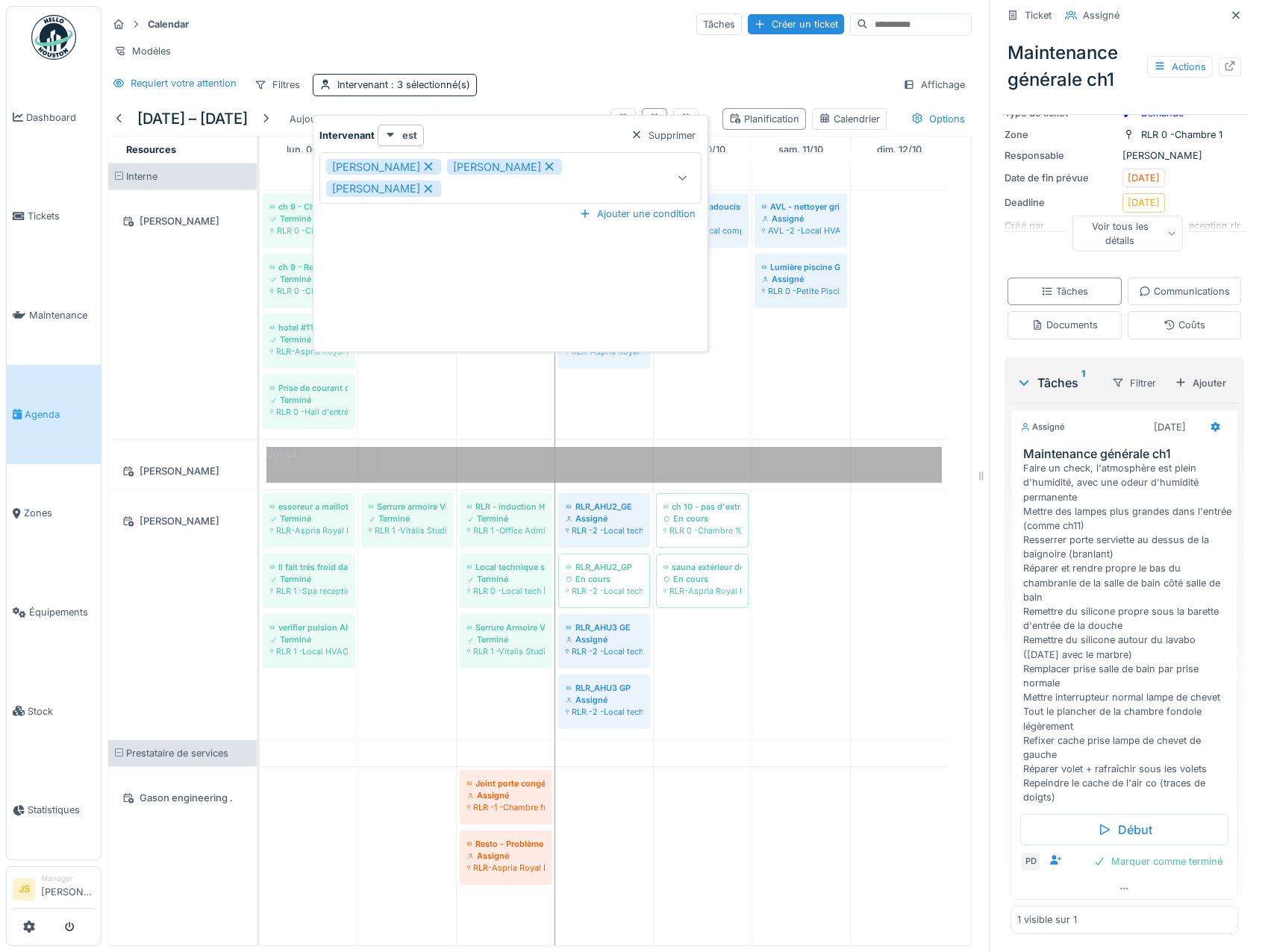
click at [641, 282] on div "**********" at bounding box center [510, 237] width 388 height 224
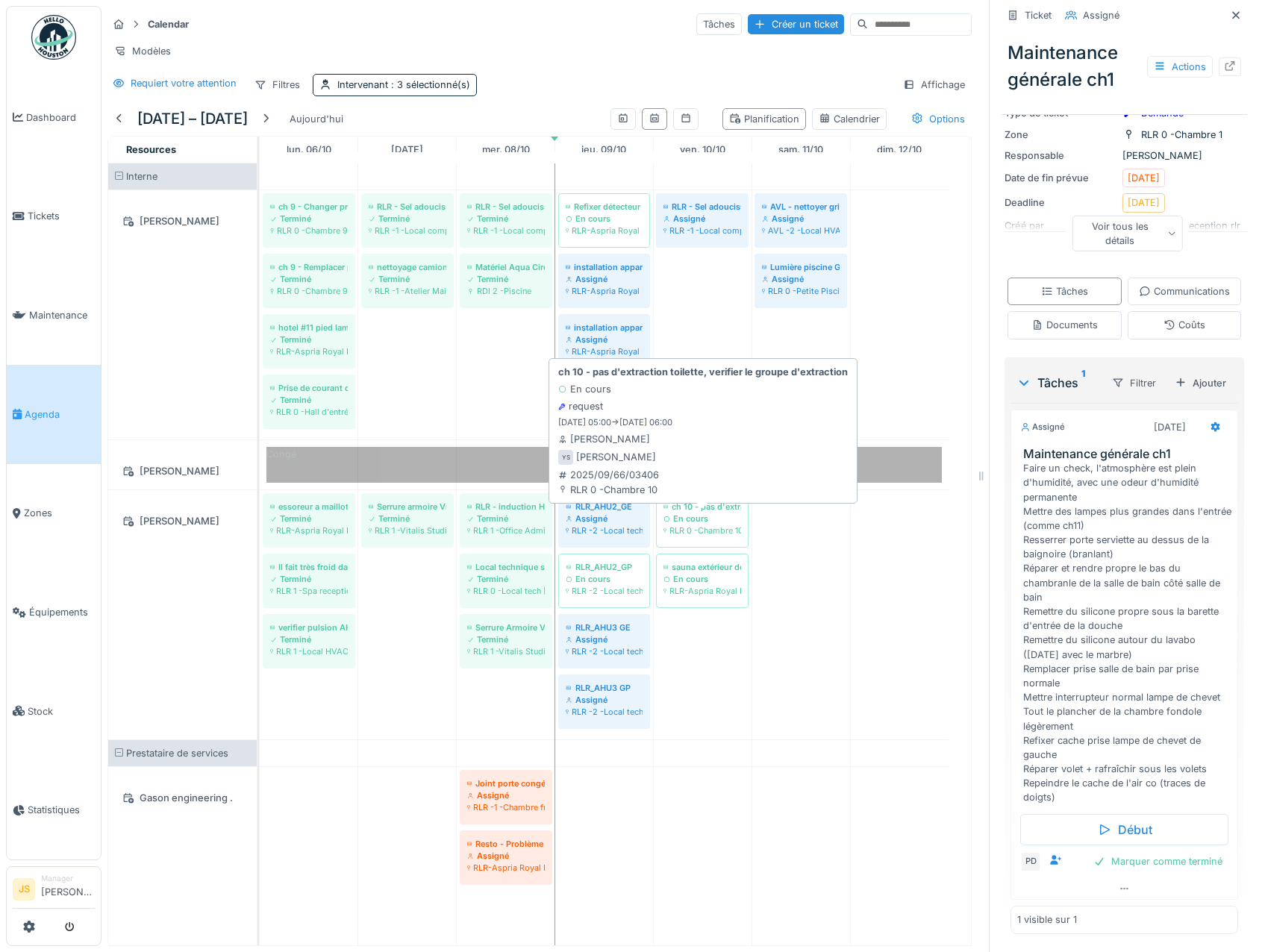
click at [716, 536] on div "RLR 0 -Chambre 10" at bounding box center [702, 530] width 78 height 12
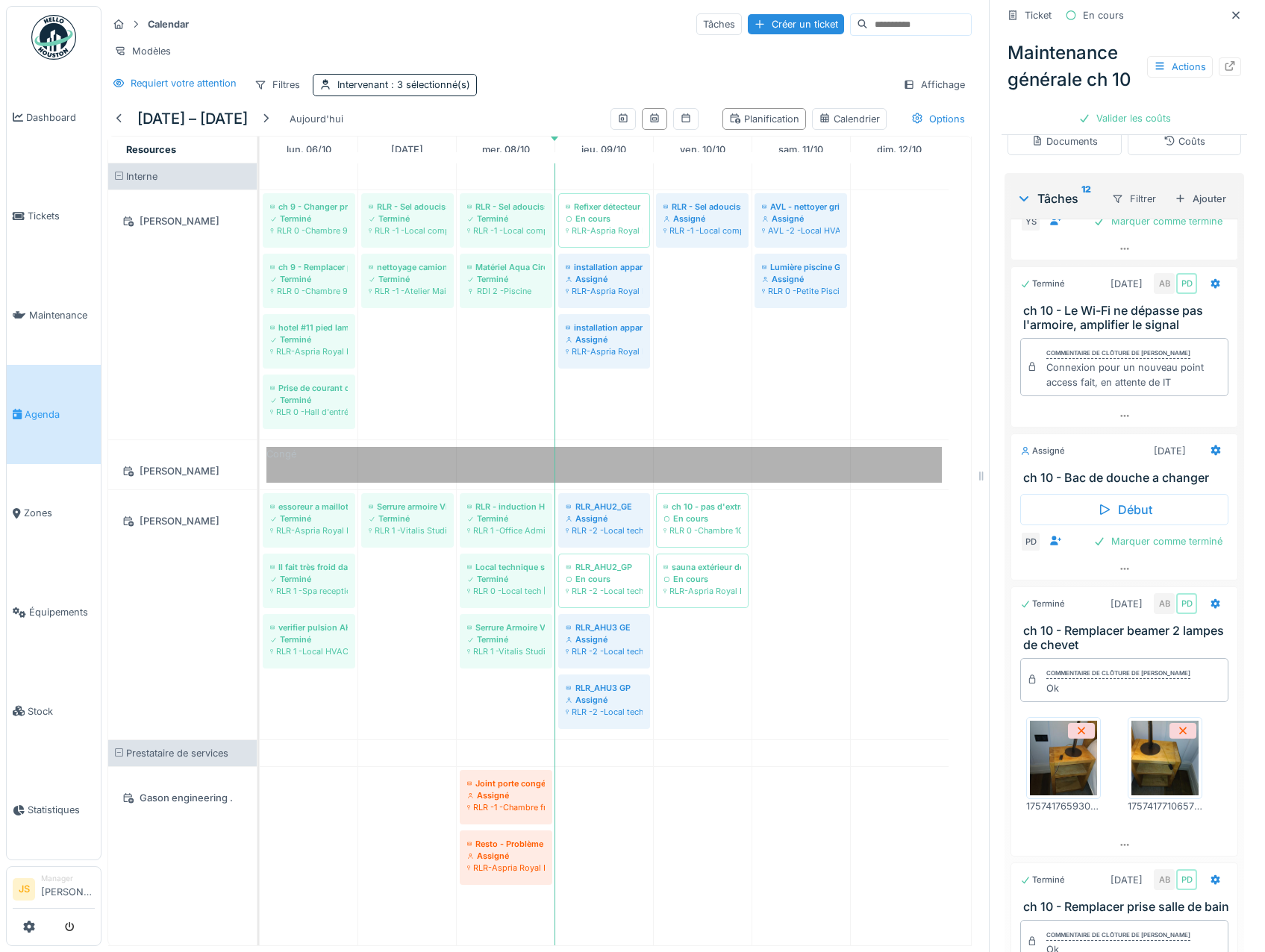
scroll to position [1194, 0]
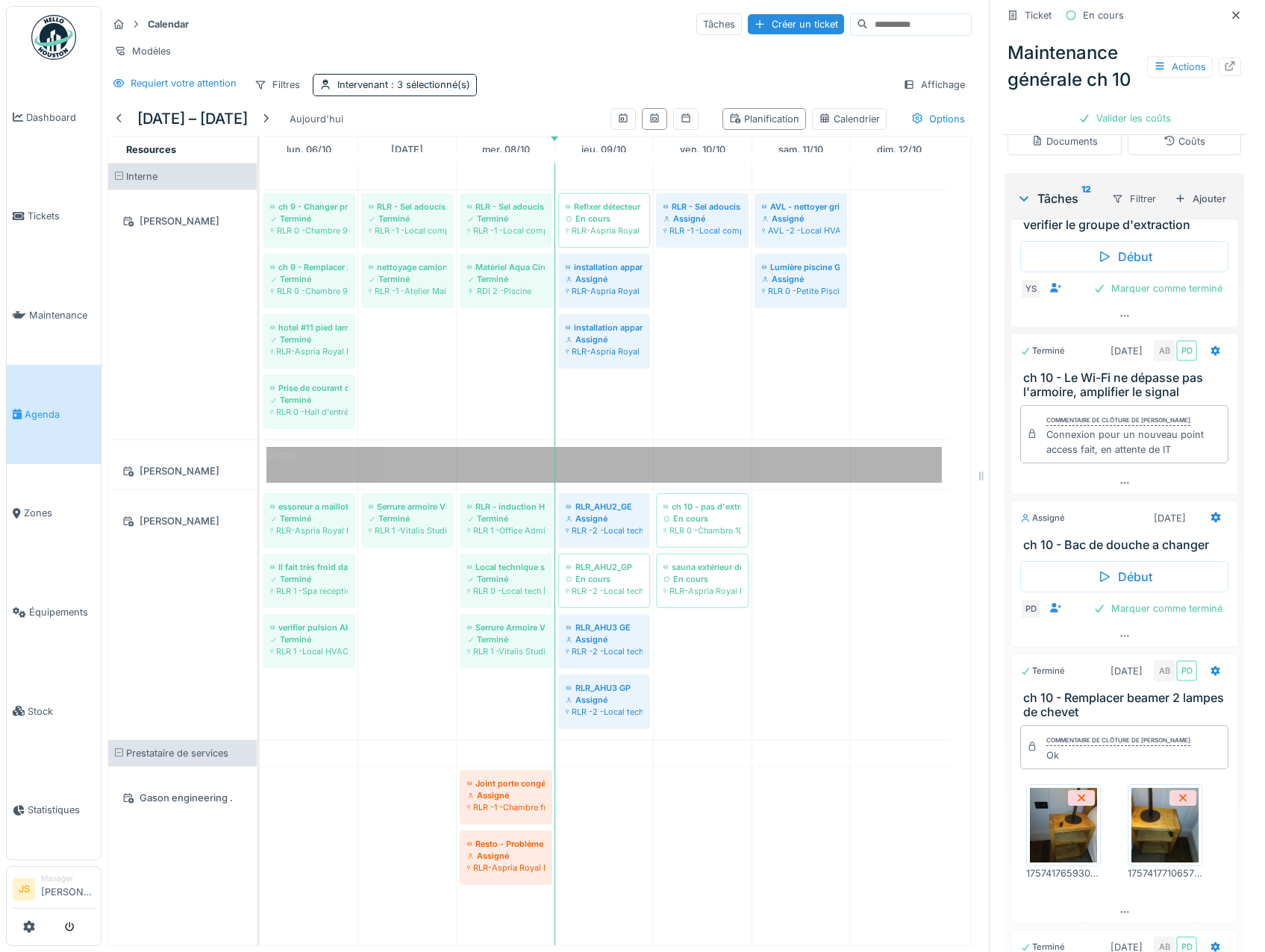
click at [1210, 188] on icon at bounding box center [1216, 183] width 12 height 9
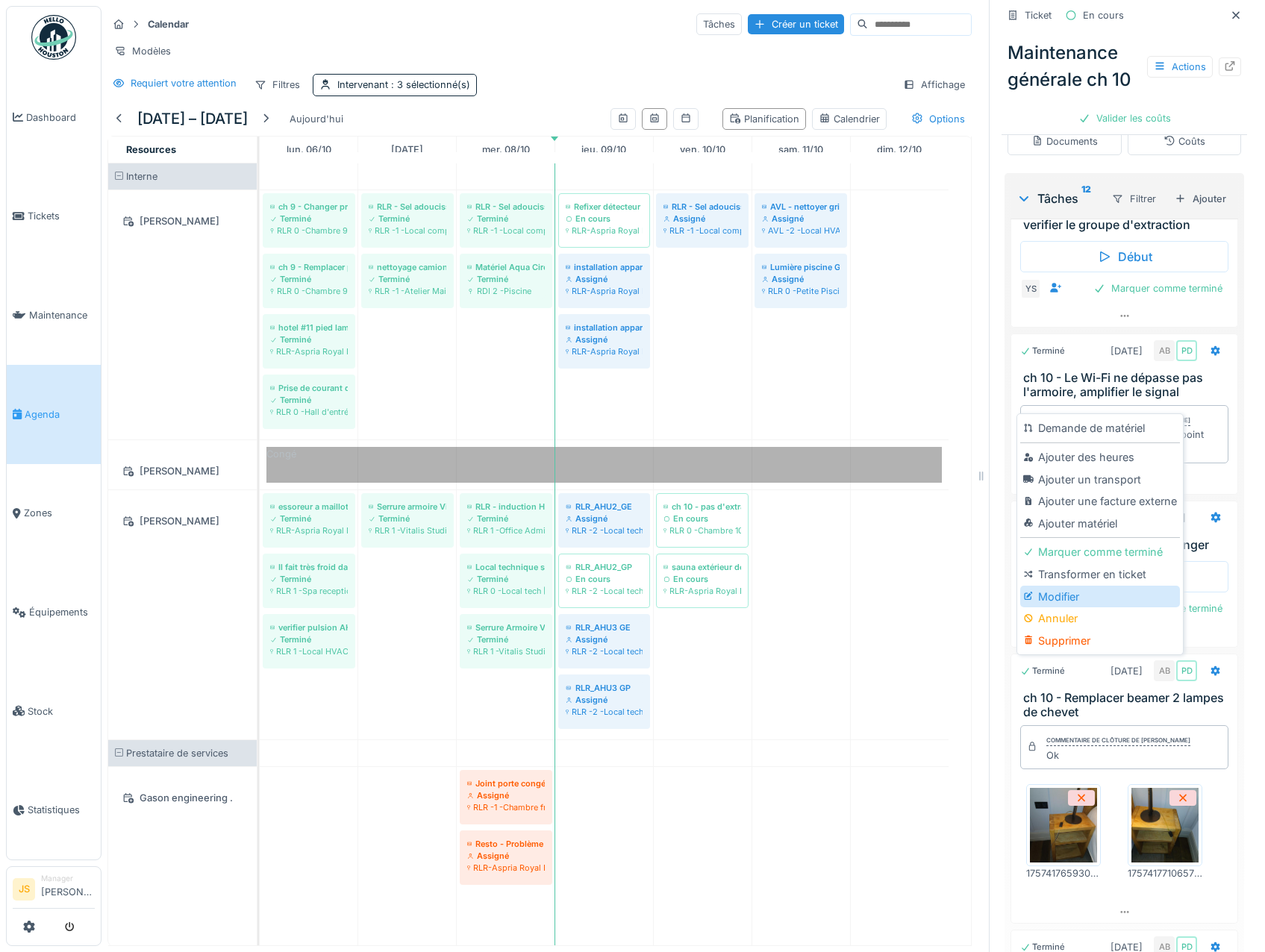
click at [1055, 599] on div "Modifier" at bounding box center [1099, 597] width 159 height 22
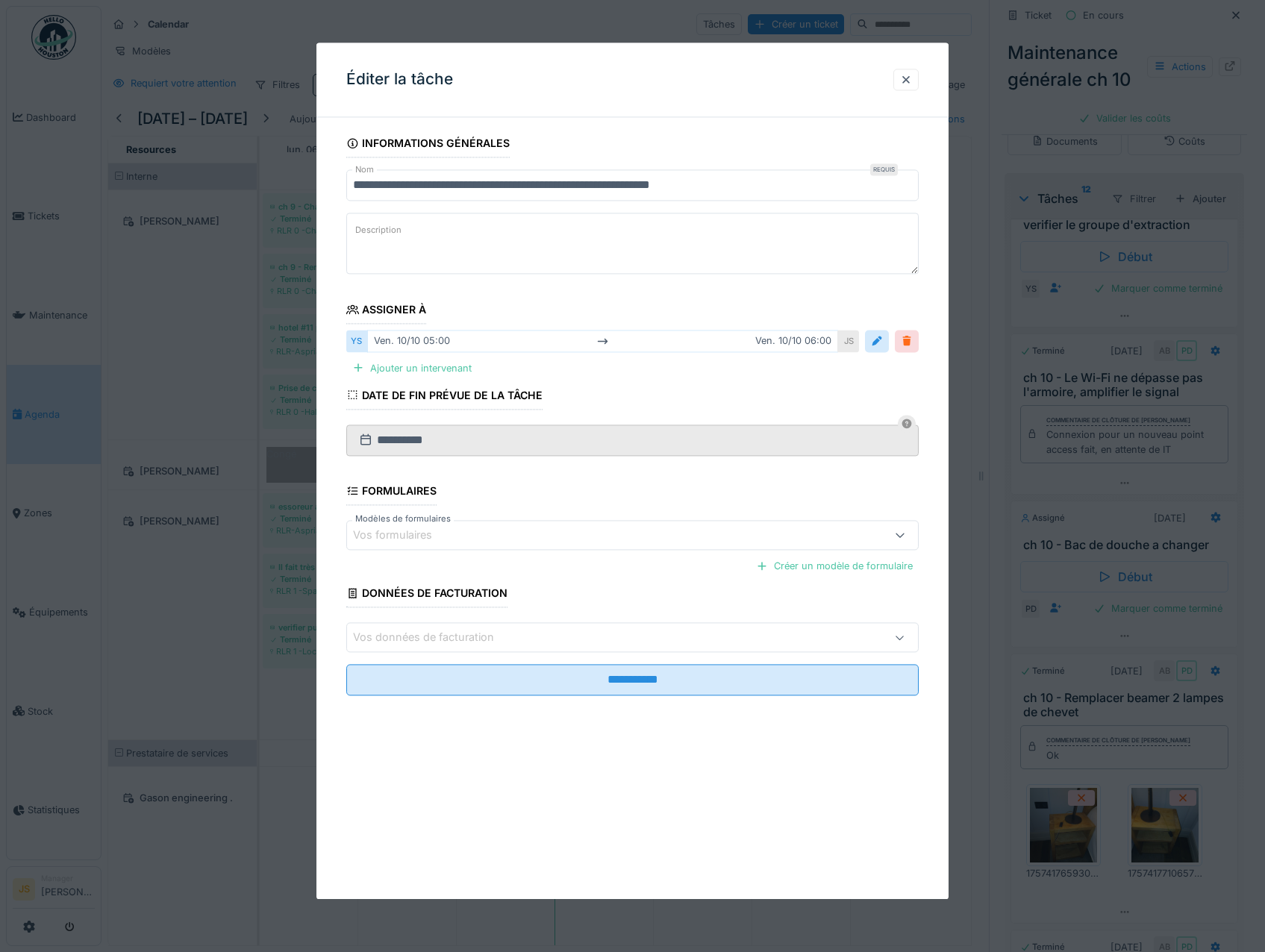
click at [912, 343] on div at bounding box center [906, 341] width 12 height 14
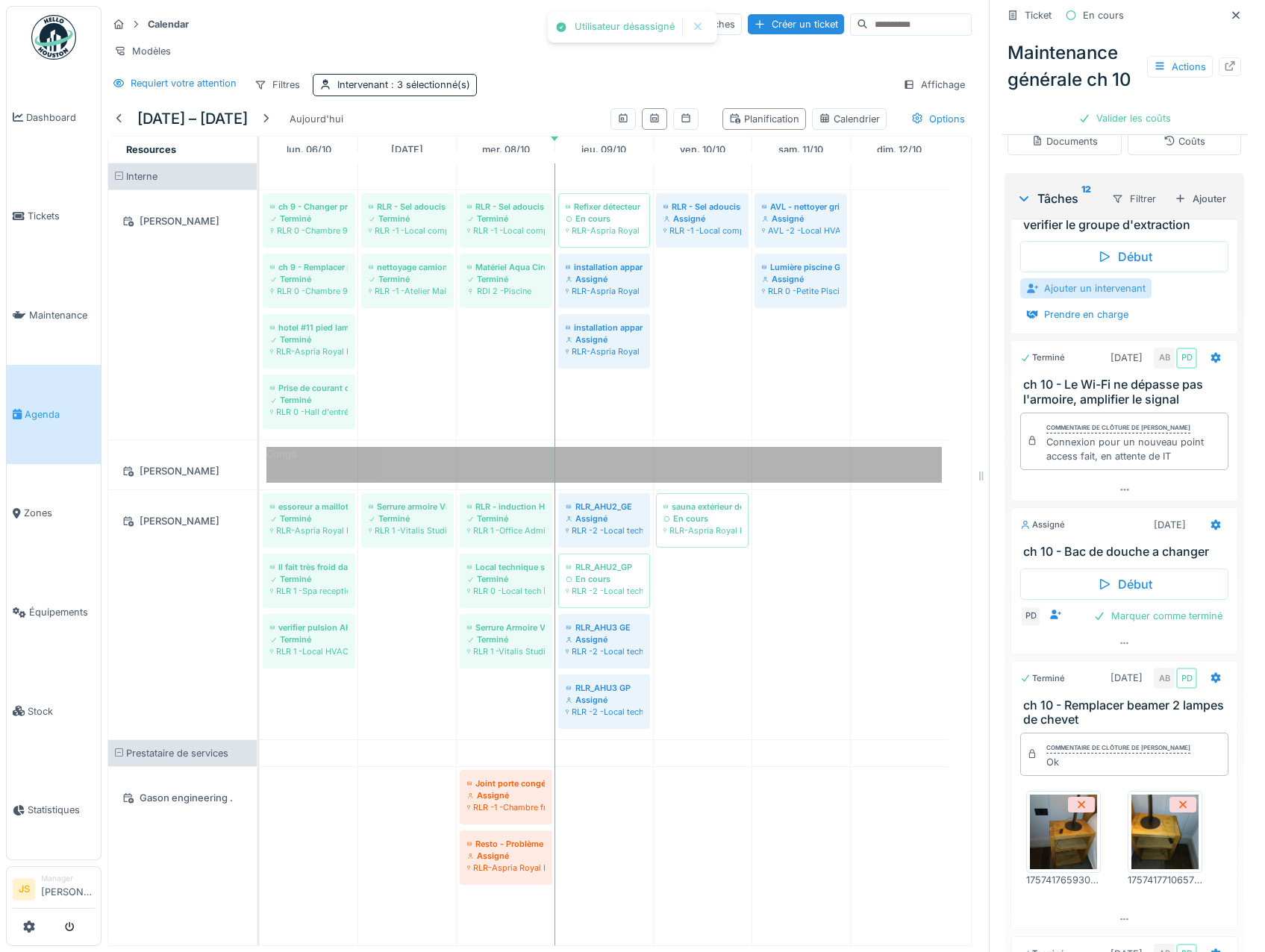
click at [1069, 298] on div "Ajouter un intervenant" at bounding box center [1086, 288] width 131 height 20
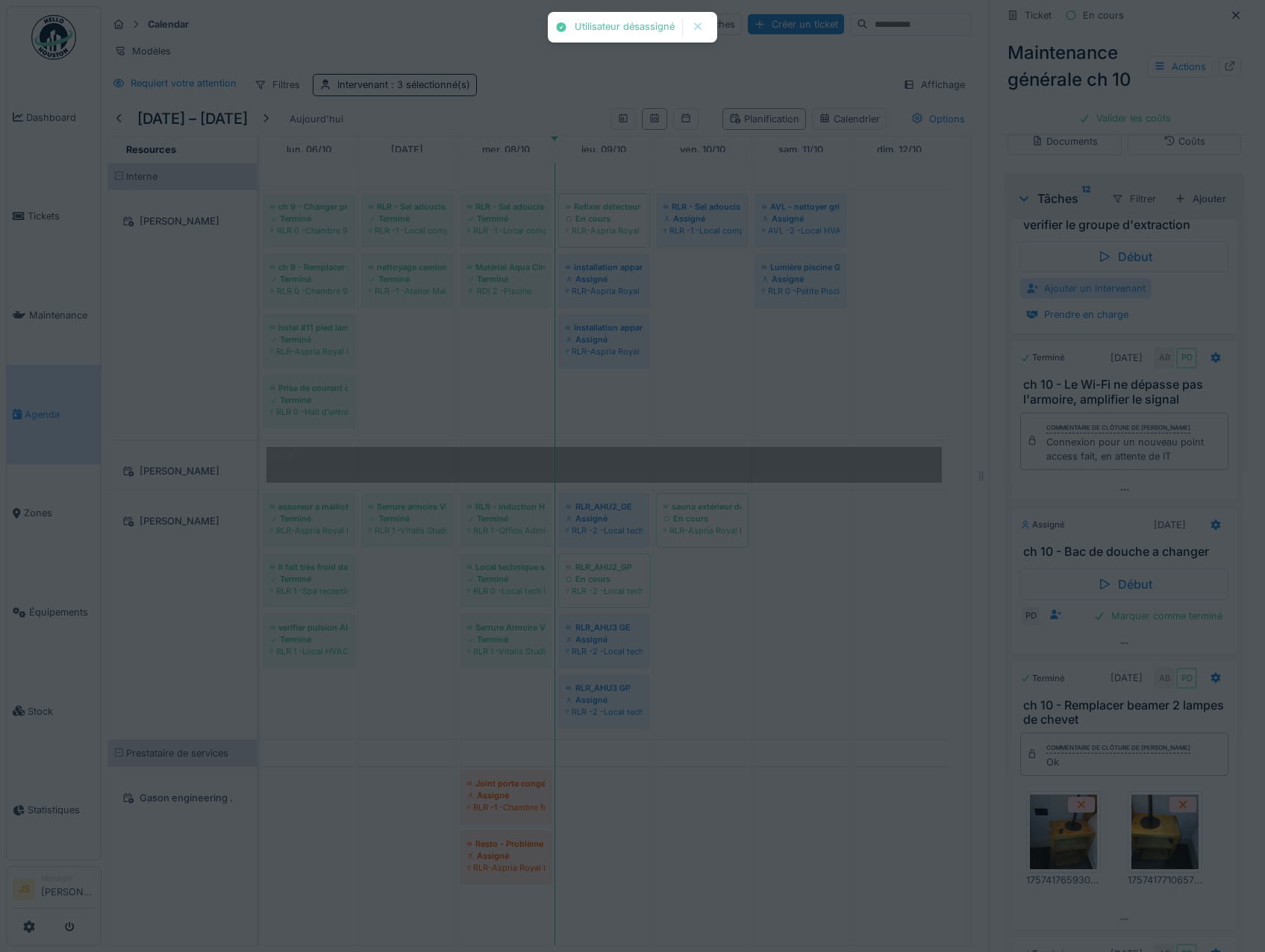
scroll to position [0, 0]
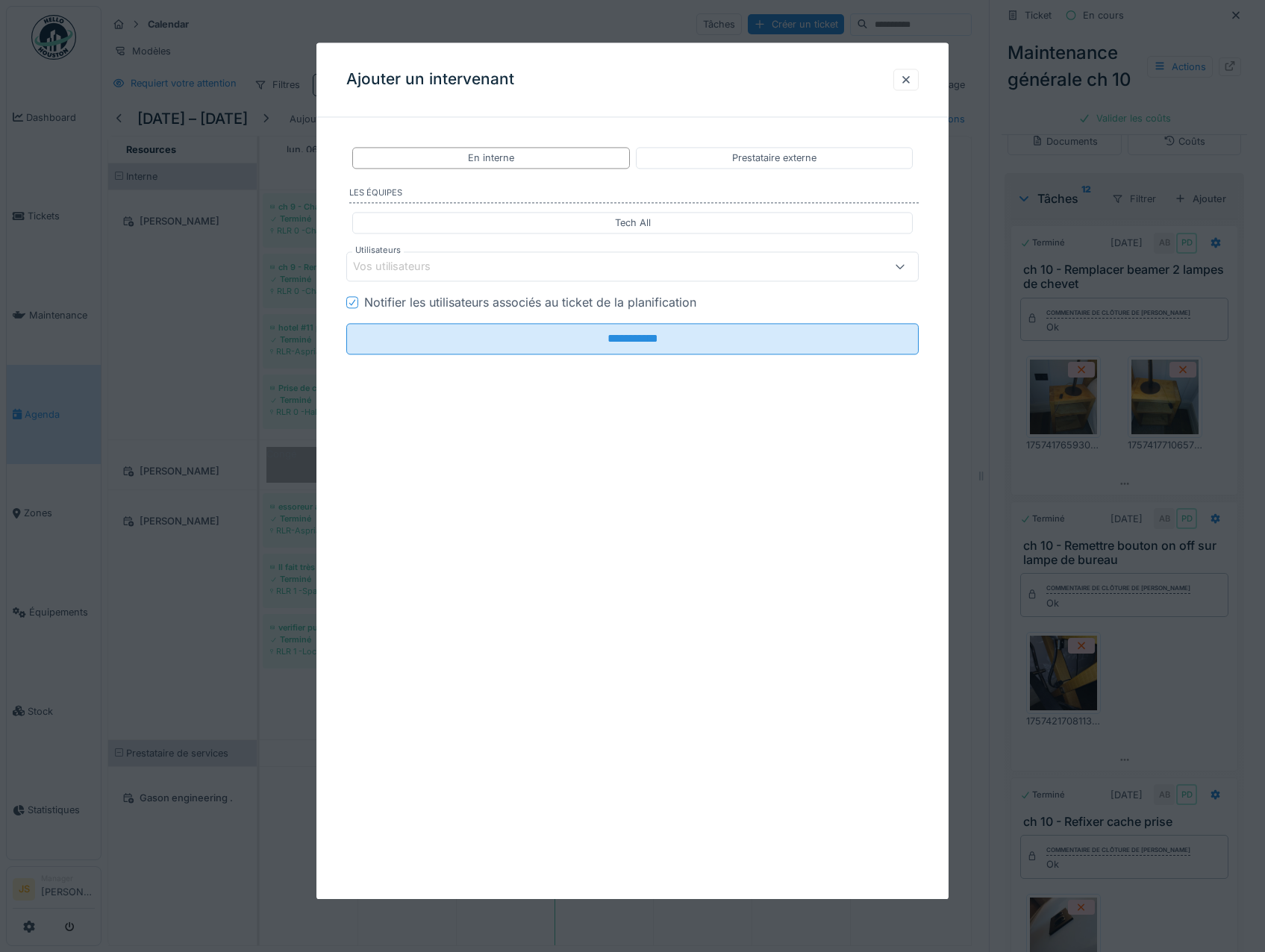
click at [407, 266] on div "Vos utilisateurs" at bounding box center [402, 266] width 98 height 16
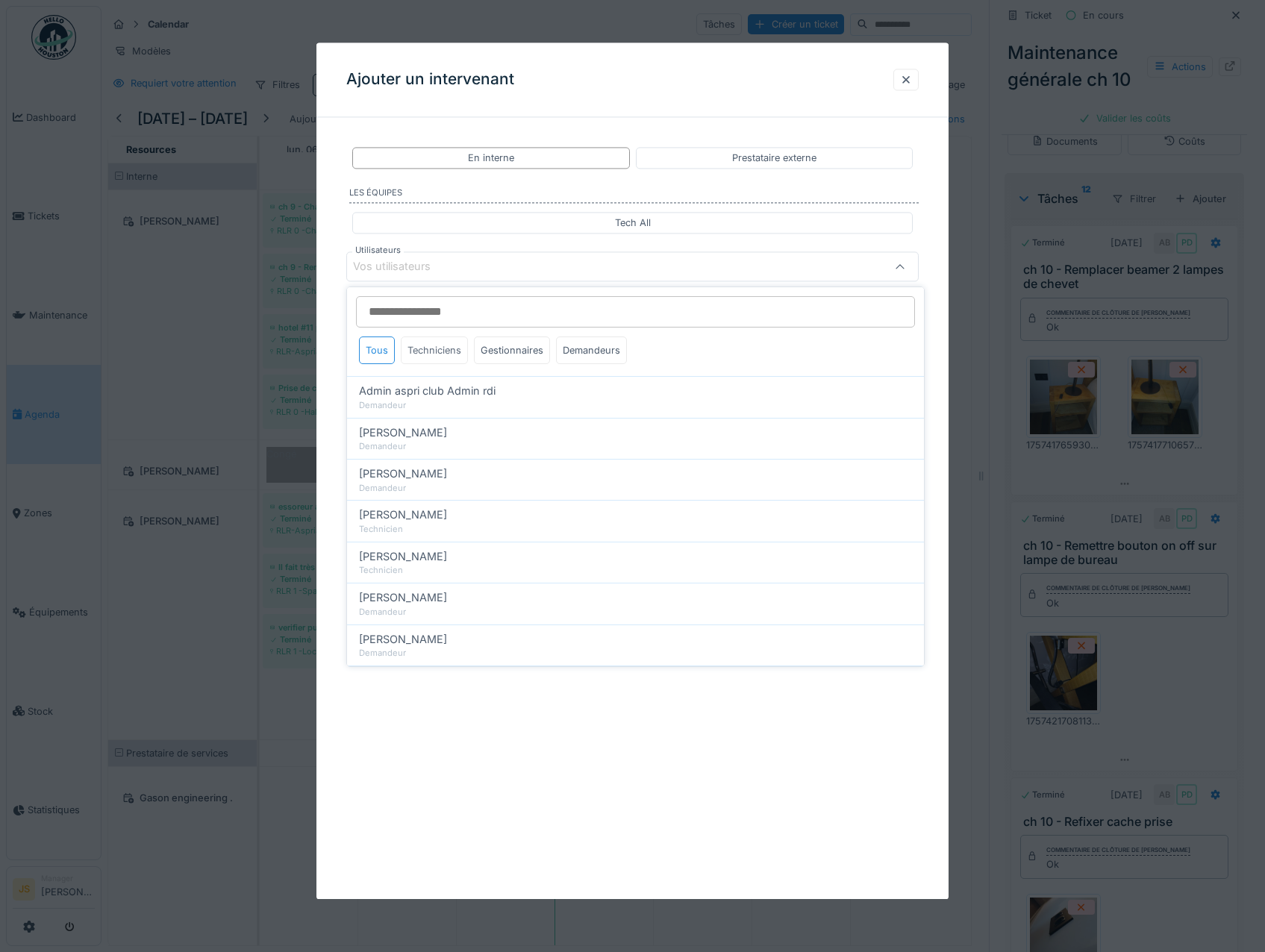
click at [435, 356] on div "Techniciens" at bounding box center [435, 350] width 67 height 28
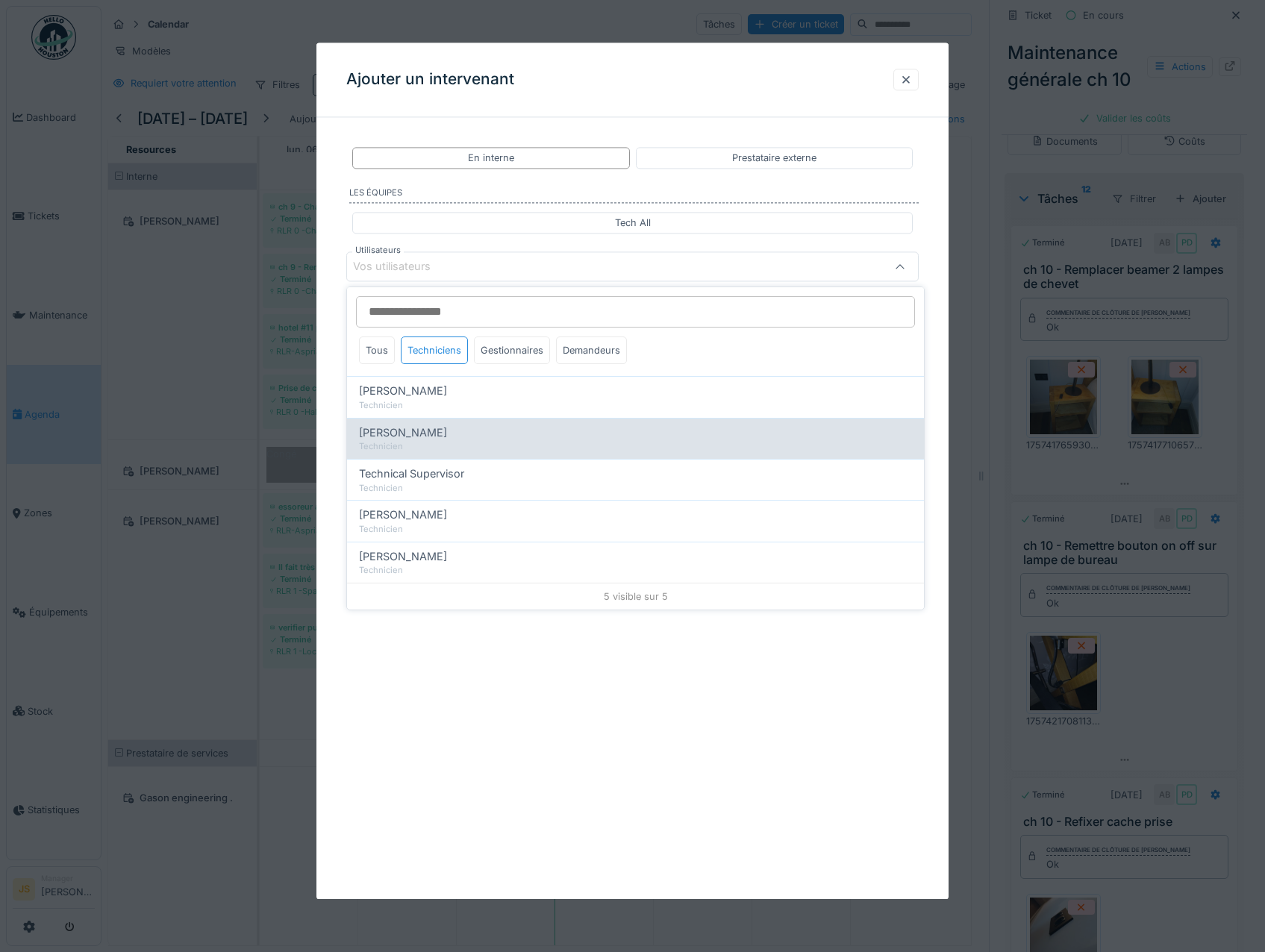
click at [426, 435] on span "[PERSON_NAME]" at bounding box center [403, 432] width 88 height 16
type input "*****"
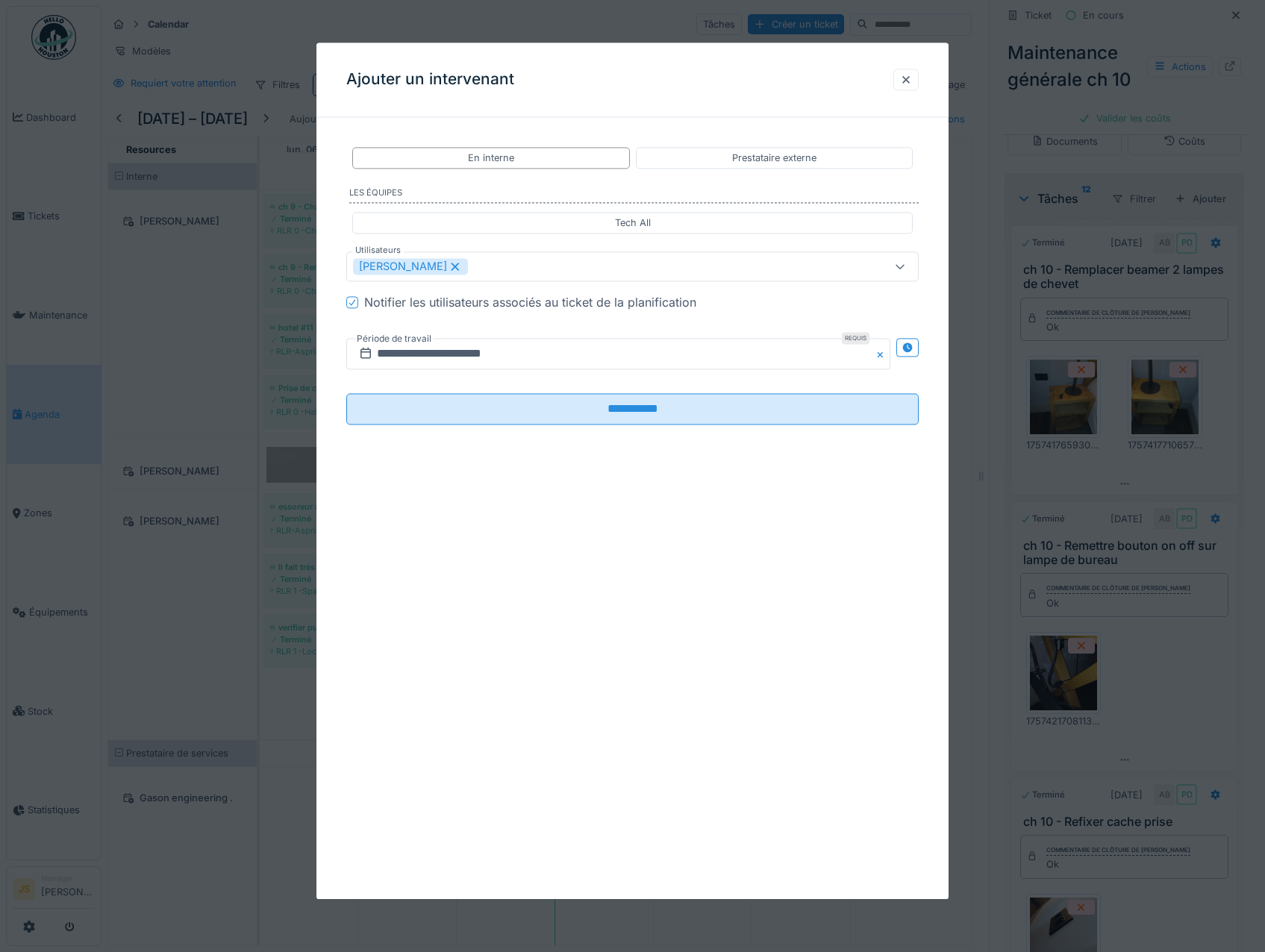
click at [329, 404] on div "**********" at bounding box center [633, 298] width 633 height 337
click at [413, 352] on input "**********" at bounding box center [619, 354] width 545 height 31
click at [623, 479] on div "9" at bounding box center [620, 476] width 20 height 22
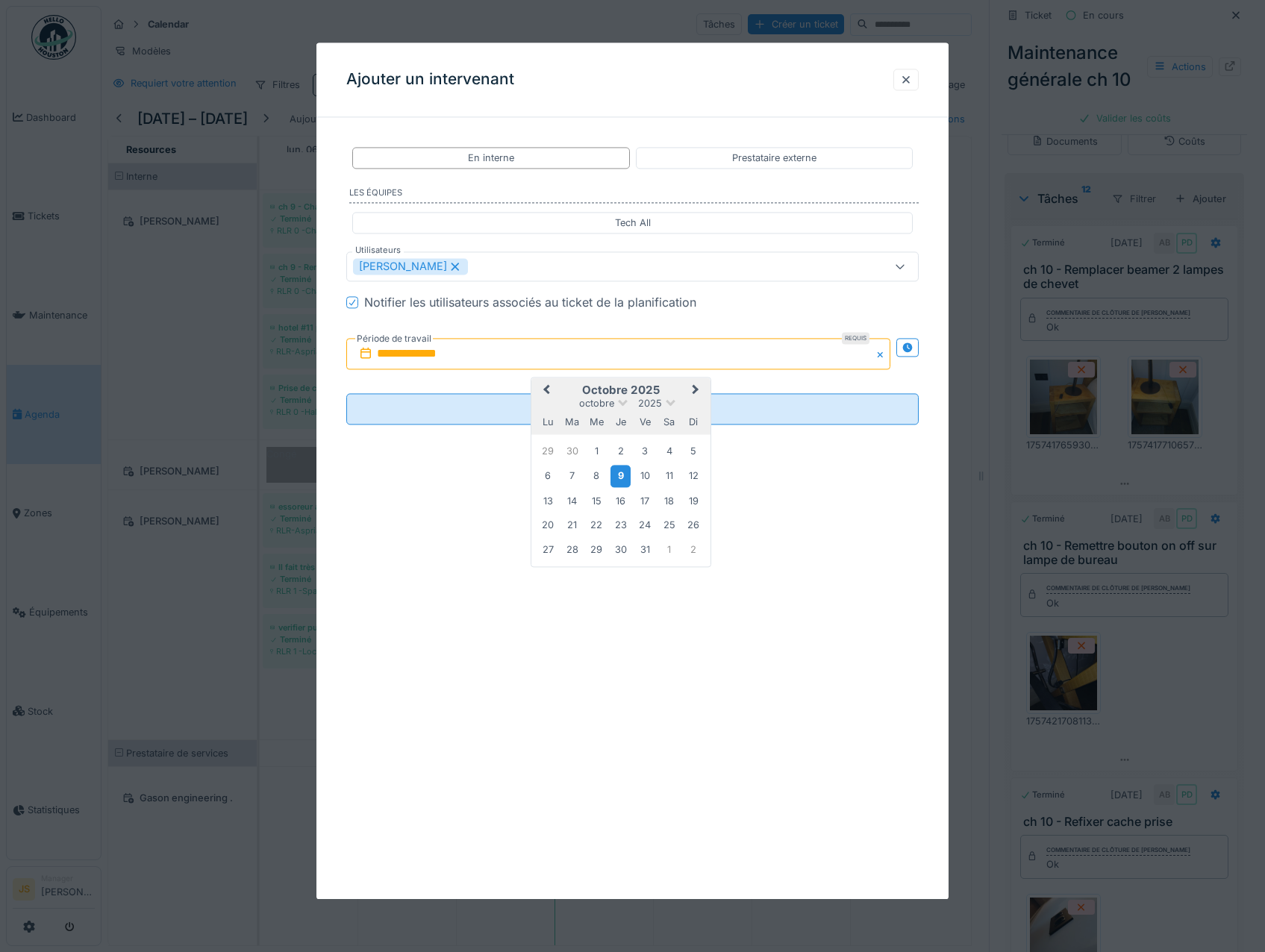
click at [623, 478] on div "9" at bounding box center [620, 476] width 20 height 22
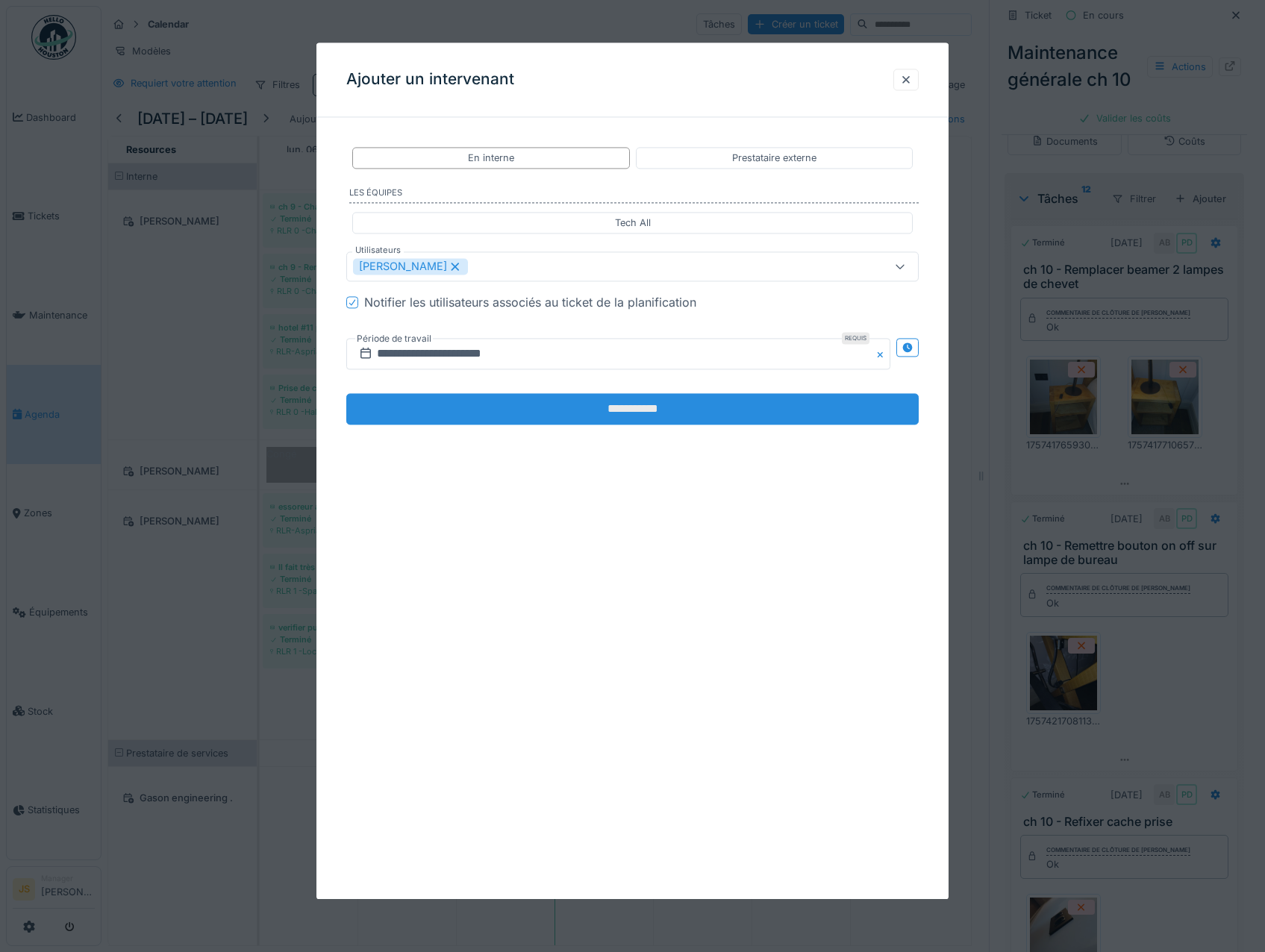
click at [540, 410] on input "**********" at bounding box center [633, 410] width 573 height 31
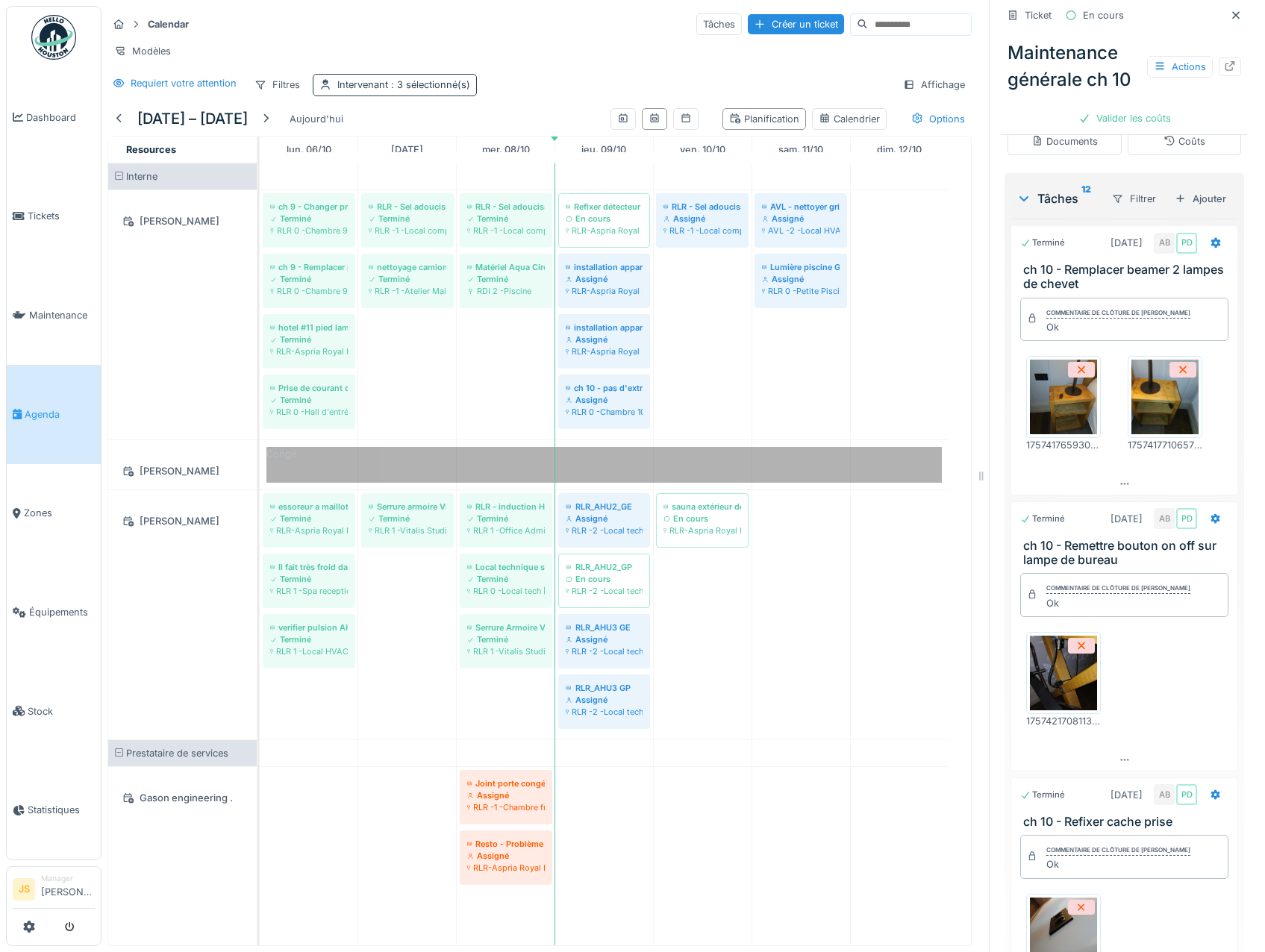
click at [429, 91] on span ": 3 sélectionné(s)" at bounding box center [429, 85] width 82 height 11
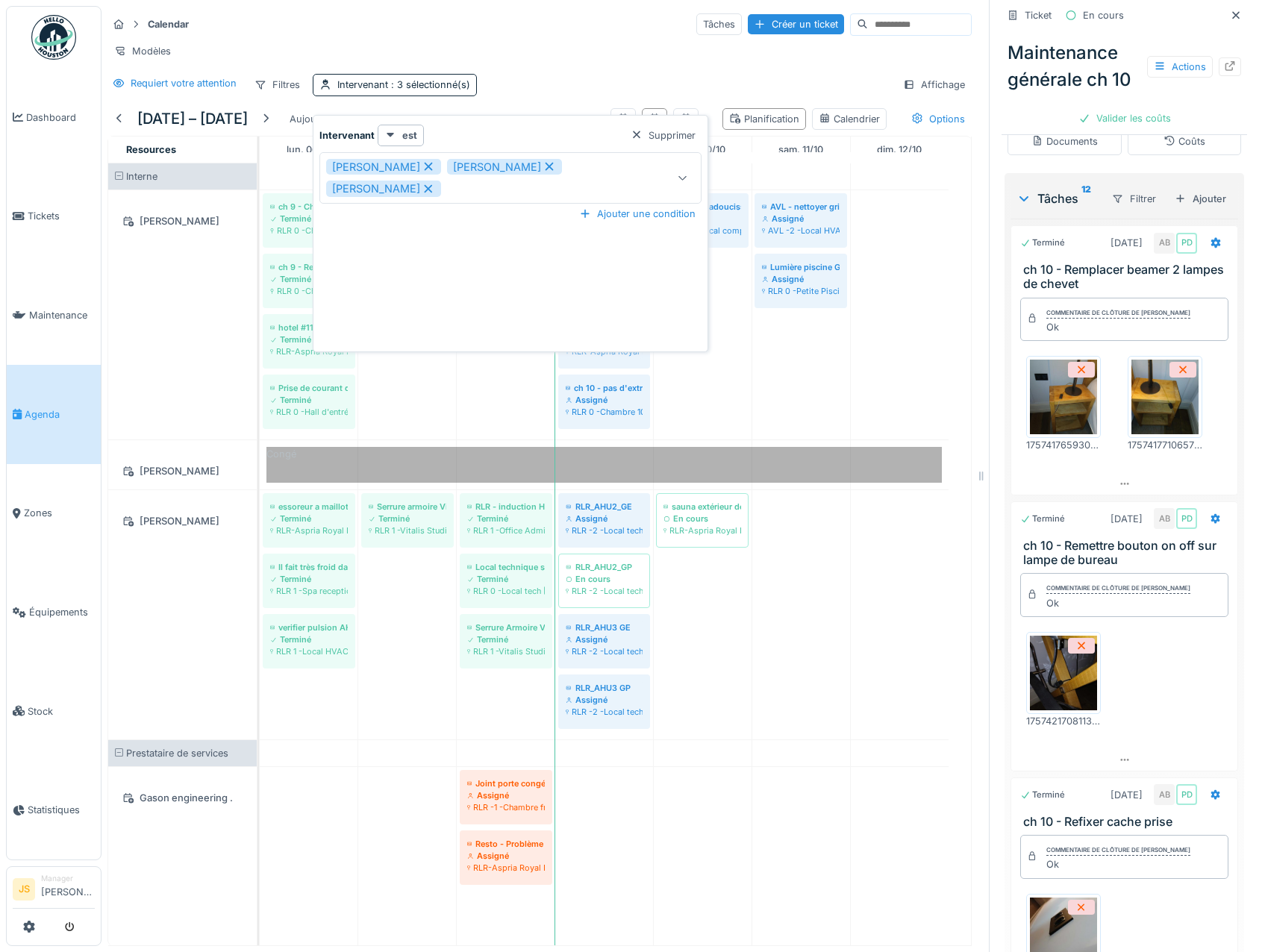
click at [545, 166] on icon at bounding box center [549, 167] width 9 height 9
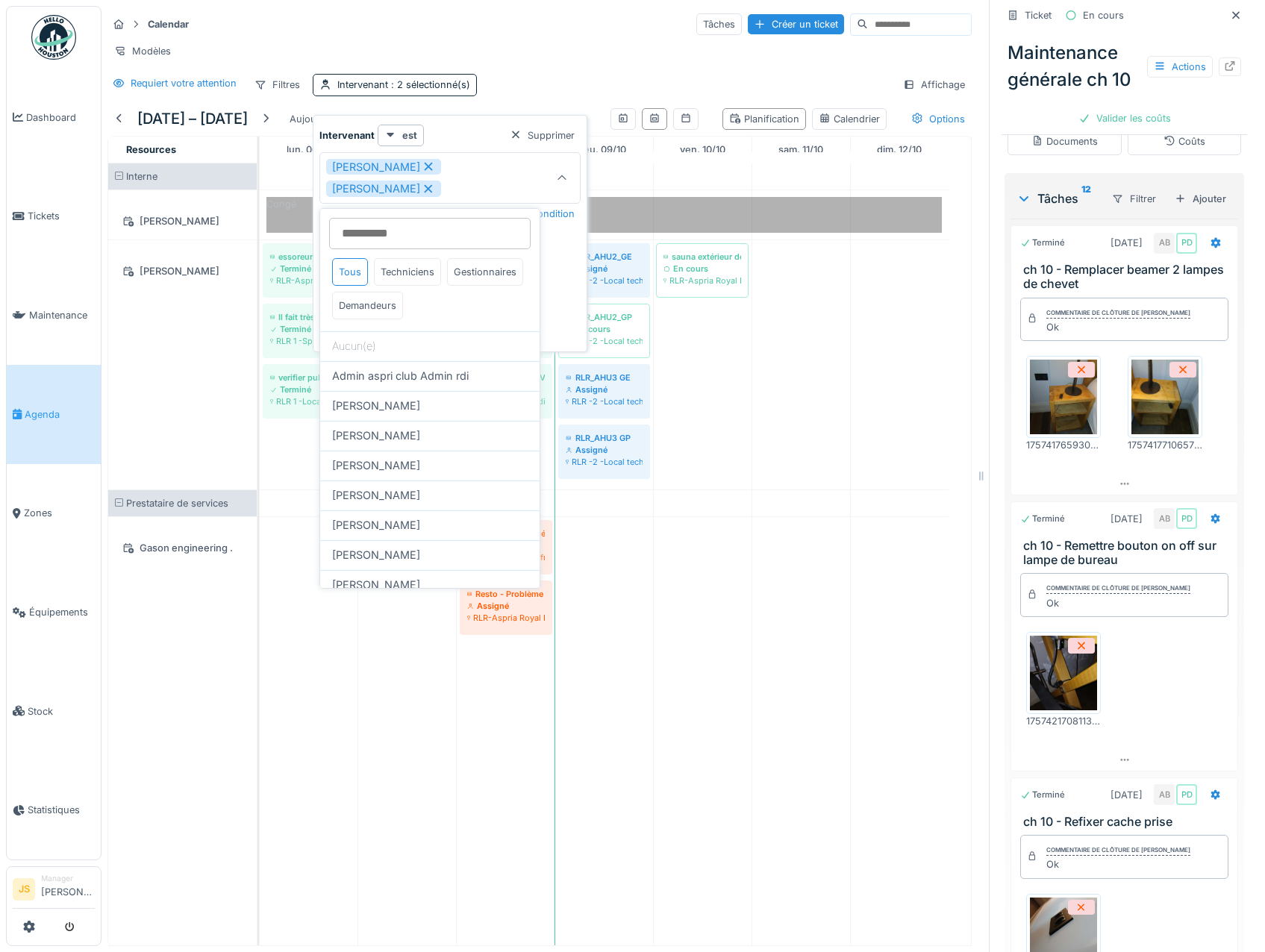
click at [422, 167] on icon at bounding box center [429, 166] width 14 height 10
type input "*****"
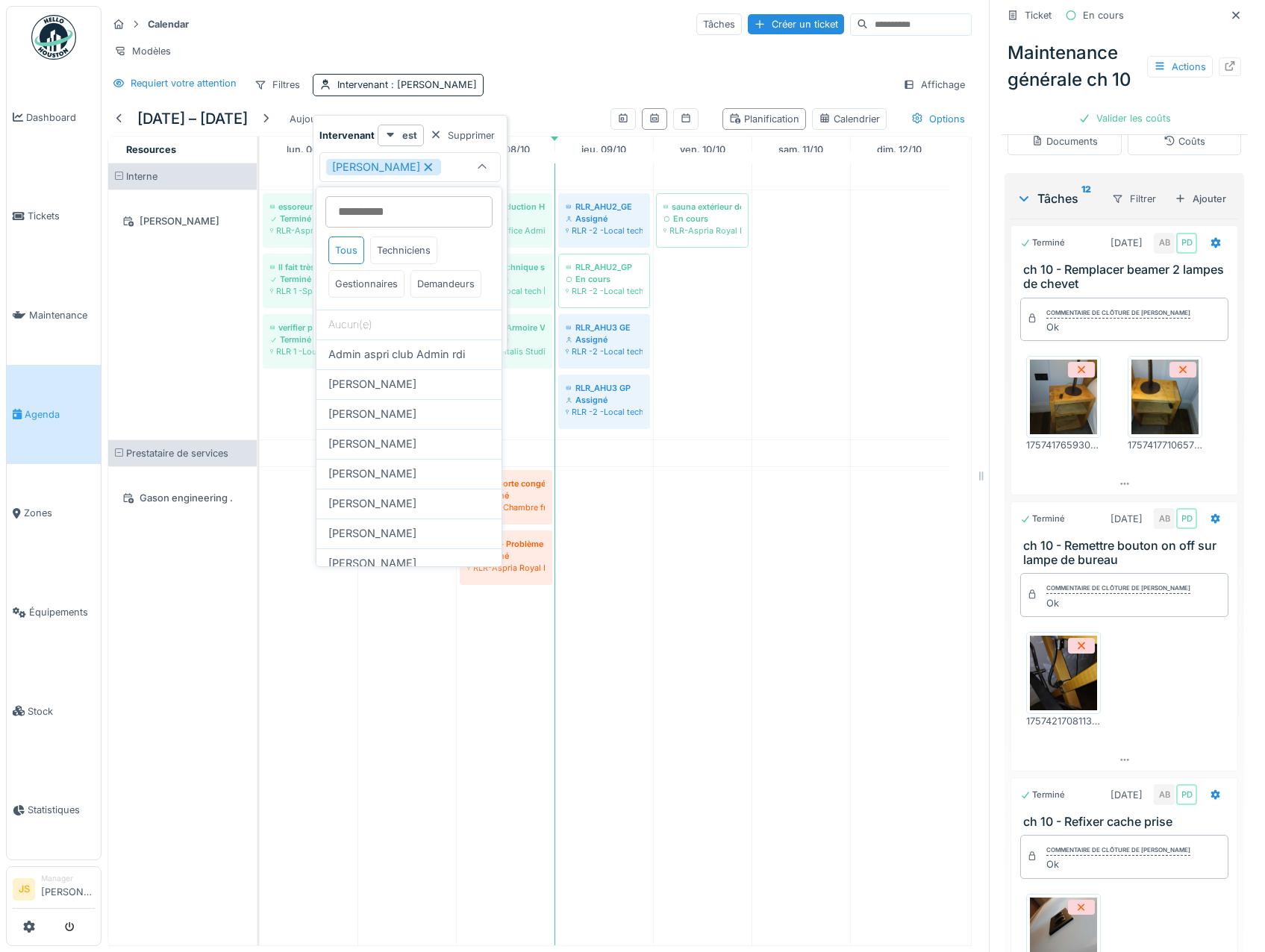
click at [422, 167] on icon at bounding box center [429, 167] width 14 height 10
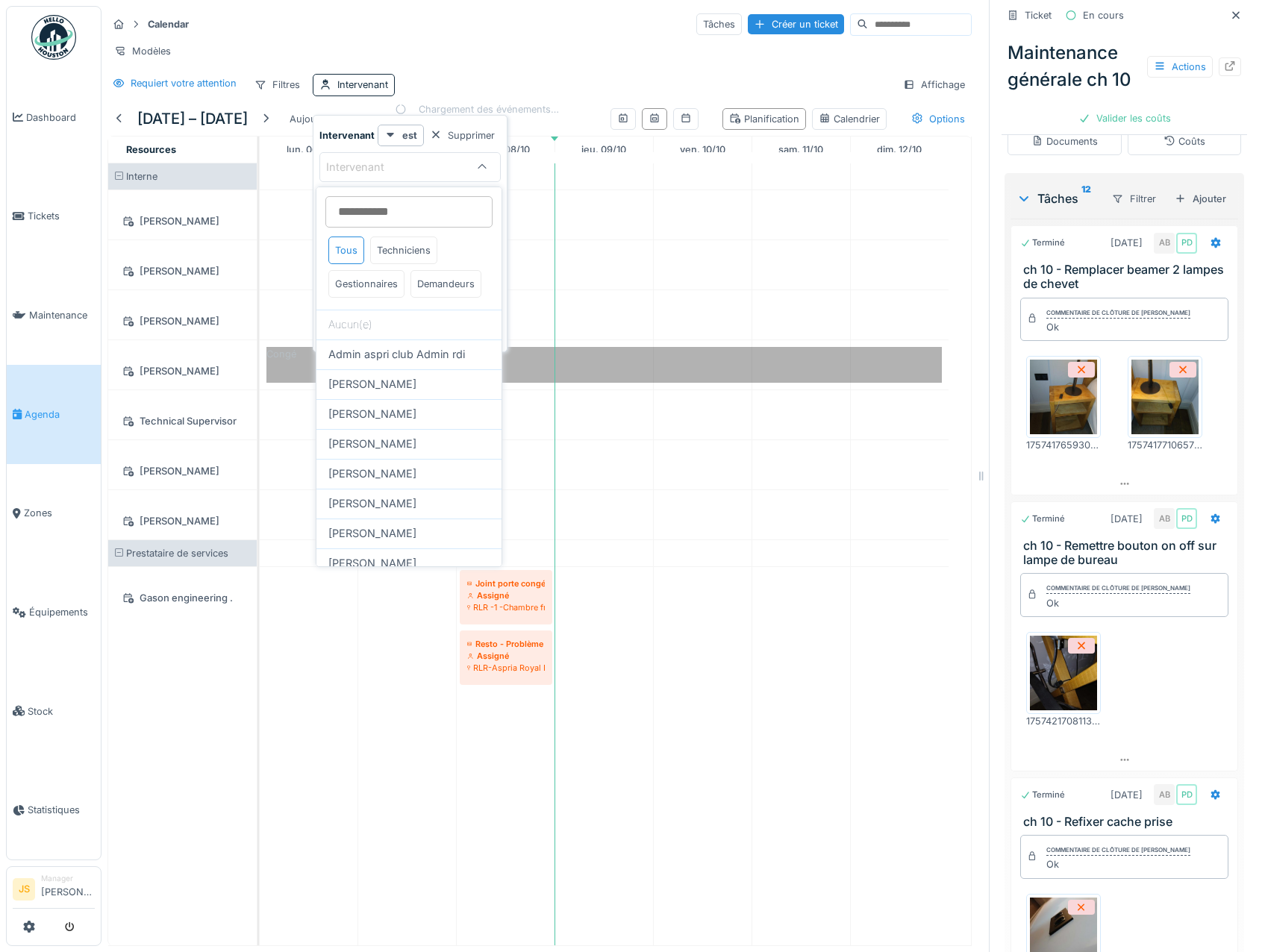
click at [414, 164] on div "Intervenant" at bounding box center [396, 166] width 140 height 16
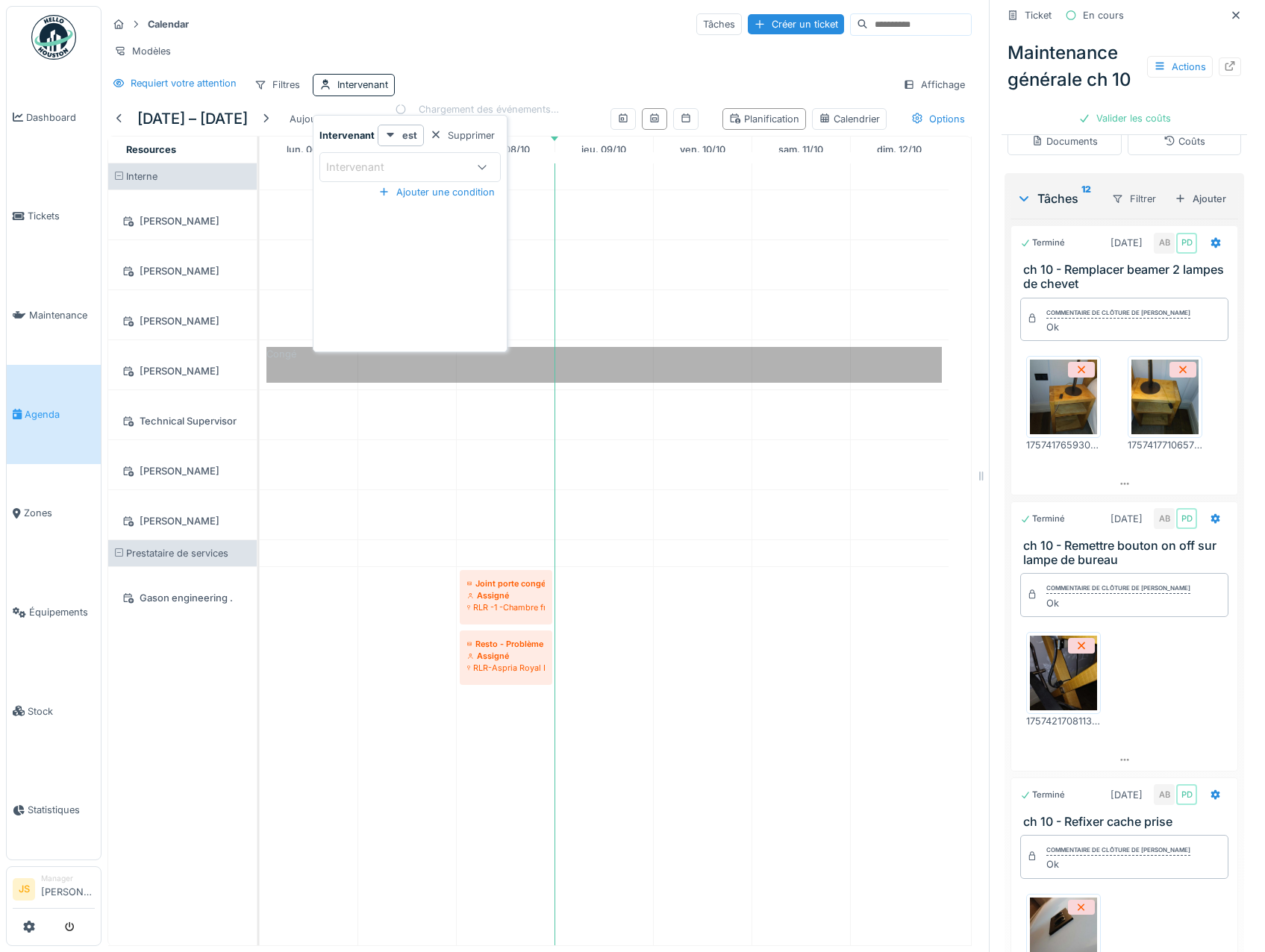
click at [413, 168] on div "Intervenant" at bounding box center [396, 166] width 140 height 16
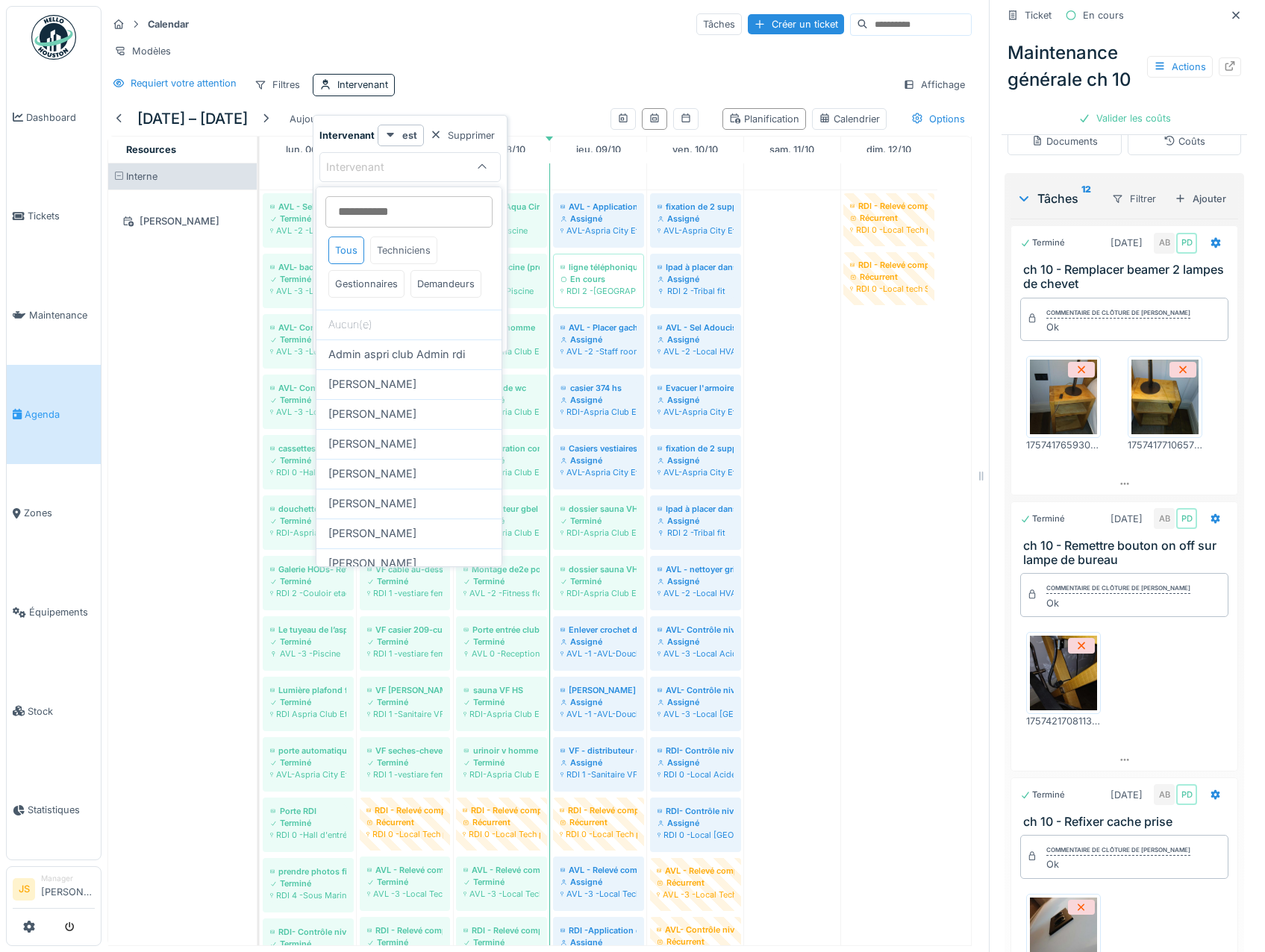
click at [408, 247] on div "Techniciens" at bounding box center [404, 250] width 67 height 28
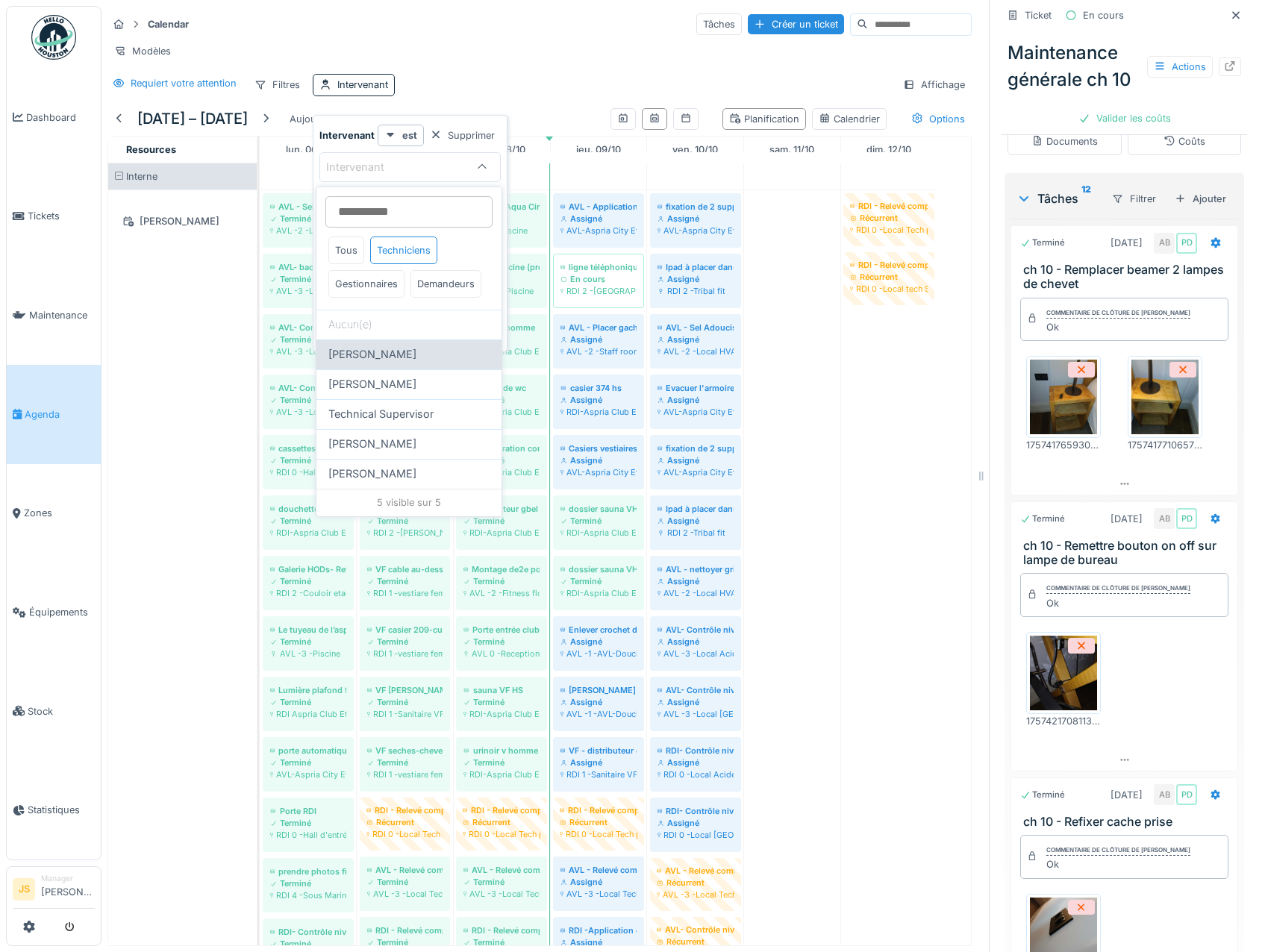
click at [391, 363] on span "[PERSON_NAME]" at bounding box center [373, 354] width 88 height 16
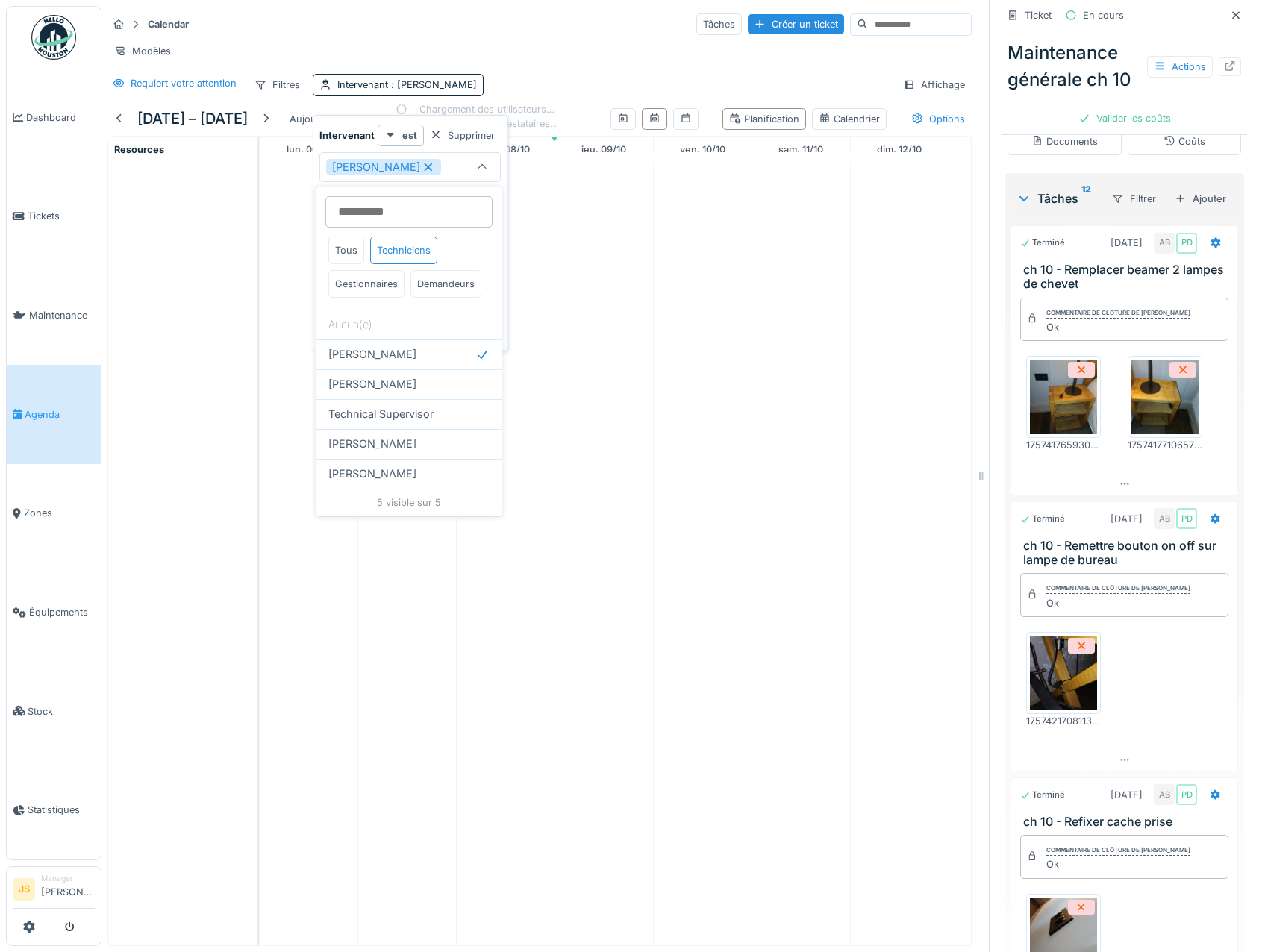
type input "*****"
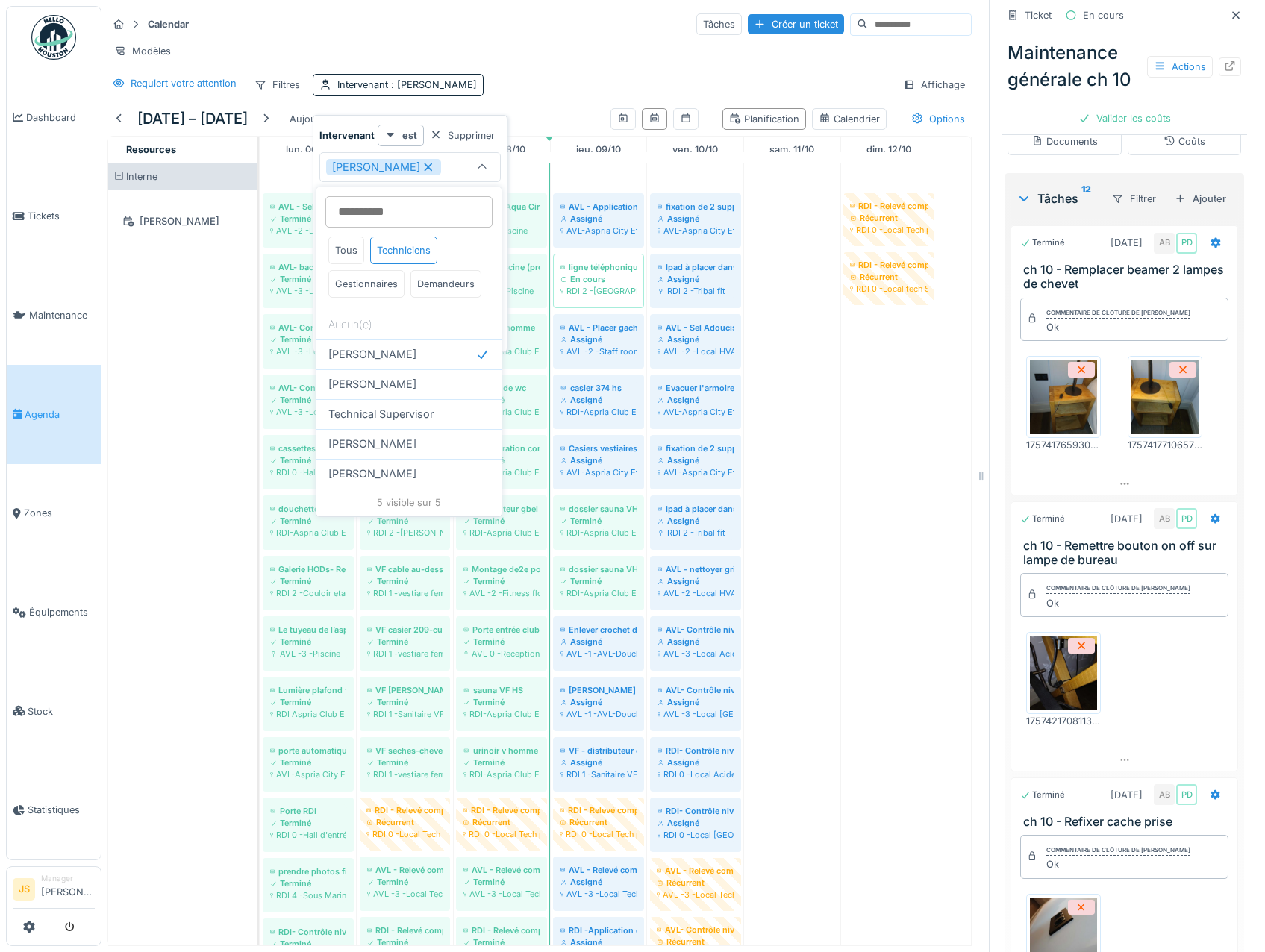
click at [535, 89] on div "Requiert votre attention Filtres Intervenant : [PERSON_NAME]" at bounding box center [540, 85] width 864 height 22
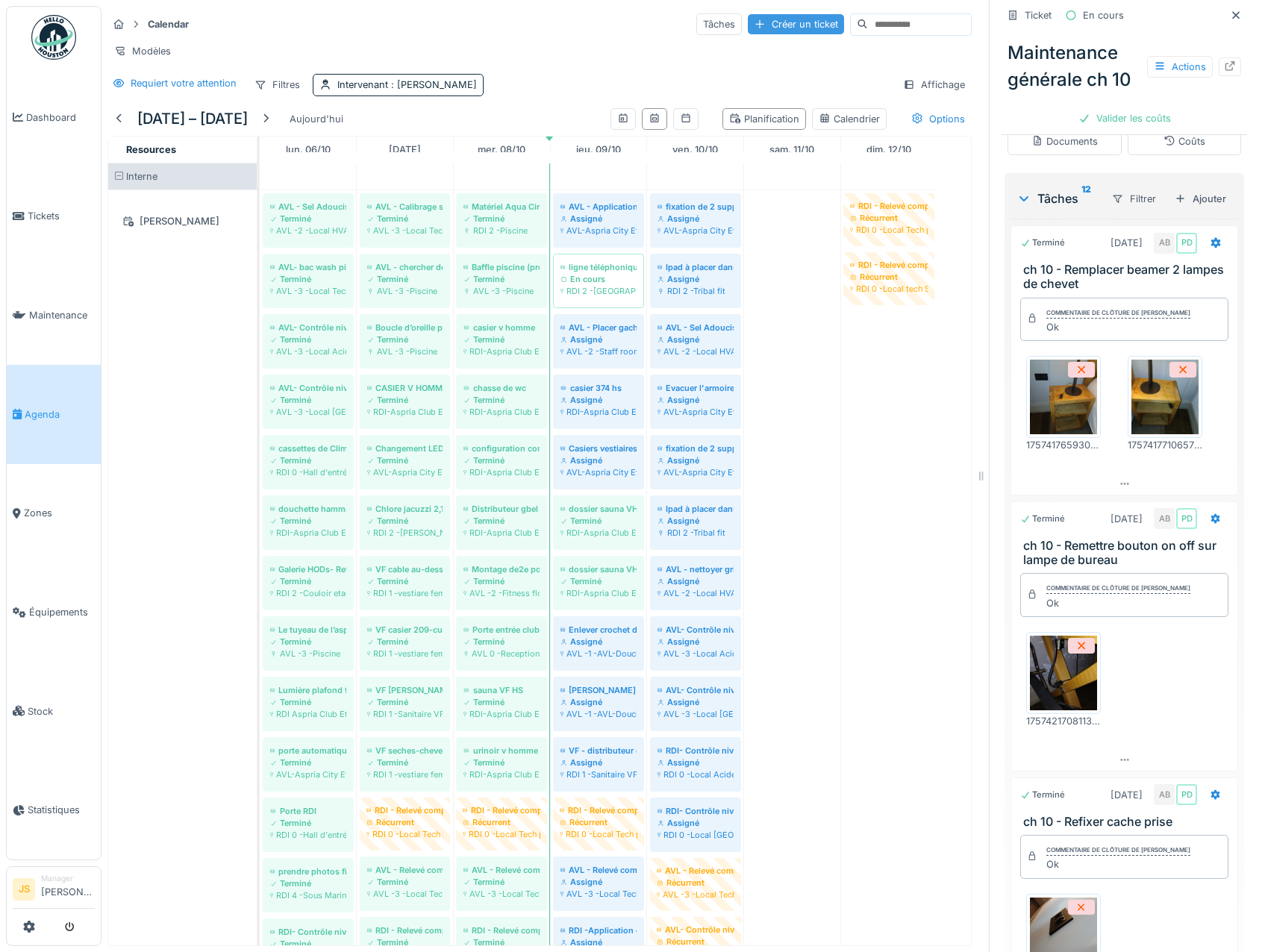
click at [748, 22] on div "Créer un ticket" at bounding box center [796, 23] width 97 height 20
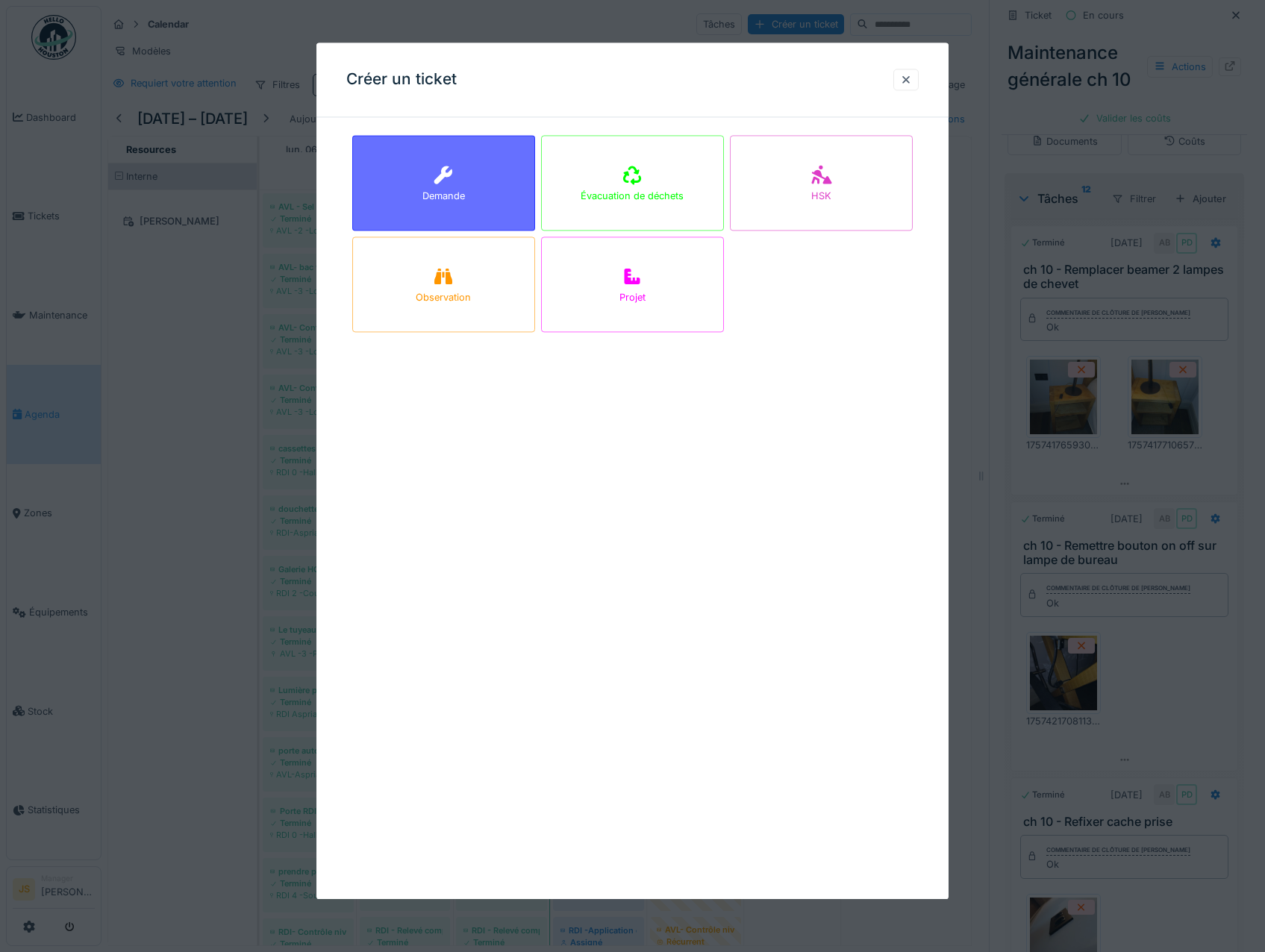
click at [389, 174] on div "Demande" at bounding box center [443, 183] width 183 height 96
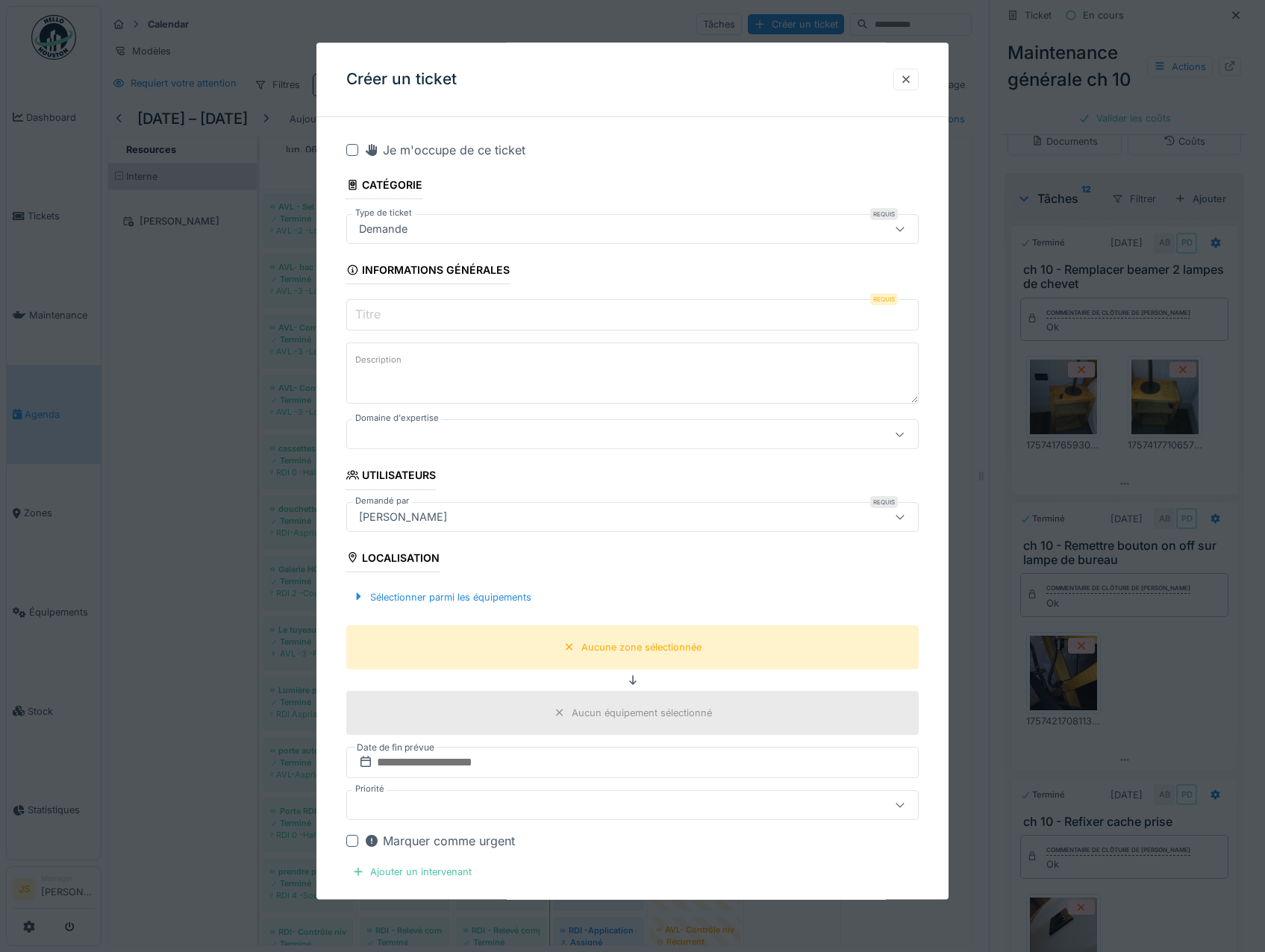
click at [399, 310] on input "Titre" at bounding box center [633, 316] width 573 height 31
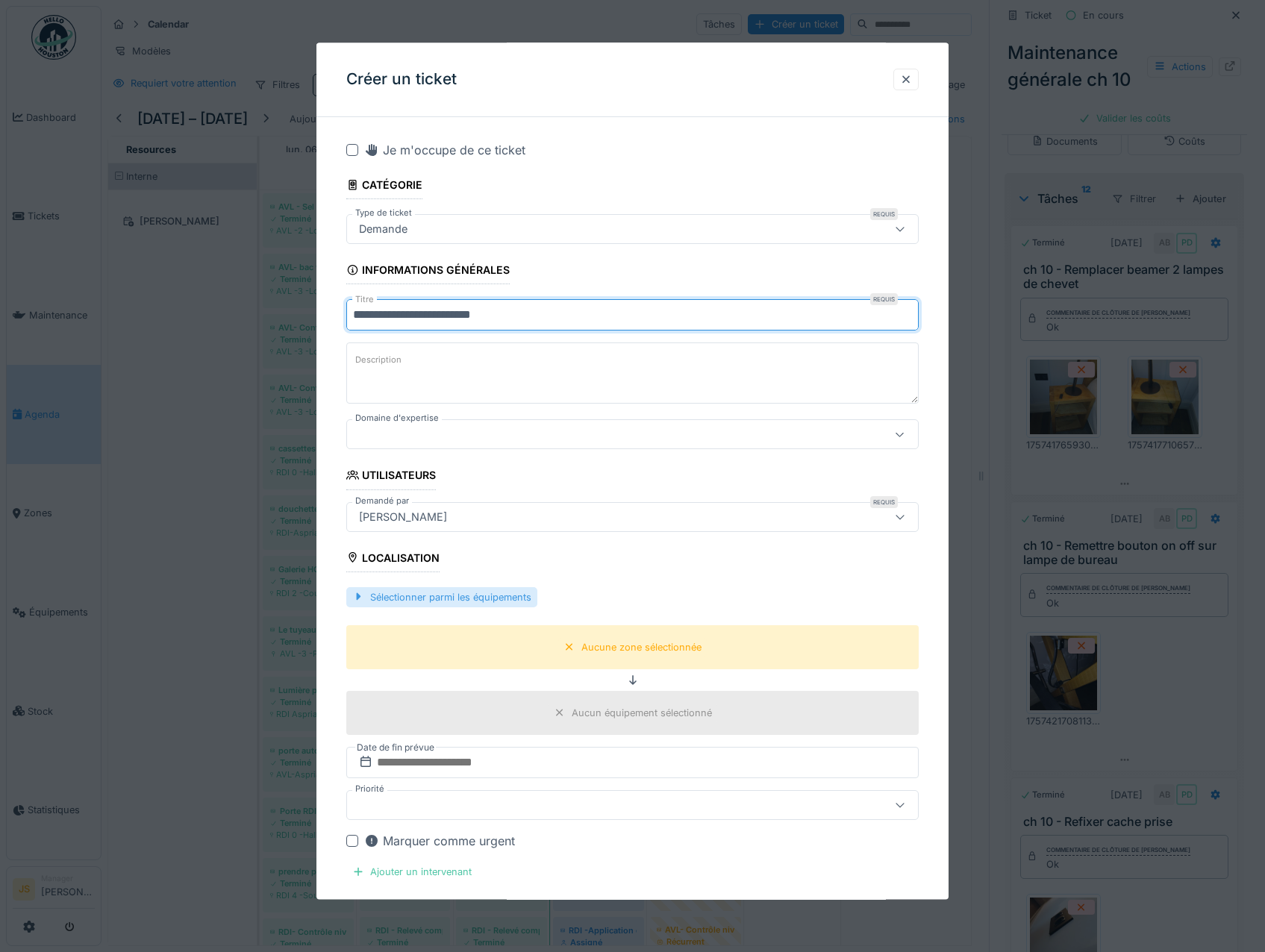
type input "**********"
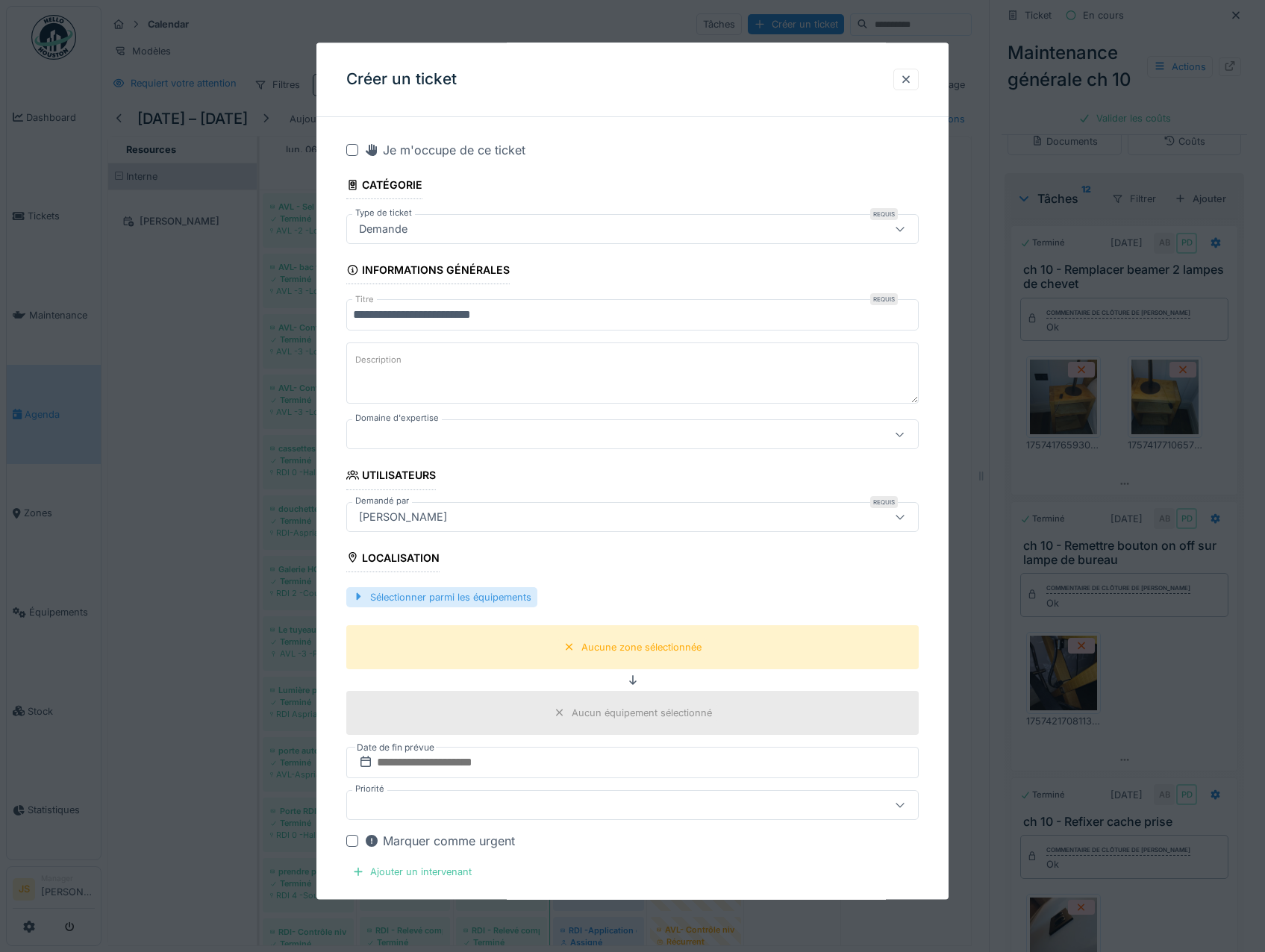
click at [473, 598] on div "Sélectionner parmi les équipements" at bounding box center [442, 597] width 191 height 20
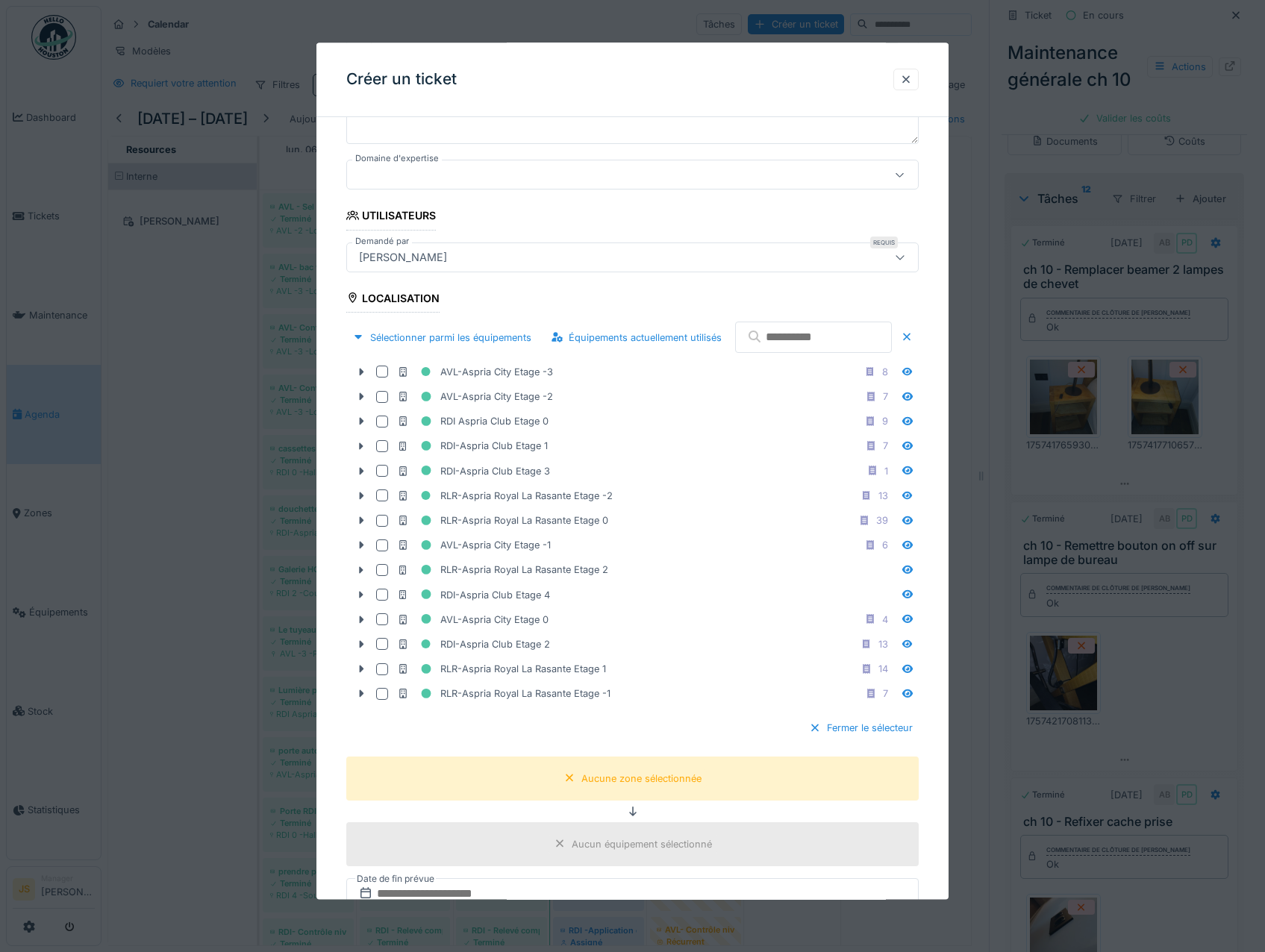
scroll to position [298, 0]
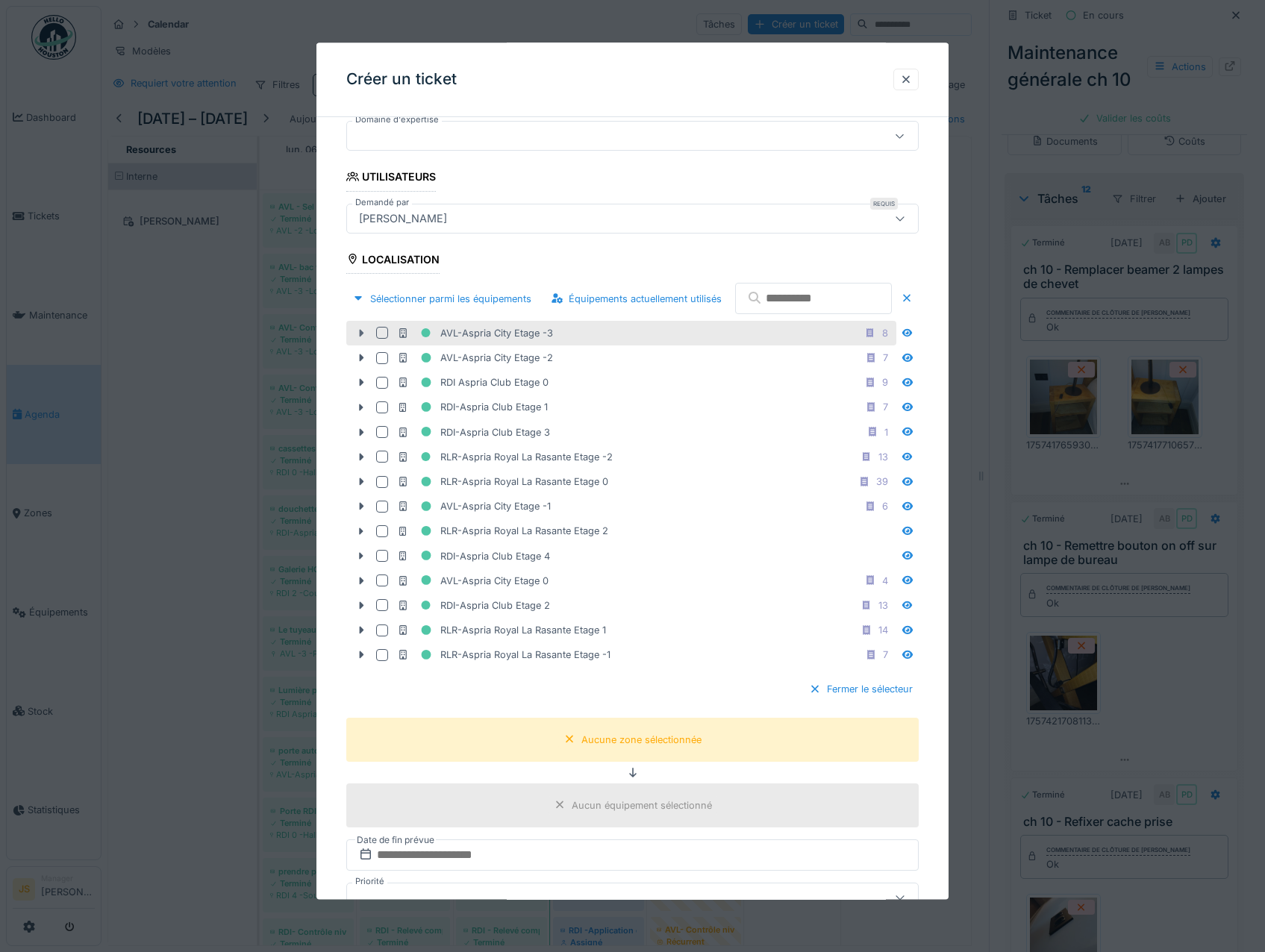
click at [358, 338] on icon at bounding box center [361, 333] width 12 height 9
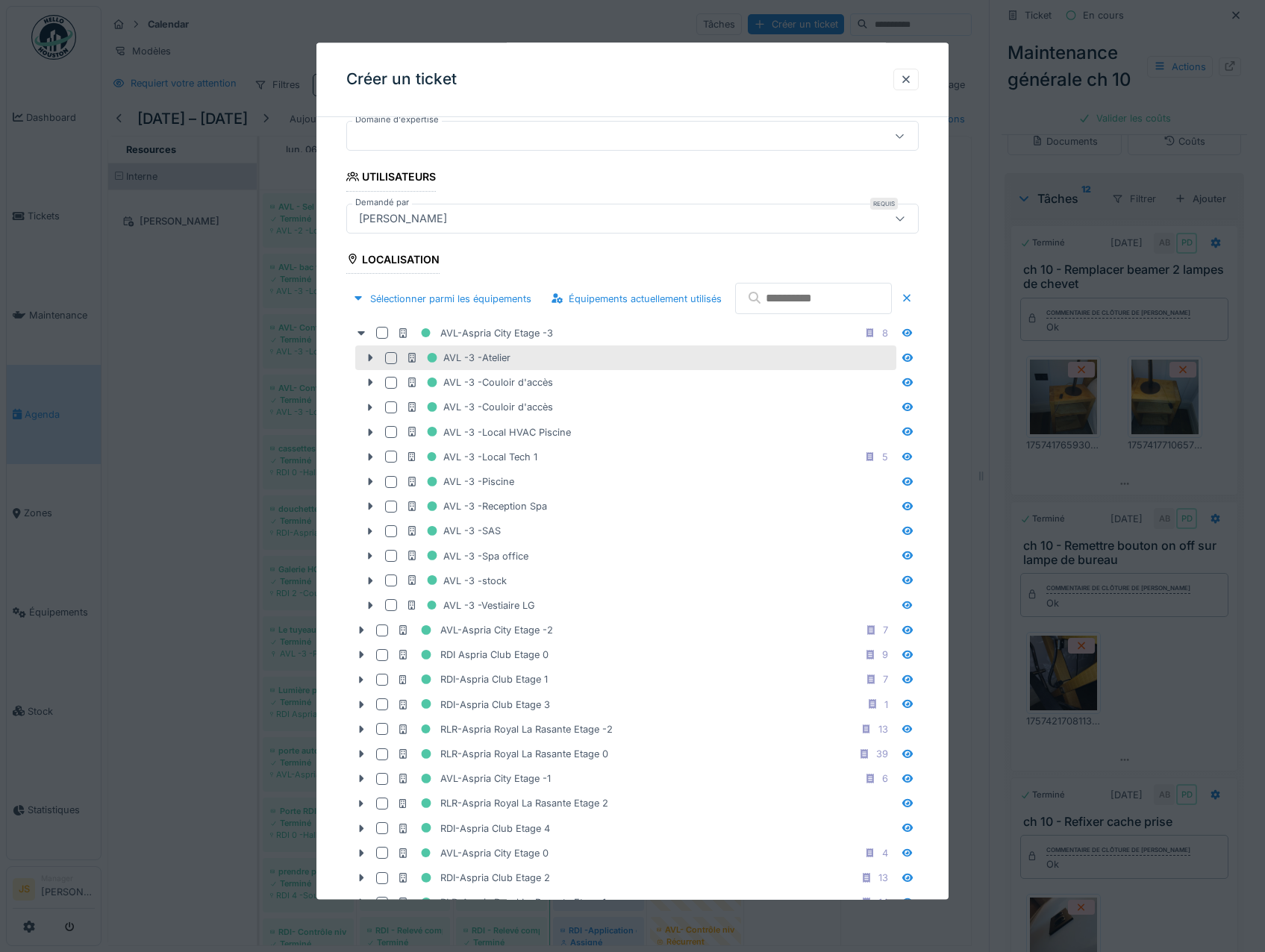
click at [389, 364] on div at bounding box center [391, 358] width 12 height 12
click at [392, 362] on icon at bounding box center [391, 358] width 9 height 8
click at [391, 439] on div at bounding box center [391, 433] width 12 height 12
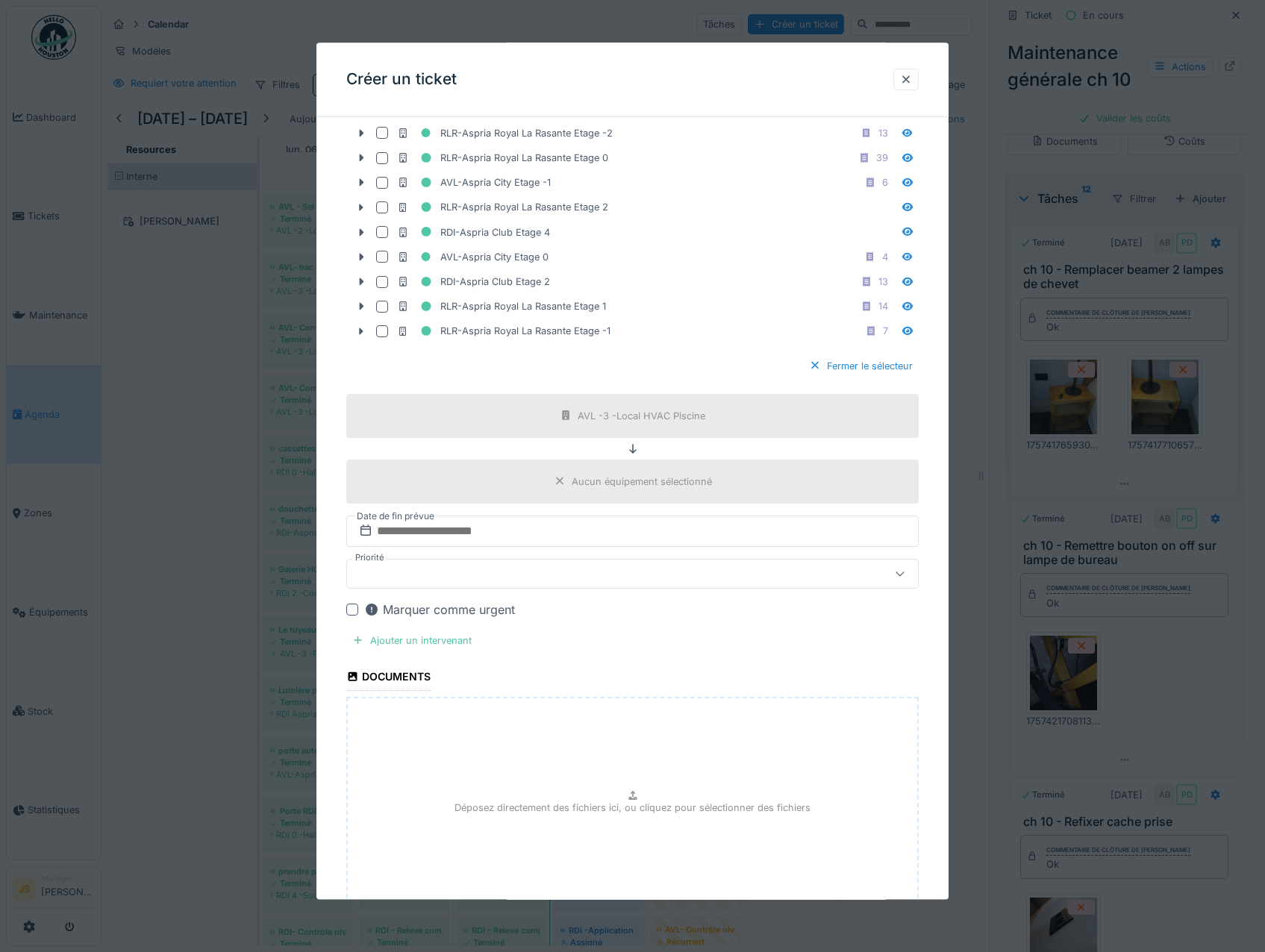
scroll to position [895, 0]
click at [437, 650] on div "Ajouter un intervenant" at bounding box center [412, 639] width 131 height 20
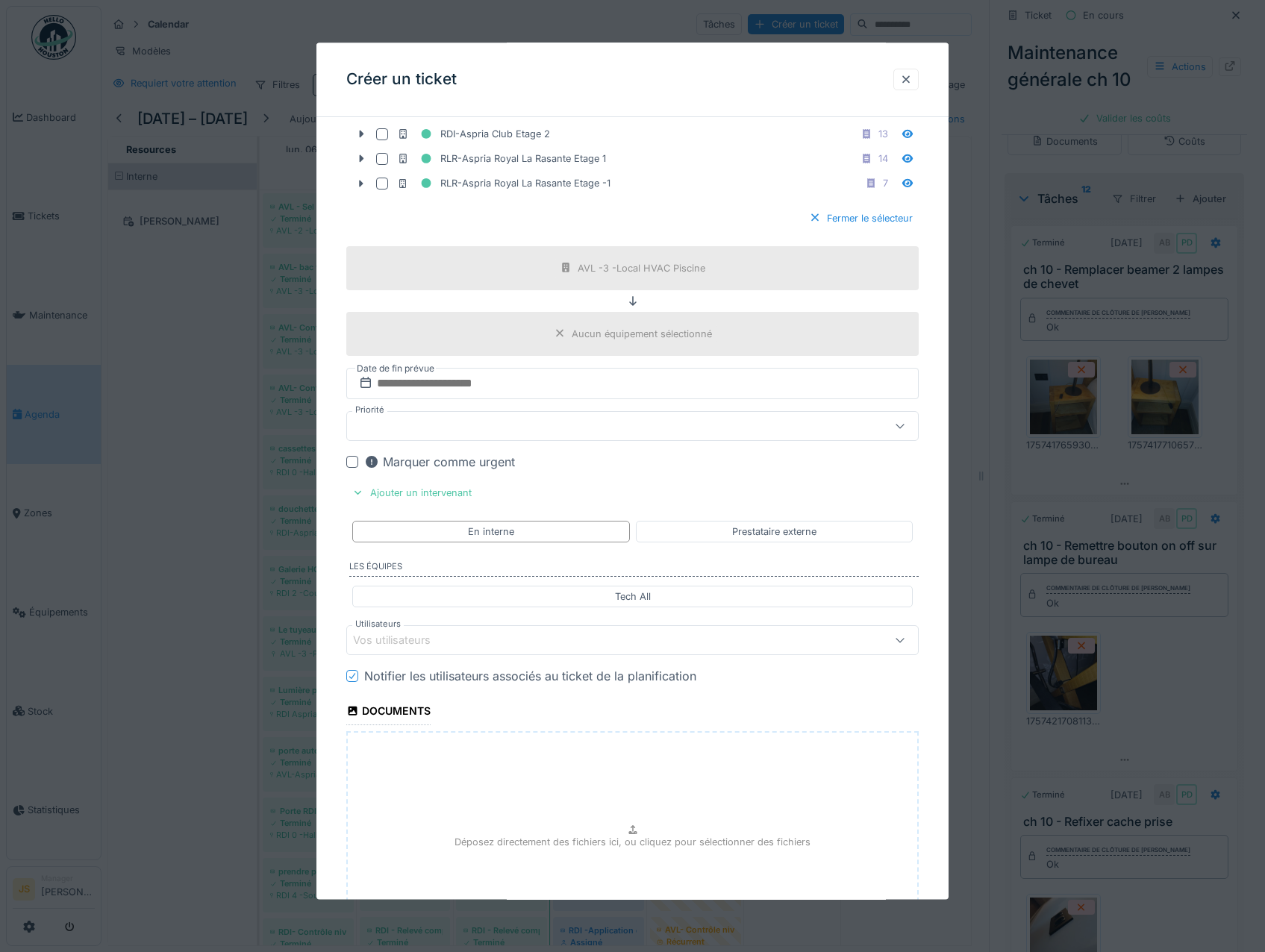
scroll to position [1119, 0]
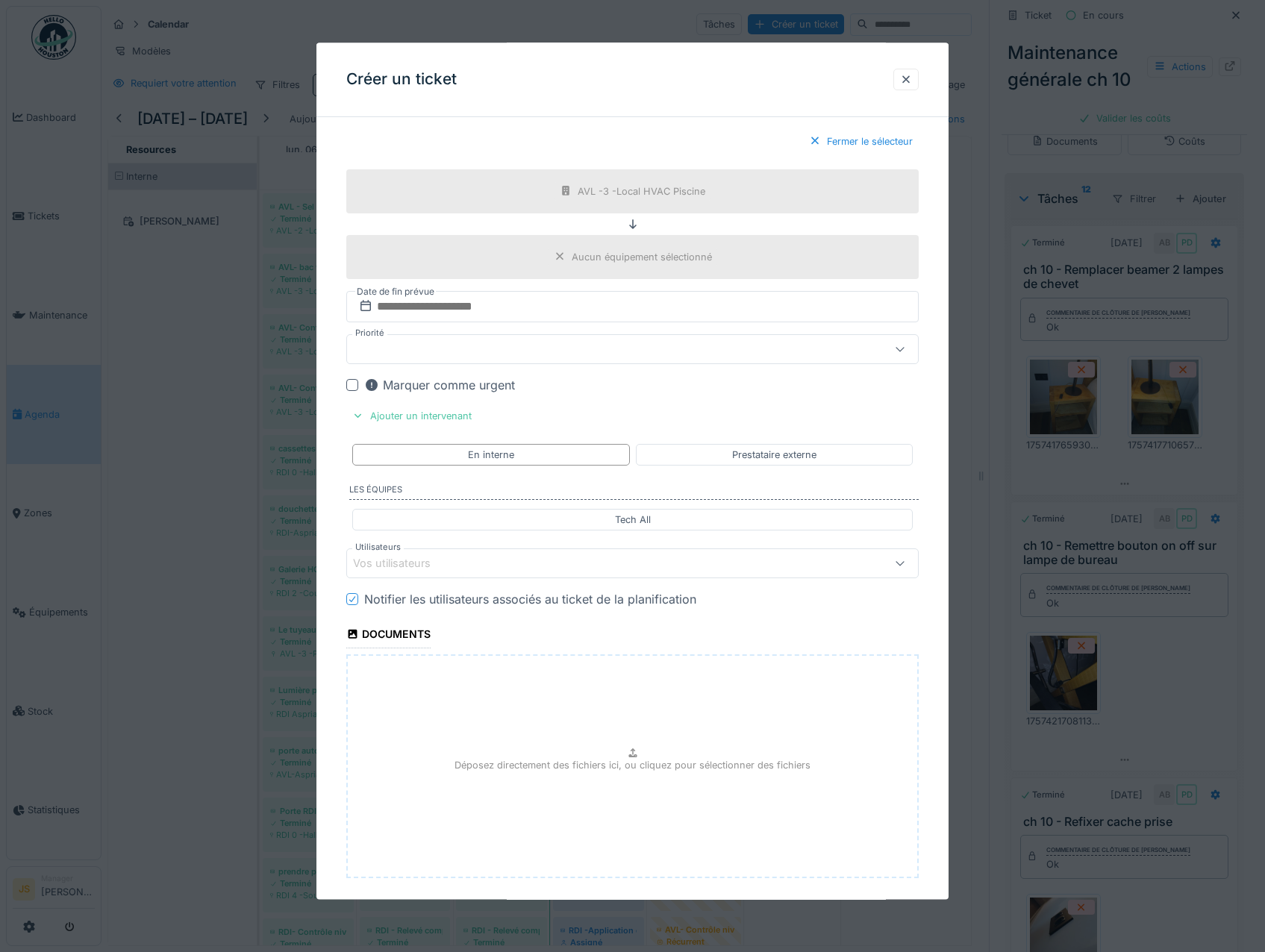
click at [403, 573] on div "Vos utilisateurs" at bounding box center [402, 564] width 98 height 16
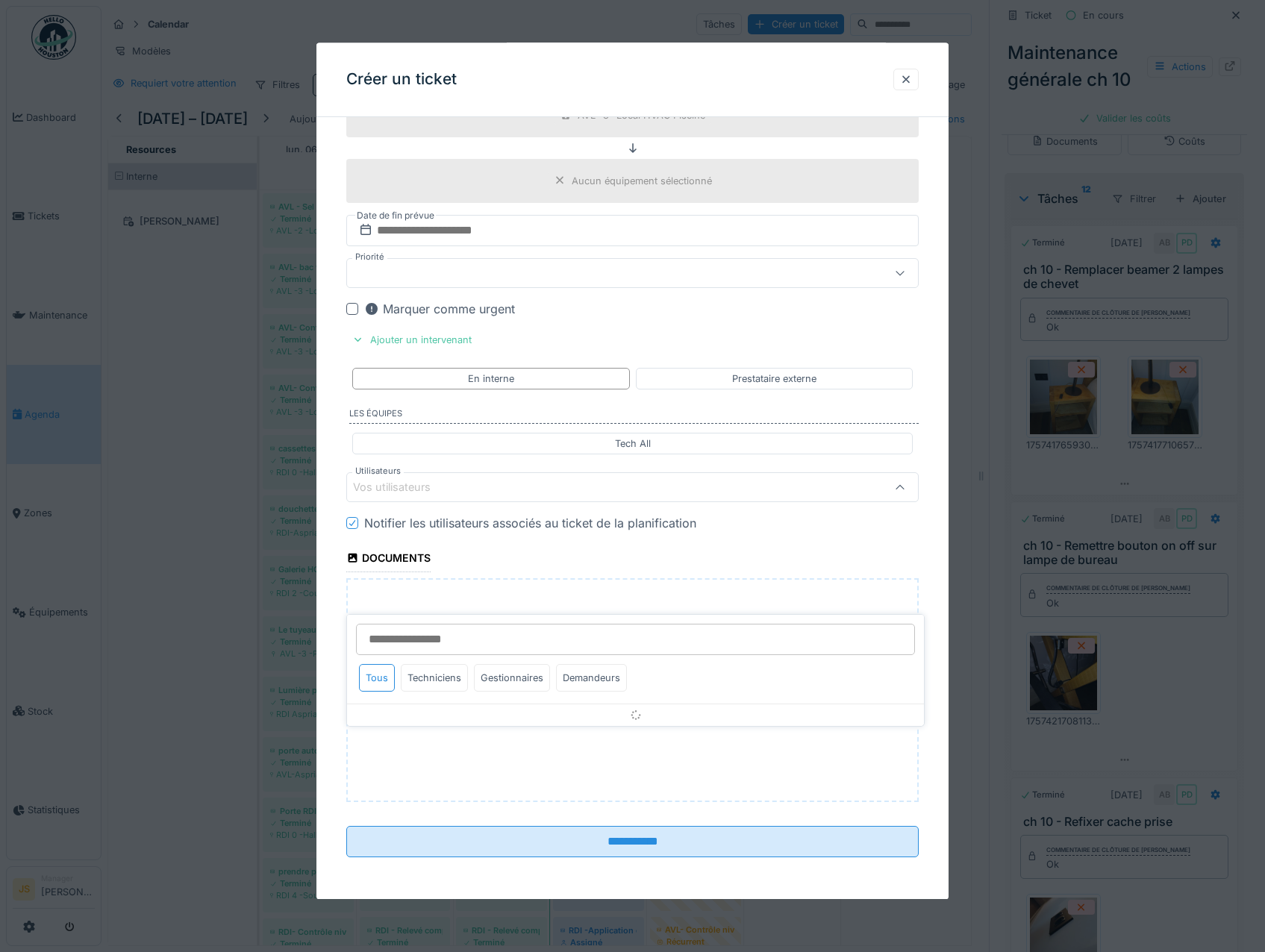
scroll to position [1233, 0]
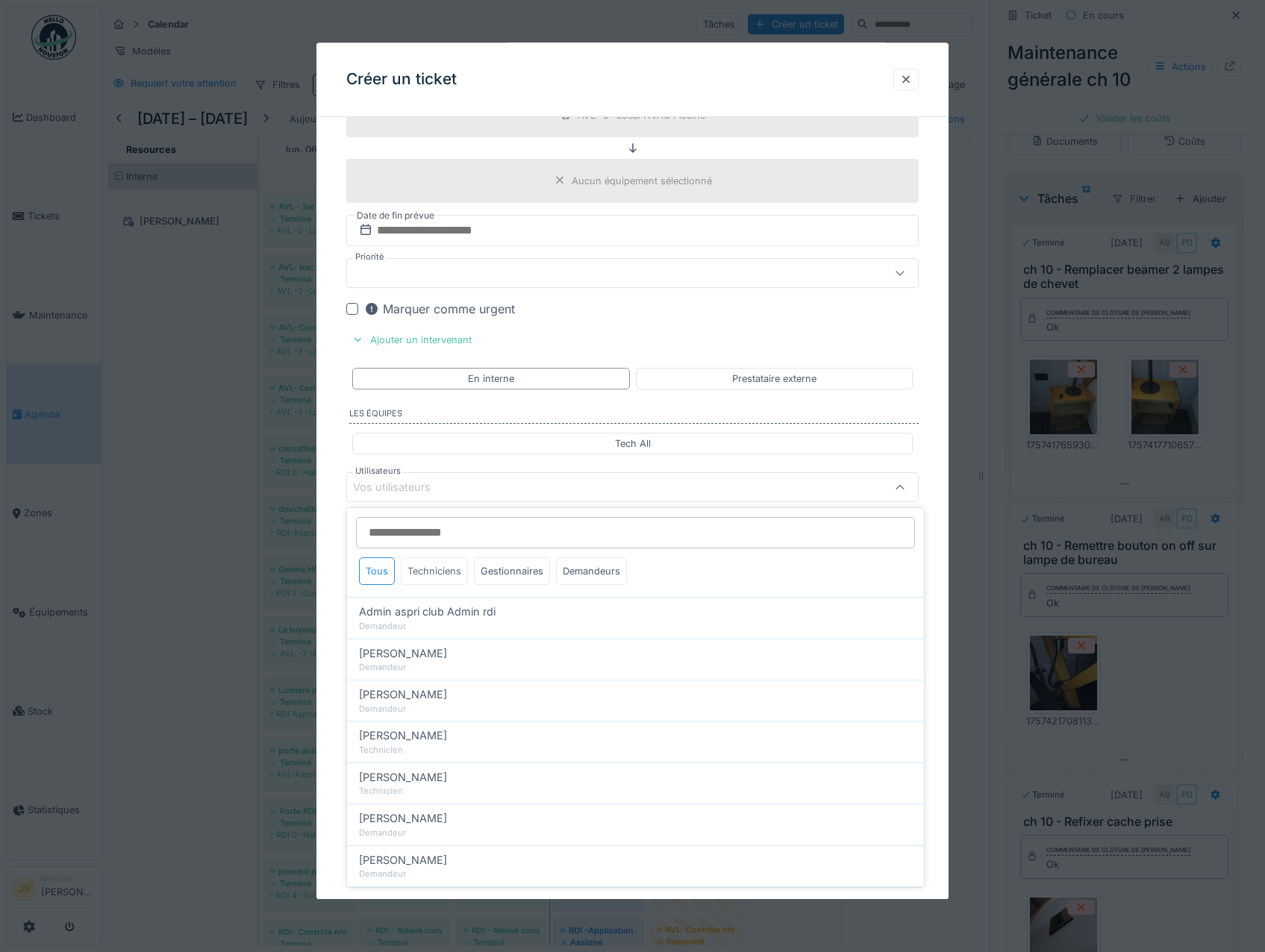
click at [441, 573] on div "Techniciens" at bounding box center [435, 571] width 67 height 28
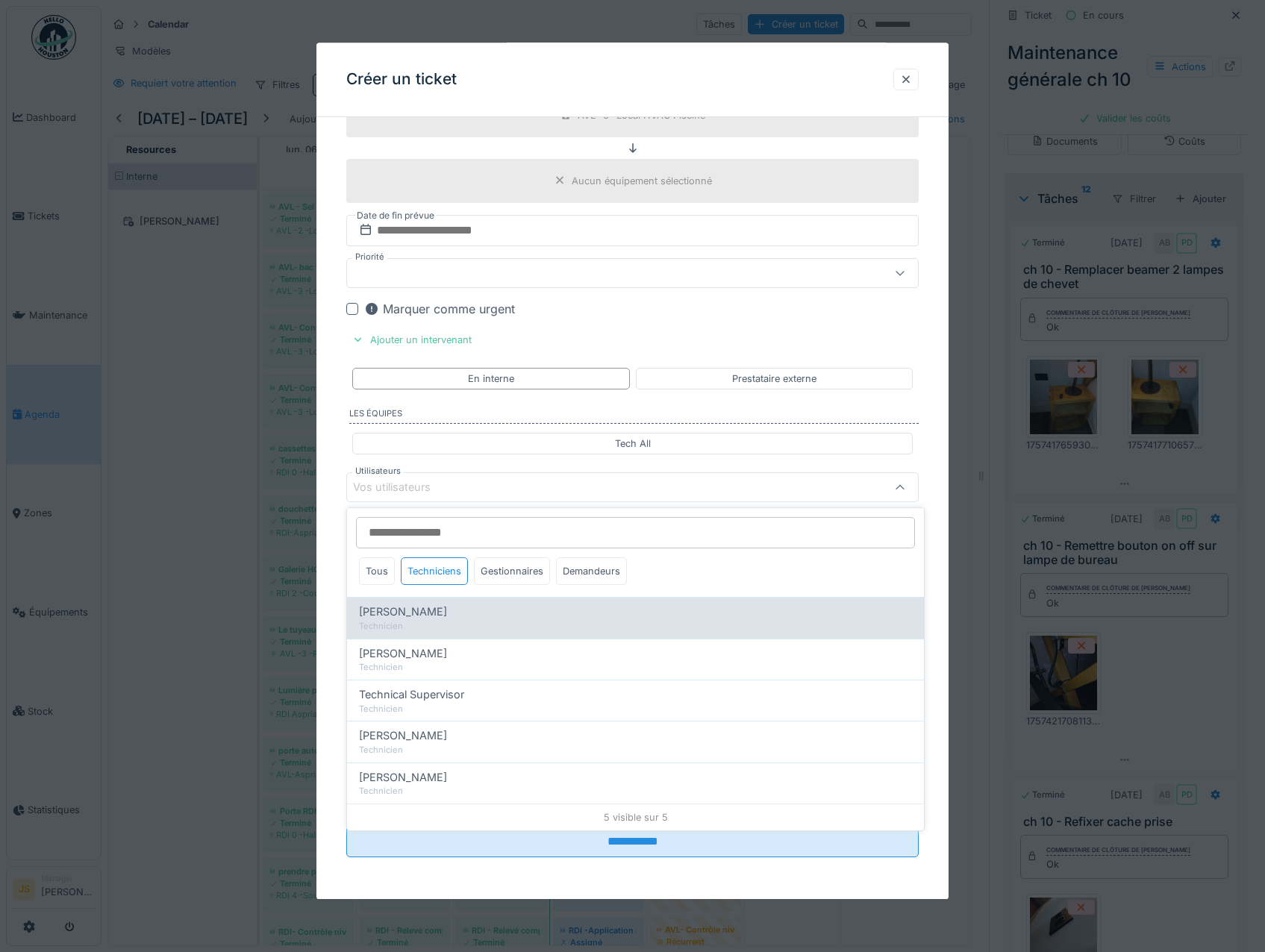
click at [426, 620] on div "Technicien" at bounding box center [635, 626] width 553 height 13
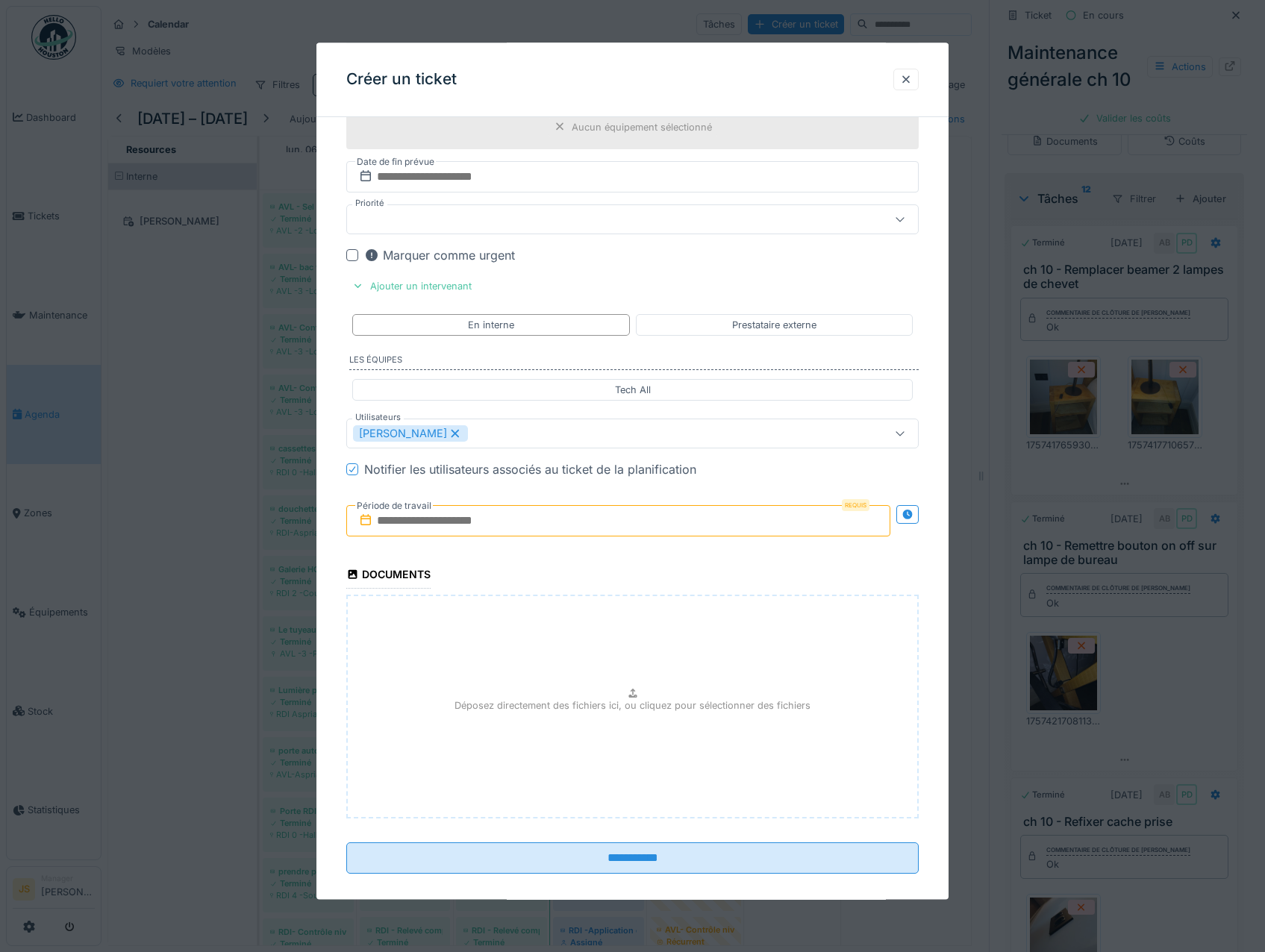
click at [407, 537] on input "text" at bounding box center [619, 522] width 545 height 31
click at [622, 654] on div "9" at bounding box center [620, 643] width 20 height 22
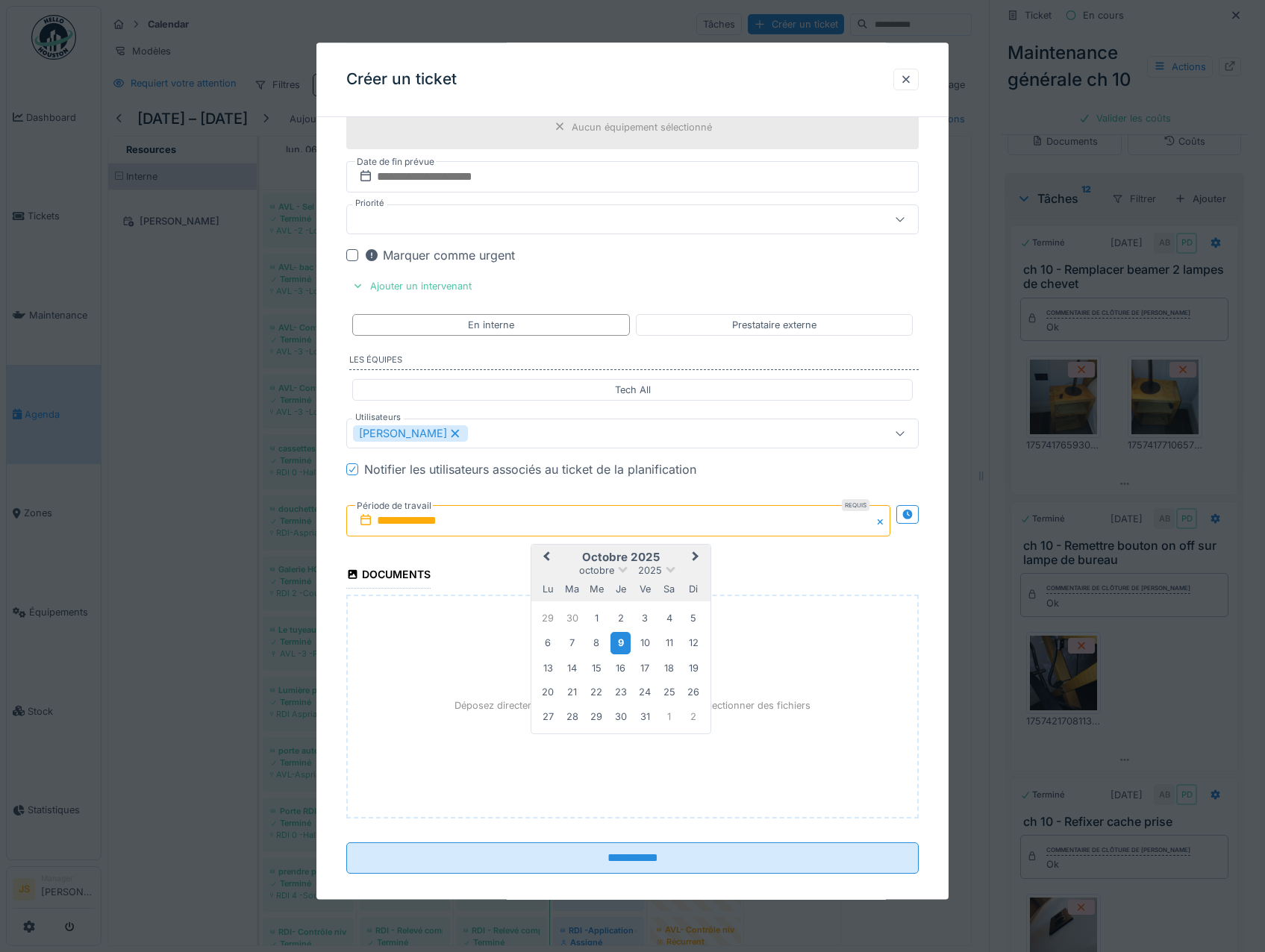
click at [622, 654] on div "9" at bounding box center [620, 643] width 20 height 22
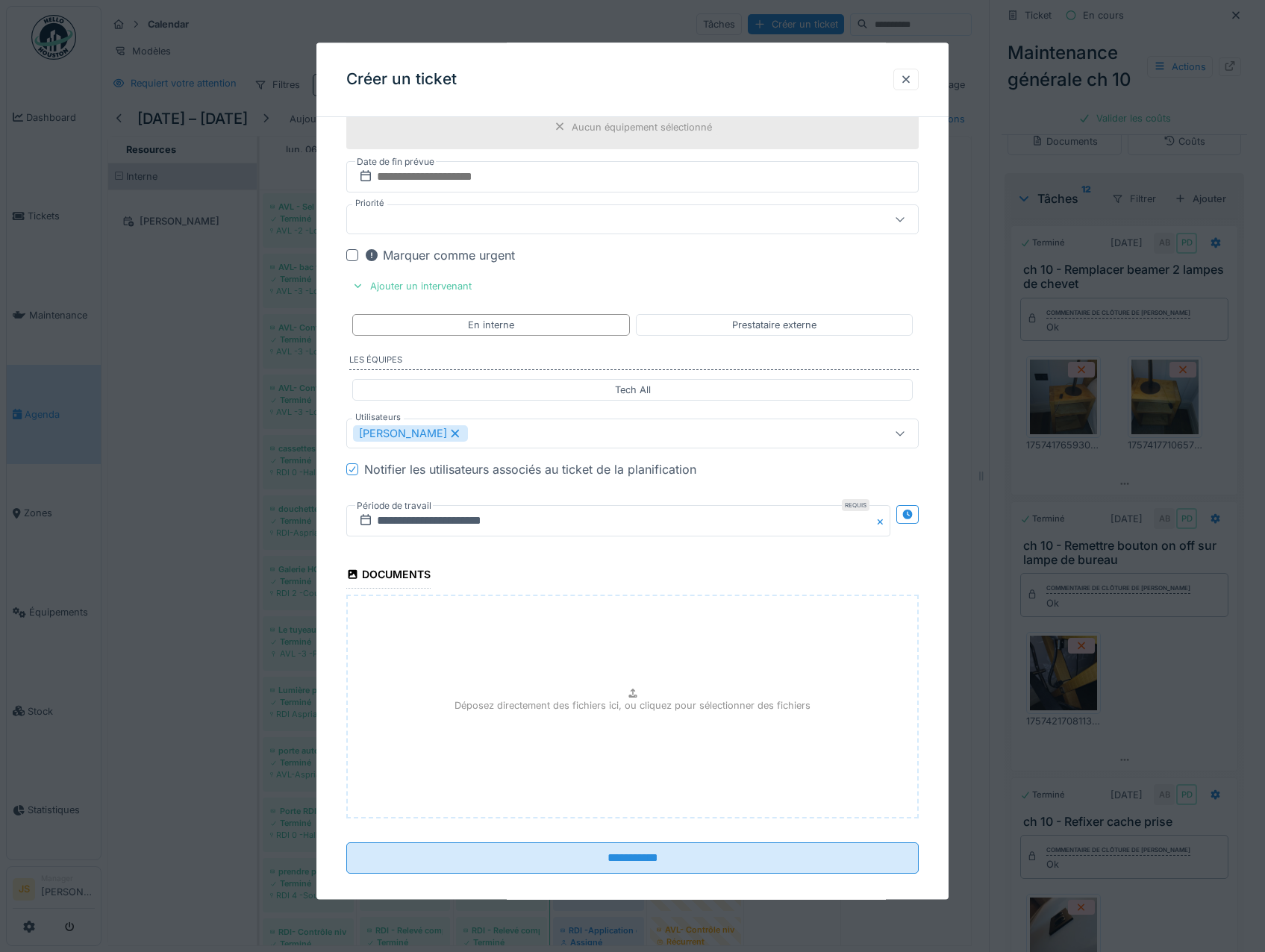
click at [517, 442] on div "[PERSON_NAME]" at bounding box center [598, 434] width 492 height 16
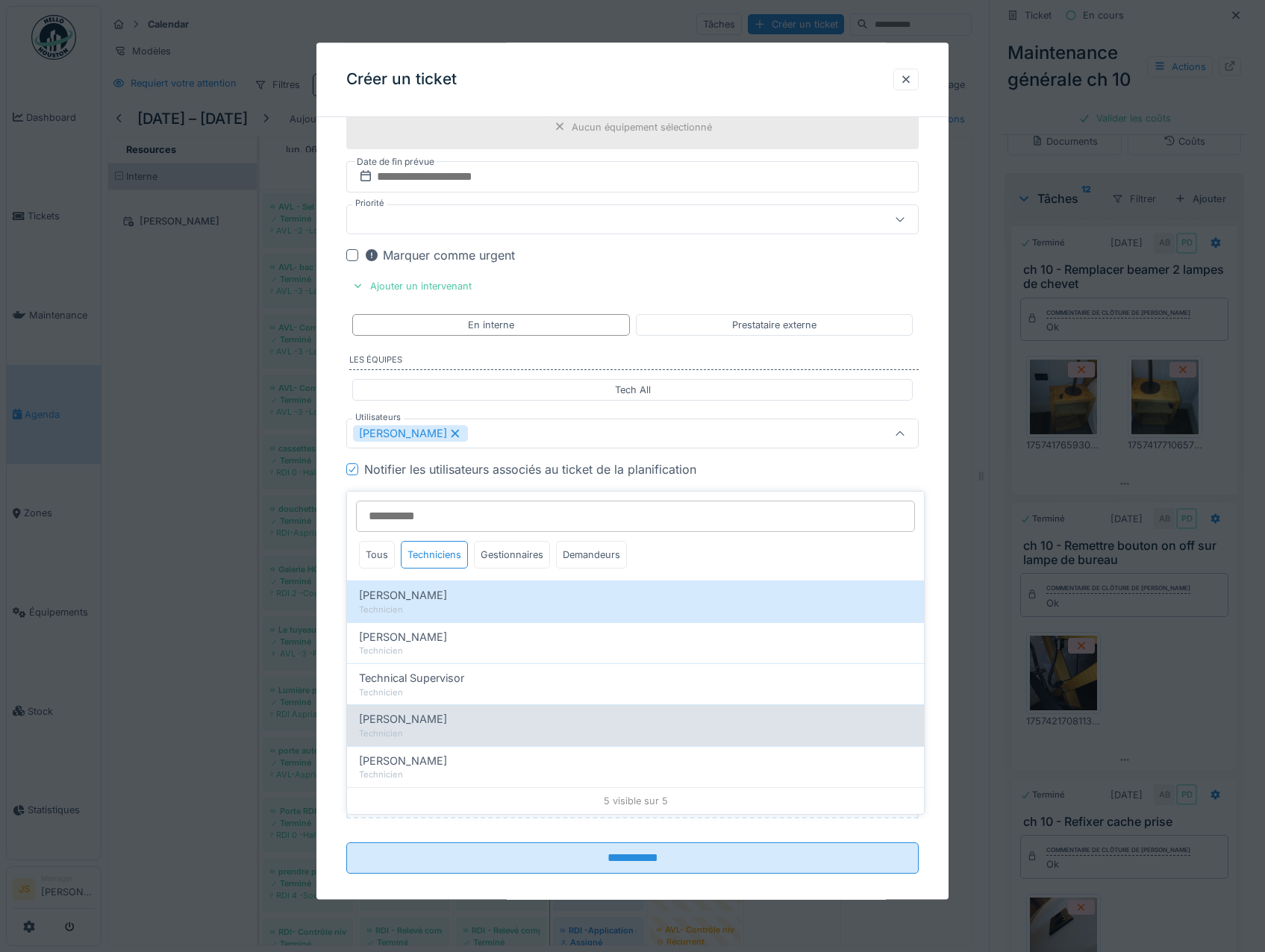
click at [423, 716] on span "[PERSON_NAME]" at bounding box center [403, 719] width 88 height 16
type input "**********"
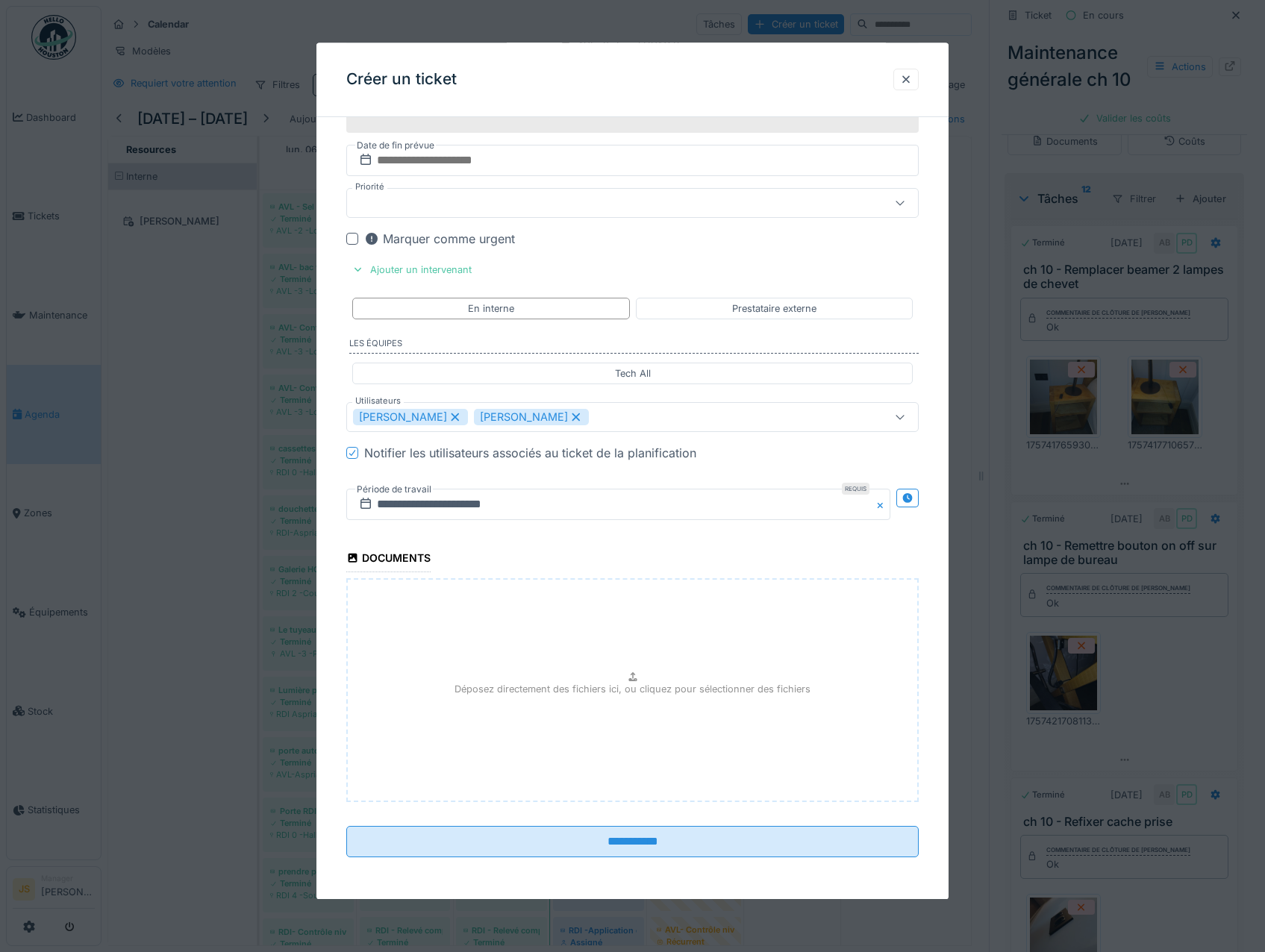
scroll to position [1303, 0]
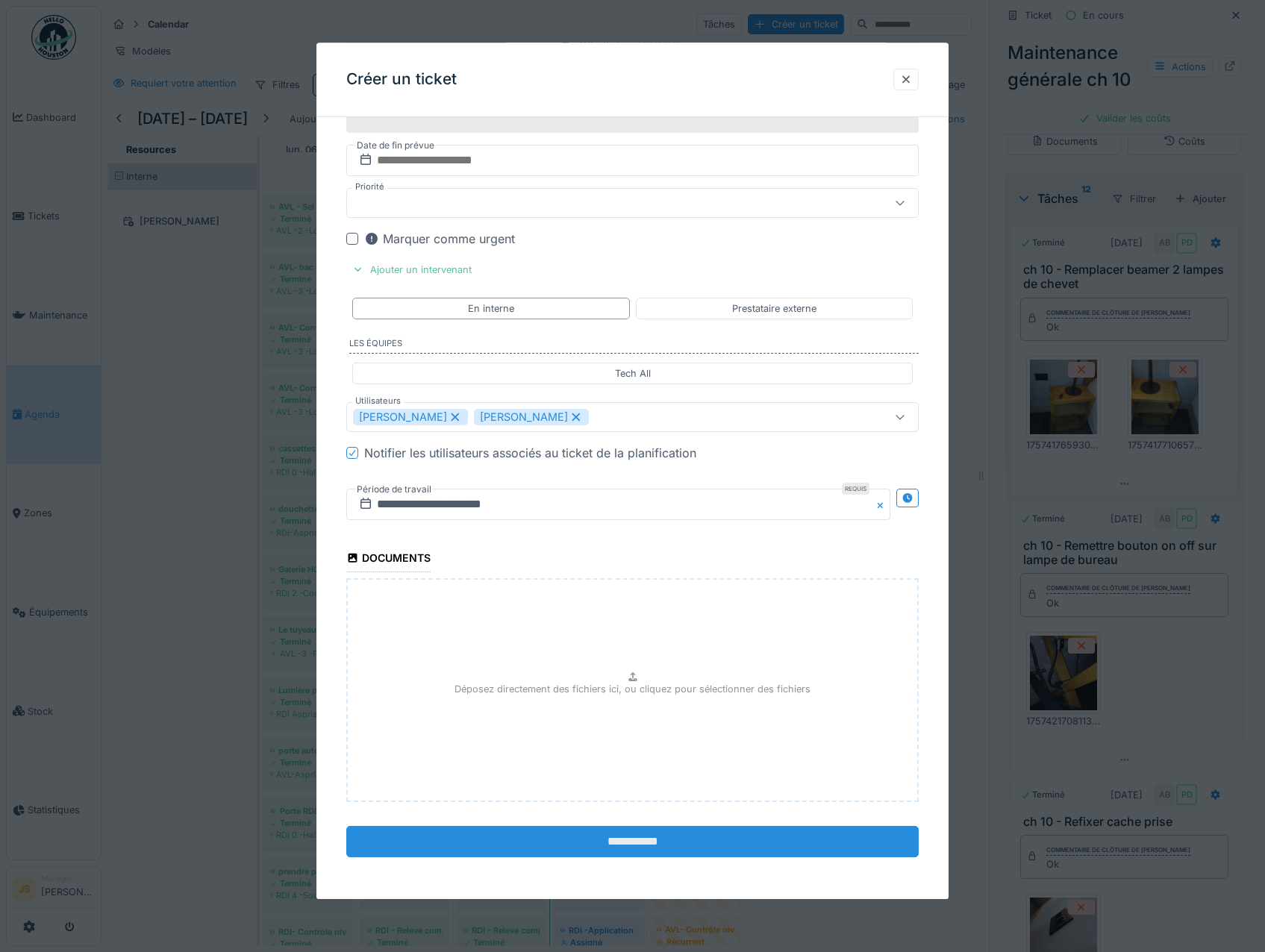
click at [657, 837] on input "**********" at bounding box center [633, 842] width 573 height 31
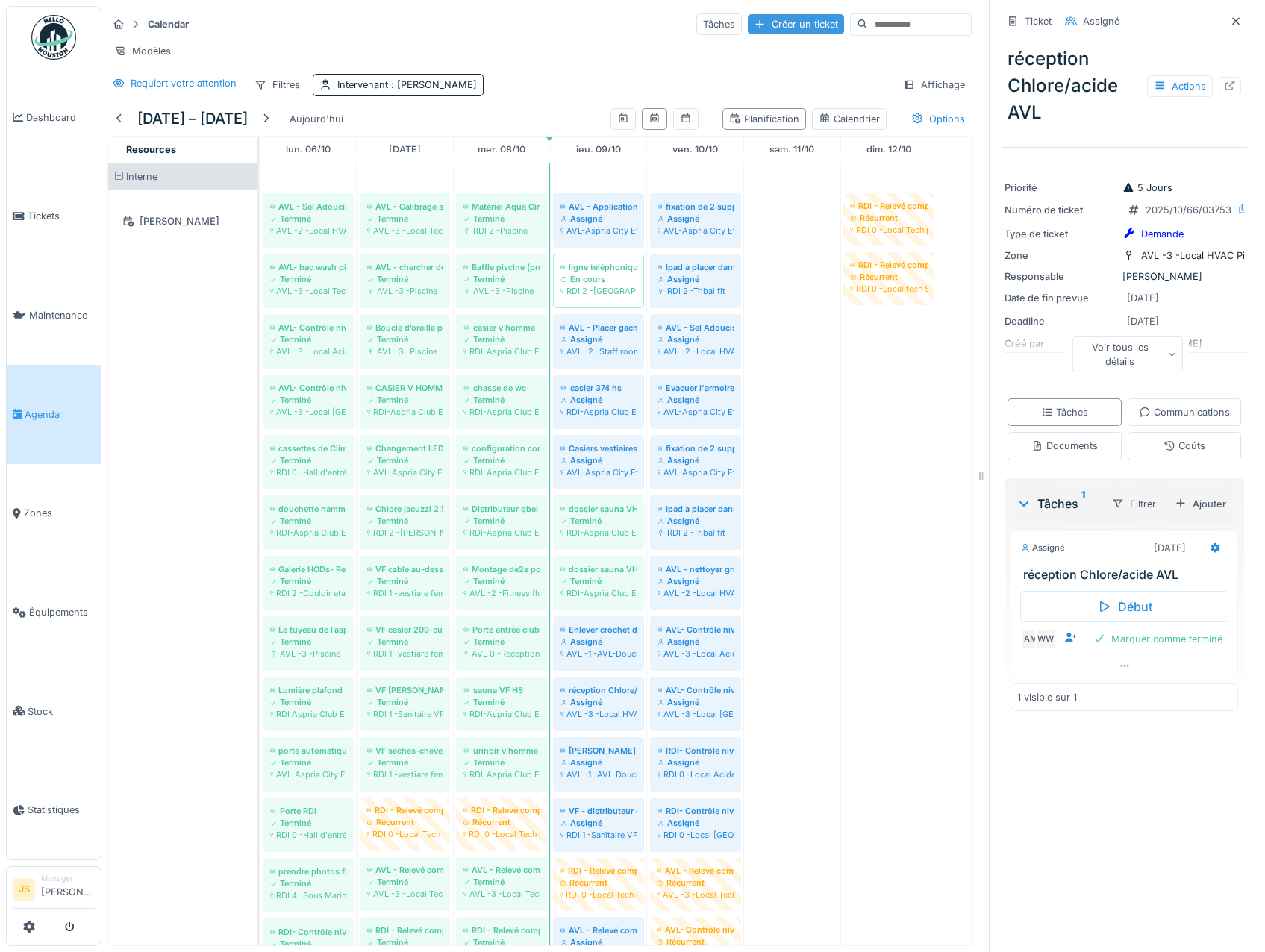
click at [755, 27] on div "Créer un ticket" at bounding box center [796, 23] width 97 height 20
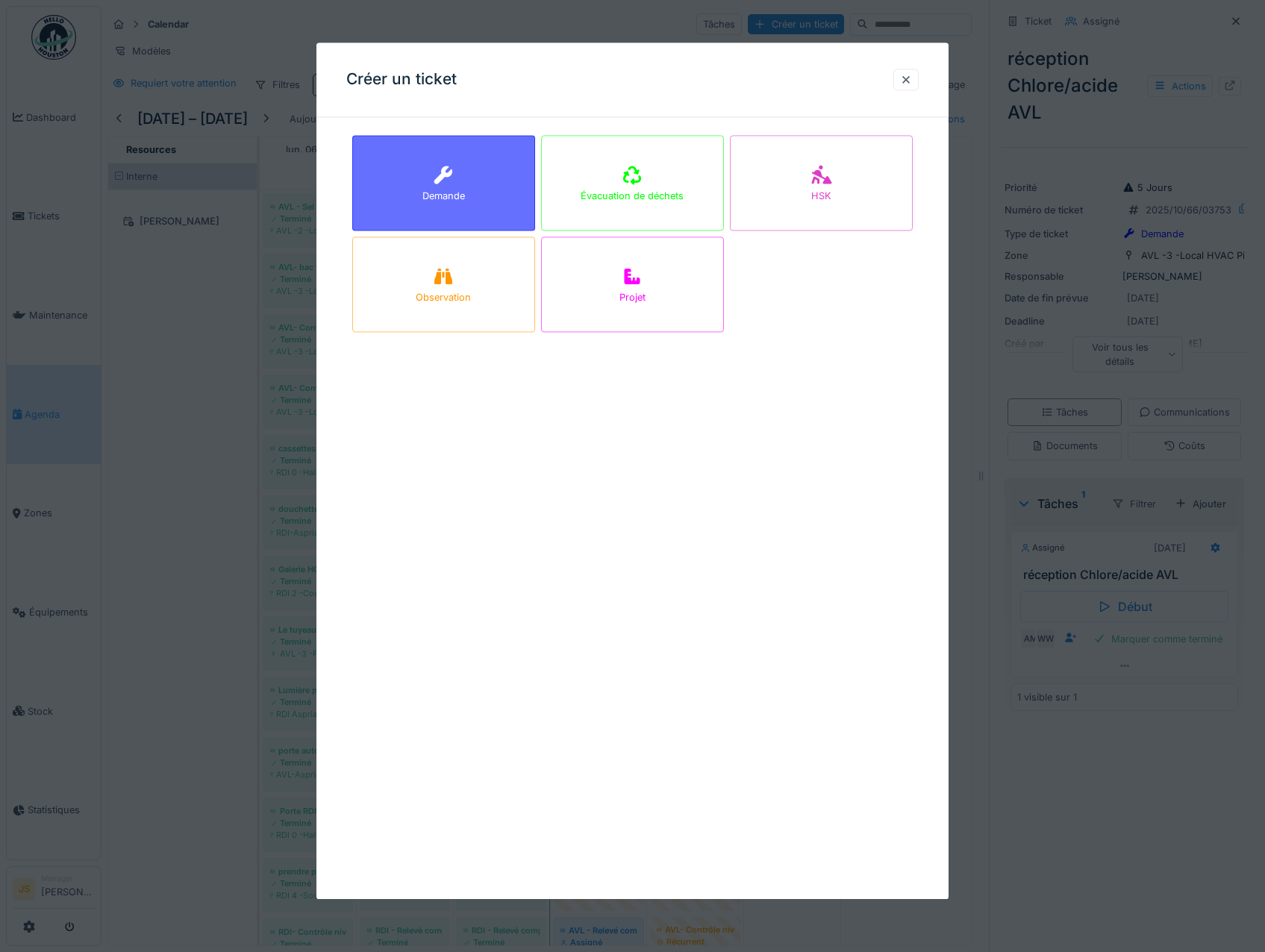
click at [460, 153] on div "Demande" at bounding box center [443, 183] width 183 height 96
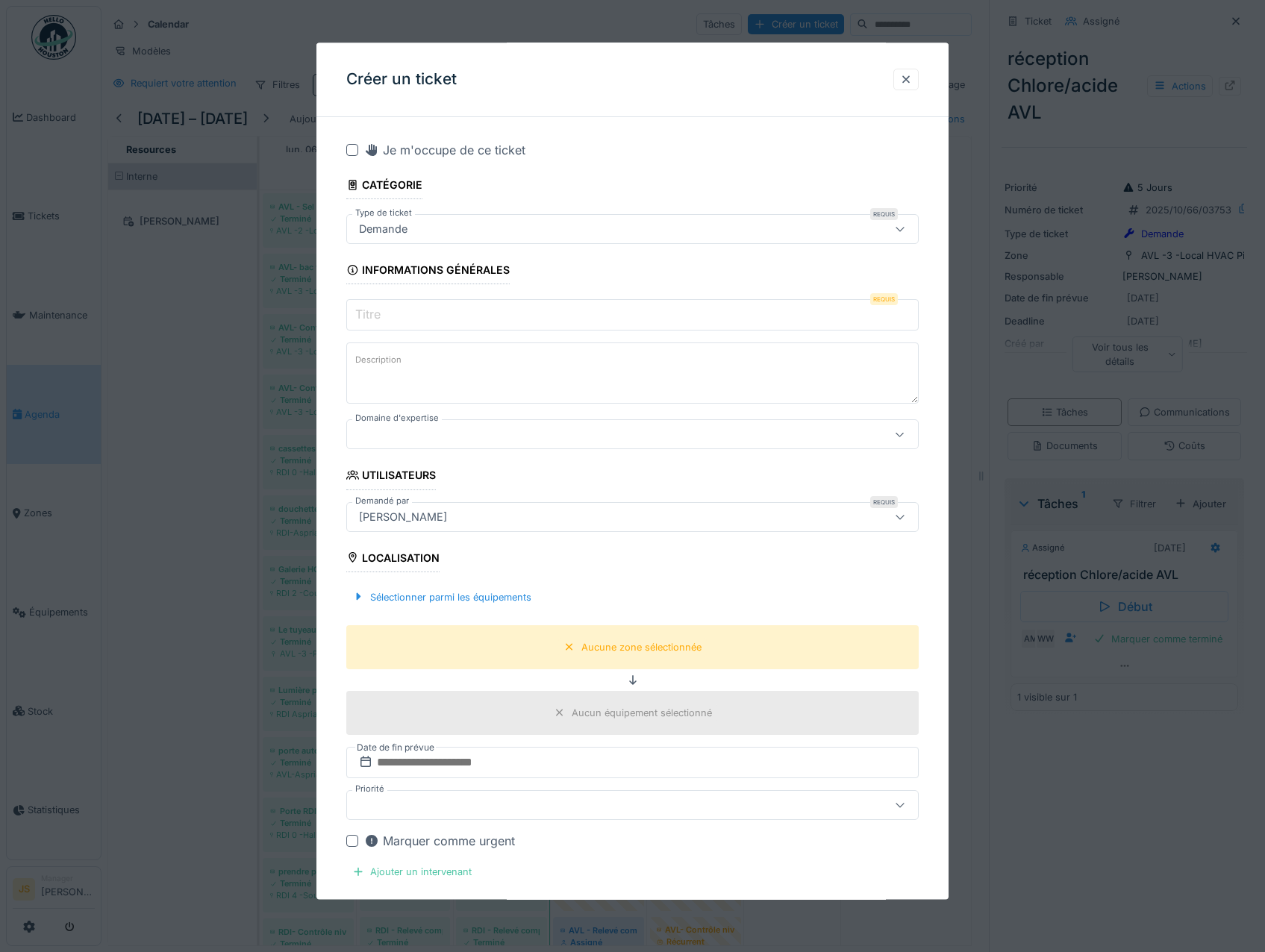
click at [413, 314] on input "Titre" at bounding box center [633, 316] width 573 height 31
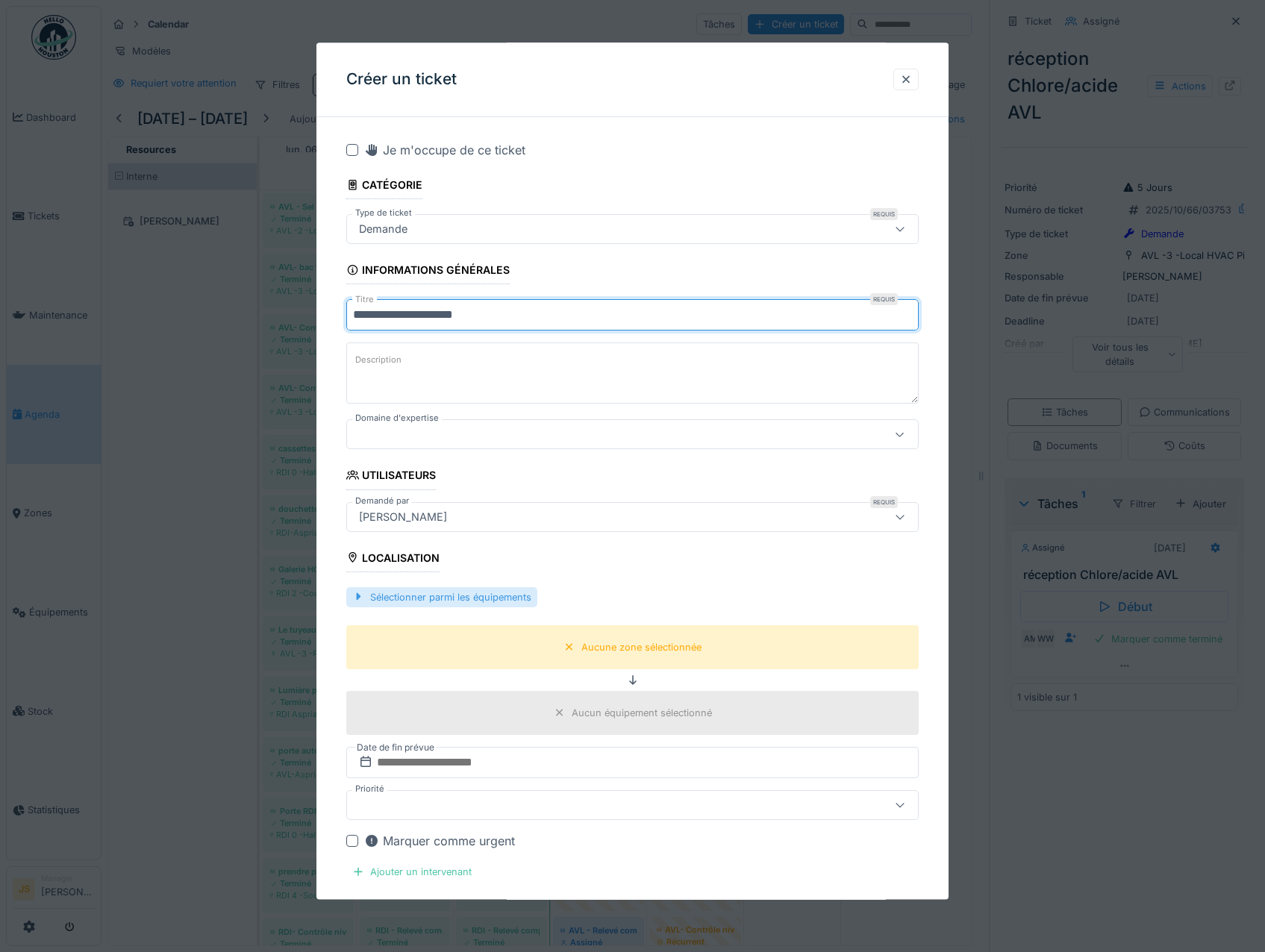
type input "**********"
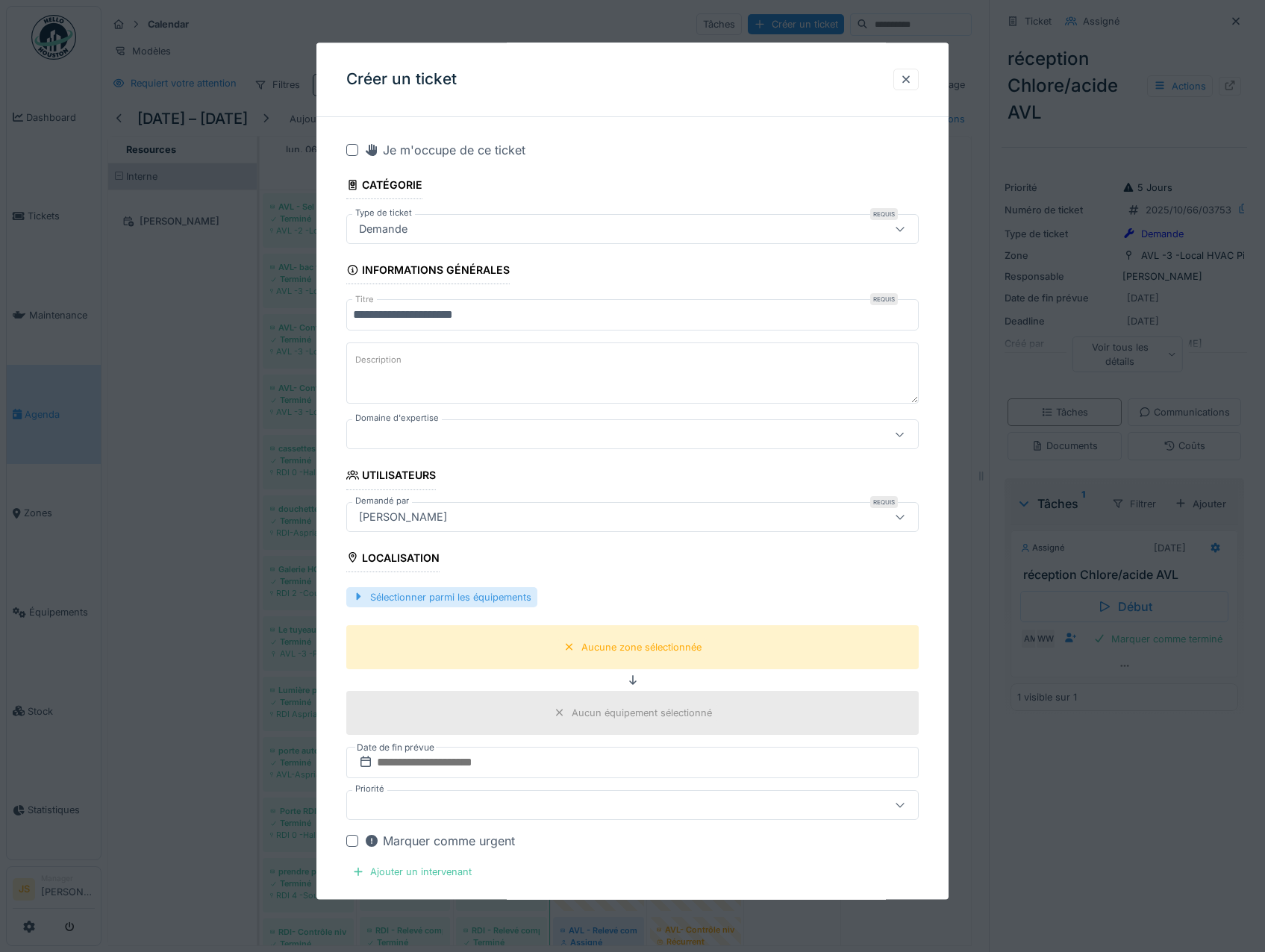
click at [441, 596] on div "Sélectionner parmi les équipements" at bounding box center [442, 597] width 191 height 20
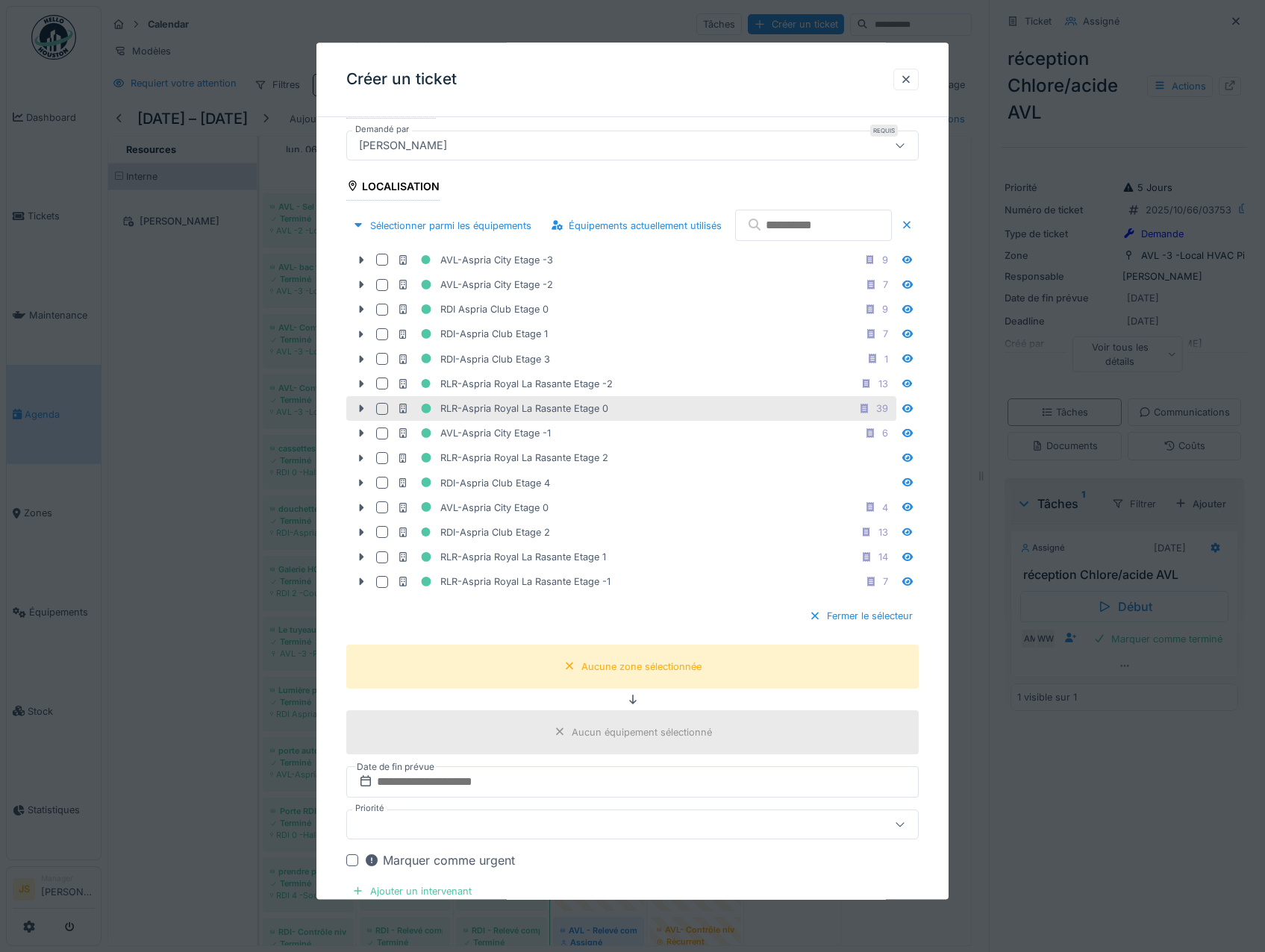
scroll to position [373, 0]
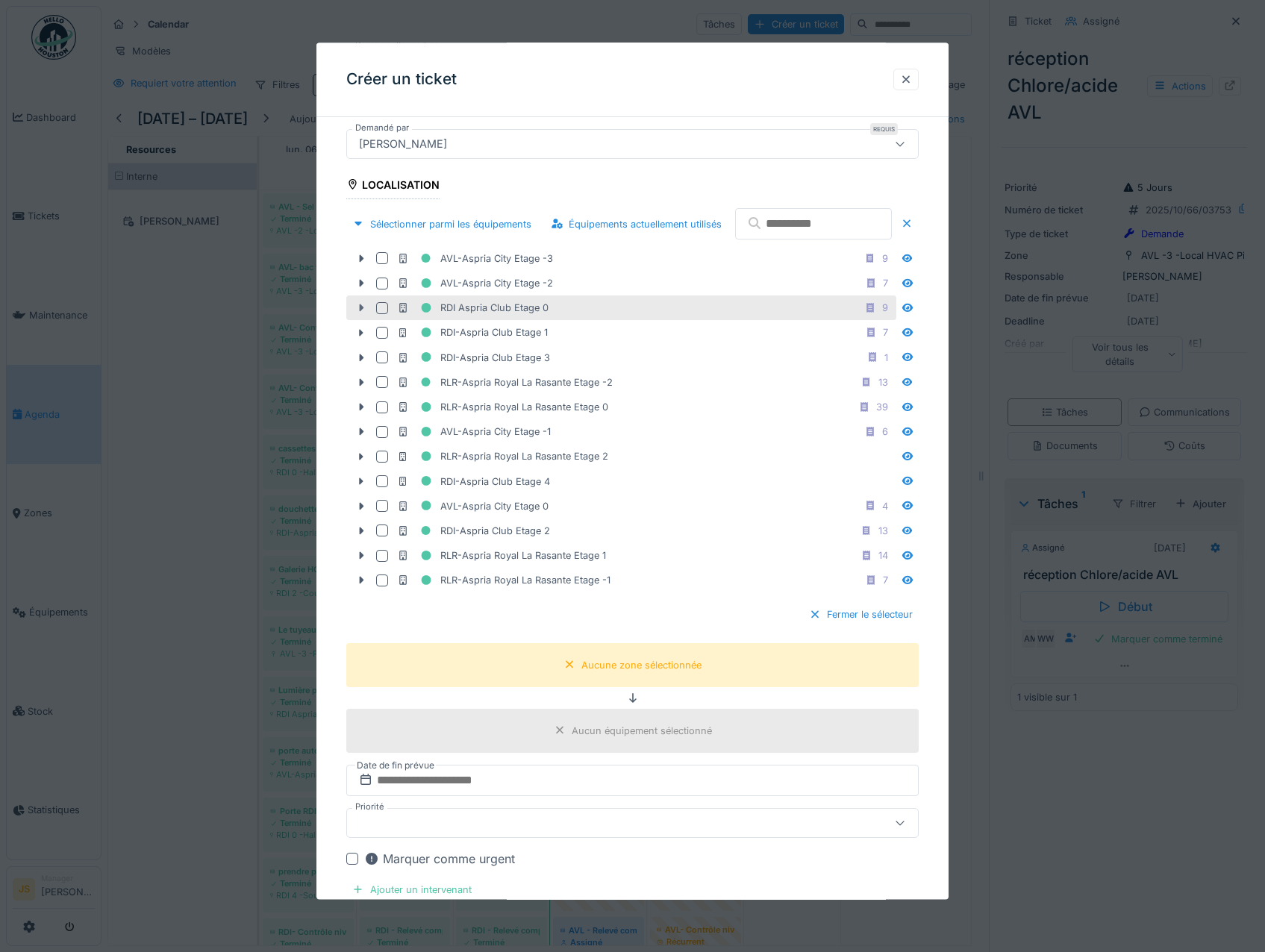
click at [356, 313] on icon at bounding box center [361, 308] width 12 height 9
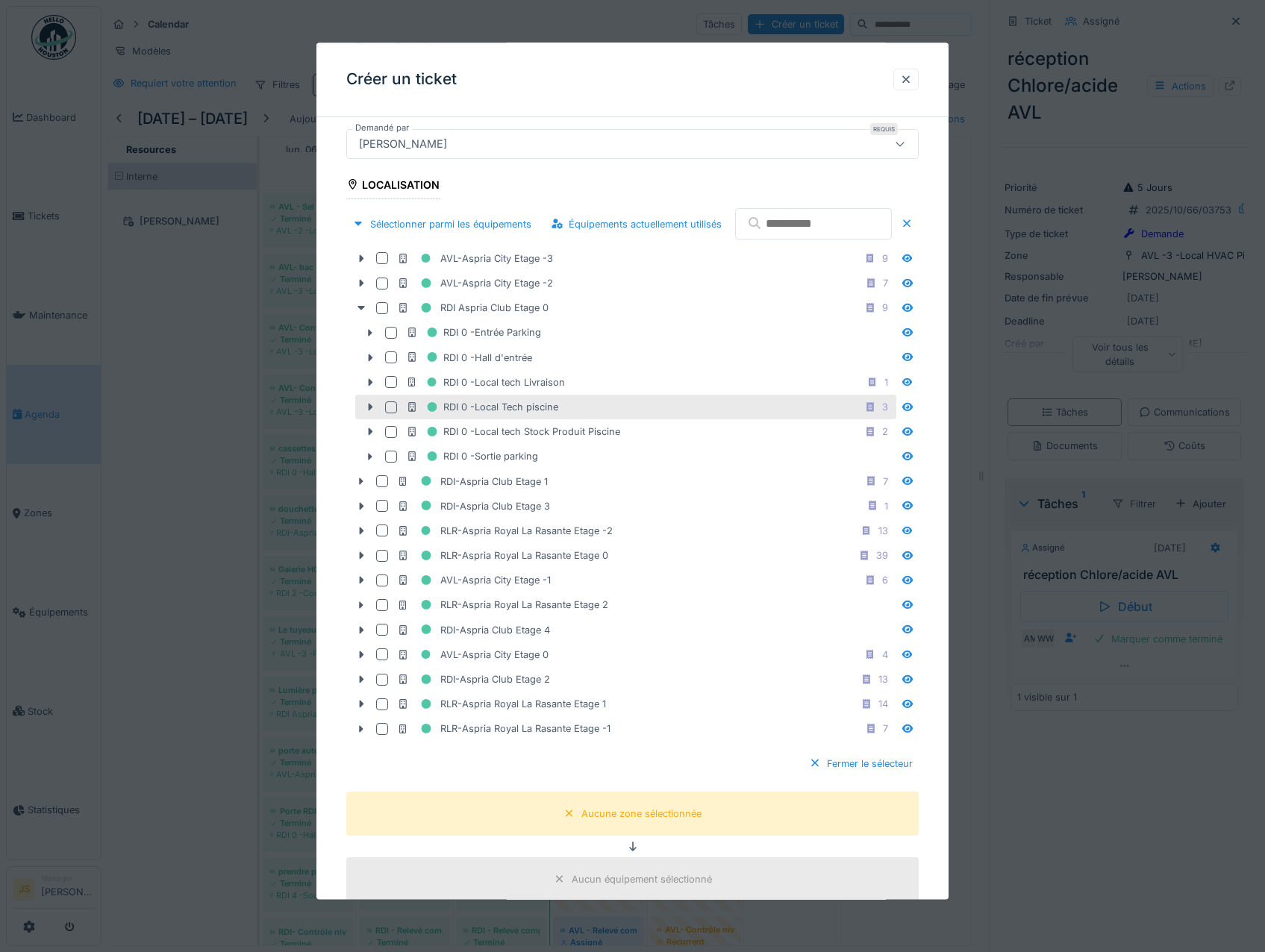
click at [393, 413] on div at bounding box center [391, 408] width 12 height 12
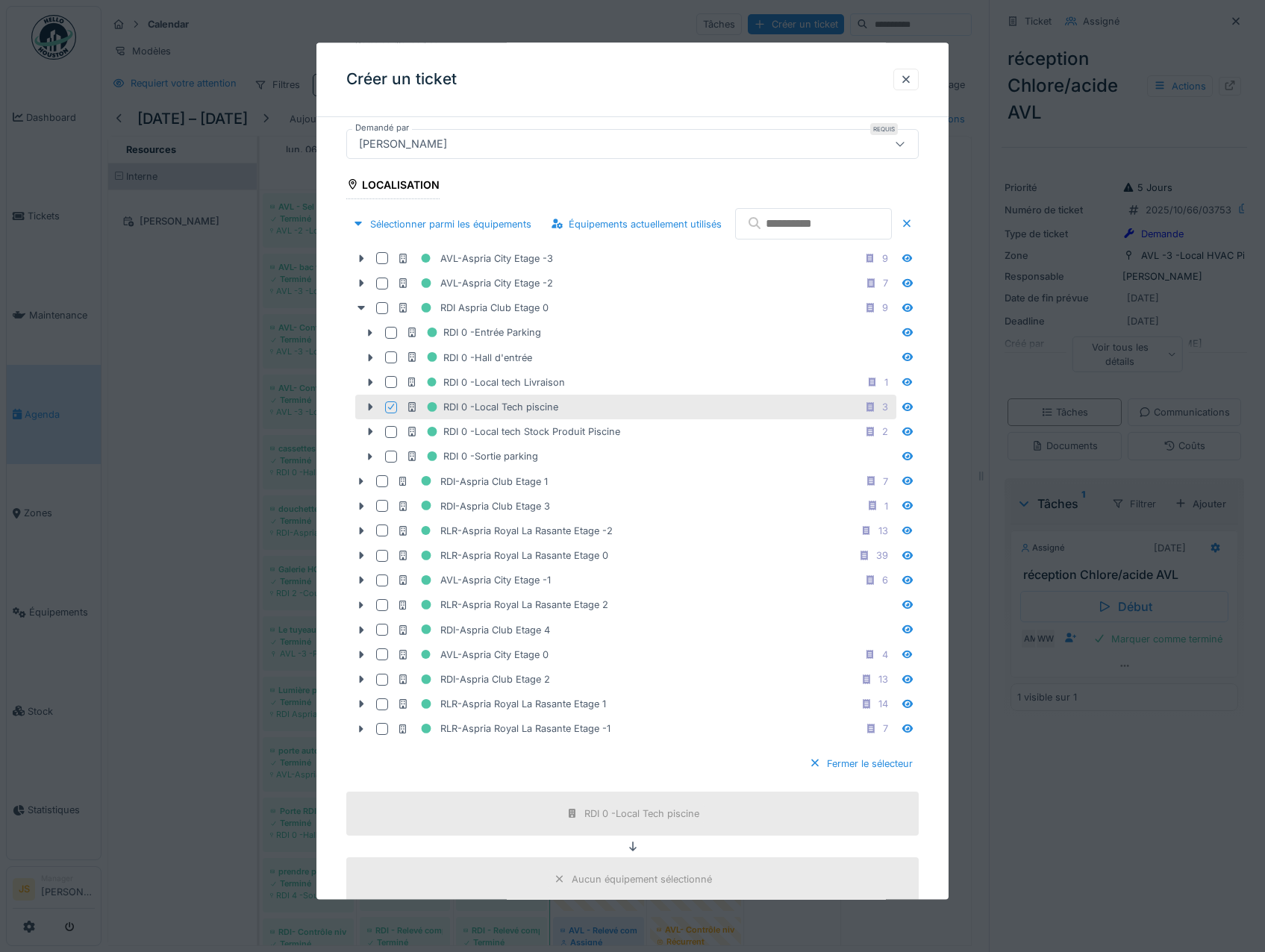
click at [389, 411] on icon at bounding box center [391, 407] width 9 height 8
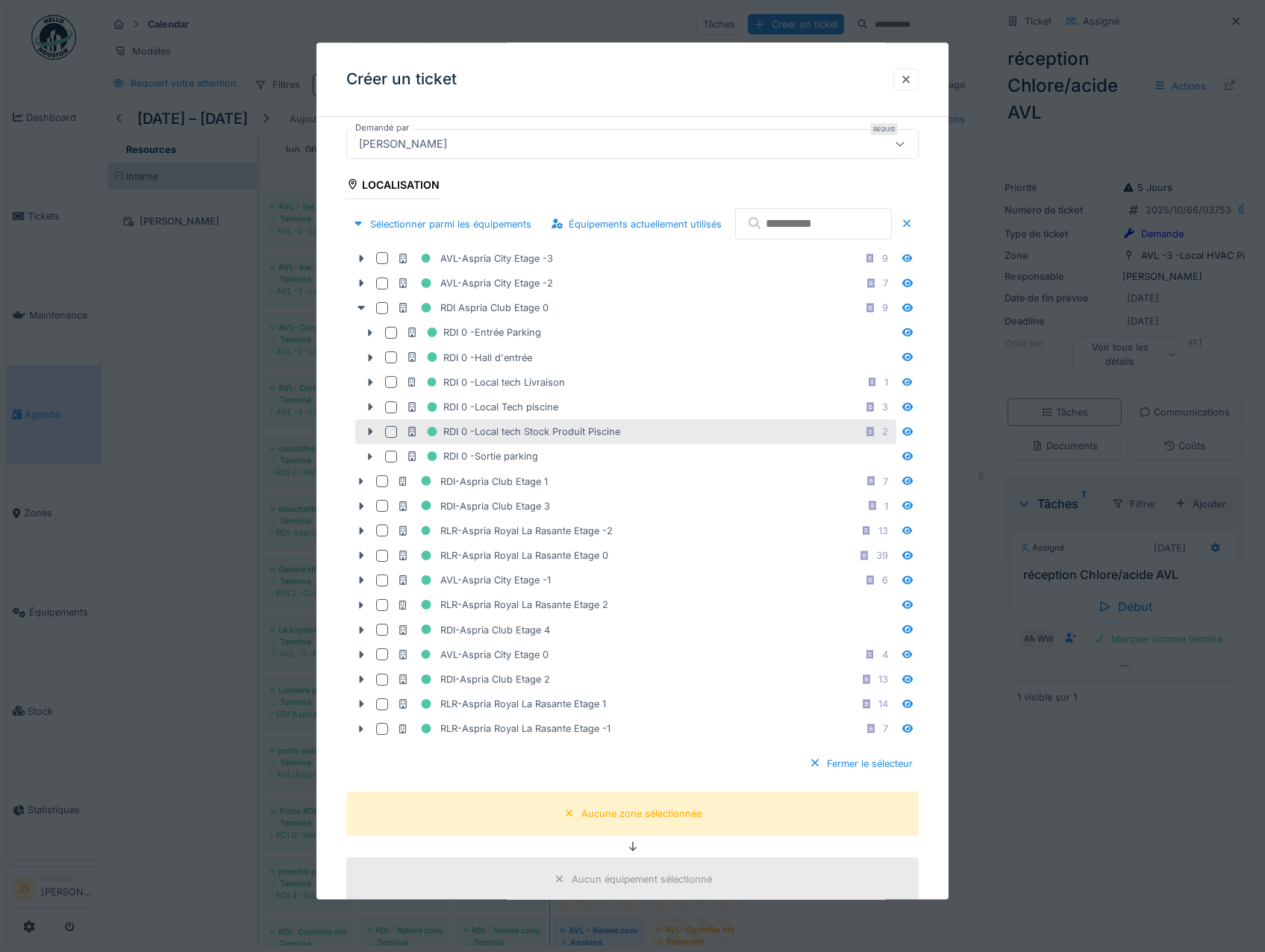
click at [392, 438] on div at bounding box center [391, 432] width 12 height 12
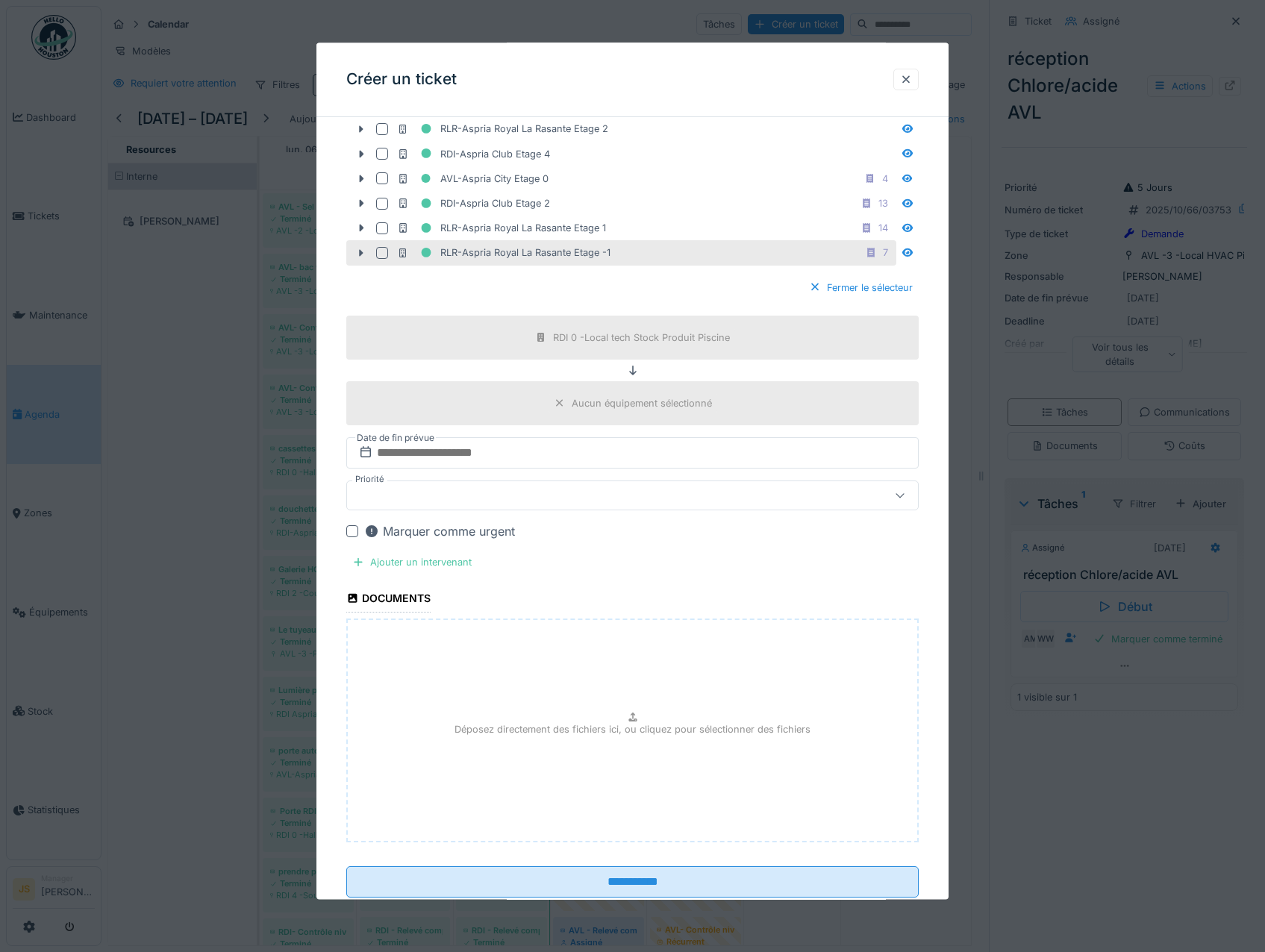
scroll to position [895, 0]
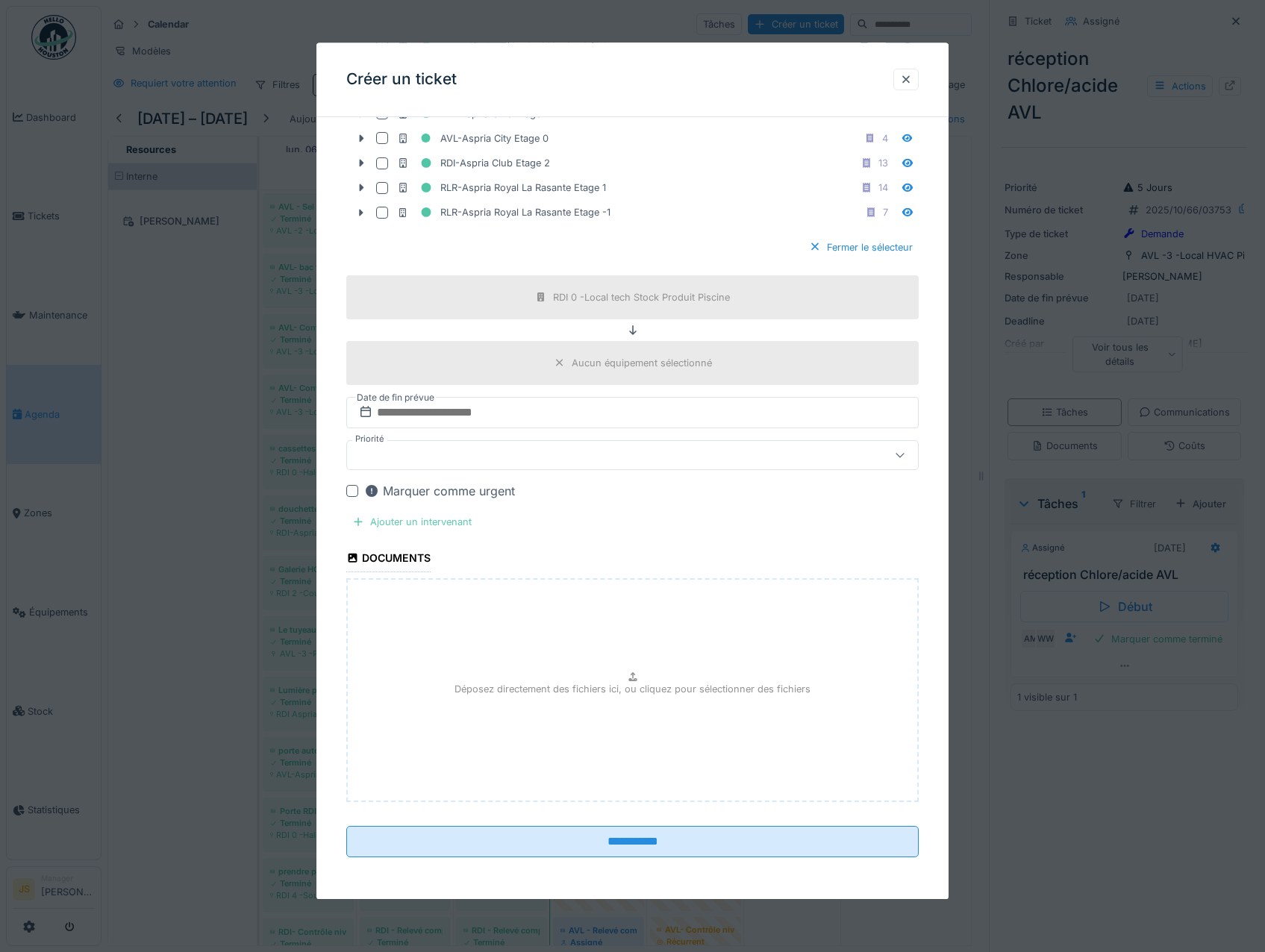
click at [407, 532] on div "Ajouter un intervenant" at bounding box center [412, 522] width 131 height 20
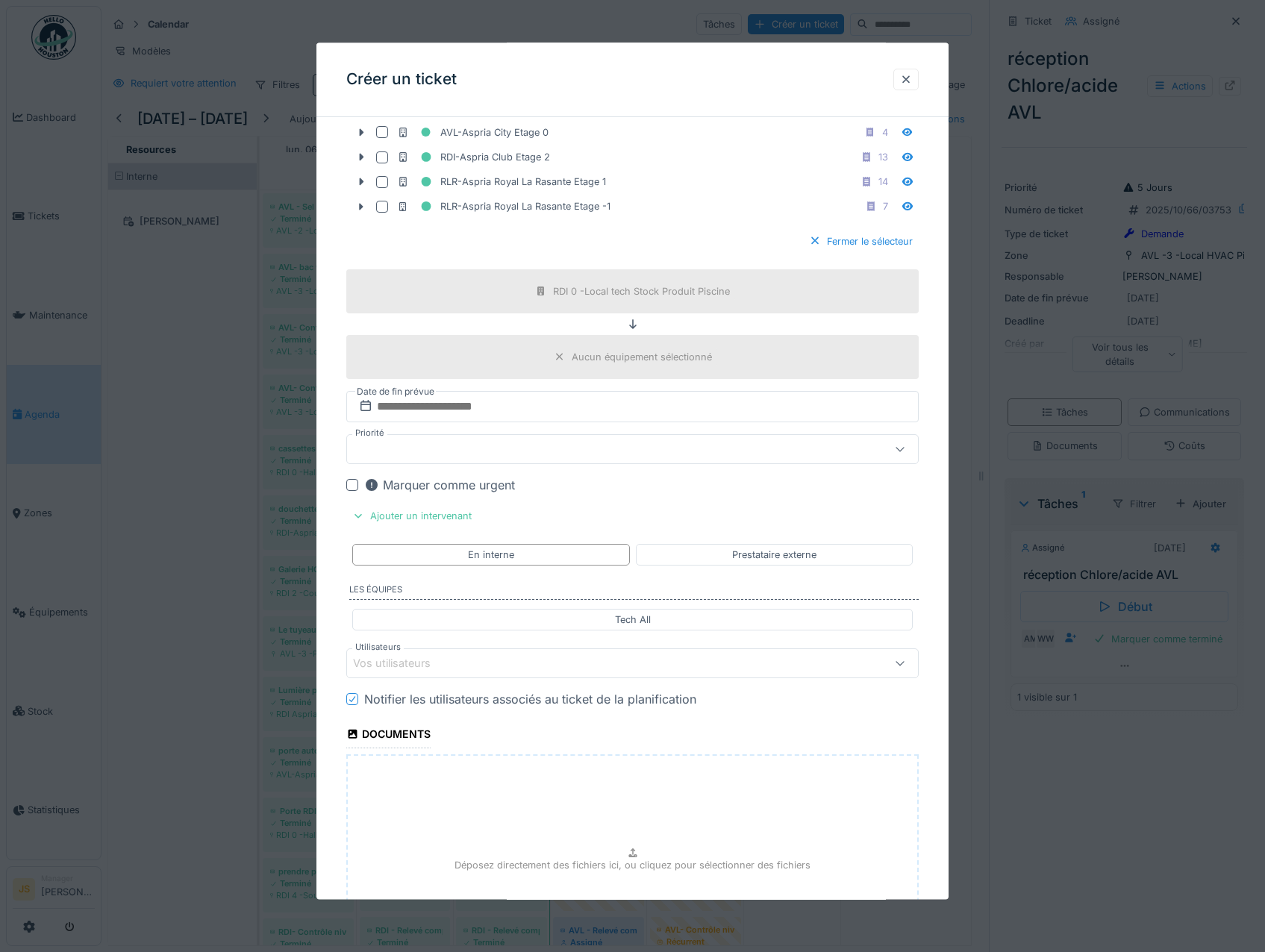
click at [391, 673] on div "Vos utilisateurs" at bounding box center [402, 664] width 98 height 16
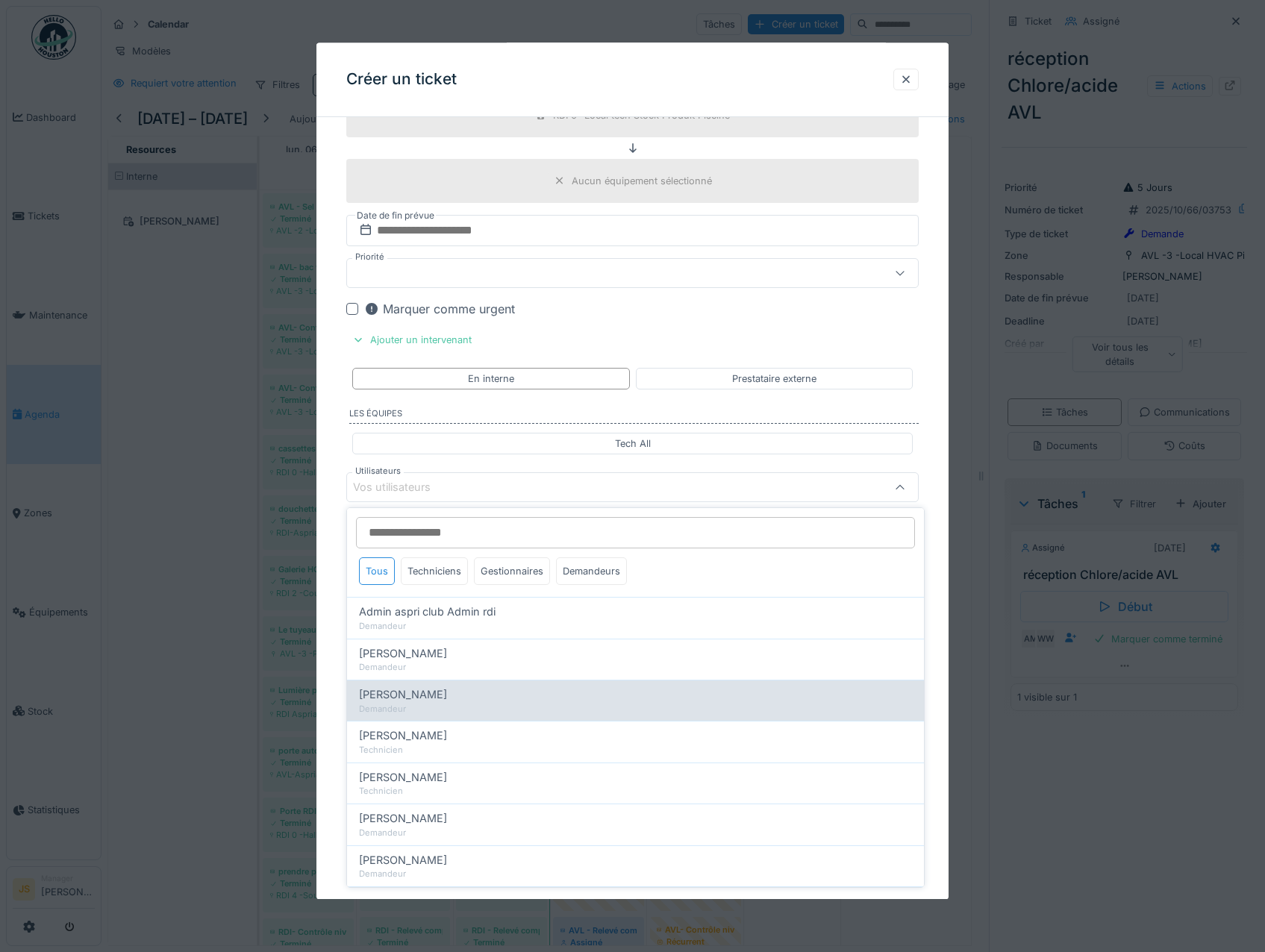
scroll to position [1109, 0]
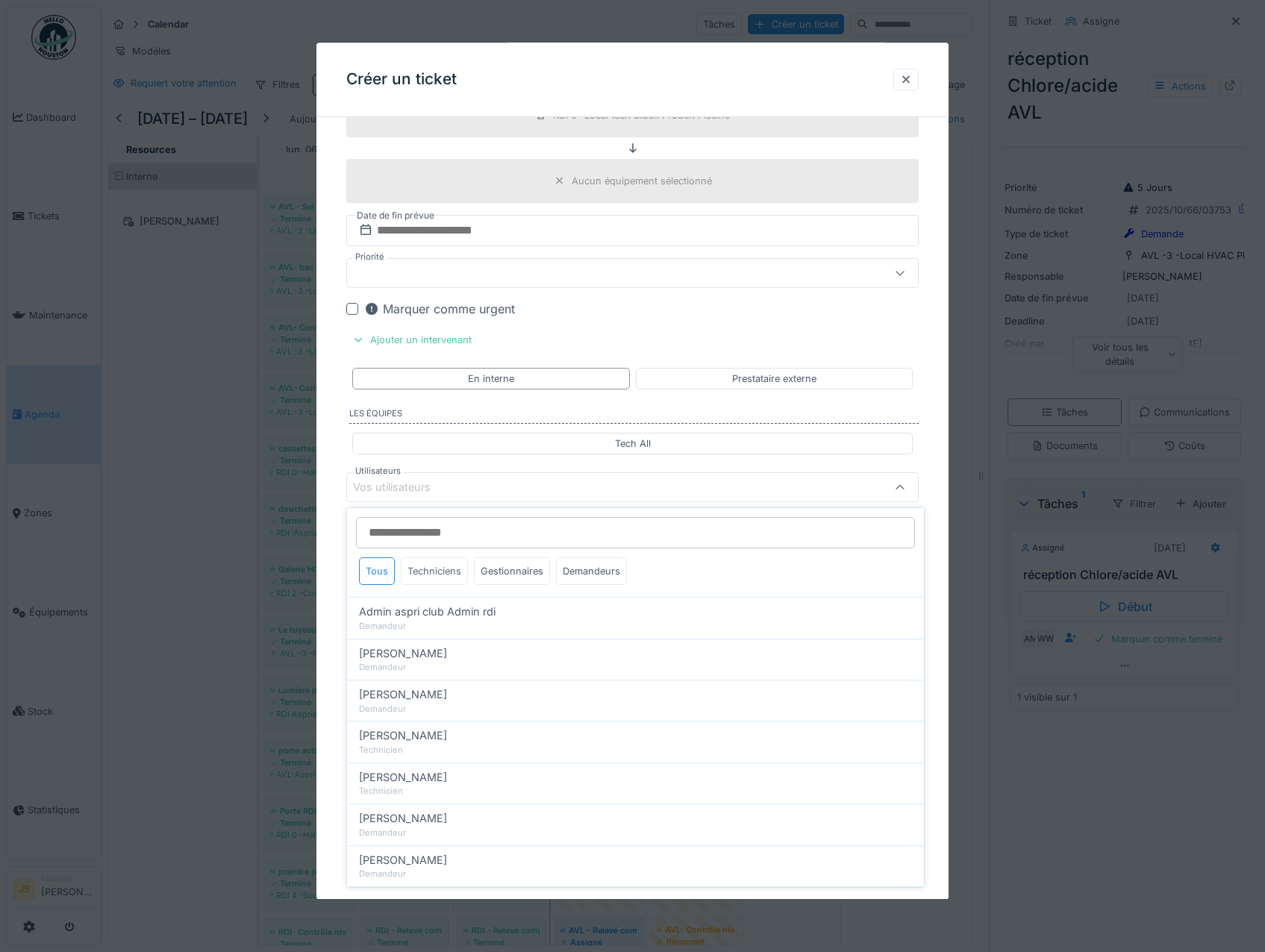
click at [435, 565] on div "Techniciens" at bounding box center [435, 571] width 67 height 28
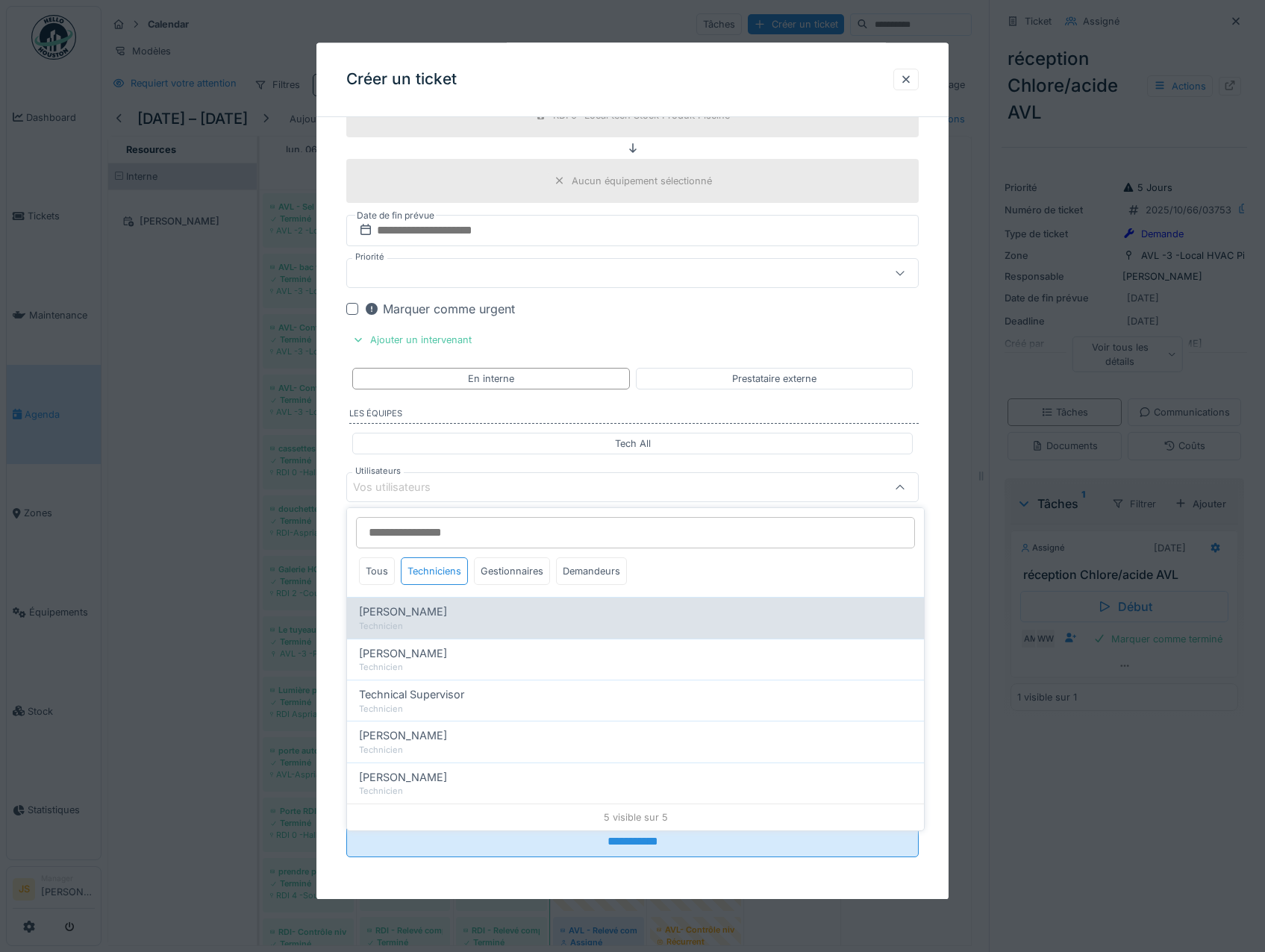
click at [431, 610] on span "[PERSON_NAME]" at bounding box center [403, 611] width 88 height 16
type input "*****"
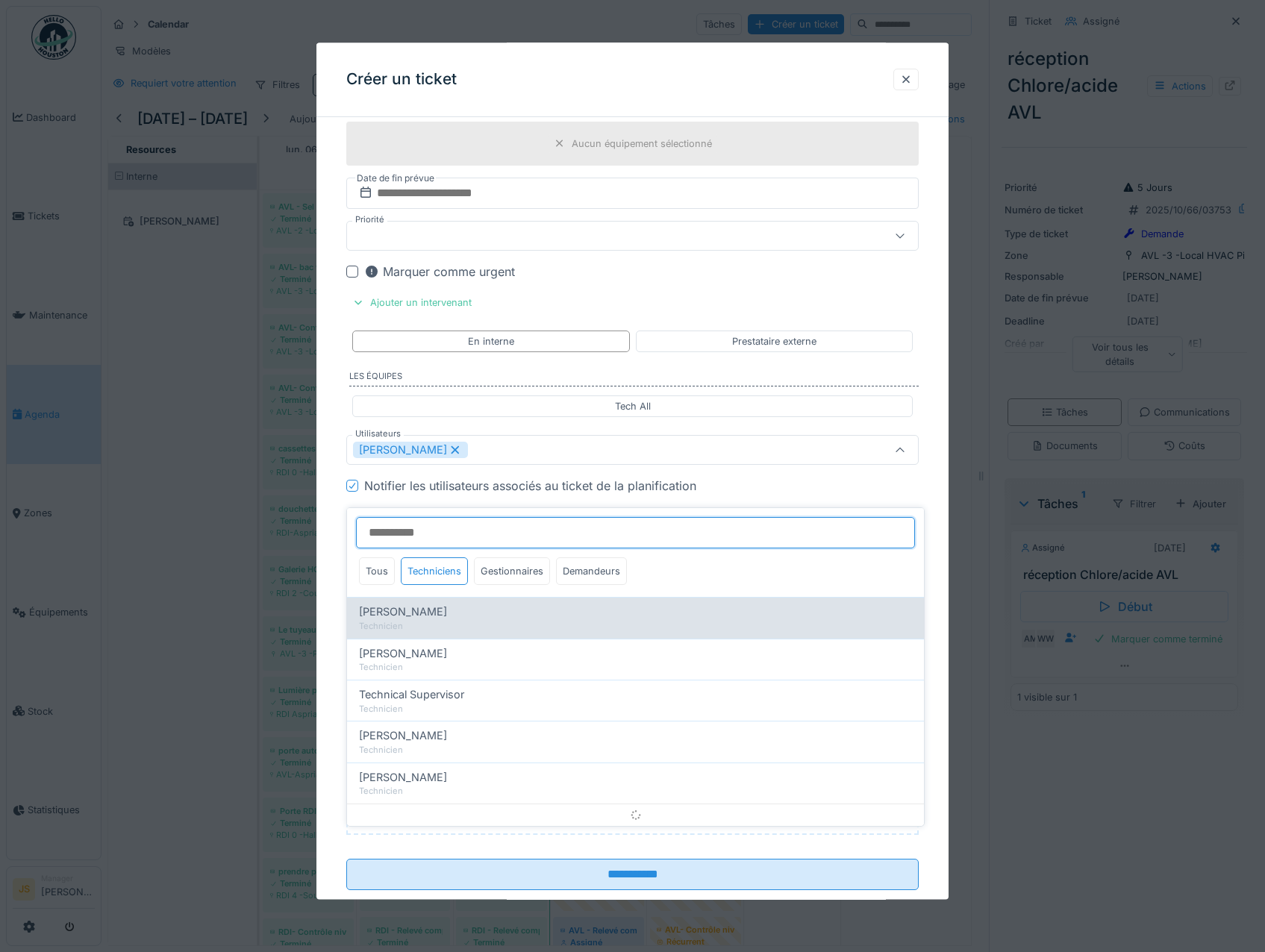
scroll to position [1125, 0]
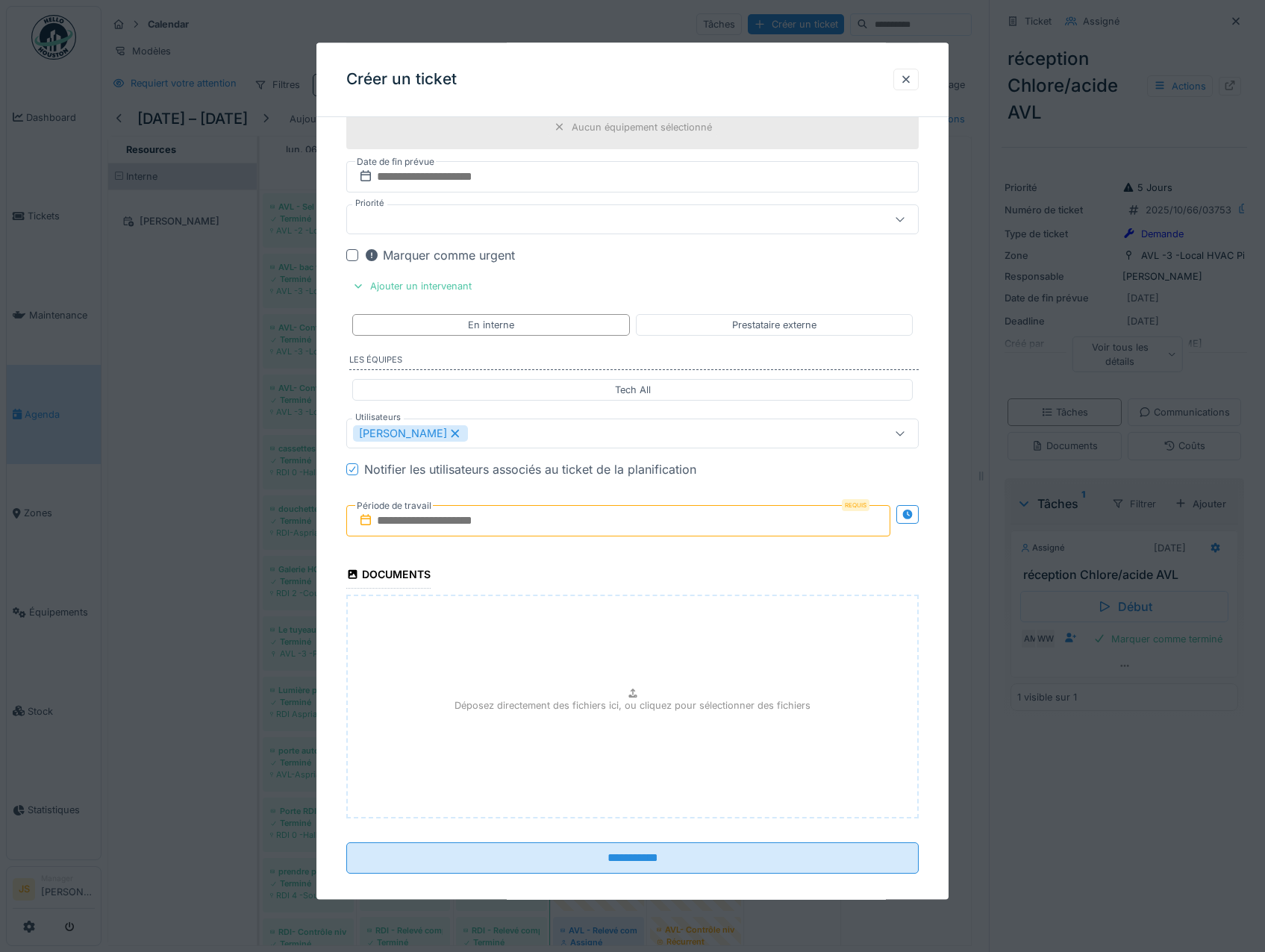
click at [414, 537] on input "text" at bounding box center [619, 522] width 545 height 31
click at [620, 654] on div "9" at bounding box center [620, 643] width 20 height 22
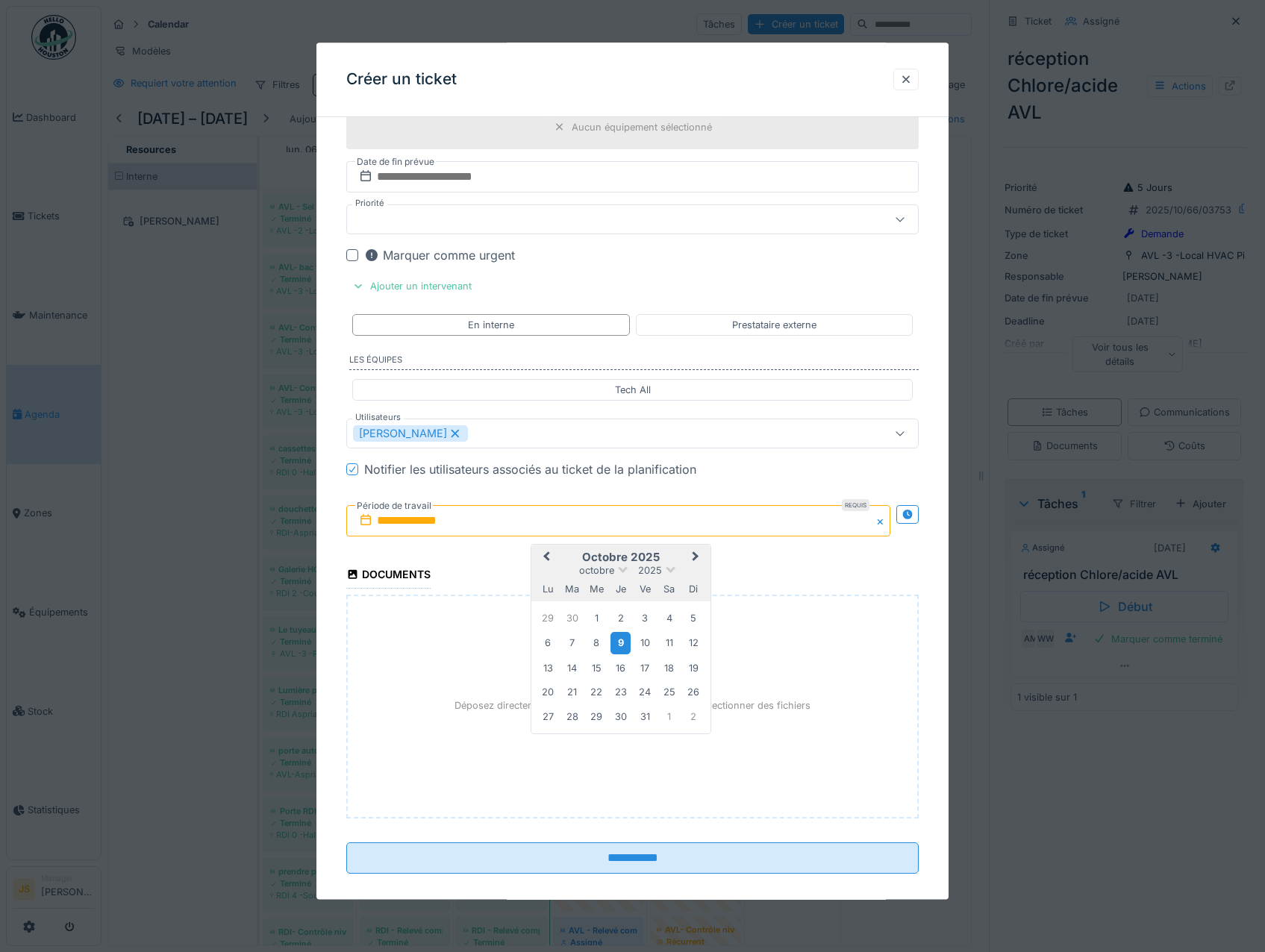
click at [620, 654] on div "9" at bounding box center [620, 643] width 20 height 22
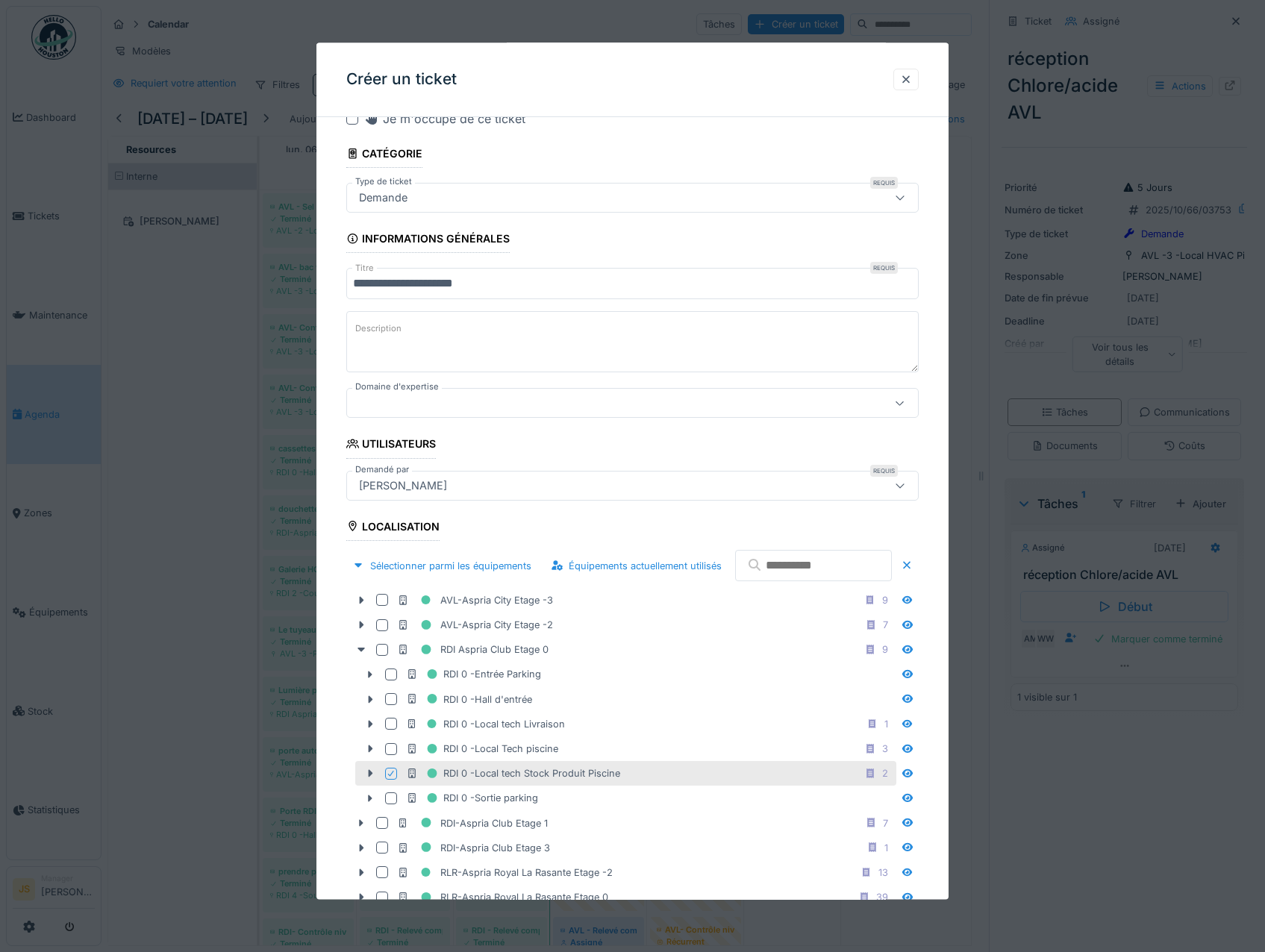
scroll to position [0, 0]
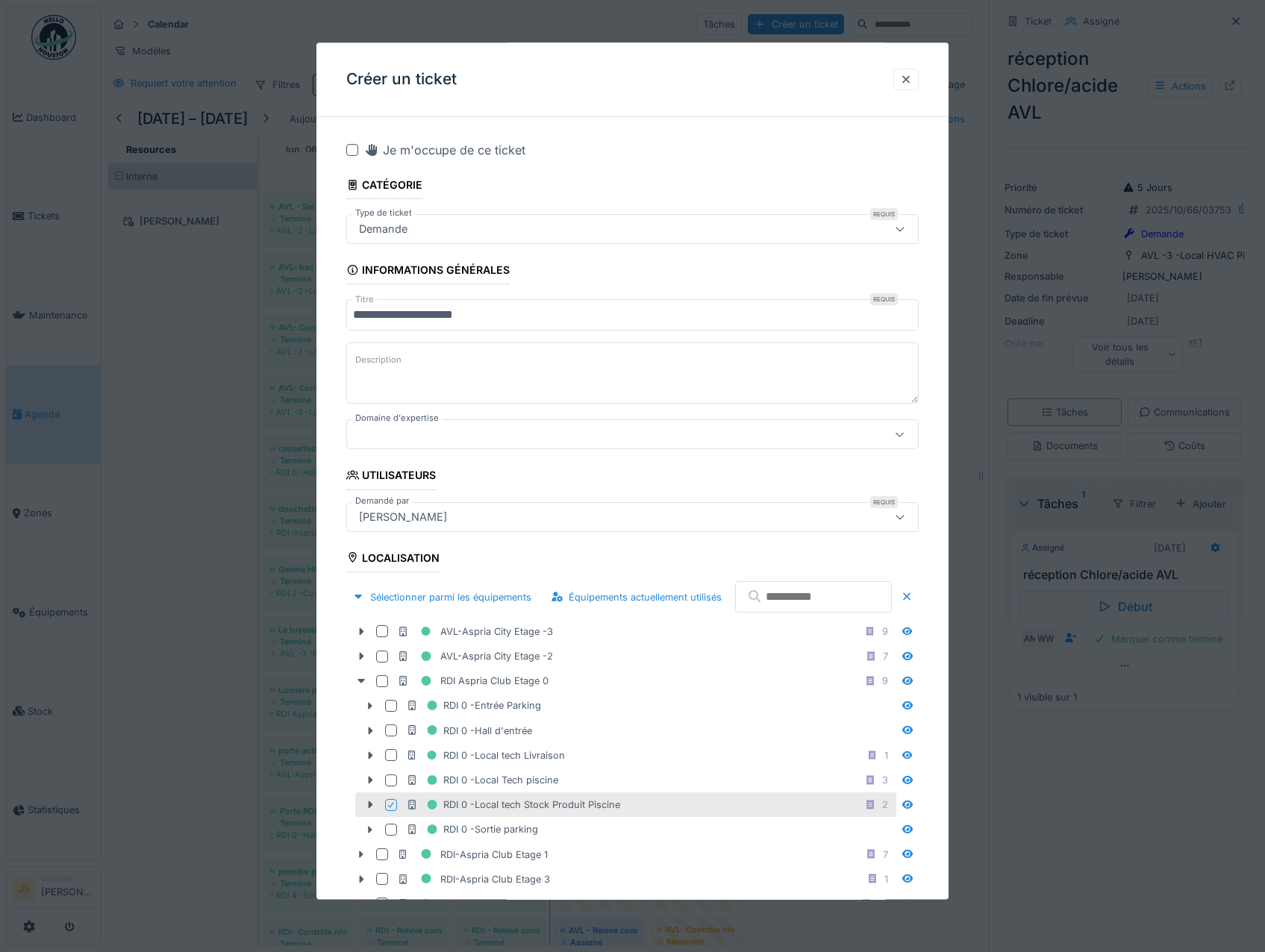
drag, startPoint x: 507, startPoint y: 315, endPoint x: 521, endPoint y: 316, distance: 14.0
click at [507, 316] on input "**********" at bounding box center [633, 316] width 573 height 31
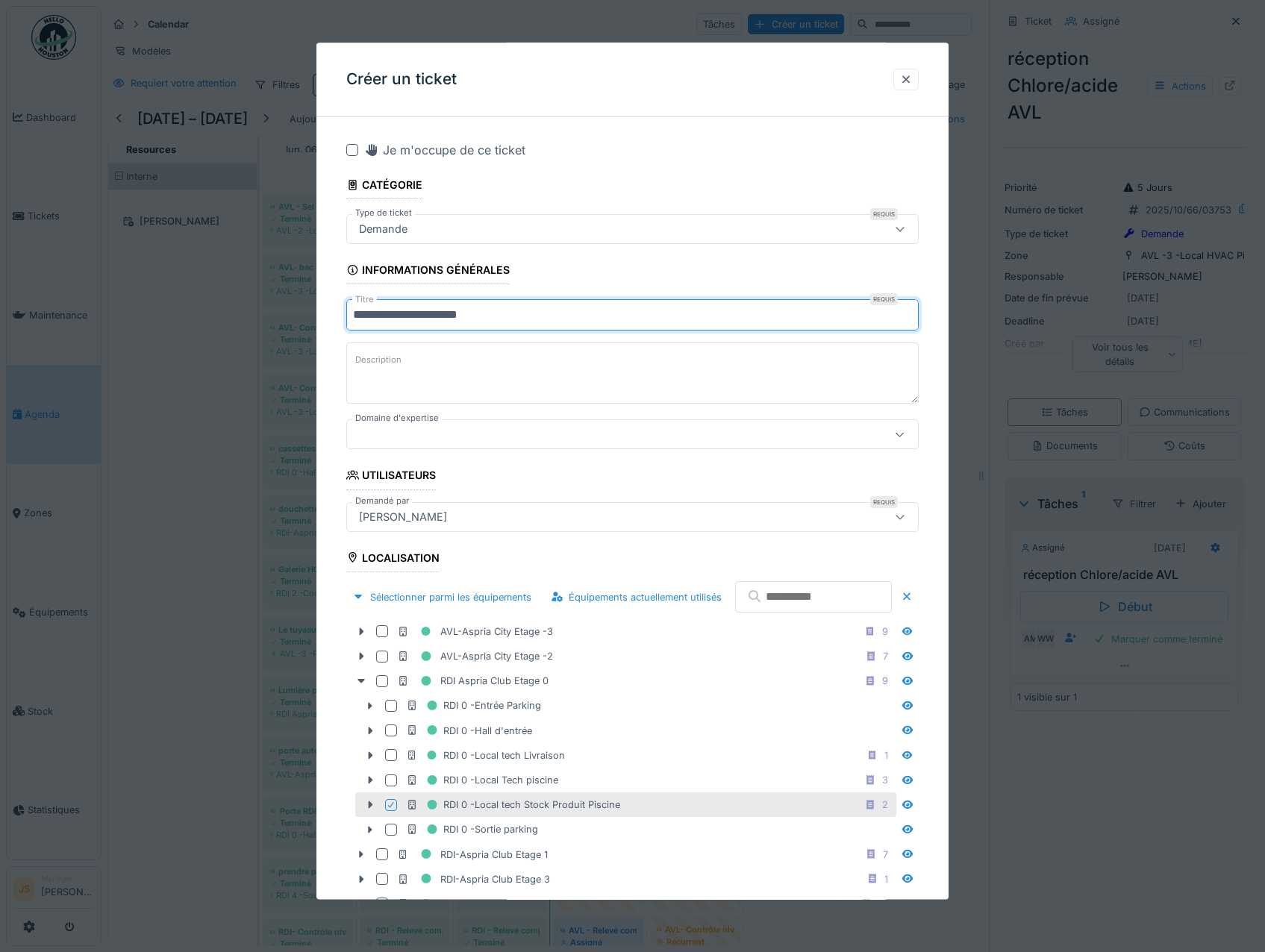
click at [354, 315] on input "**********" at bounding box center [633, 316] width 573 height 31
click at [545, 318] on input "**********" at bounding box center [633, 316] width 573 height 31
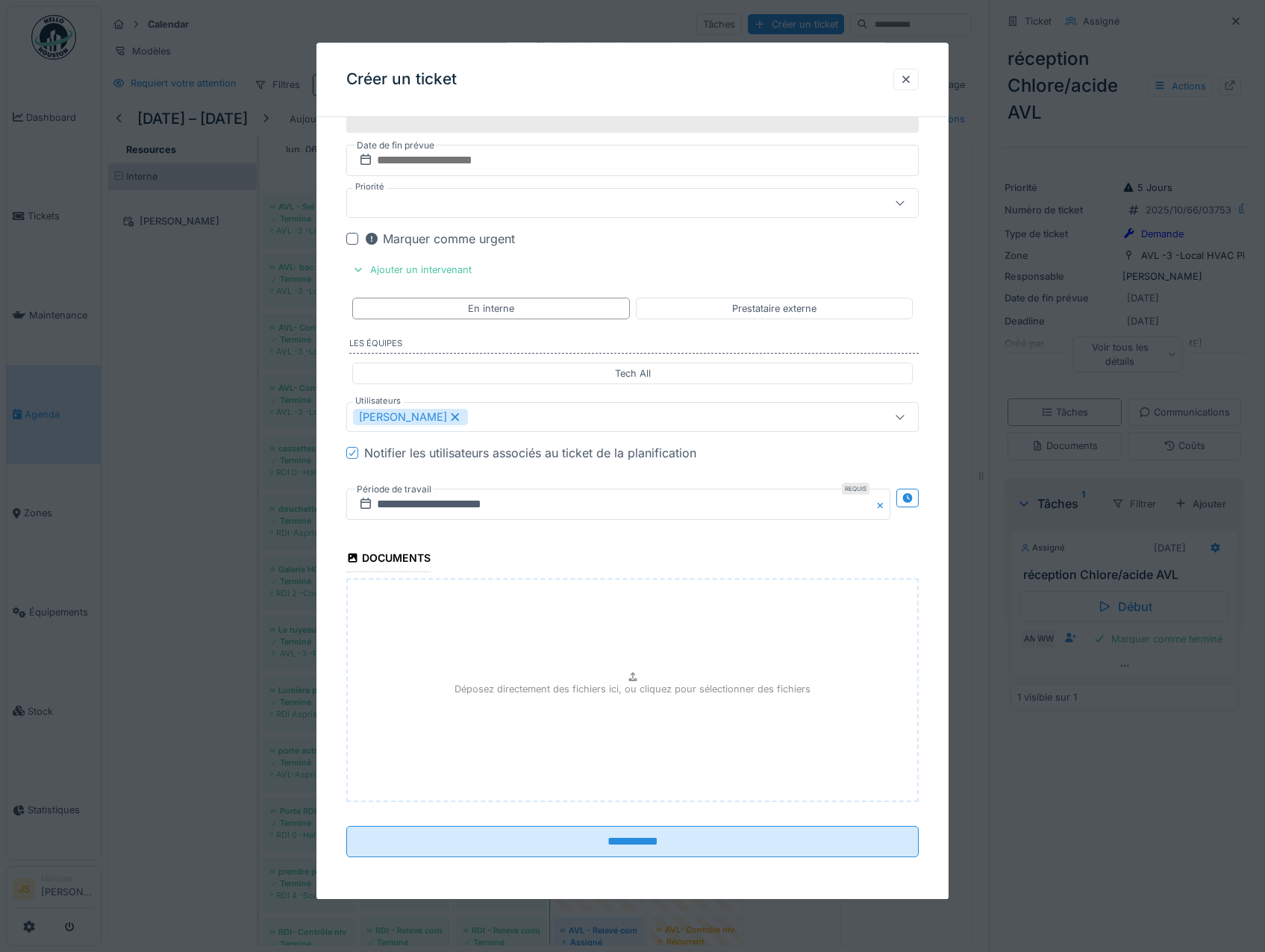
scroll to position [1179, 0]
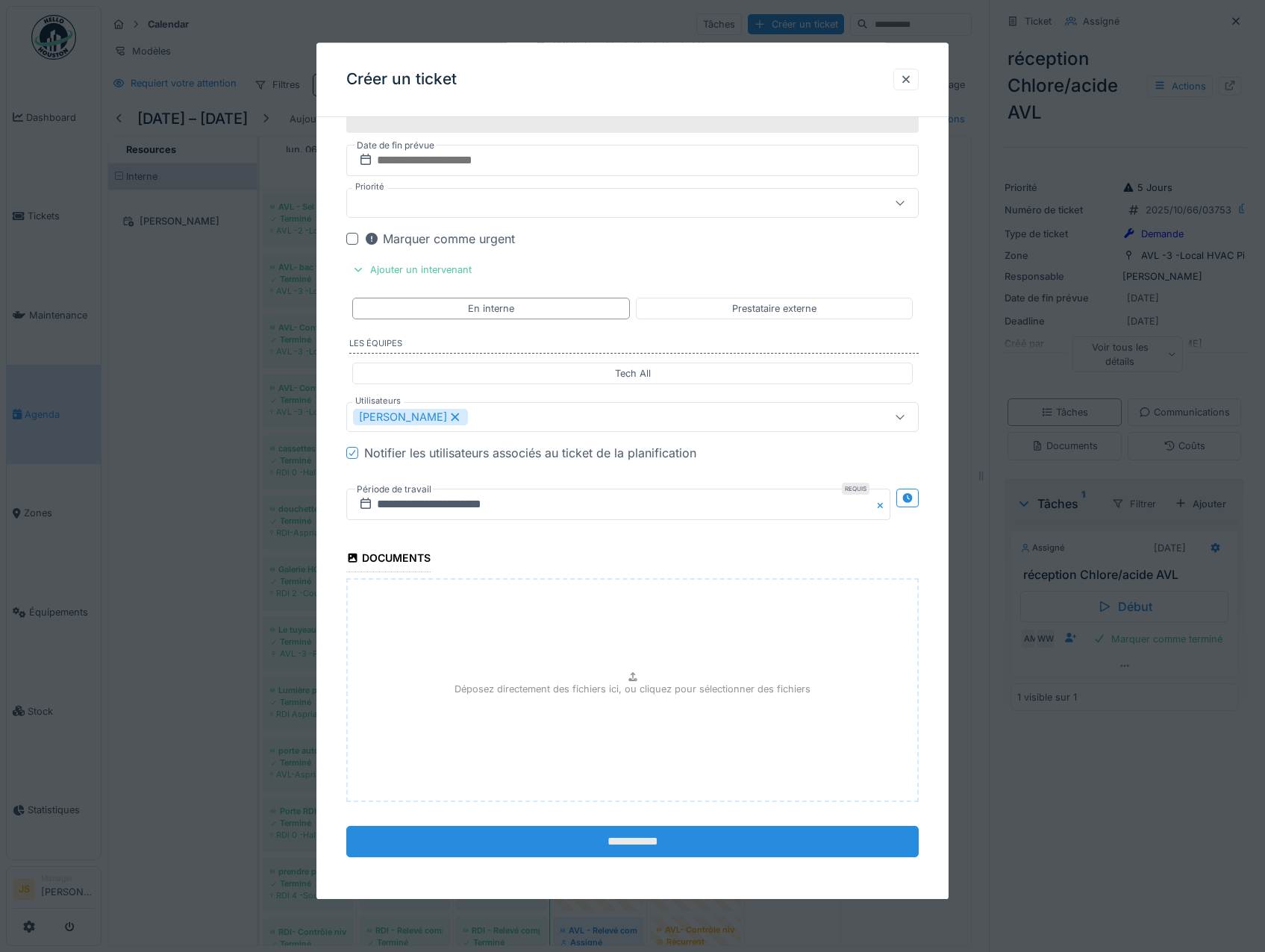
type input "**********"
click at [664, 842] on input "**********" at bounding box center [633, 842] width 573 height 31
